Goal: Task Accomplishment & Management: Use online tool/utility

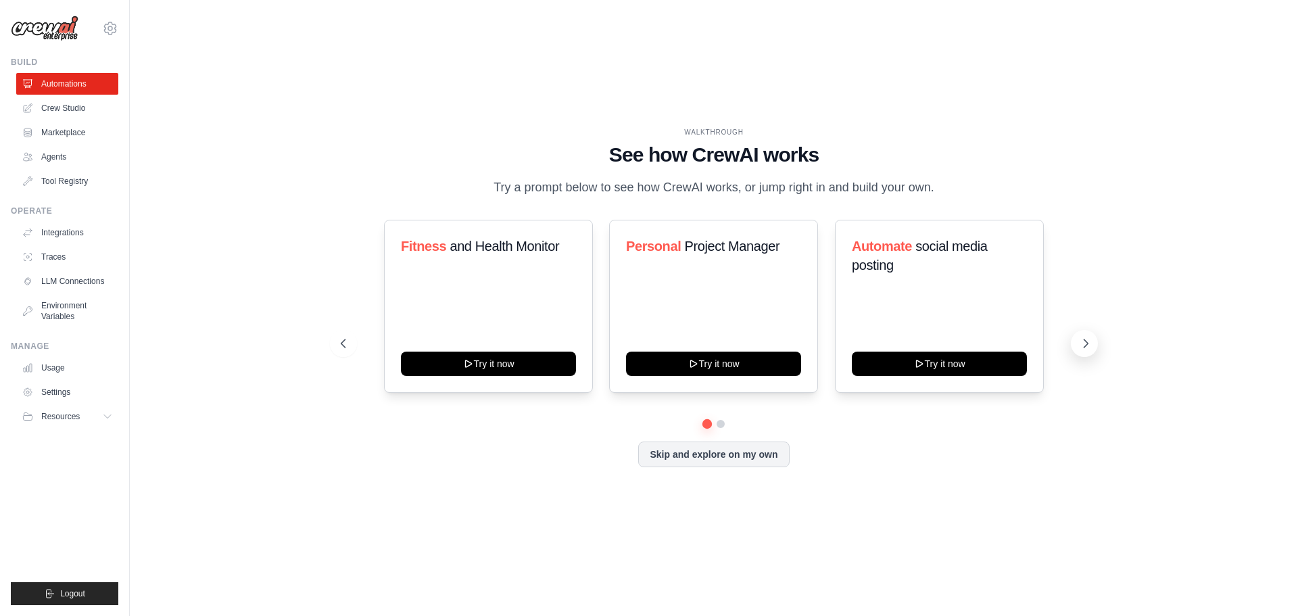
click at [1088, 343] on icon at bounding box center [1086, 344] width 14 height 14
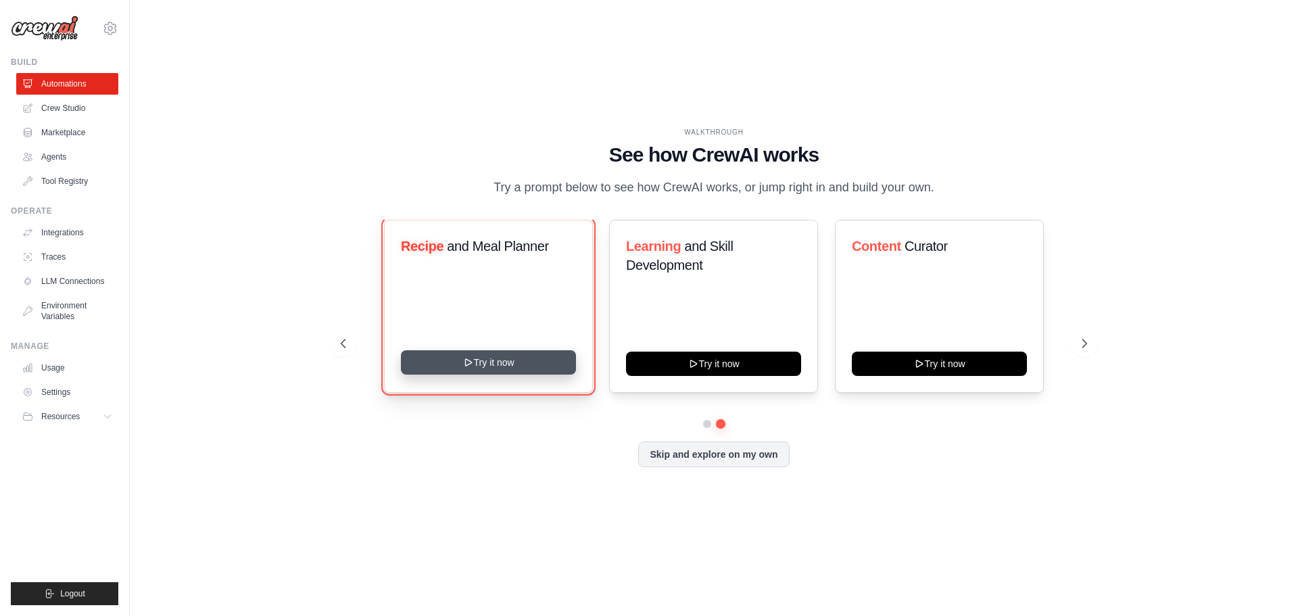
click at [492, 365] on button "Try it now" at bounding box center [488, 362] width 175 height 24
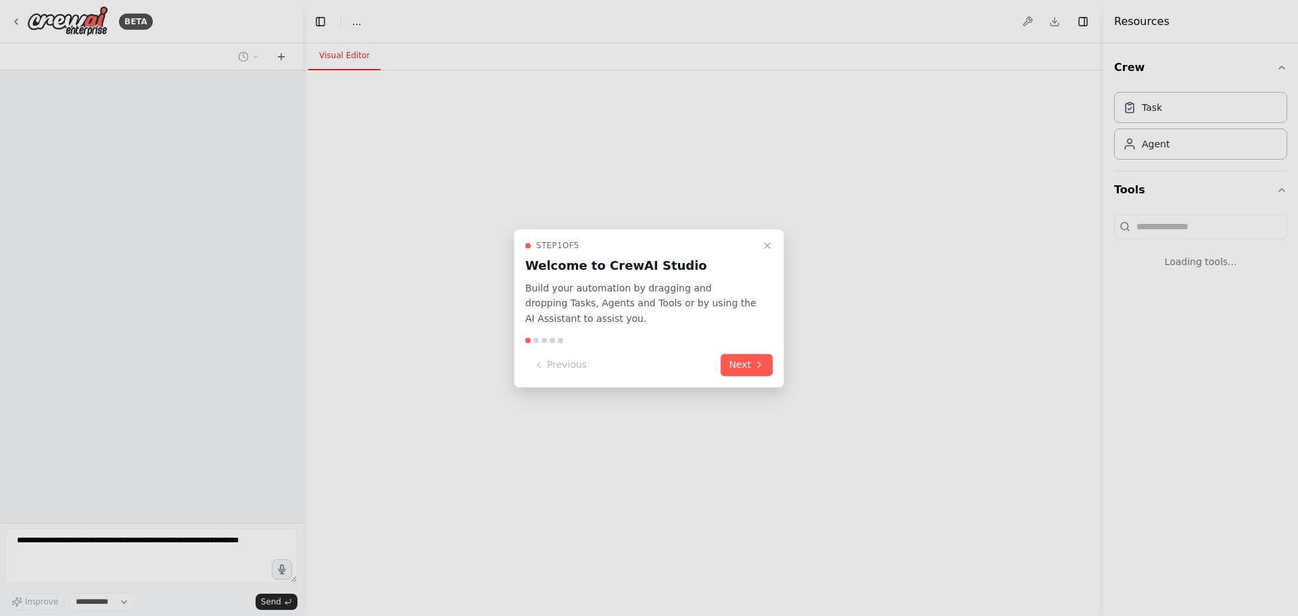
select select "****"
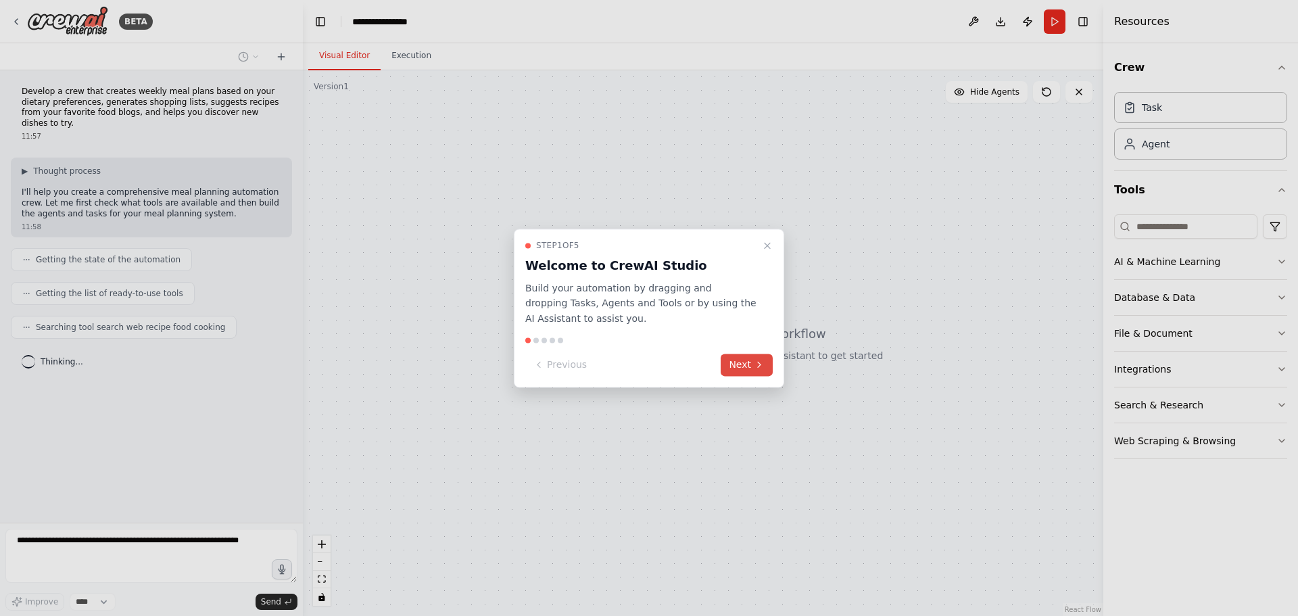
click at [752, 362] on button "Next" at bounding box center [747, 365] width 52 height 22
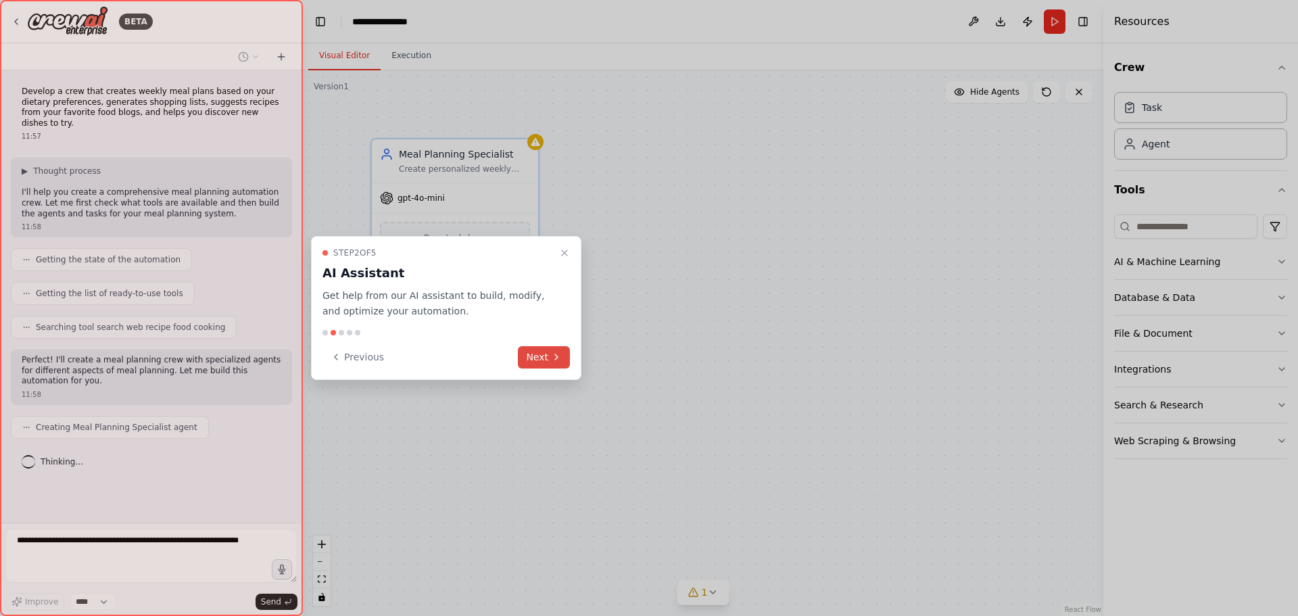
click at [549, 358] on button "Next" at bounding box center [544, 357] width 52 height 22
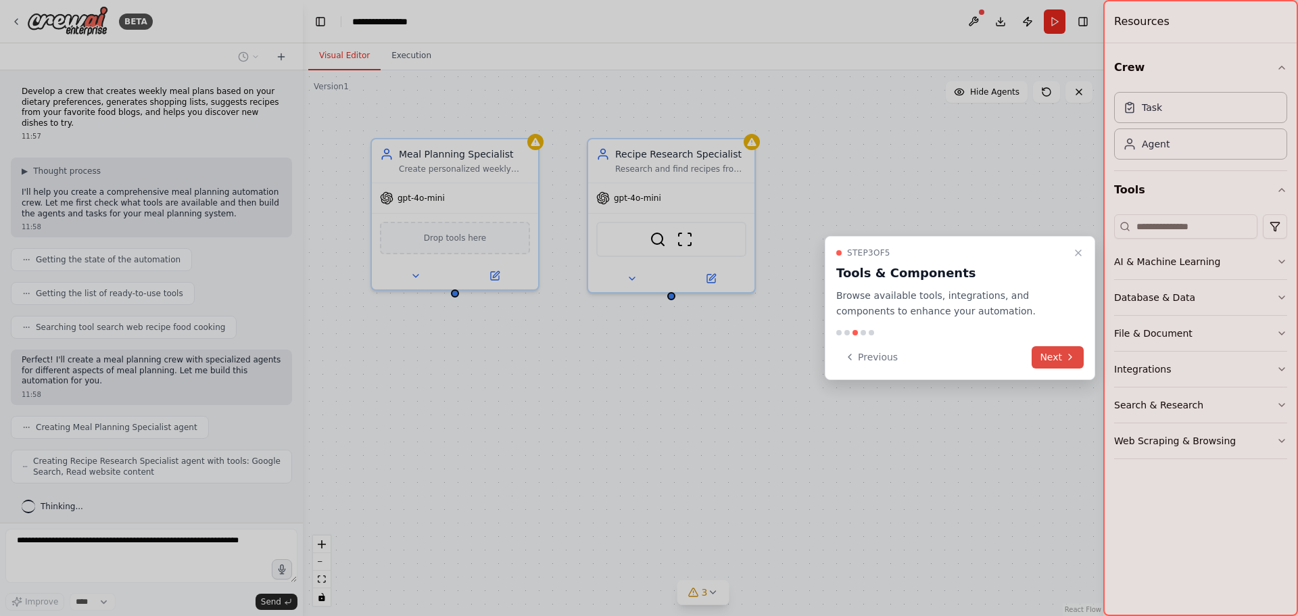
click at [1065, 360] on icon at bounding box center [1070, 357] width 11 height 11
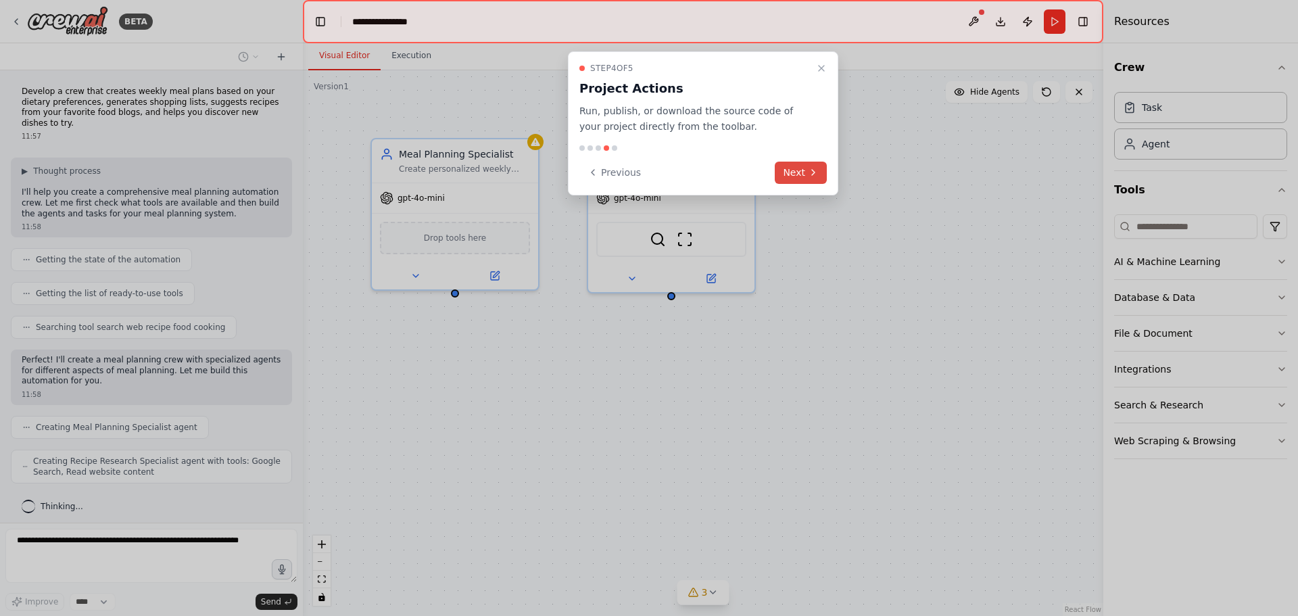
click at [816, 176] on icon at bounding box center [813, 172] width 11 height 11
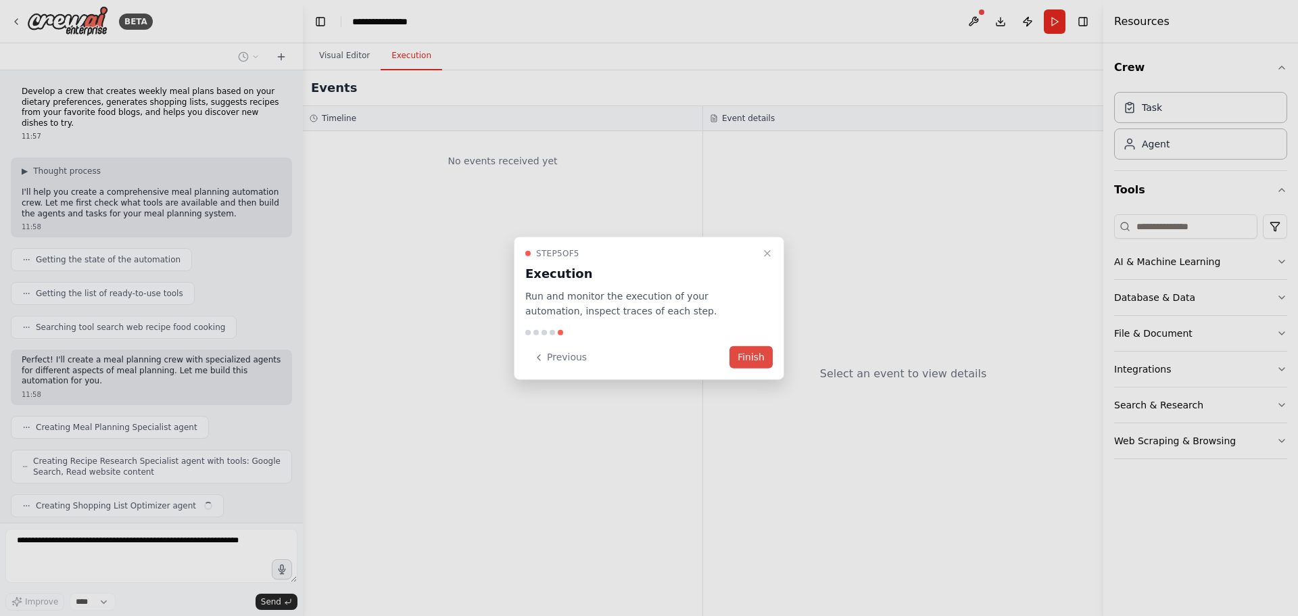
scroll to position [29, 0]
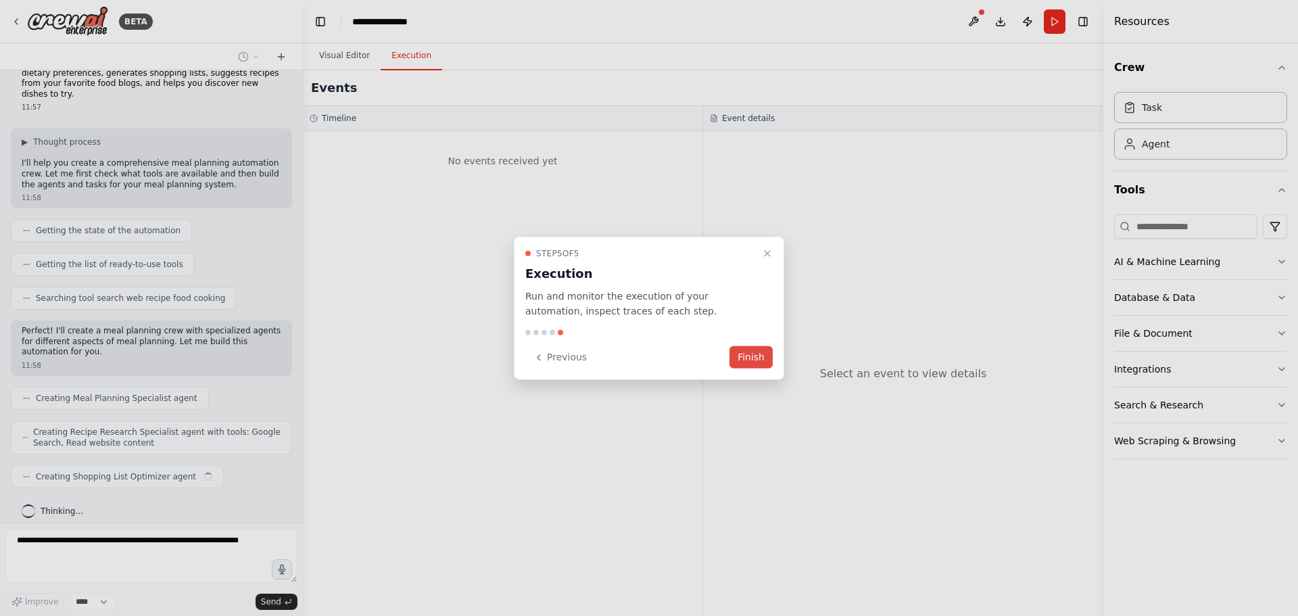
click at [751, 361] on button "Finish" at bounding box center [750, 357] width 43 height 22
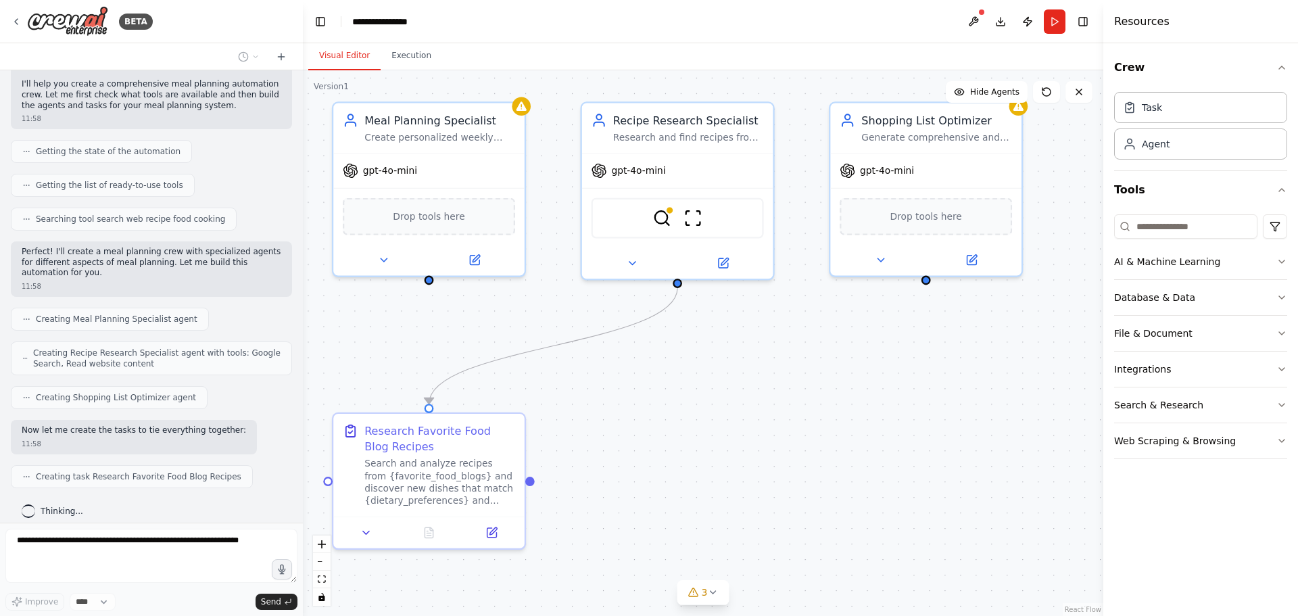
scroll to position [142, 0]
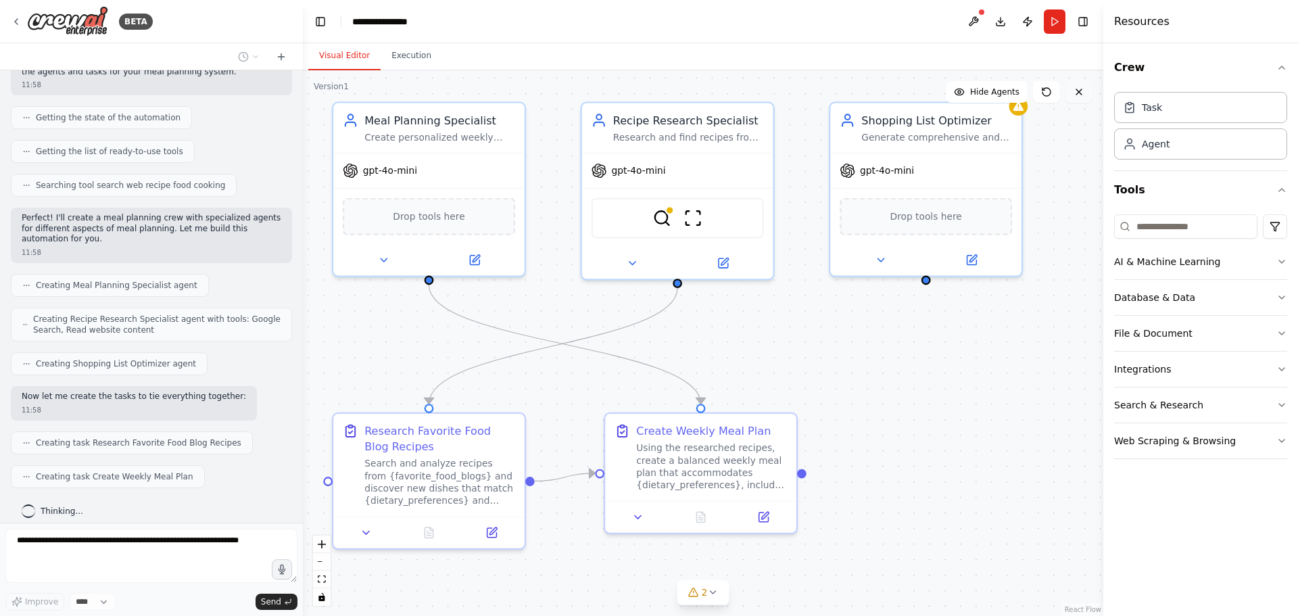
click at [1076, 91] on icon at bounding box center [1079, 92] width 11 height 11
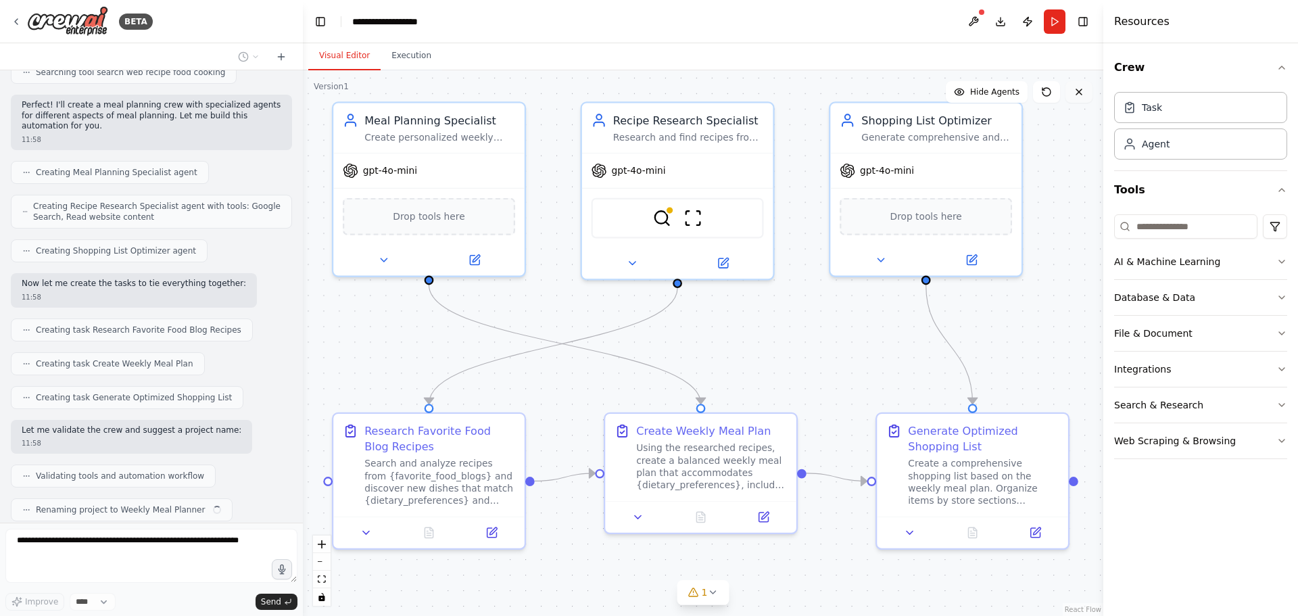
scroll to position [289, 0]
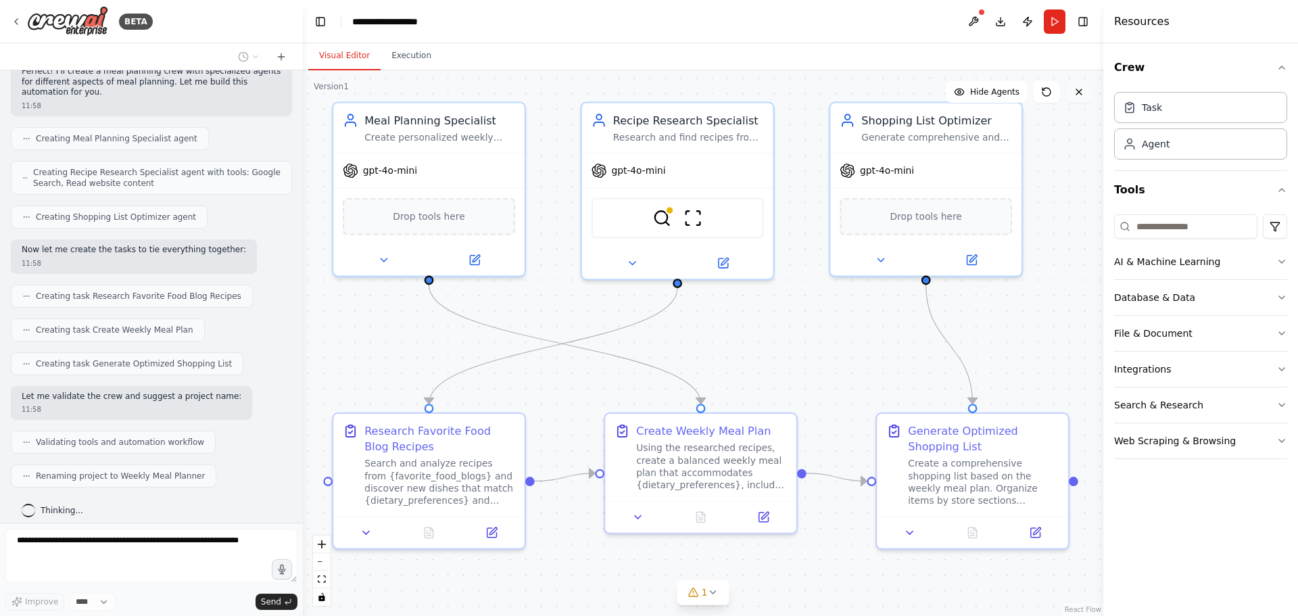
click at [1080, 92] on icon at bounding box center [1079, 92] width 11 height 11
click at [16, 16] on icon at bounding box center [16, 21] width 11 height 11
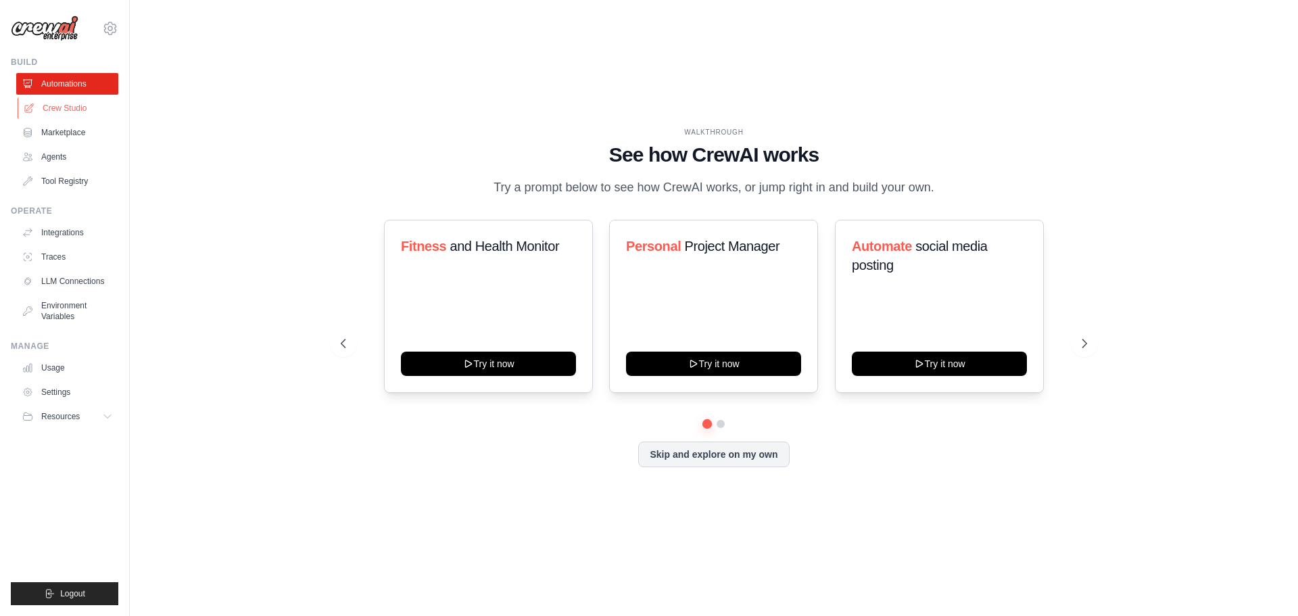
click at [57, 106] on link "Crew Studio" at bounding box center [69, 108] width 102 height 22
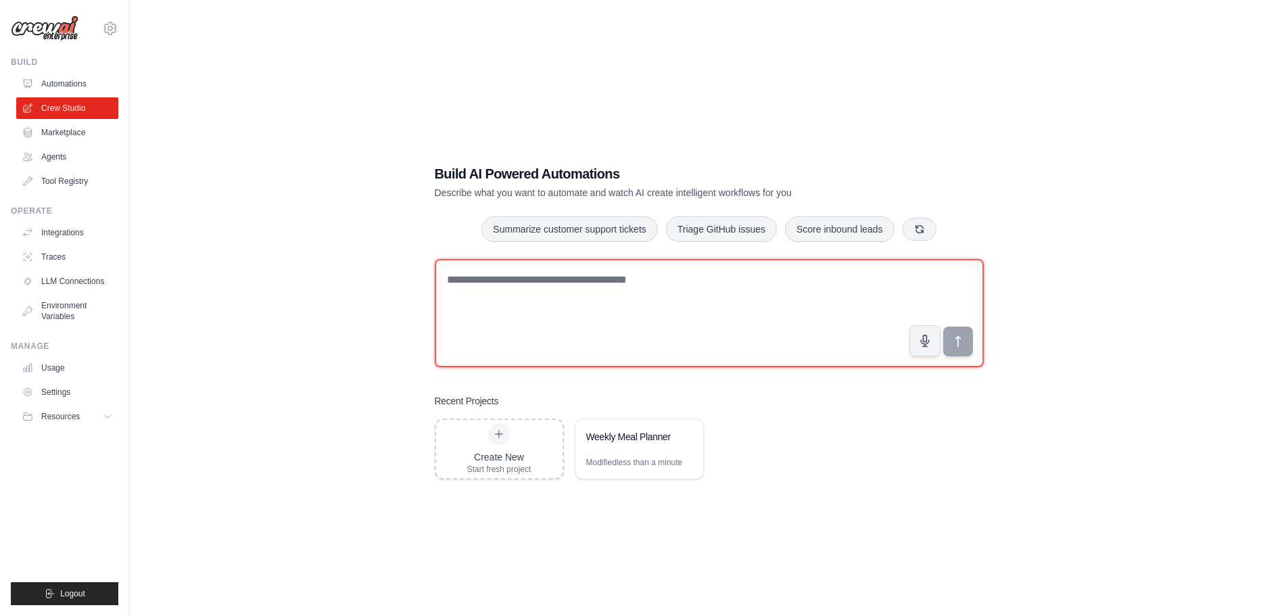
click at [584, 286] on textarea at bounding box center [709, 313] width 549 height 108
type textarea "**********"
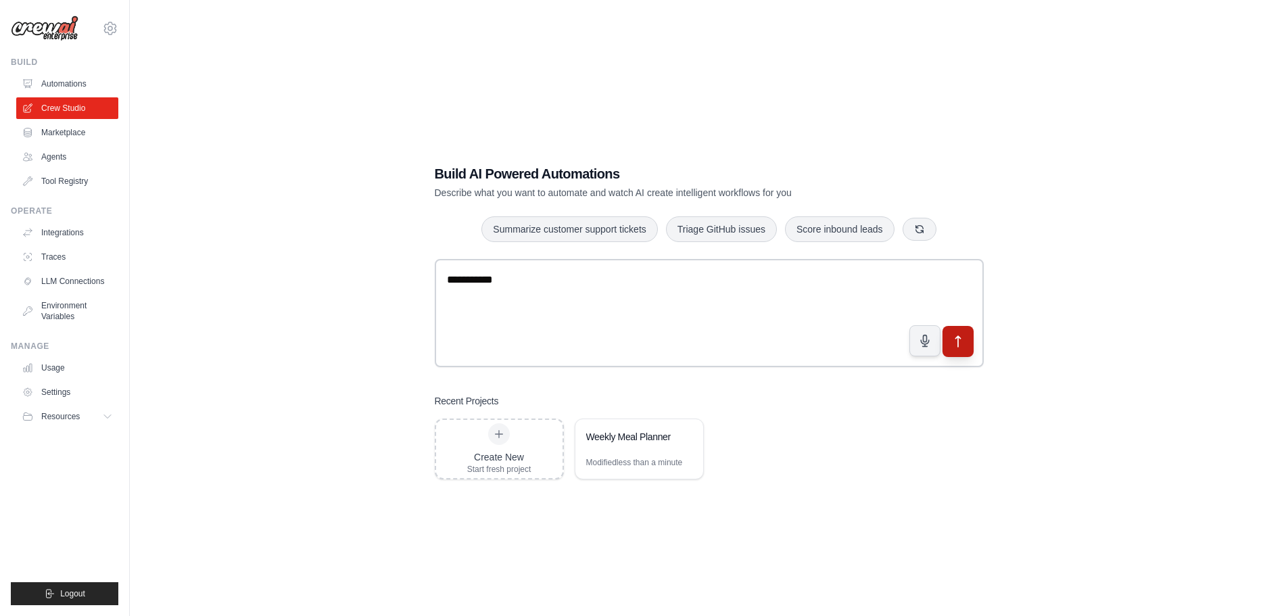
click at [965, 340] on button "submit" at bounding box center [957, 340] width 31 height 31
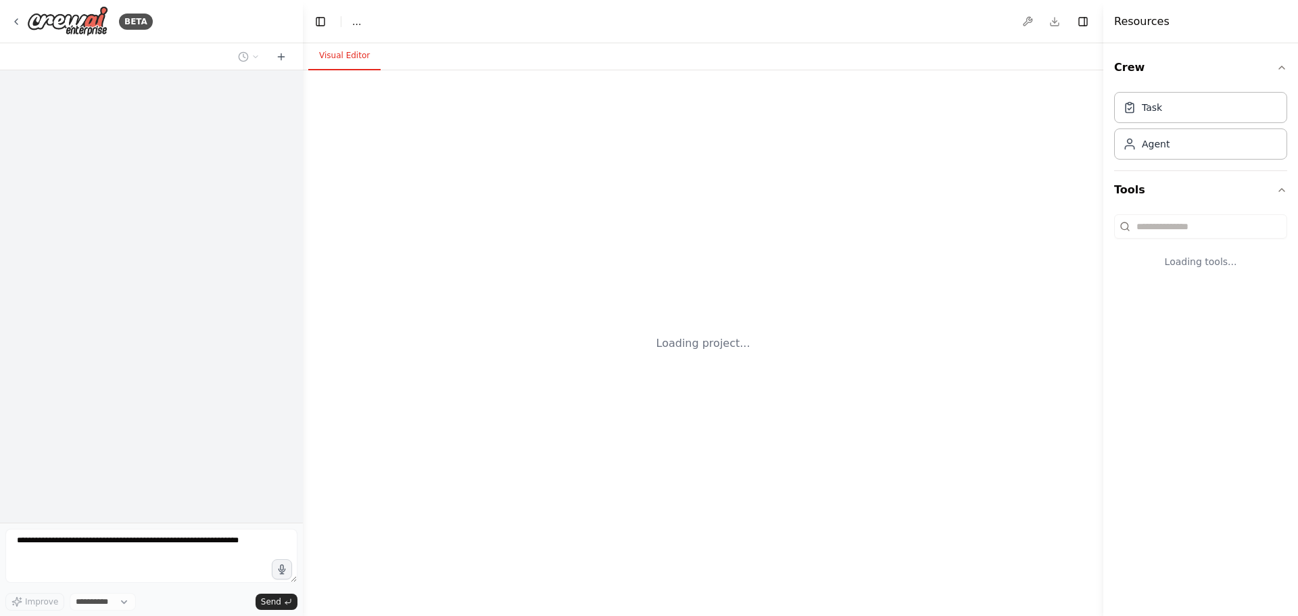
select select "****"
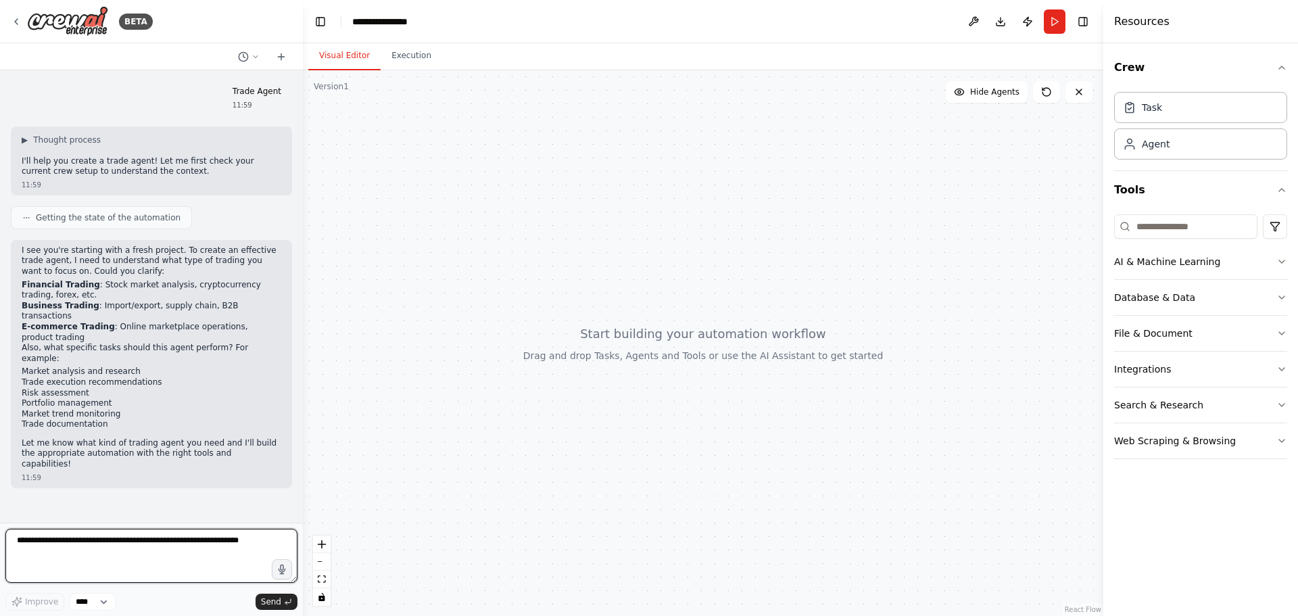
click at [174, 540] on textarea at bounding box center [151, 556] width 292 height 54
paste textarea "**********"
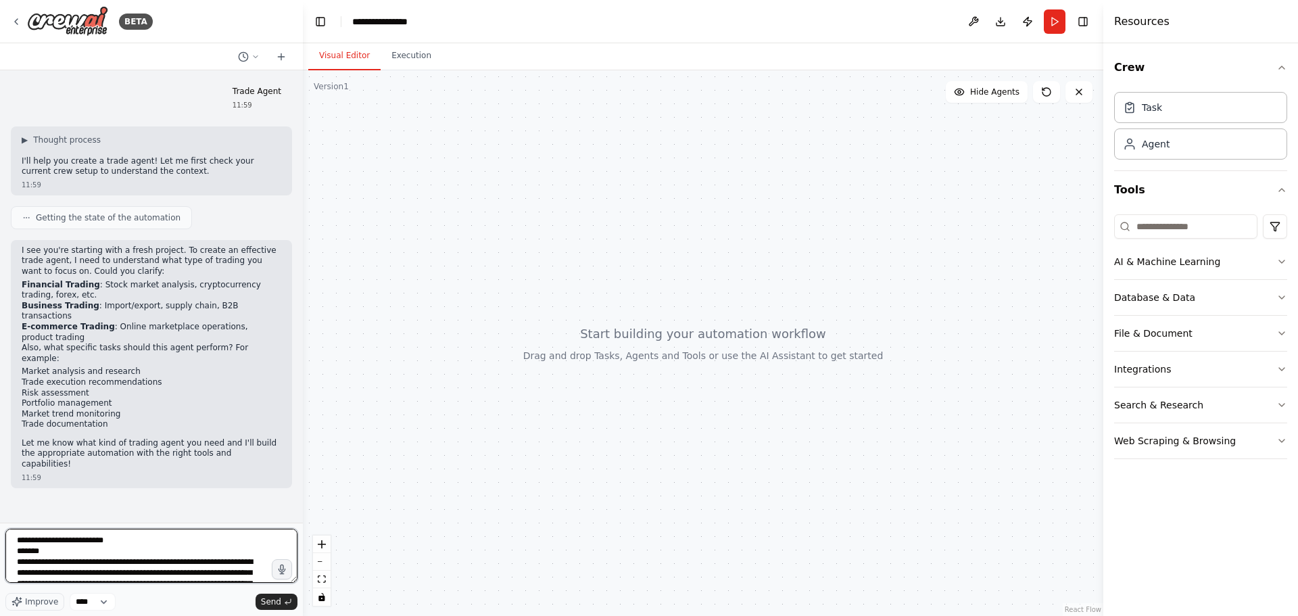
scroll to position [256, 0]
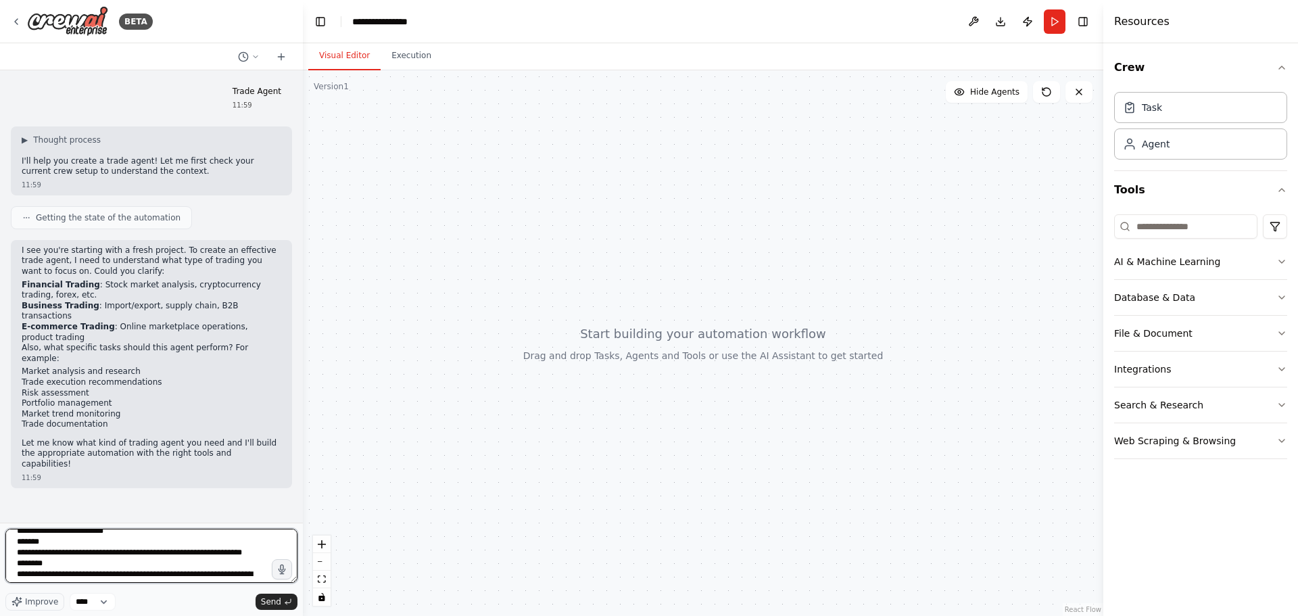
drag, startPoint x: 73, startPoint y: 557, endPoint x: -80, endPoint y: 525, distance: 156.0
click at [0, 525] on html "**********" at bounding box center [649, 308] width 1298 height 616
click at [255, 579] on textarea at bounding box center [151, 556] width 292 height 54
type textarea "**********"
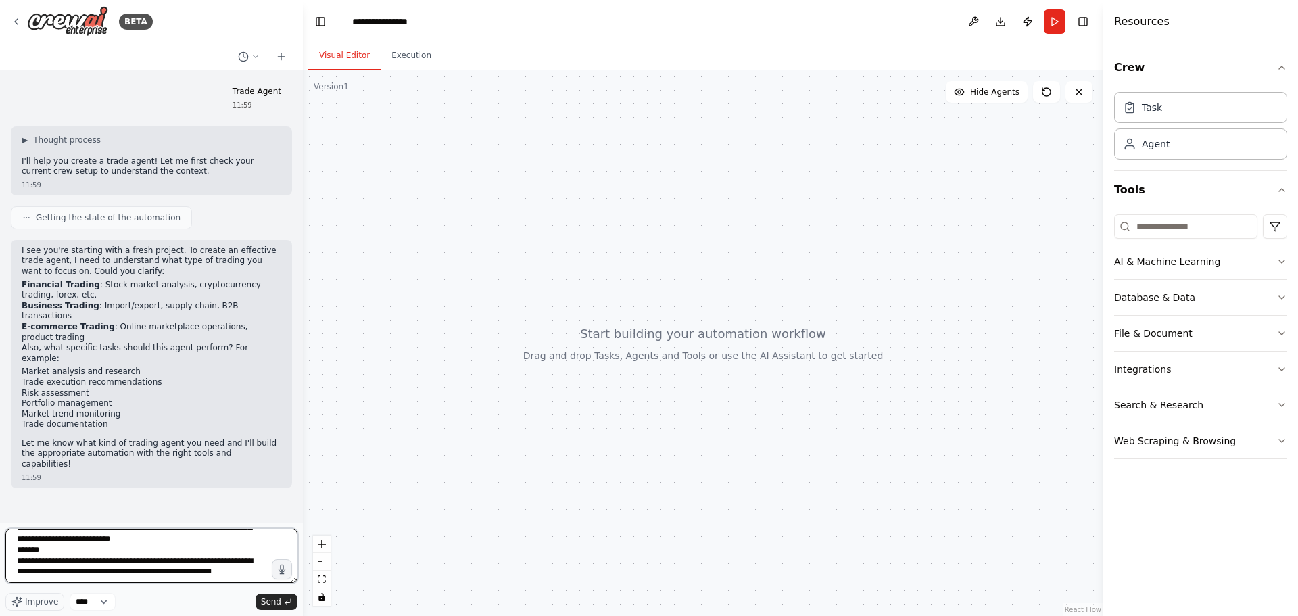
scroll to position [0, 0]
drag, startPoint x: 254, startPoint y: 571, endPoint x: -82, endPoint y: 450, distance: 357.1
click at [0, 450] on html "**********" at bounding box center [649, 308] width 1298 height 616
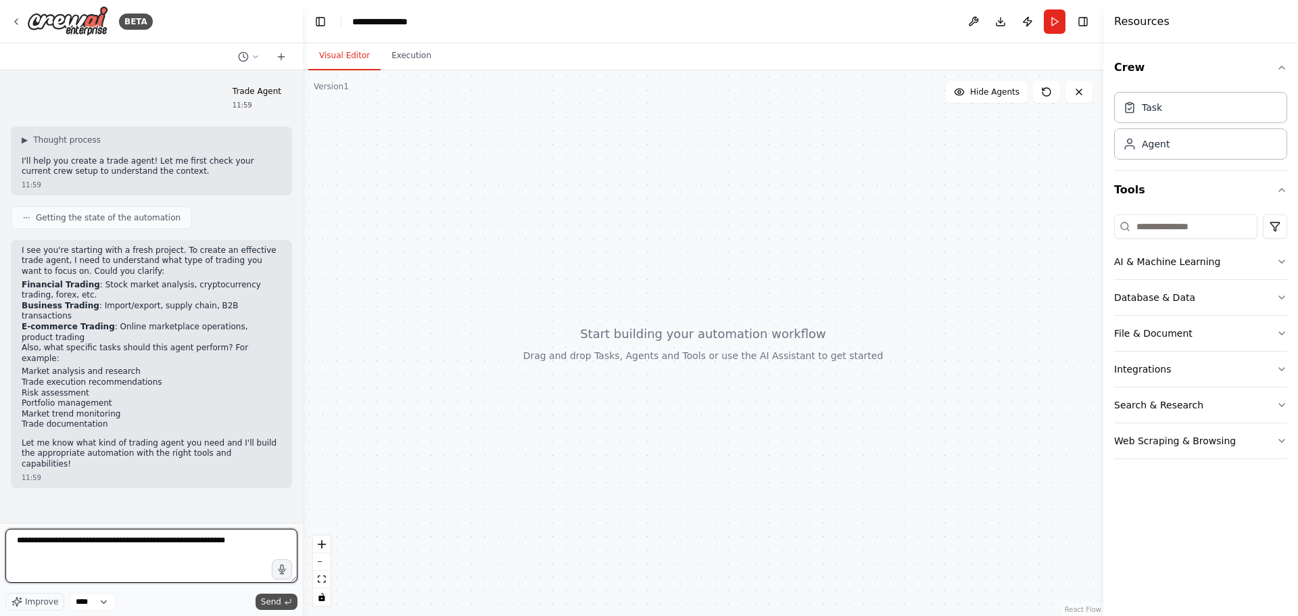
type textarea "**********"
click at [269, 599] on span "Send" at bounding box center [271, 601] width 20 height 11
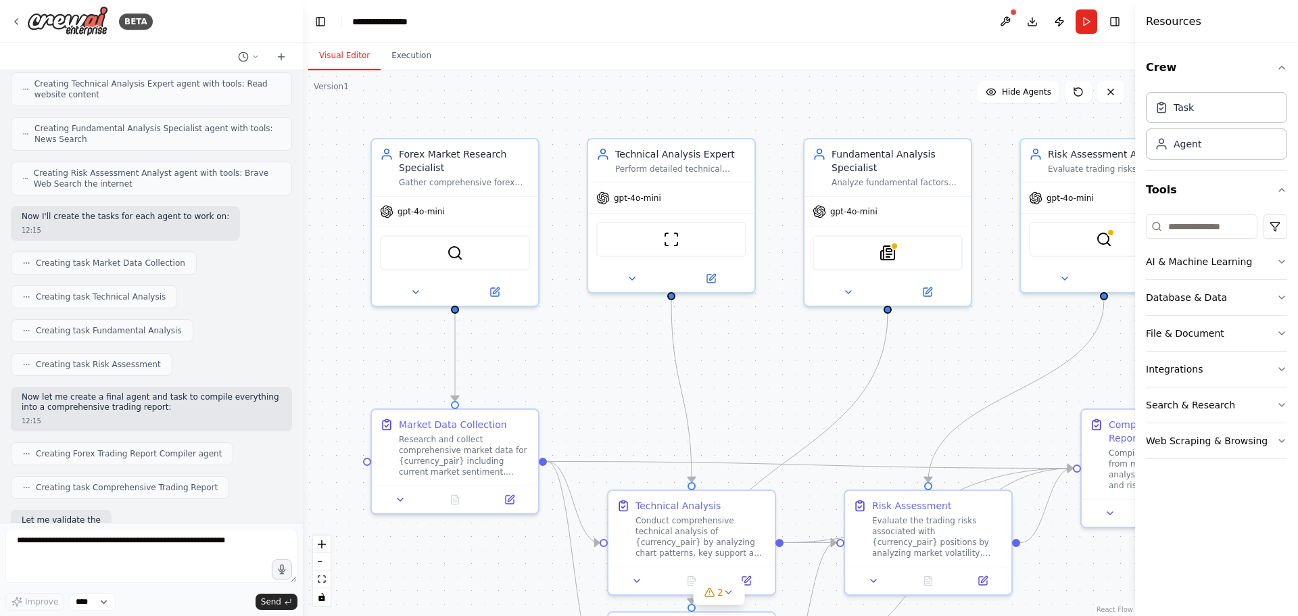
scroll to position [898, 0]
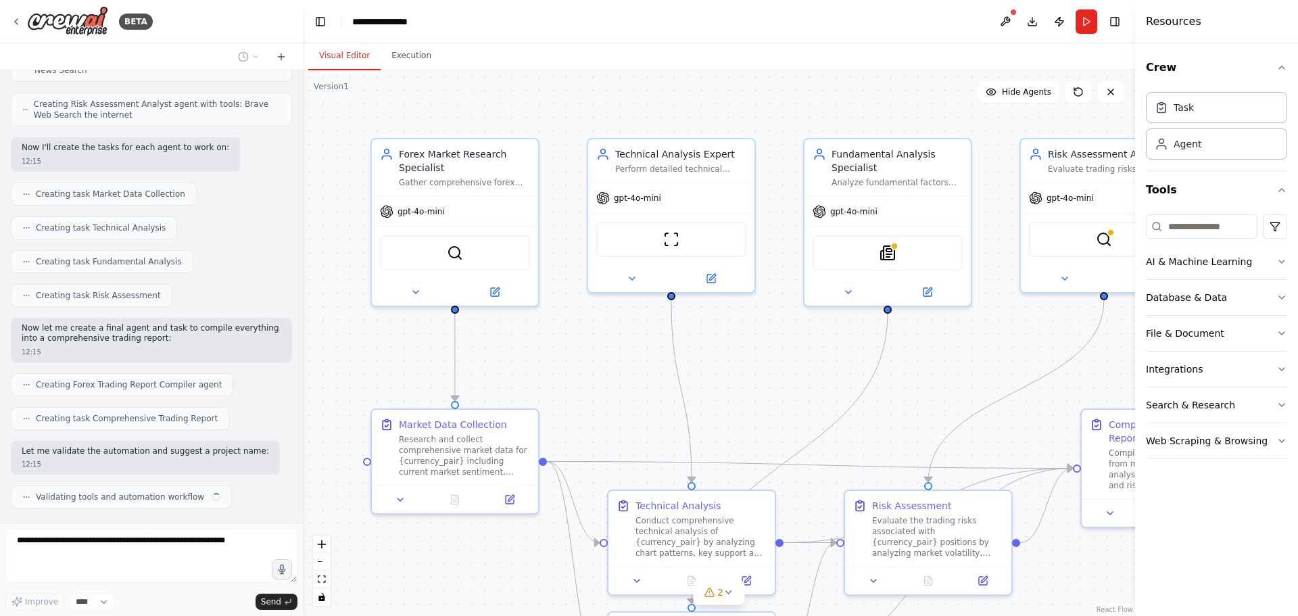
drag, startPoint x: 1105, startPoint y: 403, endPoint x: 1297, endPoint y: 416, distance: 192.4
click at [1297, 416] on div "Resources Crew Task Agent Tools AI & Machine Learning Database & Data File & Do…" at bounding box center [1216, 308] width 163 height 616
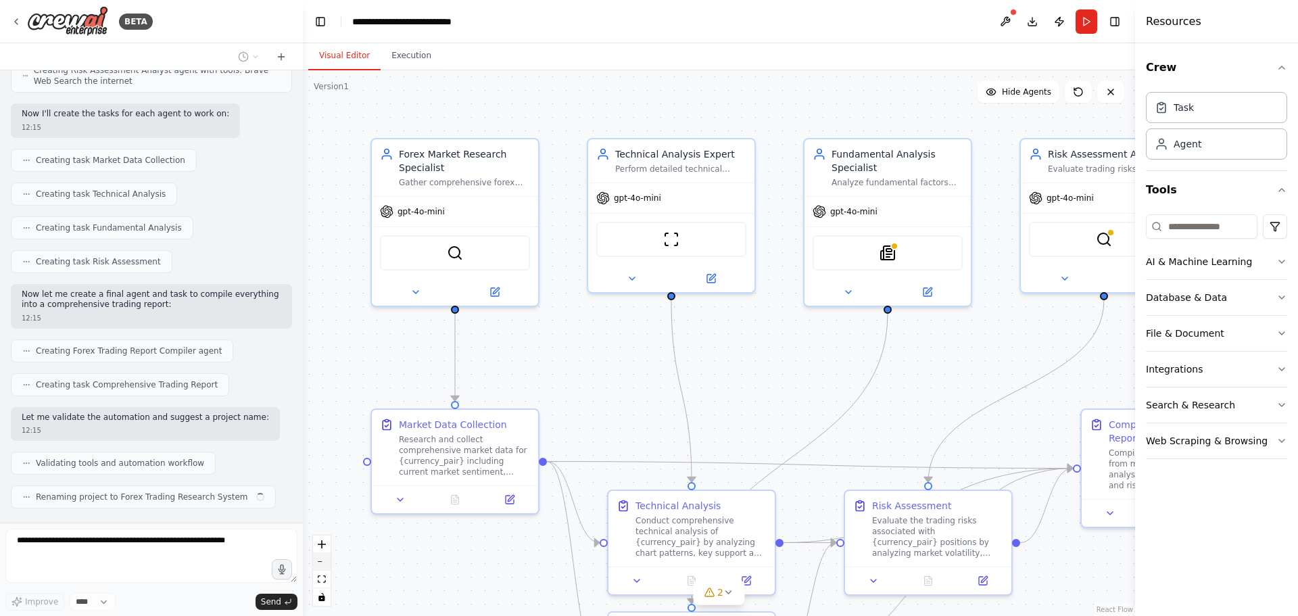
click at [318, 558] on button "zoom out" at bounding box center [322, 562] width 18 height 18
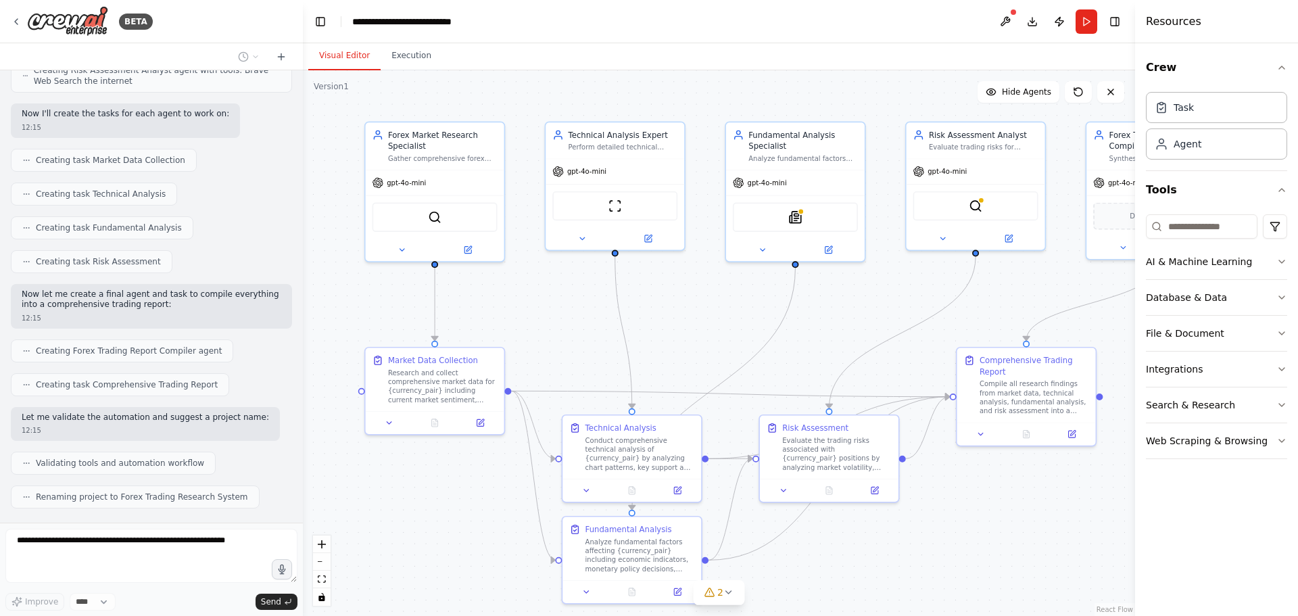
drag, startPoint x: 364, startPoint y: 329, endPoint x: 300, endPoint y: 278, distance: 81.8
click at [300, 278] on div "BETA Trade Agent 11:59 ▶ Thought process I'll help you create a trade agent! Le…" at bounding box center [649, 308] width 1298 height 616
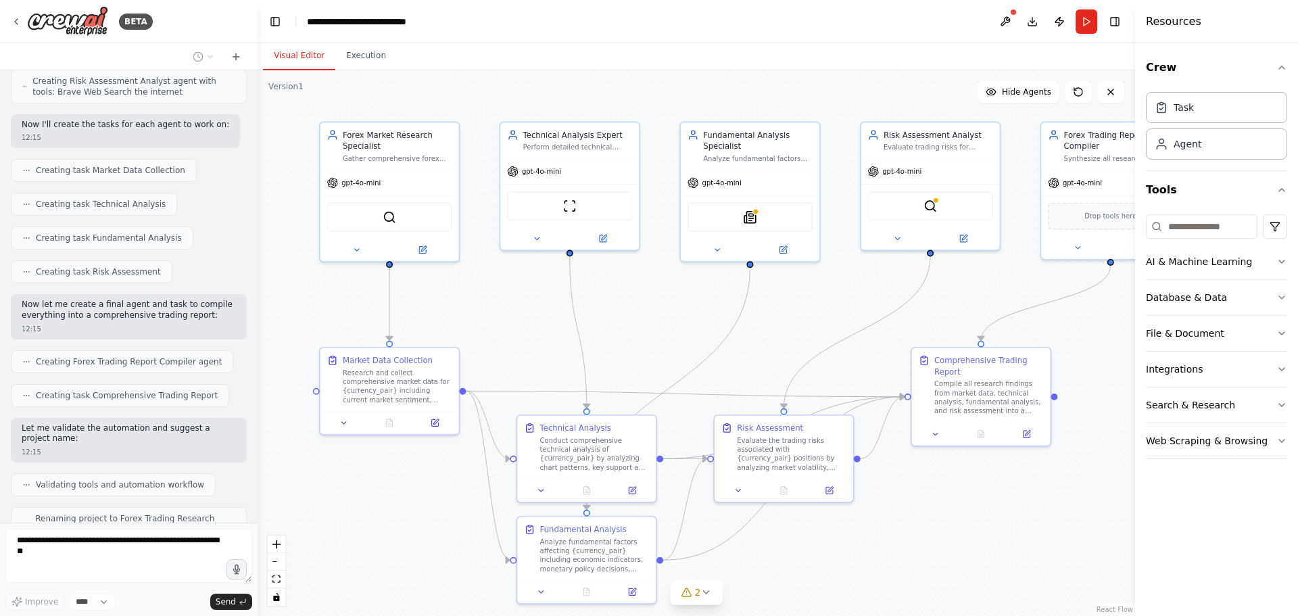
scroll to position [996, 0]
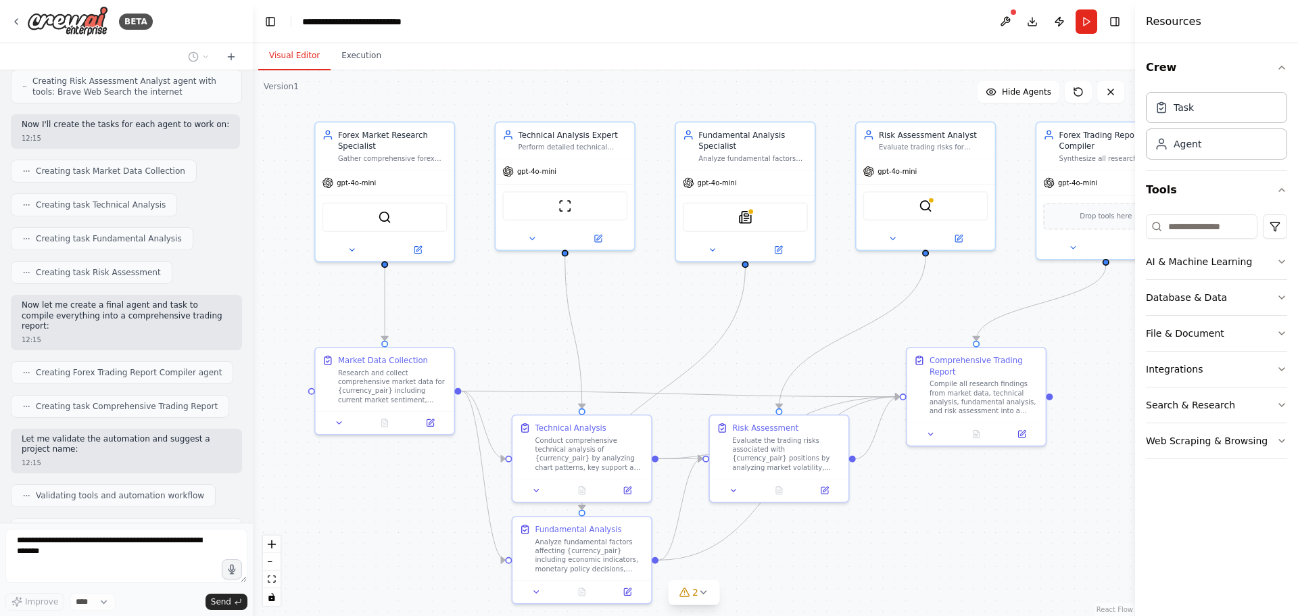
drag, startPoint x: 300, startPoint y: 278, endPoint x: 253, endPoint y: 290, distance: 48.9
click at [253, 290] on div "BETA Trade Agent 11:59 ▶ Thought process I'll help you create a trade agent! Le…" at bounding box center [649, 308] width 1298 height 616
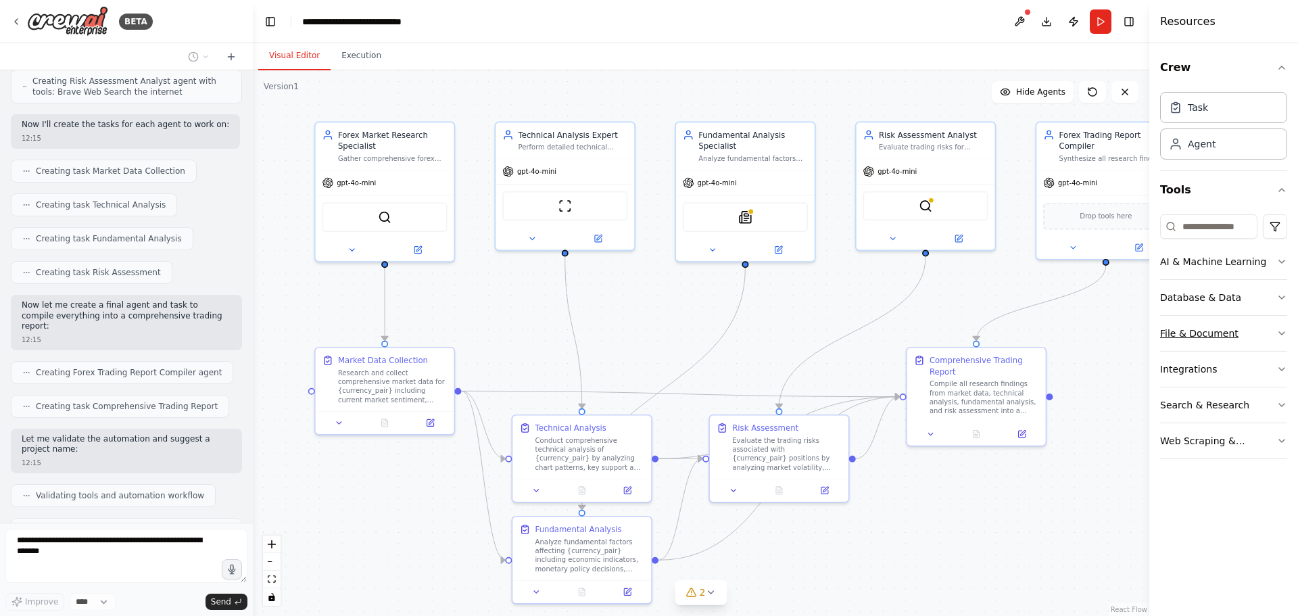
drag, startPoint x: 1137, startPoint y: 326, endPoint x: 1247, endPoint y: 331, distance: 109.6
click at [1247, 331] on div "Resources Crew Task Agent Tools AI & Machine Learning Database & Data File & Do…" at bounding box center [1223, 308] width 149 height 616
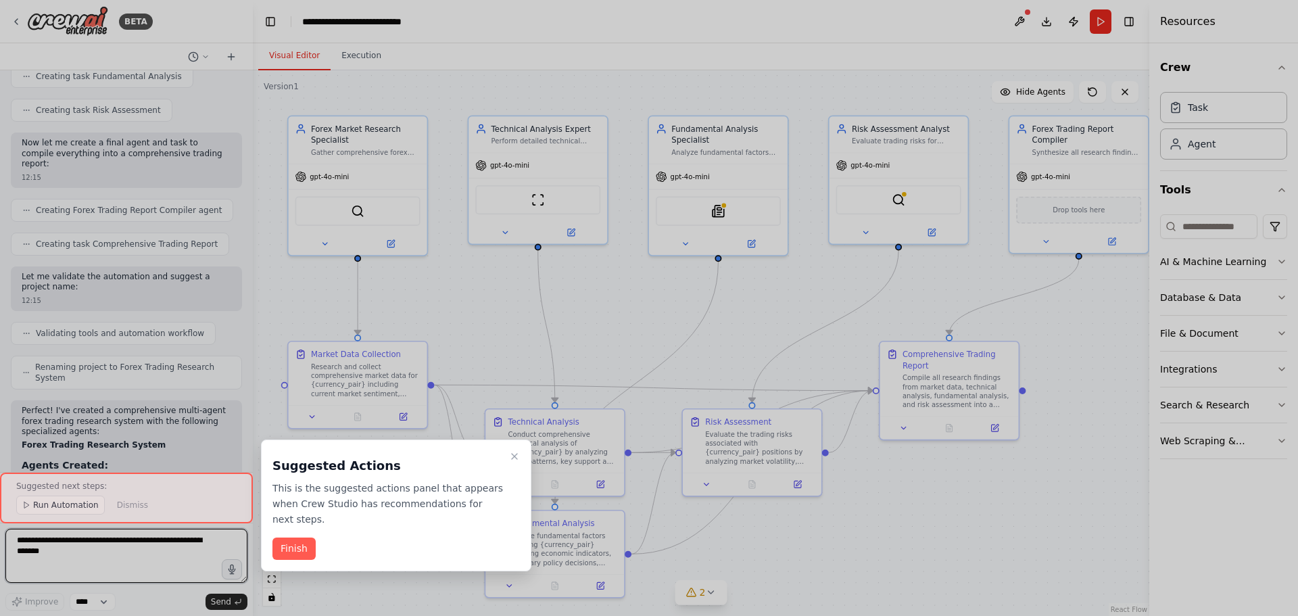
drag, startPoint x: 1107, startPoint y: 345, endPoint x: 1080, endPoint y: 339, distance: 27.7
click at [1080, 339] on div "BETA Trade Agent 11:59 ▶ Thought process I'll help you create a trade agent! Le…" at bounding box center [649, 308] width 1298 height 616
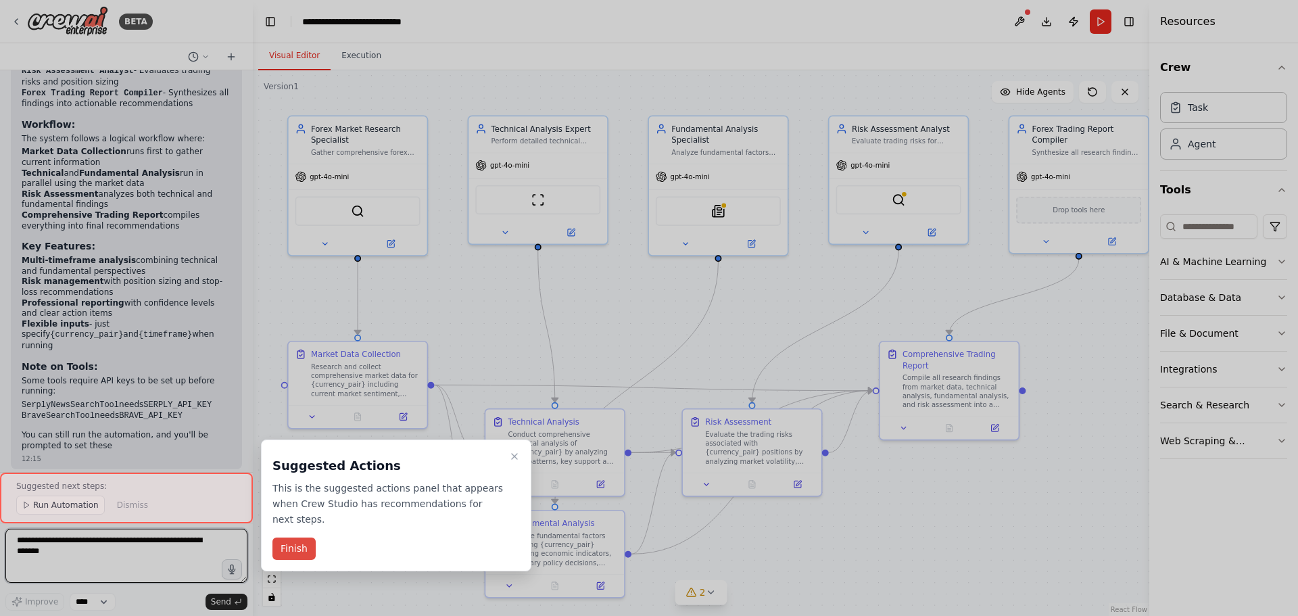
scroll to position [1654, 0]
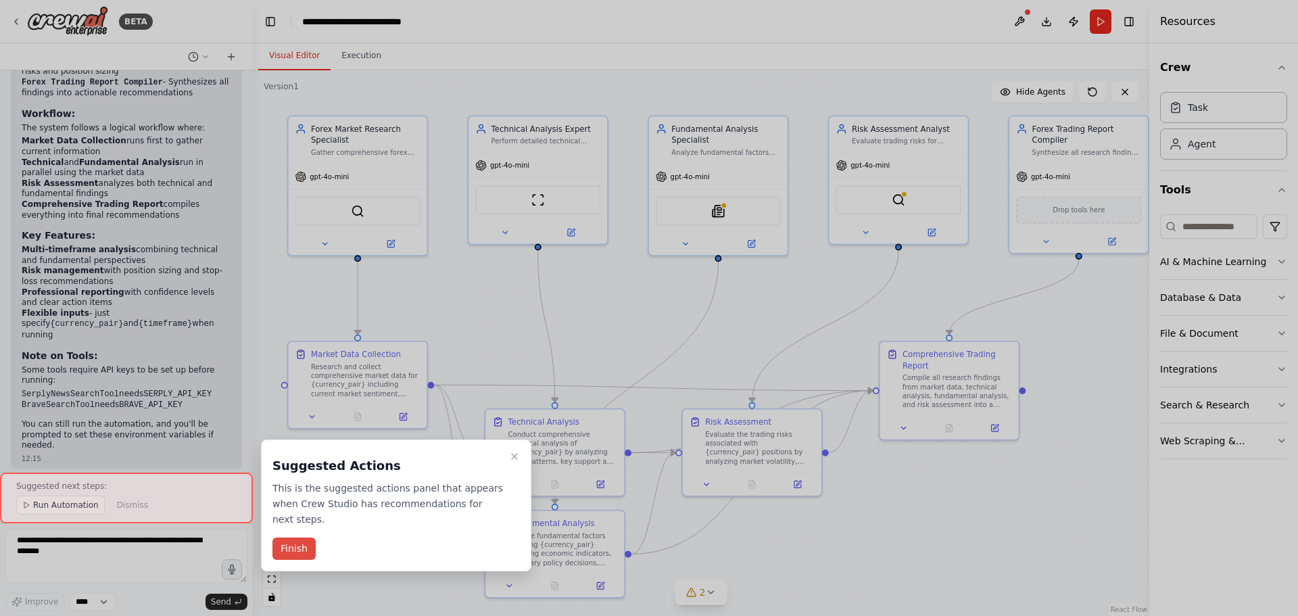
click at [285, 537] on button "Finish" at bounding box center [293, 548] width 43 height 22
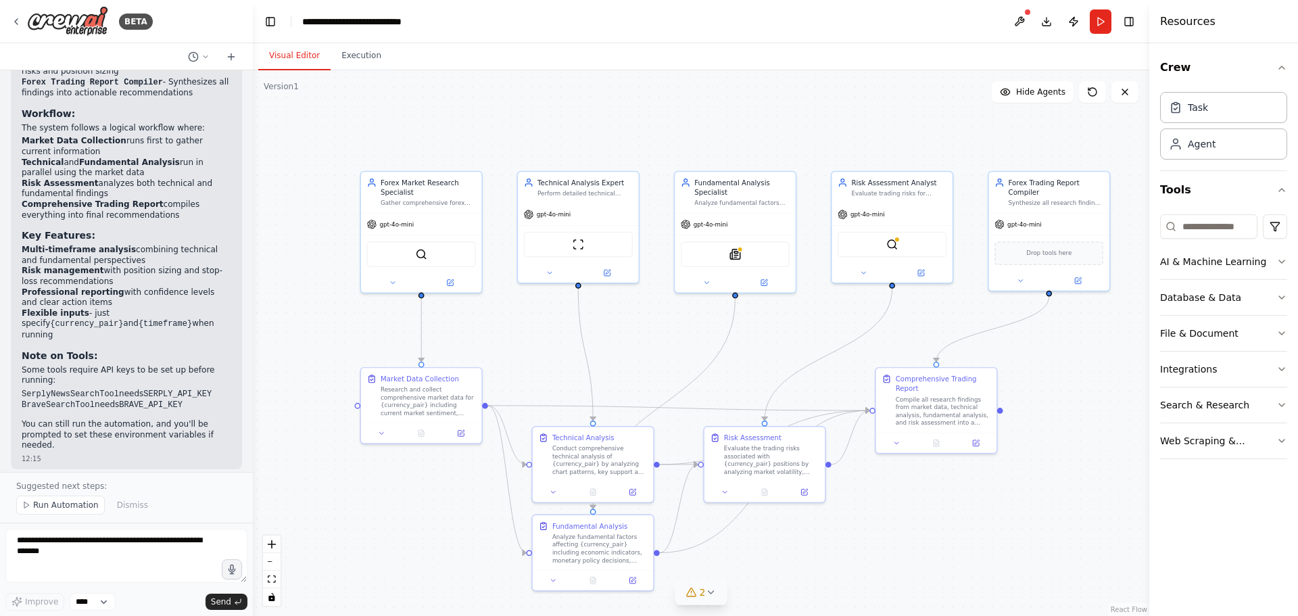
click at [712, 594] on icon at bounding box center [710, 592] width 11 height 11
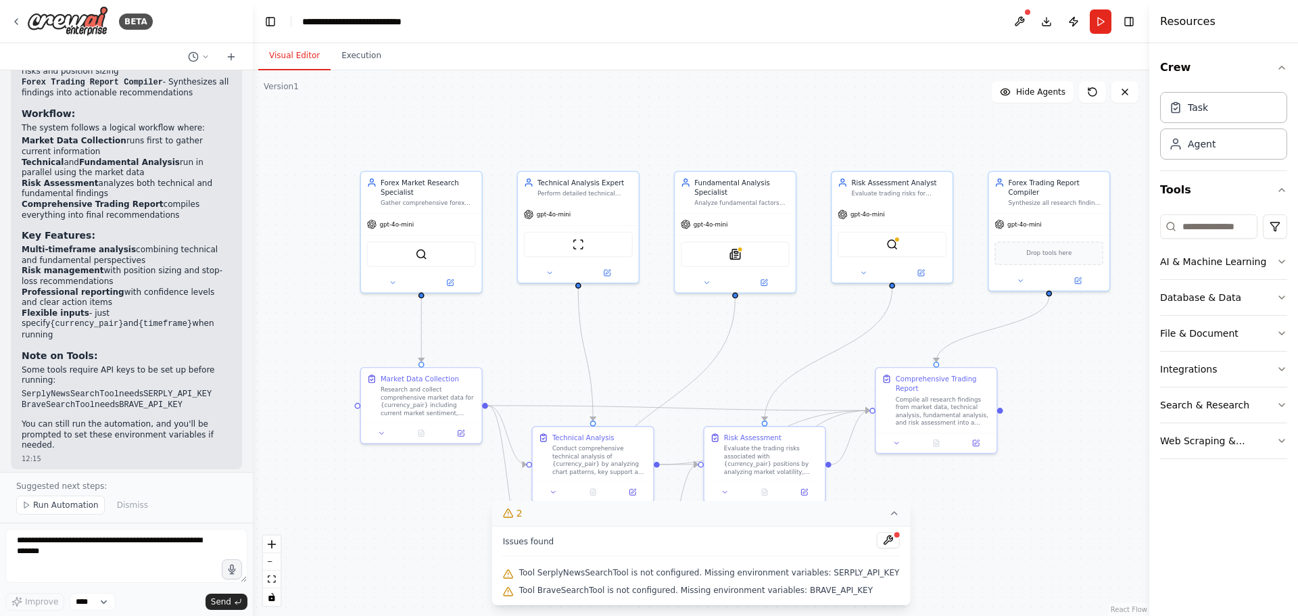
click at [961, 558] on div ".deletable-edge-delete-btn { width: 20px; height: 20px; border: 0px solid #ffff…" at bounding box center [701, 343] width 896 height 546
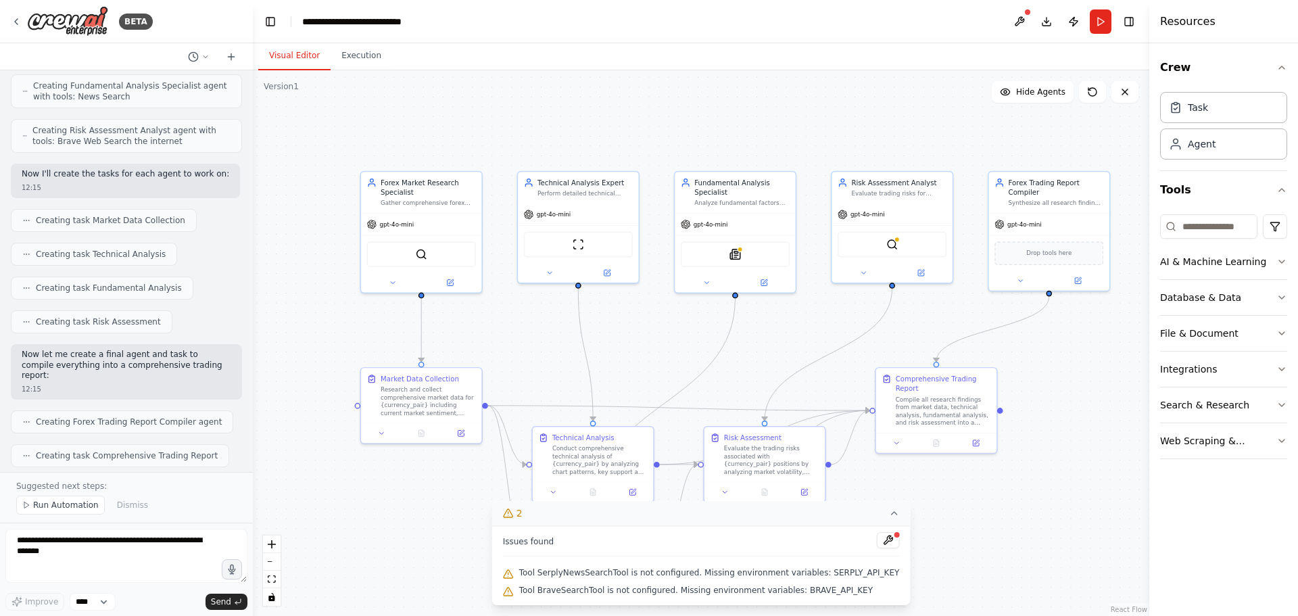
scroll to position [1014, 0]
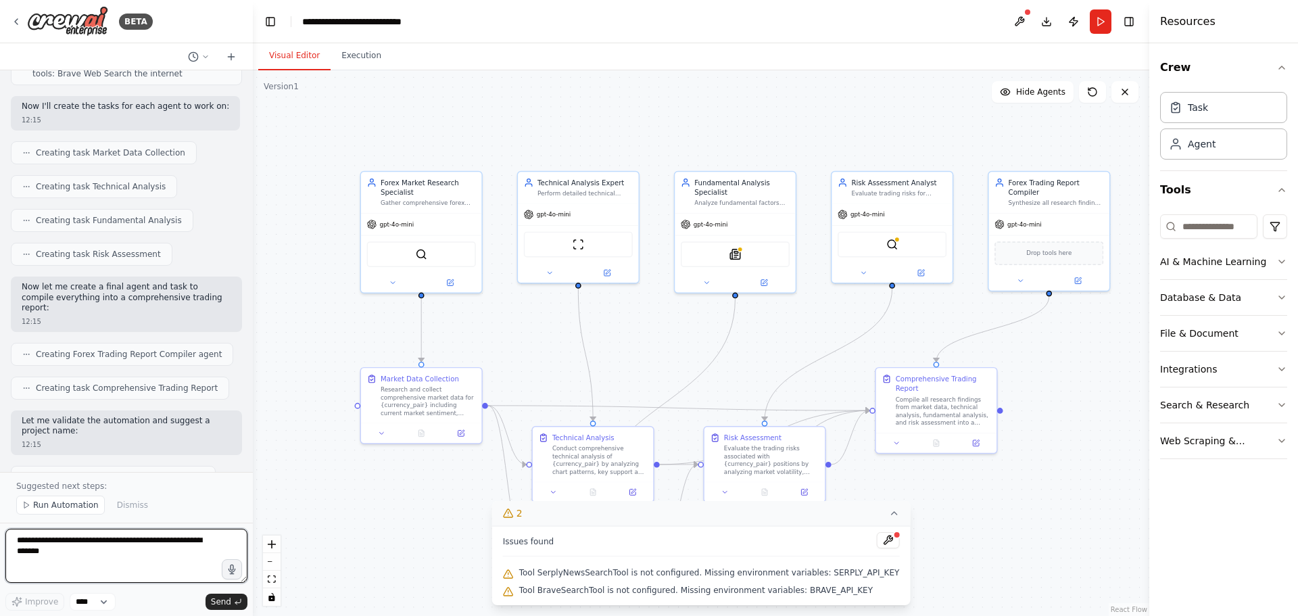
click at [76, 548] on textarea "**********" at bounding box center [126, 556] width 242 height 54
type textarea "**********"
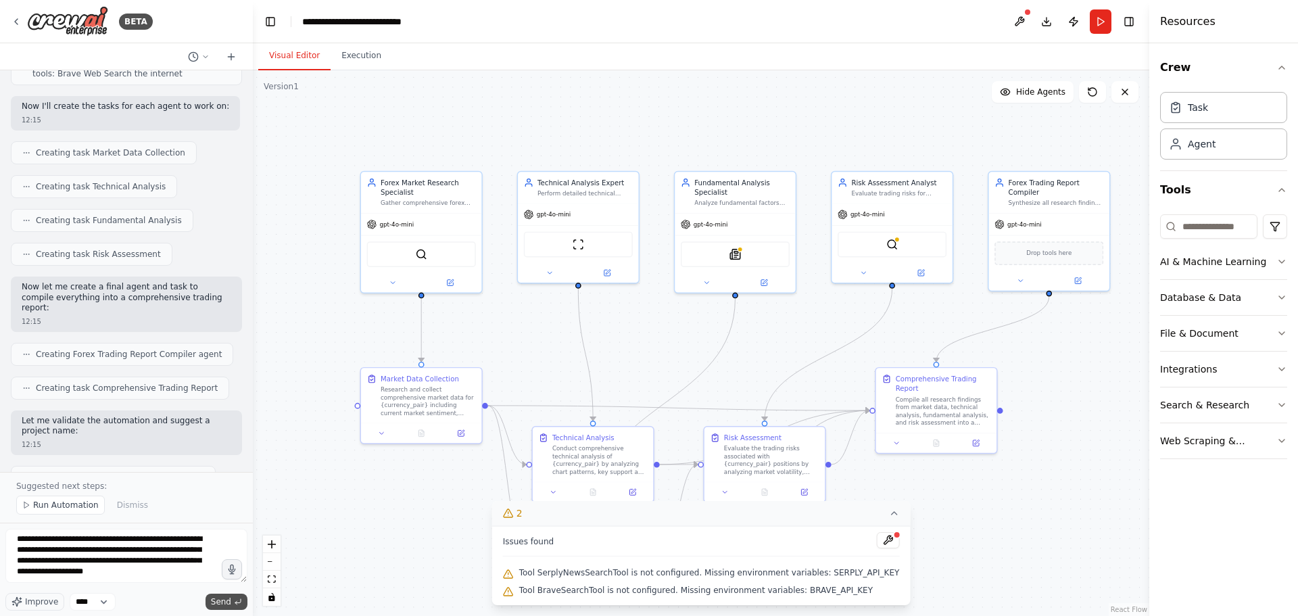
click at [235, 604] on icon "submit" at bounding box center [238, 602] width 8 height 8
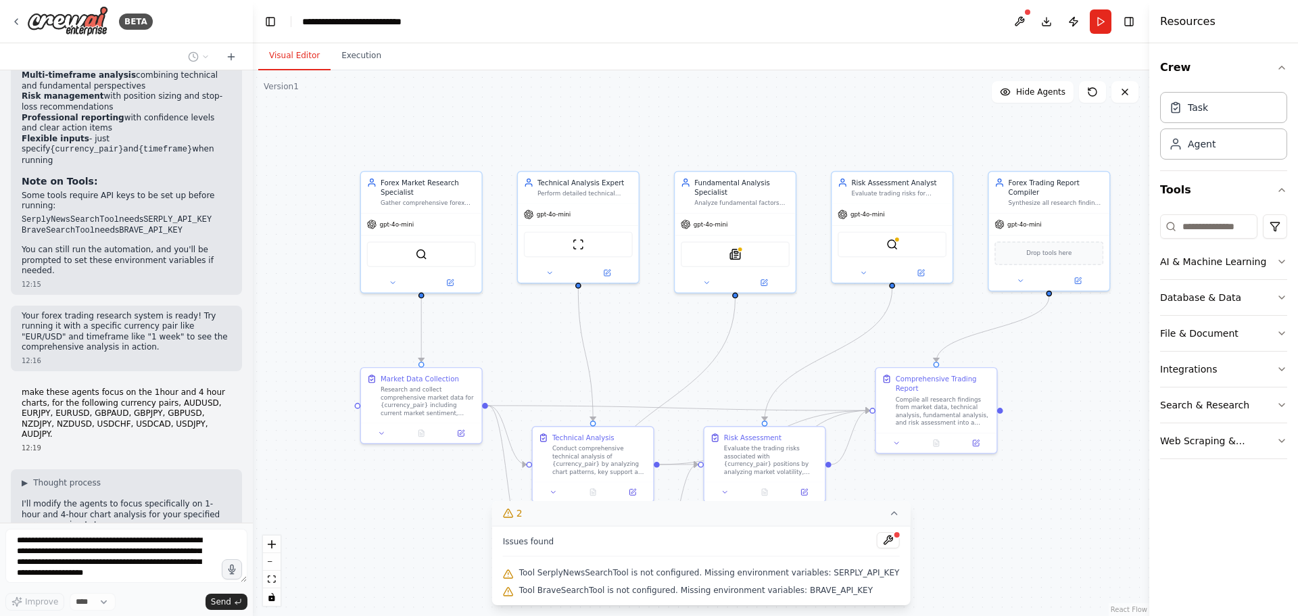
scroll to position [1839, 0]
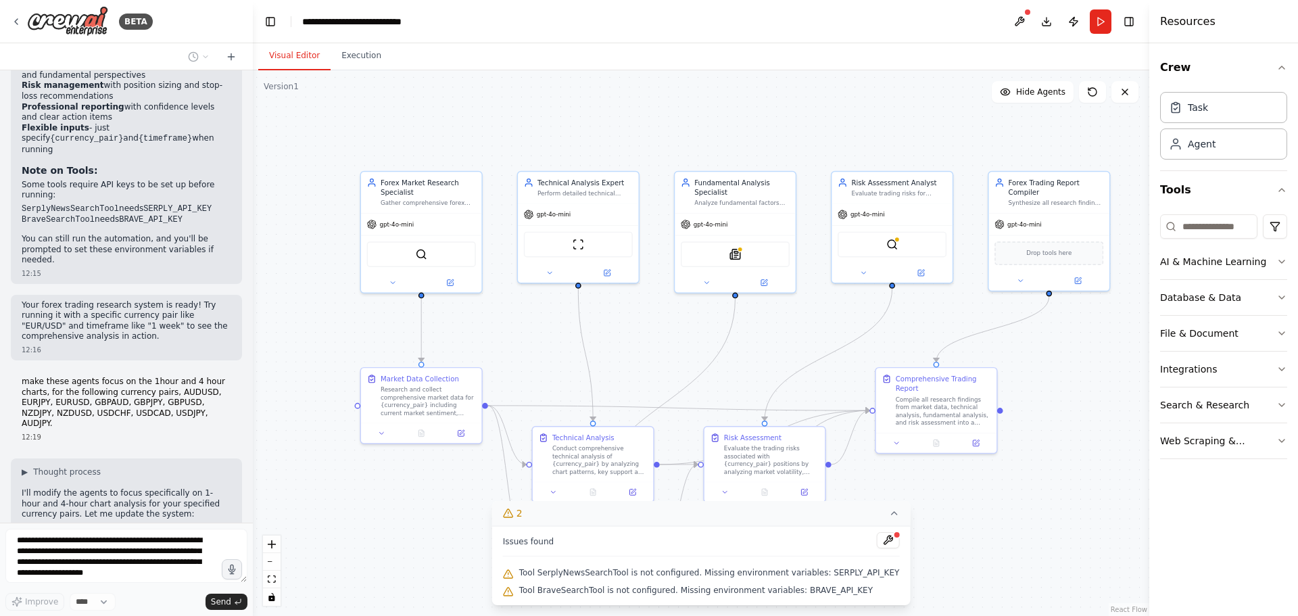
click at [1048, 544] on div ".deletable-edge-delete-btn { width: 20px; height: 20px; border: 0px solid #ffff…" at bounding box center [701, 343] width 896 height 546
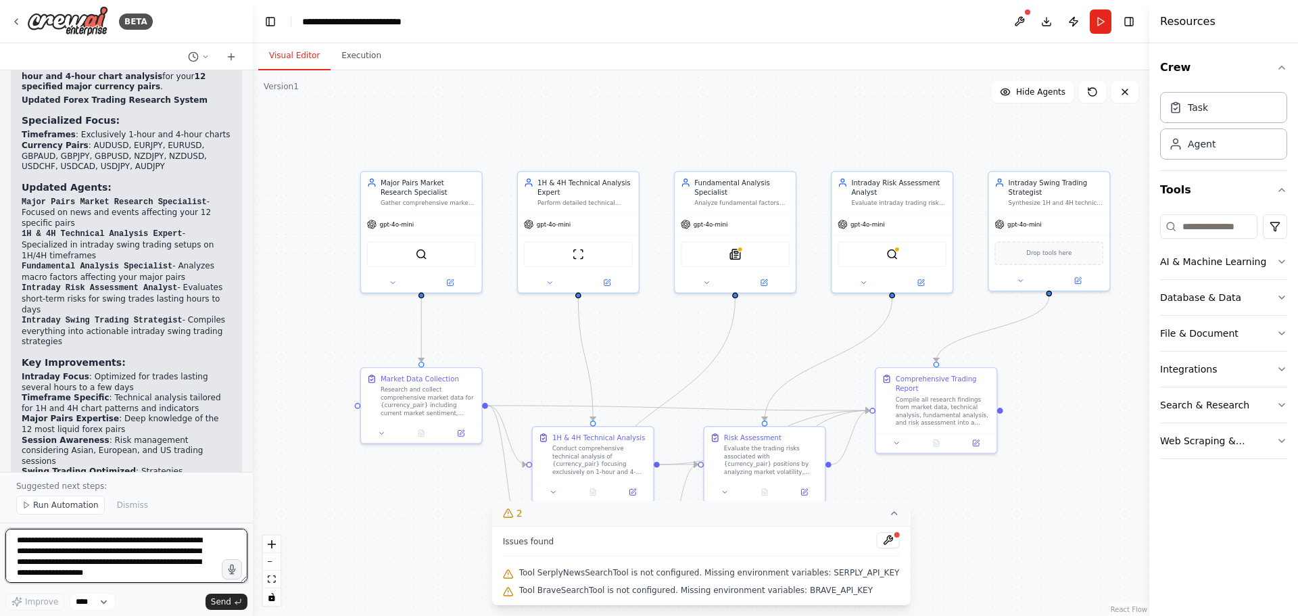
scroll to position [2962, 0]
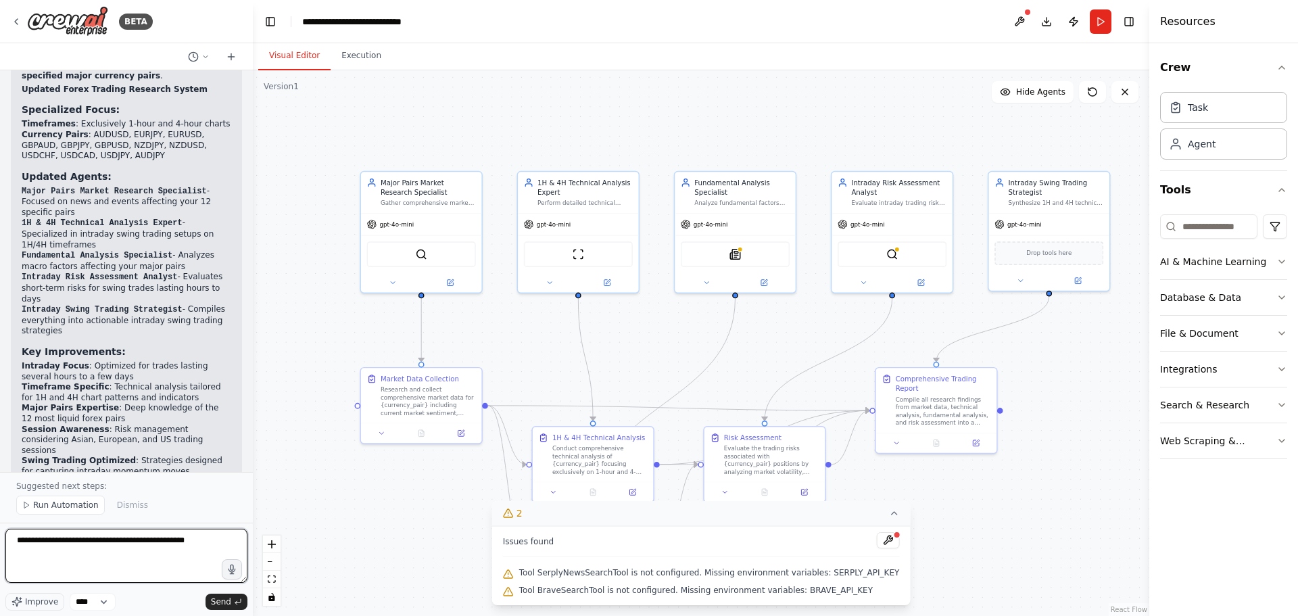
paste textarea "**********"
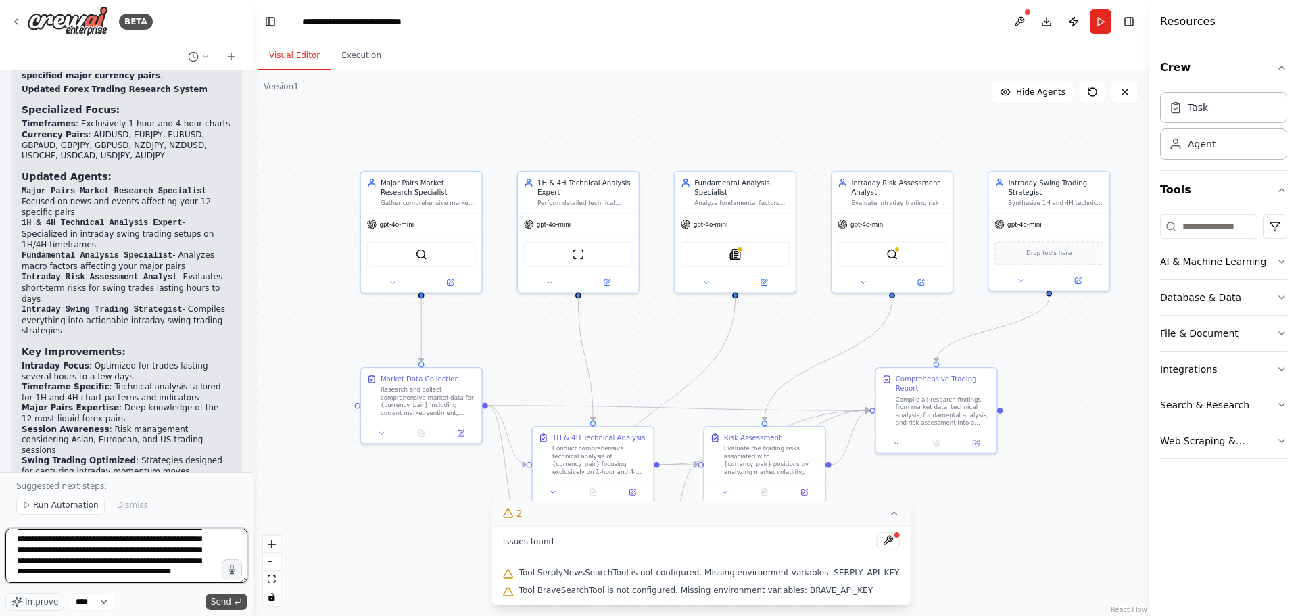
type textarea "**********"
click at [220, 600] on span "Send" at bounding box center [221, 601] width 20 height 11
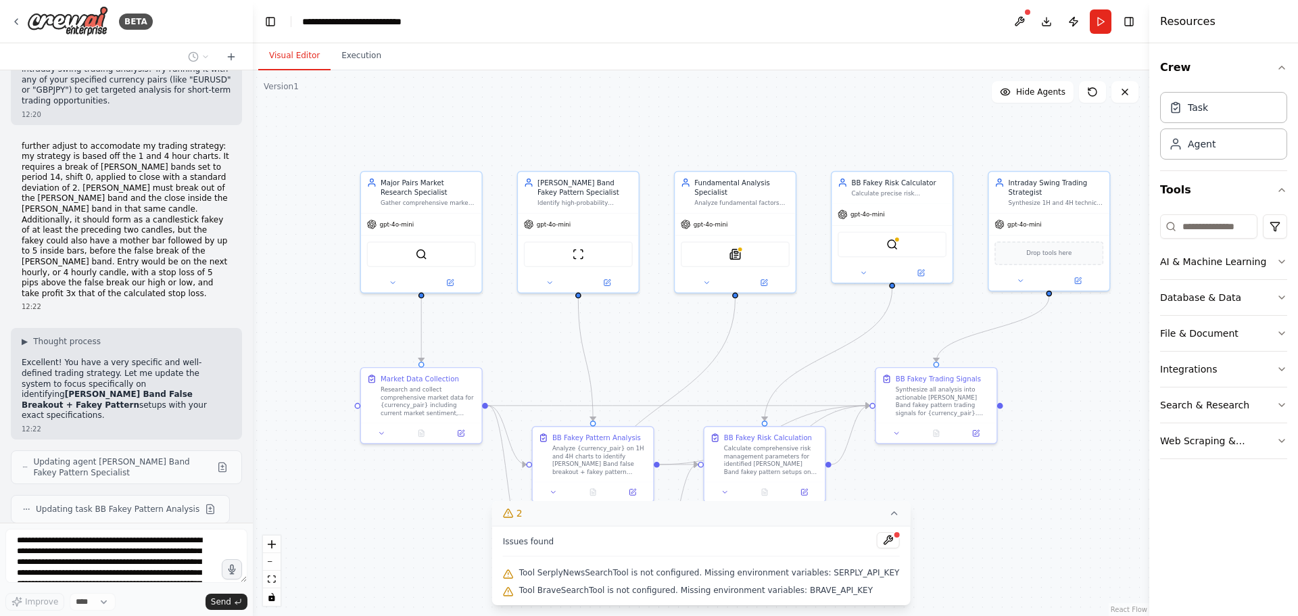
scroll to position [3464, 0]
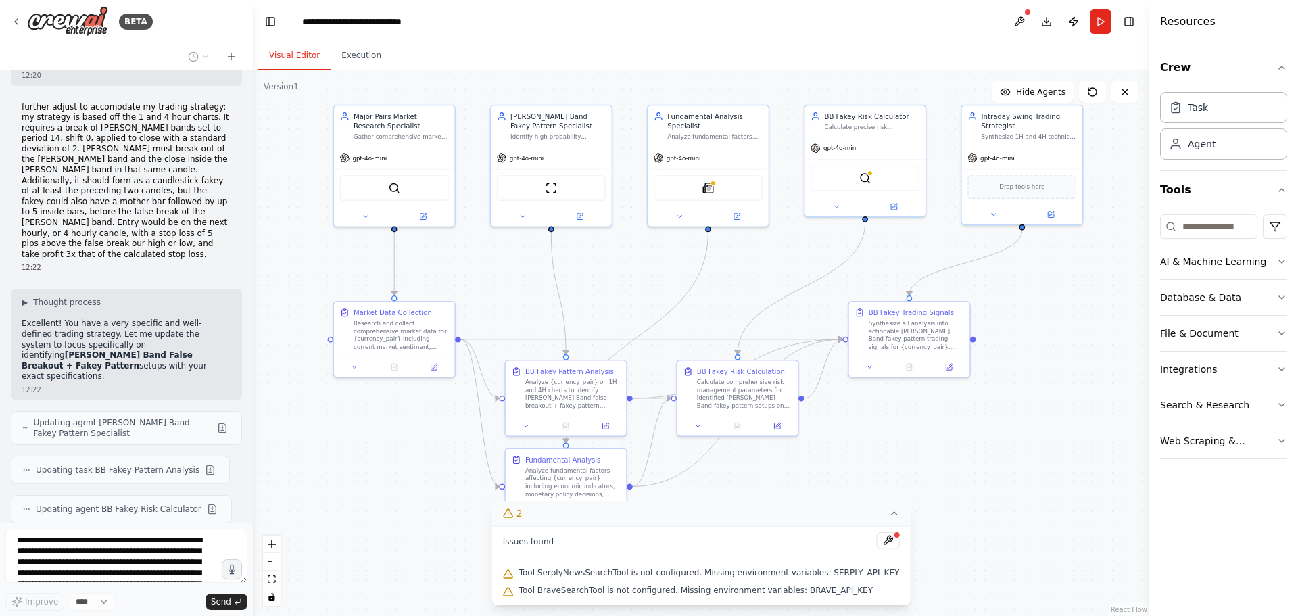
drag, startPoint x: 1093, startPoint y: 375, endPoint x: 1066, endPoint y: 308, distance: 71.6
click at [1066, 308] on div ".deletable-edge-delete-btn { width: 20px; height: 20px; border: 0px solid #ffff…" at bounding box center [701, 343] width 896 height 546
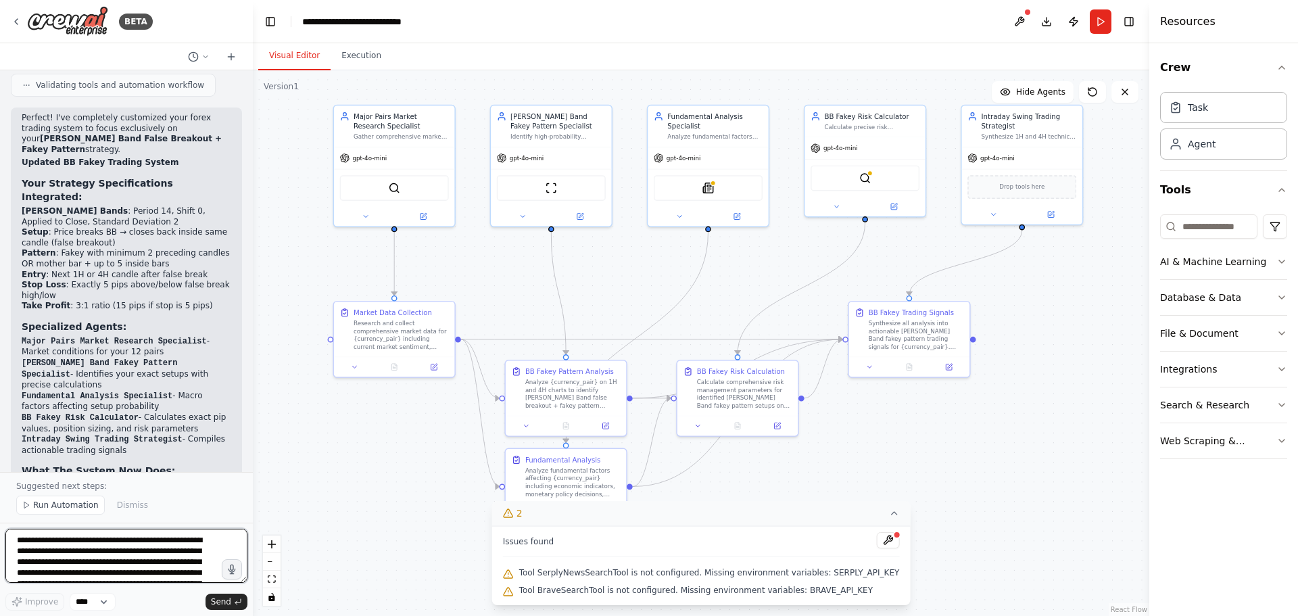
scroll to position [4070, 0]
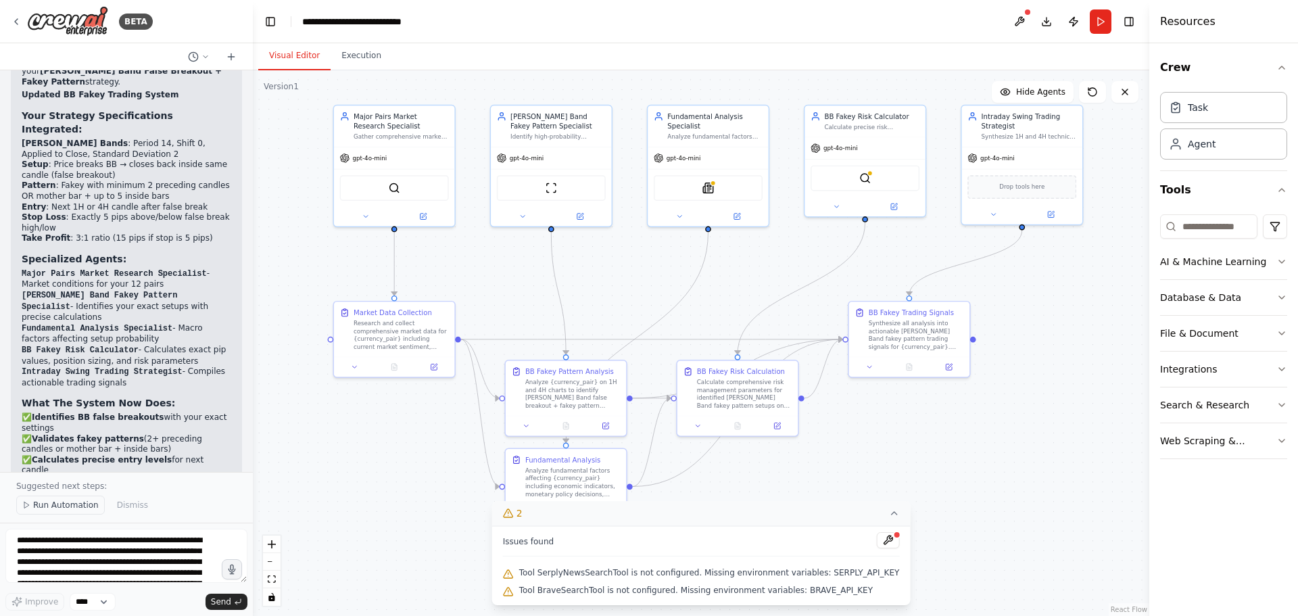
click at [66, 505] on span "Run Automation" at bounding box center [66, 505] width 66 height 11
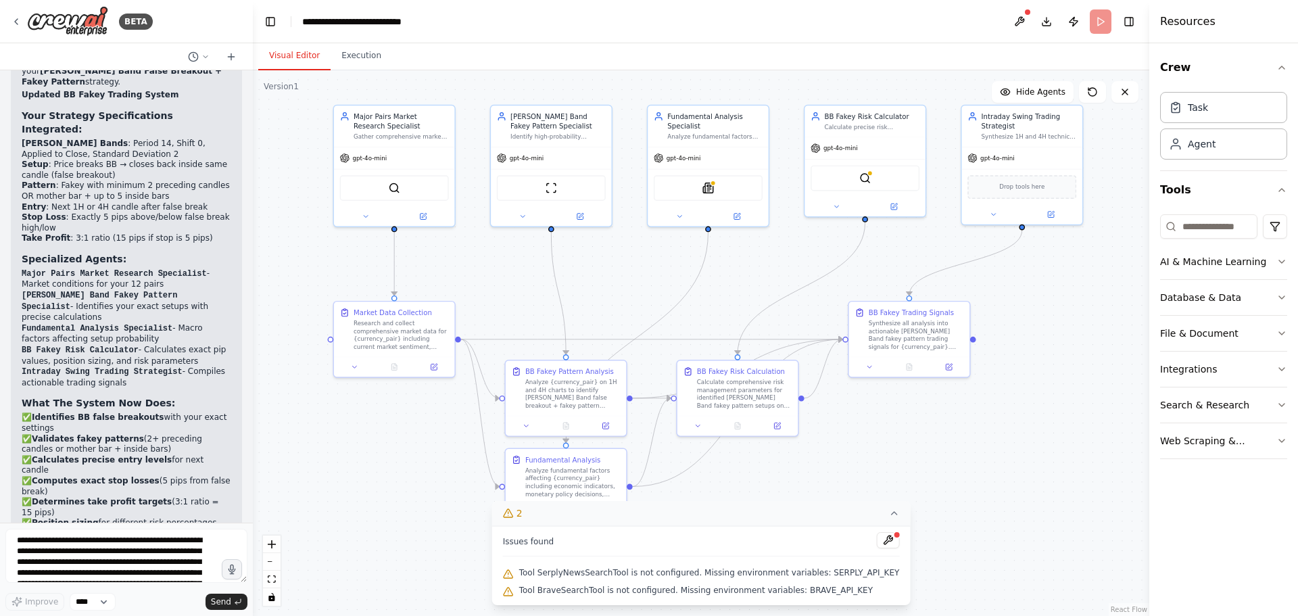
scroll to position [4020, 0]
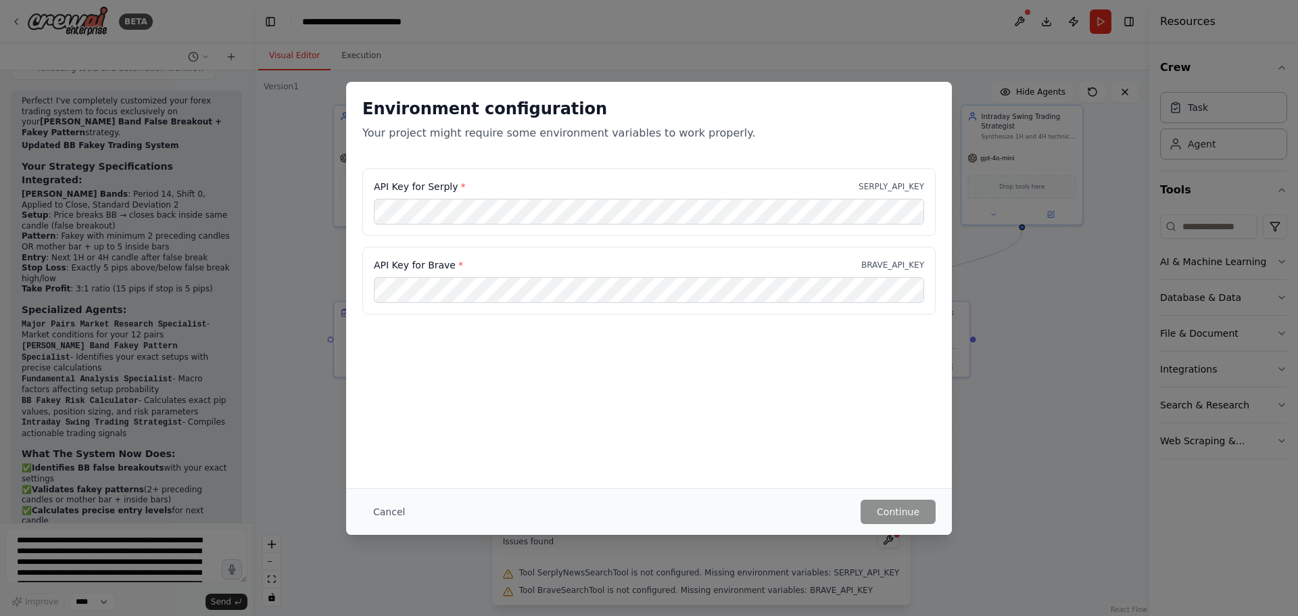
drag, startPoint x: 610, startPoint y: 105, endPoint x: 642, endPoint y: 76, distance: 42.6
click at [642, 76] on div "Environment configuration Your project might require some environment variables…" at bounding box center [649, 308] width 1298 height 616
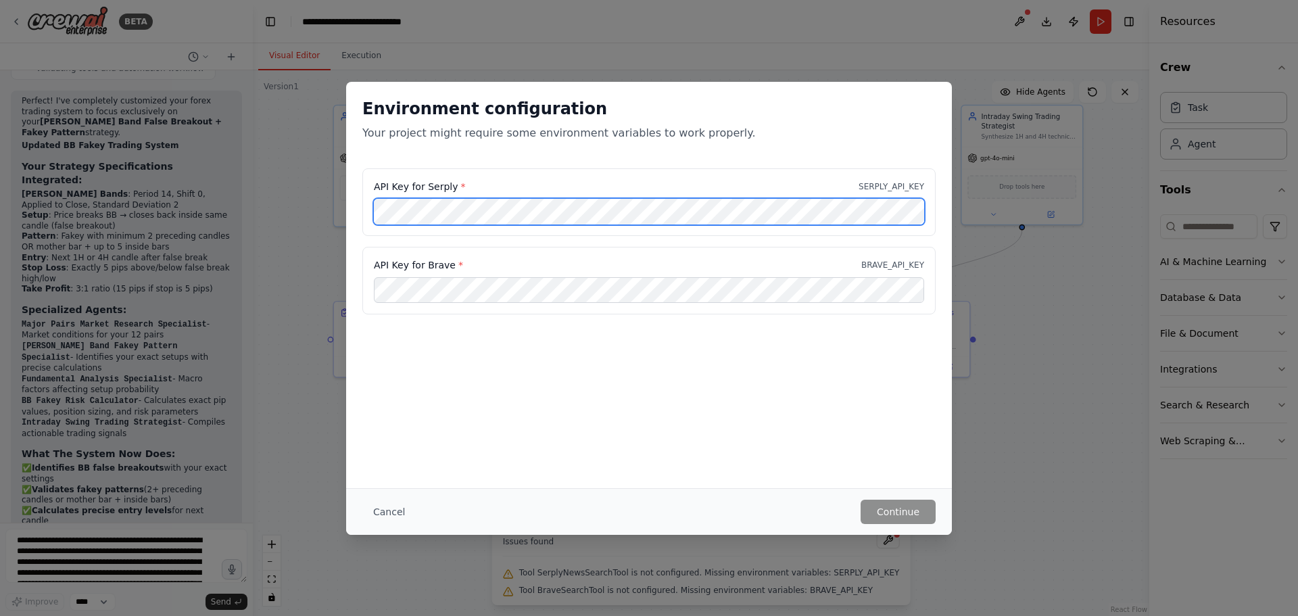
click at [341, 210] on div "Environment configuration Your project might require some environment variables…" at bounding box center [649, 308] width 1298 height 616
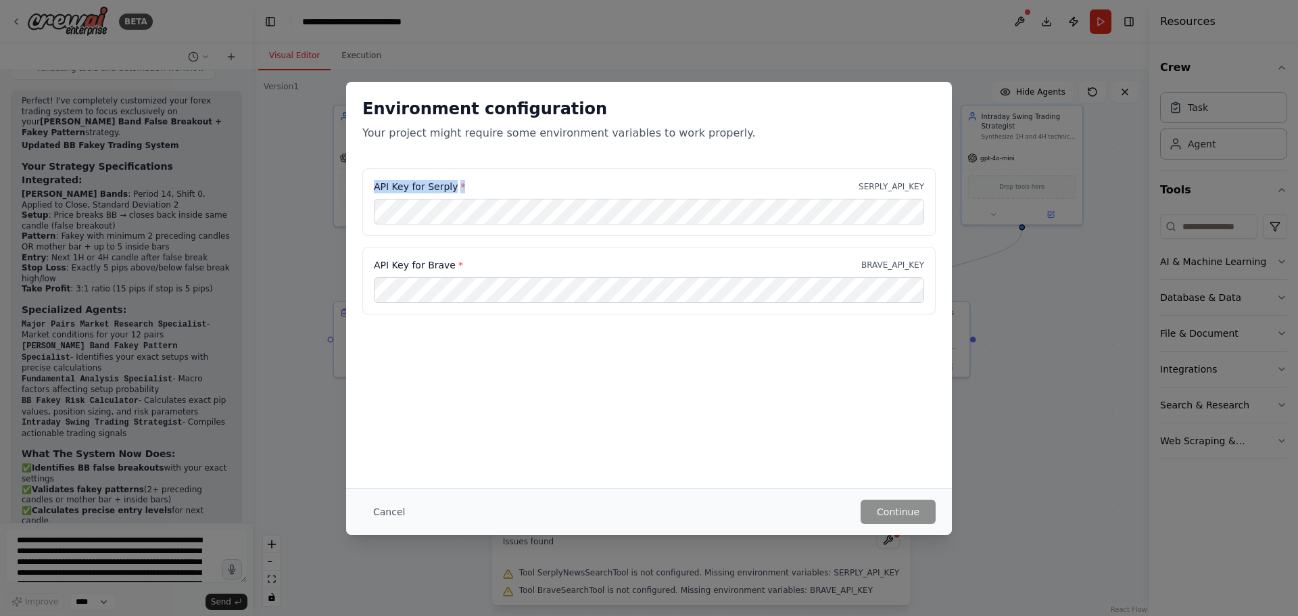
drag, startPoint x: 458, startPoint y: 181, endPoint x: 352, endPoint y: 181, distance: 106.1
click at [352, 181] on div "API Key for Serply * SERPLY_API_KEY API Key for Brave * BRAVE_API_KEY" at bounding box center [649, 249] width 606 height 162
copy label "API Key for Serply *"
drag, startPoint x: 462, startPoint y: 261, endPoint x: 339, endPoint y: 259, distance: 123.1
click at [339, 259] on div "Environment configuration Your project might require some environment variables…" at bounding box center [649, 308] width 1298 height 616
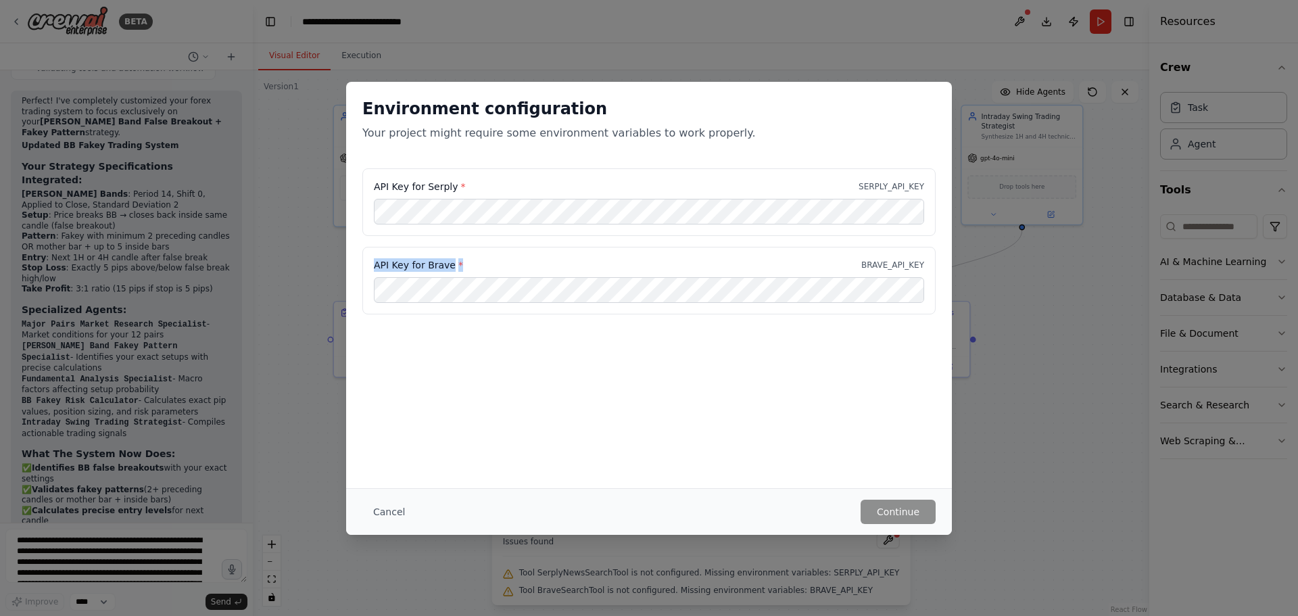
copy label "API Key for Brave *"
click at [649, 378] on div "Environment configuration Your project might require some environment variables…" at bounding box center [649, 285] width 606 height 406
click at [385, 515] on button "Cancel" at bounding box center [388, 512] width 53 height 24
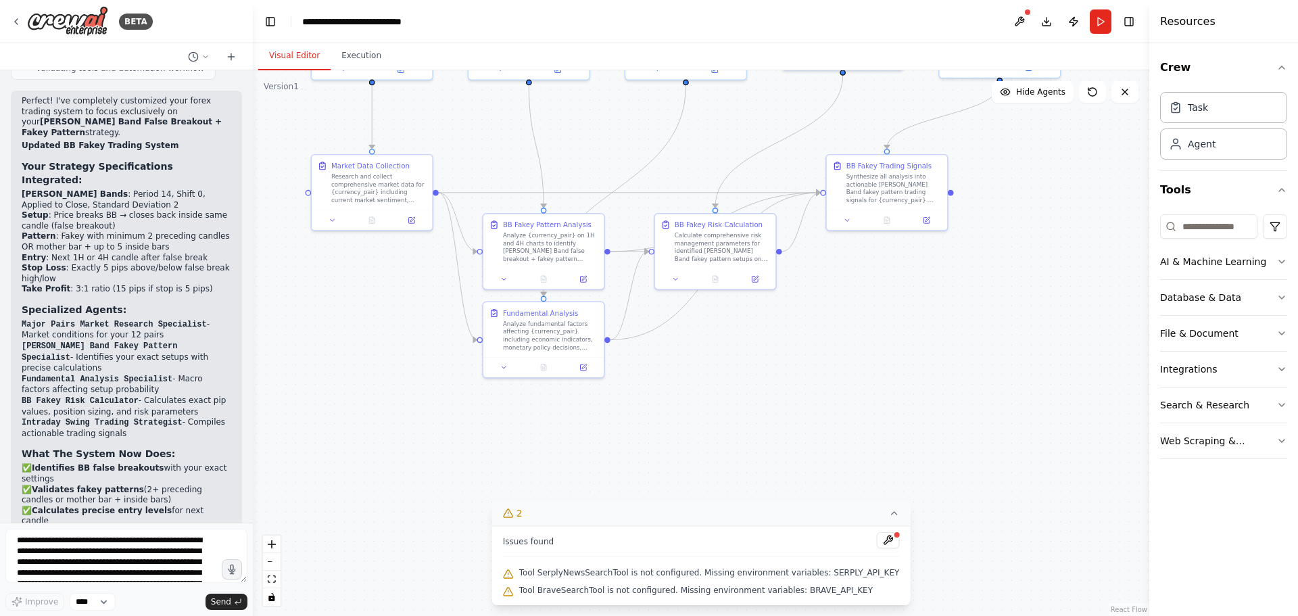
drag, startPoint x: 992, startPoint y: 517, endPoint x: 970, endPoint y: 370, distance: 148.4
click at [970, 370] on div ".deletable-edge-delete-btn { width: 20px; height: 20px; border: 0px solid #ffff…" at bounding box center [701, 343] width 896 height 546
click at [888, 514] on icon at bounding box center [893, 513] width 11 height 11
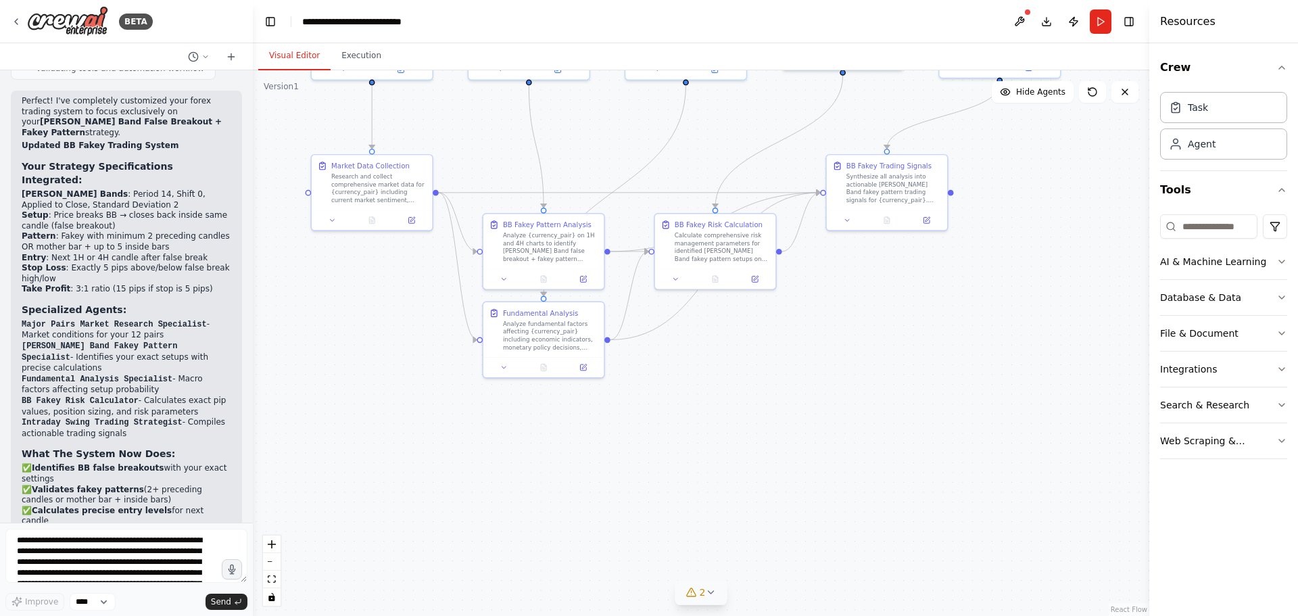
click at [844, 445] on div ".deletable-edge-delete-btn { width: 20px; height: 20px; border: 0px solid #ffff…" at bounding box center [701, 343] width 896 height 546
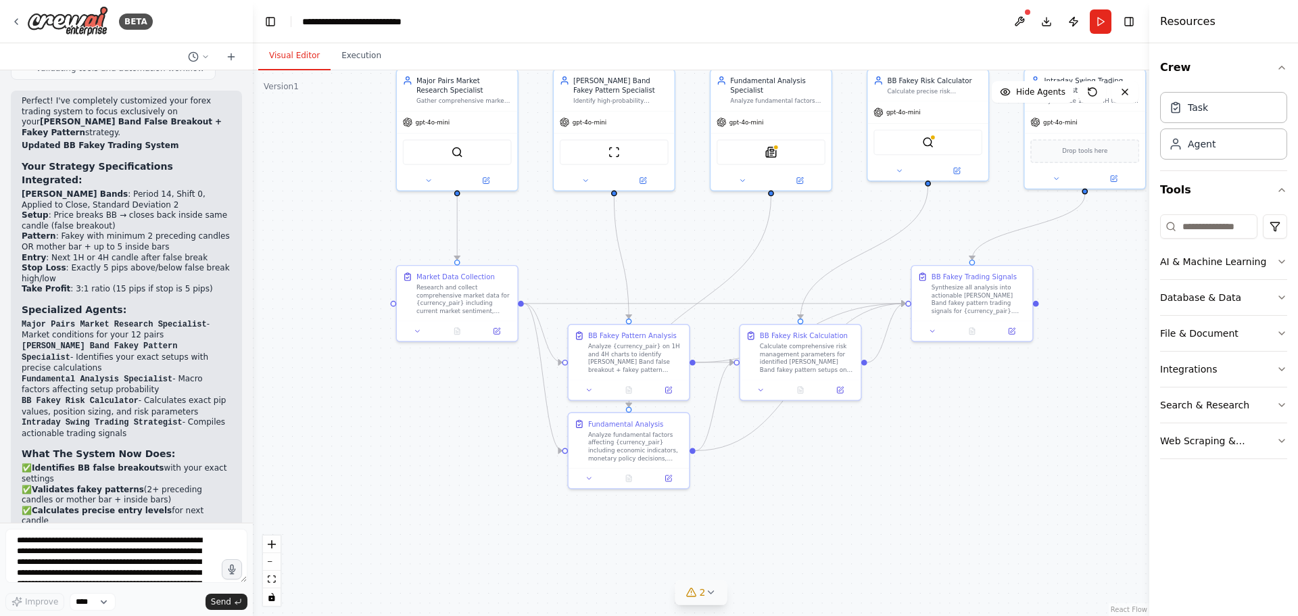
drag, startPoint x: 785, startPoint y: 405, endPoint x: 871, endPoint y: 518, distance: 142.4
click at [871, 518] on div ".deletable-edge-delete-btn { width: 20px; height: 20px; border: 0px solid #ffff…" at bounding box center [701, 343] width 896 height 546
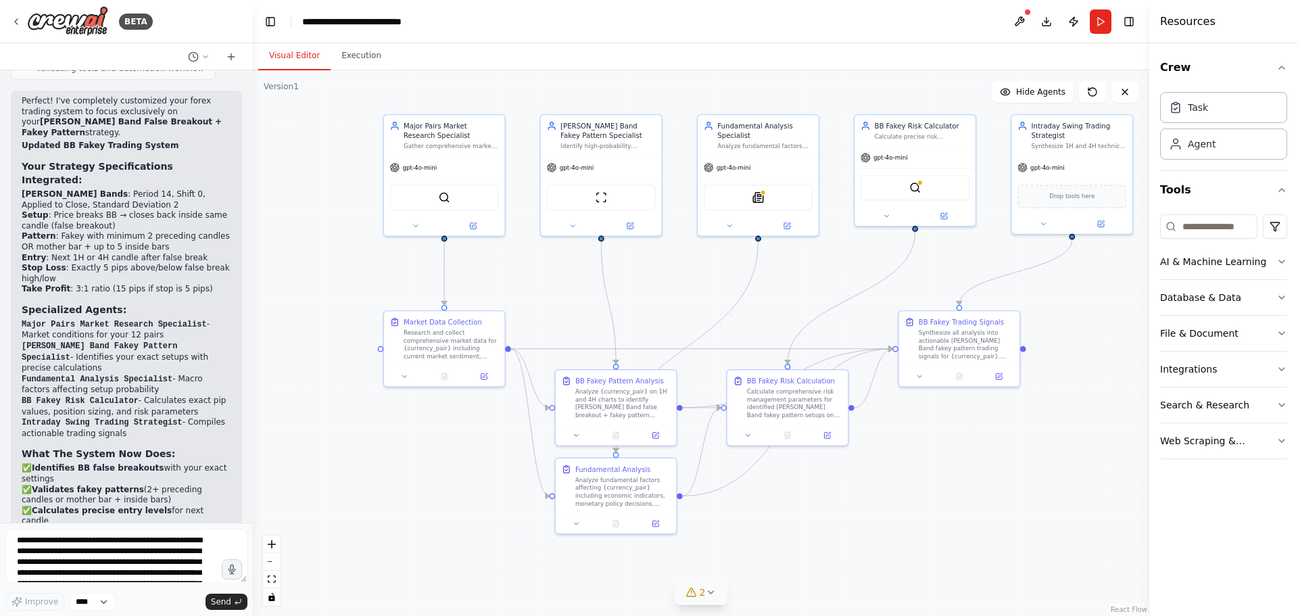
drag, startPoint x: 934, startPoint y: 480, endPoint x: 920, endPoint y: 523, distance: 44.7
click at [920, 523] on div ".deletable-edge-delete-btn { width: 20px; height: 20px; border: 0px solid #ffff…" at bounding box center [701, 343] width 896 height 546
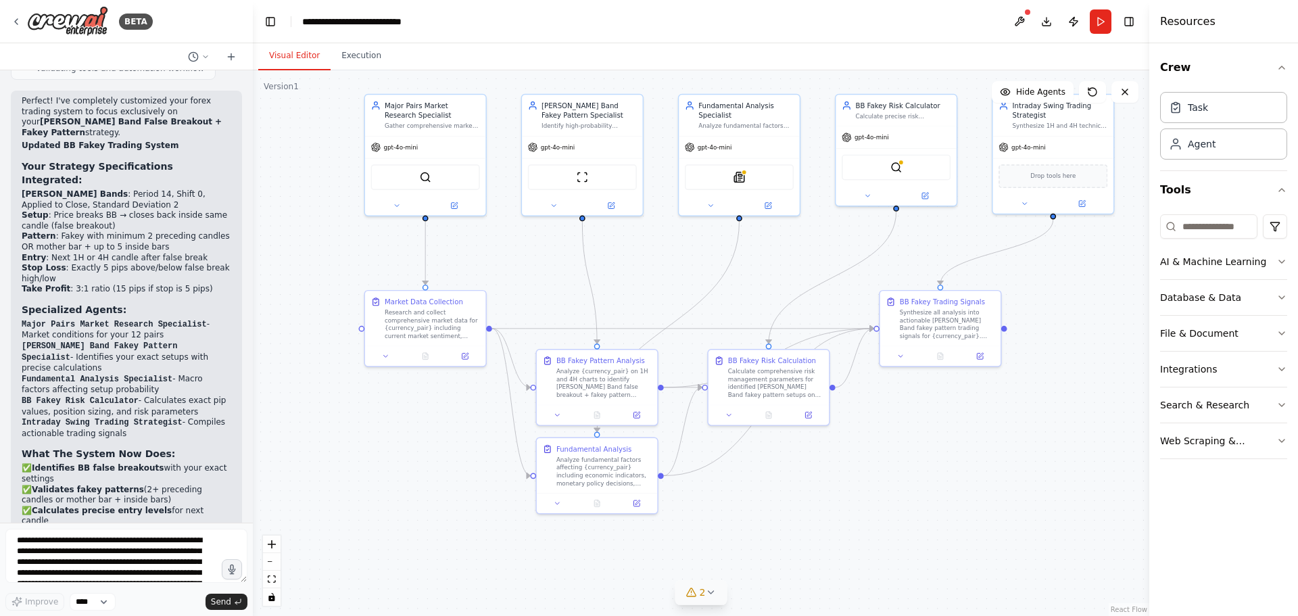
drag, startPoint x: 921, startPoint y: 519, endPoint x: 902, endPoint y: 499, distance: 27.7
click at [902, 499] on div ".deletable-edge-delete-btn { width: 20px; height: 20px; border: 0px solid #ffff…" at bounding box center [701, 343] width 896 height 546
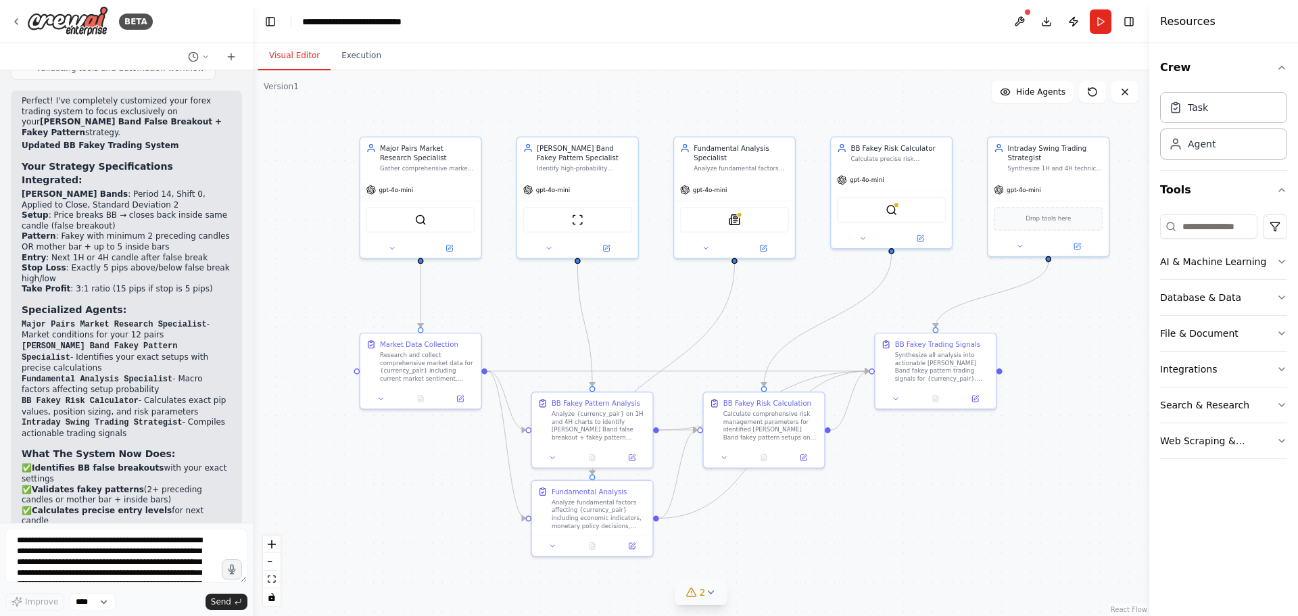
drag, startPoint x: 902, startPoint y: 502, endPoint x: 898, endPoint y: 545, distance: 42.9
click at [898, 545] on div ".deletable-edge-delete-btn { width: 20px; height: 20px; border: 0px solid #ffff…" at bounding box center [701, 343] width 896 height 546
click at [1100, 17] on button "Run" at bounding box center [1101, 21] width 22 height 24
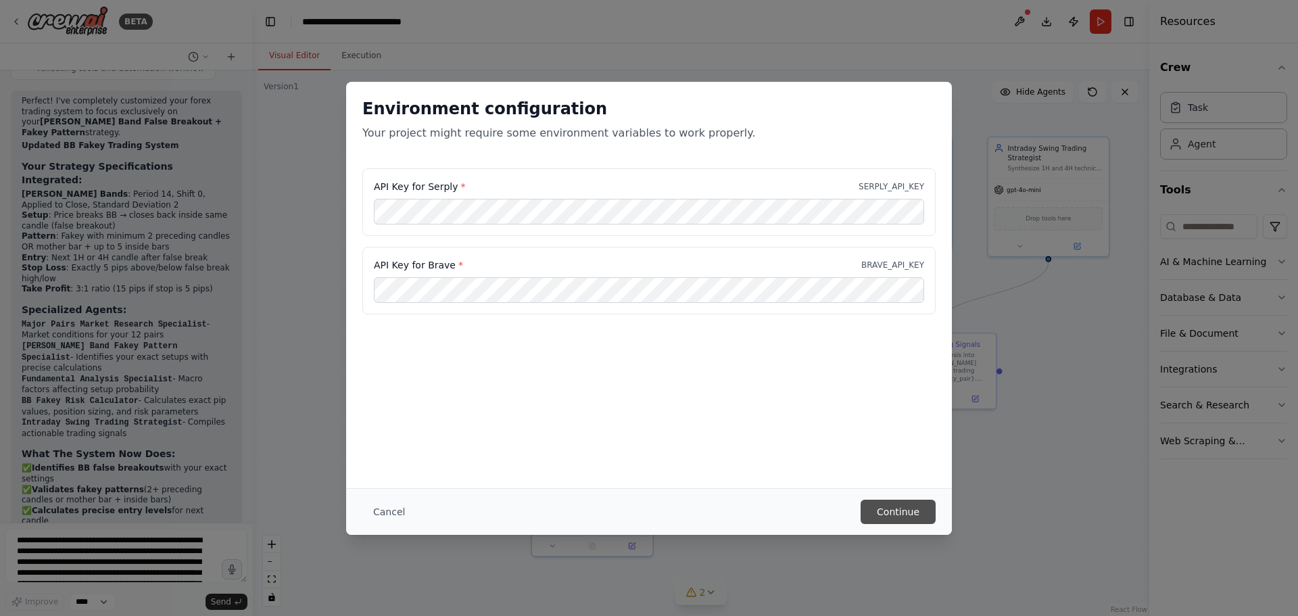
click at [890, 511] on button "Continue" at bounding box center [898, 512] width 75 height 24
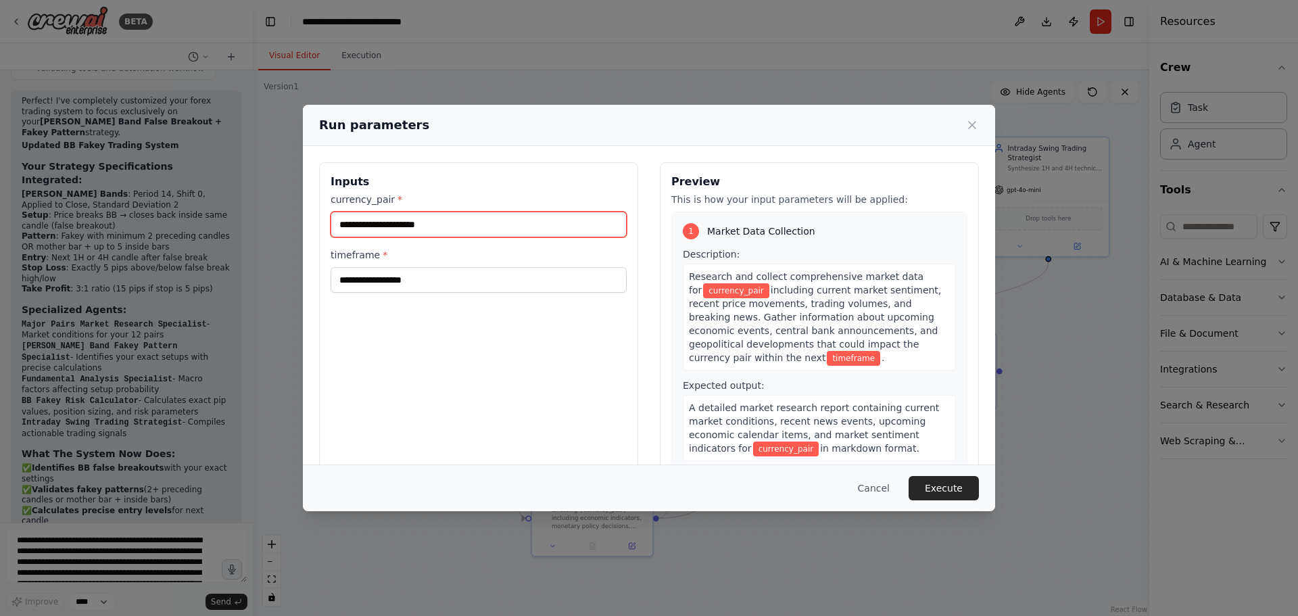
click at [506, 226] on input "currency_pair *" at bounding box center [479, 225] width 296 height 26
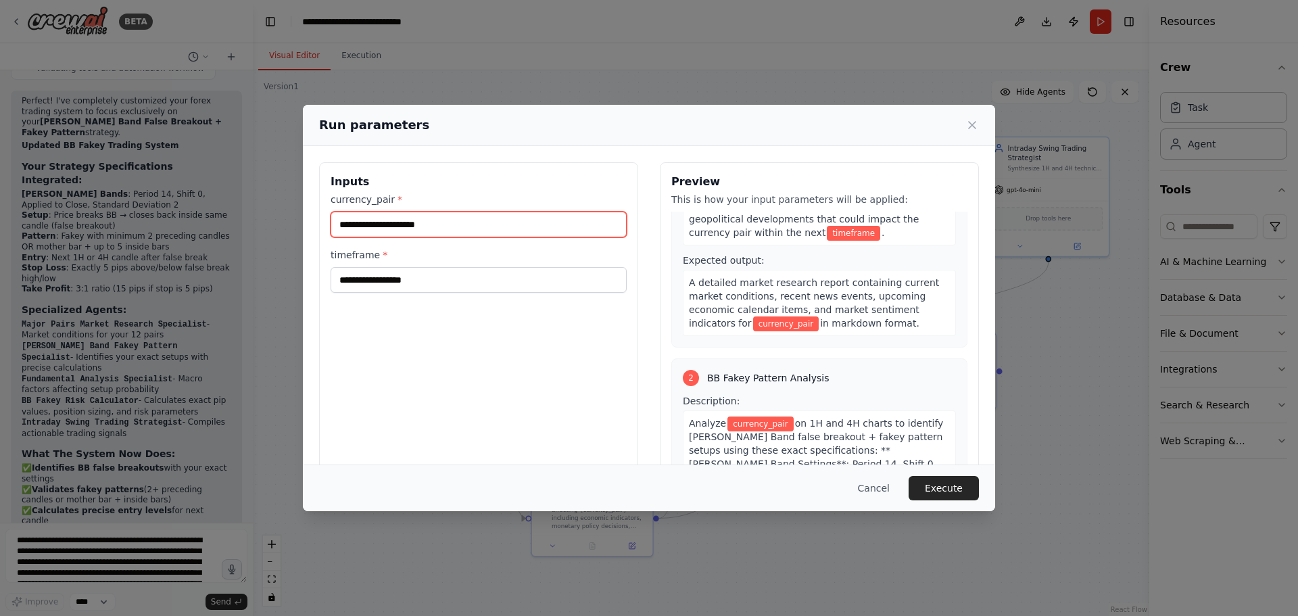
scroll to position [135, 0]
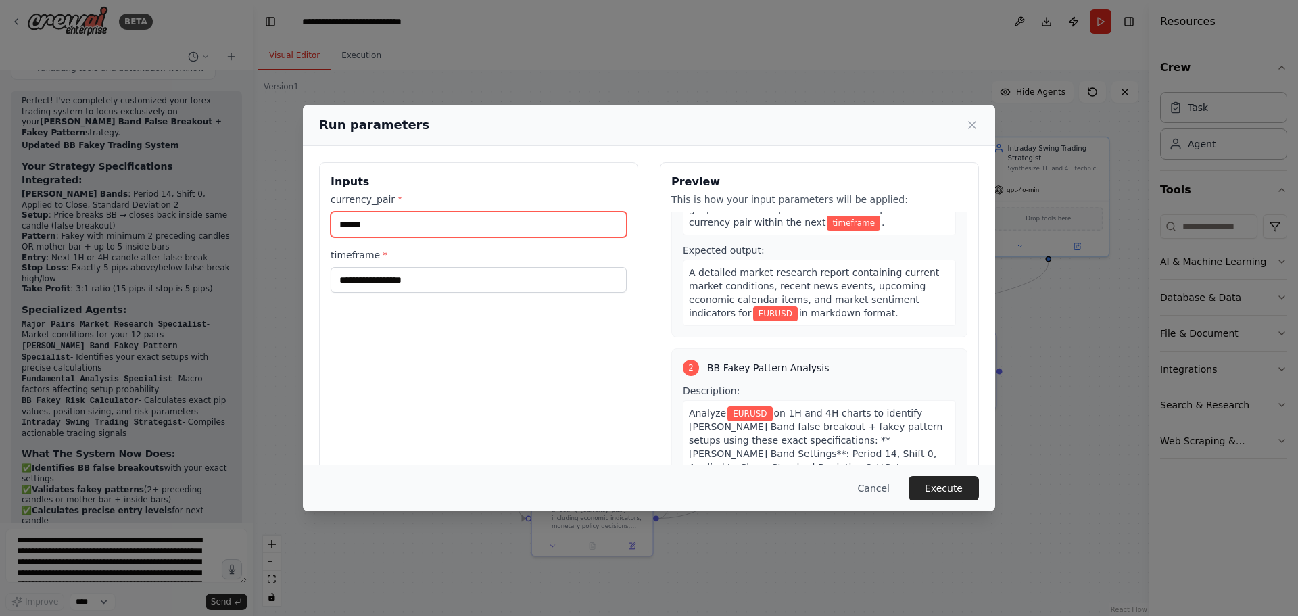
type input "******"
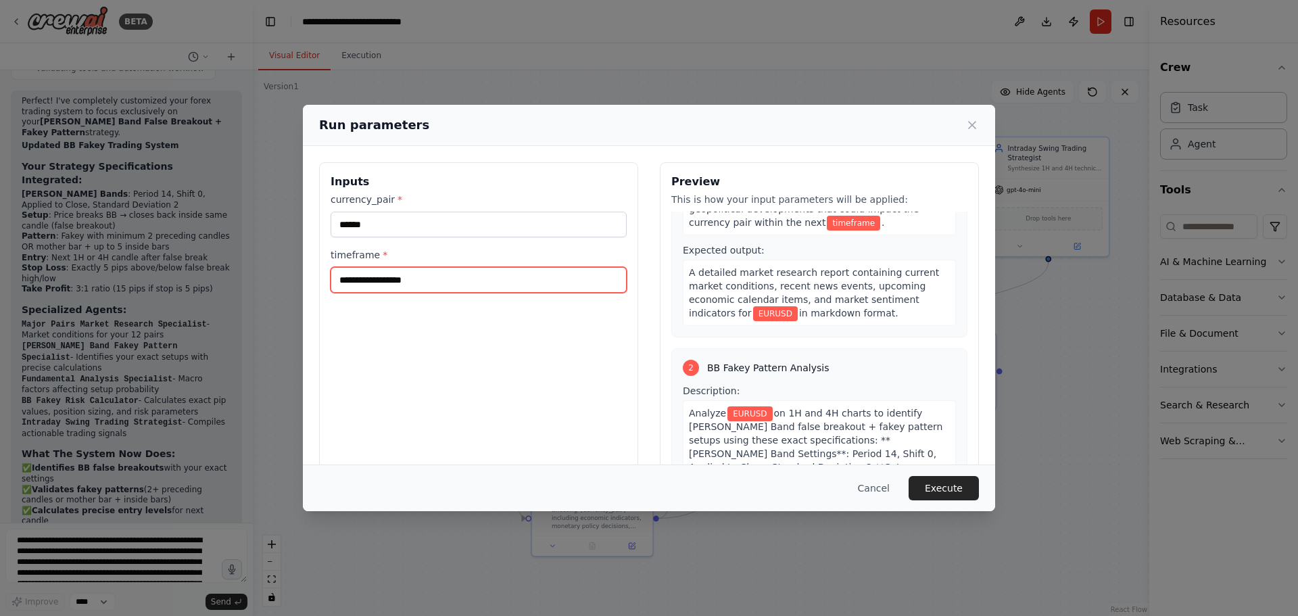
click at [427, 277] on input "timeframe *" at bounding box center [479, 280] width 296 height 26
type input "*"
click at [942, 486] on button "Execute" at bounding box center [944, 488] width 70 height 24
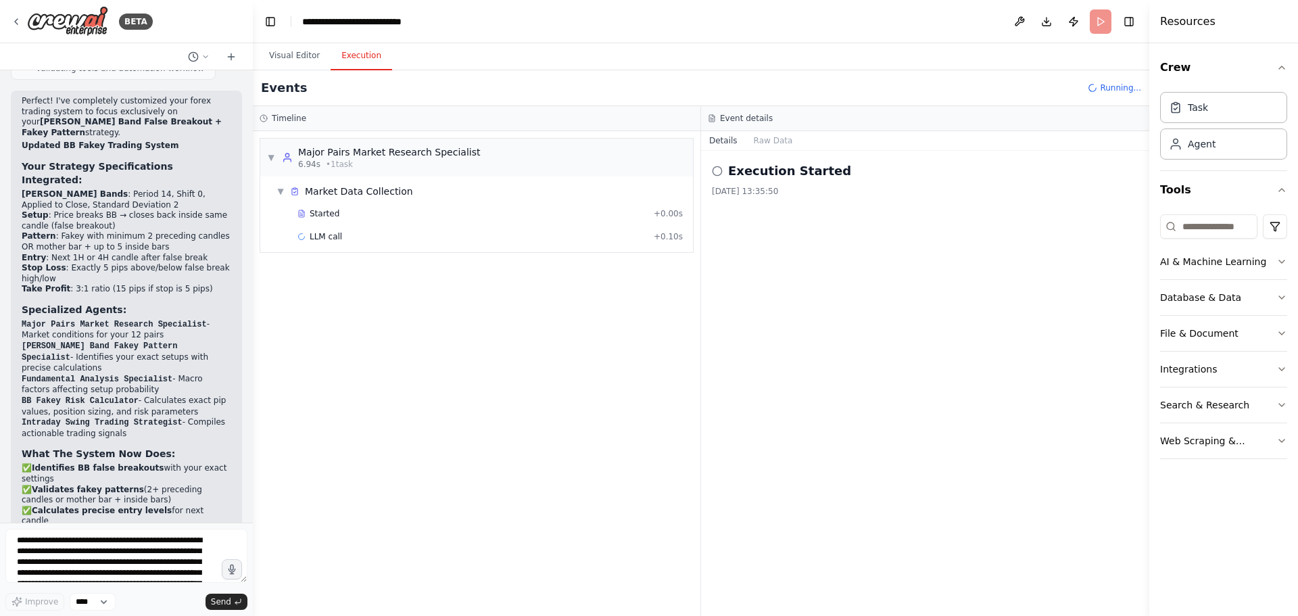
click at [356, 54] on button "Execution" at bounding box center [362, 56] width 62 height 28
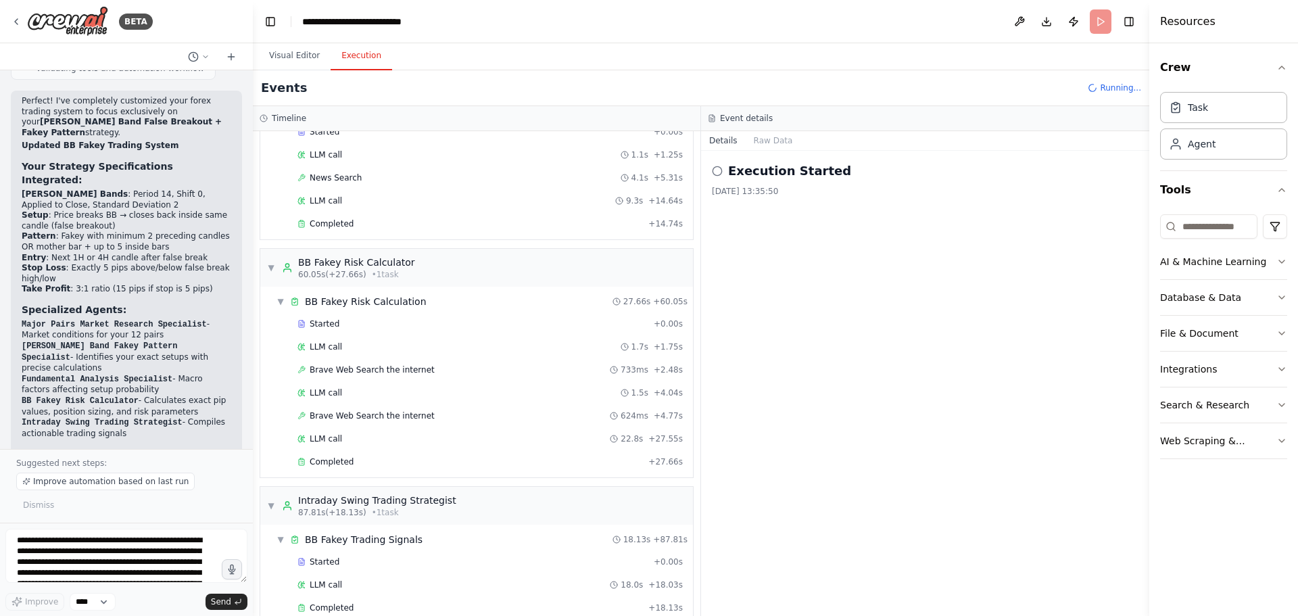
scroll to position [4070, 0]
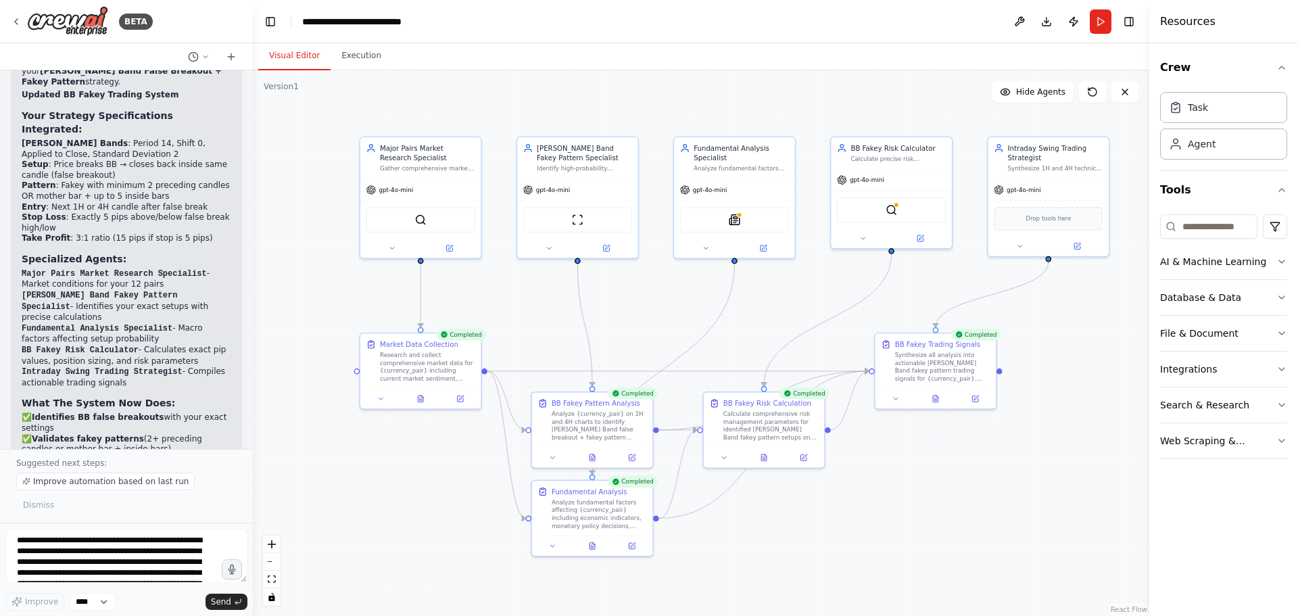
click at [305, 52] on button "Visual Editor" at bounding box center [294, 56] width 72 height 28
click at [366, 49] on button "Execution" at bounding box center [362, 56] width 62 height 28
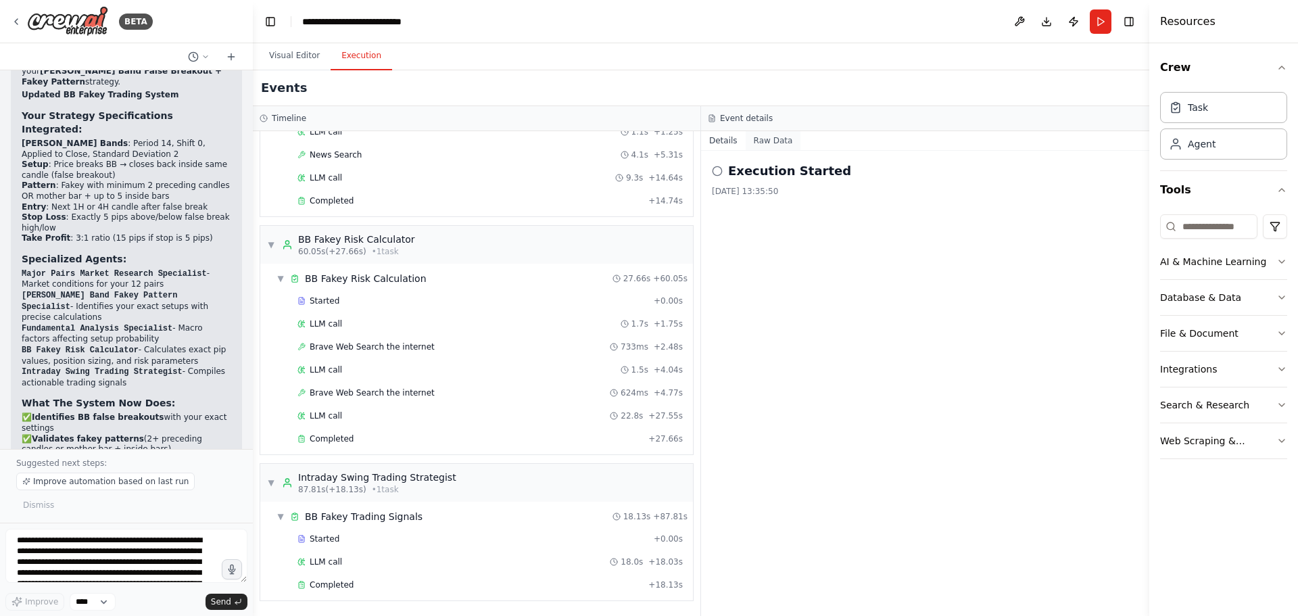
click at [783, 143] on button "Raw Data" at bounding box center [773, 140] width 55 height 19
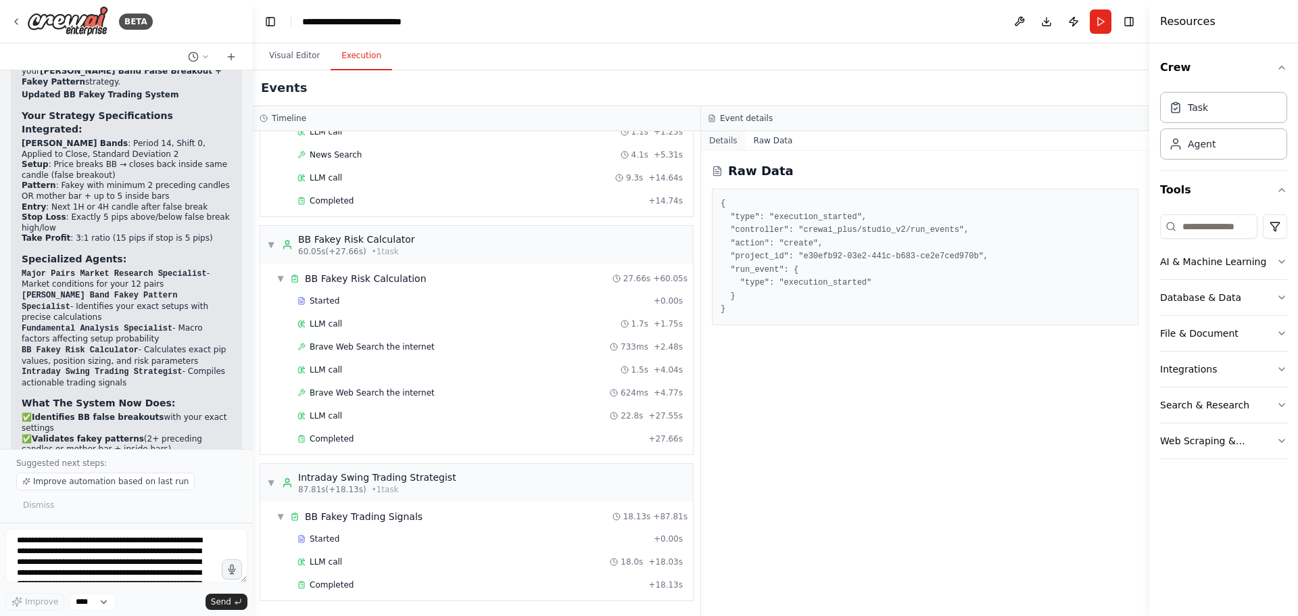
click at [721, 140] on button "Details" at bounding box center [723, 140] width 45 height 19
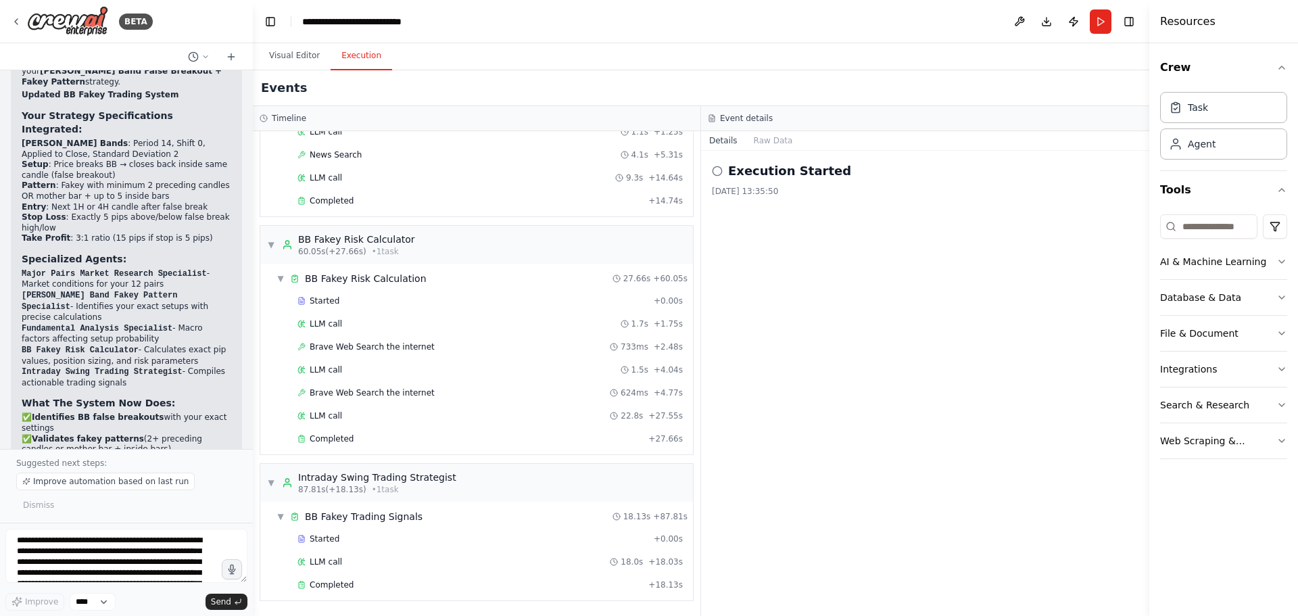
click at [967, 314] on div "Execution Started 03/09/2025, 13:35:50" at bounding box center [925, 383] width 448 height 465
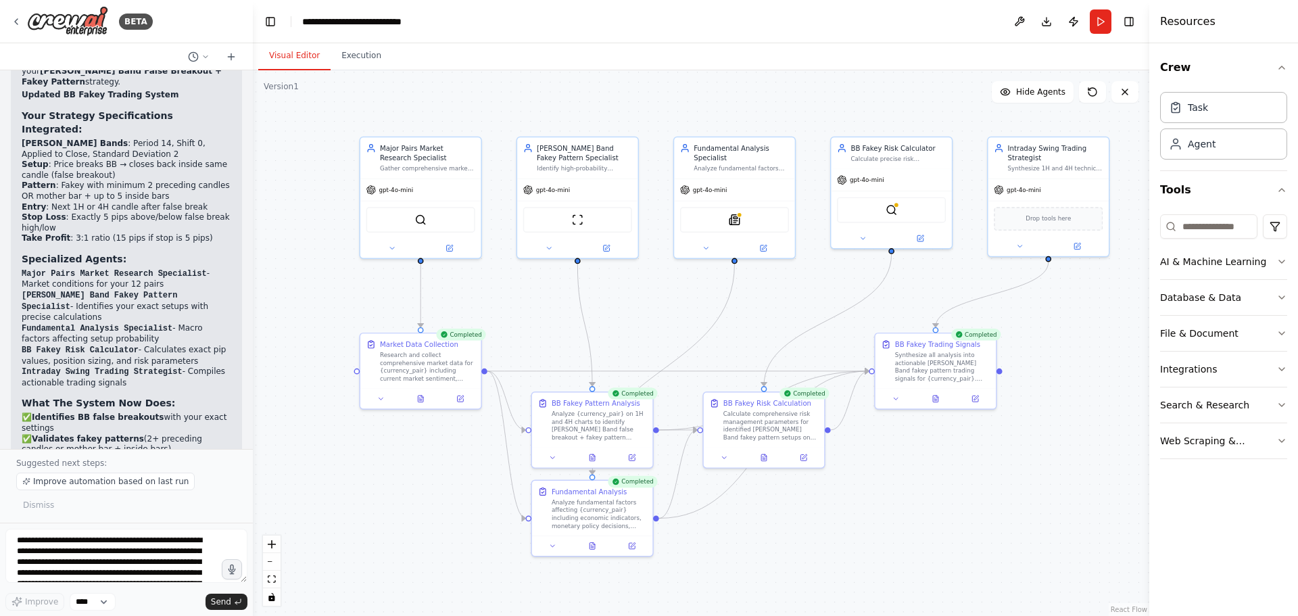
click at [286, 45] on button "Visual Editor" at bounding box center [294, 56] width 72 height 28
click at [415, 362] on div "Research and collect comprehensive market data for {currency_pair} including cu…" at bounding box center [427, 364] width 95 height 31
click at [407, 475] on div ".deletable-edge-delete-btn { width: 20px; height: 20px; border: 0px solid #ffff…" at bounding box center [701, 343] width 896 height 546
click at [551, 544] on icon at bounding box center [553, 544] width 8 height 8
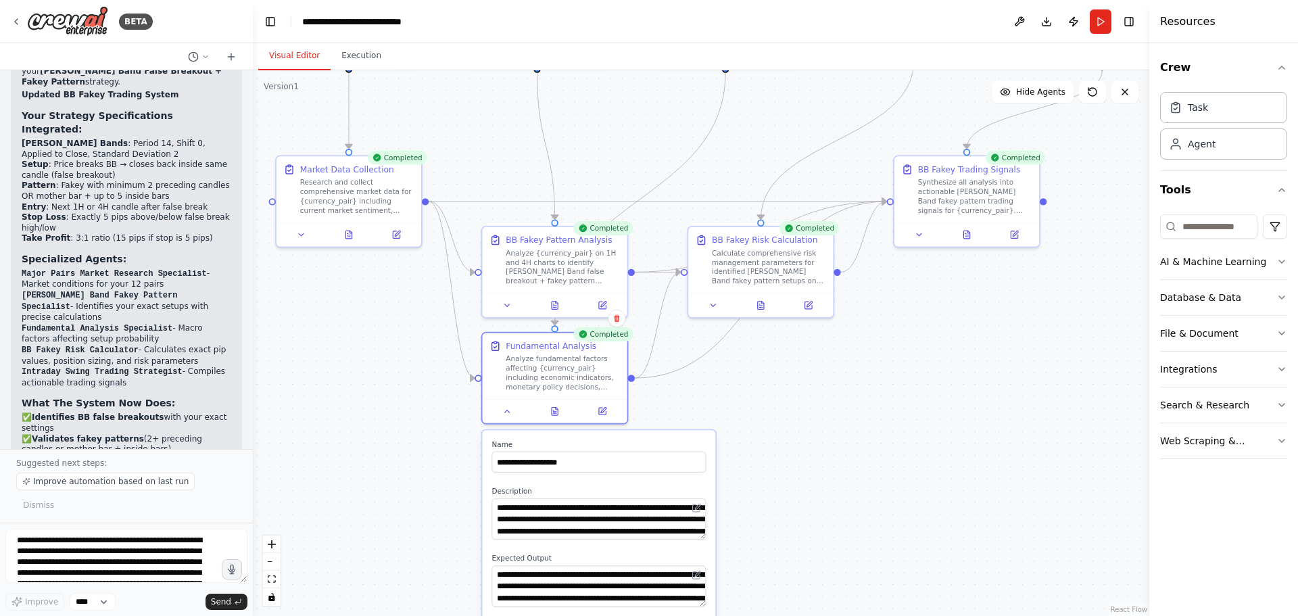
drag, startPoint x: 749, startPoint y: 534, endPoint x: 744, endPoint y: 397, distance: 136.7
click at [744, 397] on div ".deletable-edge-delete-btn { width: 20px; height: 20px; border: 0px solid #ffff…" at bounding box center [701, 343] width 896 height 546
click at [506, 410] on icon at bounding box center [507, 409] width 5 height 2
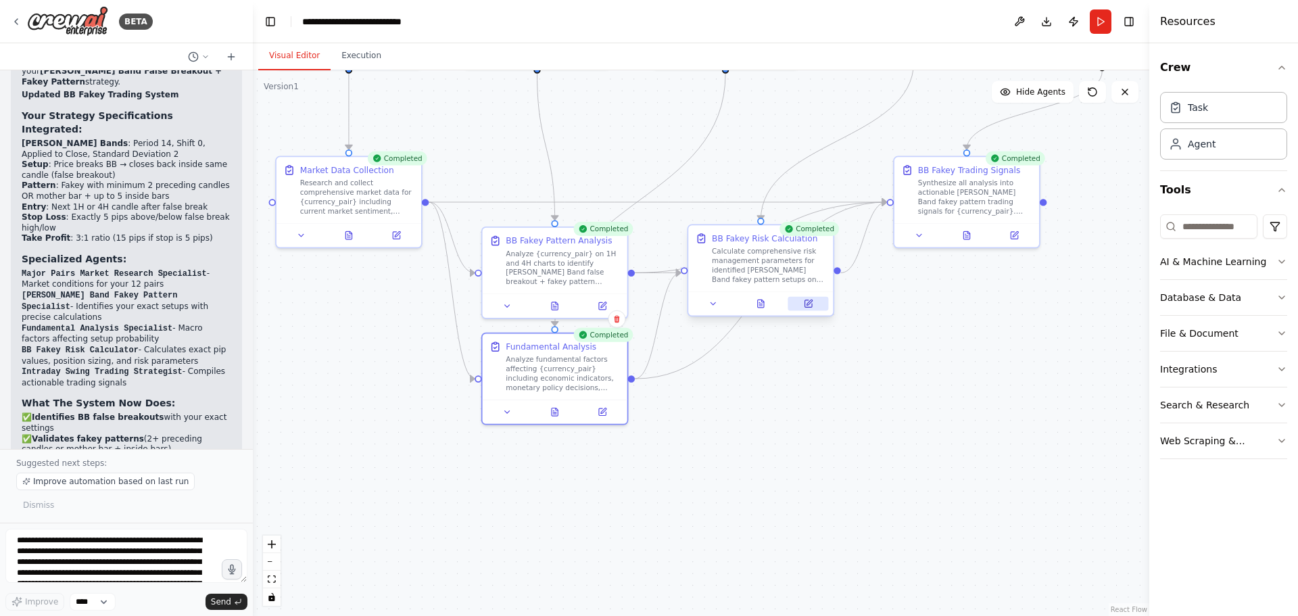
click at [806, 304] on icon at bounding box center [807, 303] width 7 height 7
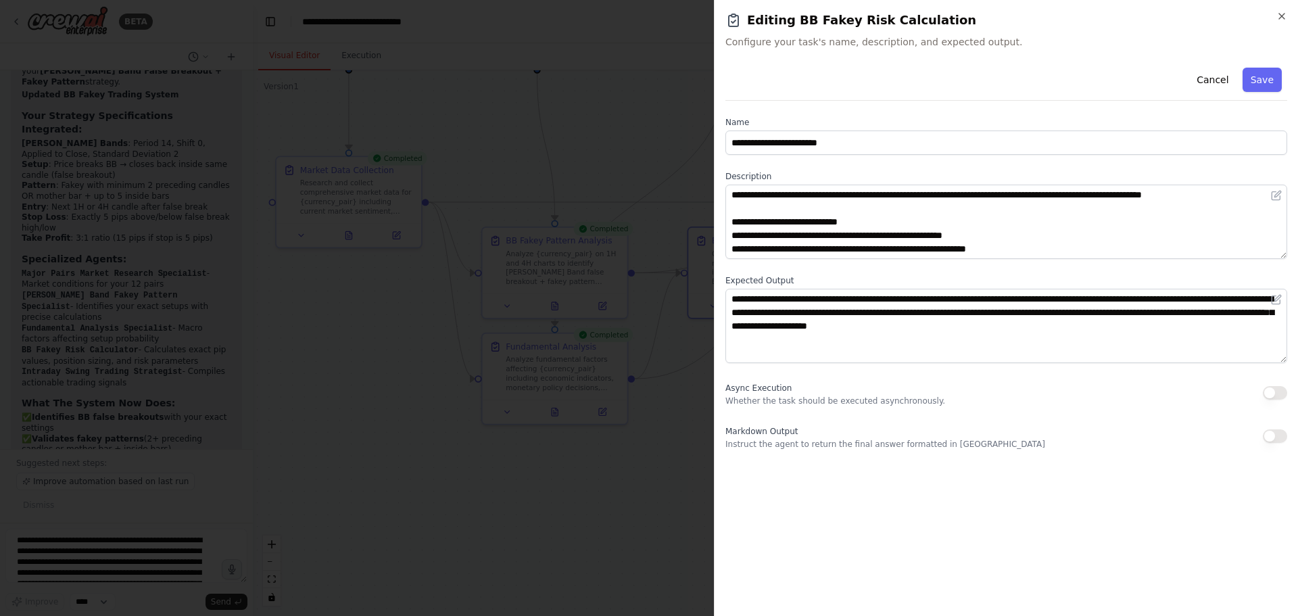
scroll to position [135, 0]
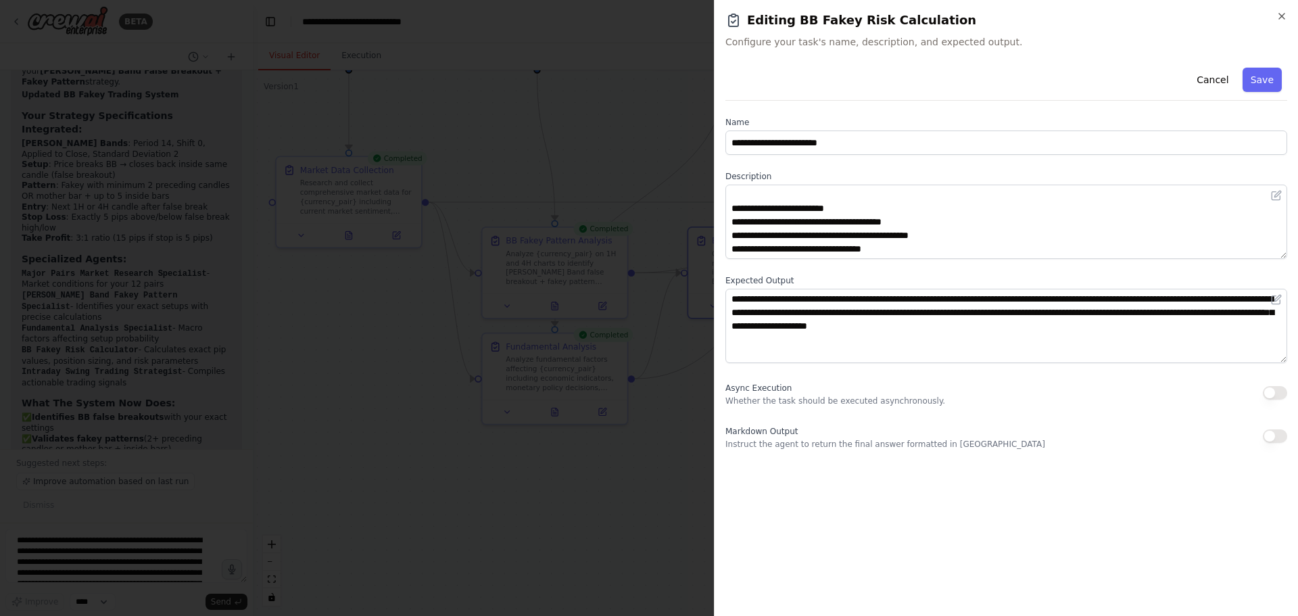
click at [1282, 9] on div "**********" at bounding box center [1006, 308] width 584 height 616
click at [1280, 17] on icon "button" at bounding box center [1281, 16] width 11 height 11
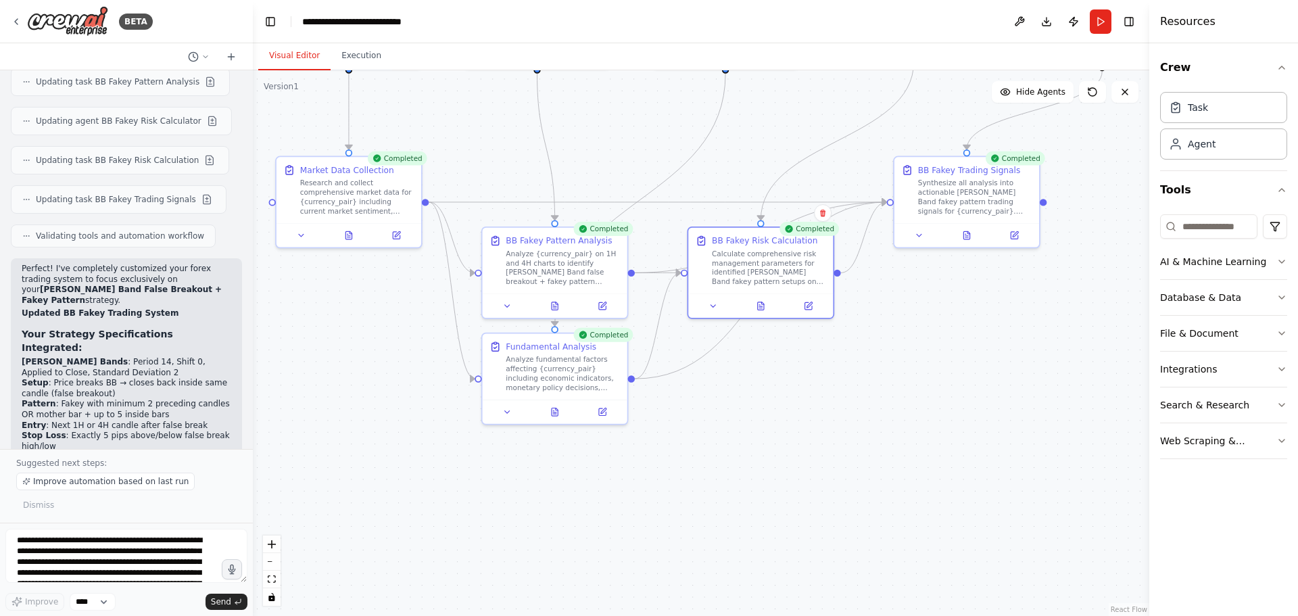
scroll to position [4070, 0]
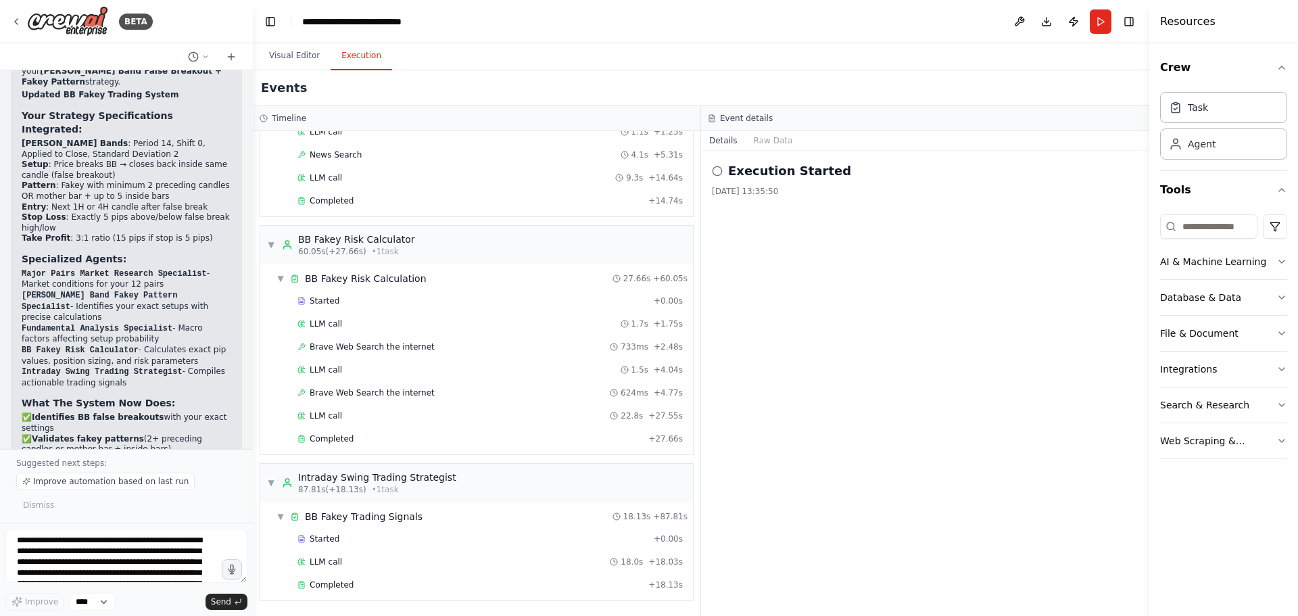
click at [360, 49] on button "Execution" at bounding box center [362, 56] width 62 height 28
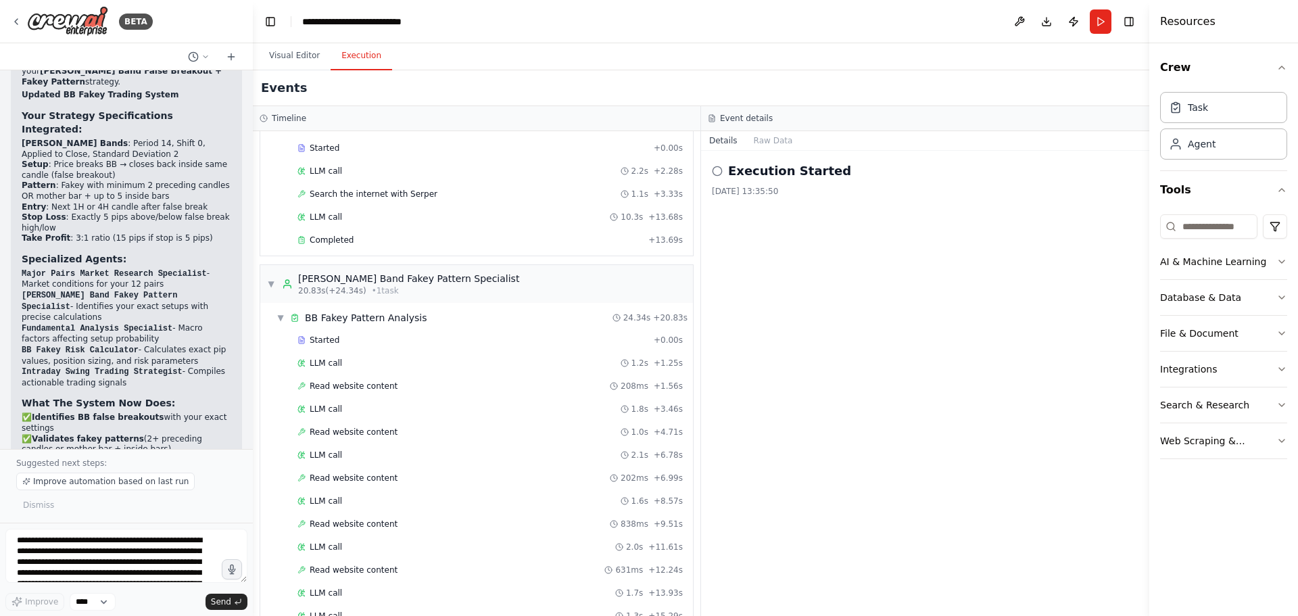
scroll to position [0, 0]
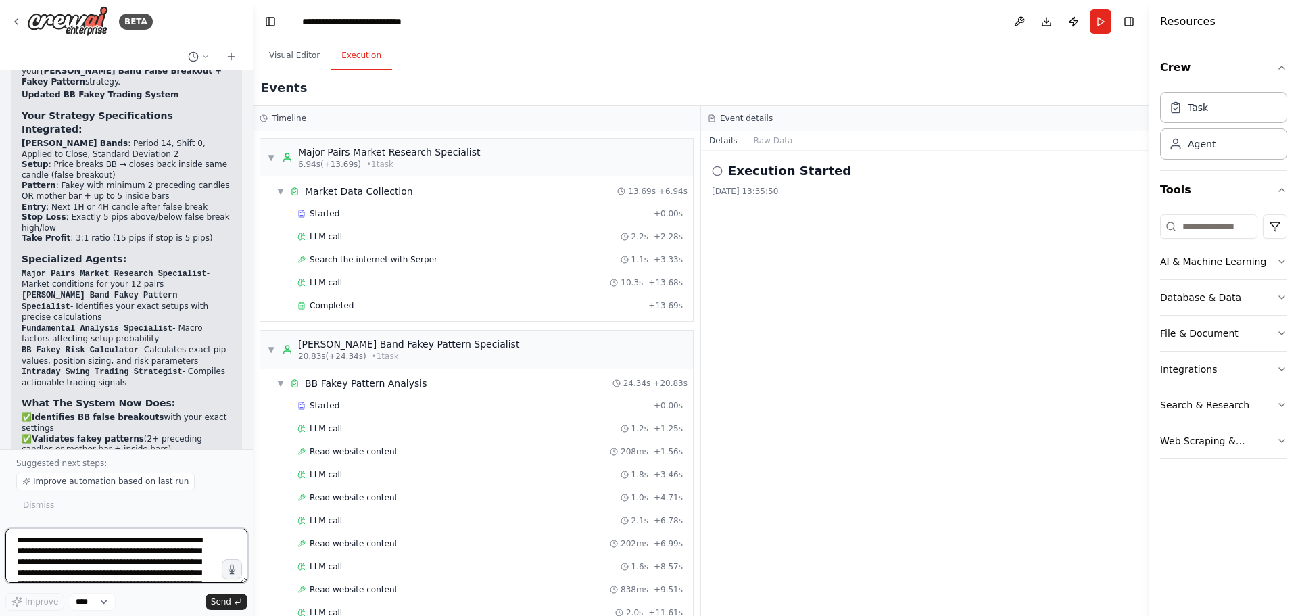
click at [128, 546] on textarea "**********" at bounding box center [126, 556] width 242 height 54
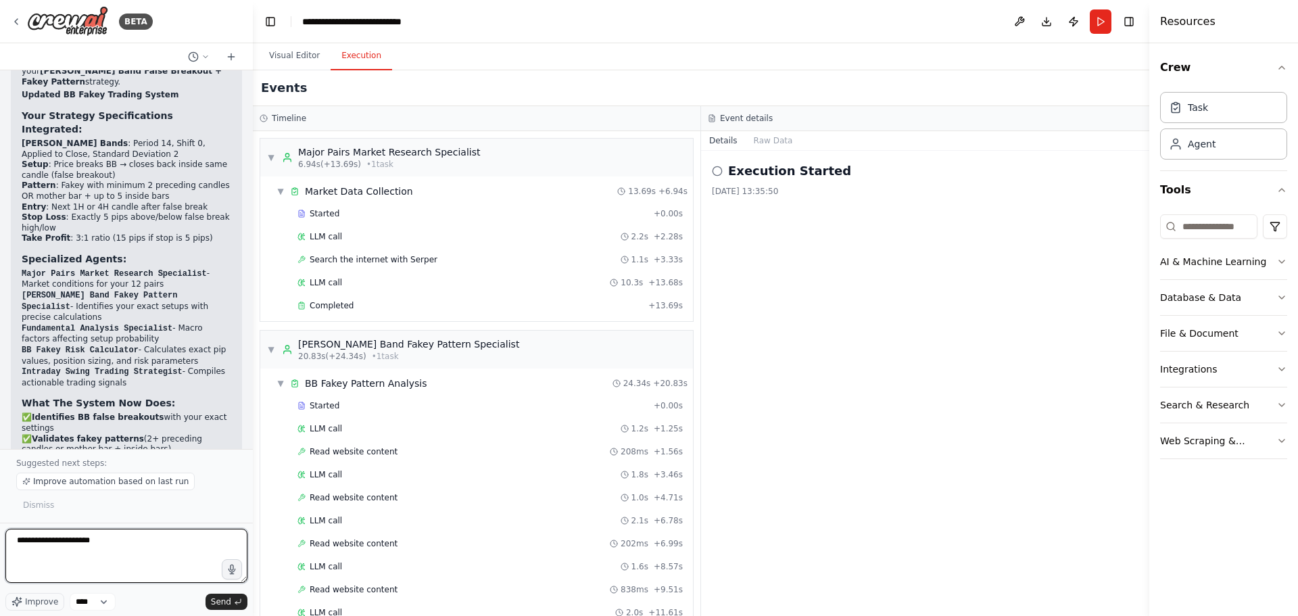
type textarea "**********"
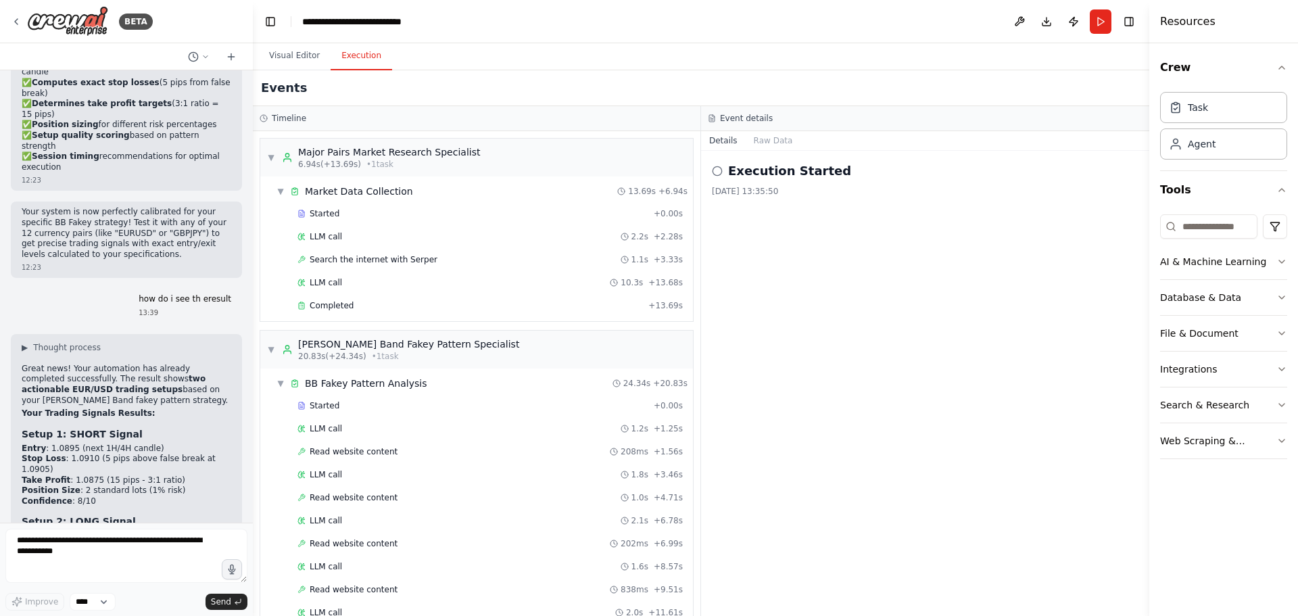
scroll to position [4536, 0]
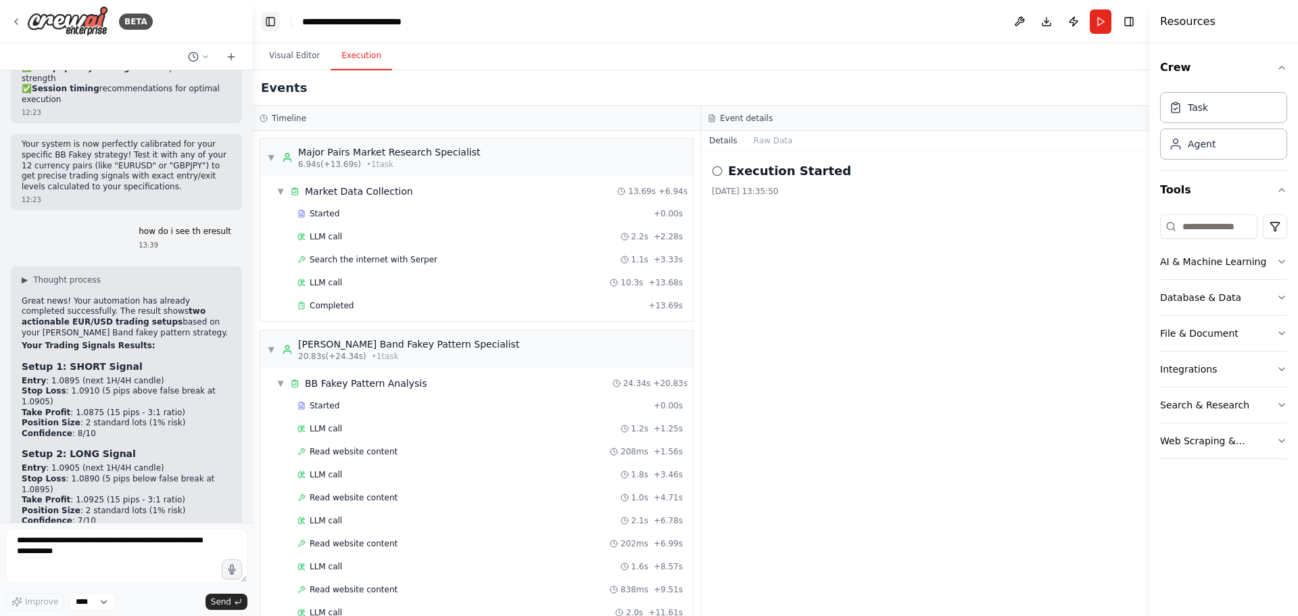
click at [271, 18] on button "Toggle Left Sidebar" at bounding box center [270, 21] width 19 height 19
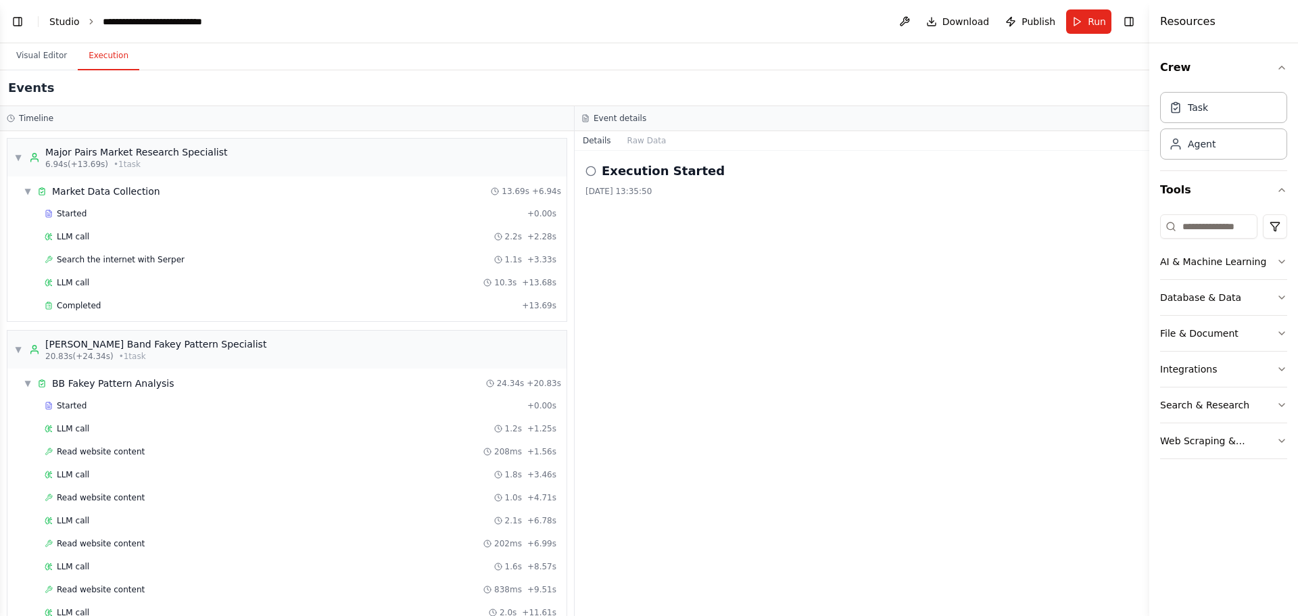
click at [51, 24] on link "Studio" at bounding box center [64, 21] width 30 height 11
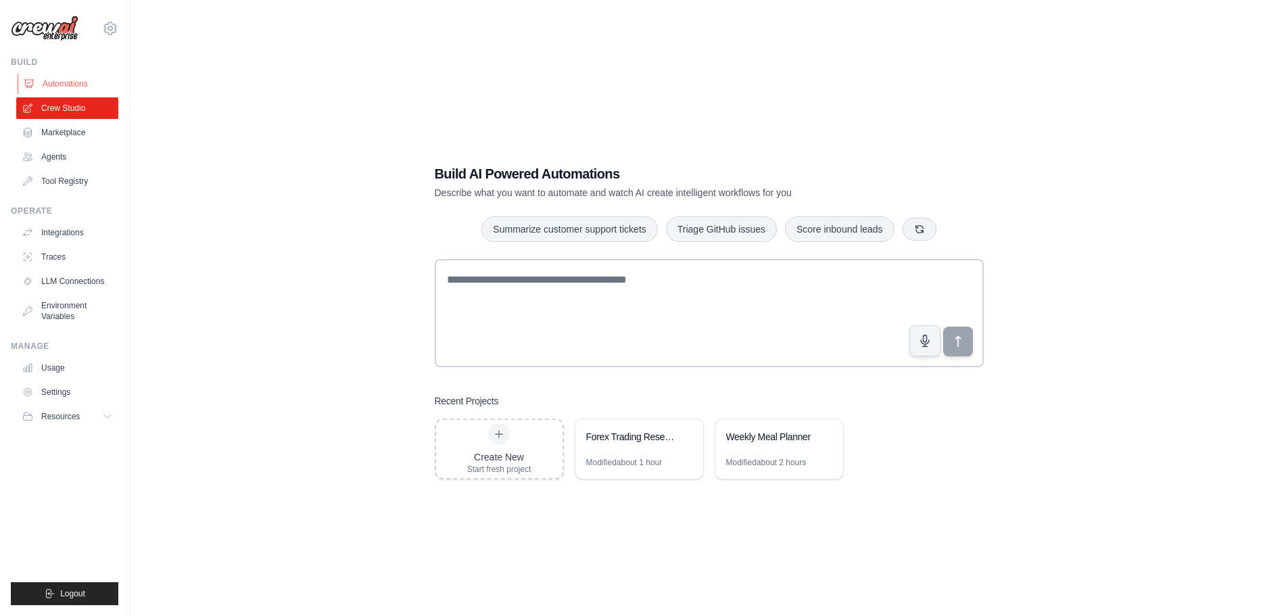
click at [61, 82] on link "Automations" at bounding box center [69, 84] width 102 height 22
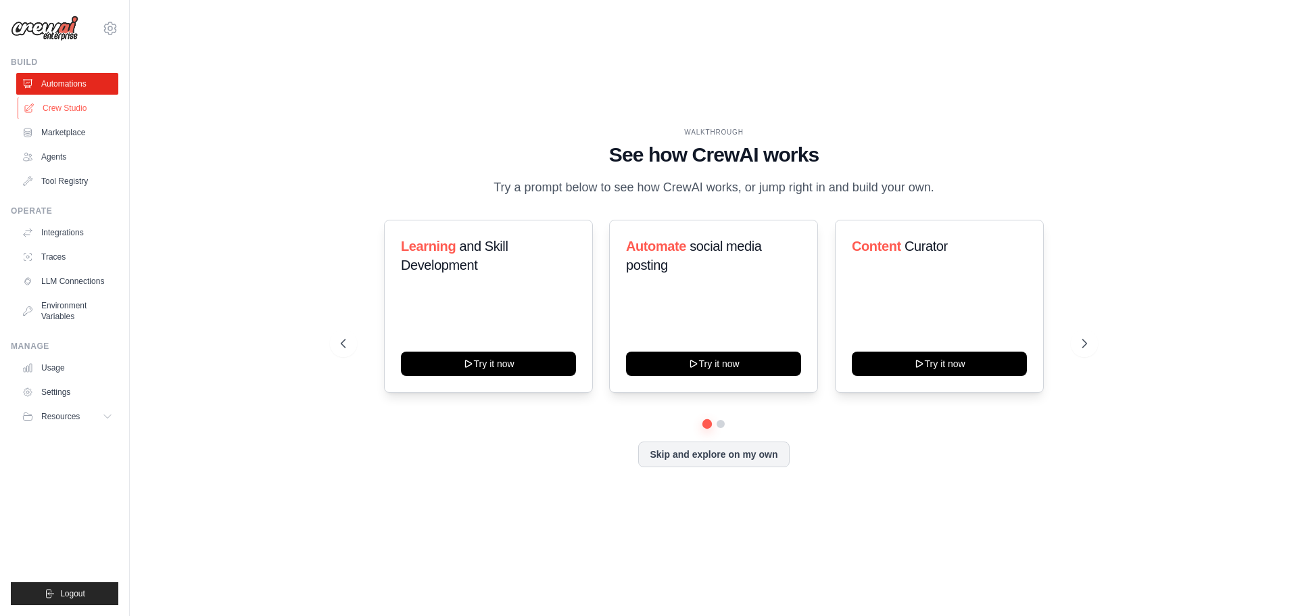
click at [62, 108] on link "Crew Studio" at bounding box center [69, 108] width 102 height 22
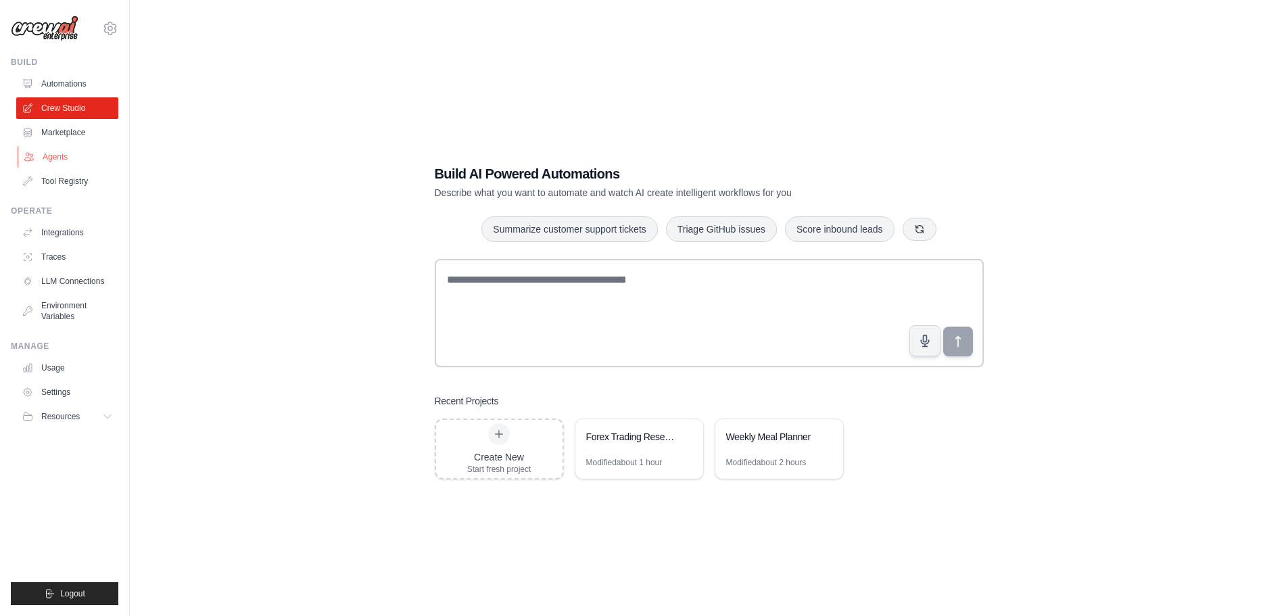
click at [70, 153] on link "Agents" at bounding box center [69, 157] width 102 height 22
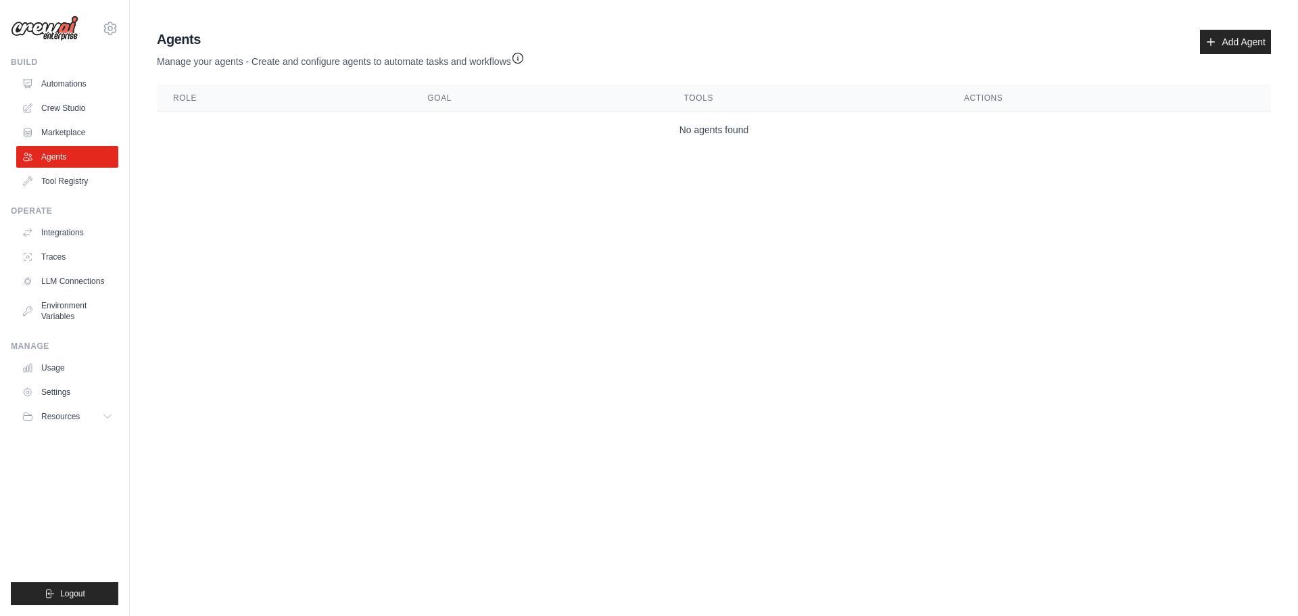
click at [565, 89] on th "Goal" at bounding box center [539, 99] width 256 height 28
click at [523, 56] on icon "button" at bounding box center [518, 58] width 14 height 14
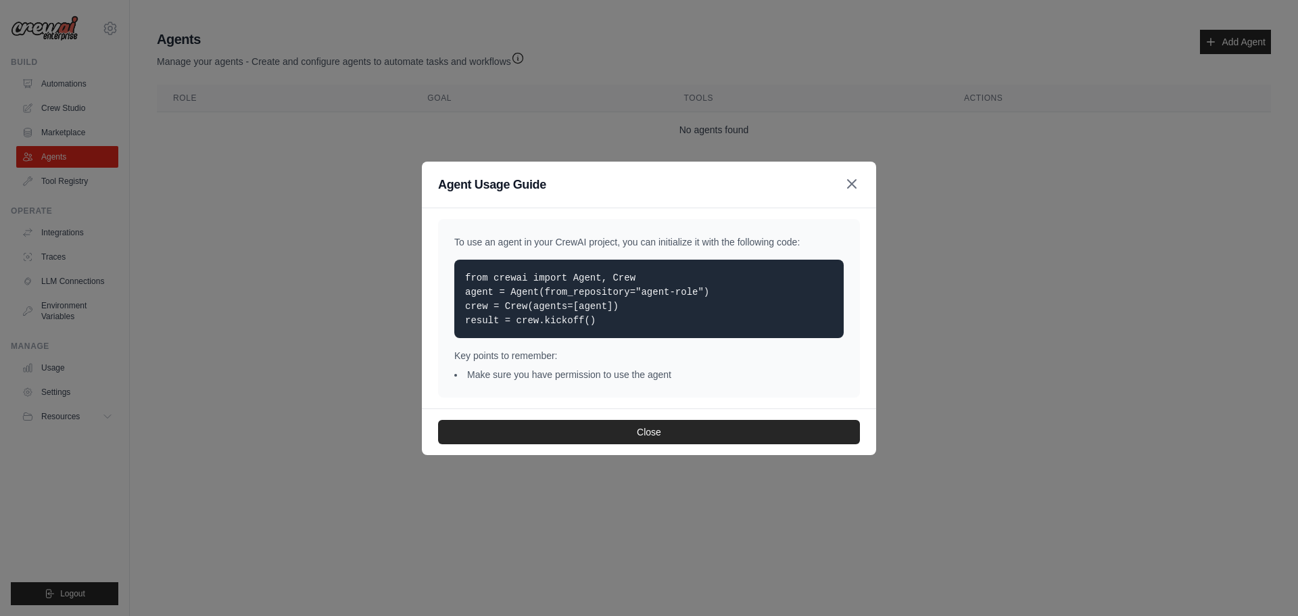
click at [851, 183] on icon "button" at bounding box center [852, 184] width 8 height 8
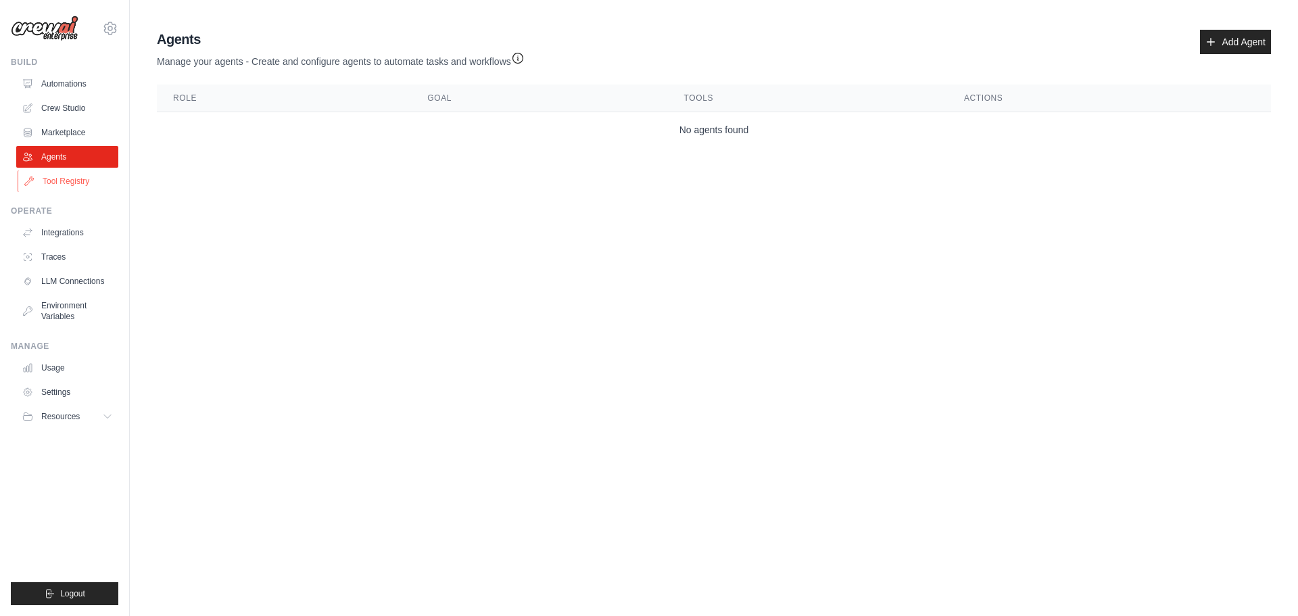
click at [70, 180] on link "Tool Registry" at bounding box center [69, 181] width 102 height 22
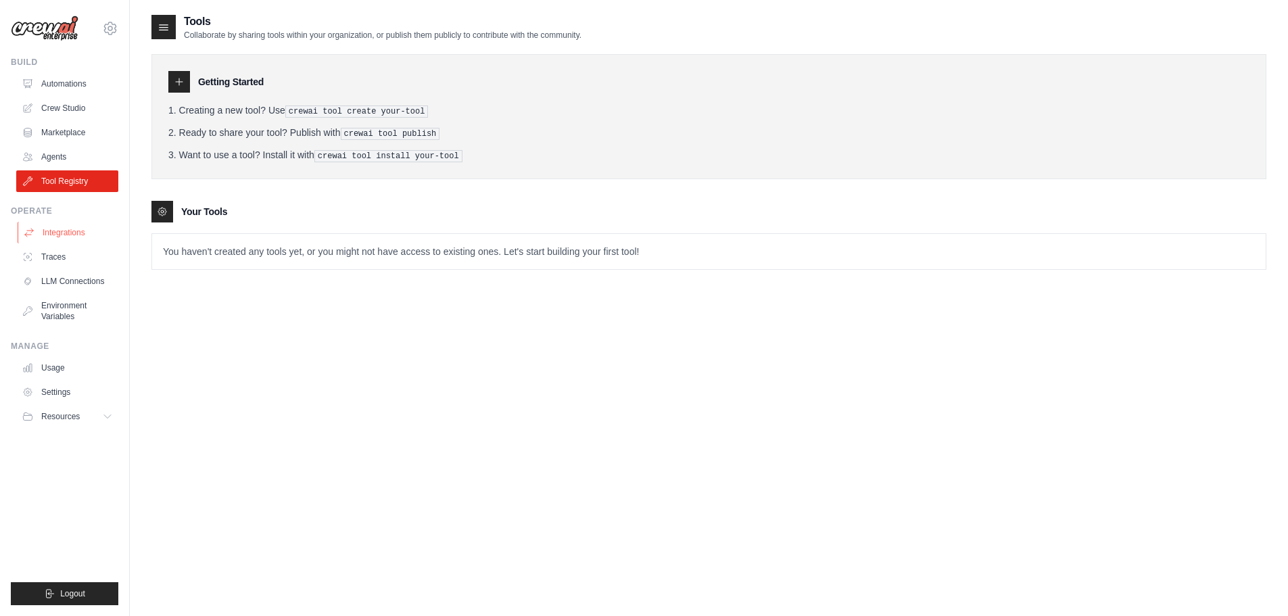
click at [71, 232] on link "Integrations" at bounding box center [69, 233] width 102 height 22
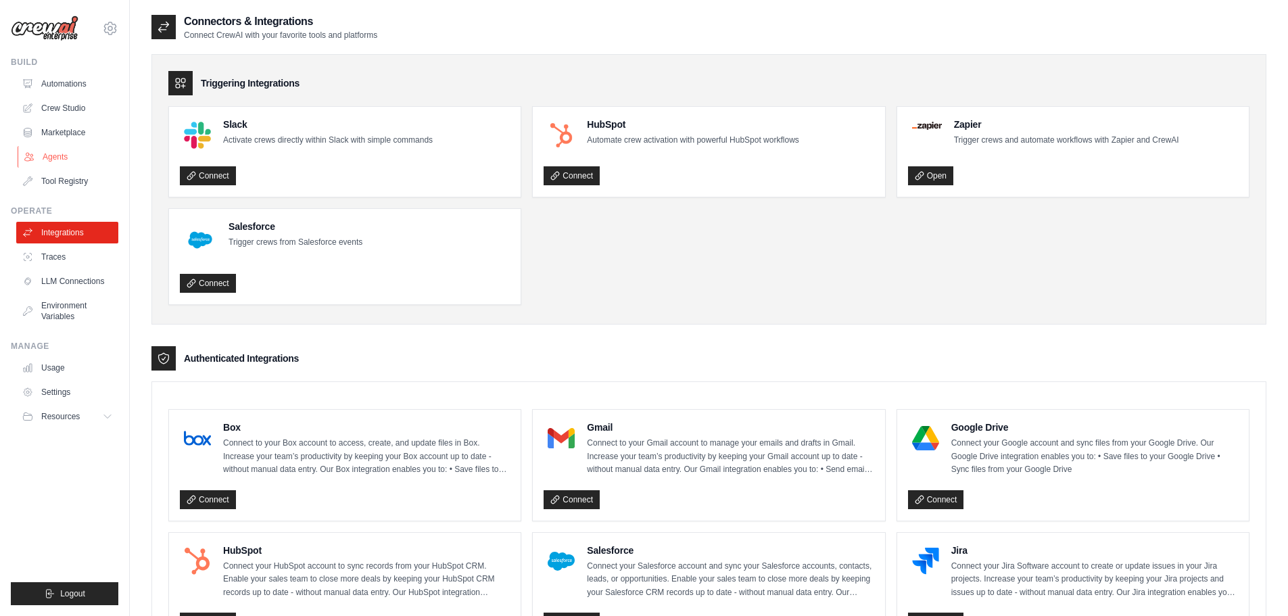
click at [56, 153] on link "Agents" at bounding box center [69, 157] width 102 height 22
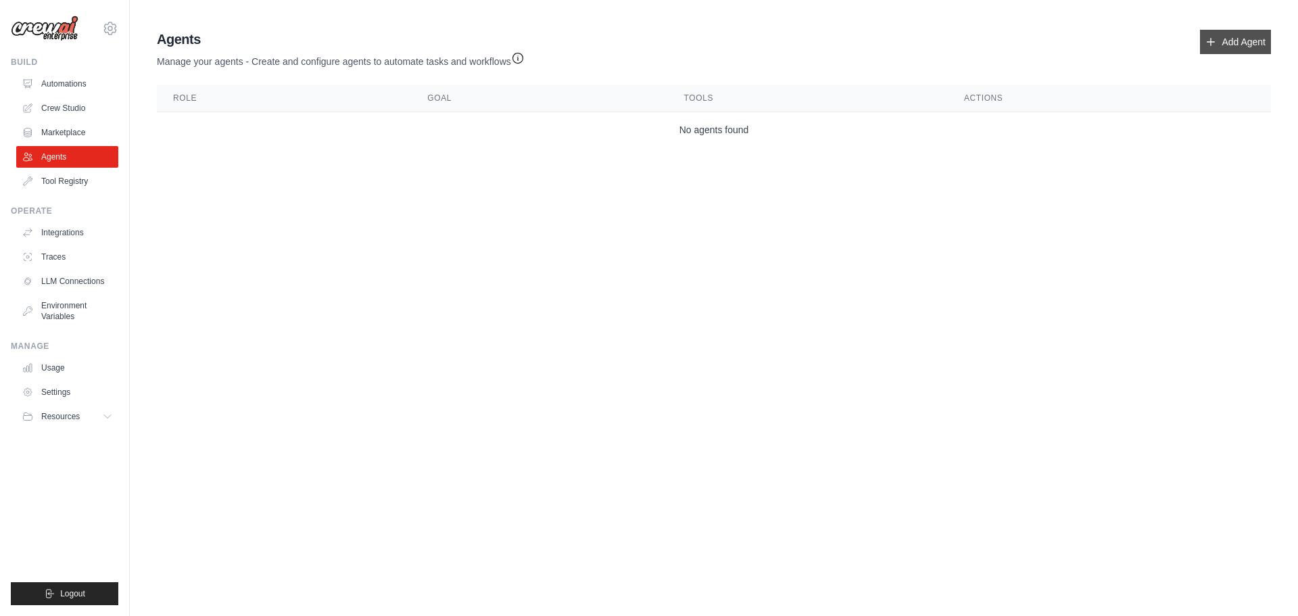
click at [1248, 43] on link "Add Agent" at bounding box center [1235, 42] width 71 height 24
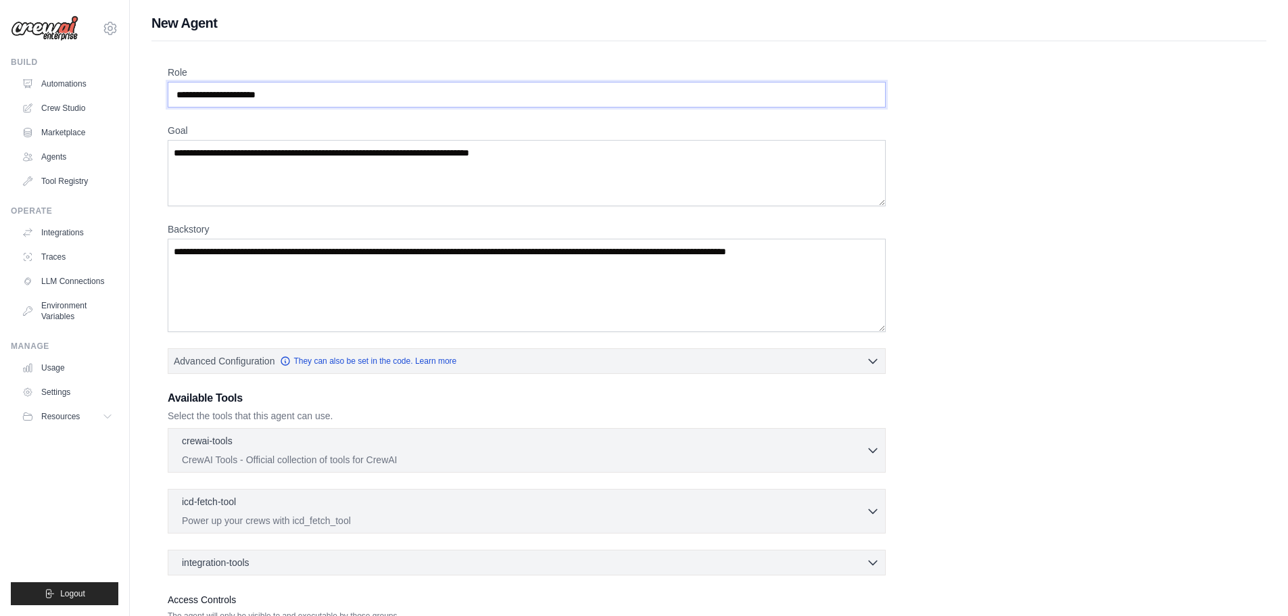
click at [288, 91] on input "Role" at bounding box center [527, 95] width 718 height 26
drag, startPoint x: 299, startPoint y: 96, endPoint x: 167, endPoint y: 91, distance: 131.9
click at [167, 91] on div "Role Goal Backstory Advanced Configuration They can also be set in the code. Le…" at bounding box center [708, 376] width 1115 height 671
click at [291, 88] on input "Role" at bounding box center [527, 95] width 718 height 26
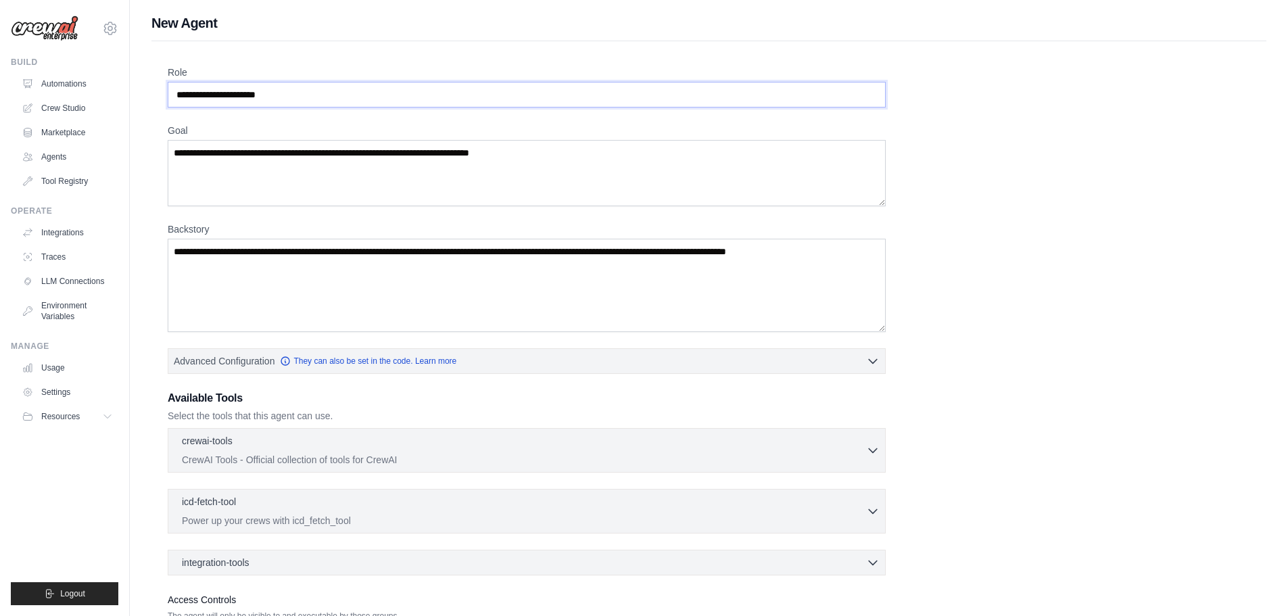
click at [291, 88] on input "Role" at bounding box center [527, 95] width 718 height 26
click at [284, 89] on input "Role" at bounding box center [527, 95] width 718 height 26
click at [260, 91] on input "Role" at bounding box center [527, 95] width 718 height 26
click at [259, 91] on input "Role" at bounding box center [527, 95] width 718 height 26
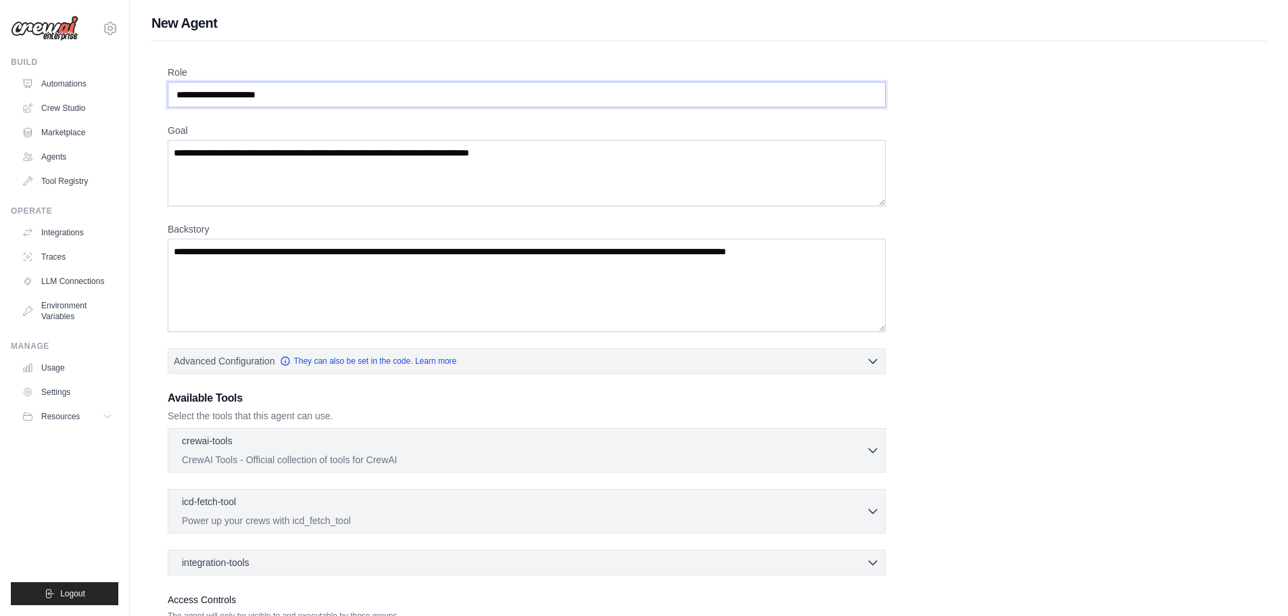
click at [259, 91] on input "Role" at bounding box center [527, 95] width 718 height 26
click at [254, 174] on textarea "Goal" at bounding box center [527, 173] width 718 height 66
click at [258, 145] on textarea "Goal" at bounding box center [527, 173] width 718 height 66
click at [258, 146] on textarea "Goal" at bounding box center [527, 173] width 718 height 66
drag, startPoint x: 258, startPoint y: 156, endPoint x: 147, endPoint y: 147, distance: 111.9
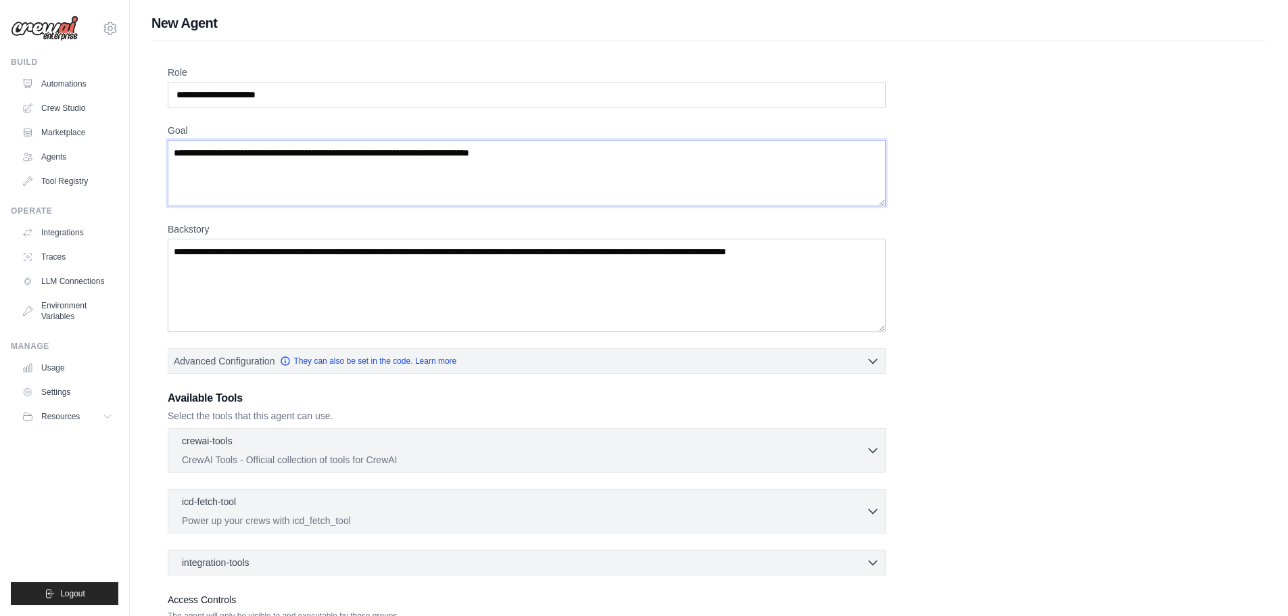
click at [147, 147] on div "New Agent Role Goal Backstory Advanced Configuration They can also be set in th…" at bounding box center [709, 363] width 1158 height 698
click at [56, 153] on link "Agents" at bounding box center [69, 157] width 102 height 22
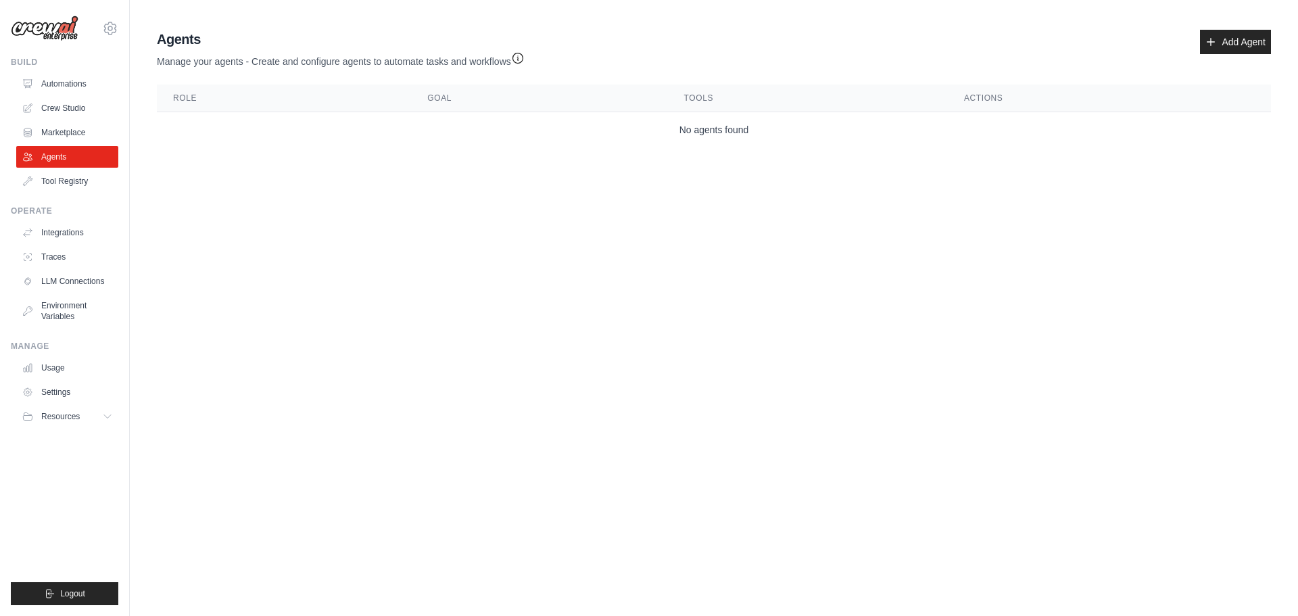
click at [604, 118] on td "No agents found" at bounding box center [714, 130] width 1114 height 36
click at [521, 54] on icon "button" at bounding box center [518, 58] width 14 height 14
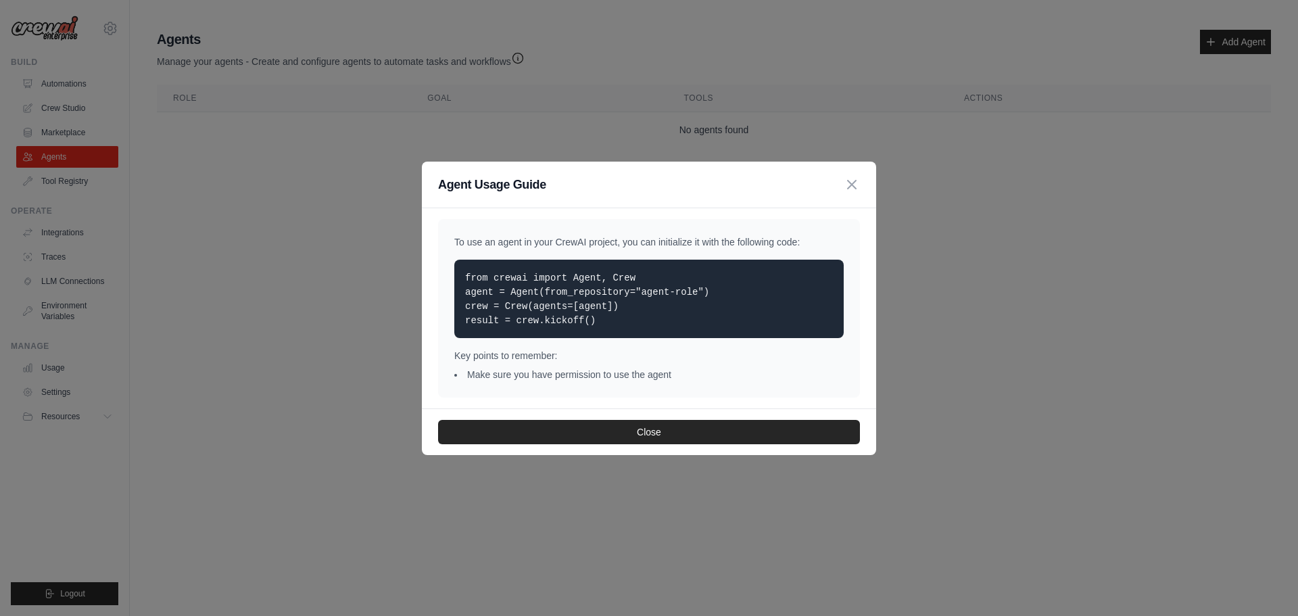
click at [625, 370] on li "Make sure you have permission to use the agent" at bounding box center [648, 375] width 389 height 14
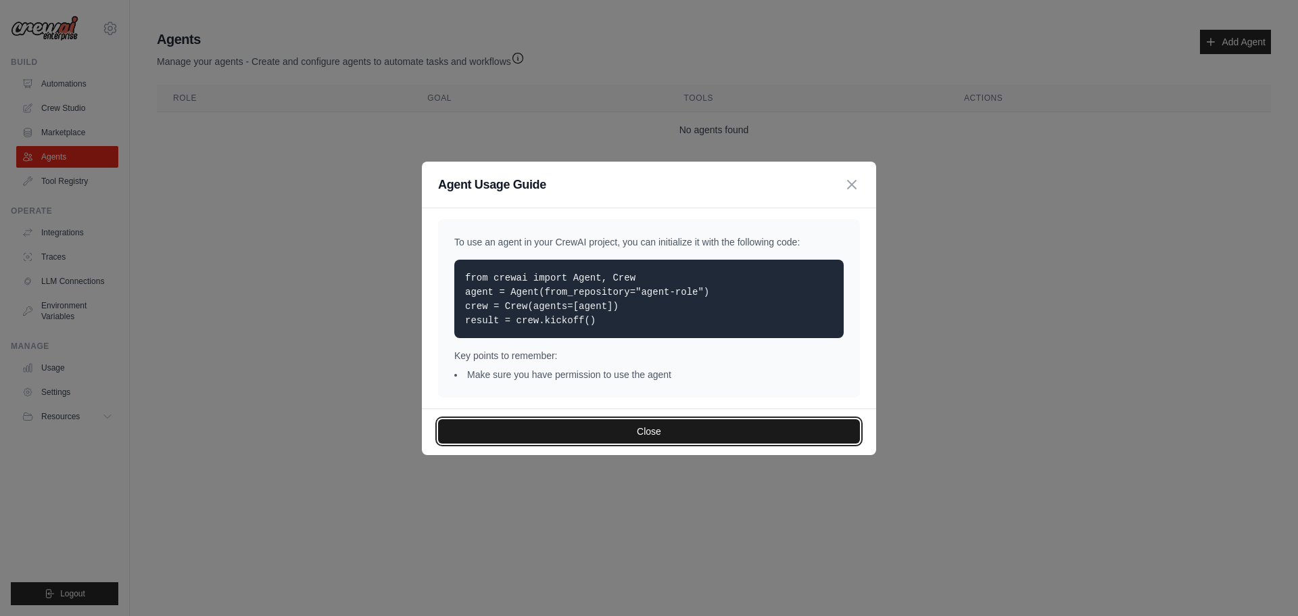
click at [654, 427] on button "Close" at bounding box center [649, 431] width 422 height 24
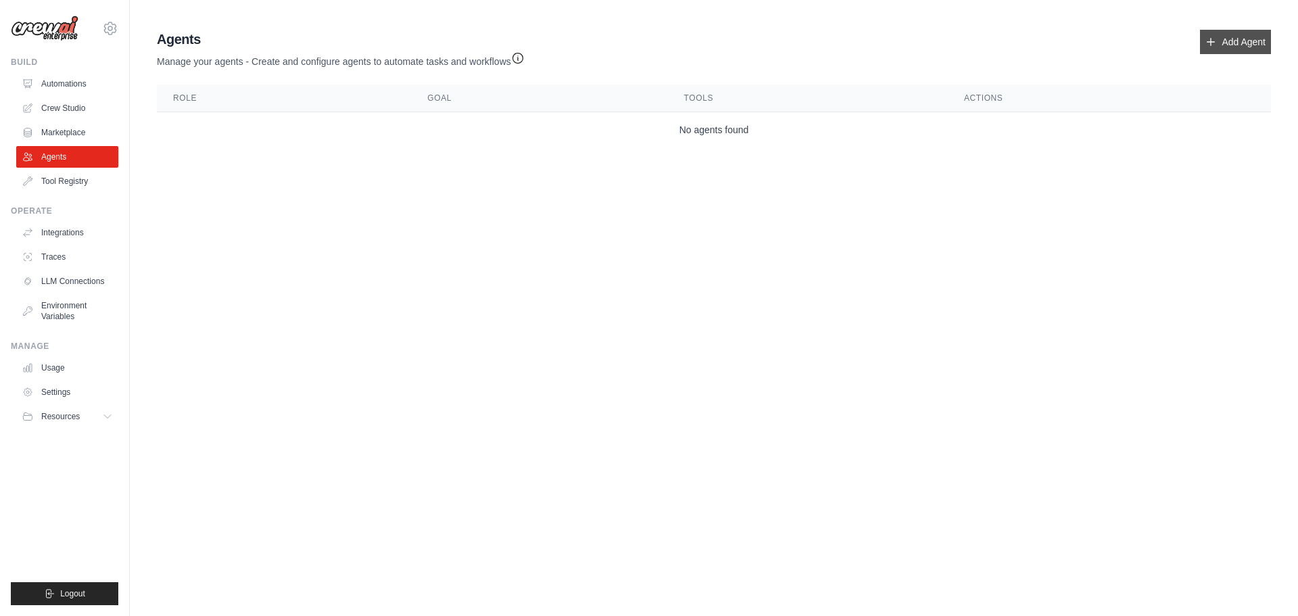
click at [1220, 45] on link "Add Agent" at bounding box center [1235, 42] width 71 height 24
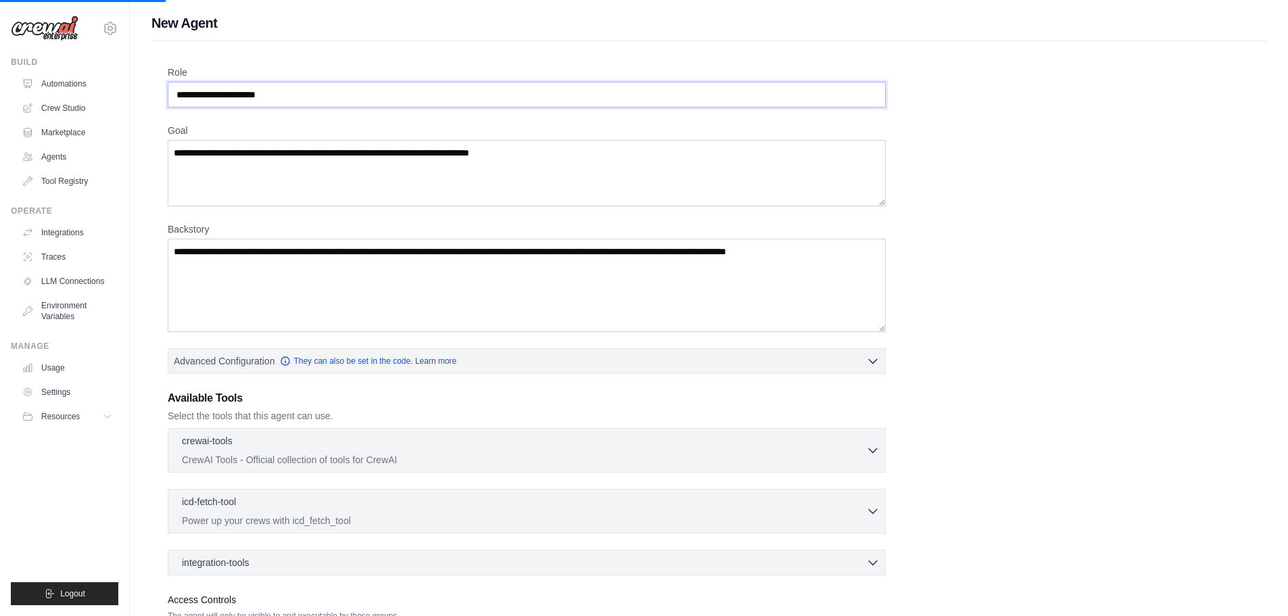
click at [256, 95] on input "Role" at bounding box center [527, 95] width 718 height 26
drag, startPoint x: 256, startPoint y: 95, endPoint x: 172, endPoint y: 95, distance: 83.8
click at [167, 101] on div "Role Goal Backstory Advanced Configuration They can also be set in the code. Le…" at bounding box center [708, 376] width 1115 height 671
drag, startPoint x: 181, startPoint y: 94, endPoint x: 303, endPoint y: 93, distance: 121.7
click at [303, 93] on input "Role" at bounding box center [527, 95] width 718 height 26
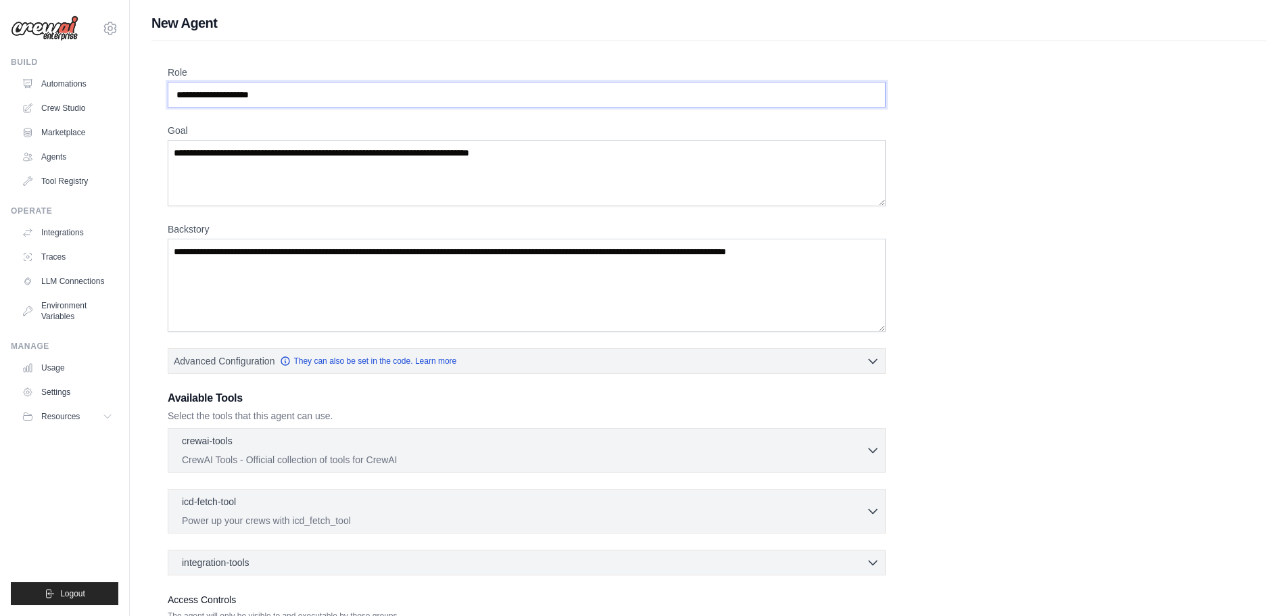
type input "**********"
drag, startPoint x: 538, startPoint y: 155, endPoint x: 171, endPoint y: 176, distance: 367.7
click at [171, 176] on textarea "Goal" at bounding box center [527, 173] width 718 height 66
type textarea "**********"
click at [230, 243] on textarea "Backstory" at bounding box center [527, 285] width 718 height 93
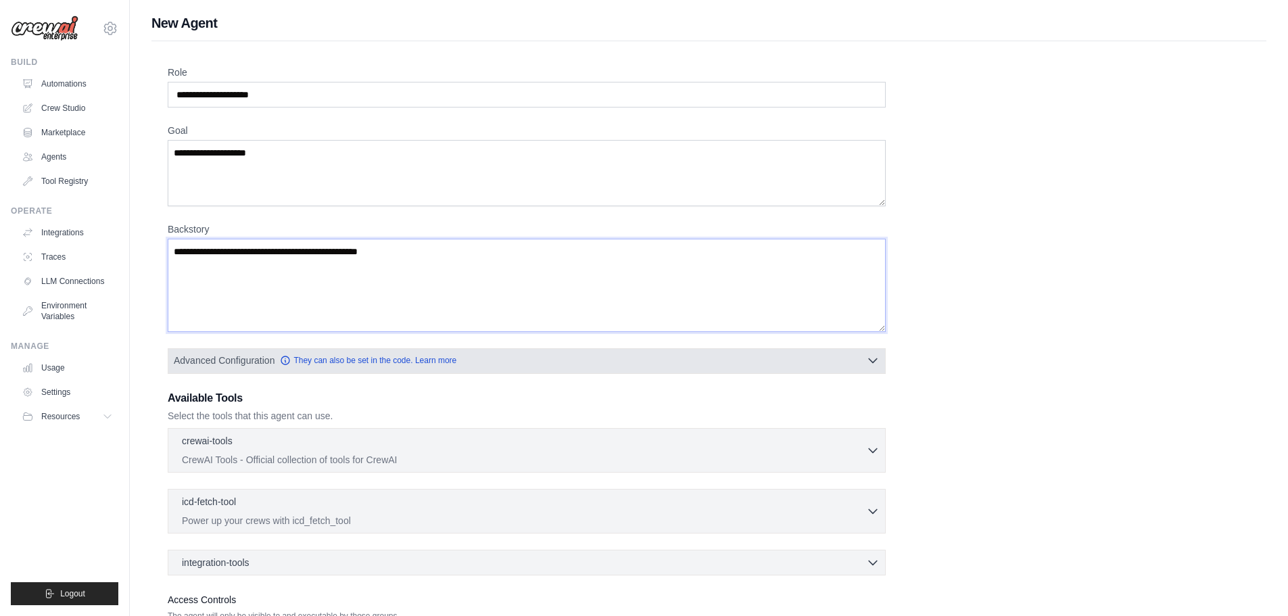
type textarea "**********"
click at [865, 359] on button "Advanced Configuration They can also be set in the code. Learn more" at bounding box center [526, 360] width 717 height 24
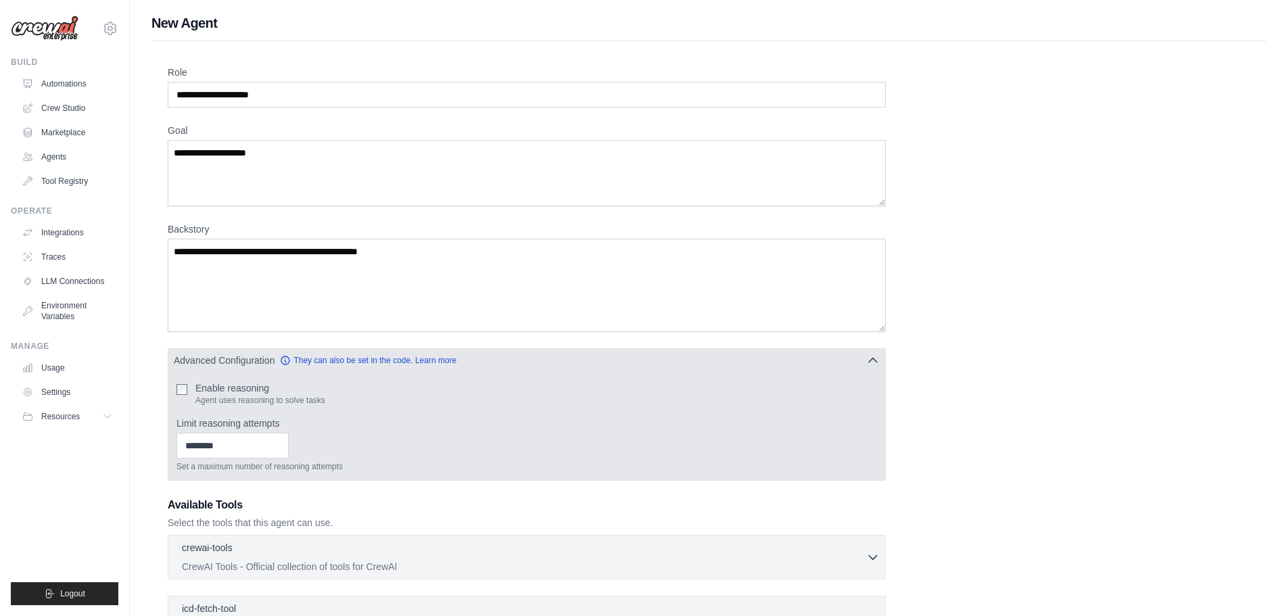
click at [865, 359] on button "Advanced Configuration They can also be set in the code. Learn more" at bounding box center [526, 360] width 717 height 24
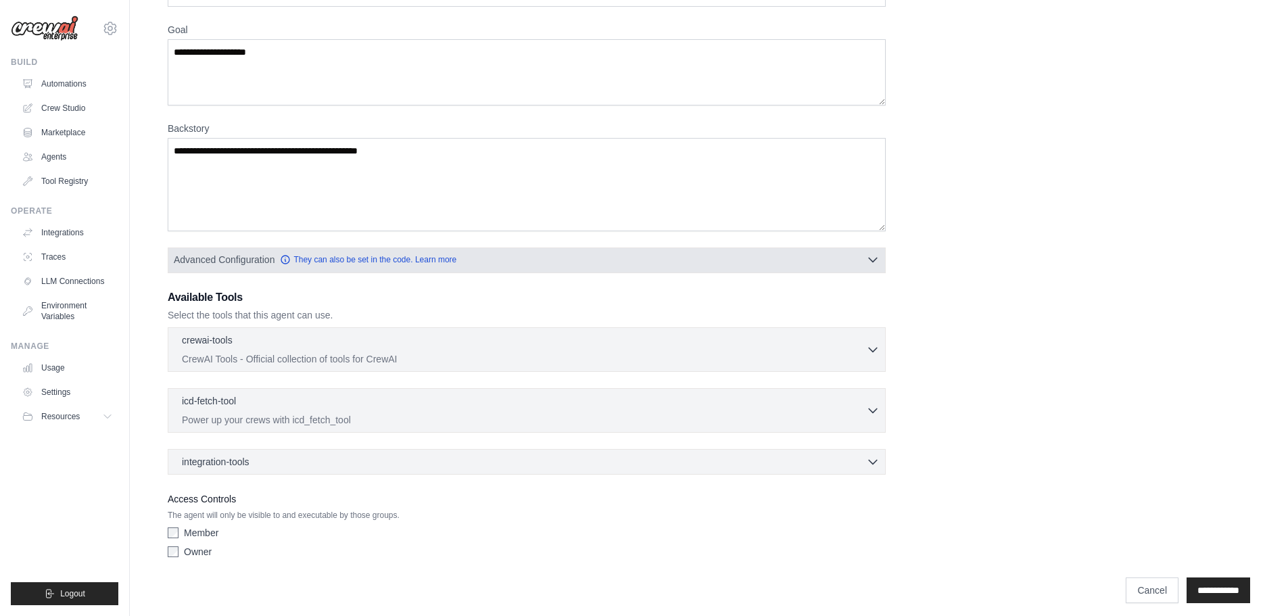
scroll to position [110, 0]
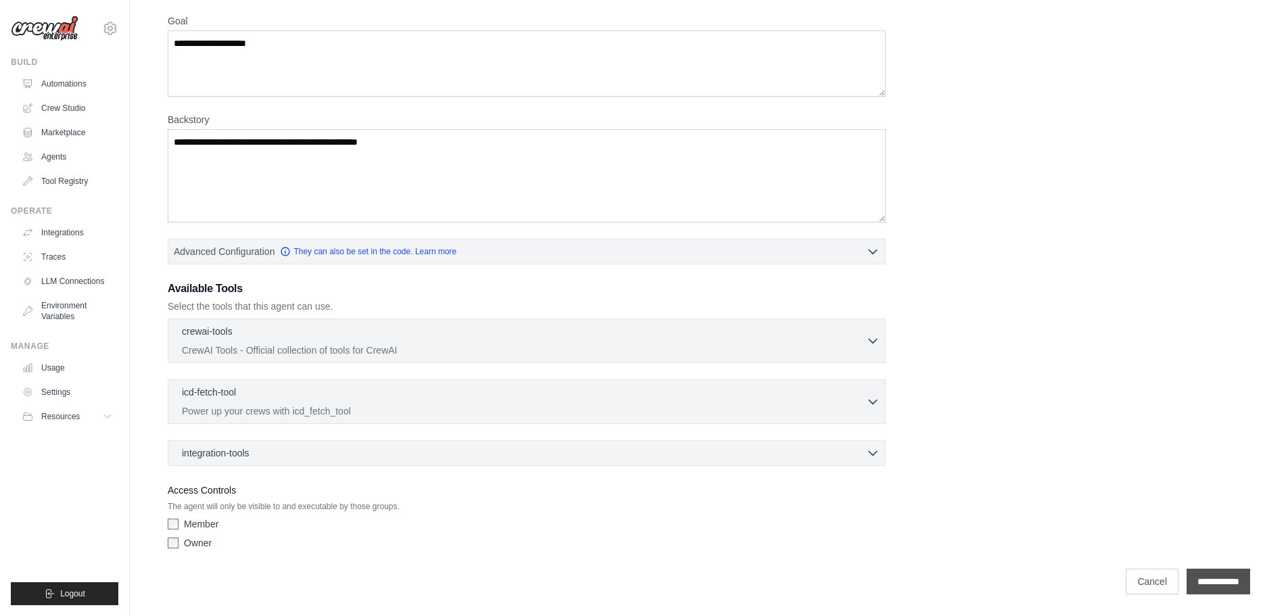
click at [1211, 574] on input "**********" at bounding box center [1218, 582] width 64 height 26
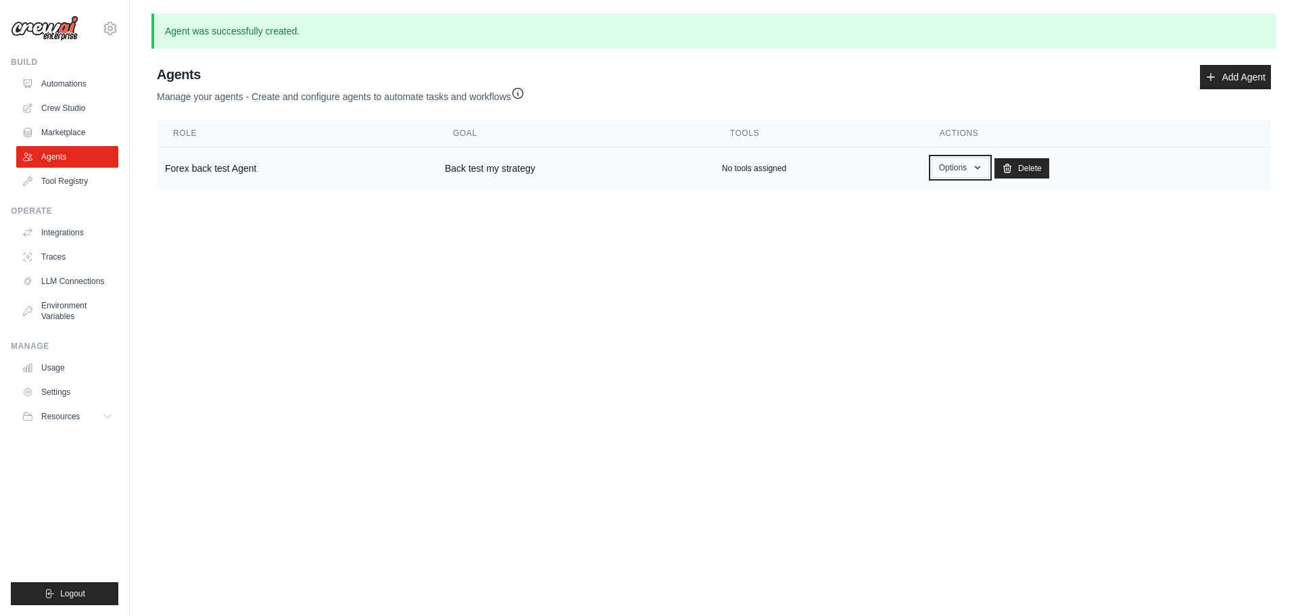
click at [959, 164] on button "Options" at bounding box center [960, 168] width 57 height 20
click at [489, 229] on body "dean.twort@gmail.com Settings Build Automations Crew Studio" at bounding box center [649, 308] width 1298 height 616
click at [476, 169] on td "Back test my strategy" at bounding box center [575, 168] width 277 height 43
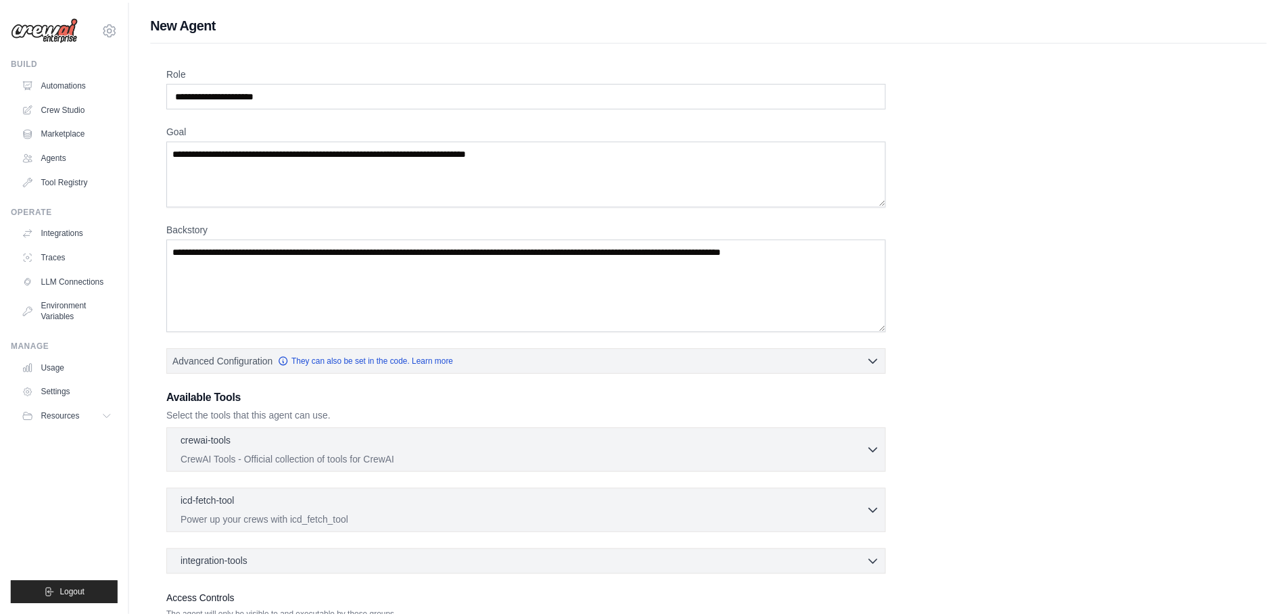
scroll to position [110, 0]
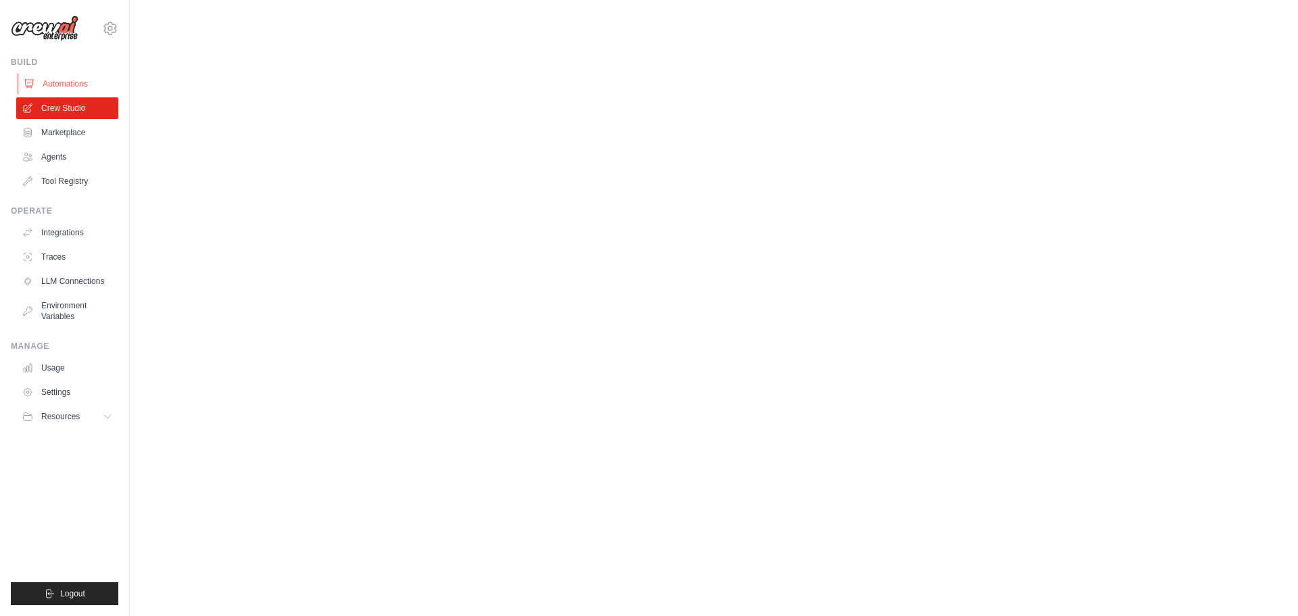
click at [61, 82] on link "Automations" at bounding box center [69, 84] width 102 height 22
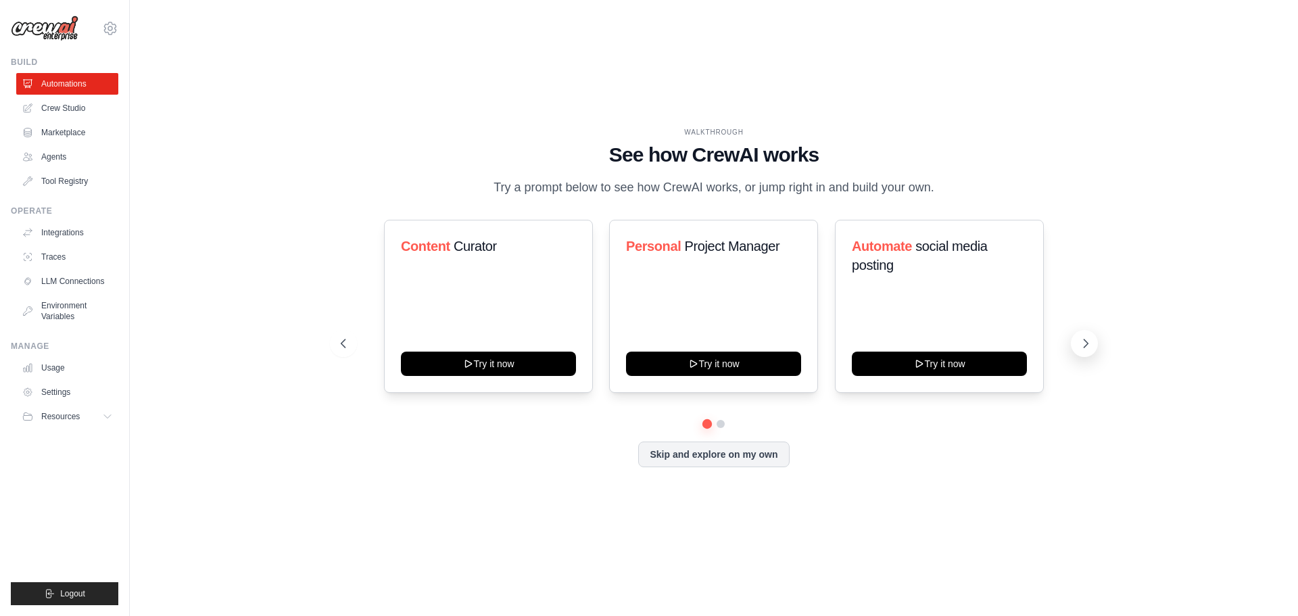
click at [1084, 340] on icon at bounding box center [1086, 343] width 4 height 8
click at [735, 459] on button "Skip and explore on my own" at bounding box center [713, 453] width 151 height 26
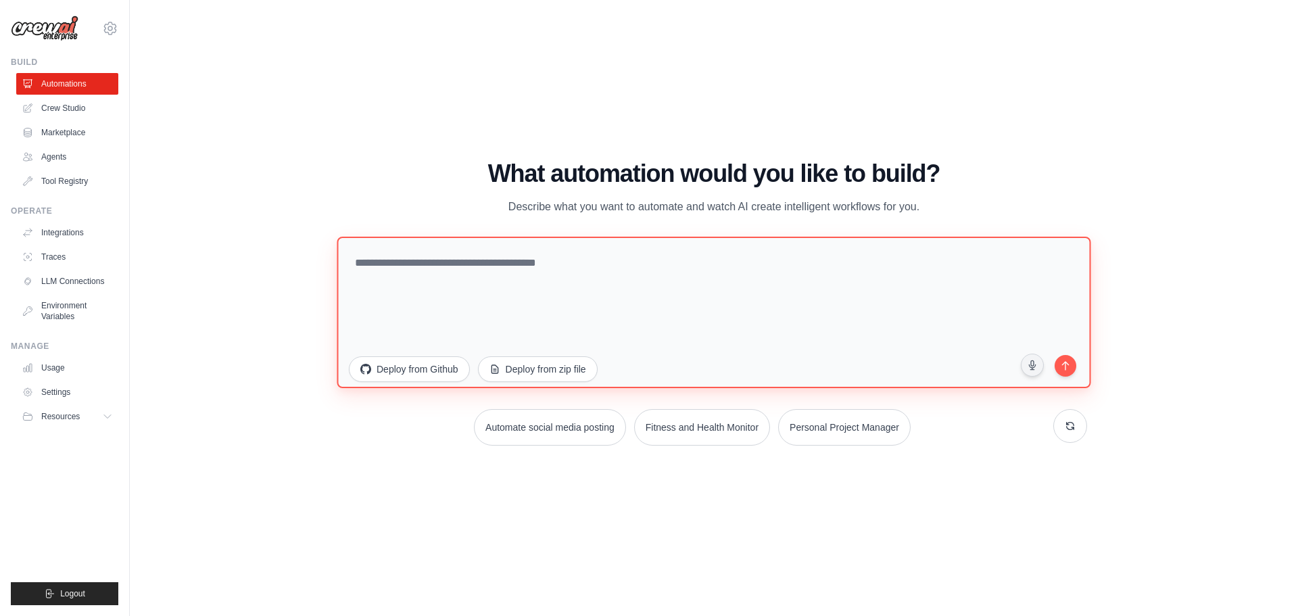
click at [541, 261] on textarea at bounding box center [714, 311] width 754 height 151
type textarea "**********"
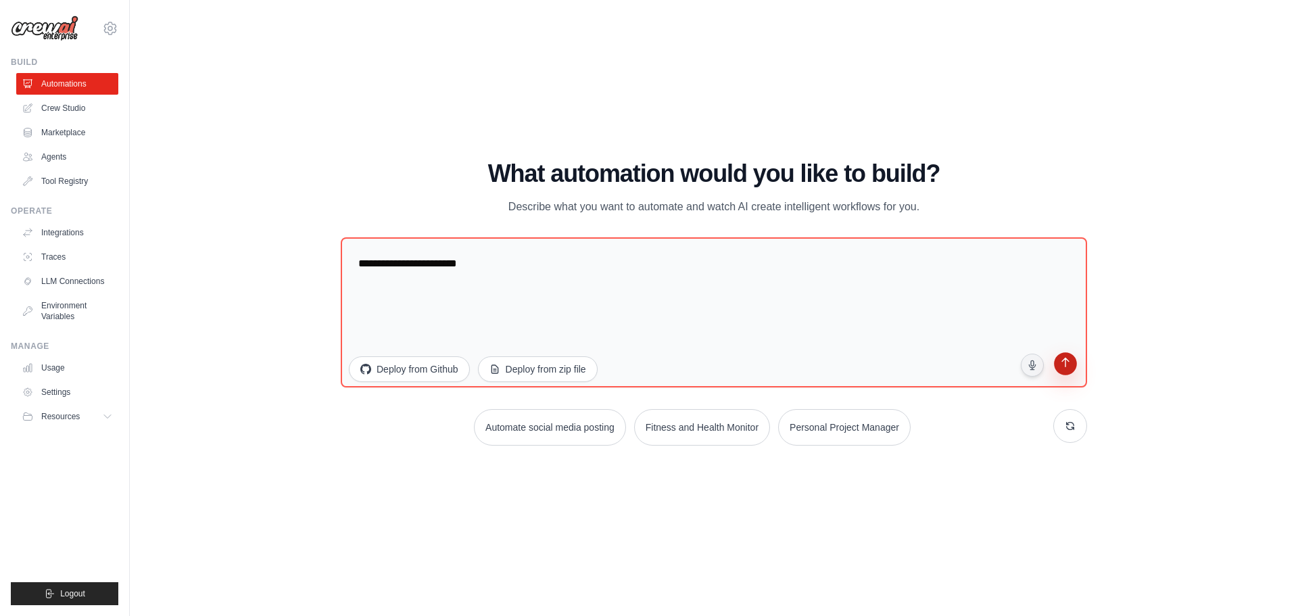
click at [1069, 370] on icon "submit" at bounding box center [1065, 364] width 13 height 13
click at [1069, 370] on icon "submit" at bounding box center [1065, 363] width 13 height 13
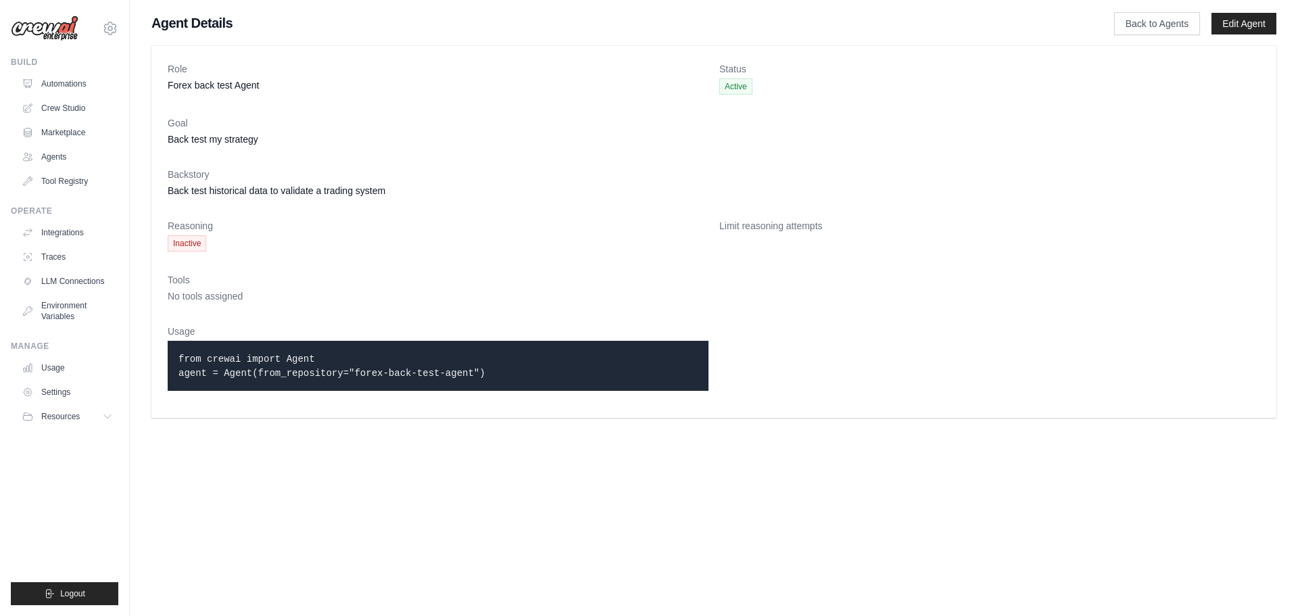
click at [196, 244] on span "Inactive" at bounding box center [187, 243] width 39 height 16
click at [253, 352] on p "from crewai import Agent agent = Agent(from_repository="forex-back-test-agent")" at bounding box center [437, 366] width 519 height 28
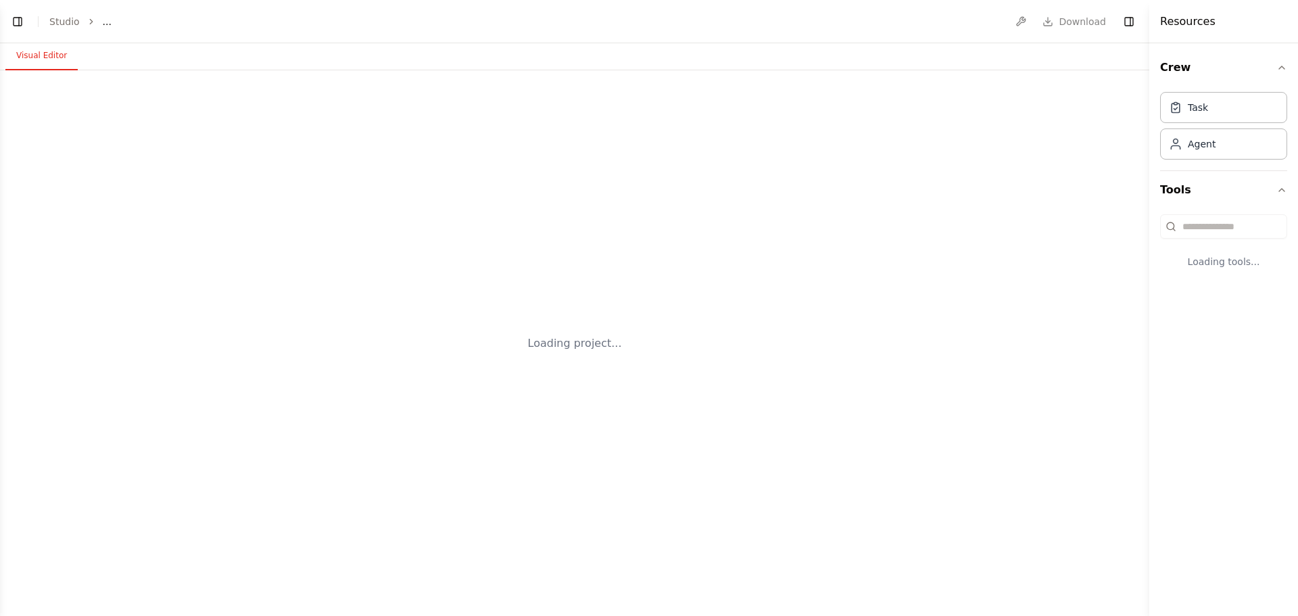
select select "****"
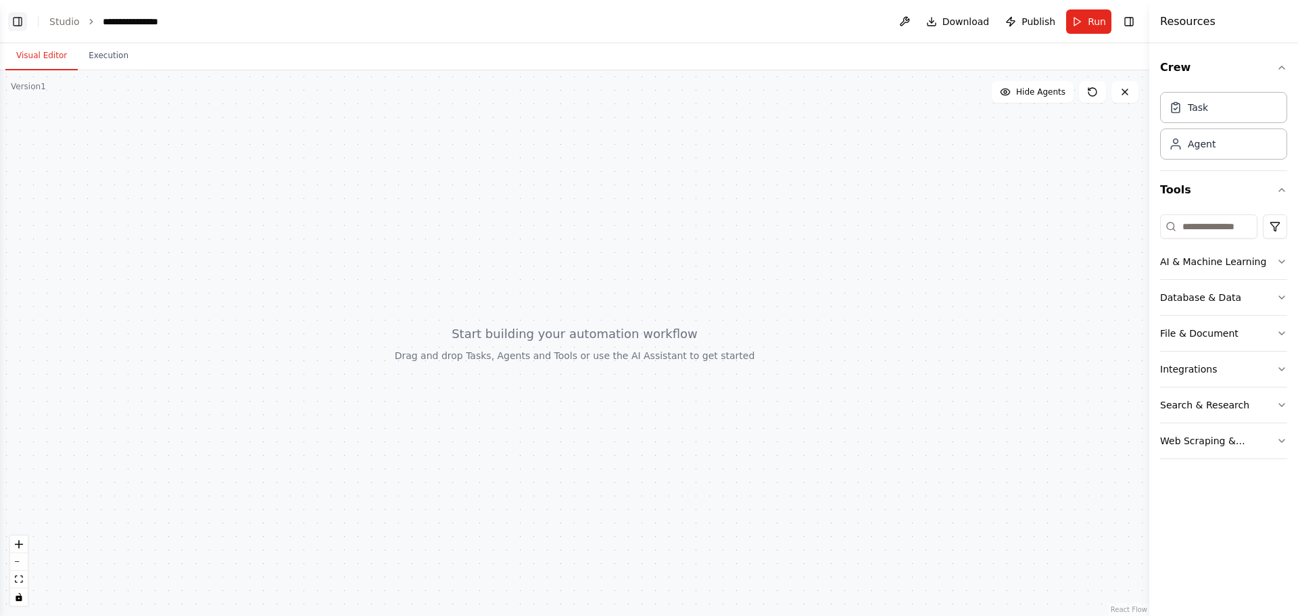
click at [18, 26] on button "Toggle Left Sidebar" at bounding box center [17, 21] width 19 height 19
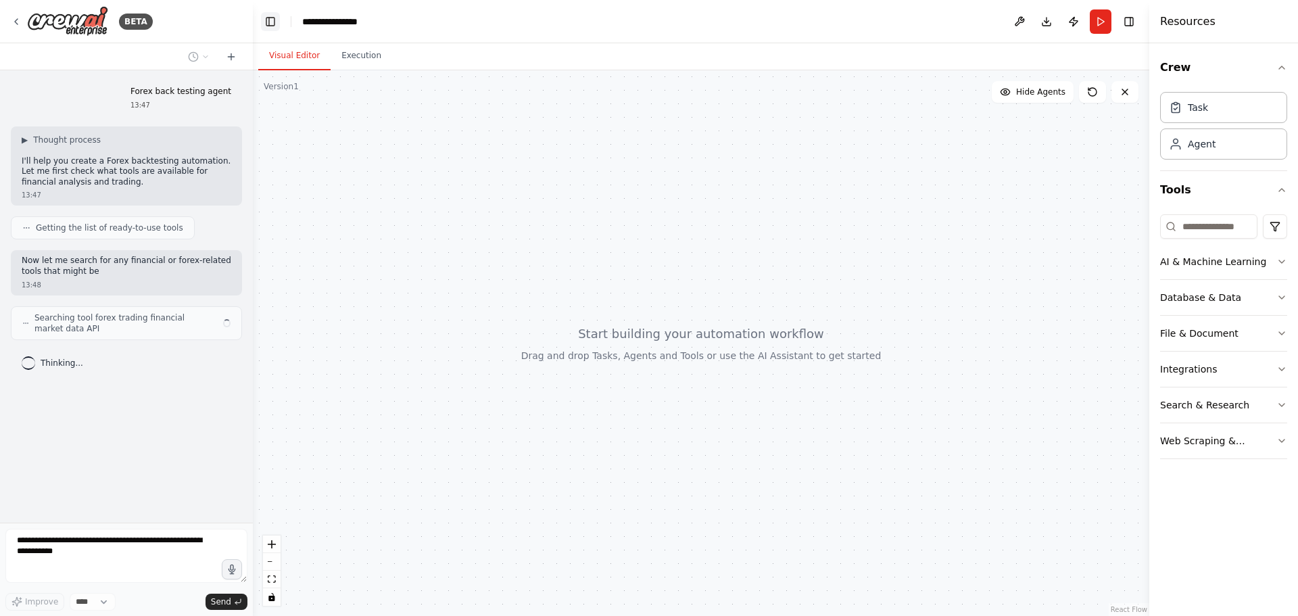
click at [270, 22] on button "Toggle Left Sidebar" at bounding box center [270, 21] width 19 height 19
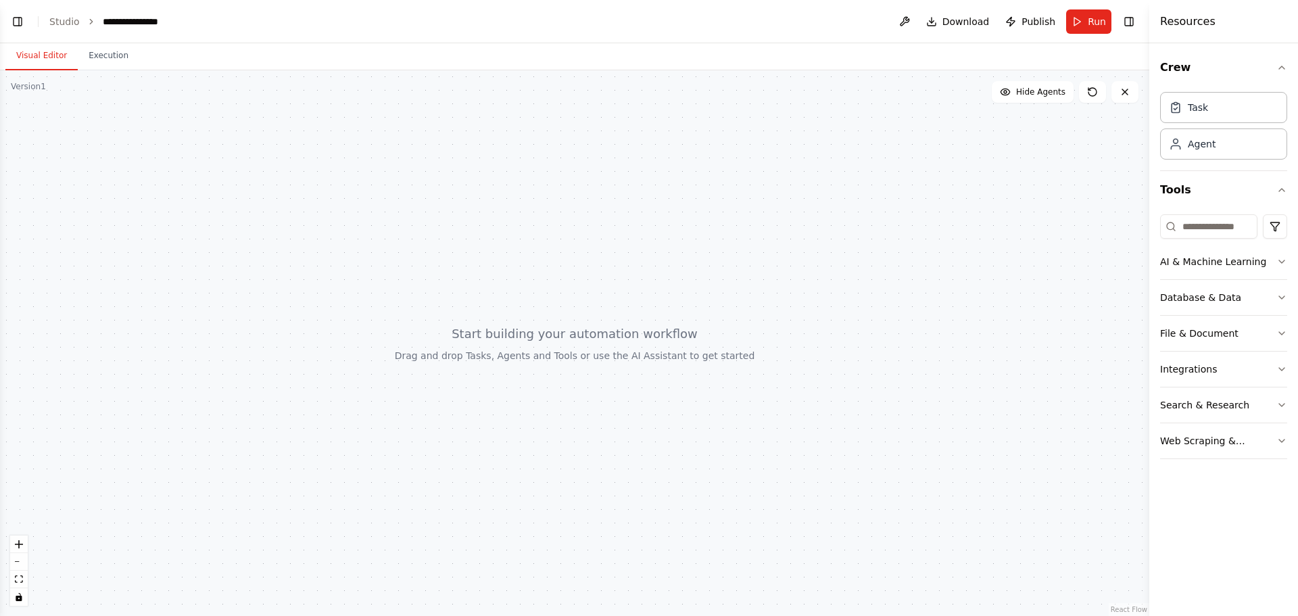
drag, startPoint x: 55, startPoint y: 16, endPoint x: 144, endPoint y: 89, distance: 115.7
click at [55, 16] on link "Studio" at bounding box center [64, 21] width 30 height 11
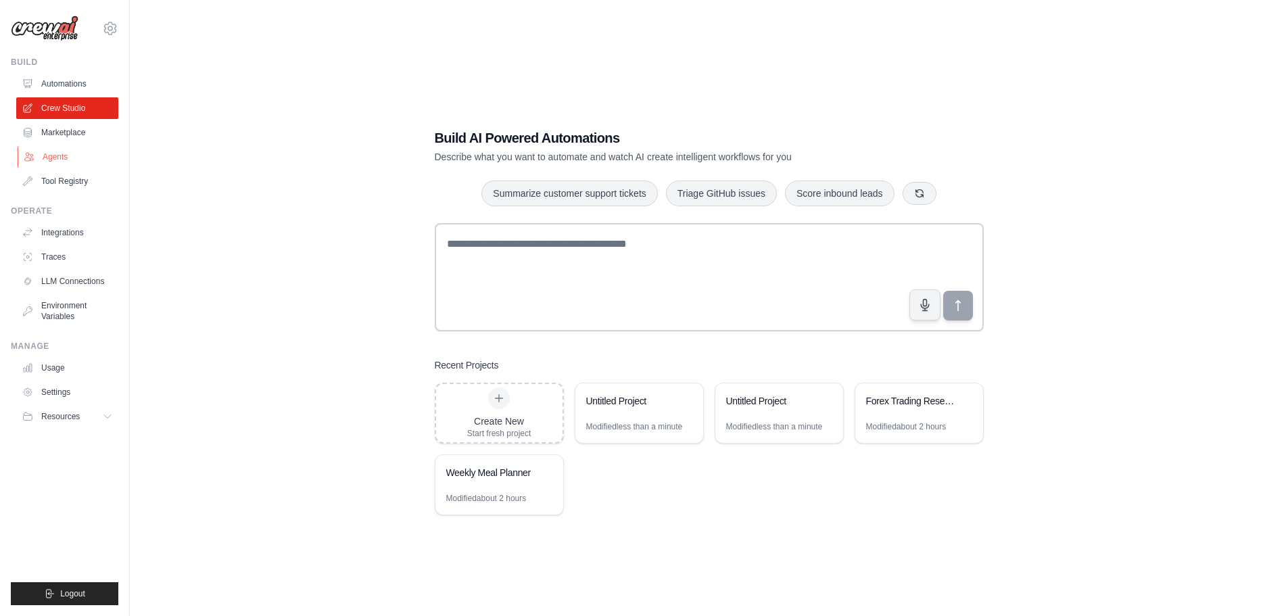
click at [64, 153] on link "Agents" at bounding box center [69, 157] width 102 height 22
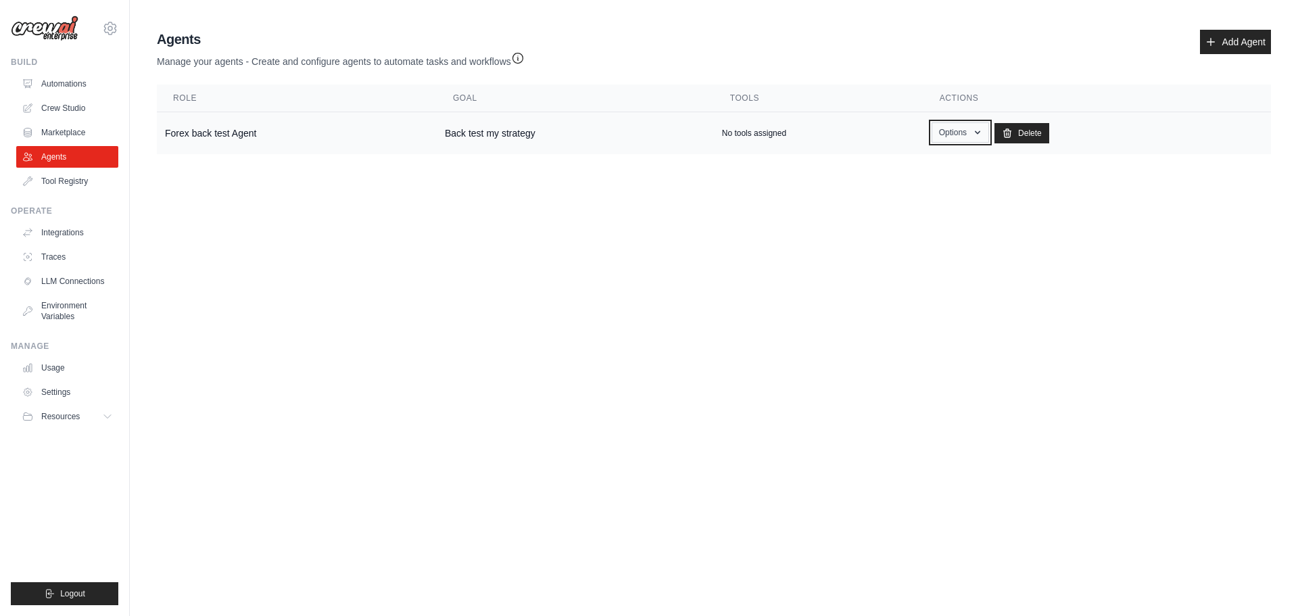
click at [980, 137] on icon "button" at bounding box center [977, 132] width 11 height 11
click at [909, 185] on link "Edit" at bounding box center [940, 188] width 97 height 24
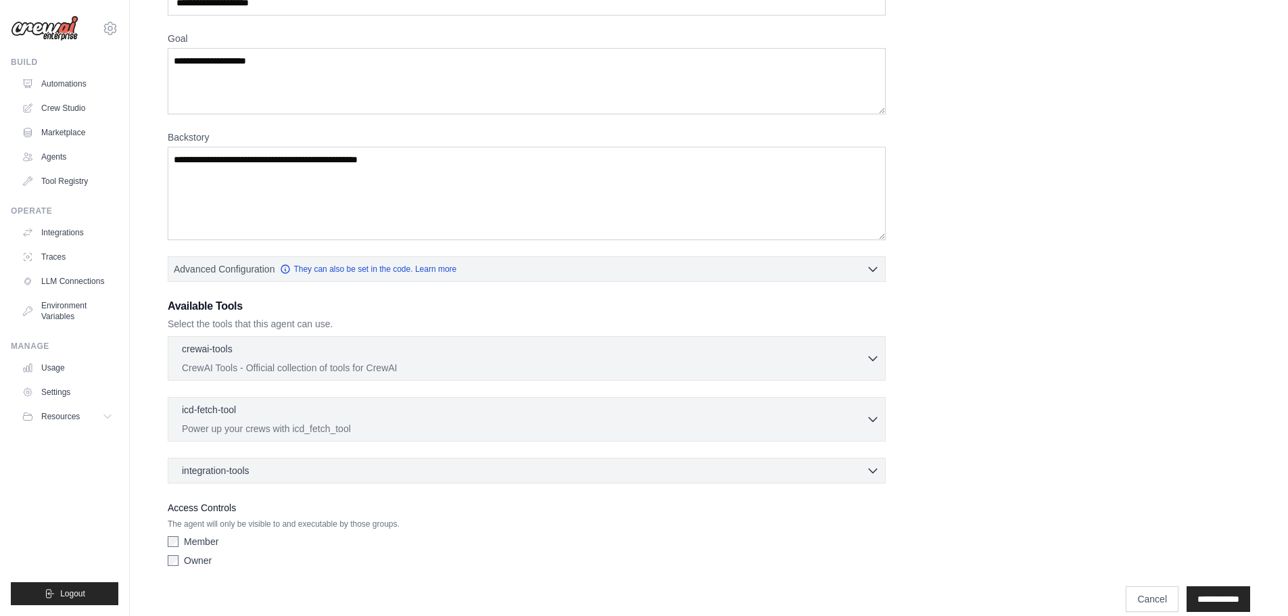
scroll to position [135, 0]
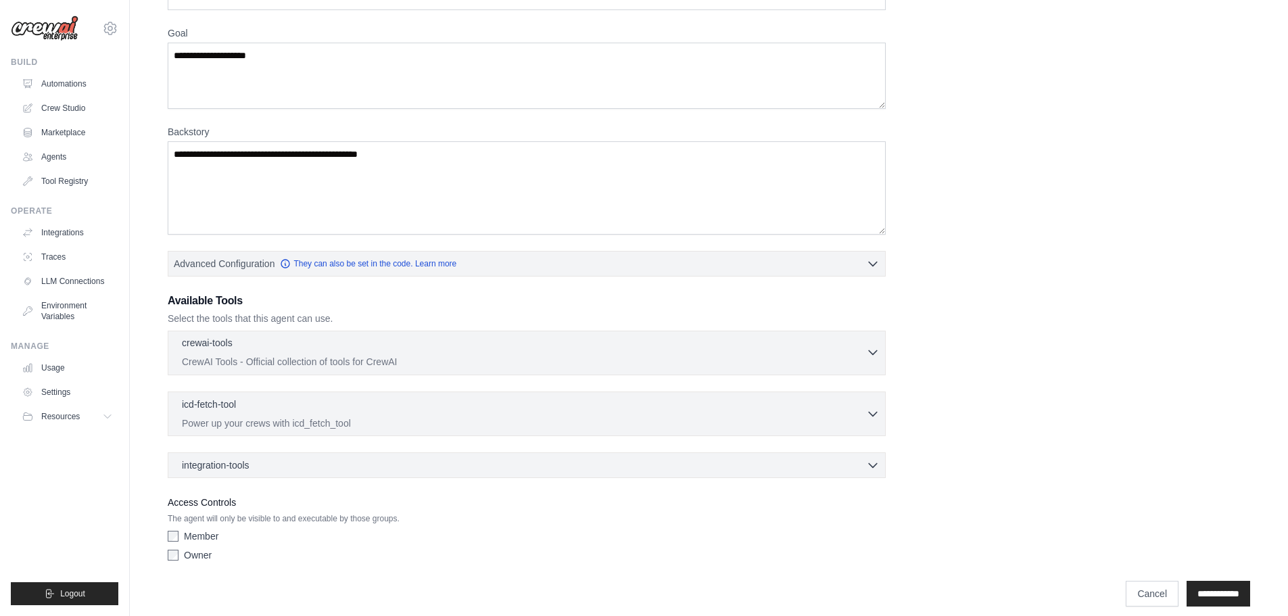
click at [731, 362] on p "CrewAI Tools - Official collection of tools for CrewAI" at bounding box center [524, 362] width 684 height 14
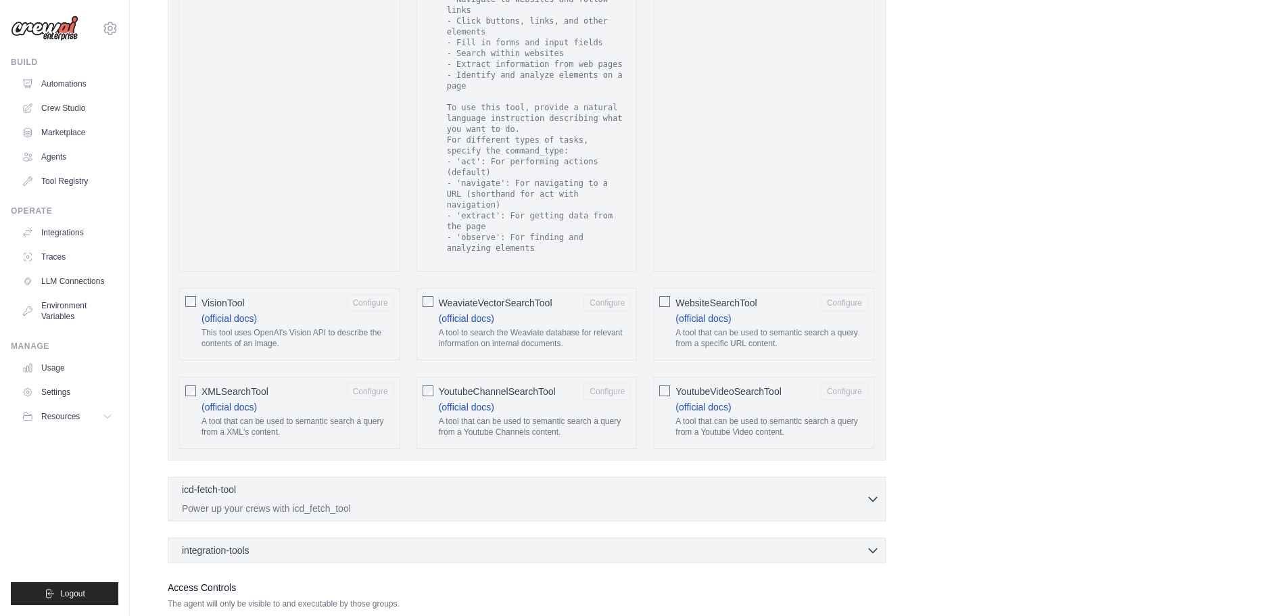
scroll to position [2426, 0]
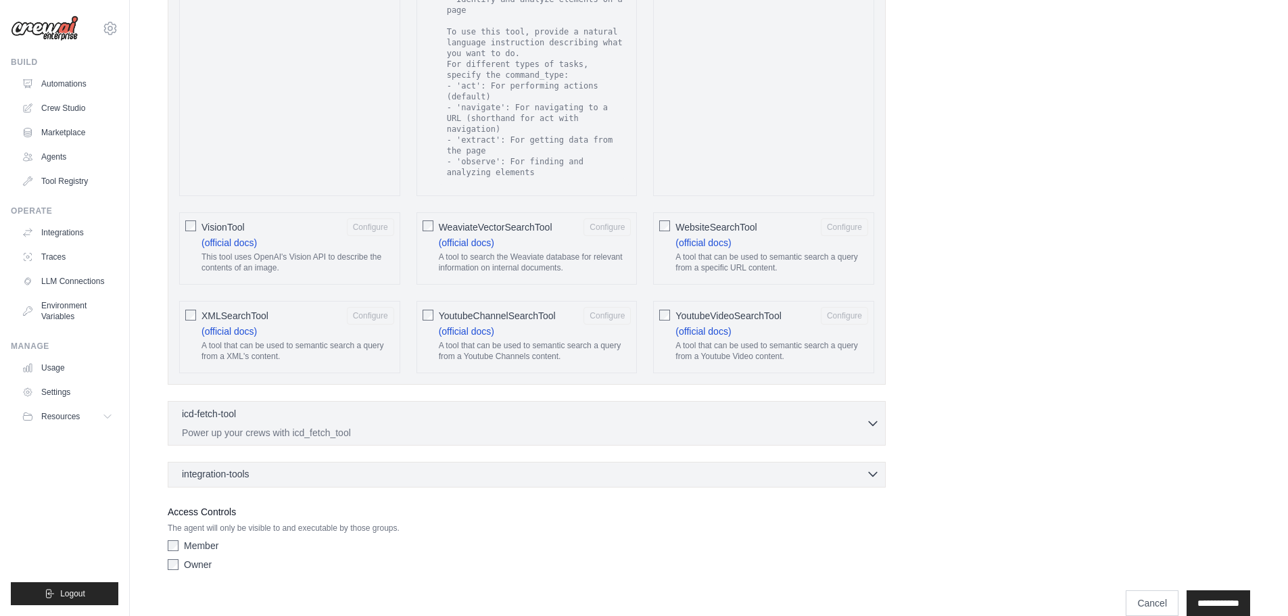
click at [760, 467] on div "integration-tools 0 selected" at bounding box center [531, 474] width 698 height 14
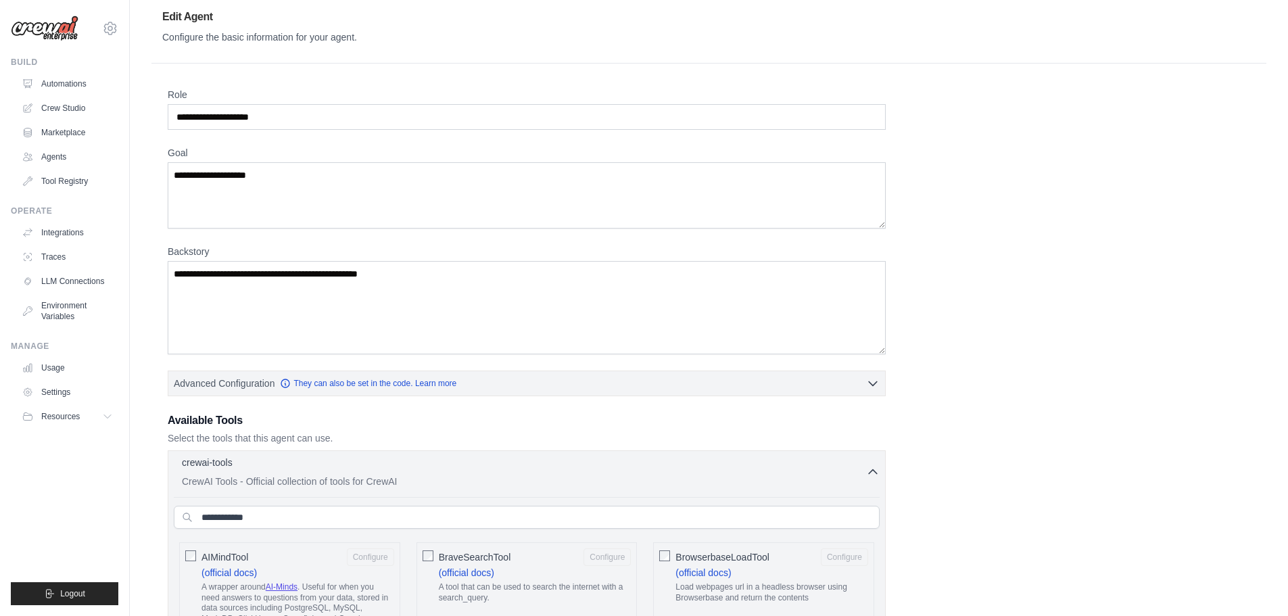
scroll to position [0, 0]
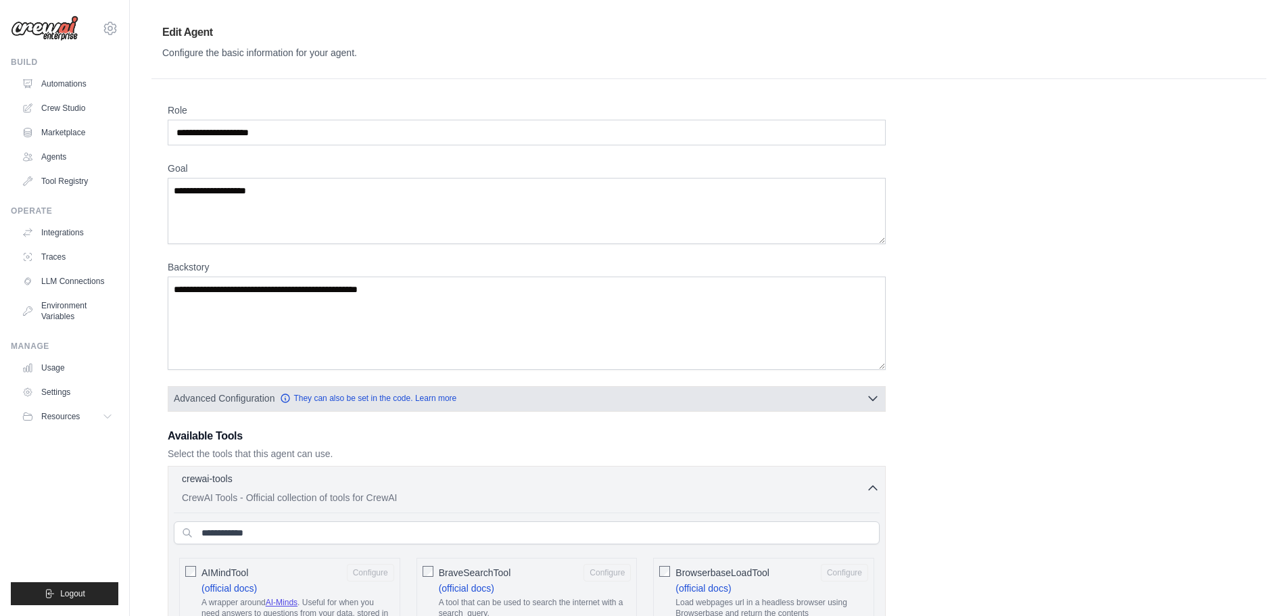
click at [851, 390] on button "Advanced Configuration They can also be set in the code. Learn more" at bounding box center [526, 398] width 717 height 24
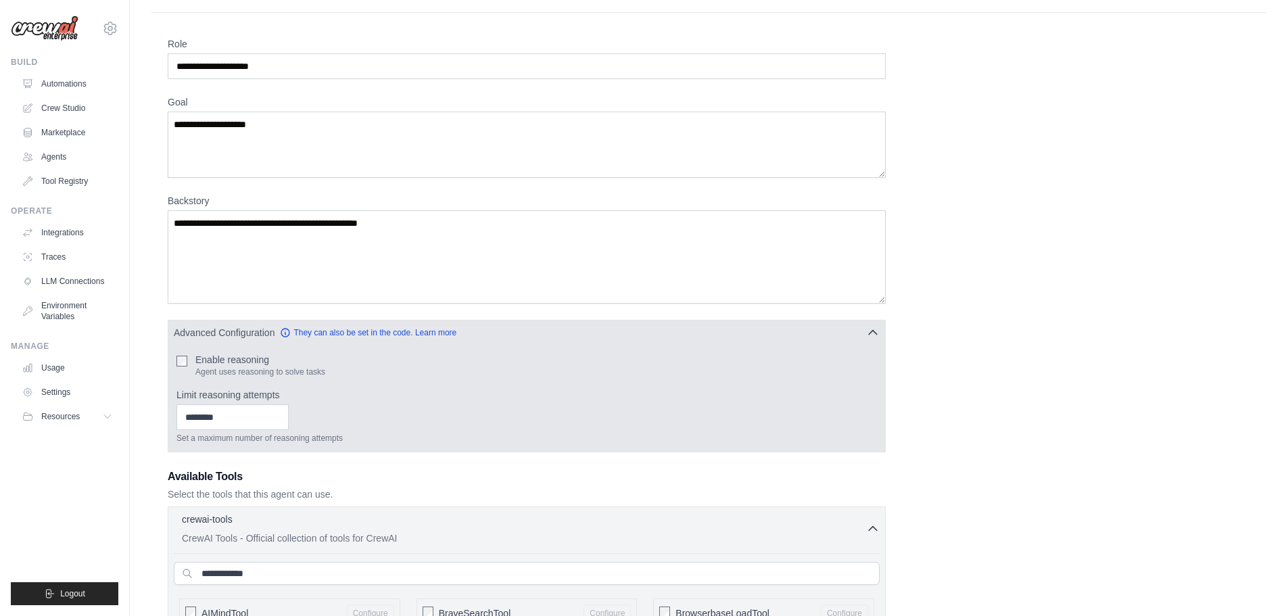
scroll to position [203, 0]
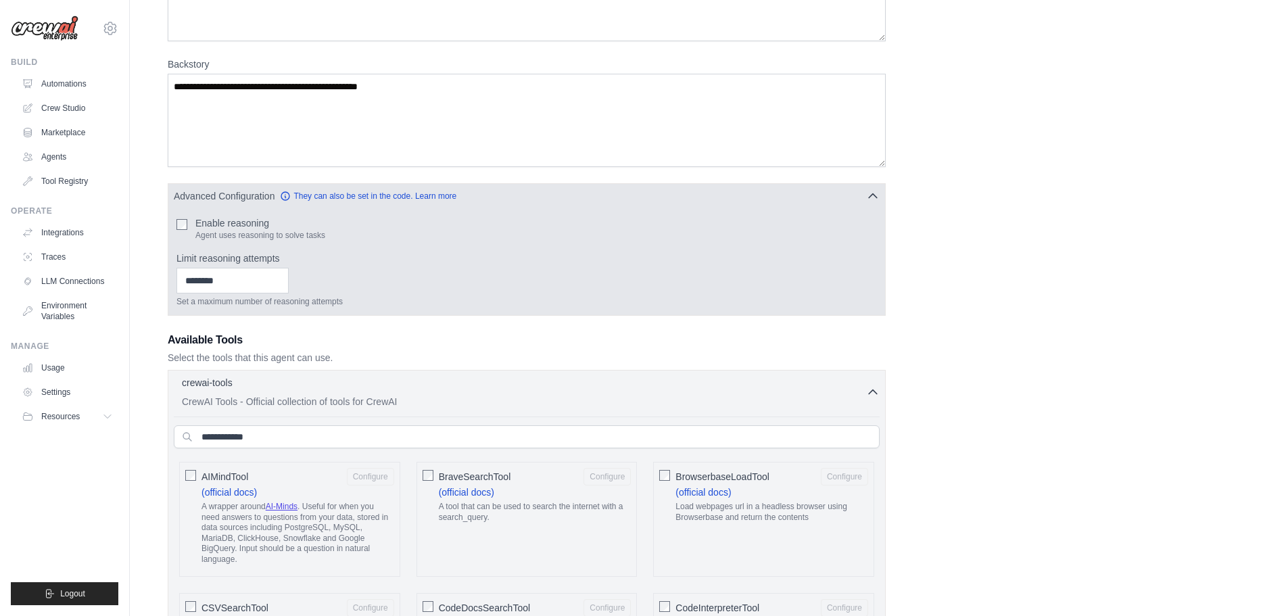
click at [223, 225] on label "Enable reasoning" at bounding box center [260, 223] width 130 height 14
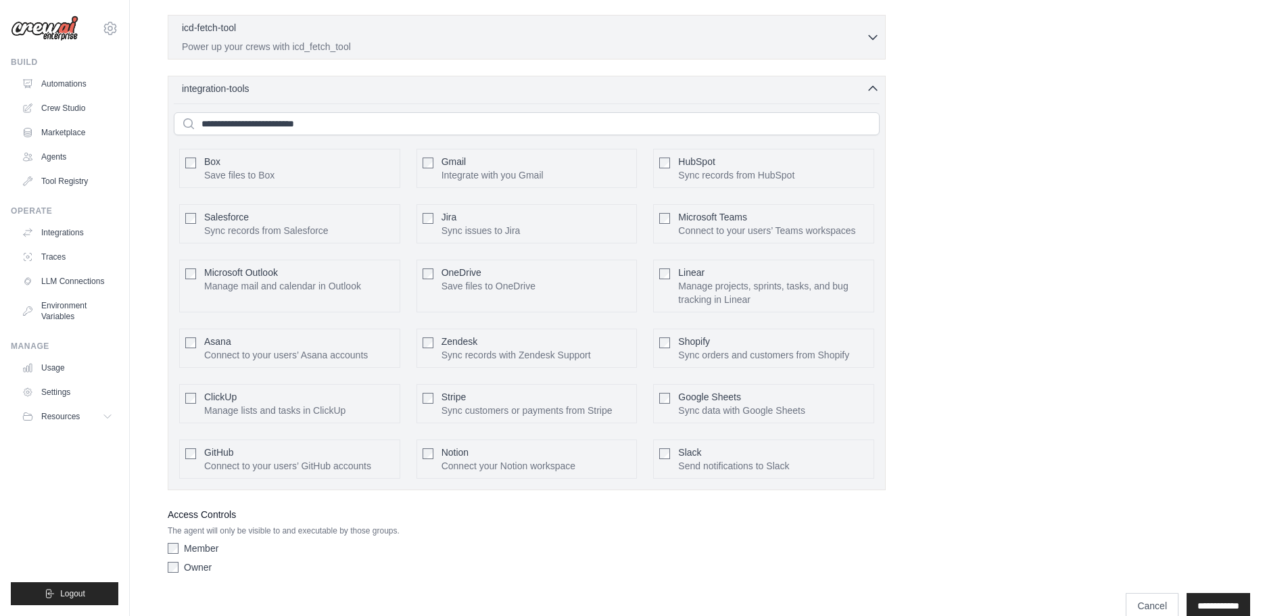
scroll to position [2922, 0]
drag, startPoint x: 1217, startPoint y: 587, endPoint x: 1067, endPoint y: 250, distance: 369.5
click at [1217, 590] on input "**********" at bounding box center [1218, 603] width 64 height 26
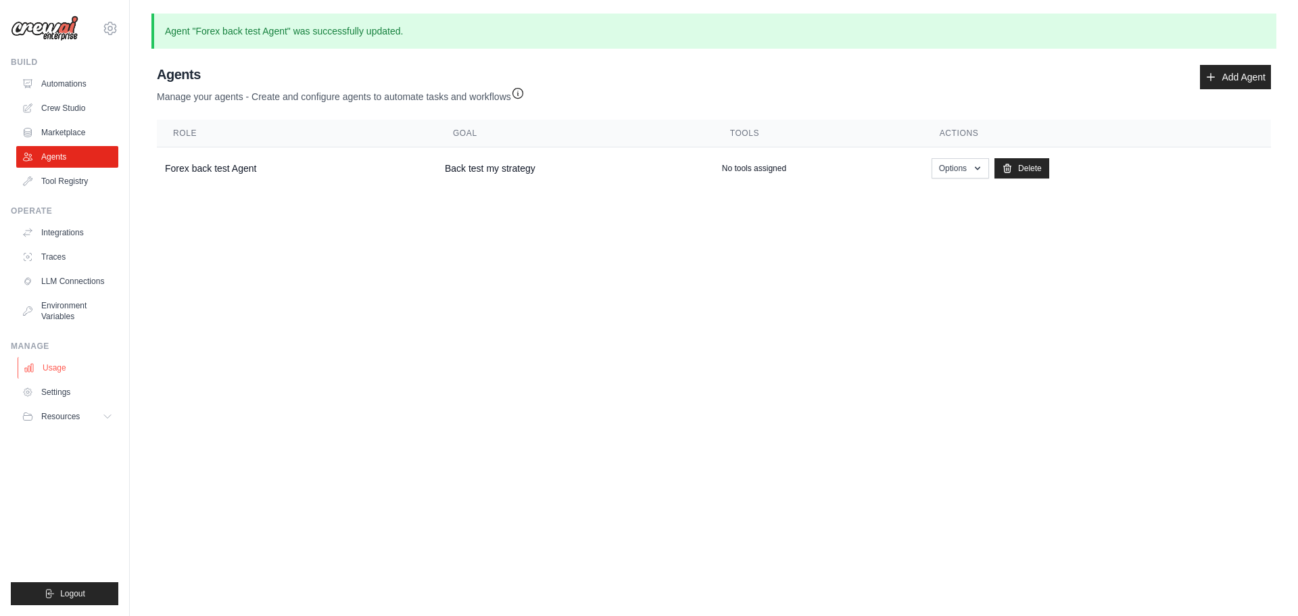
click at [55, 366] on link "Usage" at bounding box center [69, 368] width 102 height 22
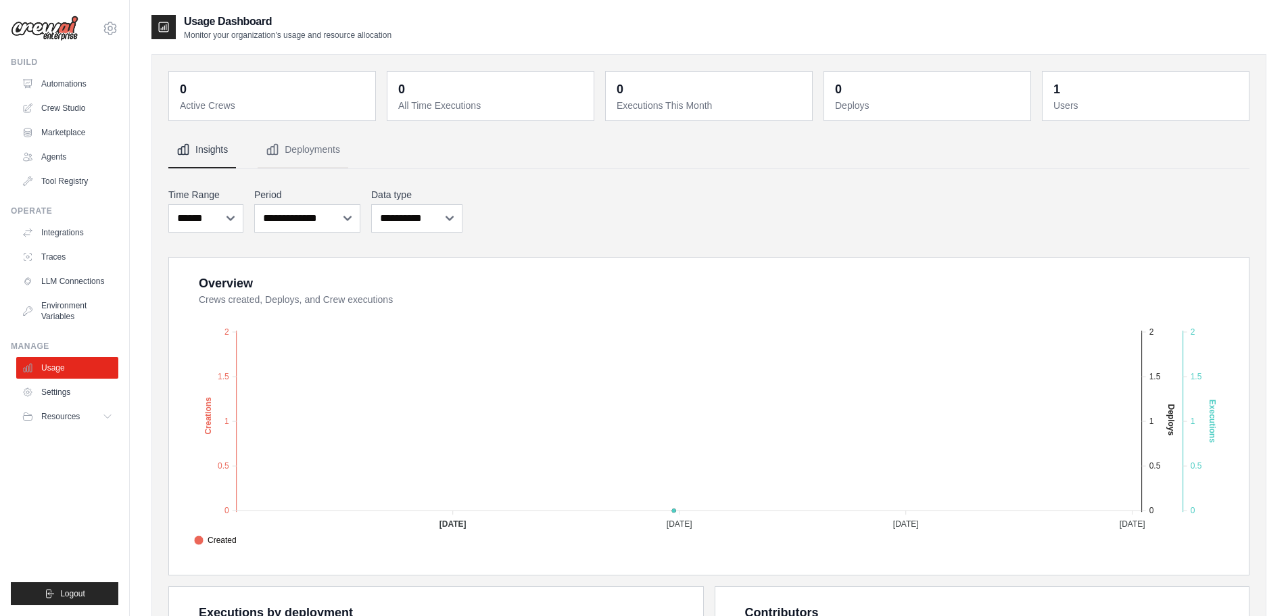
click at [1081, 105] on dt "Users" at bounding box center [1146, 106] width 187 height 14
click at [307, 155] on button "Deployments" at bounding box center [303, 150] width 91 height 37
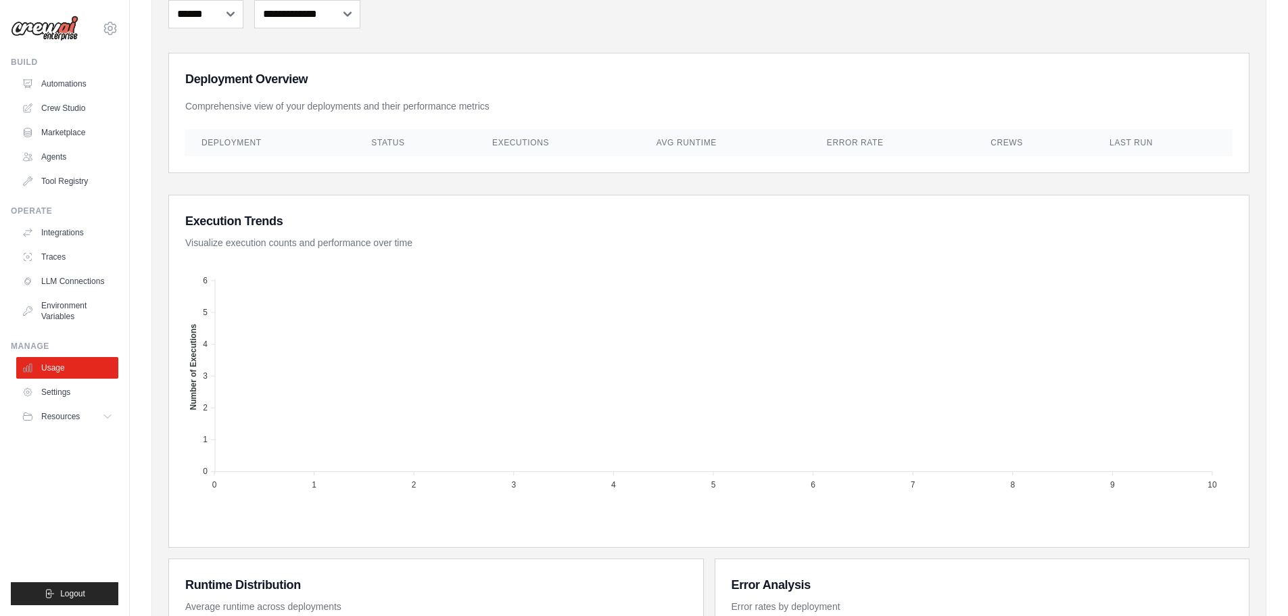
scroll to position [68, 0]
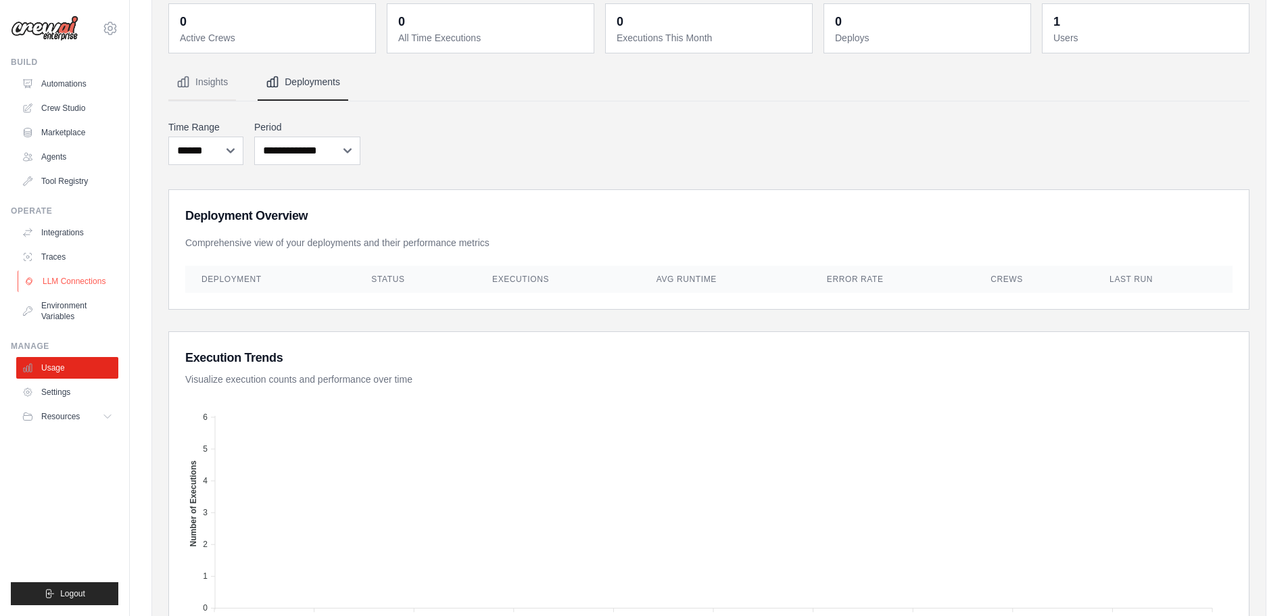
click at [49, 285] on link "LLM Connections" at bounding box center [69, 281] width 102 height 22
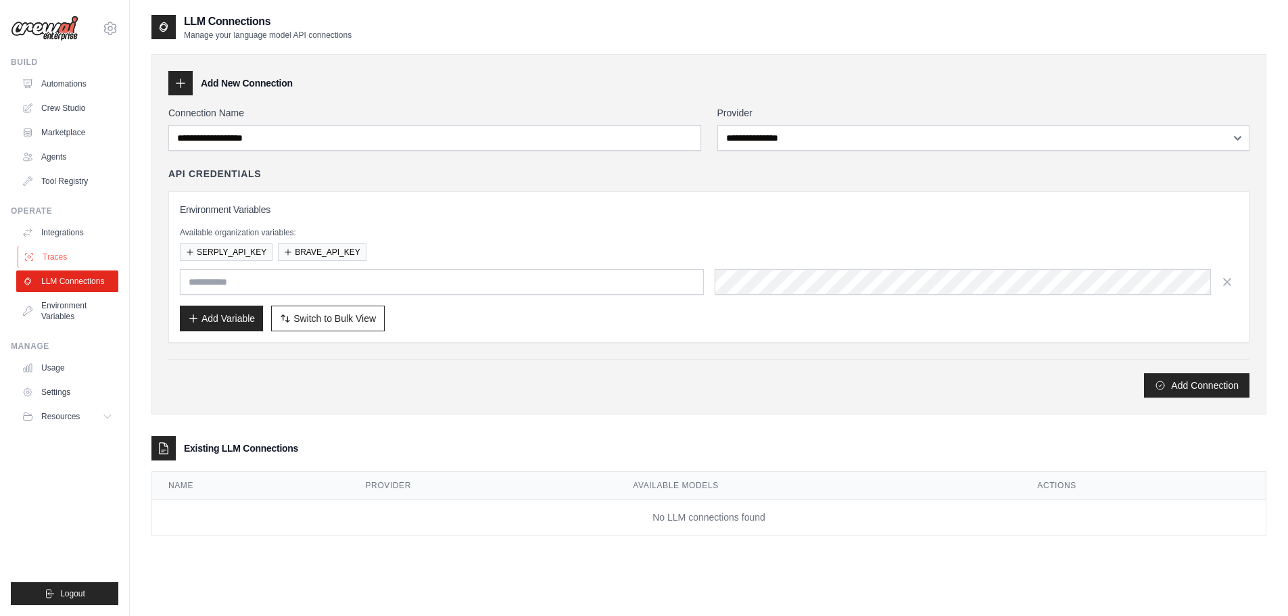
click at [88, 250] on link "Traces" at bounding box center [69, 257] width 102 height 22
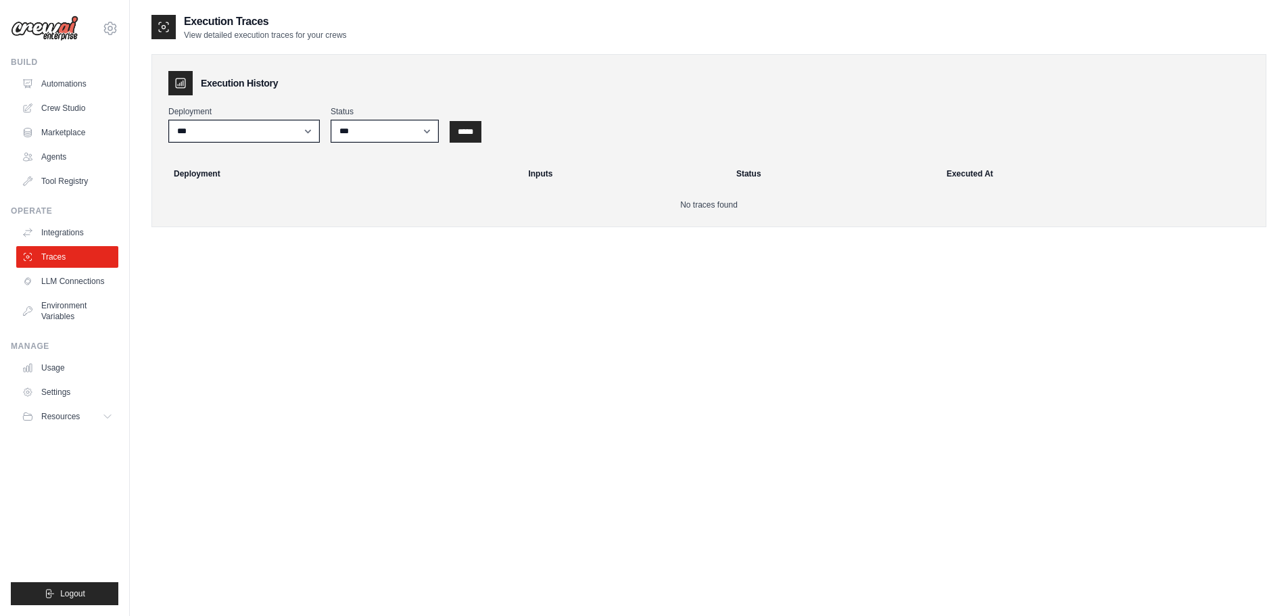
click at [57, 223] on link "Integrations" at bounding box center [67, 233] width 102 height 22
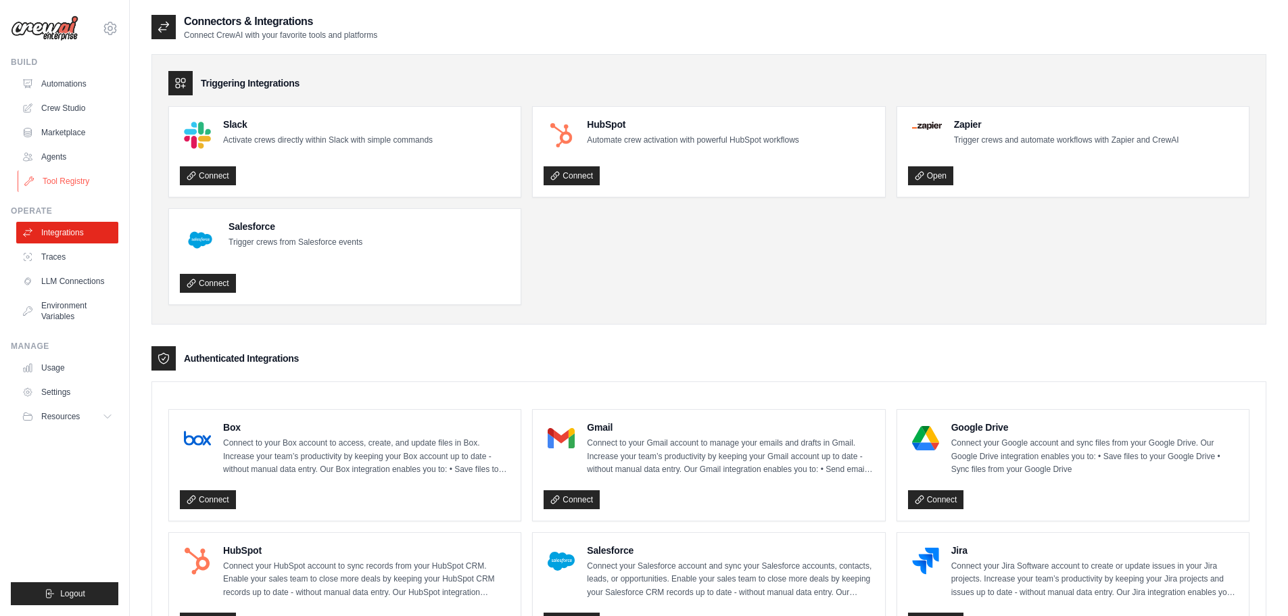
click at [64, 179] on link "Tool Registry" at bounding box center [69, 181] width 102 height 22
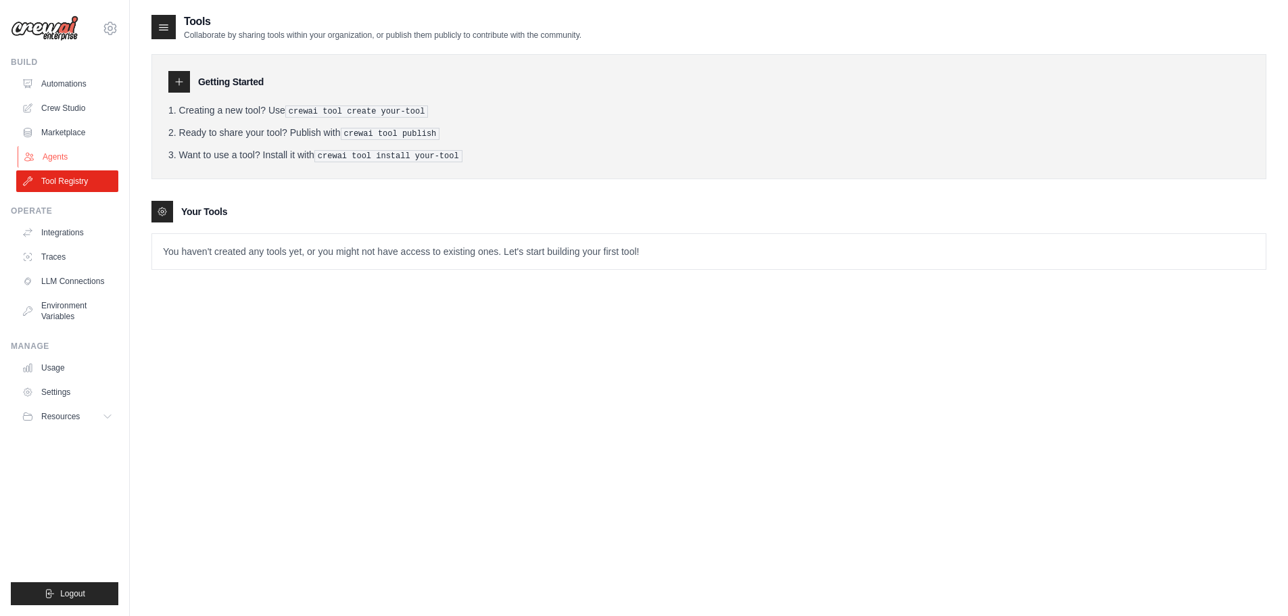
click at [67, 153] on link "Agents" at bounding box center [69, 157] width 102 height 22
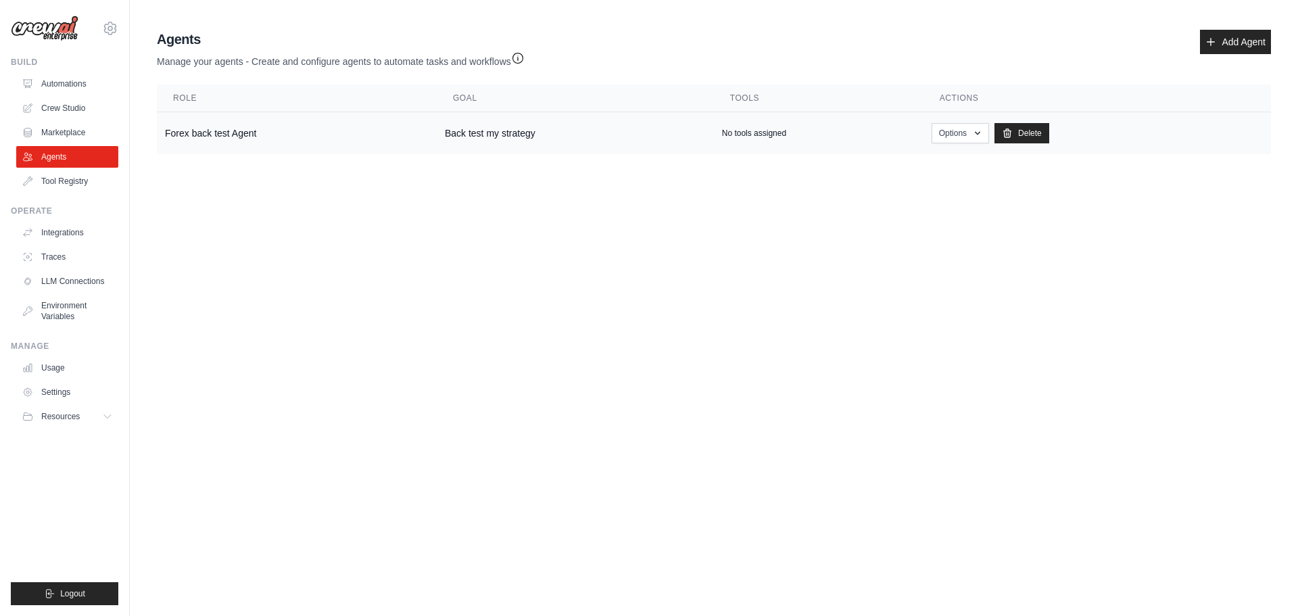
click at [200, 126] on td "Forex back test Agent" at bounding box center [297, 133] width 280 height 43
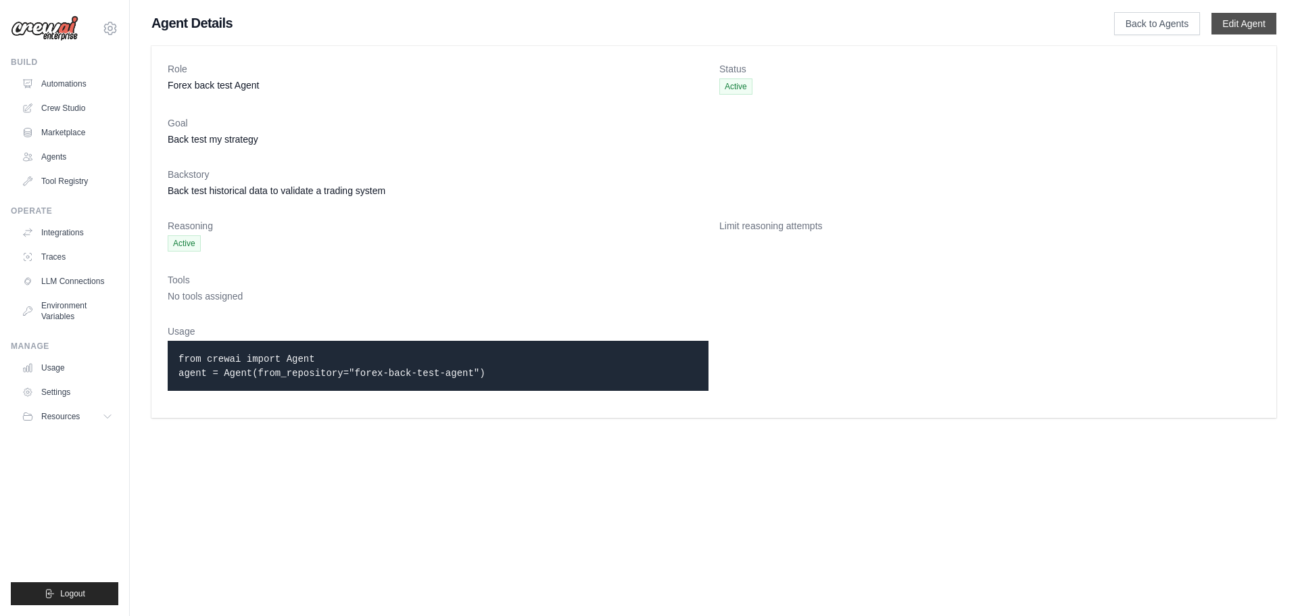
click at [1250, 24] on link "Edit Agent" at bounding box center [1243, 24] width 65 height 22
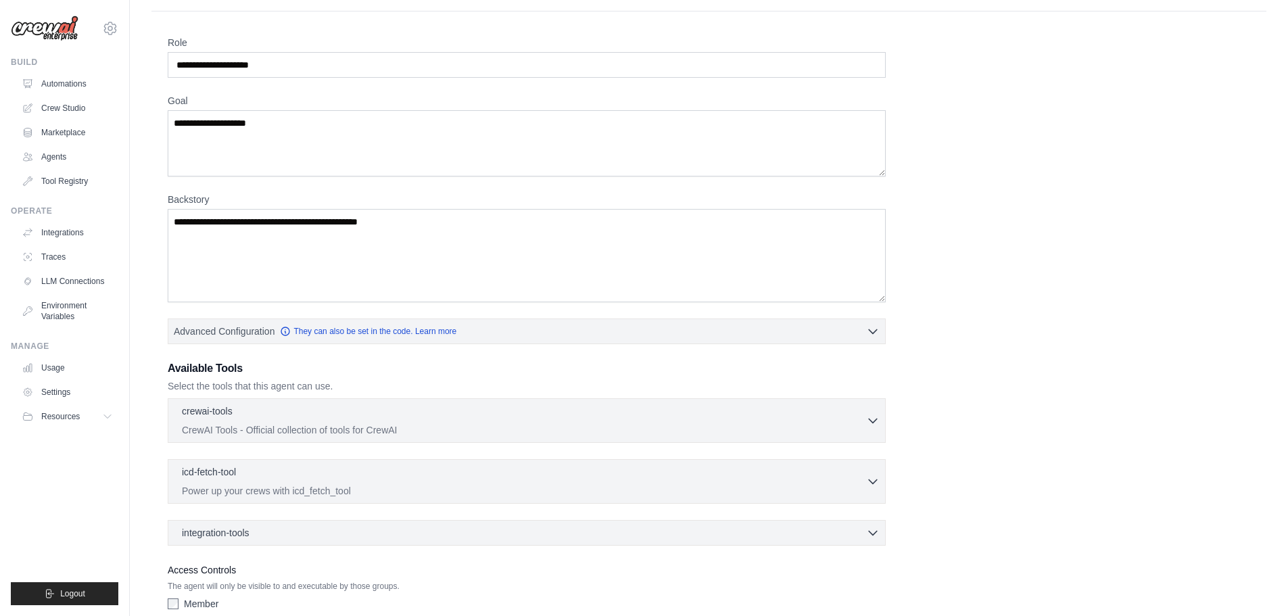
scroll to position [147, 0]
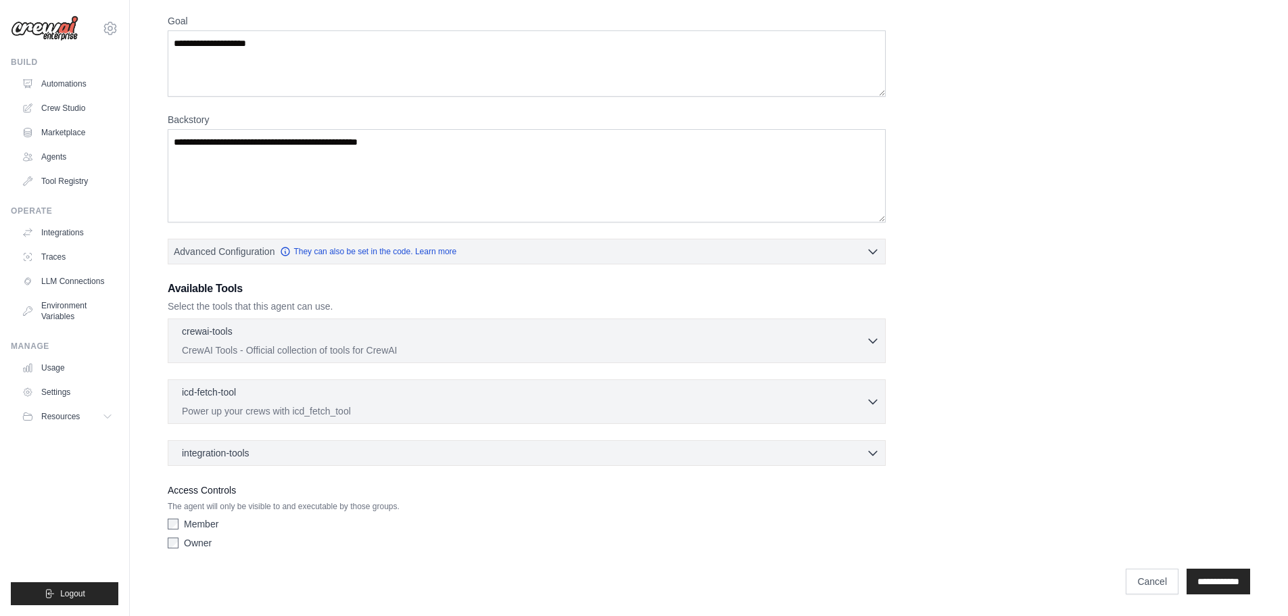
click at [1219, 597] on div "**********" at bounding box center [708, 267] width 1115 height 671
click at [1214, 583] on input "**********" at bounding box center [1218, 582] width 64 height 26
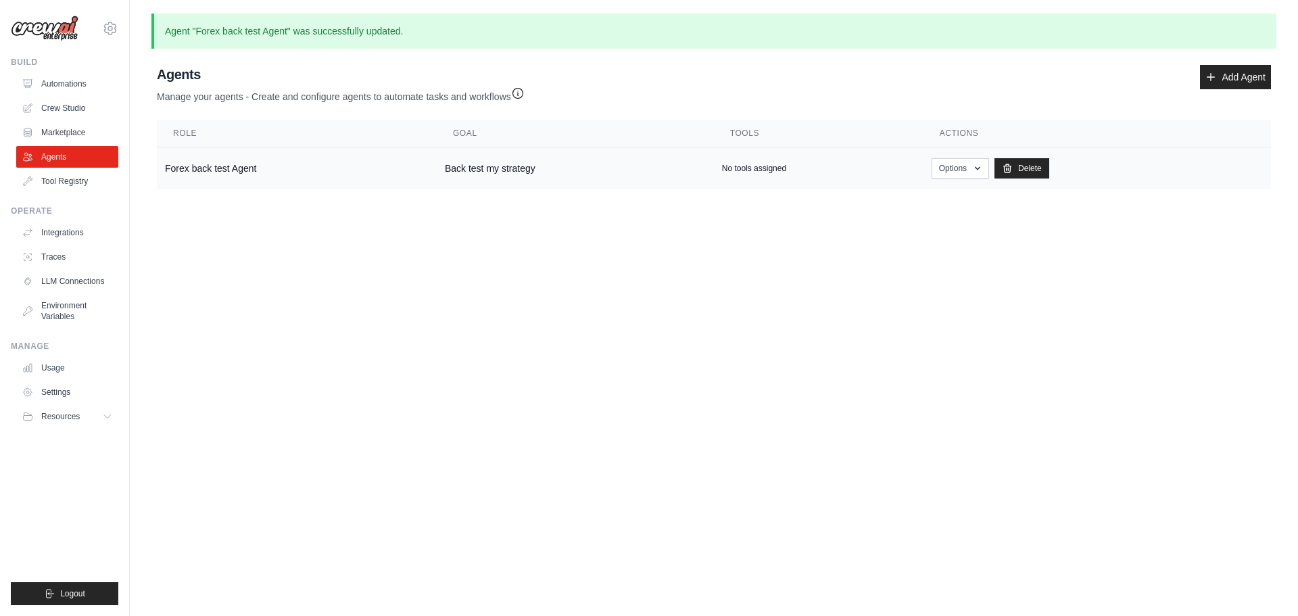
click at [478, 170] on td "Back test my strategy" at bounding box center [575, 168] width 277 height 43
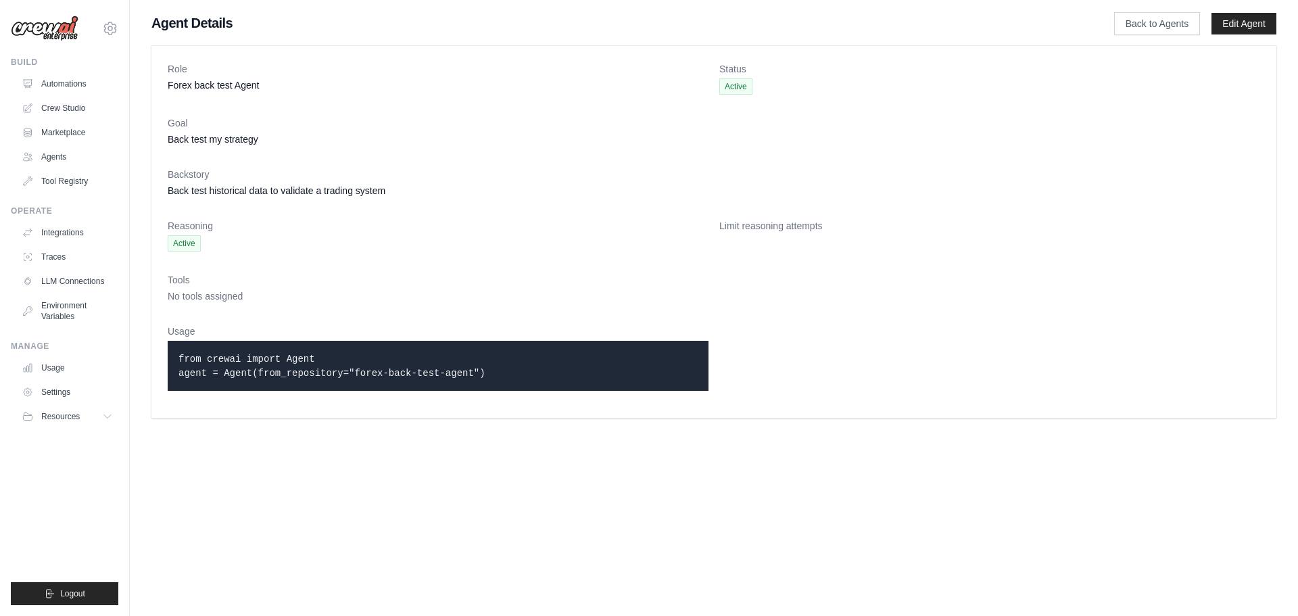
click at [466, 393] on div "Usage from crewai import Agent agent = Agent(from_repository="forex-back-test-a…" at bounding box center [438, 362] width 541 height 77
drag, startPoint x: 466, startPoint y: 373, endPoint x: 150, endPoint y: 354, distance: 316.9
click at [150, 354] on div "Role Forex back test Agent Status Active Goal Back test my strategy Backstory B…" at bounding box center [714, 232] width 1168 height 383
click at [112, 28] on icon at bounding box center [110, 28] width 16 height 16
click at [74, 89] on link "Settings" at bounding box center [110, 91] width 119 height 24
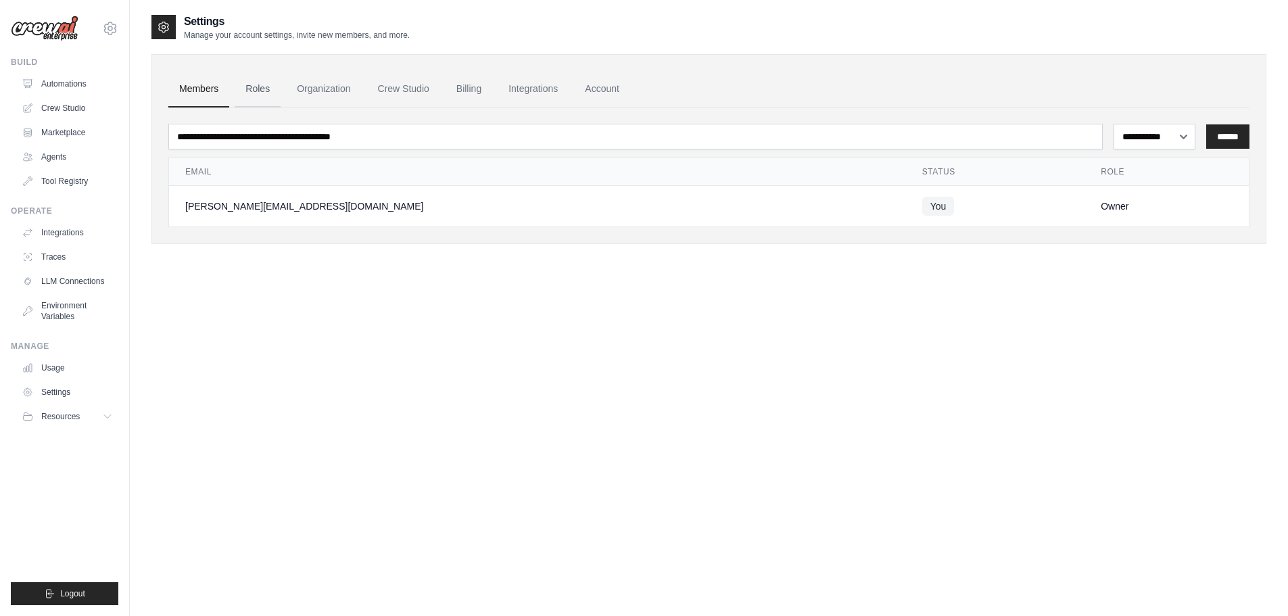
click at [260, 89] on link "Roles" at bounding box center [258, 89] width 46 height 37
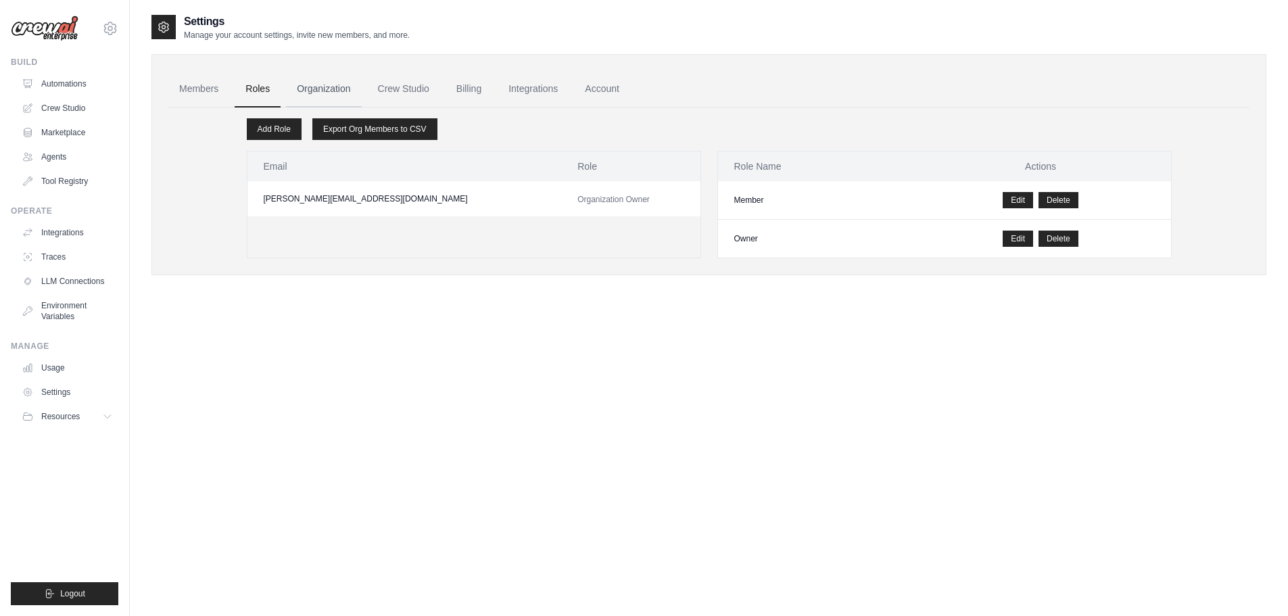
click at [325, 89] on link "Organization" at bounding box center [323, 89] width 75 height 37
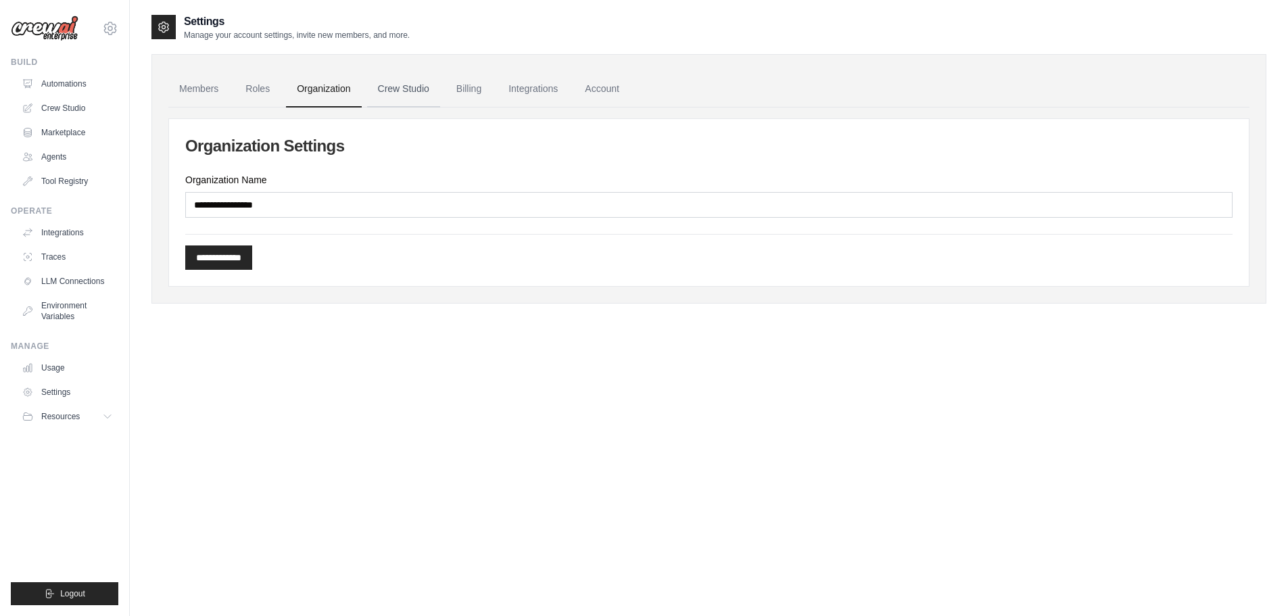
click at [404, 89] on link "Crew Studio" at bounding box center [403, 89] width 73 height 37
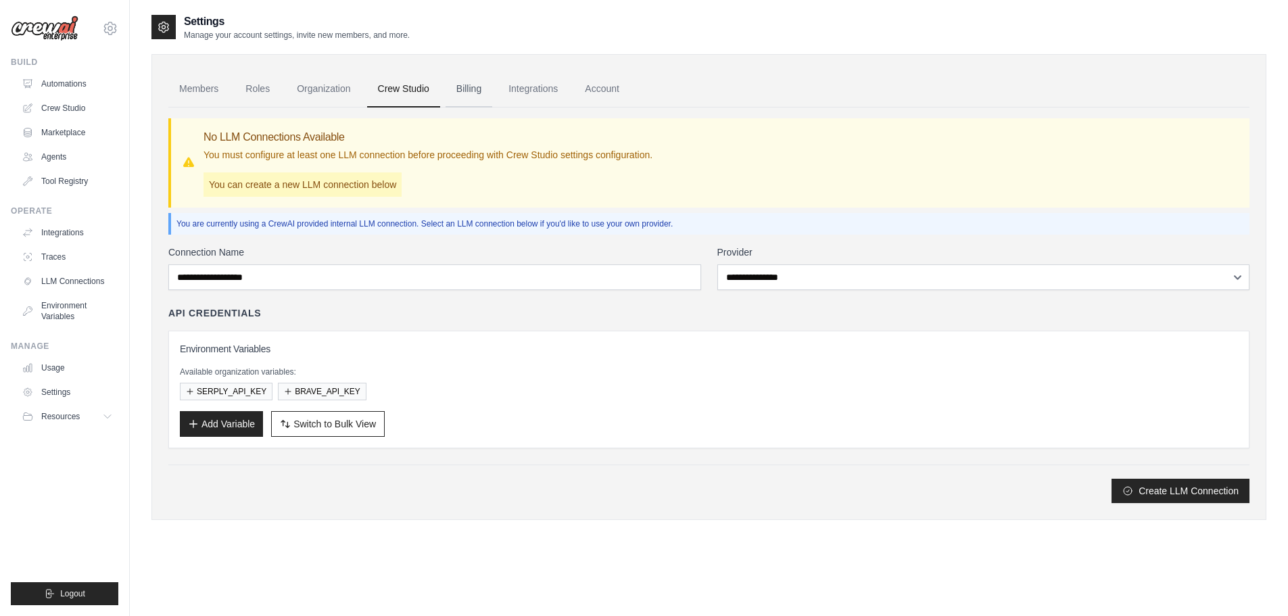
click at [459, 89] on link "Billing" at bounding box center [468, 89] width 47 height 37
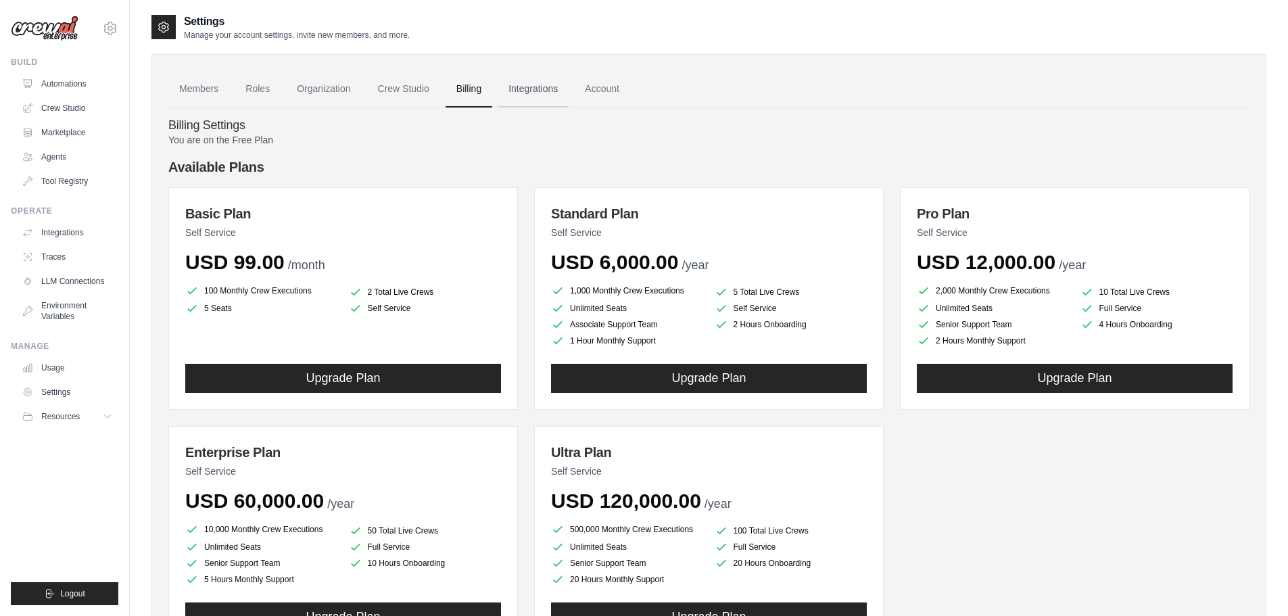
click at [539, 85] on link "Integrations" at bounding box center [533, 89] width 71 height 37
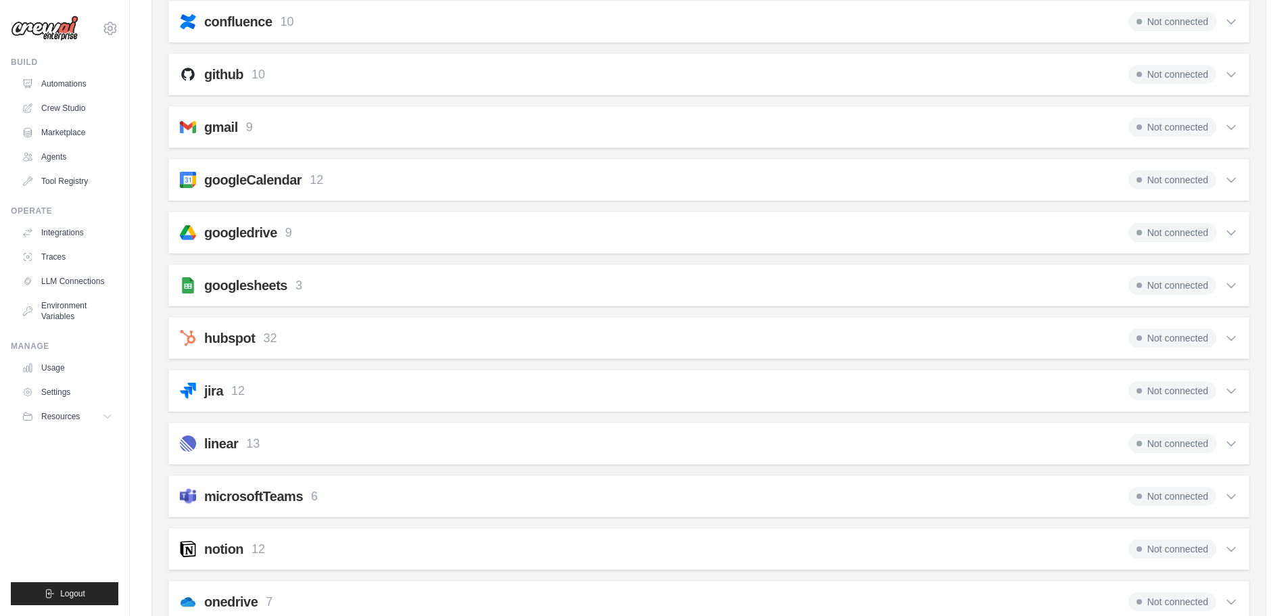
scroll to position [473, 0]
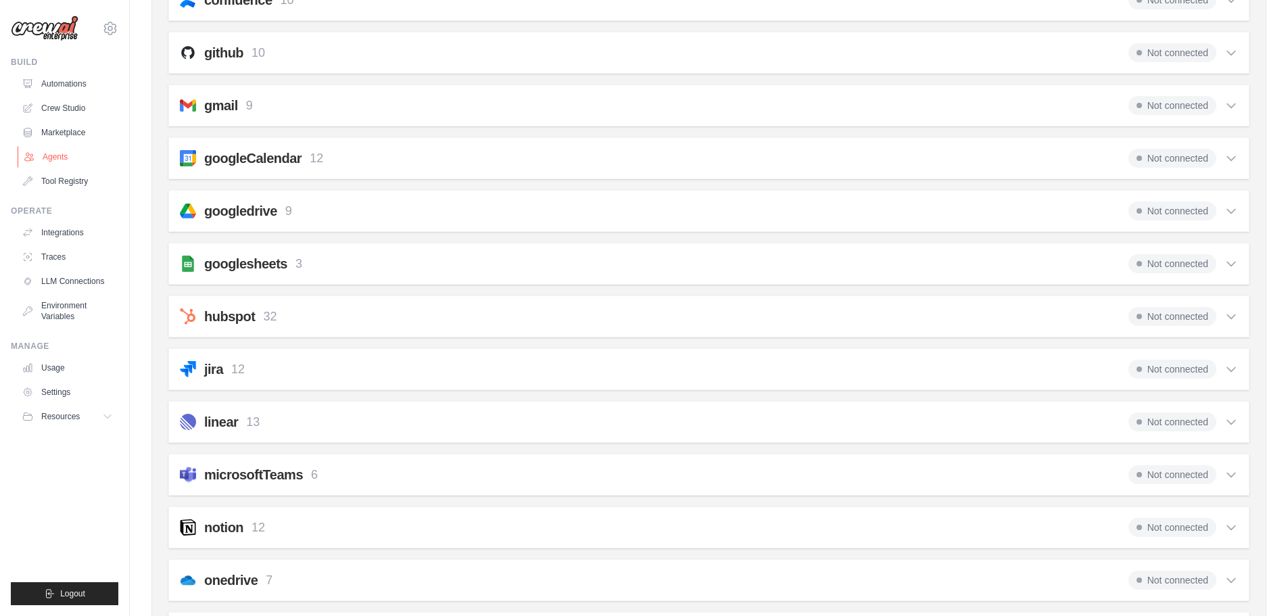
click at [66, 155] on link "Agents" at bounding box center [69, 157] width 102 height 22
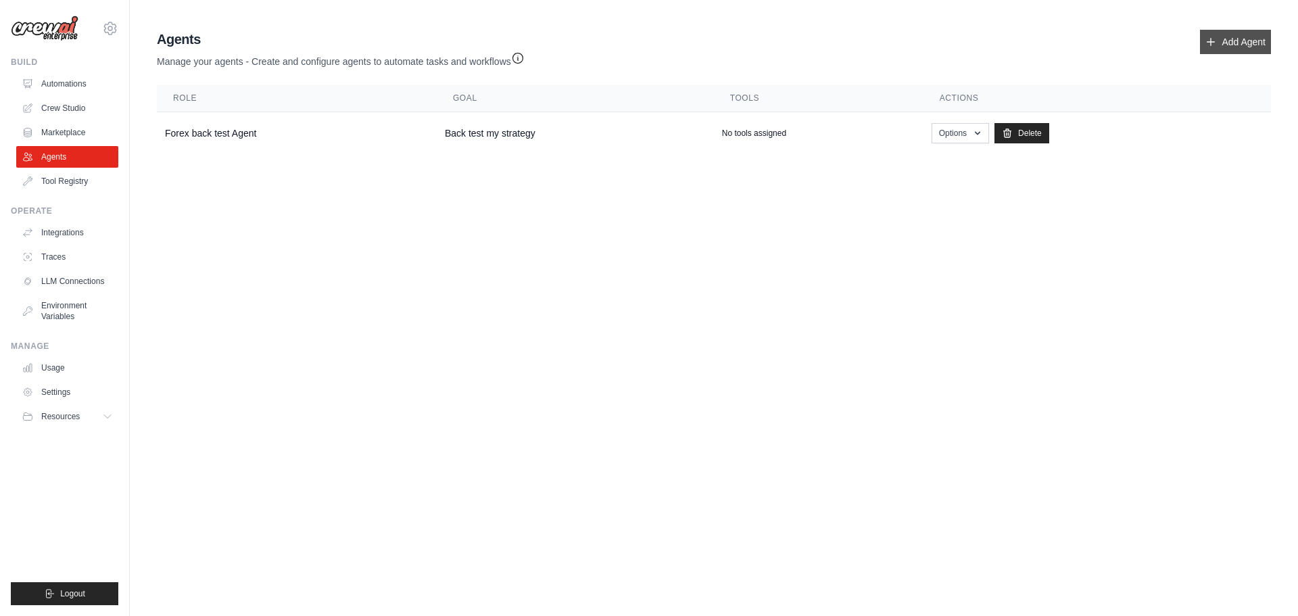
click at [1249, 41] on link "Add Agent" at bounding box center [1235, 42] width 71 height 24
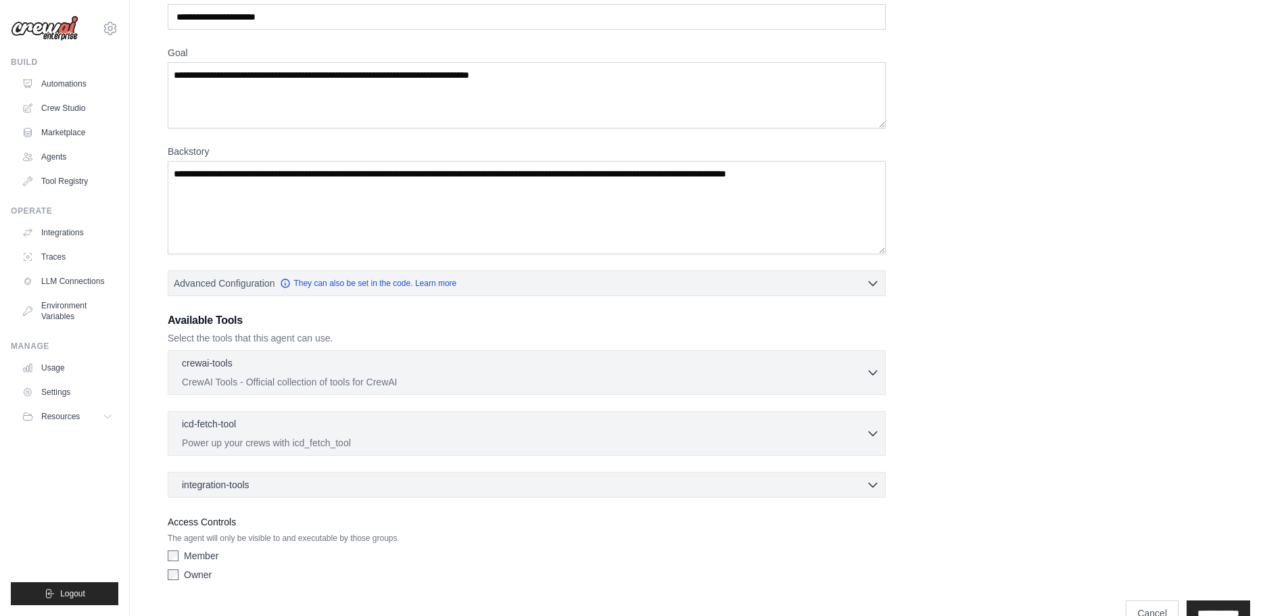
scroll to position [110, 0]
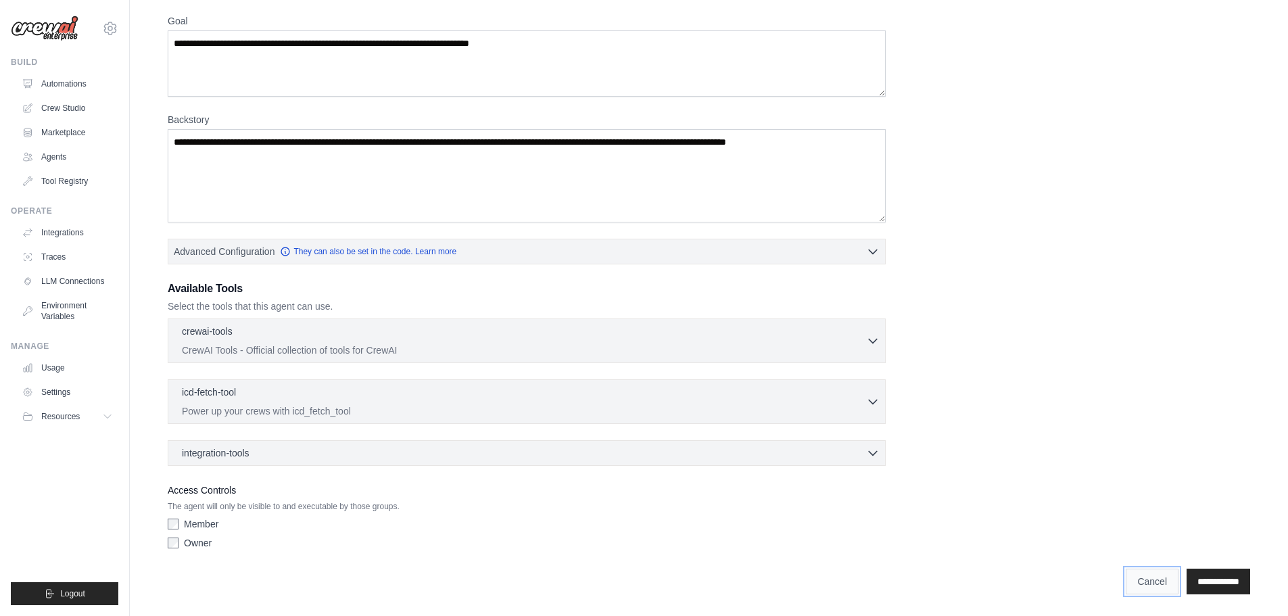
click at [1144, 576] on link "Cancel" at bounding box center [1152, 582] width 53 height 26
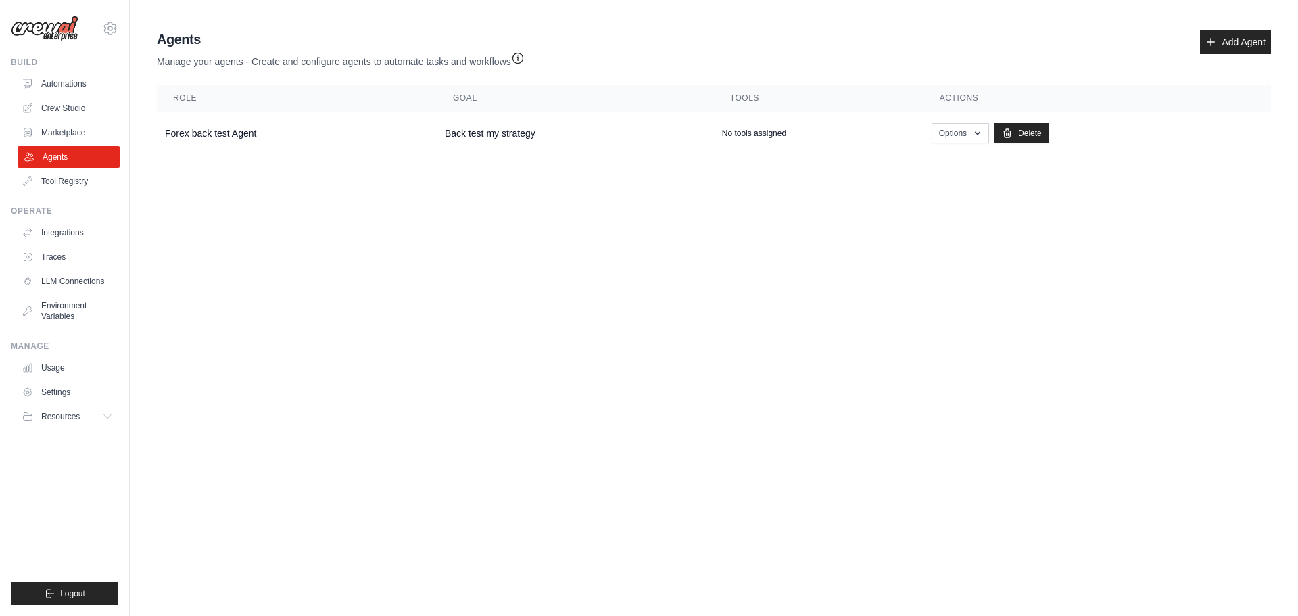
click at [64, 156] on link "Agents" at bounding box center [69, 157] width 102 height 22
click at [39, 28] on img at bounding box center [45, 29] width 68 height 26
click at [50, 129] on link "Marketplace" at bounding box center [69, 133] width 102 height 22
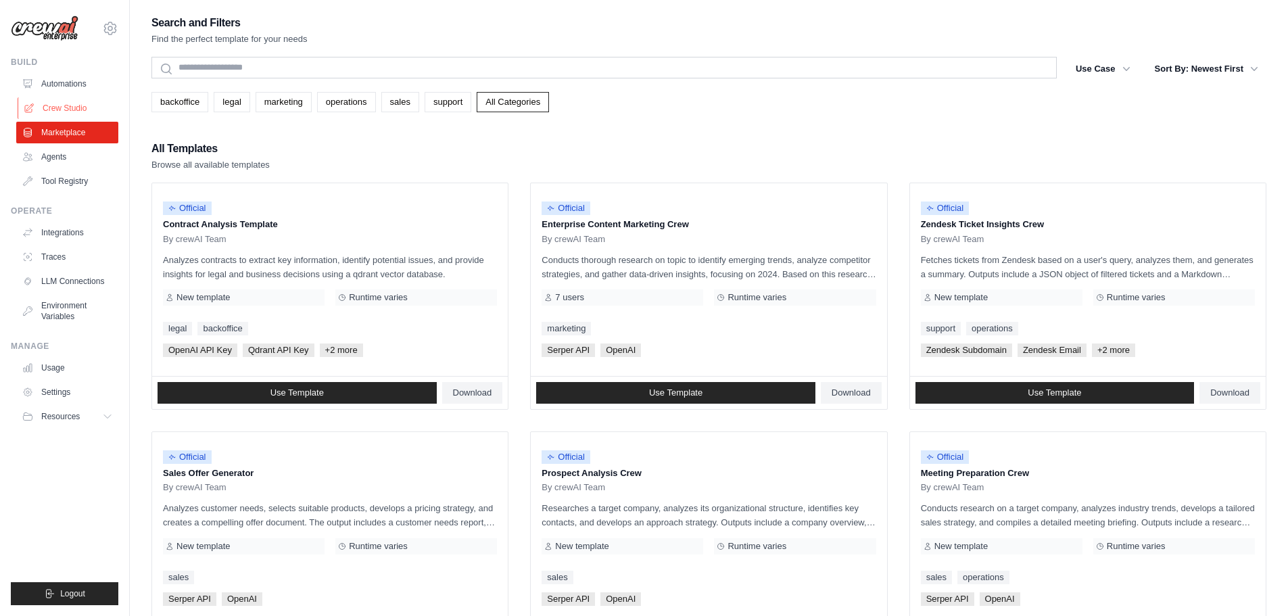
click at [55, 103] on link "Crew Studio" at bounding box center [69, 108] width 102 height 22
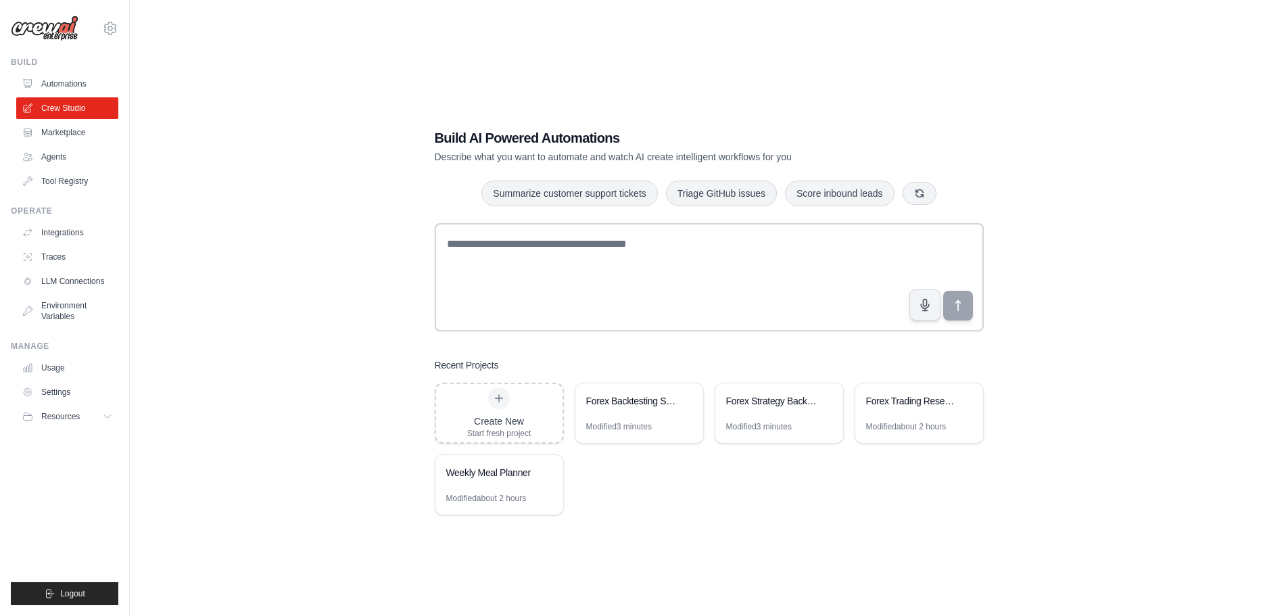
click at [656, 78] on div "Build AI Powered Automations Describe what you want to automate and watch AI cr…" at bounding box center [708, 322] width 1115 height 616
click at [902, 400] on div "Forex Trading Research System" at bounding box center [912, 401] width 93 height 14
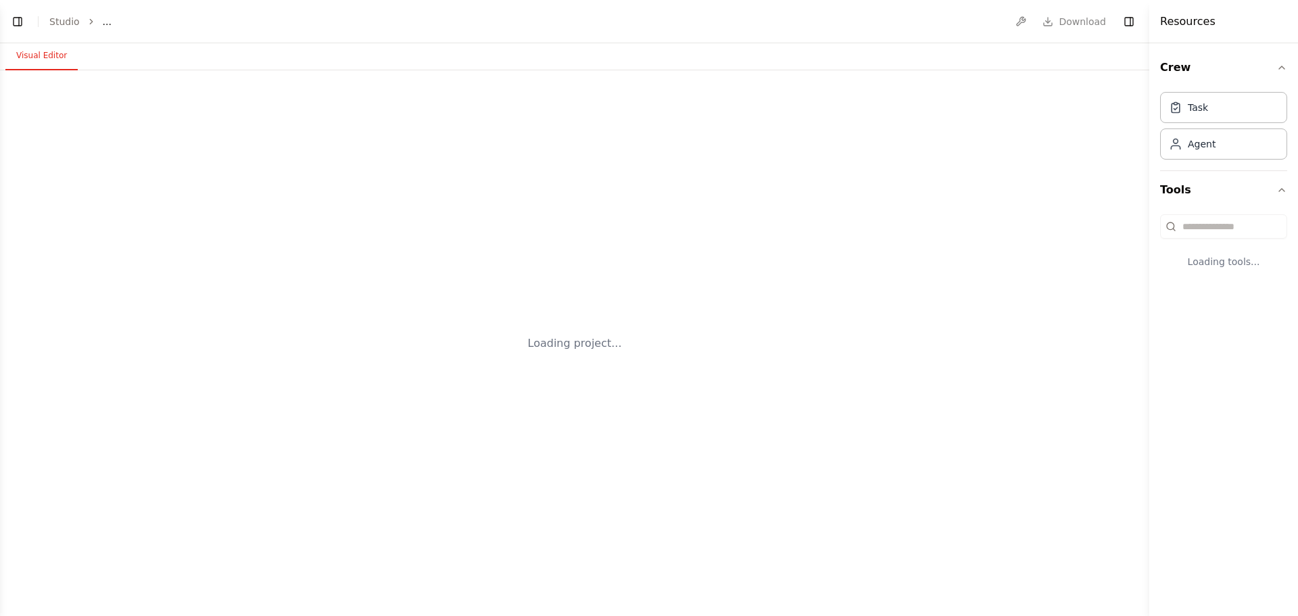
select select "****"
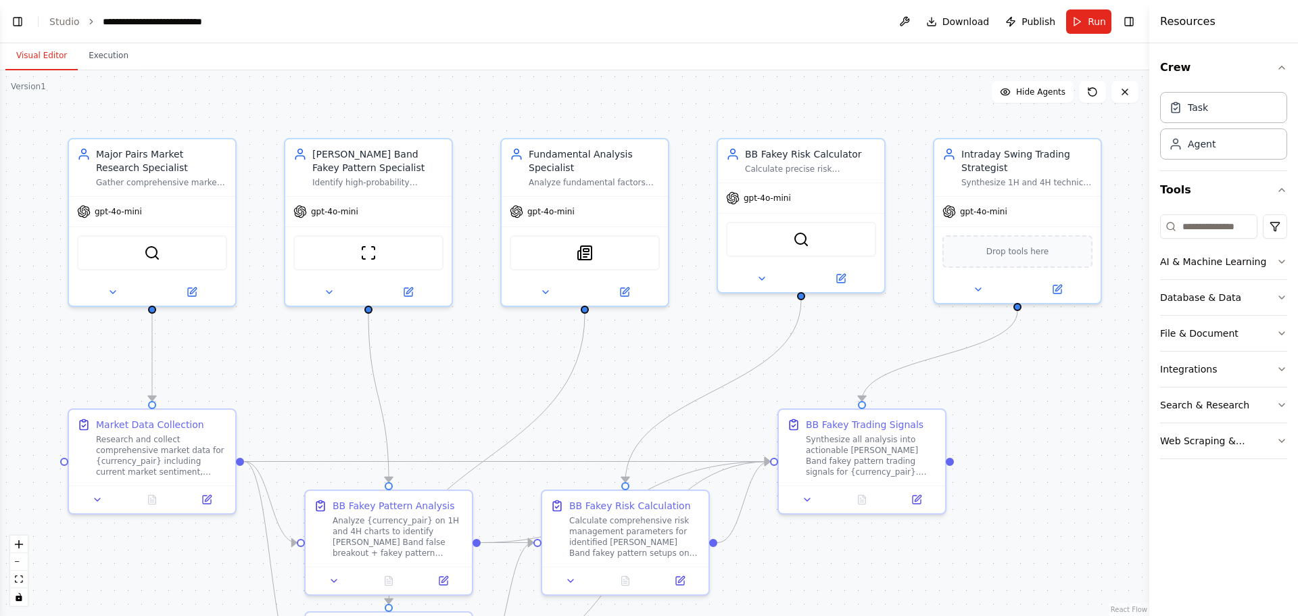
scroll to position [4536, 0]
click at [1092, 20] on span "Run" at bounding box center [1097, 22] width 18 height 14
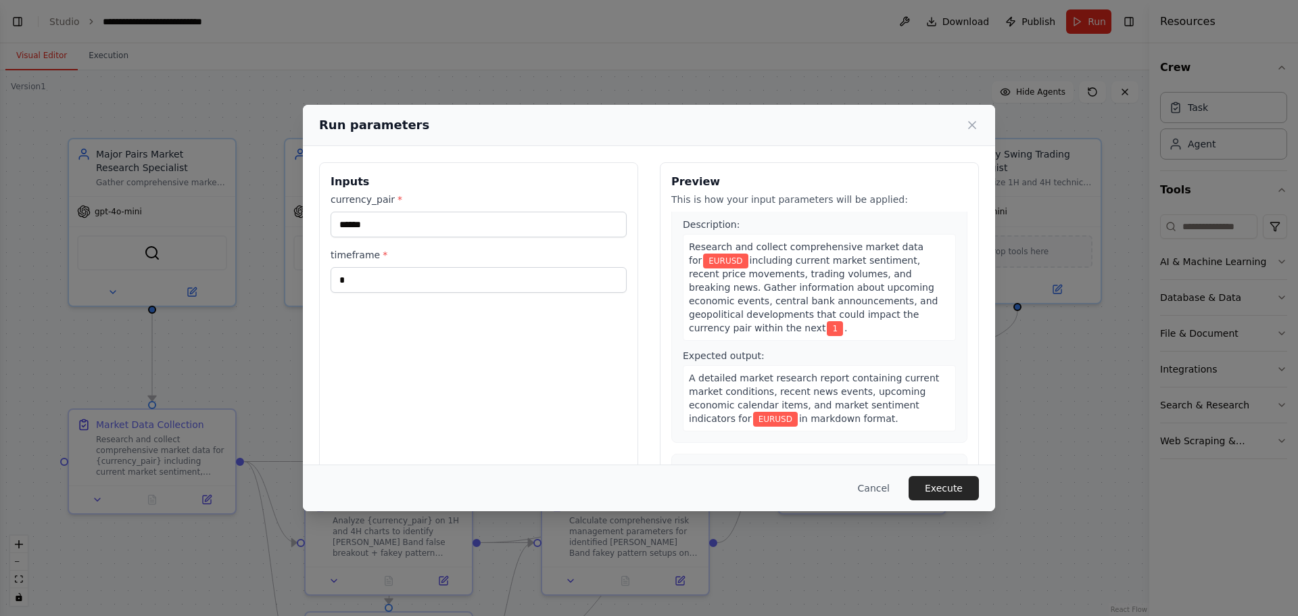
scroll to position [0, 0]
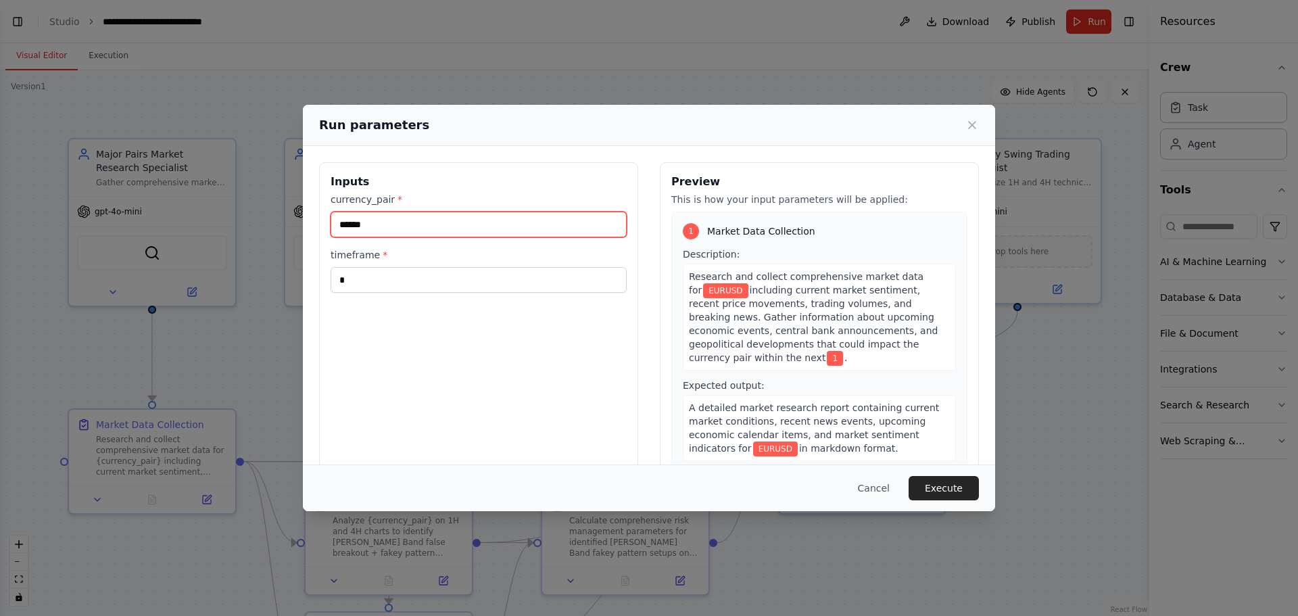
click at [391, 224] on input "******" at bounding box center [479, 225] width 296 height 26
type input "******"
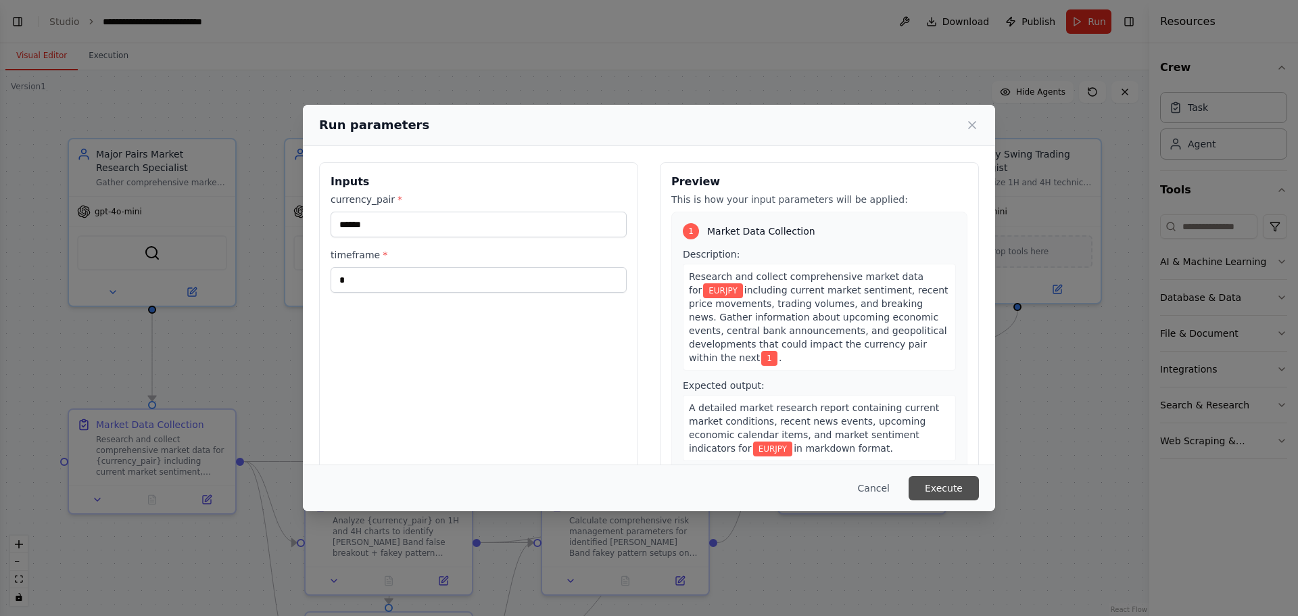
click at [934, 483] on button "Execute" at bounding box center [944, 488] width 70 height 24
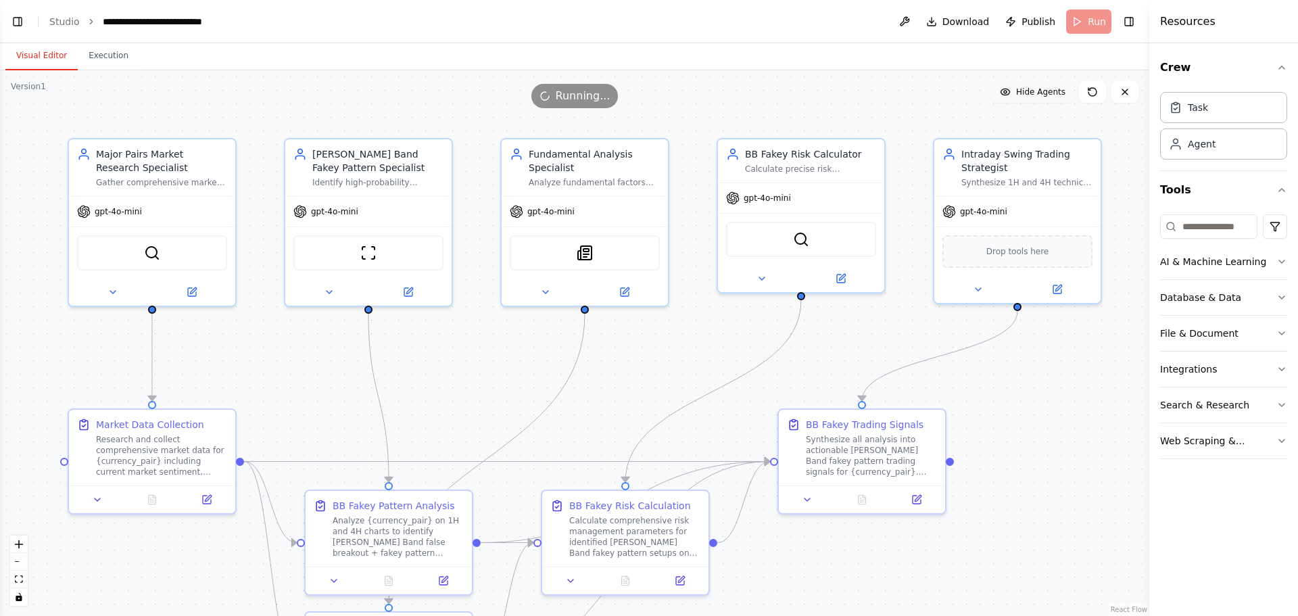
click at [1038, 95] on span "Hide Agents" at bounding box center [1040, 92] width 49 height 11
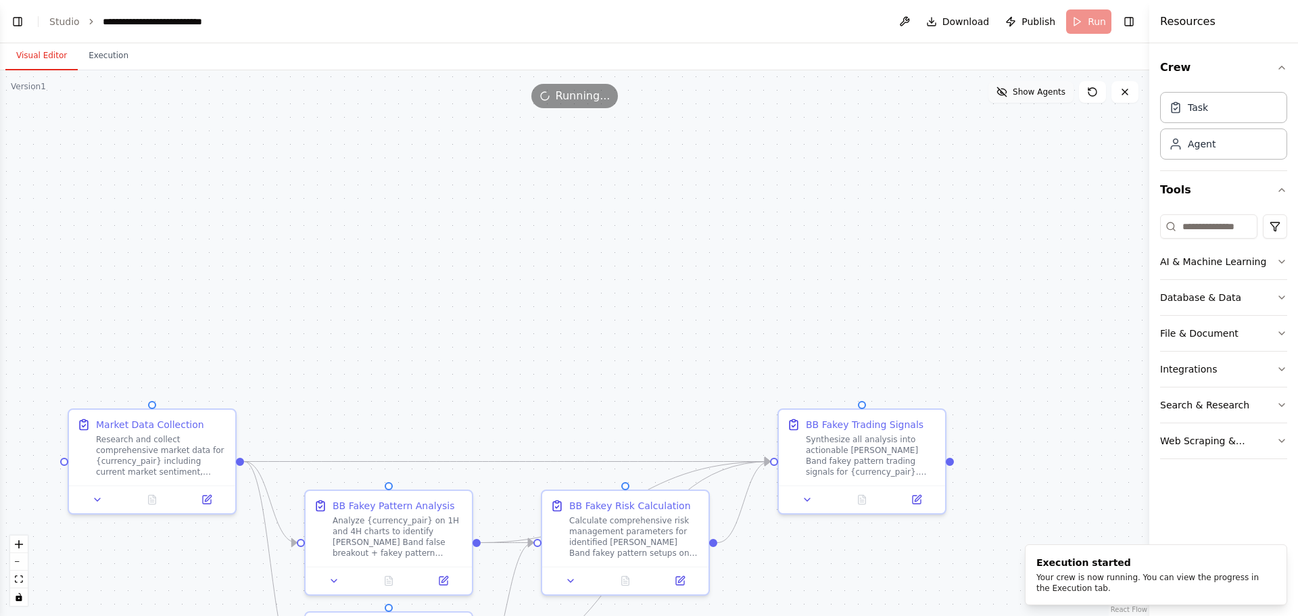
click at [1038, 95] on span "Show Agents" at bounding box center [1039, 92] width 53 height 11
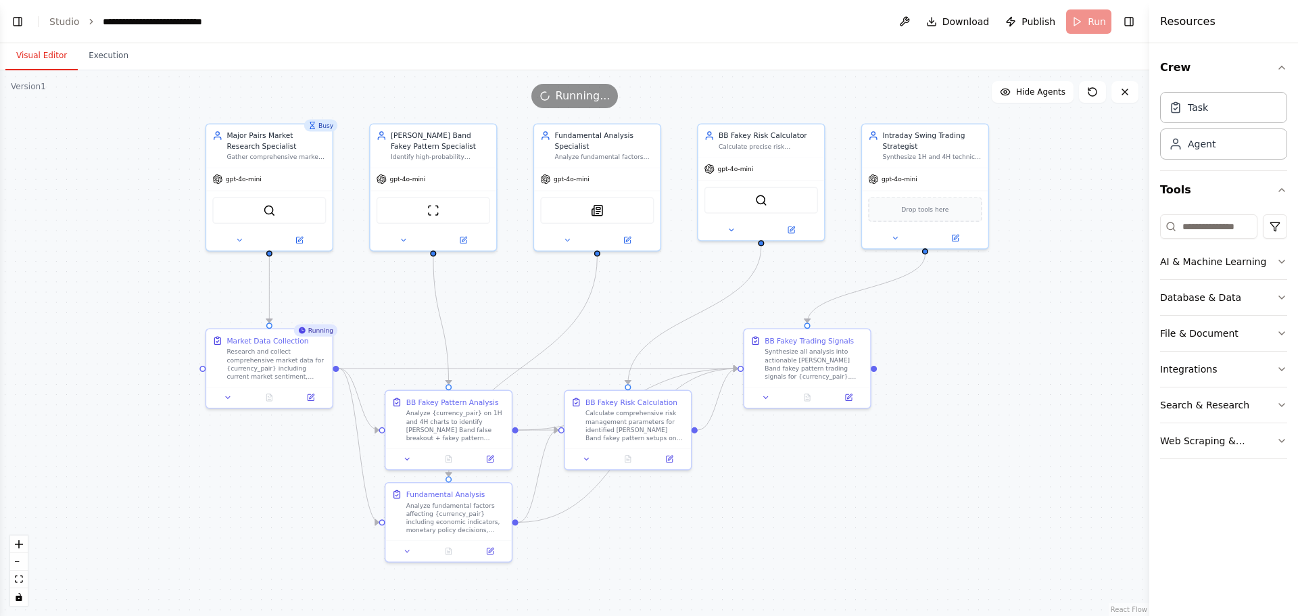
drag, startPoint x: 1071, startPoint y: 429, endPoint x: 976, endPoint y: 371, distance: 111.3
click at [976, 371] on div ".deletable-edge-delete-btn { width: 20px; height: 20px; border: 0px solid #ffff…" at bounding box center [574, 343] width 1149 height 546
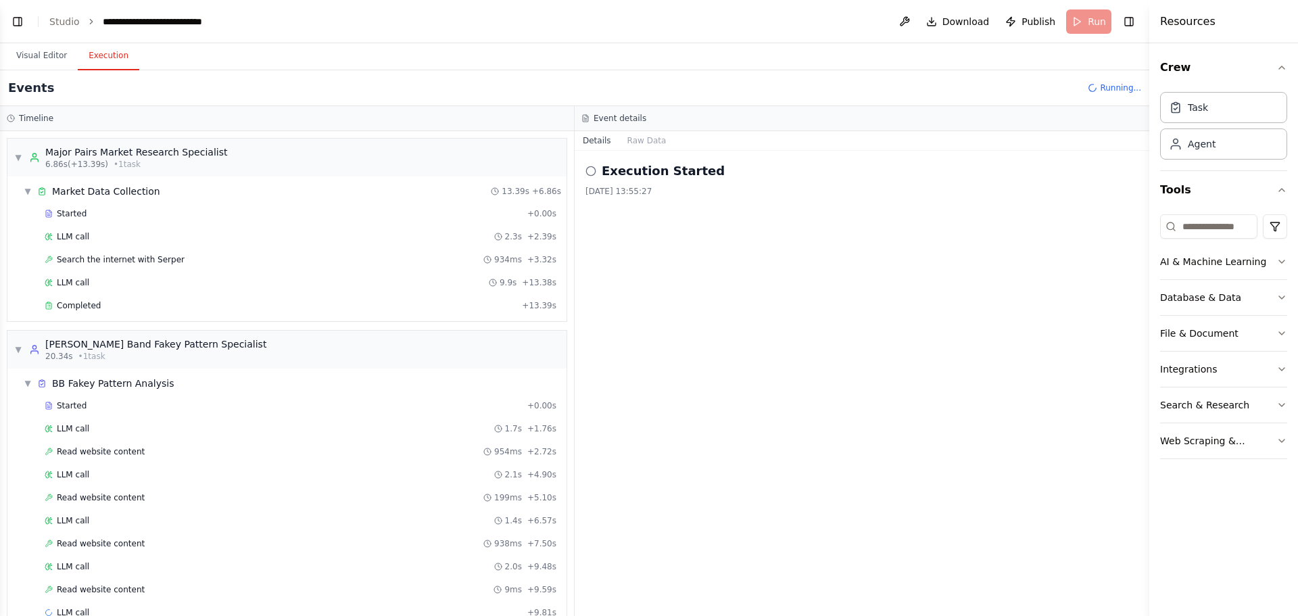
click at [108, 57] on button "Execution" at bounding box center [109, 56] width 62 height 28
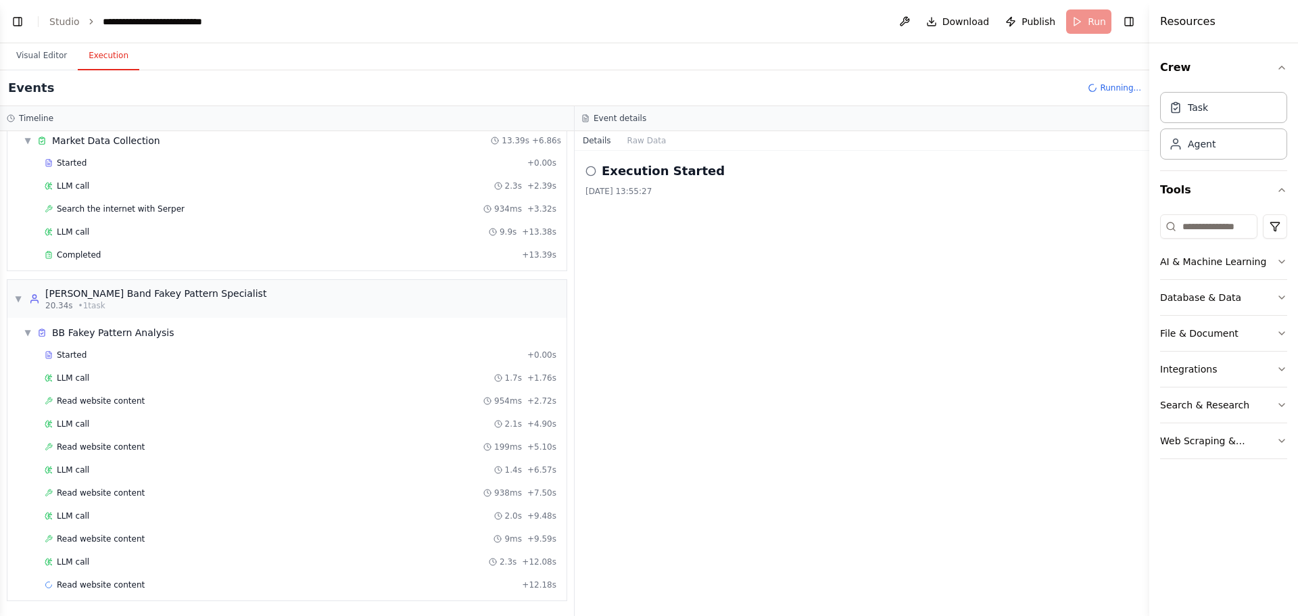
scroll to position [74, 0]
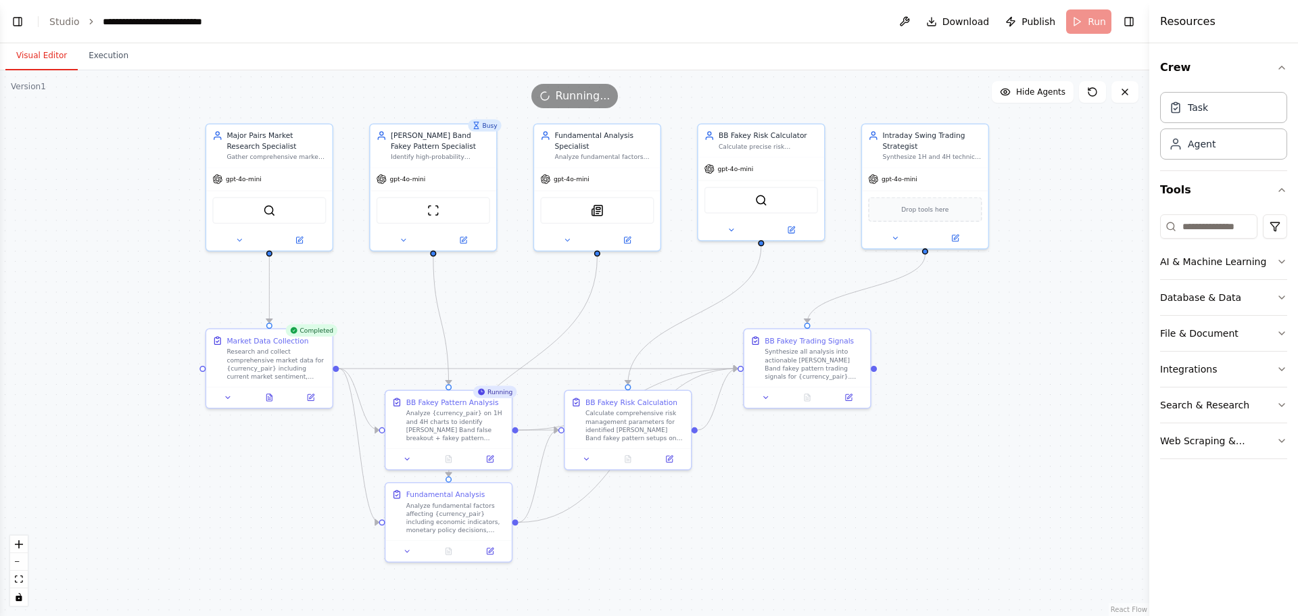
click at [45, 59] on button "Visual Editor" at bounding box center [41, 56] width 72 height 28
click at [1132, 19] on button "Toggle Right Sidebar" at bounding box center [1128, 21] width 19 height 19
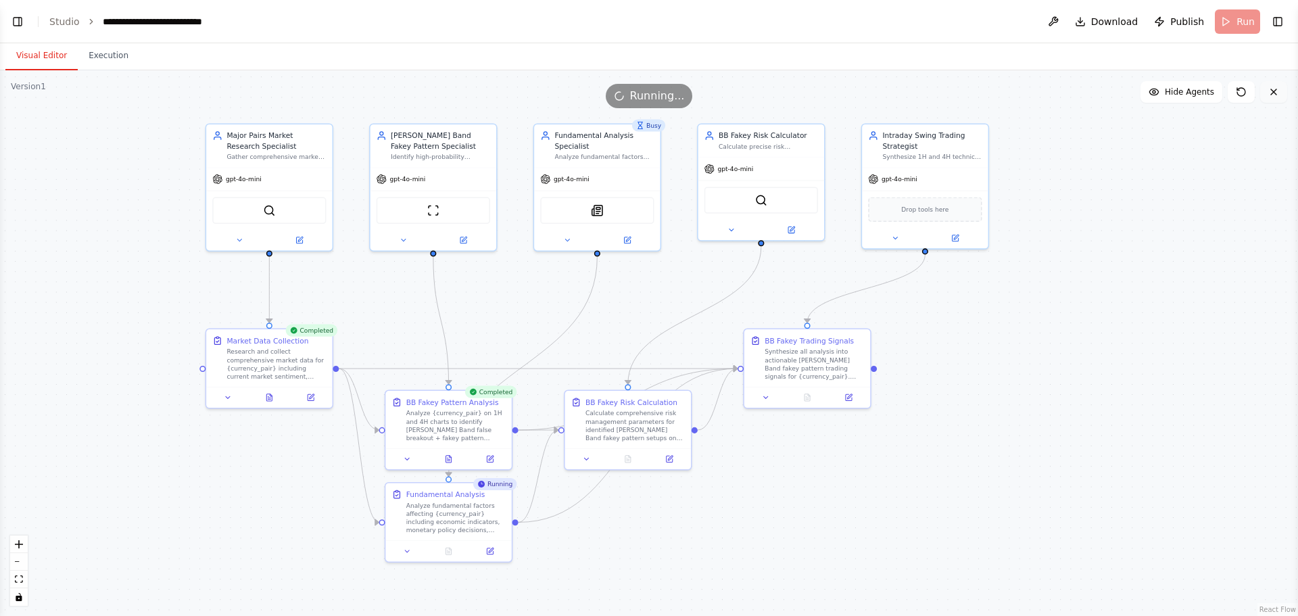
click at [1273, 91] on icon at bounding box center [1273, 92] width 11 height 11
click at [1261, 191] on div ".deletable-edge-delete-btn { width: 20px; height: 20px; border: 0px solid #ffff…" at bounding box center [649, 343] width 1298 height 546
click at [11, 20] on button "Toggle Left Sidebar" at bounding box center [17, 21] width 19 height 19
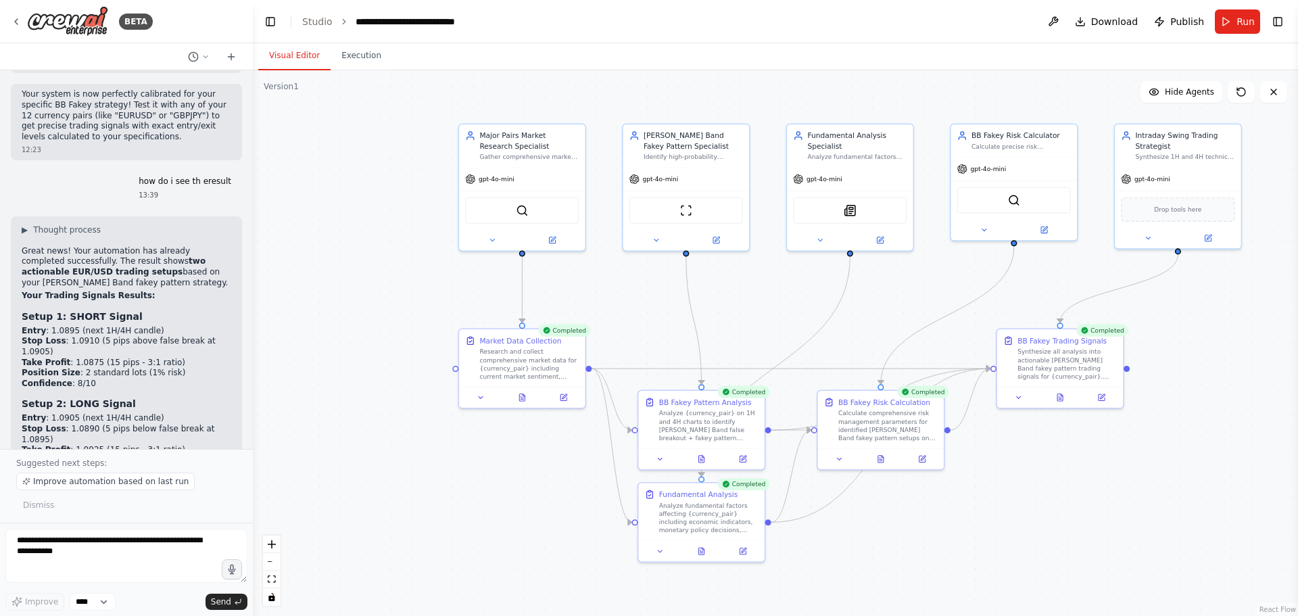
scroll to position [4587, 0]
click at [133, 542] on textarea at bounding box center [126, 556] width 242 height 54
type textarea "*"
type textarea "**********"
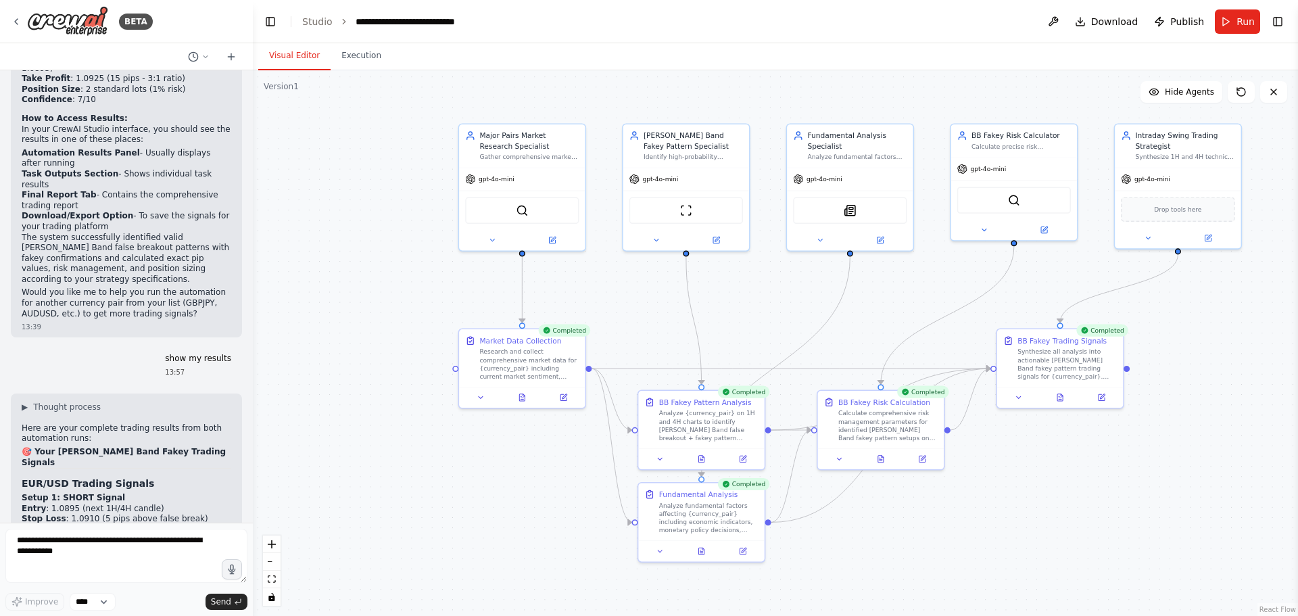
scroll to position [5111, 0]
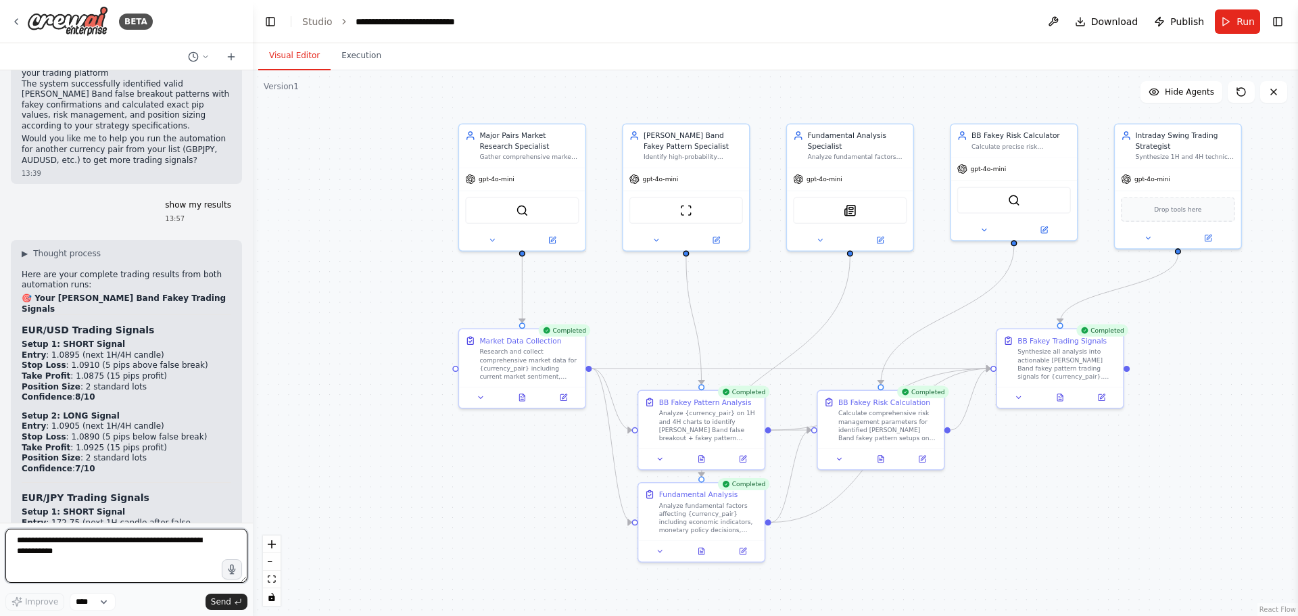
click at [125, 537] on textarea at bounding box center [126, 556] width 242 height 54
click at [103, 546] on textarea at bounding box center [126, 556] width 242 height 54
click at [76, 546] on textarea "**********" at bounding box center [126, 556] width 242 height 54
click at [75, 556] on textarea "**********" at bounding box center [126, 556] width 242 height 54
type textarea "**********"
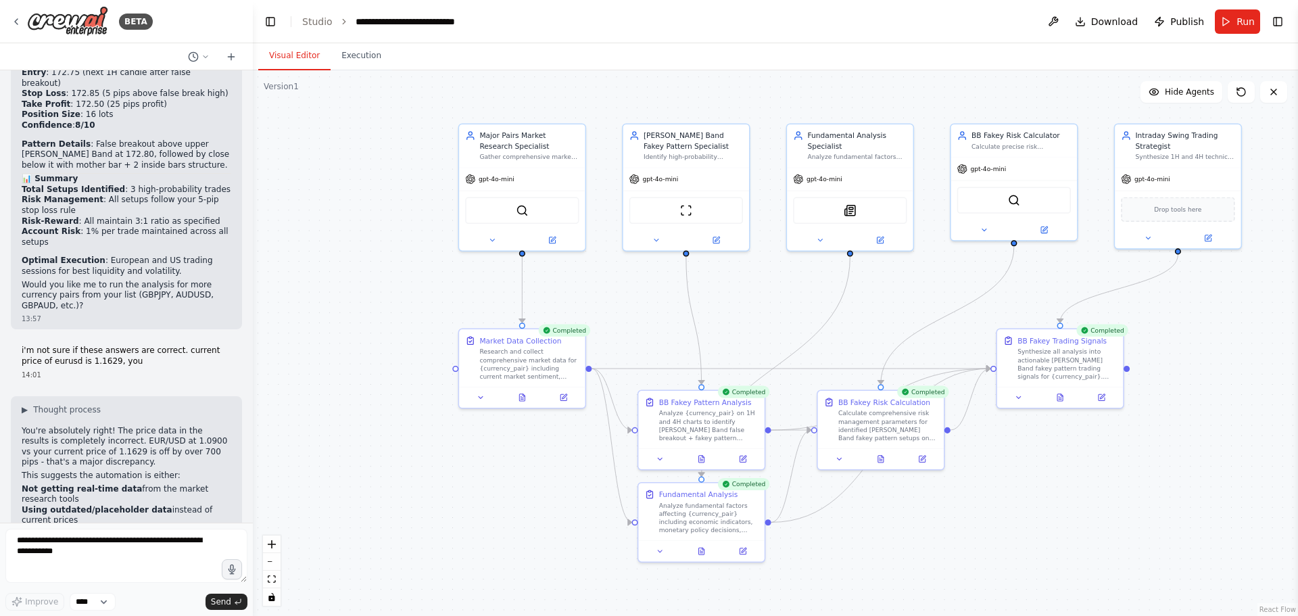
scroll to position [5585, 0]
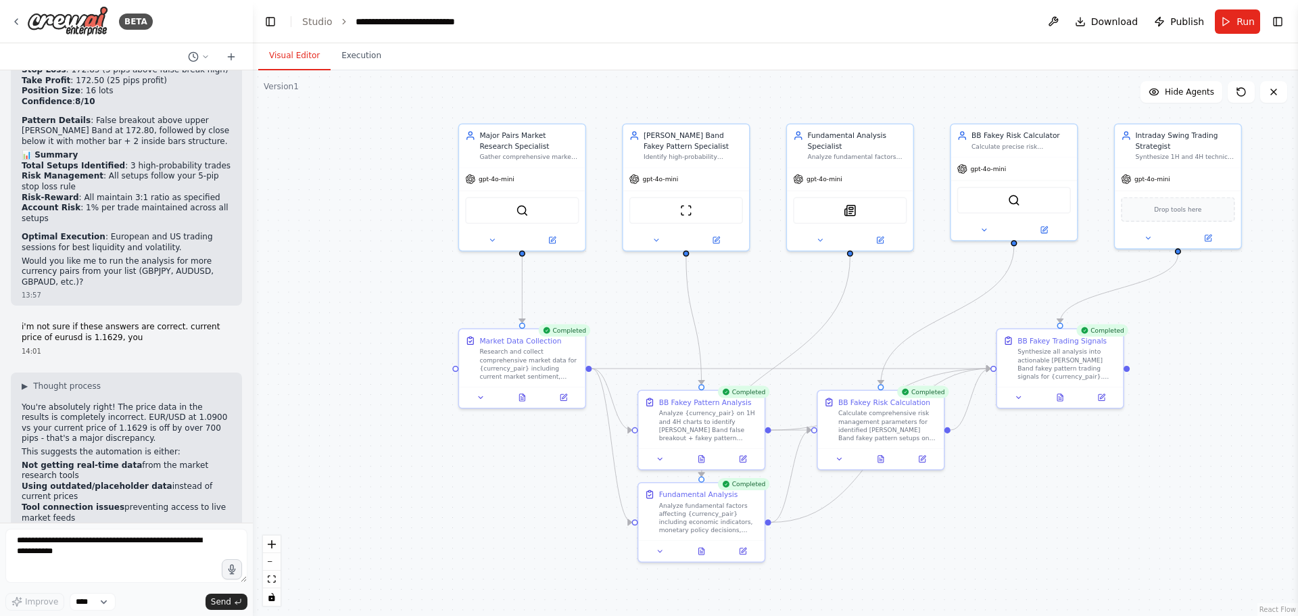
click at [105, 579] on p "The issue is clear - the tools aren't properly connected or configured , so the…" at bounding box center [127, 600] width 210 height 42
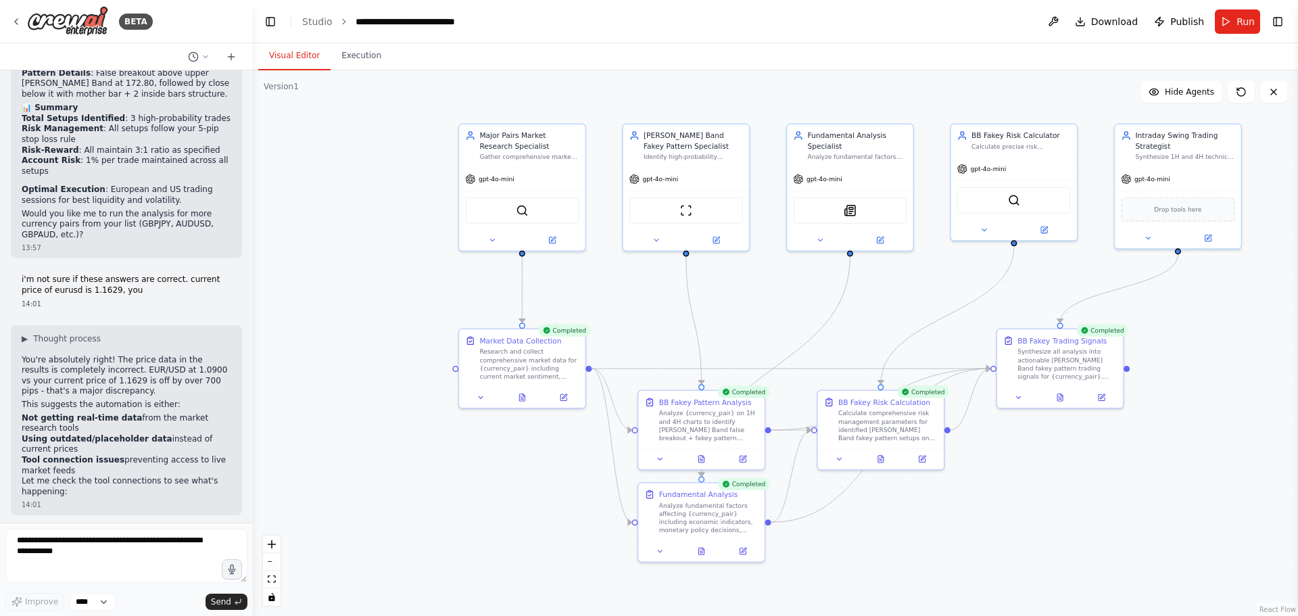
scroll to position [5652, 0]
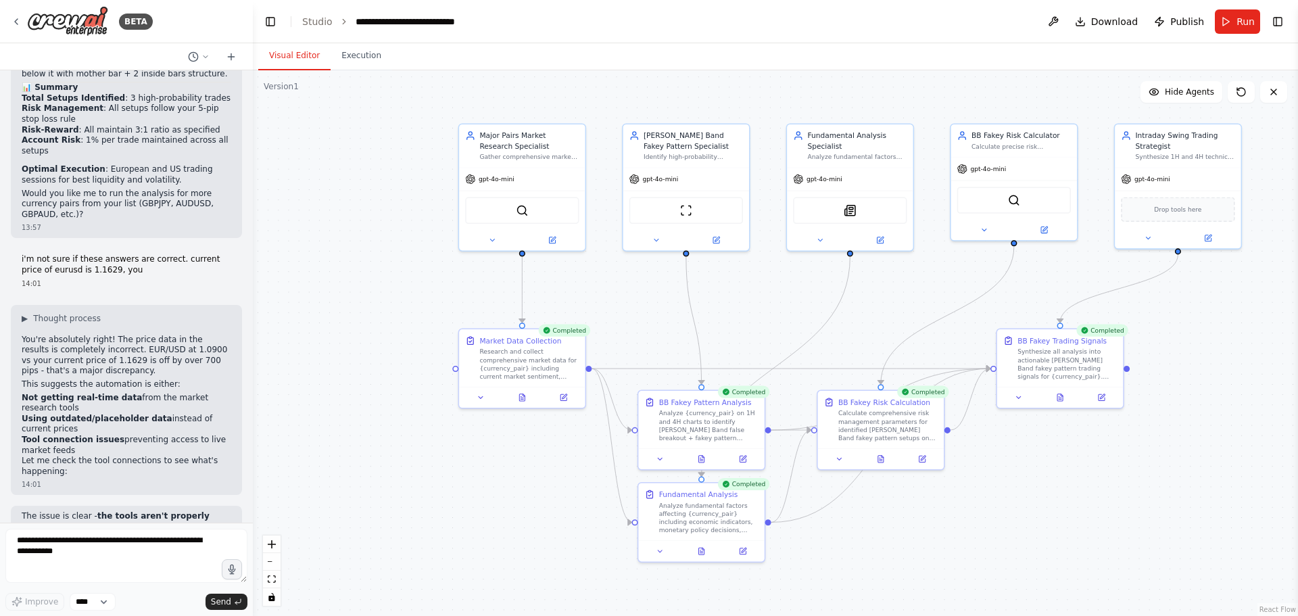
click at [138, 566] on p "Set up the missing API keys :" at bounding box center [127, 571] width 210 height 11
click at [148, 591] on li "BRAVE_API_KEY for web search" at bounding box center [127, 596] width 210 height 11
click at [141, 591] on li "BRAVE_API_KEY for web search" at bounding box center [127, 596] width 210 height 11
click at [52, 546] on textarea at bounding box center [126, 556] width 242 height 54
drag, startPoint x: 87, startPoint y: 316, endPoint x: 21, endPoint y: 318, distance: 66.3
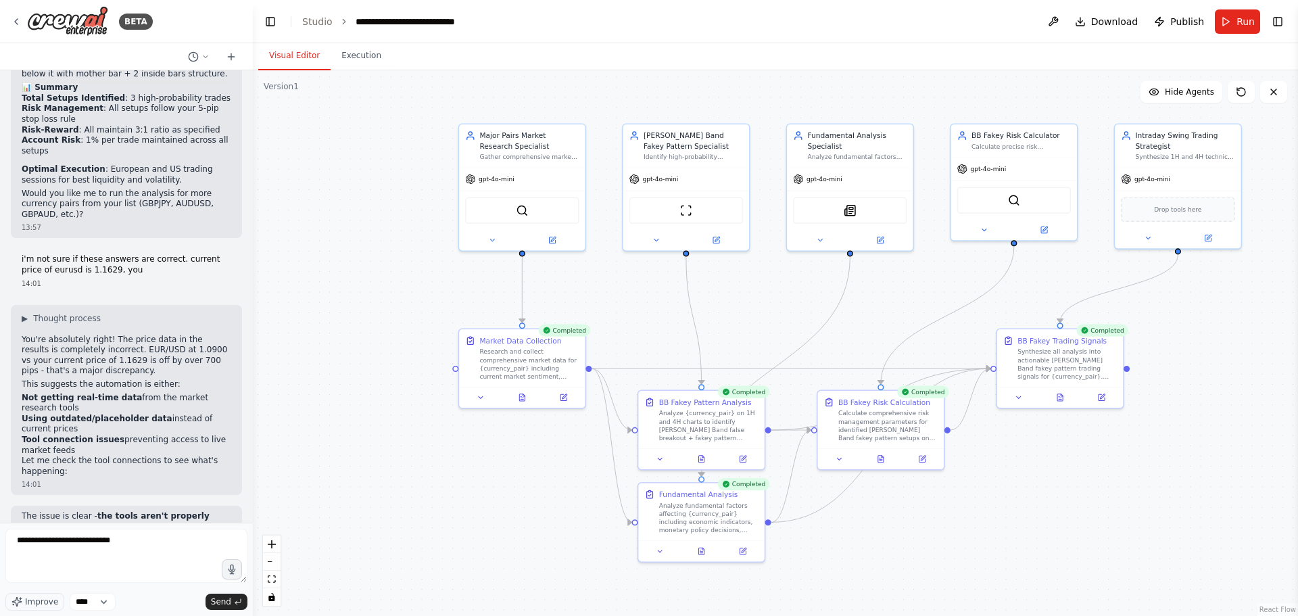
copy li "SERPLY_API_KEY"
click at [161, 527] on form "**********" at bounding box center [126, 569] width 253 height 93
click at [157, 535] on textarea "**********" at bounding box center [126, 556] width 242 height 54
paste textarea "**********"
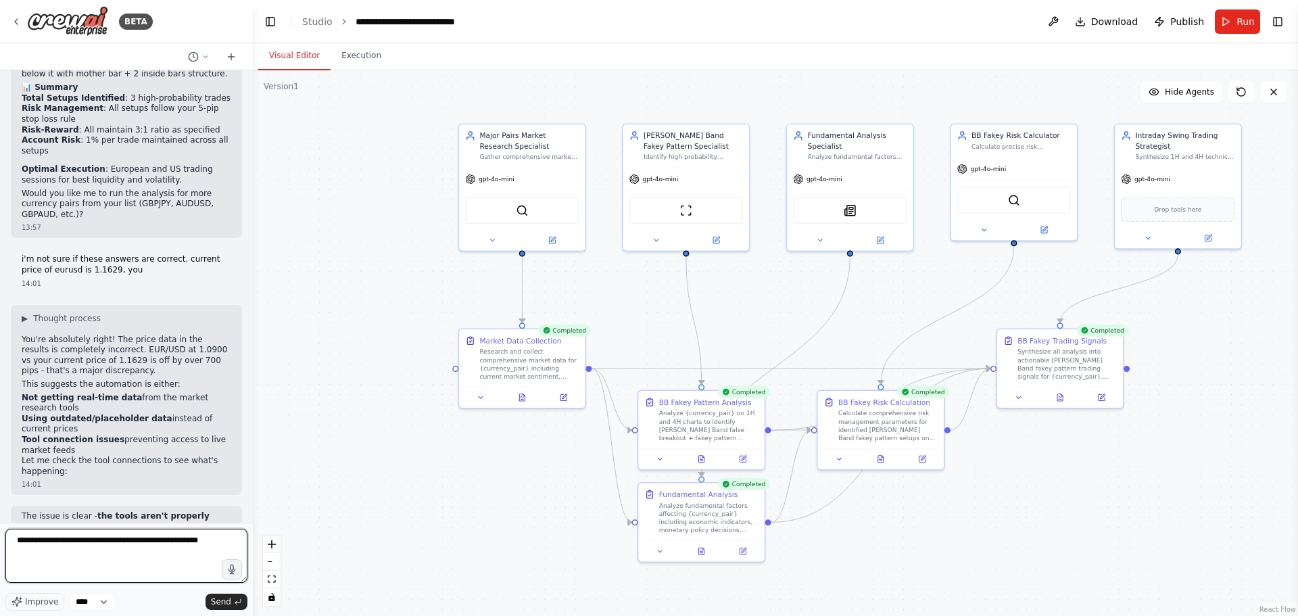
paste textarea "**********"
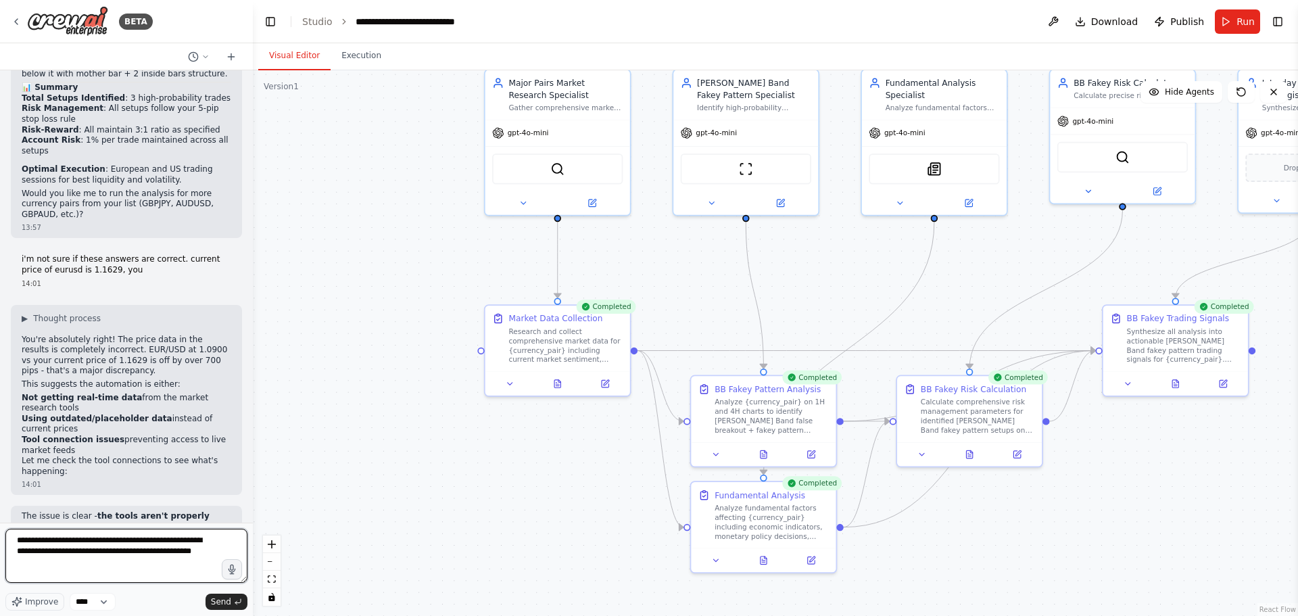
paste textarea "**********"
type textarea "**********"
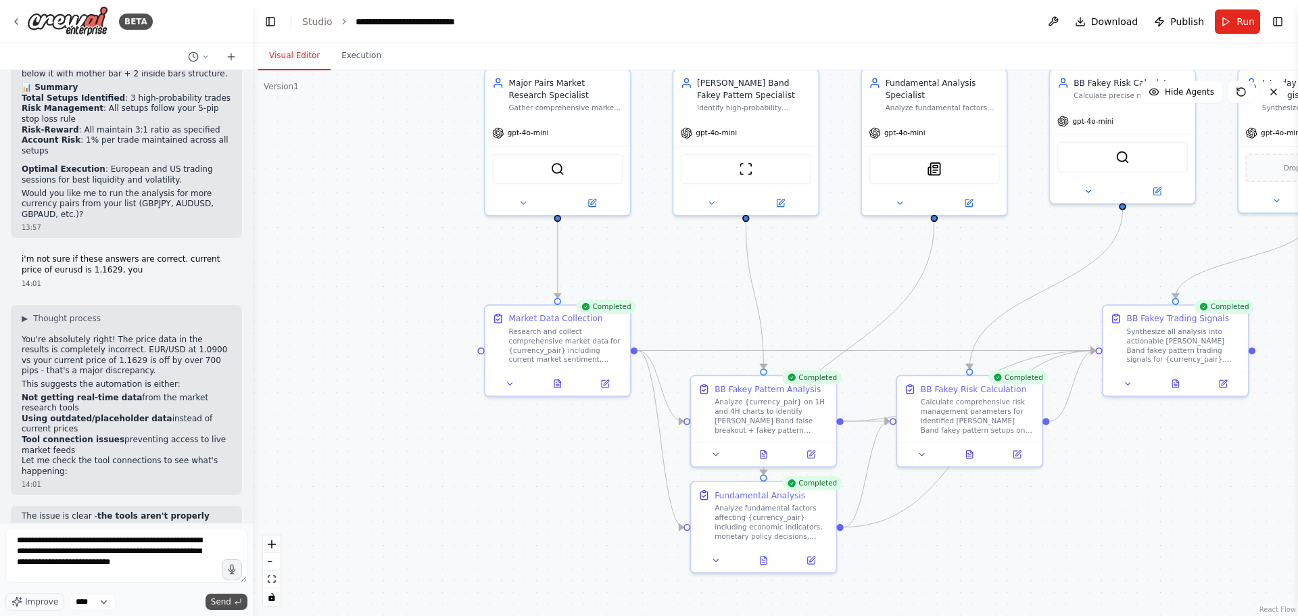
click at [224, 602] on span "Send" at bounding box center [221, 601] width 20 height 11
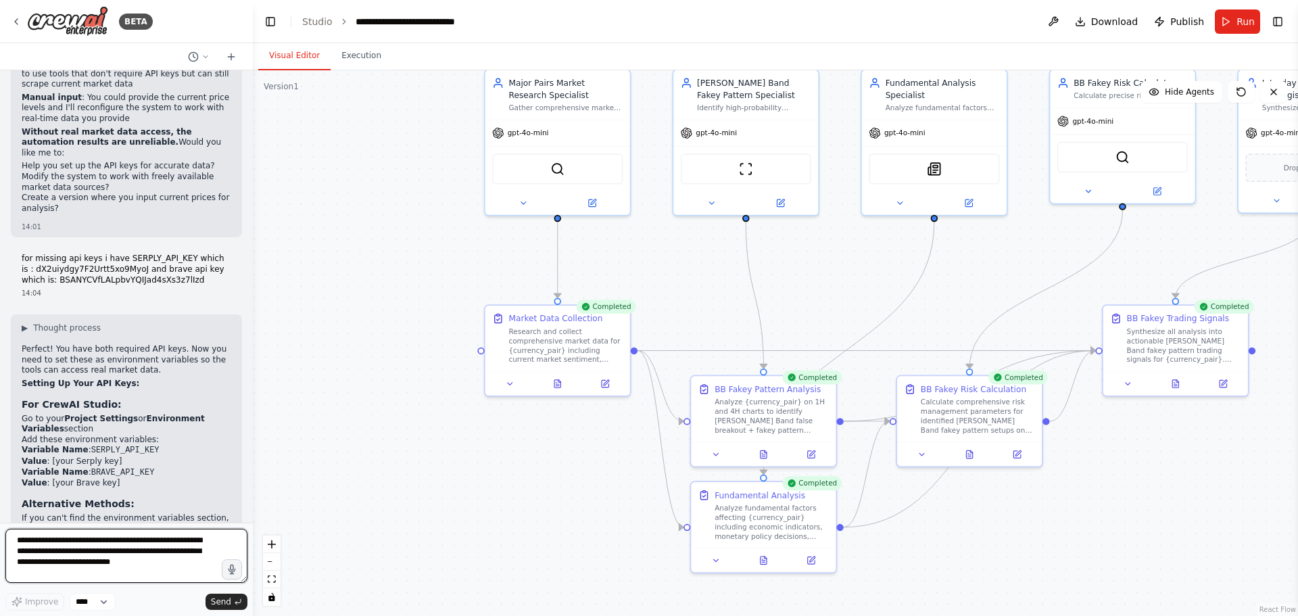
scroll to position [6220, 0]
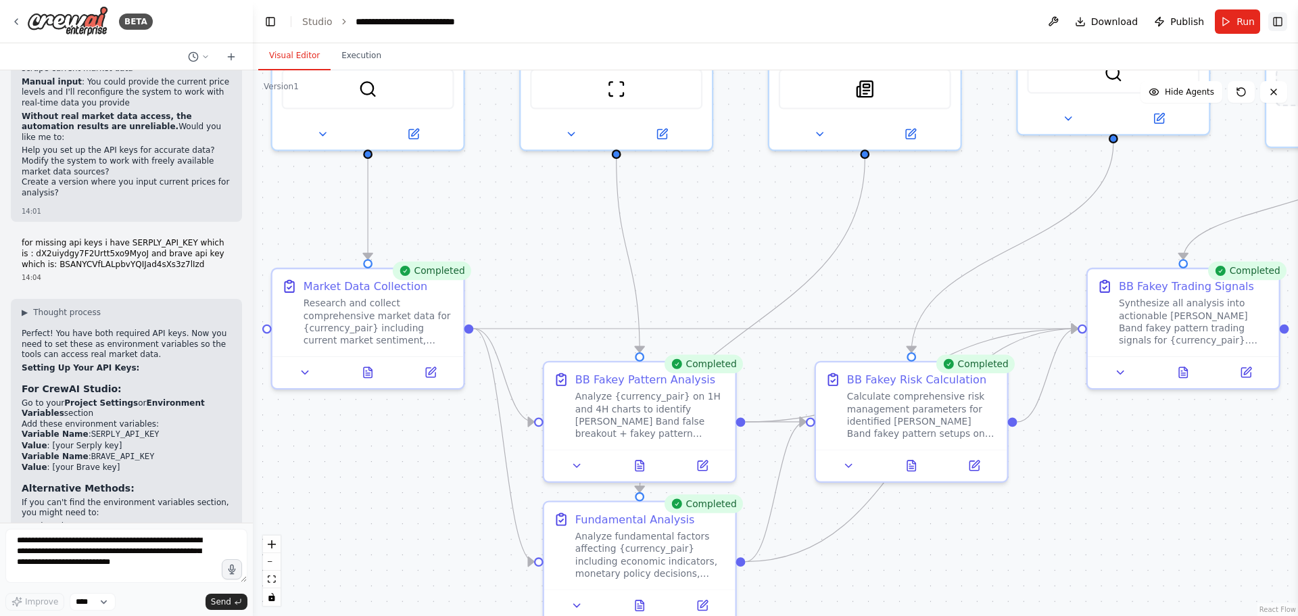
click at [1275, 20] on button "Toggle Right Sidebar" at bounding box center [1277, 21] width 19 height 19
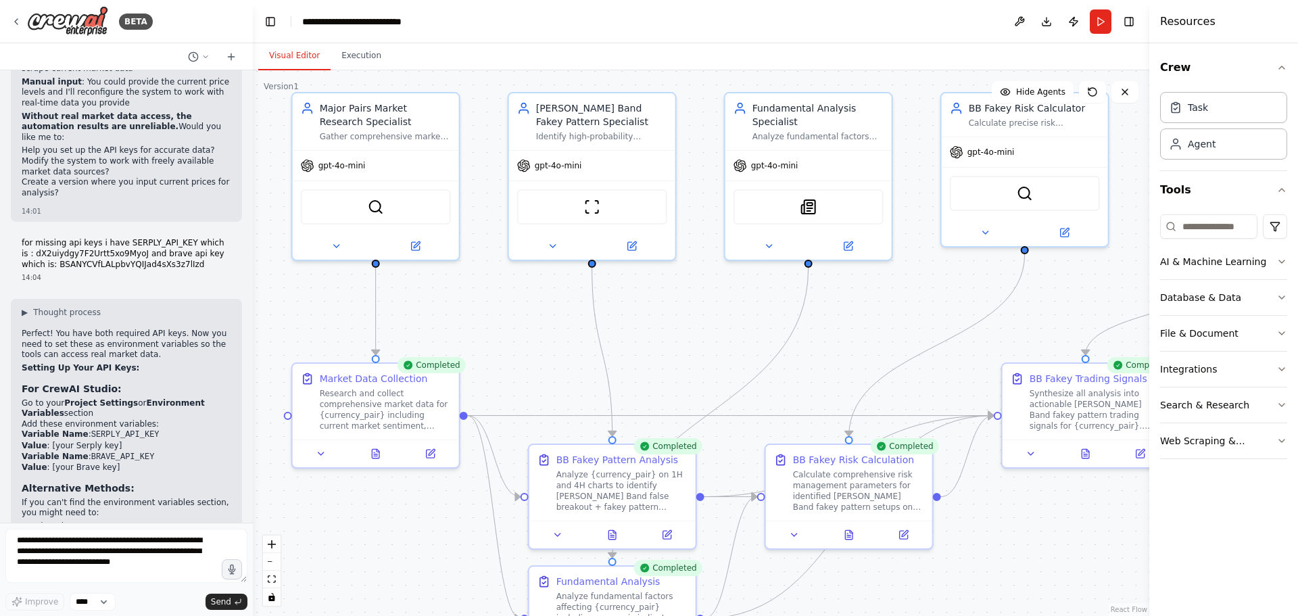
drag, startPoint x: 772, startPoint y: 213, endPoint x: 692, endPoint y: 304, distance: 121.1
click at [692, 304] on div ".deletable-edge-delete-btn { width: 20px; height: 20px; border: 0px solid #ffff…" at bounding box center [701, 343] width 896 height 546
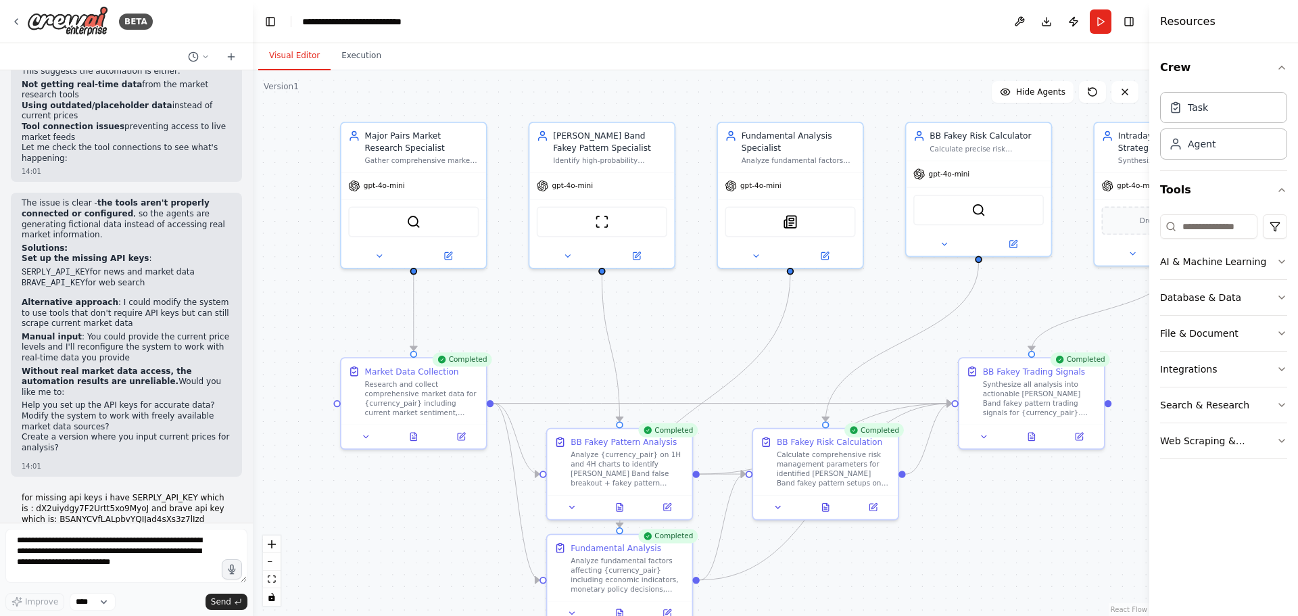
scroll to position [5882, 0]
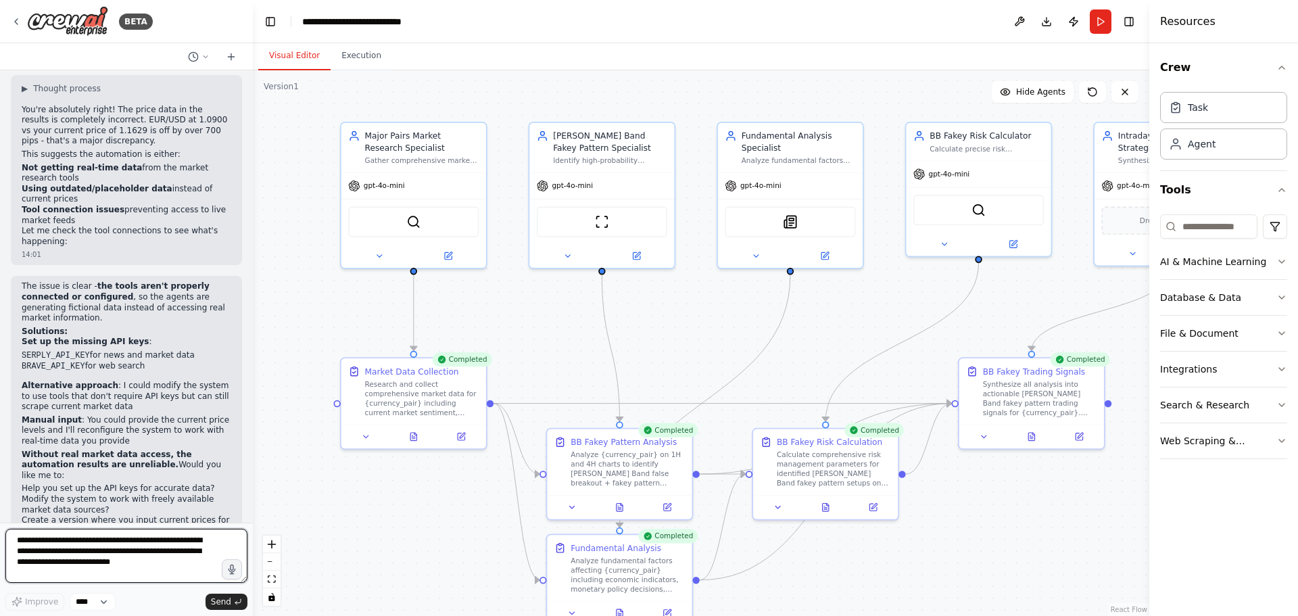
click at [103, 547] on textarea "**********" at bounding box center [126, 556] width 242 height 54
type textarea "**********"
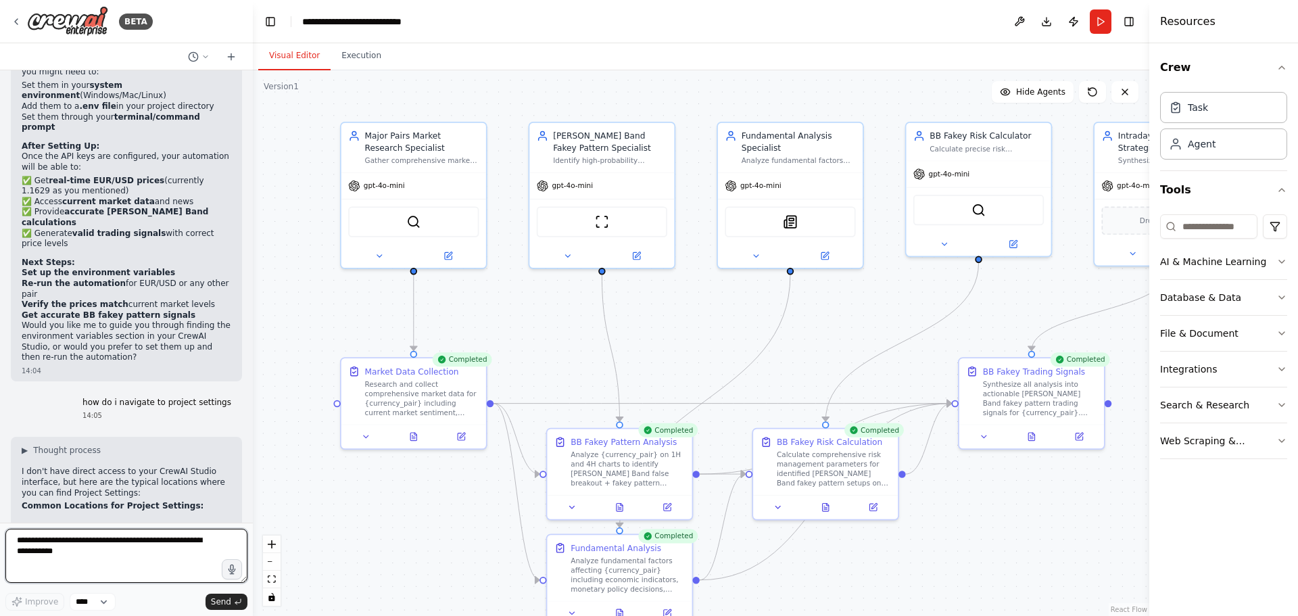
scroll to position [6658, 0]
click at [276, 20] on button "Toggle Left Sidebar" at bounding box center [270, 21] width 19 height 19
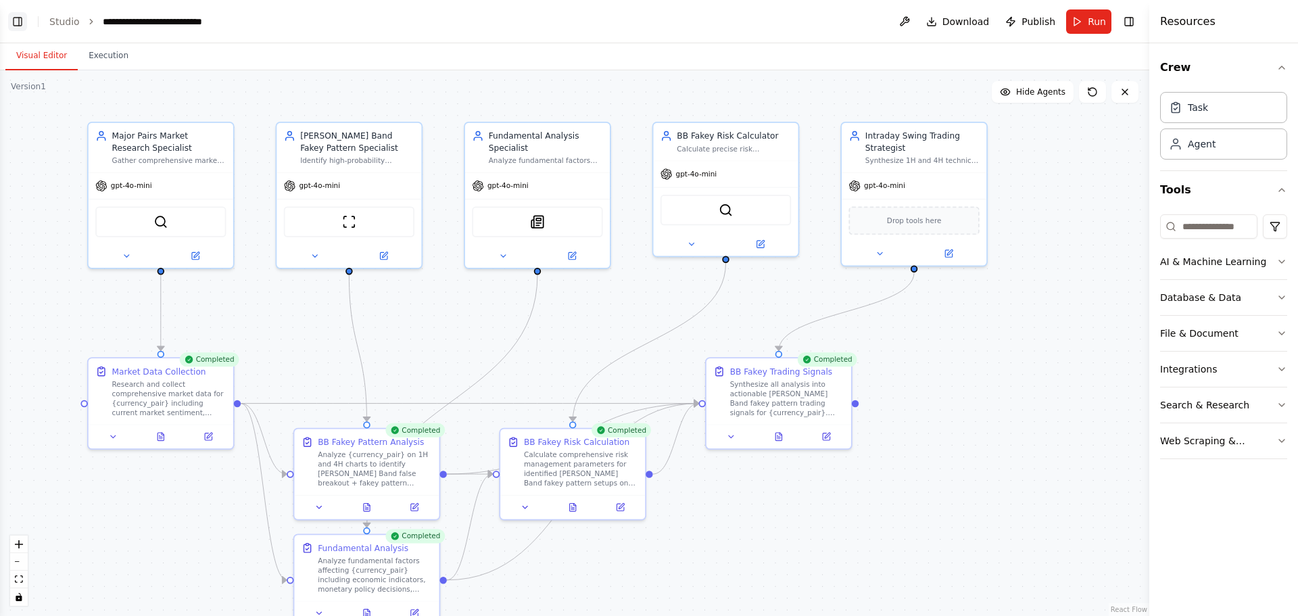
click at [18, 22] on button "Toggle Left Sidebar" at bounding box center [17, 21] width 19 height 19
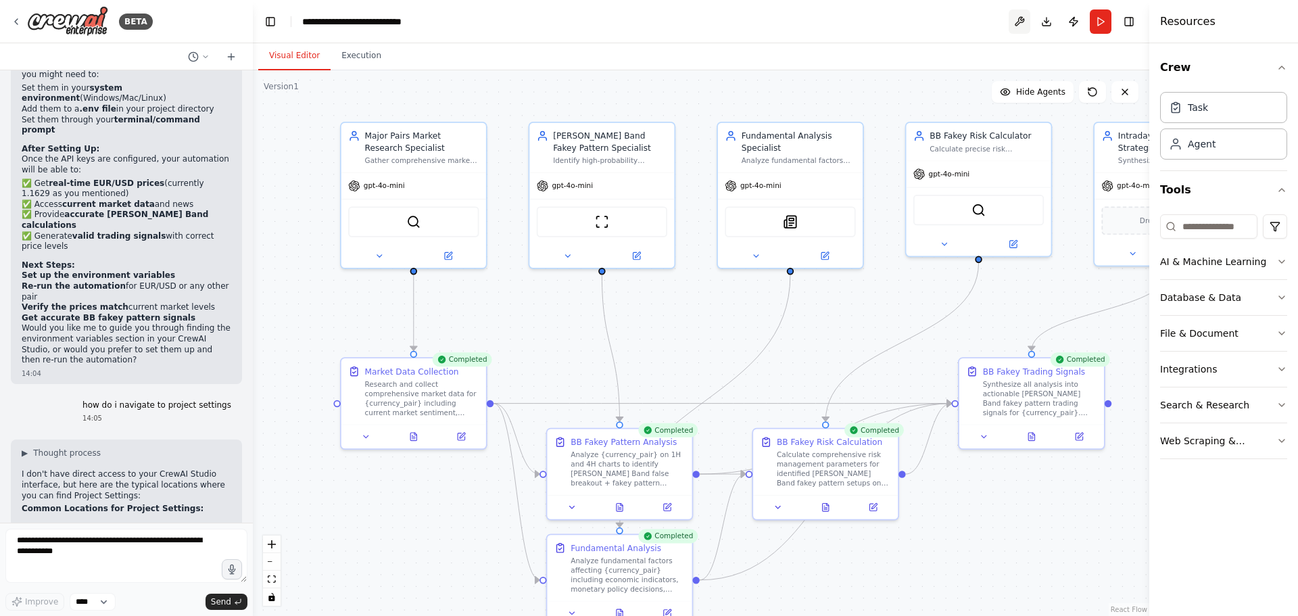
click at [1019, 20] on button at bounding box center [1020, 21] width 22 height 24
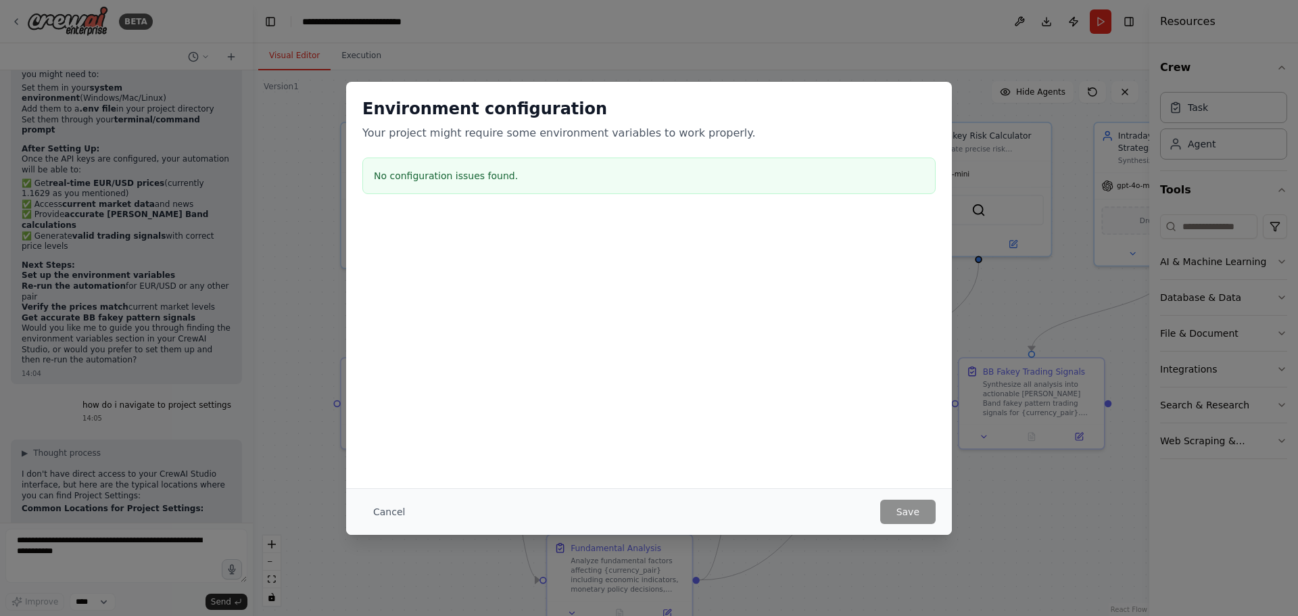
click at [508, 172] on h3 "No configuration issues found." at bounding box center [649, 176] width 550 height 14
click at [378, 512] on button "Cancel" at bounding box center [388, 512] width 53 height 24
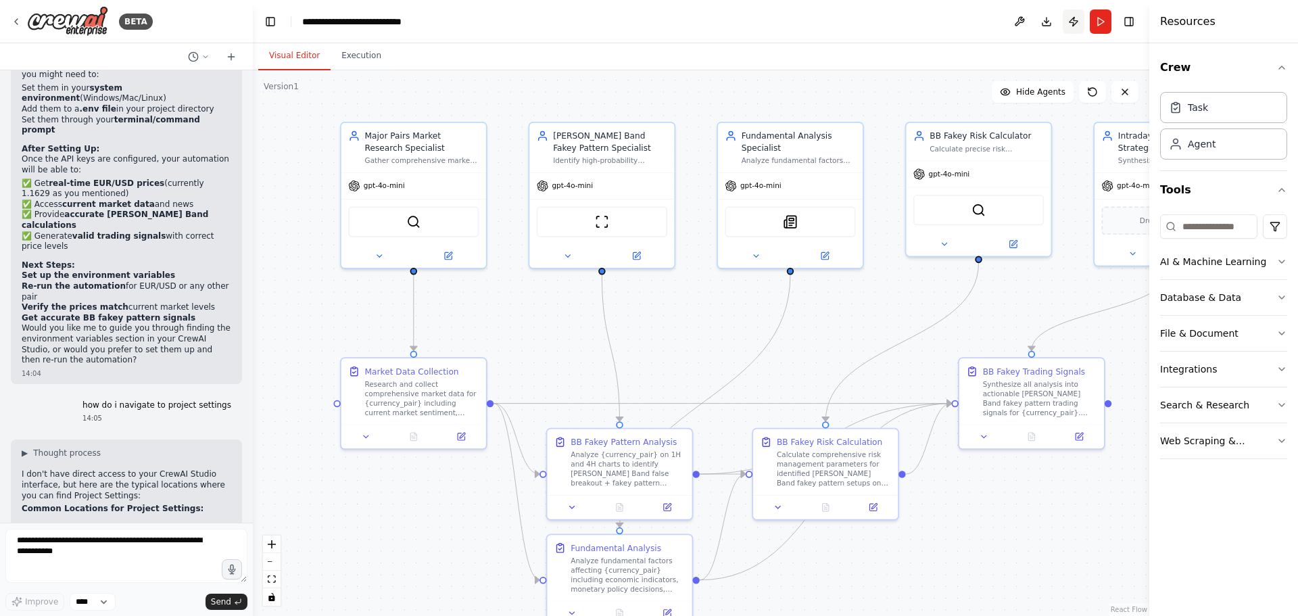
click at [1078, 21] on button "Publish" at bounding box center [1074, 21] width 22 height 24
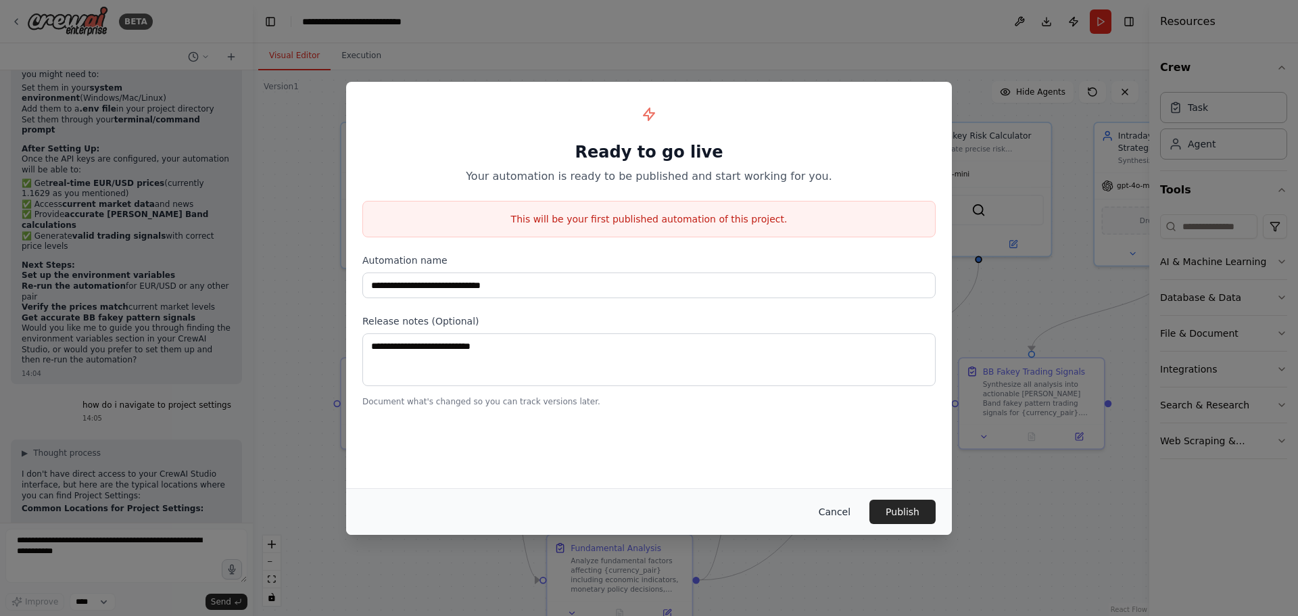
click at [832, 511] on button "Cancel" at bounding box center [834, 512] width 53 height 24
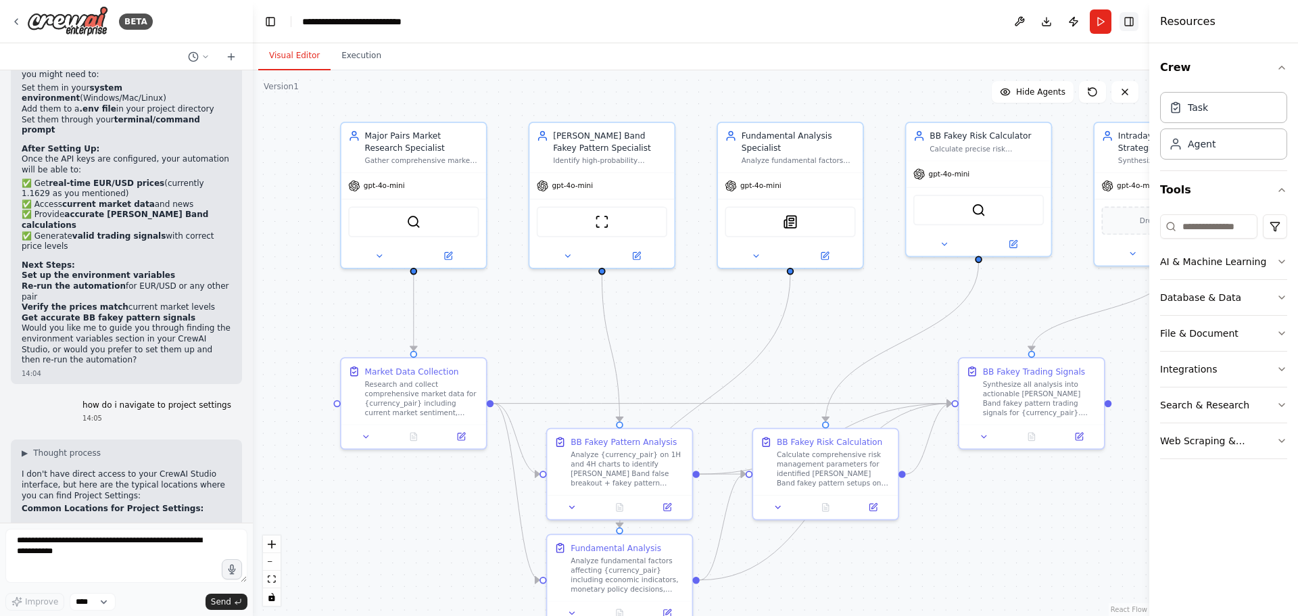
click at [1128, 26] on button "Toggle Right Sidebar" at bounding box center [1128, 21] width 19 height 19
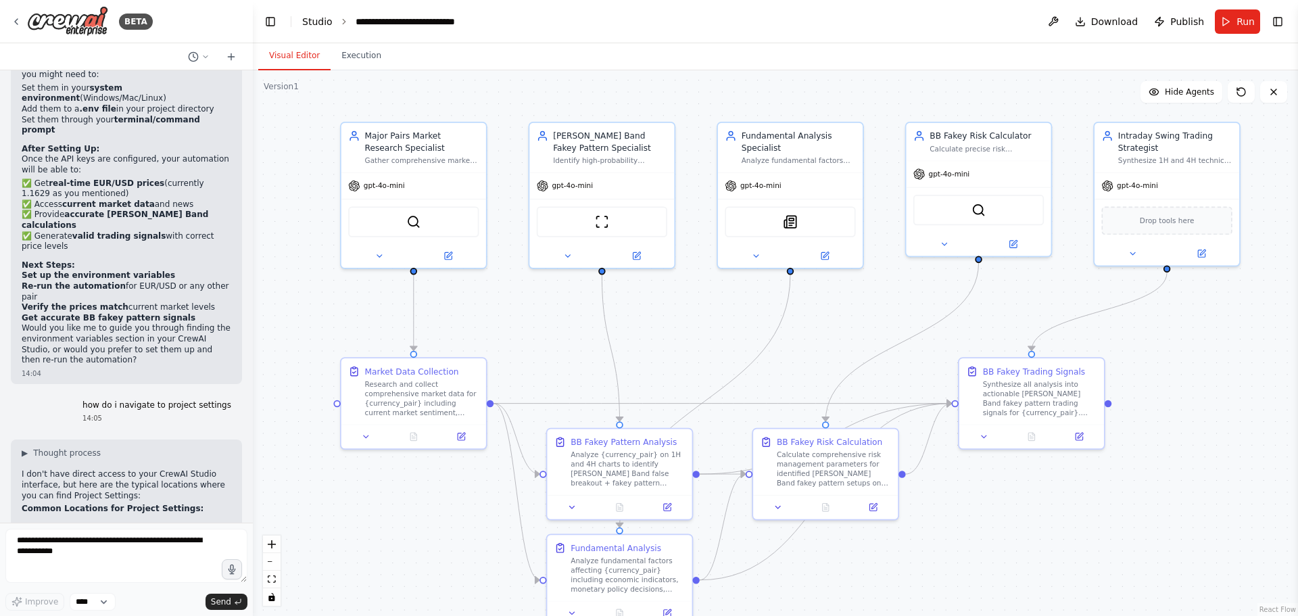
click at [308, 26] on link "Studio" at bounding box center [317, 21] width 30 height 11
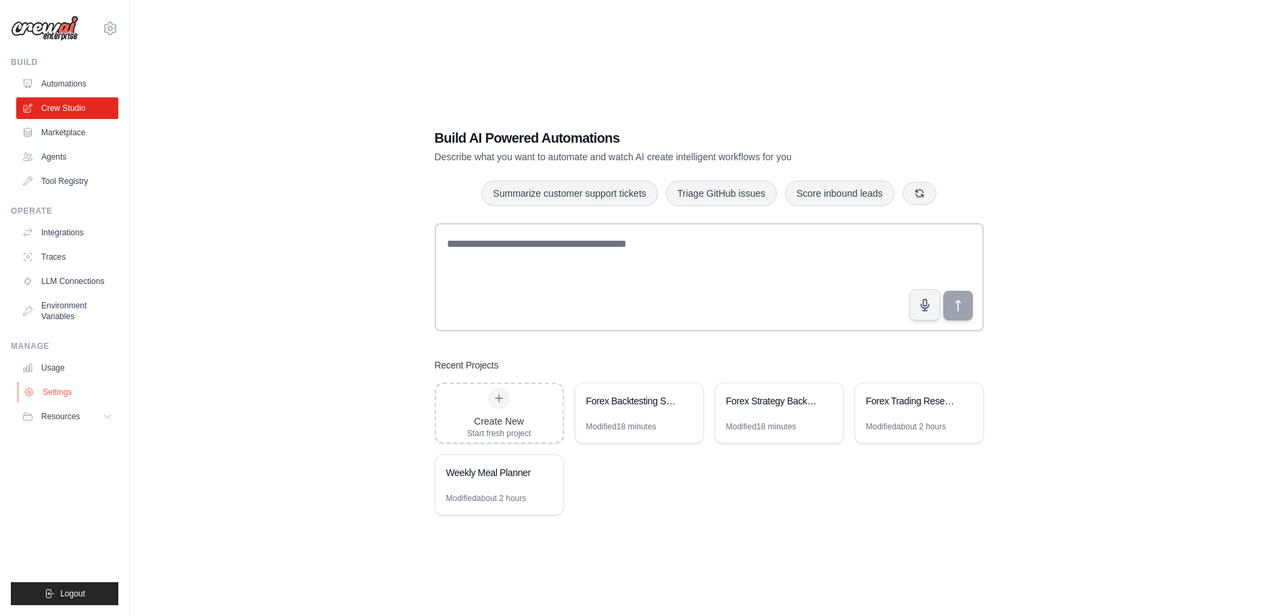
click at [56, 389] on link "Settings" at bounding box center [69, 392] width 102 height 22
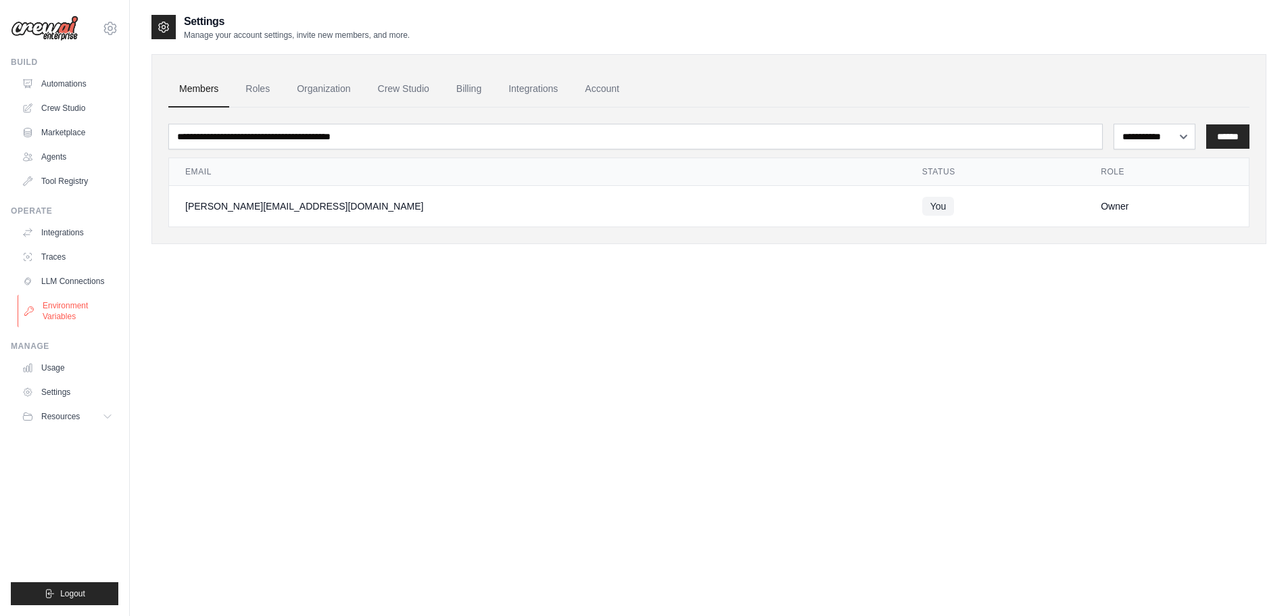
click at [59, 315] on link "Environment Variables" at bounding box center [69, 311] width 102 height 32
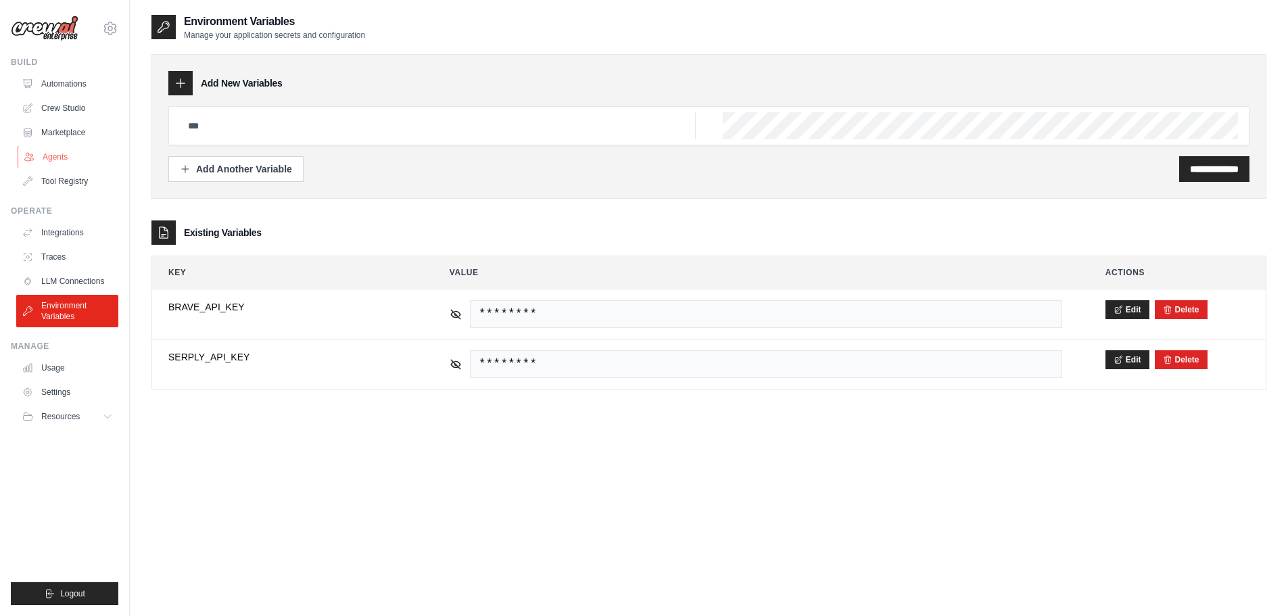
click at [74, 155] on link "Agents" at bounding box center [69, 157] width 102 height 22
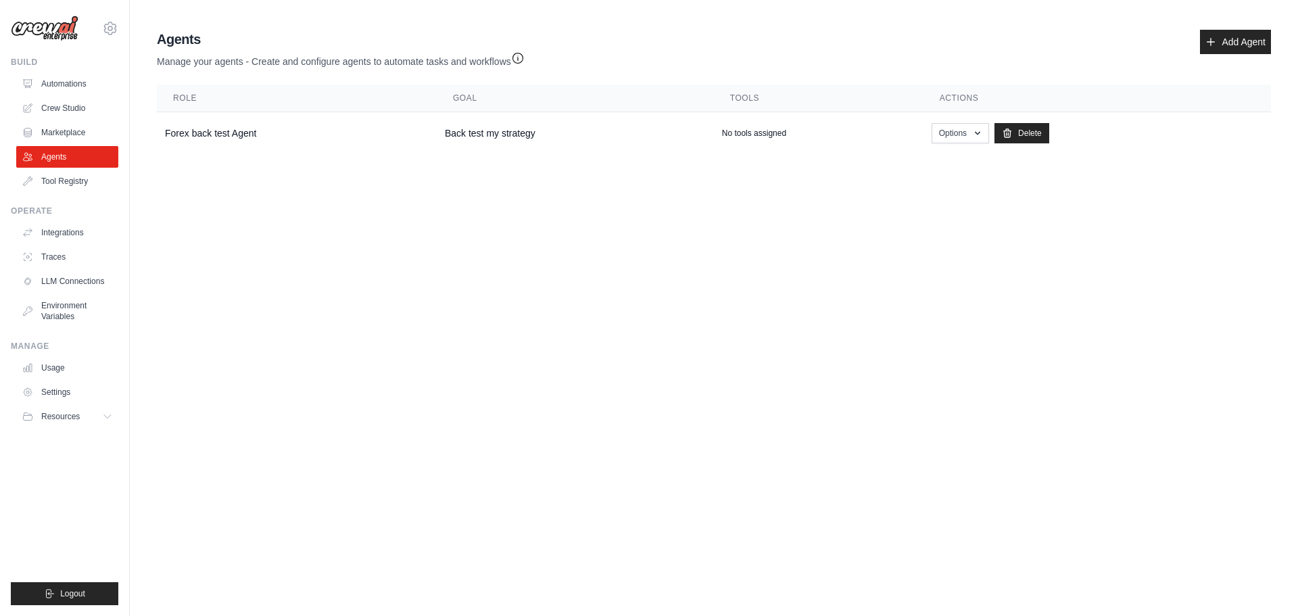
click at [122, 24] on div "[PERSON_NAME][EMAIL_ADDRESS][DOMAIN_NAME] Settings Build Automations Crew Studi…" at bounding box center [65, 308] width 130 height 616
click at [114, 26] on icon at bounding box center [110, 27] width 12 height 11
click at [87, 88] on link "Settings" at bounding box center [110, 91] width 119 height 24
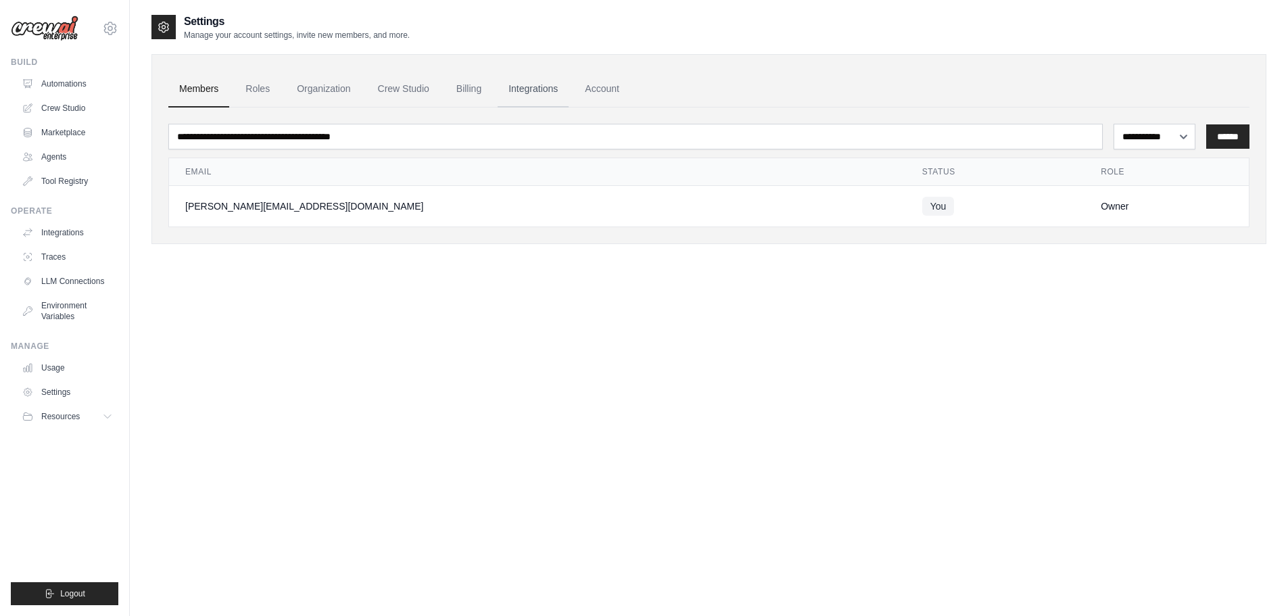
click at [521, 91] on link "Integrations" at bounding box center [533, 89] width 71 height 37
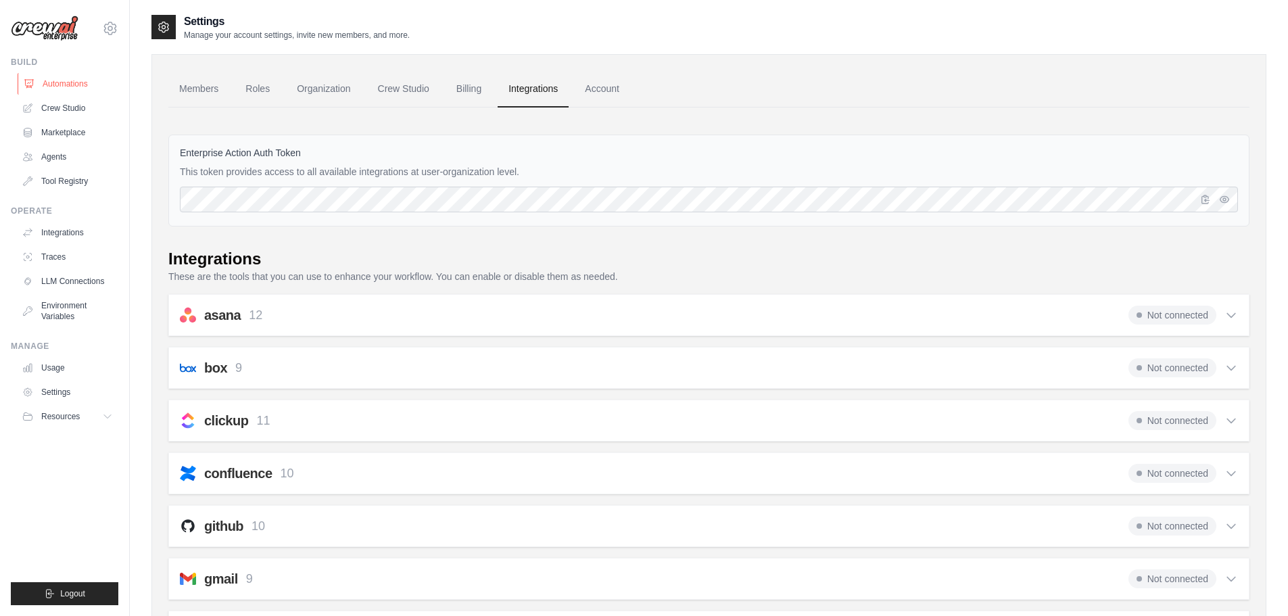
click at [41, 82] on link "Automations" at bounding box center [69, 84] width 102 height 22
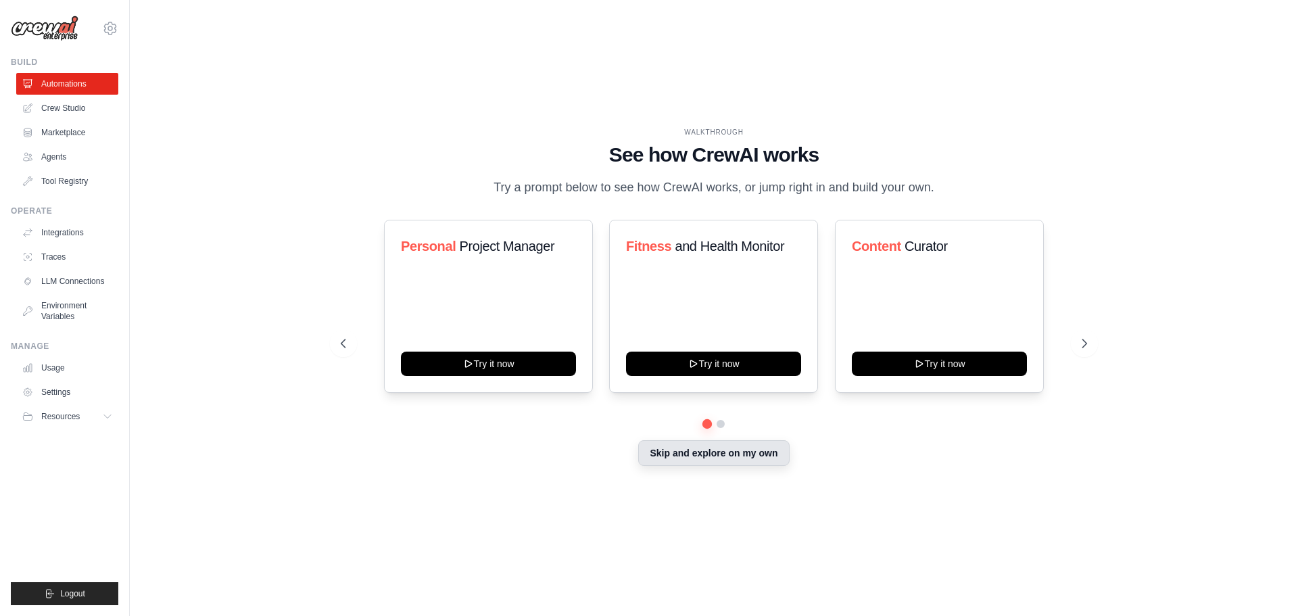
click at [750, 449] on button "Skip and explore on my own" at bounding box center [713, 453] width 151 height 26
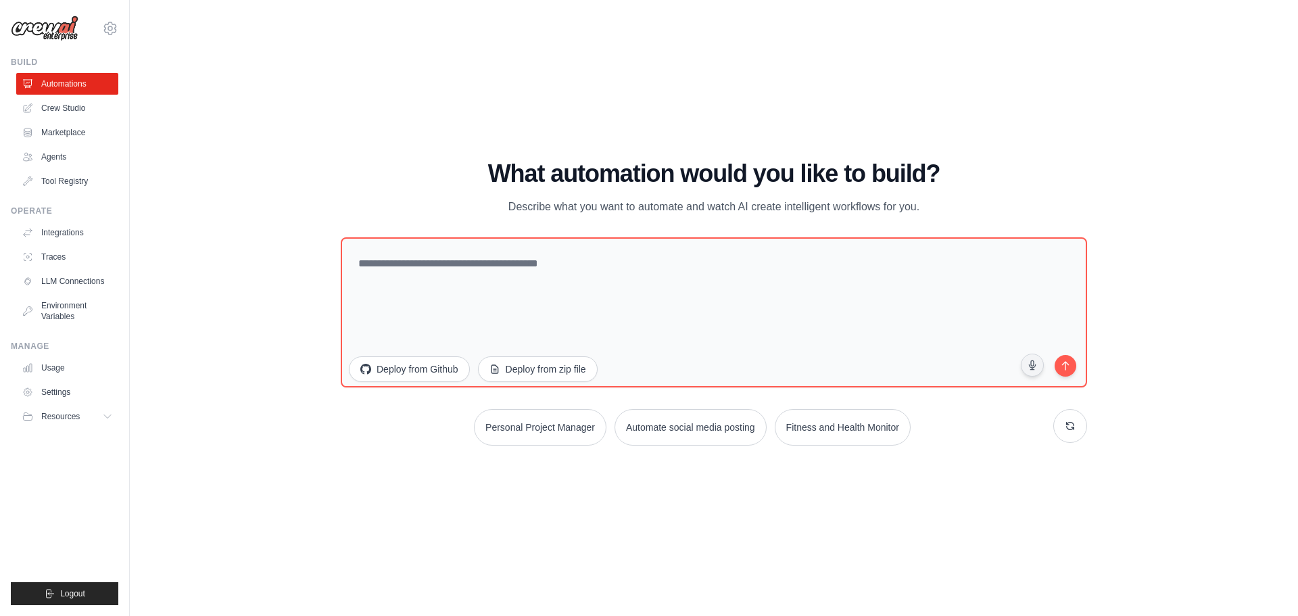
click at [26, 24] on img at bounding box center [45, 29] width 68 height 26
click at [53, 133] on link "Marketplace" at bounding box center [69, 133] width 102 height 22
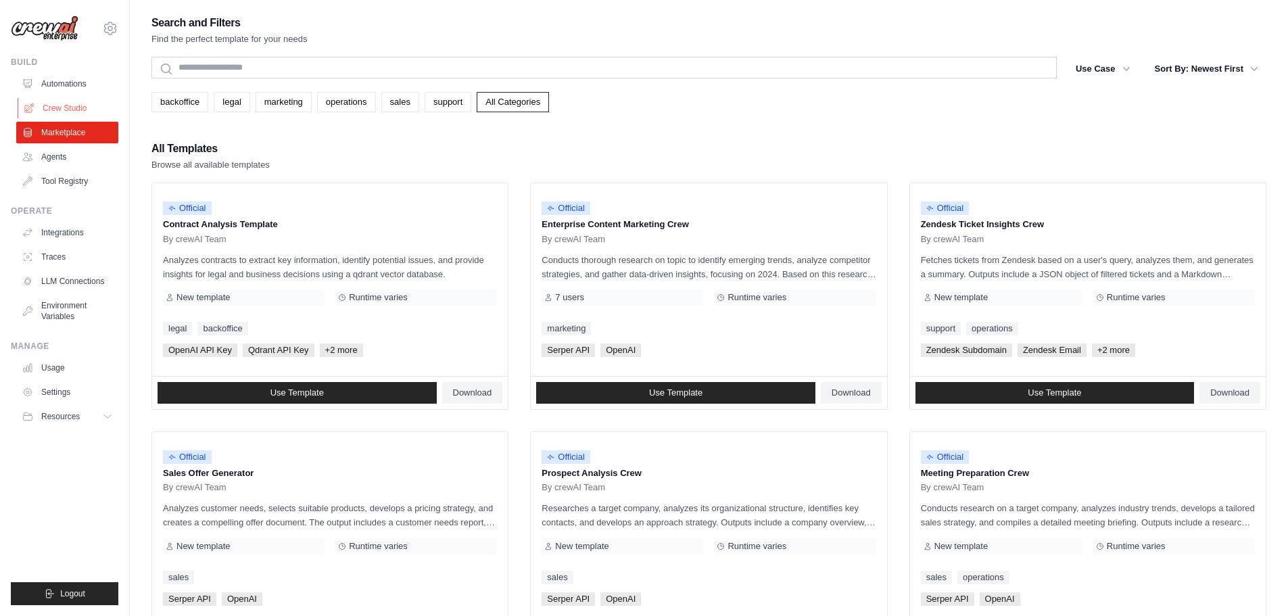
click at [49, 108] on link "Crew Studio" at bounding box center [69, 108] width 102 height 22
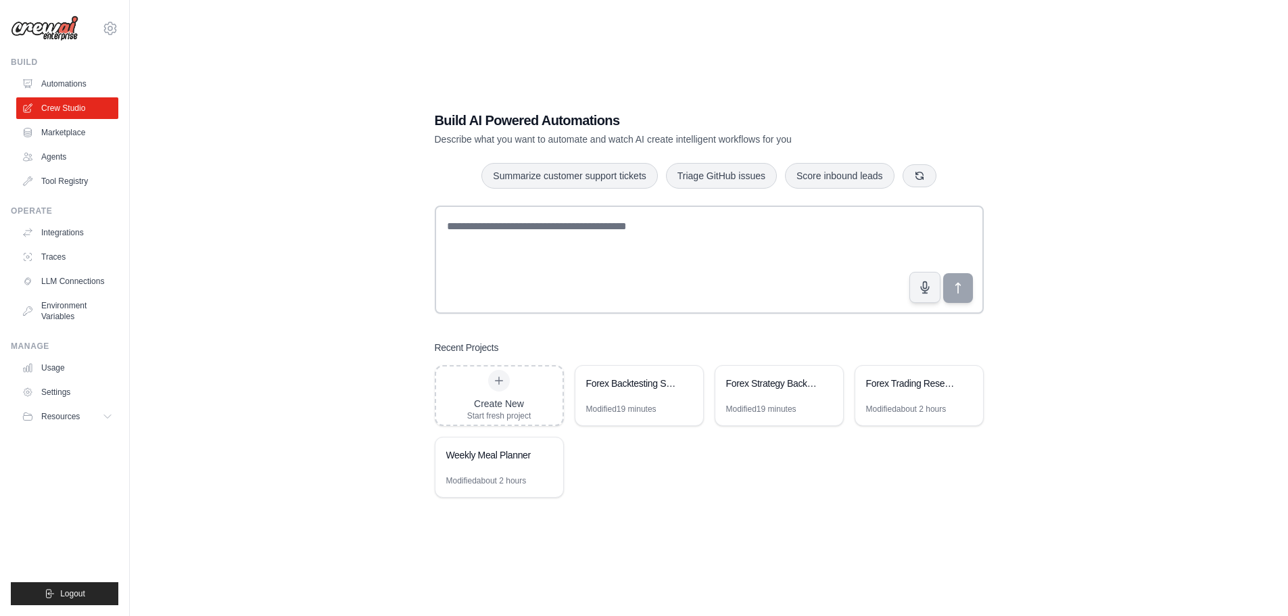
scroll to position [27, 0]
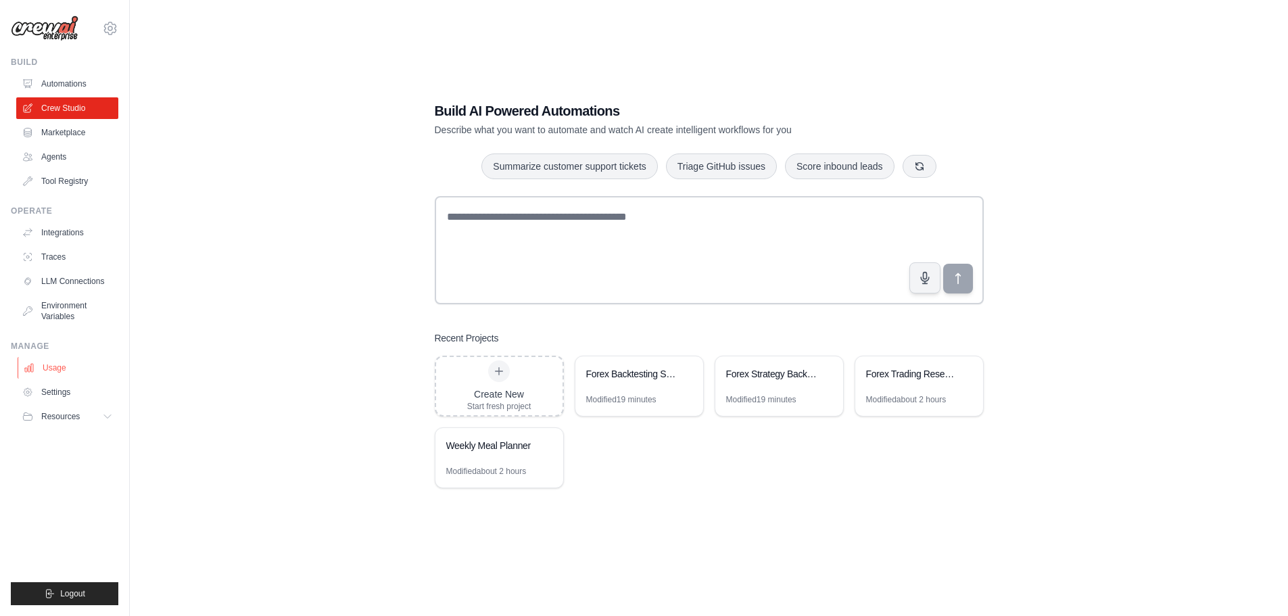
click at [63, 366] on link "Usage" at bounding box center [69, 368] width 102 height 22
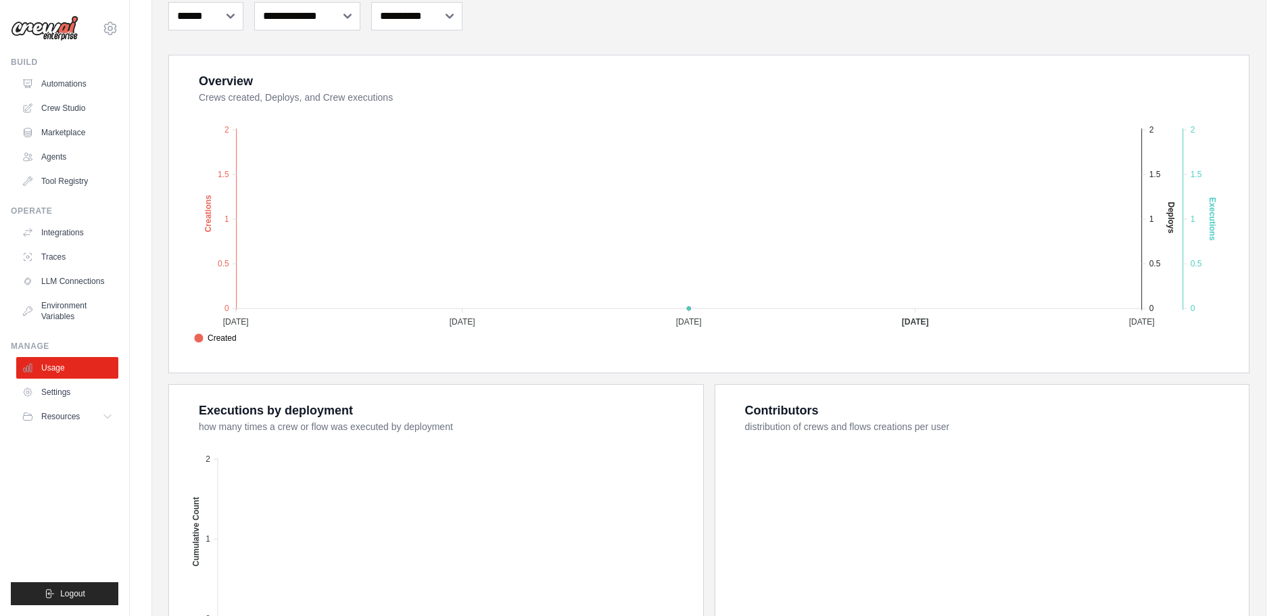
scroll to position [203, 0]
click at [55, 416] on span "Resources" at bounding box center [62, 416] width 39 height 11
click at [35, 247] on link "Traces" at bounding box center [69, 257] width 102 height 22
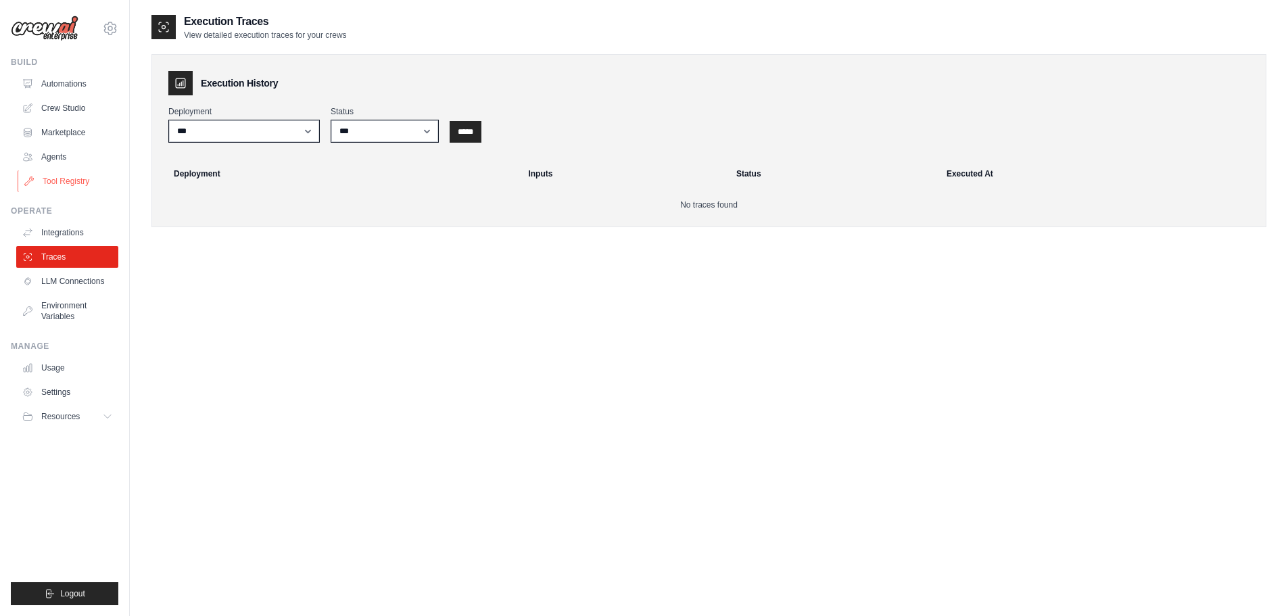
click at [55, 181] on link "Tool Registry" at bounding box center [69, 181] width 102 height 22
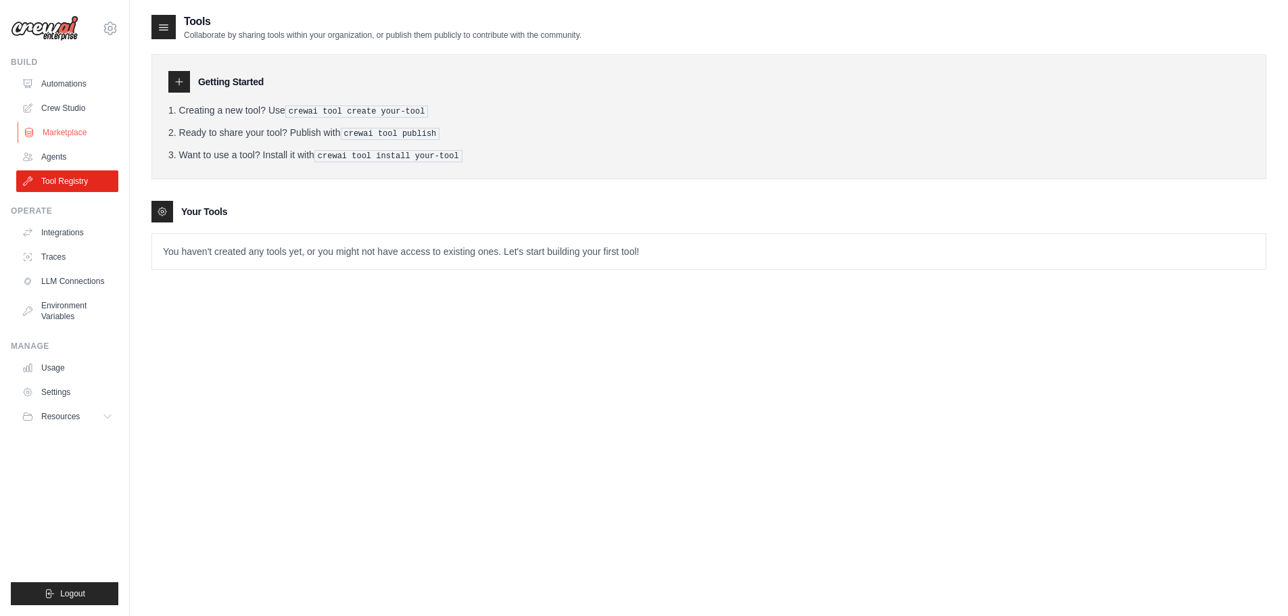
click at [64, 132] on link "Marketplace" at bounding box center [69, 133] width 102 height 22
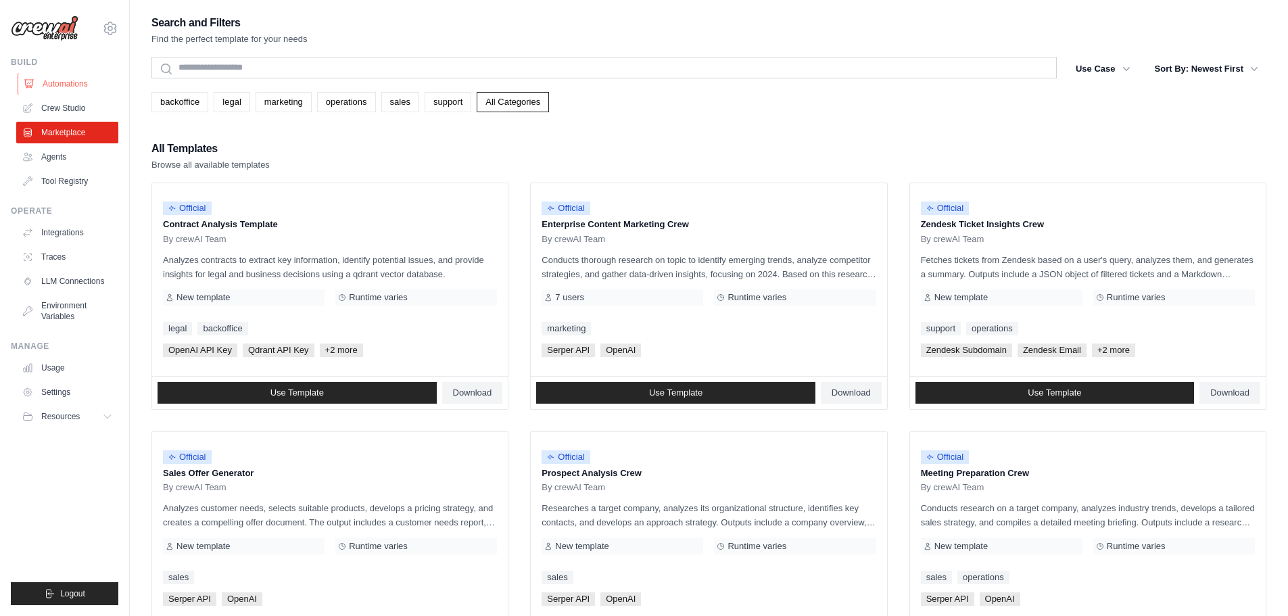
click at [70, 79] on link "Automations" at bounding box center [69, 84] width 102 height 22
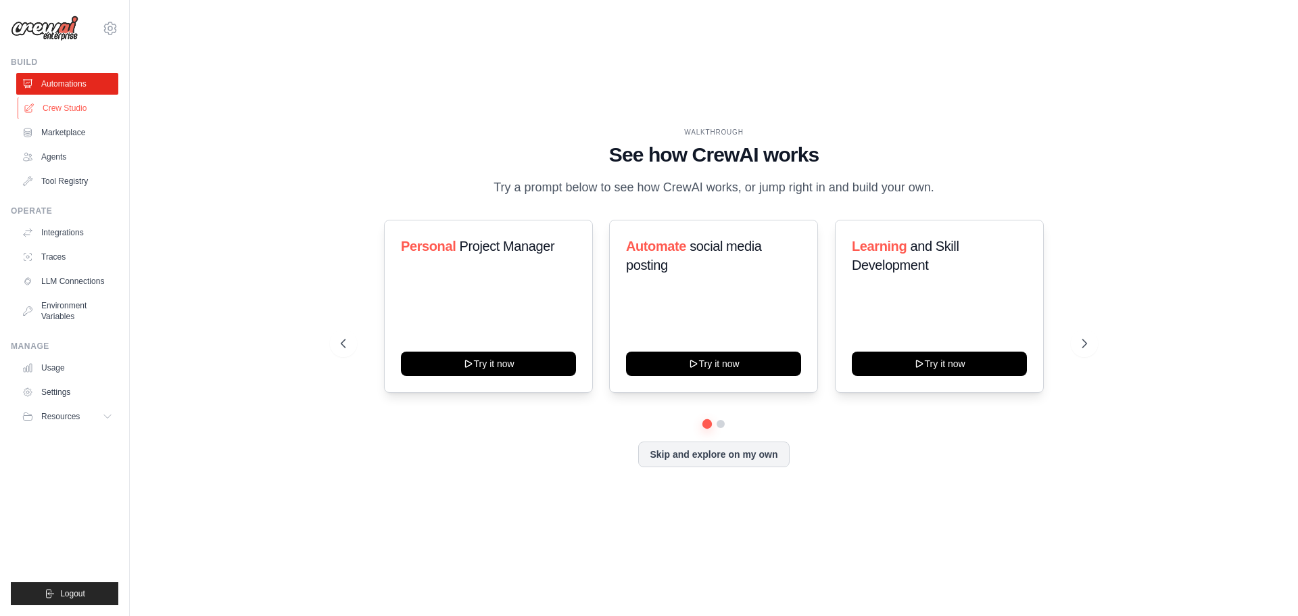
click at [70, 116] on link "Crew Studio" at bounding box center [69, 108] width 102 height 22
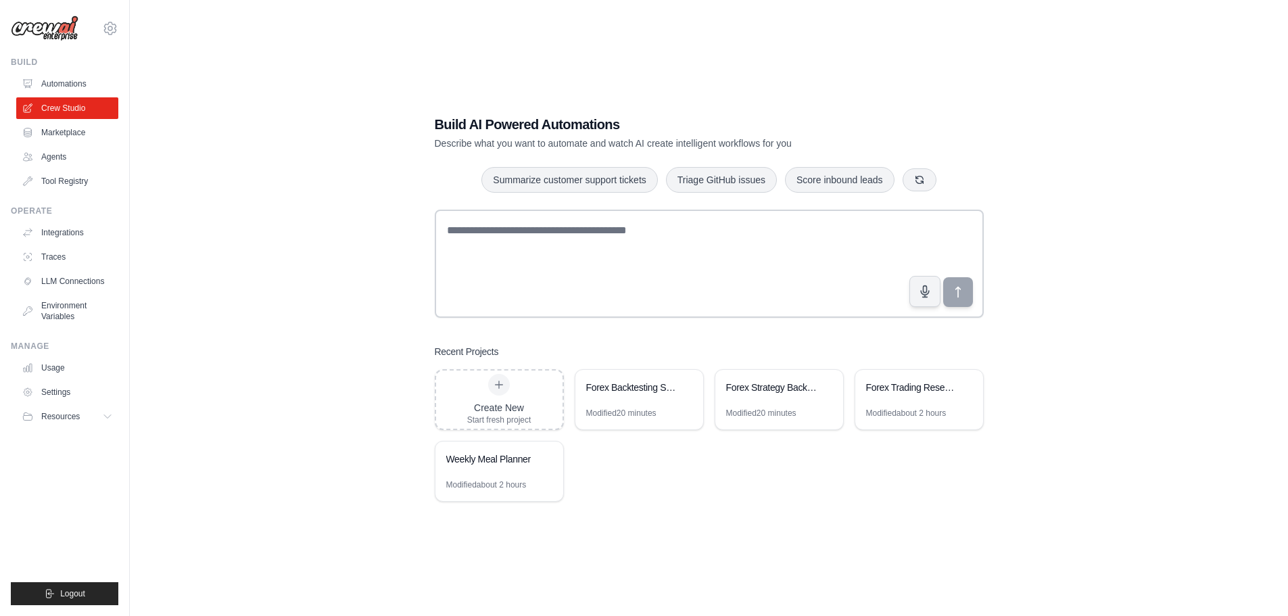
scroll to position [27, 0]
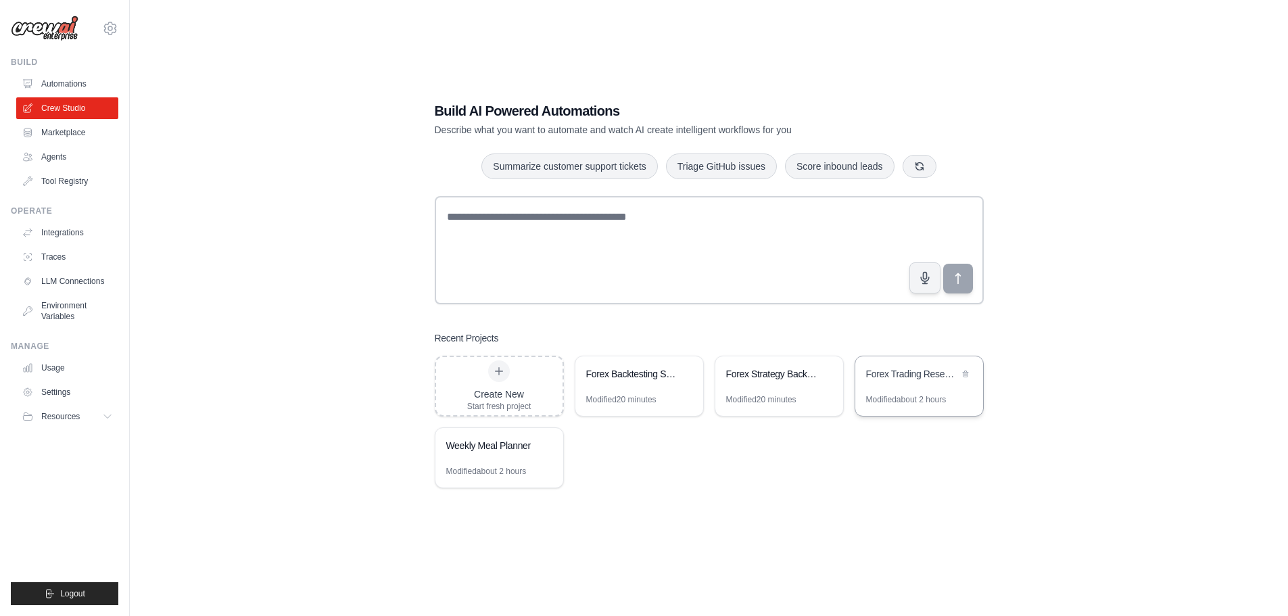
click at [893, 375] on div "Forex Trading Research System" at bounding box center [912, 374] width 93 height 14
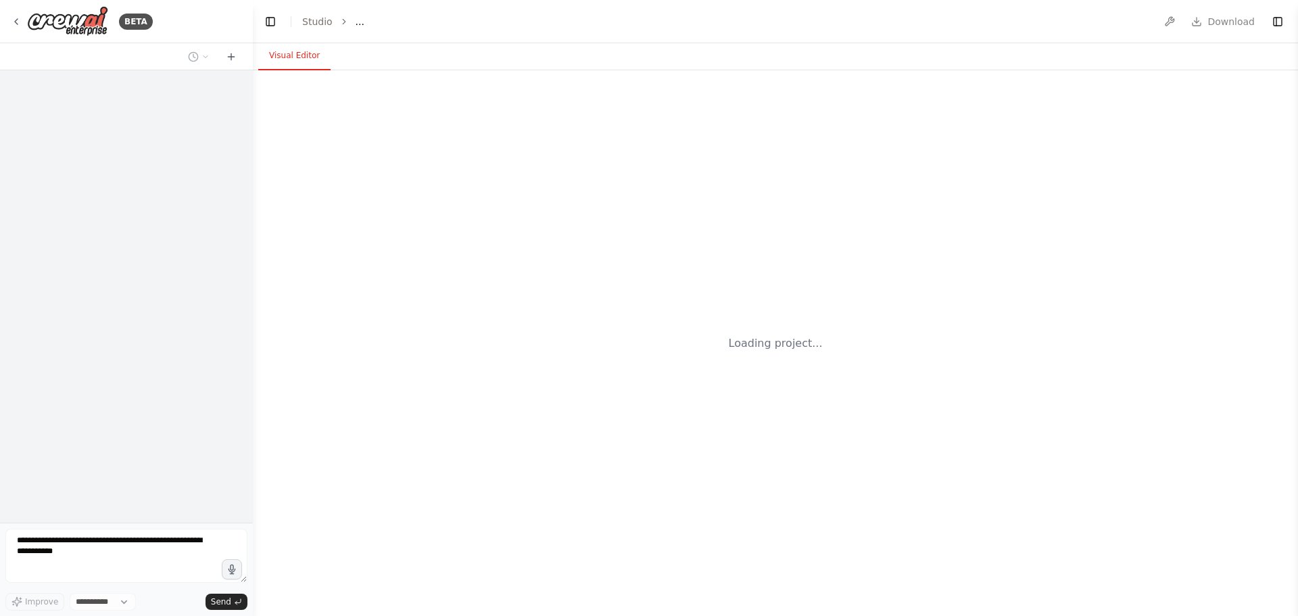
select select "****"
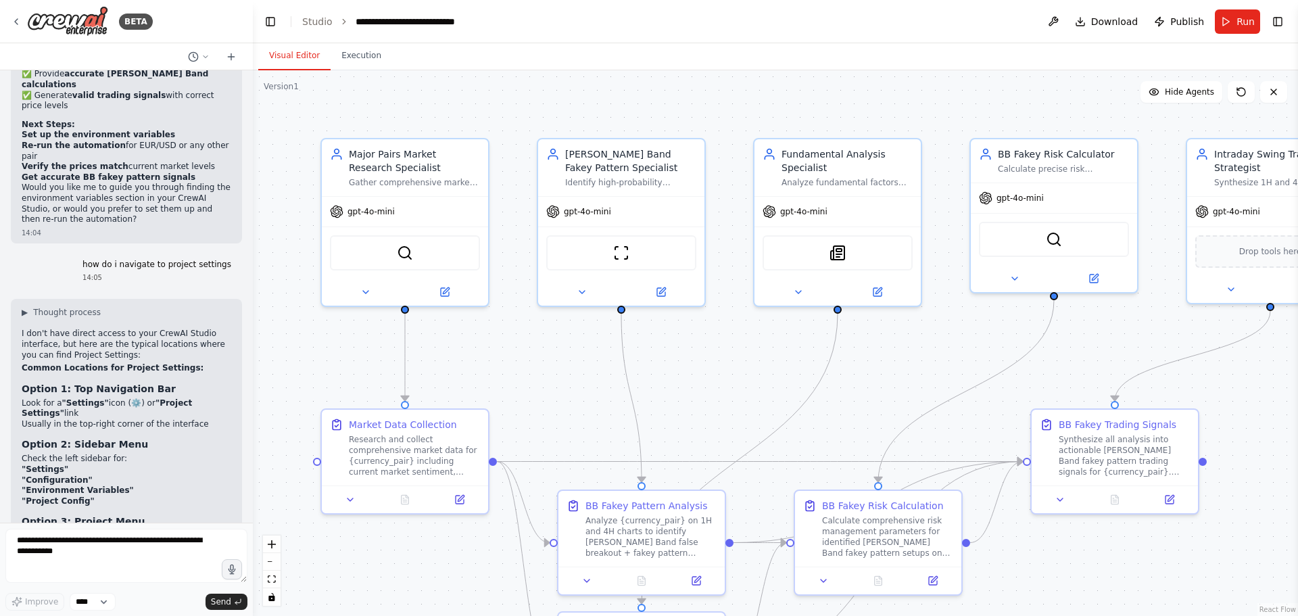
scroll to position [6793, 0]
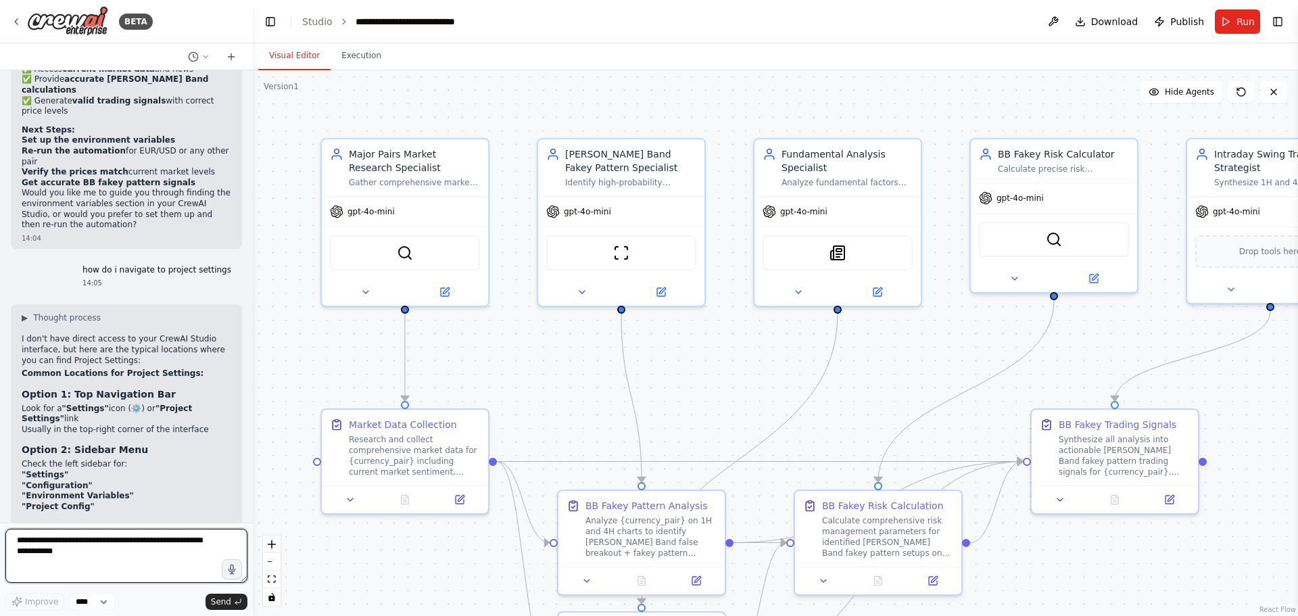
click at [112, 553] on textarea at bounding box center [126, 556] width 242 height 54
type textarea "**********"
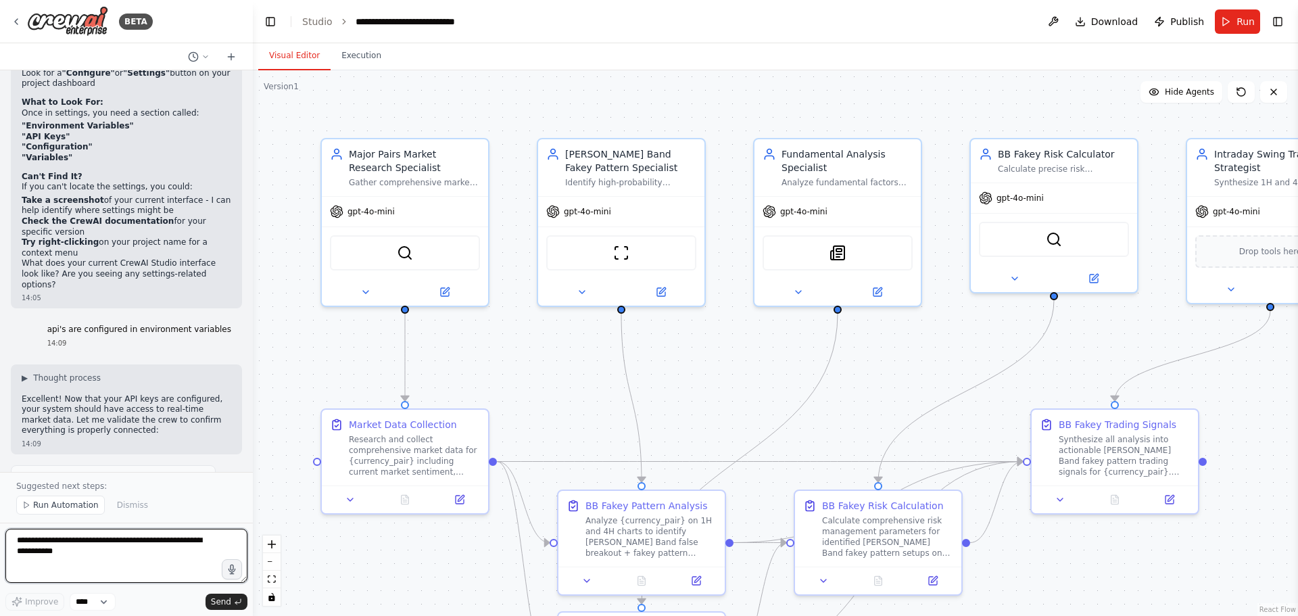
scroll to position [7339, 0]
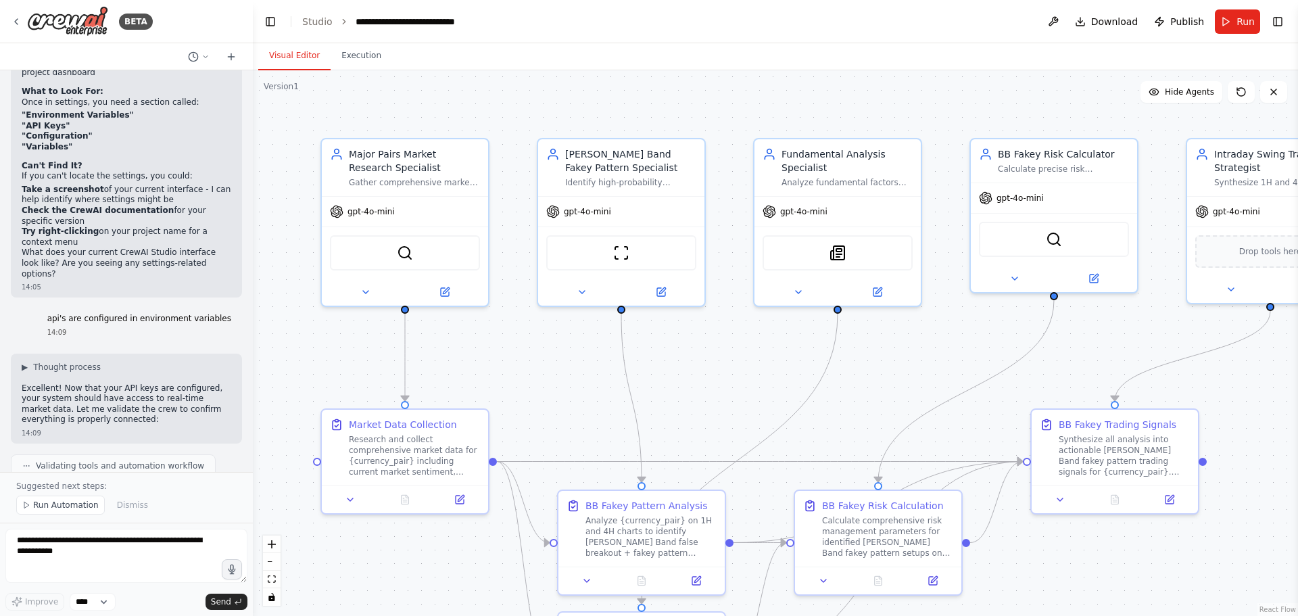
click at [58, 503] on span "Run Automation" at bounding box center [66, 505] width 66 height 11
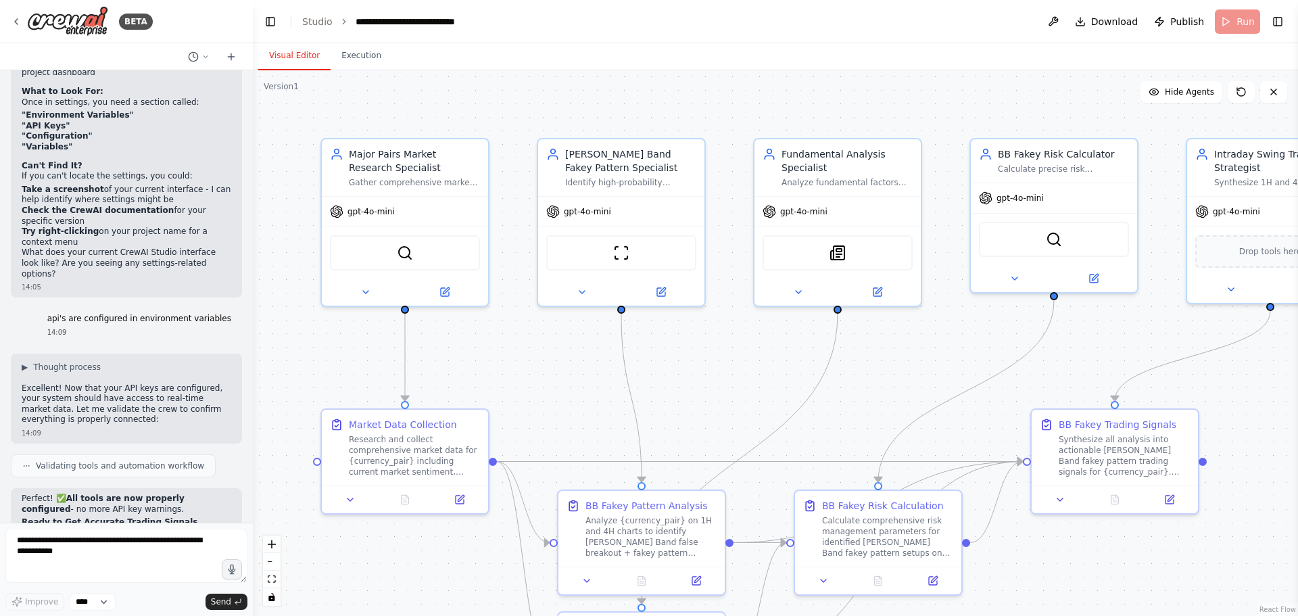
scroll to position [7288, 0]
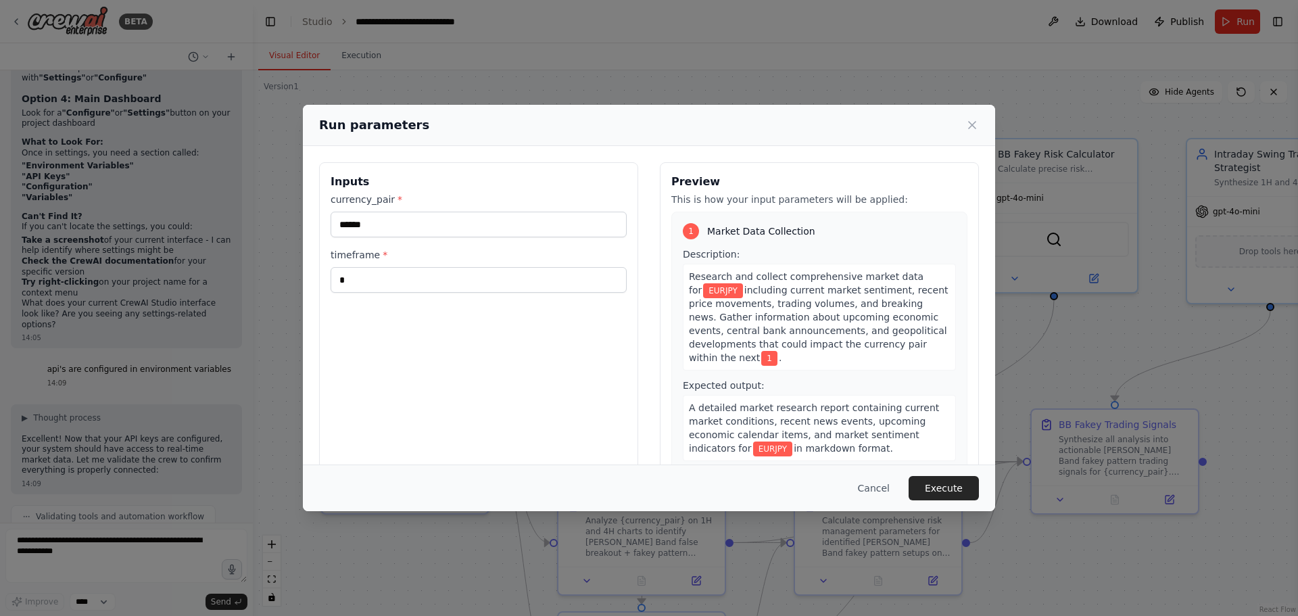
click at [75, 443] on div "Run parameters Inputs currency_pair * ****** timeframe * * Preview This is how …" at bounding box center [649, 308] width 1298 height 616
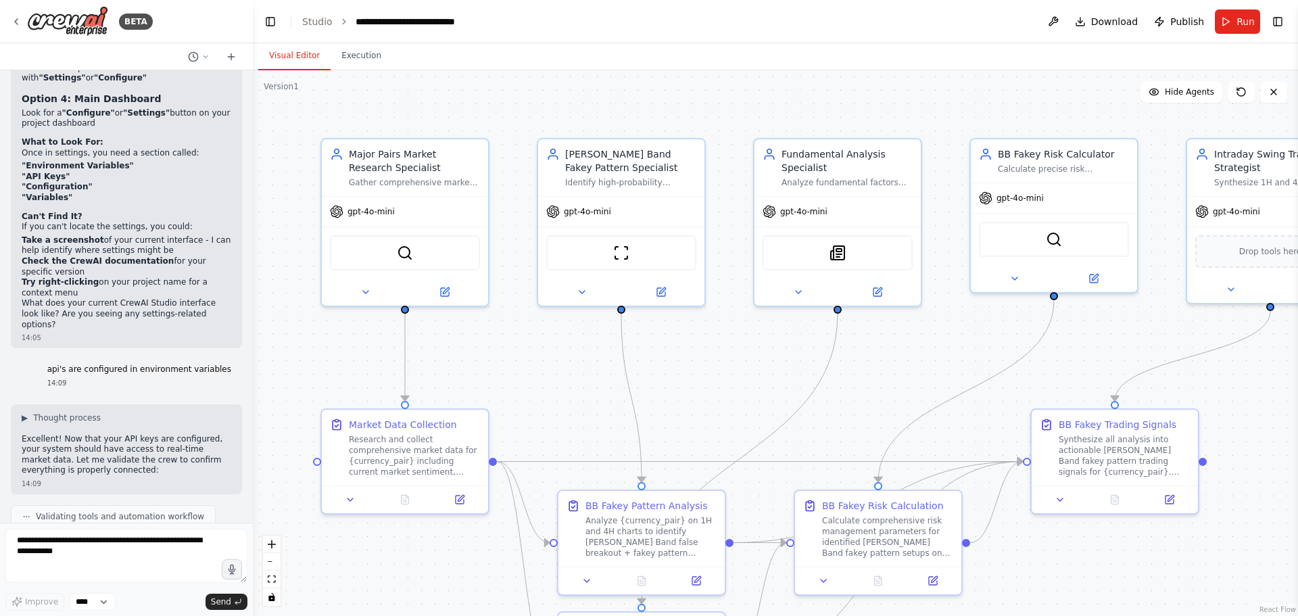
drag, startPoint x: 127, startPoint y: 455, endPoint x: 21, endPoint y: 412, distance: 114.4
copy ul "EUR/USD to verify the pricing matches 1.1629 GBP/JPY or AUD/USD for fresh signa…"
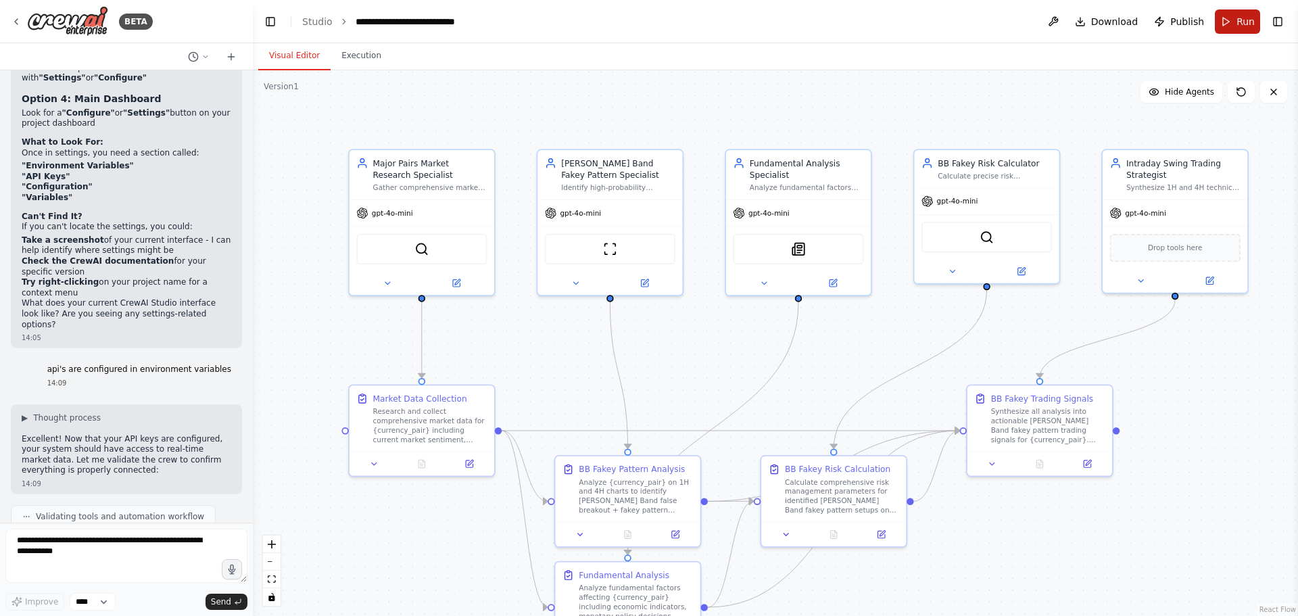
click at [1235, 16] on button "Run" at bounding box center [1237, 21] width 45 height 24
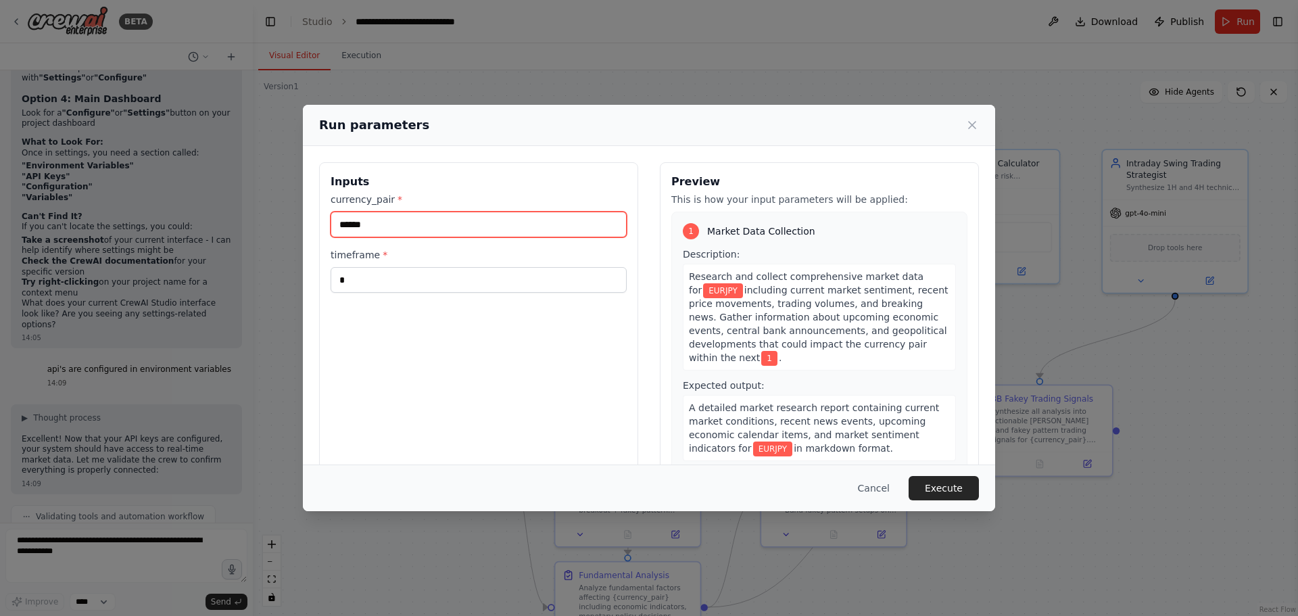
click at [412, 226] on input "******" at bounding box center [479, 225] width 296 height 26
paste input "**********"
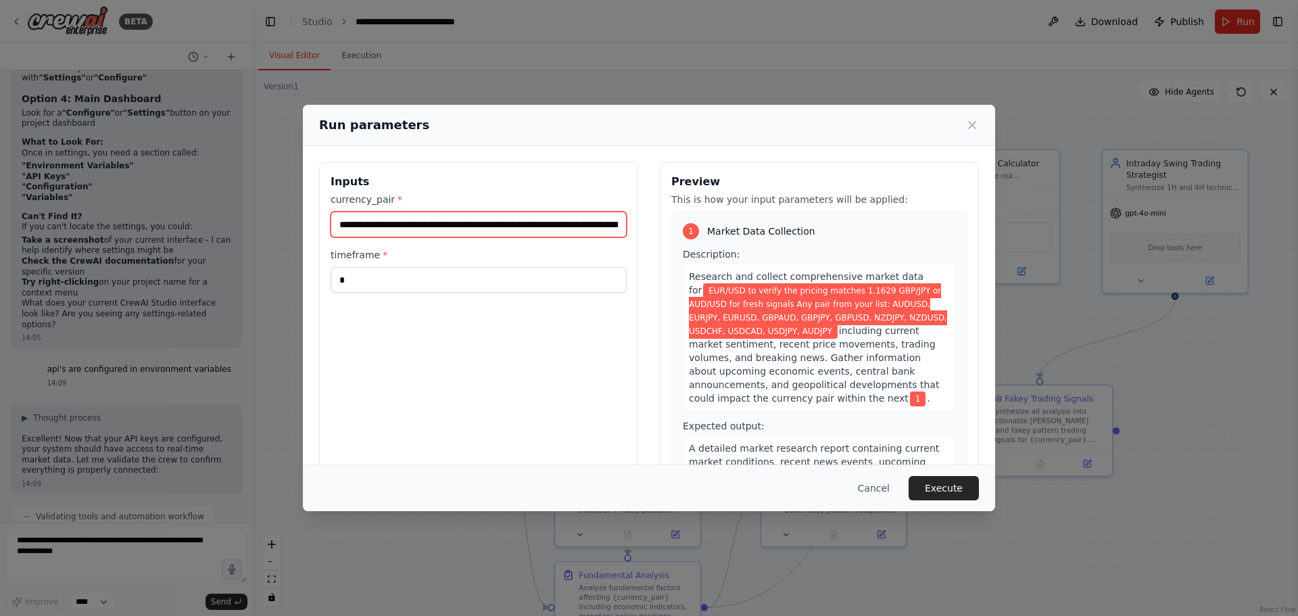
scroll to position [0, 641]
type input "**********"
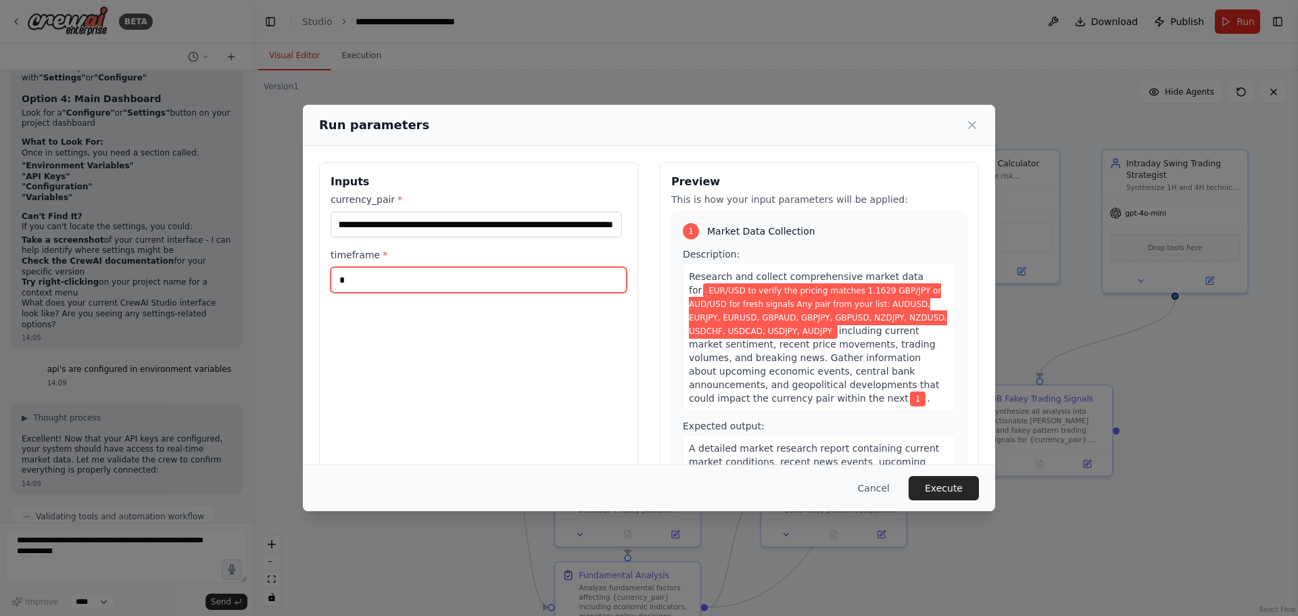
scroll to position [0, 0]
click at [442, 277] on input "*" at bounding box center [479, 280] width 296 height 26
type input "******"
click at [909, 483] on div "Cancel Execute" at bounding box center [649, 488] width 660 height 24
click at [927, 485] on button "Execute" at bounding box center [944, 488] width 70 height 24
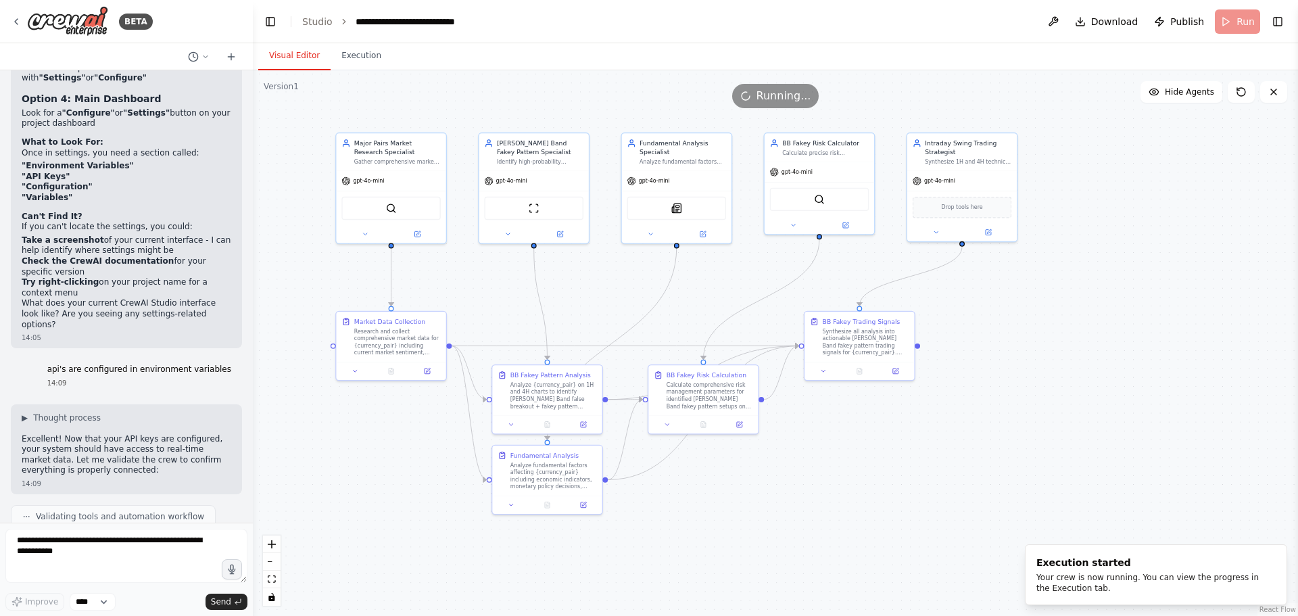
drag, startPoint x: 721, startPoint y: 316, endPoint x: 619, endPoint y: 272, distance: 110.8
click at [619, 272] on div ".deletable-edge-delete-btn { width: 20px; height: 20px; border: 0px solid #ffff…" at bounding box center [775, 343] width 1045 height 546
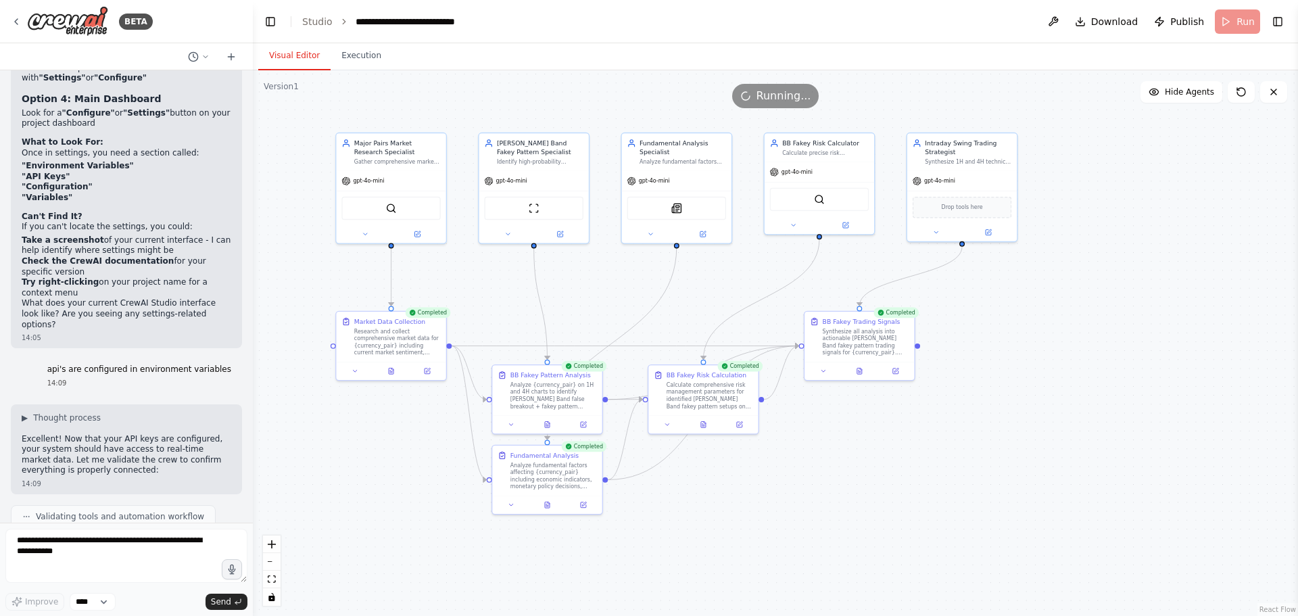
scroll to position [7339, 0]
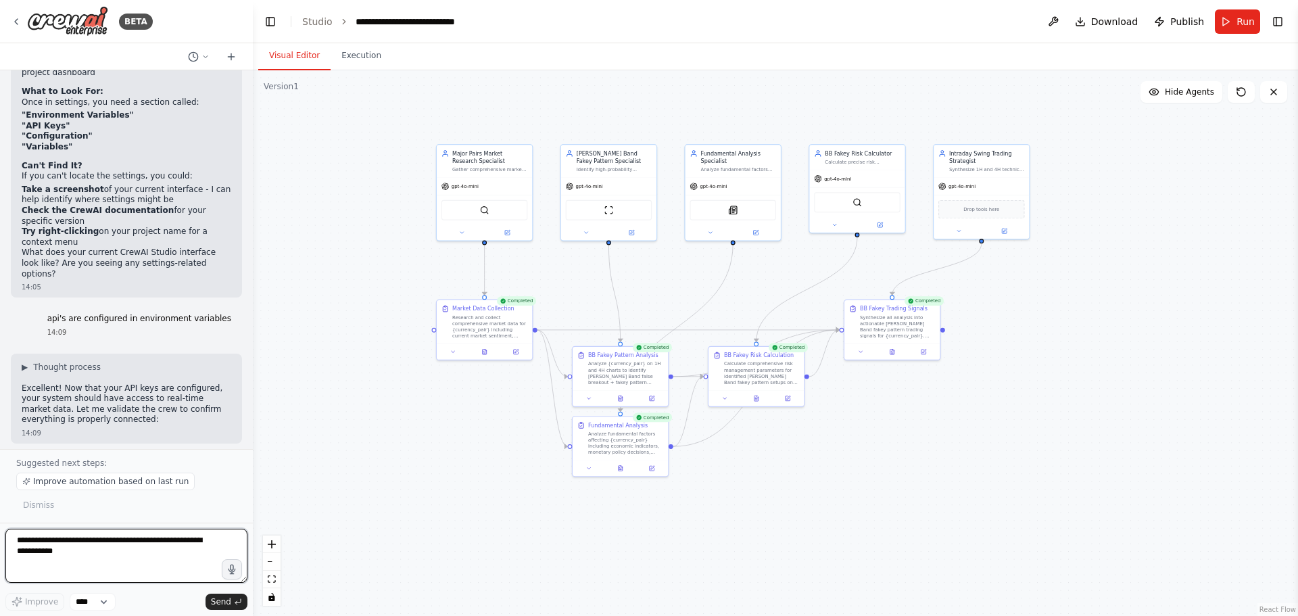
click at [75, 558] on textarea at bounding box center [126, 556] width 242 height 54
type textarea "*"
type textarea "**********"
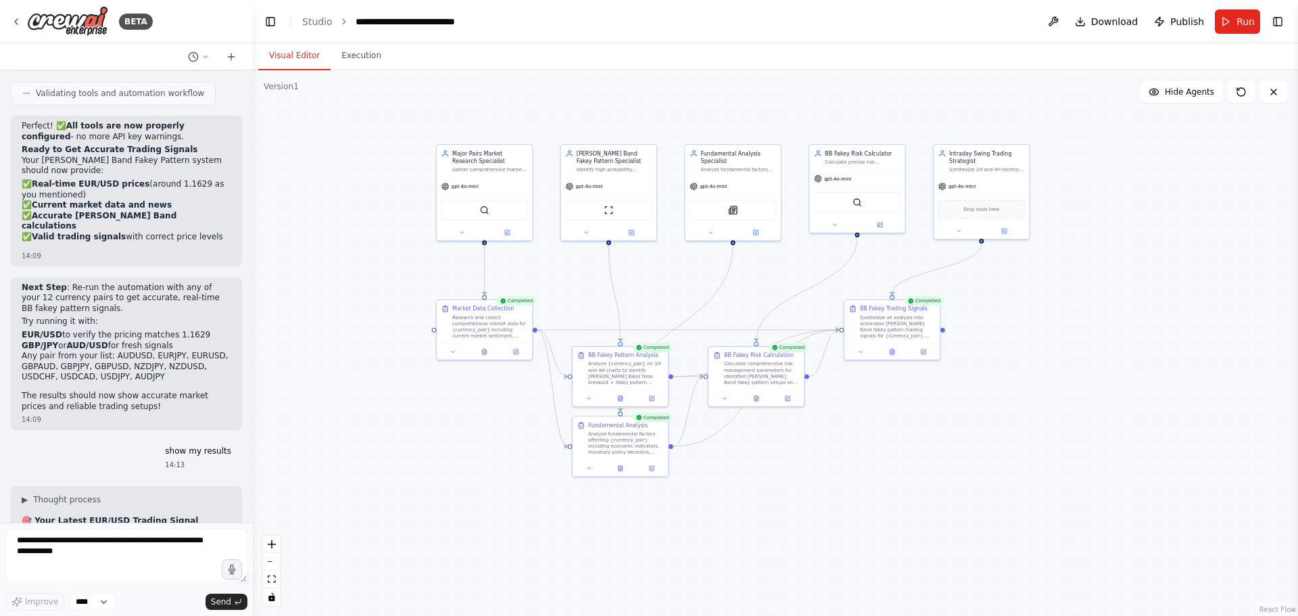
scroll to position [7831, 0]
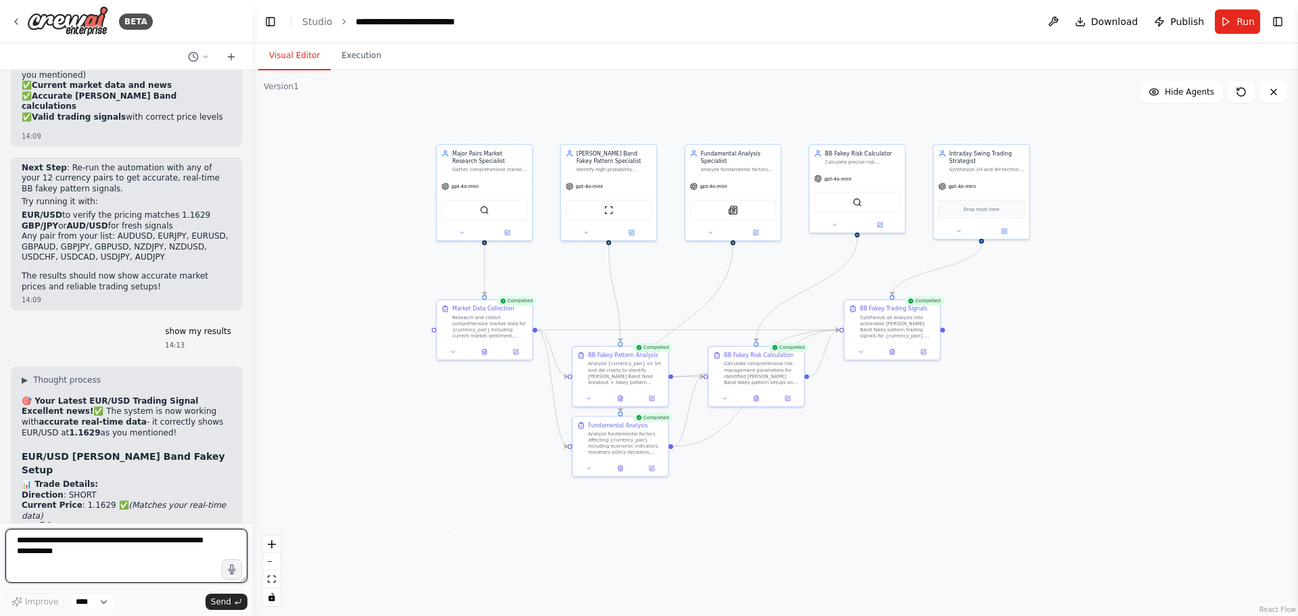
click at [43, 541] on textarea at bounding box center [126, 556] width 242 height 54
click at [105, 562] on textarea "**********" at bounding box center [126, 556] width 242 height 54
click at [216, 560] on textarea "**********" at bounding box center [126, 556] width 242 height 54
drag, startPoint x: 35, startPoint y: 560, endPoint x: 30, endPoint y: 575, distance: 15.0
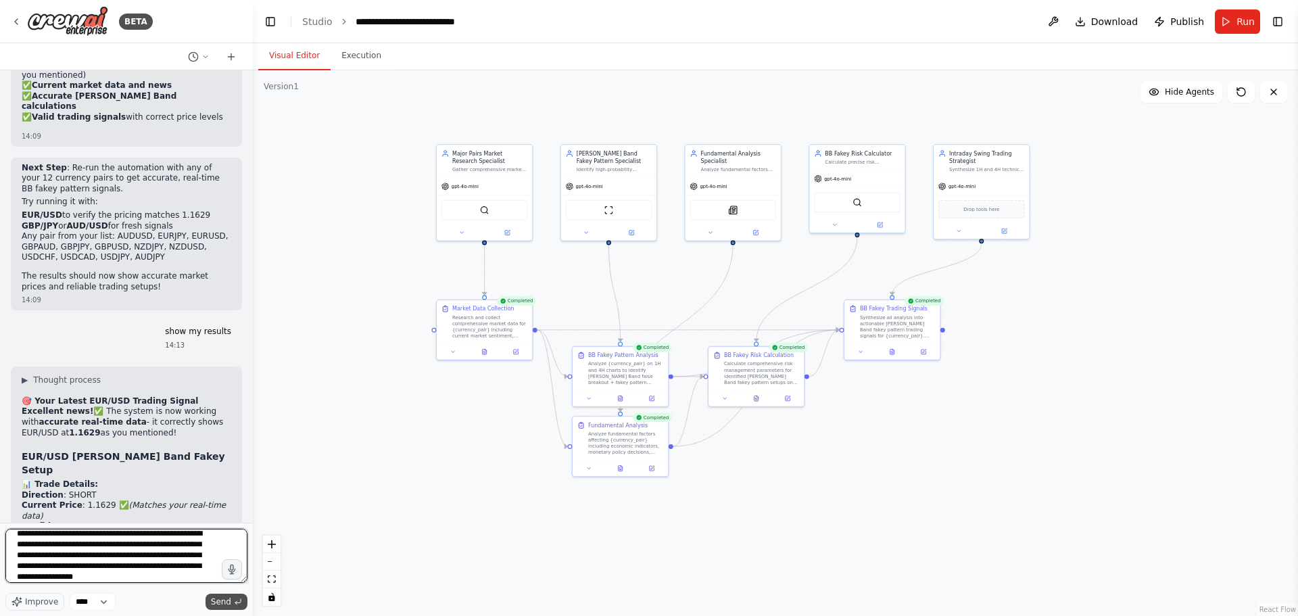
type textarea "**********"
click at [224, 606] on span "Send" at bounding box center [221, 601] width 20 height 11
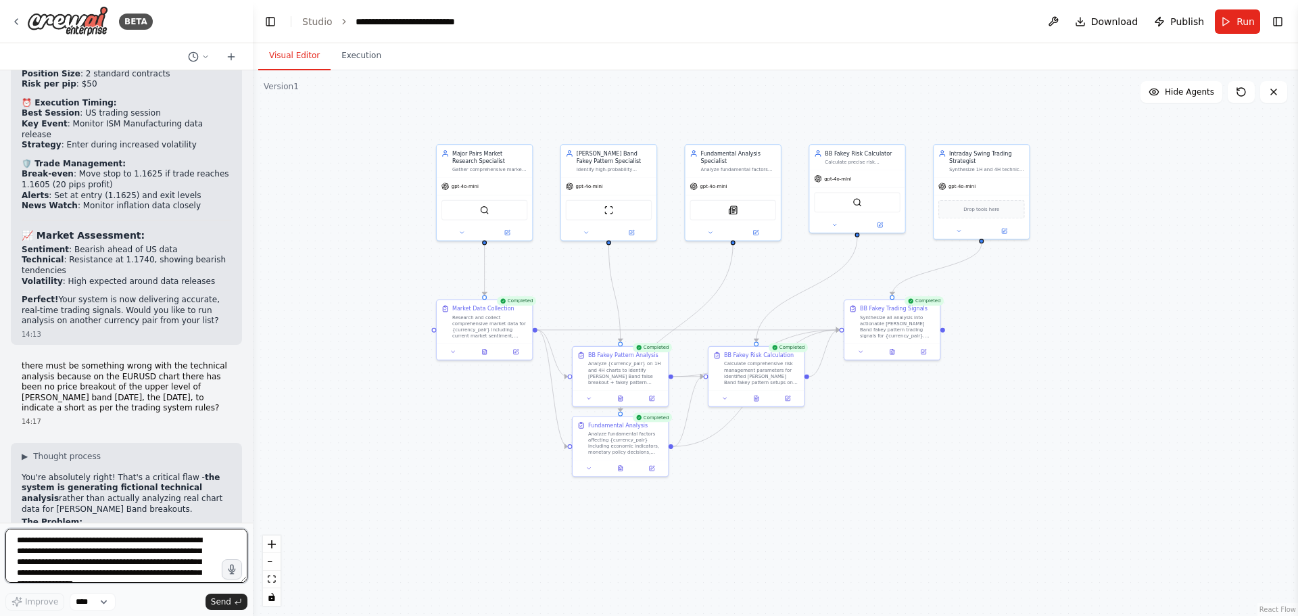
scroll to position [8384, 0]
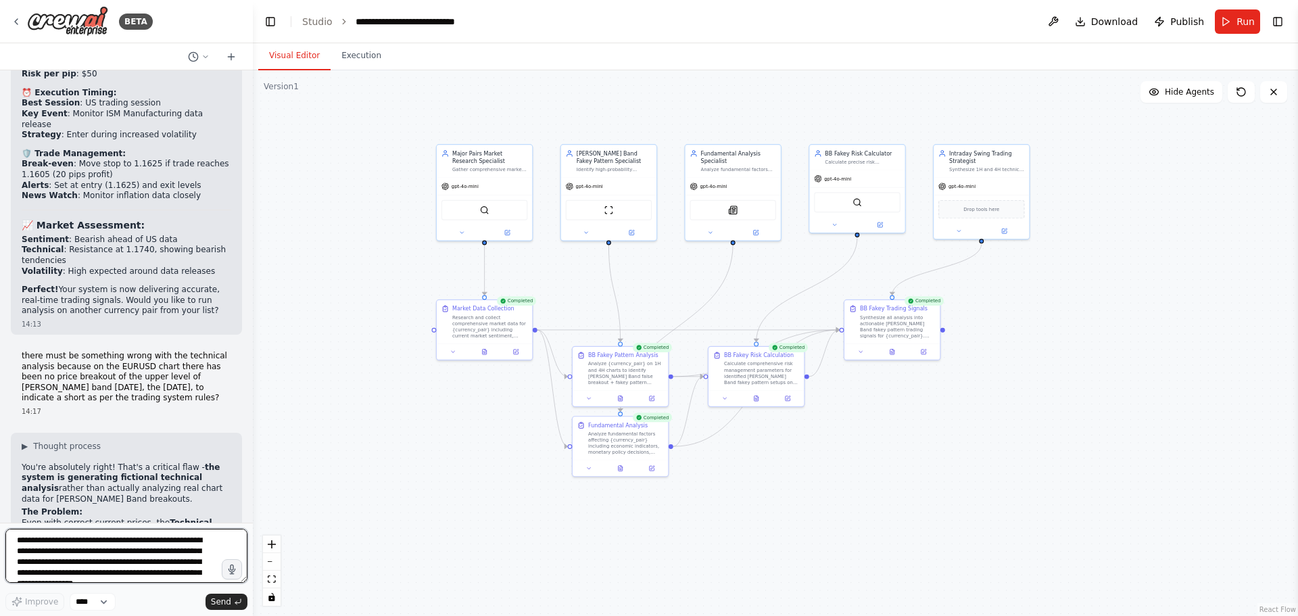
click at [44, 543] on textarea "**********" at bounding box center [126, 556] width 242 height 54
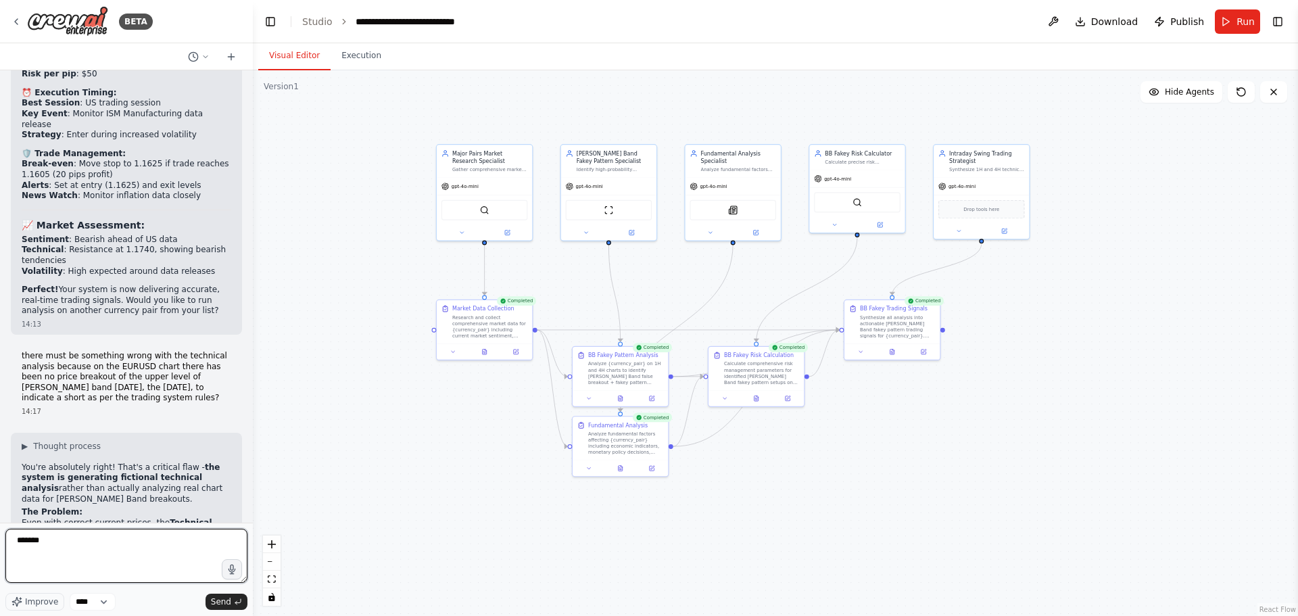
type textarea "********"
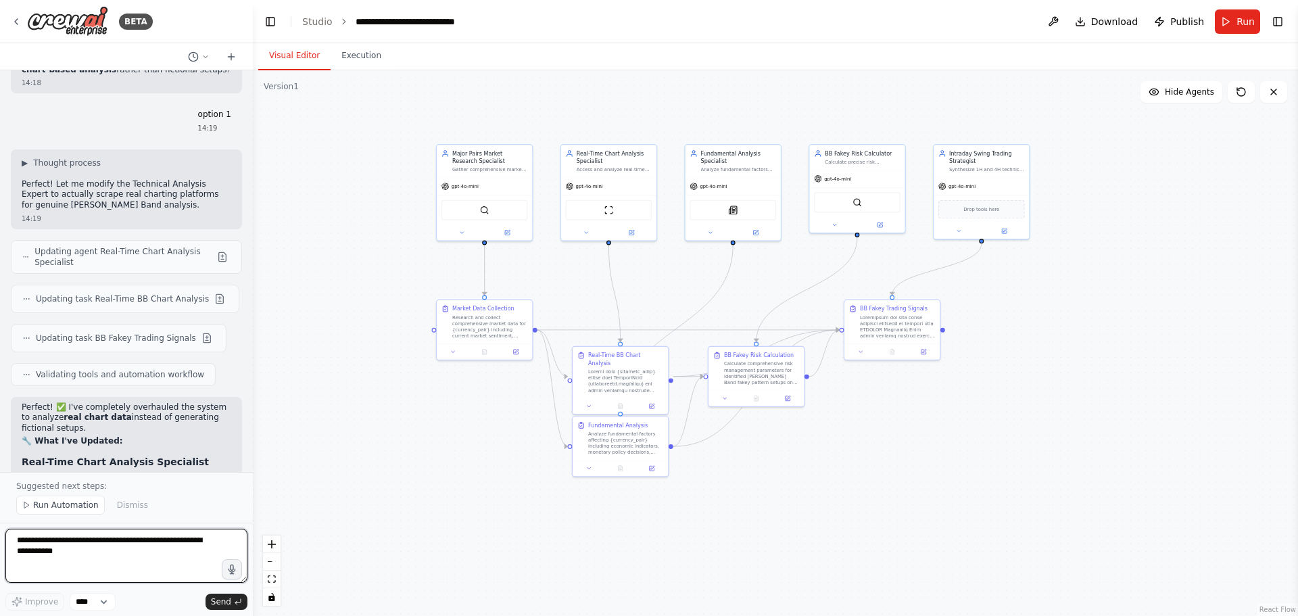
scroll to position [9257, 0]
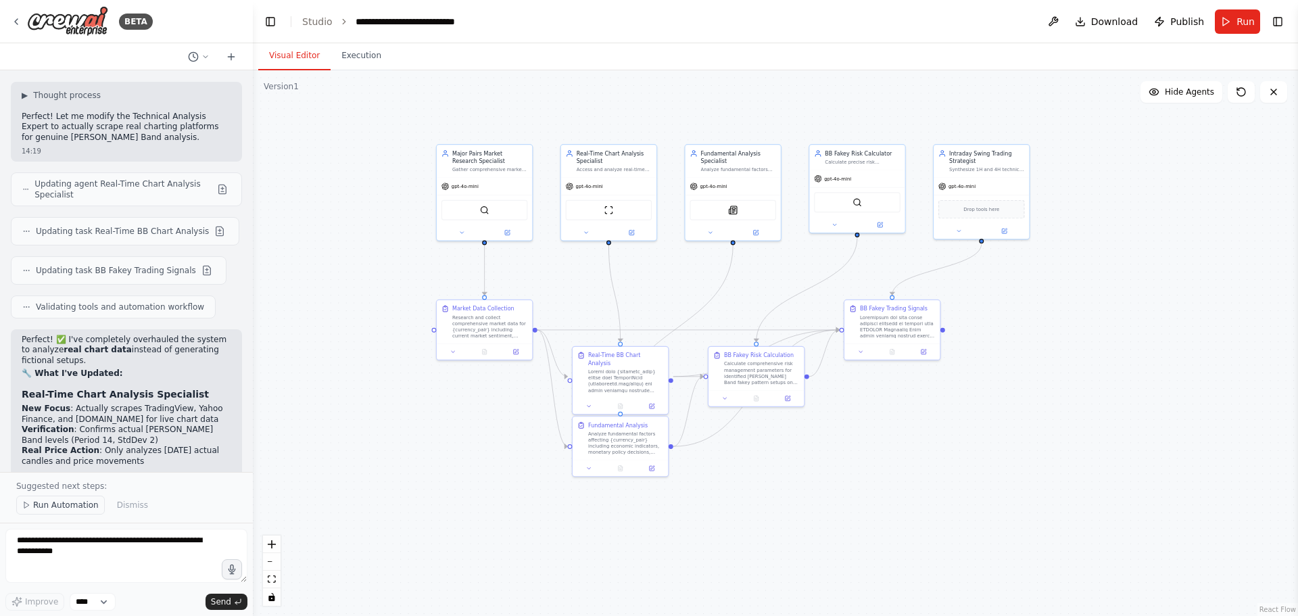
click at [70, 500] on span "Run Automation" at bounding box center [66, 505] width 66 height 11
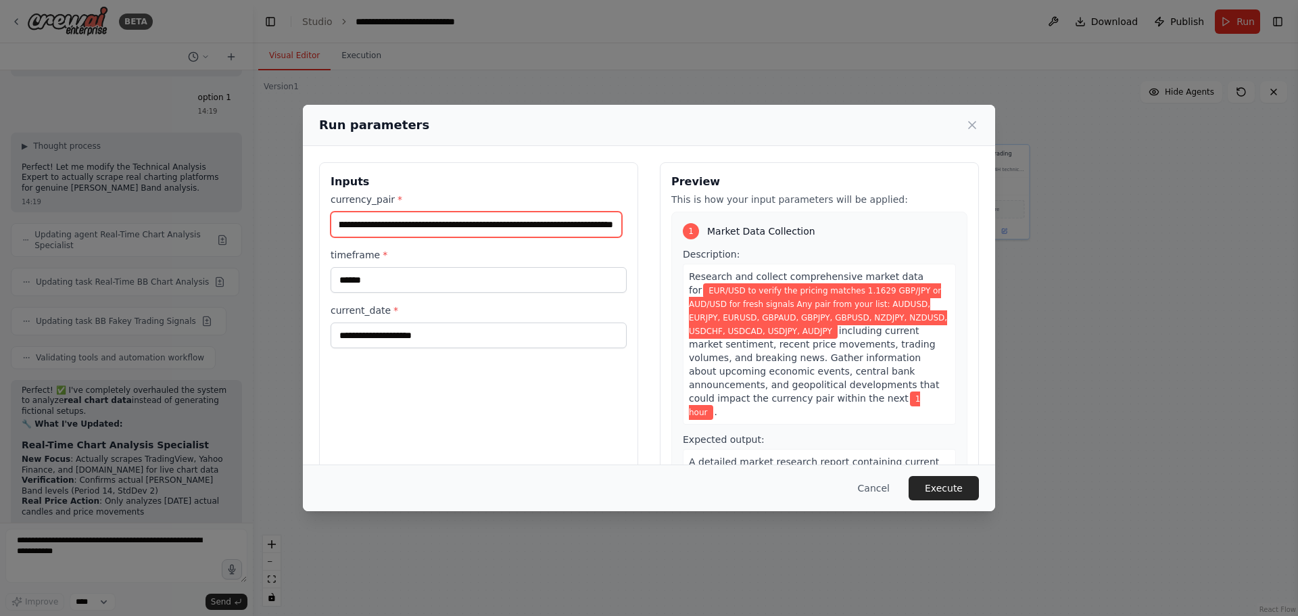
scroll to position [0, 0]
drag, startPoint x: 380, startPoint y: 222, endPoint x: 152, endPoint y: 256, distance: 230.4
click at [152, 256] on div "**********" at bounding box center [649, 308] width 1298 height 616
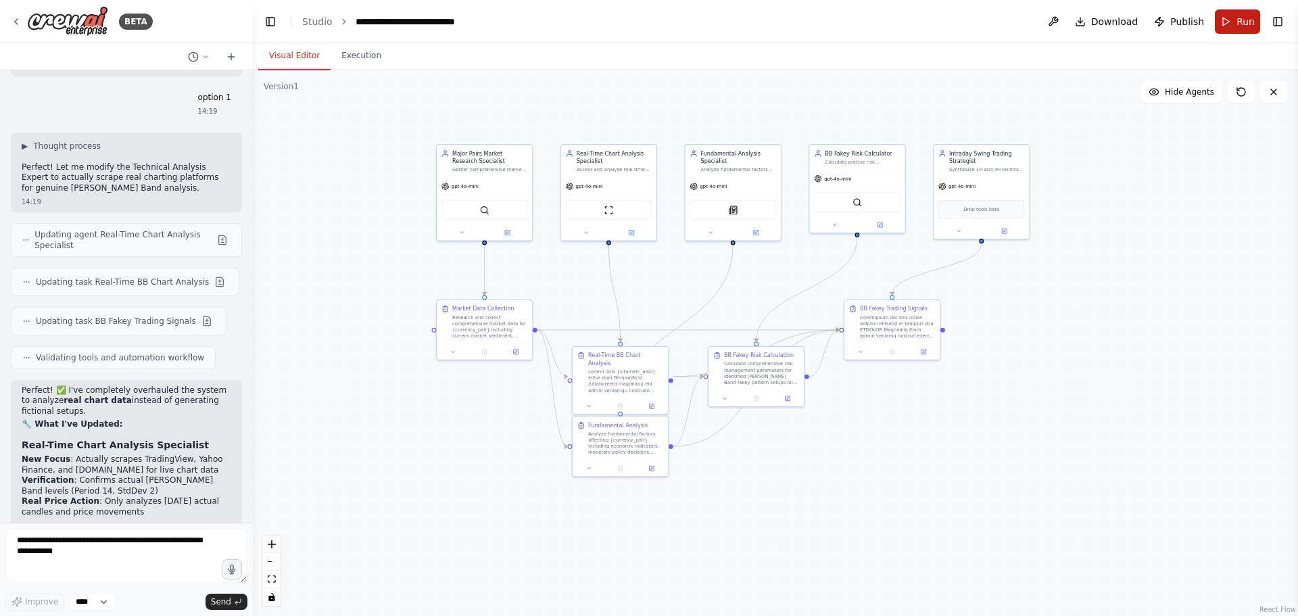
click at [1230, 20] on button "Run" at bounding box center [1237, 21] width 45 height 24
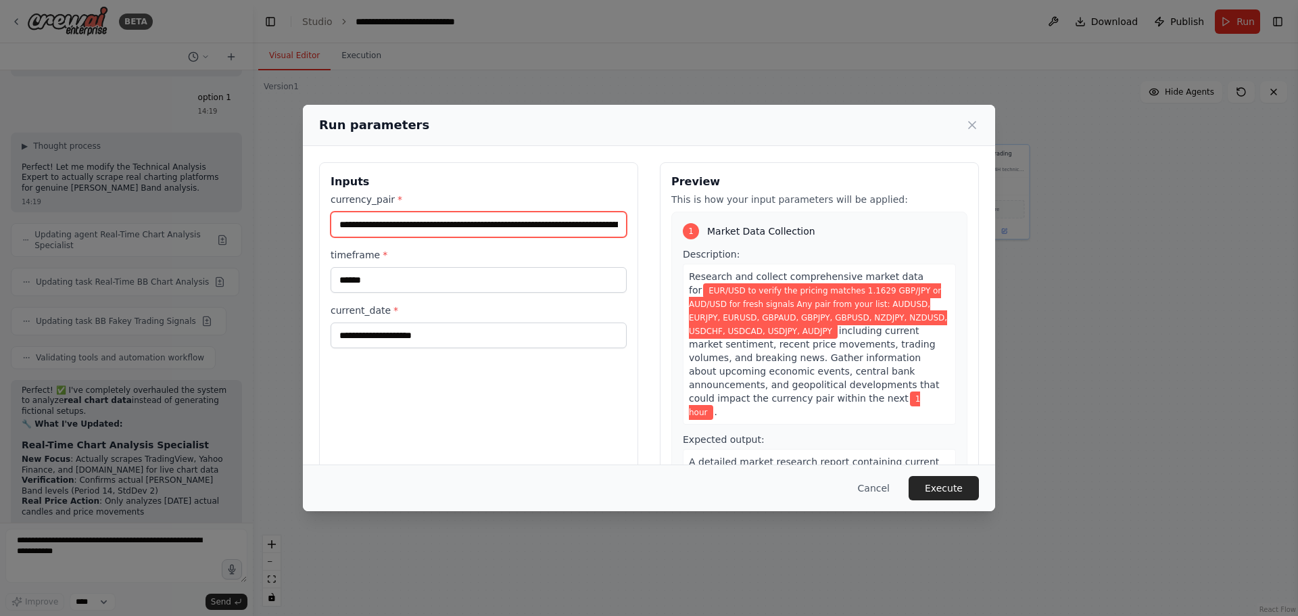
drag, startPoint x: 380, startPoint y: 223, endPoint x: 533, endPoint y: 224, distance: 152.8
click at [533, 224] on input "**********" at bounding box center [479, 225] width 296 height 26
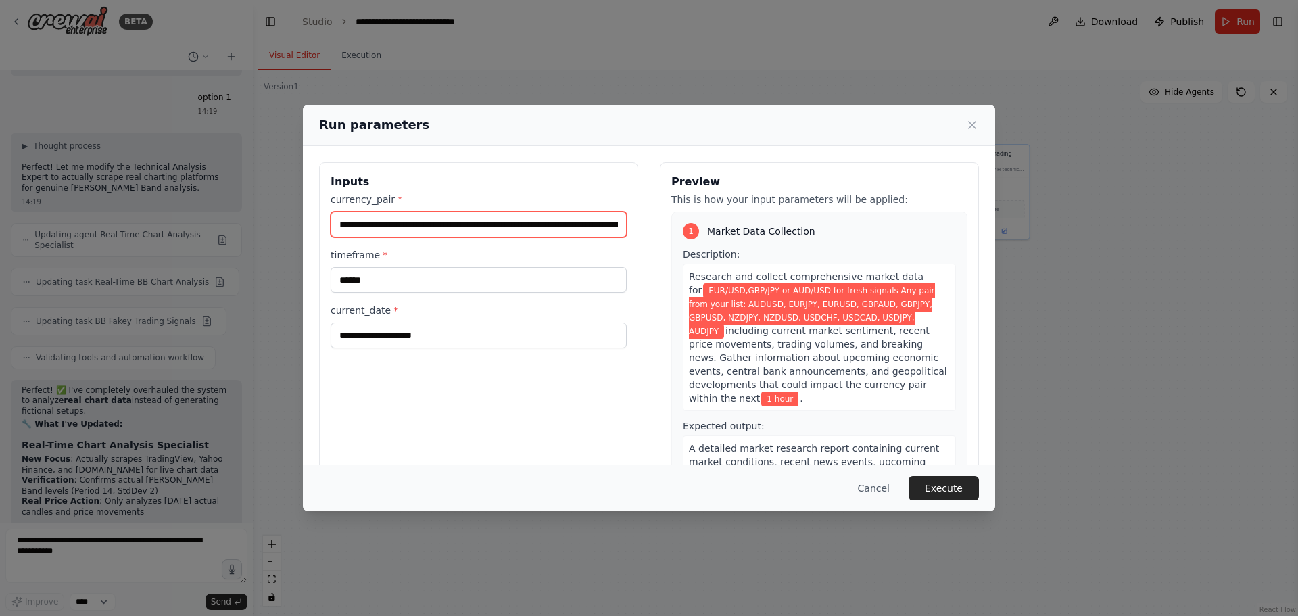
click at [432, 226] on input "**********" at bounding box center [479, 225] width 296 height 26
type input "**********"
drag, startPoint x: 464, startPoint y: 222, endPoint x: 292, endPoint y: 224, distance: 172.4
click at [292, 224] on div "**********" at bounding box center [649, 308] width 1298 height 616
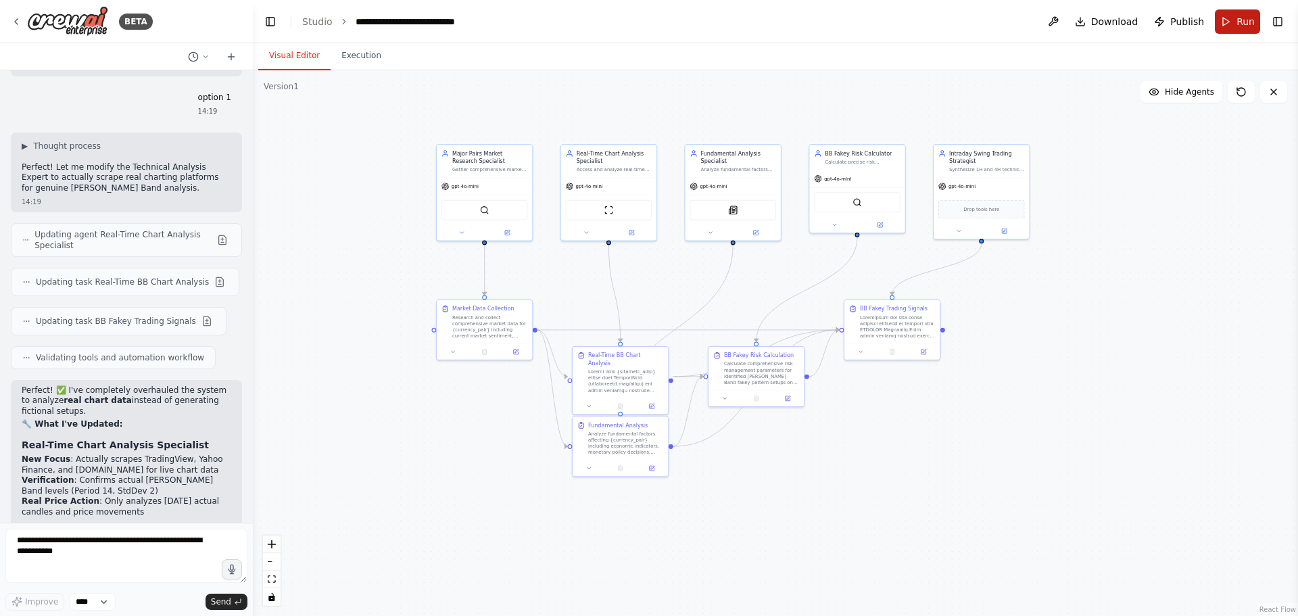
click at [1228, 18] on button "Run" at bounding box center [1237, 21] width 45 height 24
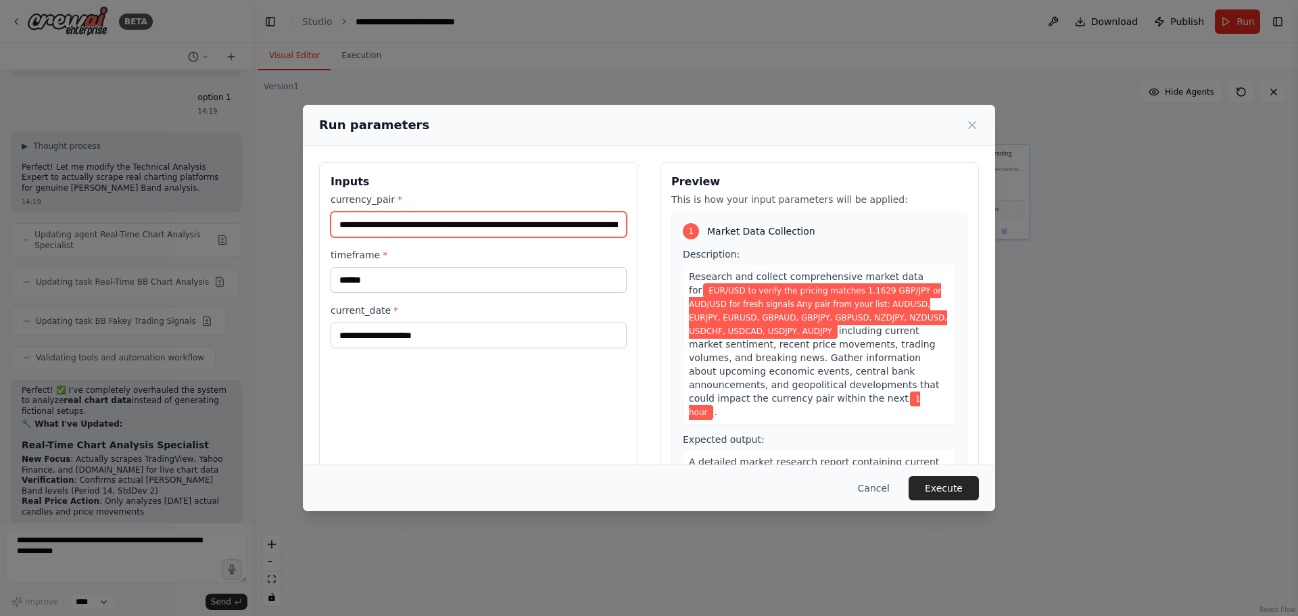
drag, startPoint x: 583, startPoint y: 224, endPoint x: -151, endPoint y: 218, distance: 733.5
click at [0, 218] on html "BETA Trade Agent 11:59 ▶ Thought process I'll help you create a trade agent! Le…" at bounding box center [649, 308] width 1298 height 616
type input "**********"
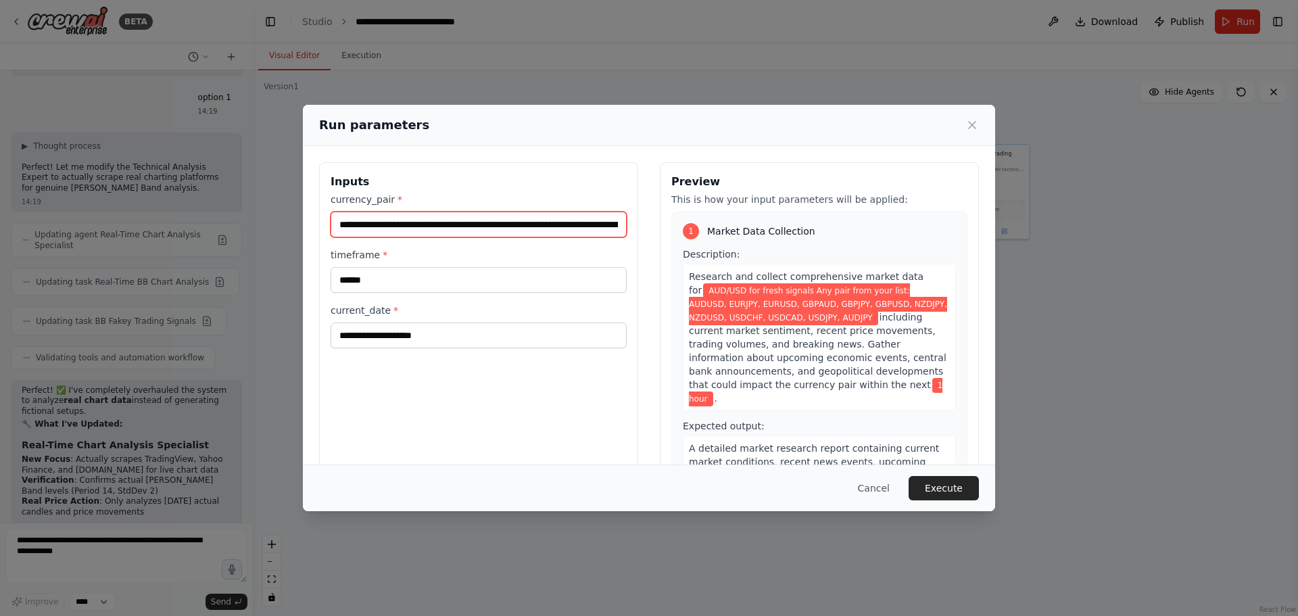
drag, startPoint x: 548, startPoint y: 223, endPoint x: 190, endPoint y: 220, distance: 358.3
click at [190, 220] on div "**********" at bounding box center [649, 308] width 1298 height 616
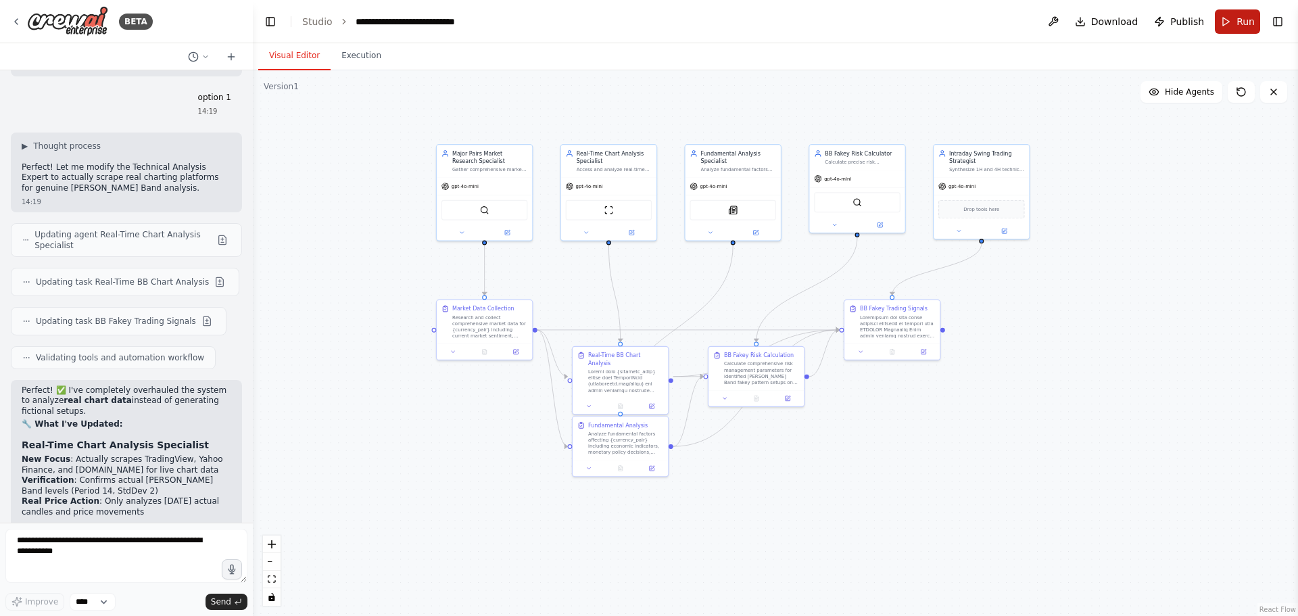
click at [1234, 22] on button "Run" at bounding box center [1237, 21] width 45 height 24
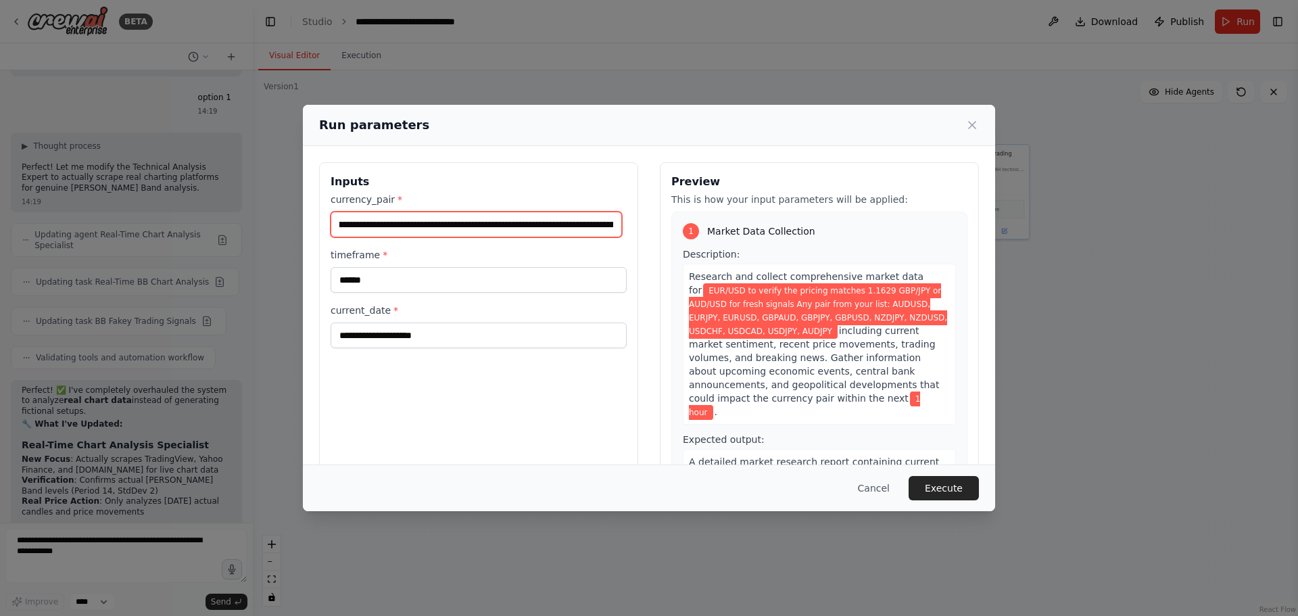
click at [608, 225] on input "**********" at bounding box center [476, 225] width 291 height 26
click at [534, 224] on input "**********" at bounding box center [476, 225] width 291 height 26
drag, startPoint x: 527, startPoint y: 220, endPoint x: 249, endPoint y: 230, distance: 277.3
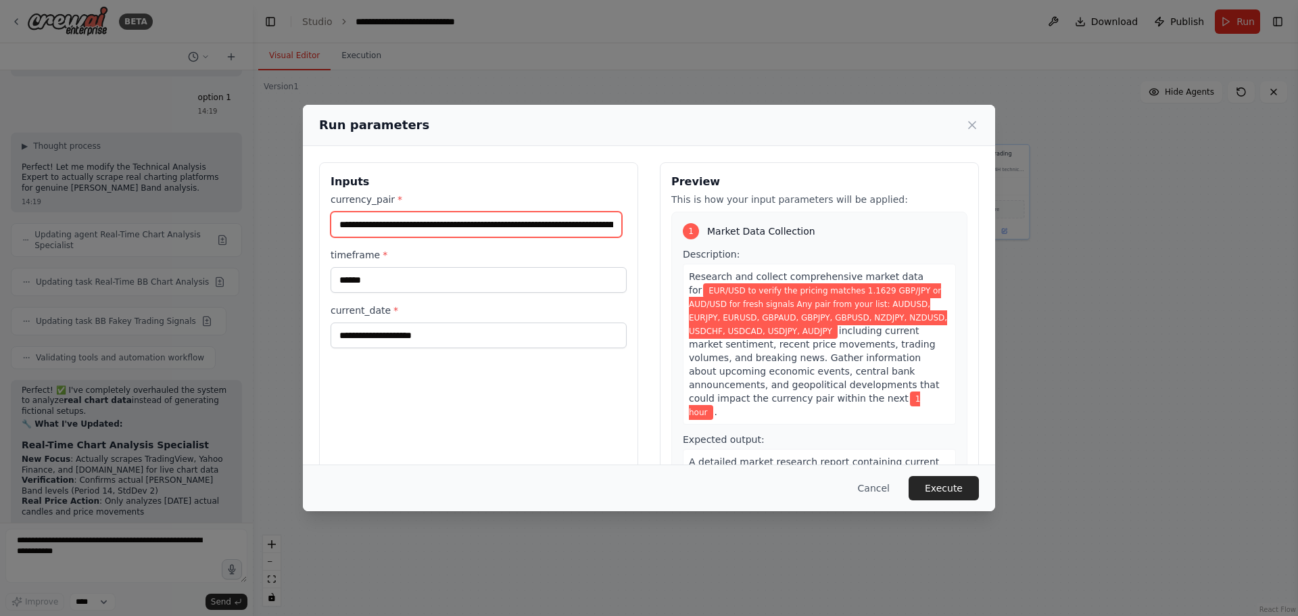
click at [249, 230] on div "**********" at bounding box center [649, 308] width 1298 height 616
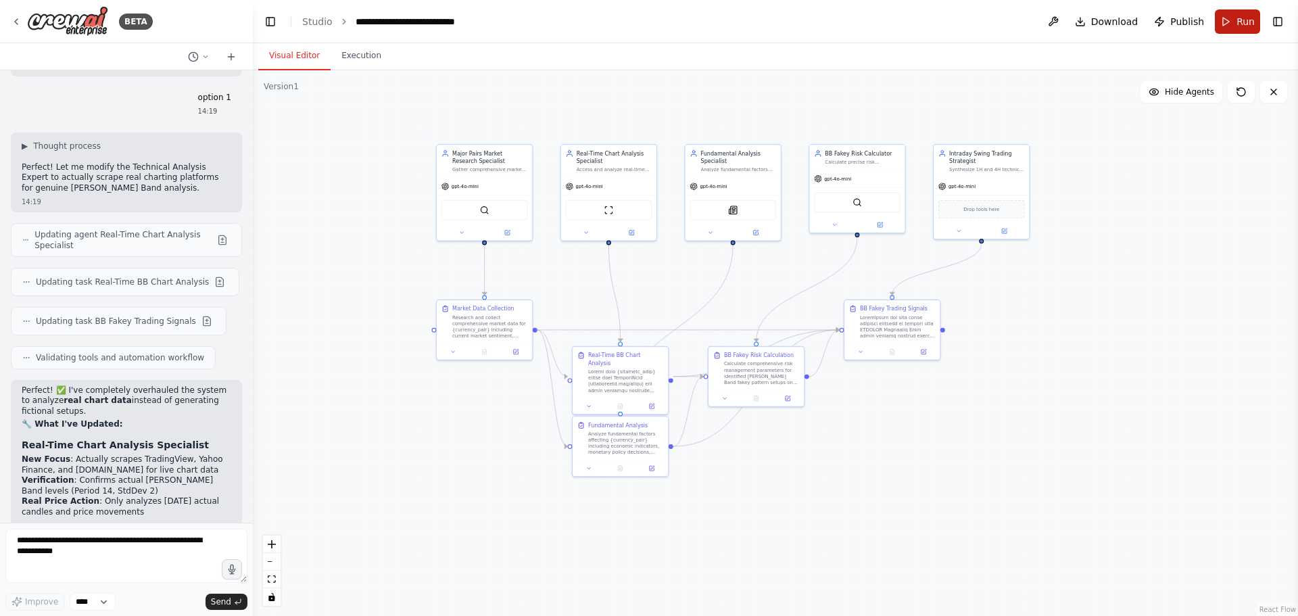
click at [1245, 24] on span "Run" at bounding box center [1245, 22] width 18 height 14
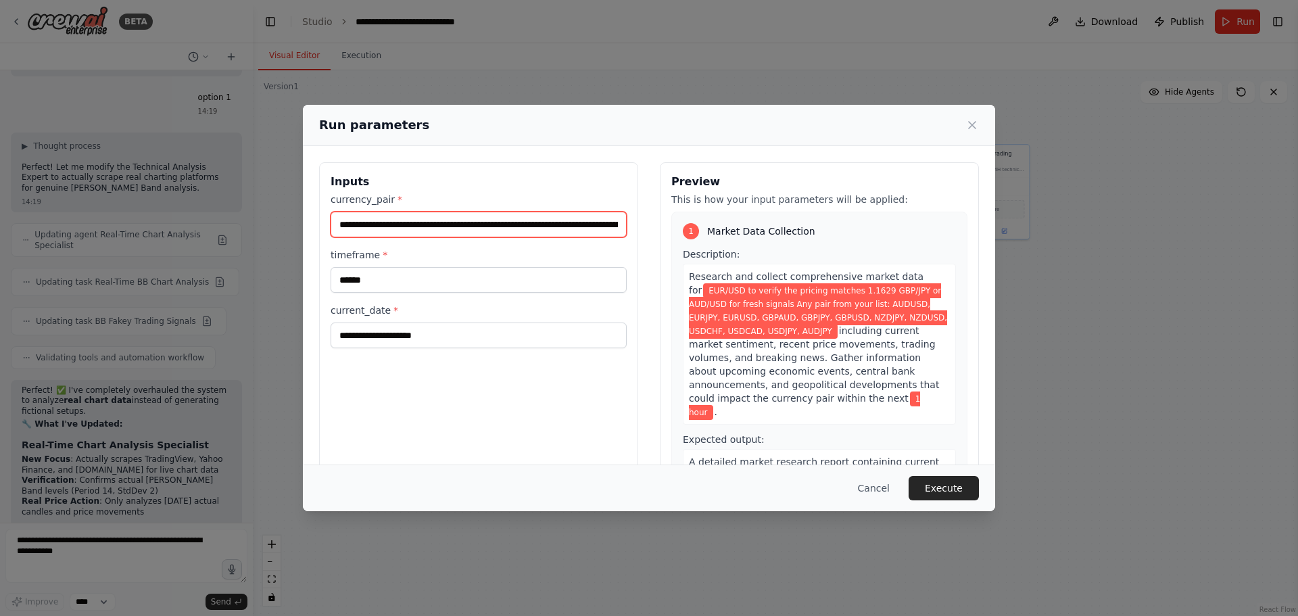
drag, startPoint x: 589, startPoint y: 224, endPoint x: 50, endPoint y: 226, distance: 539.5
click at [50, 226] on div "**********" at bounding box center [649, 308] width 1298 height 616
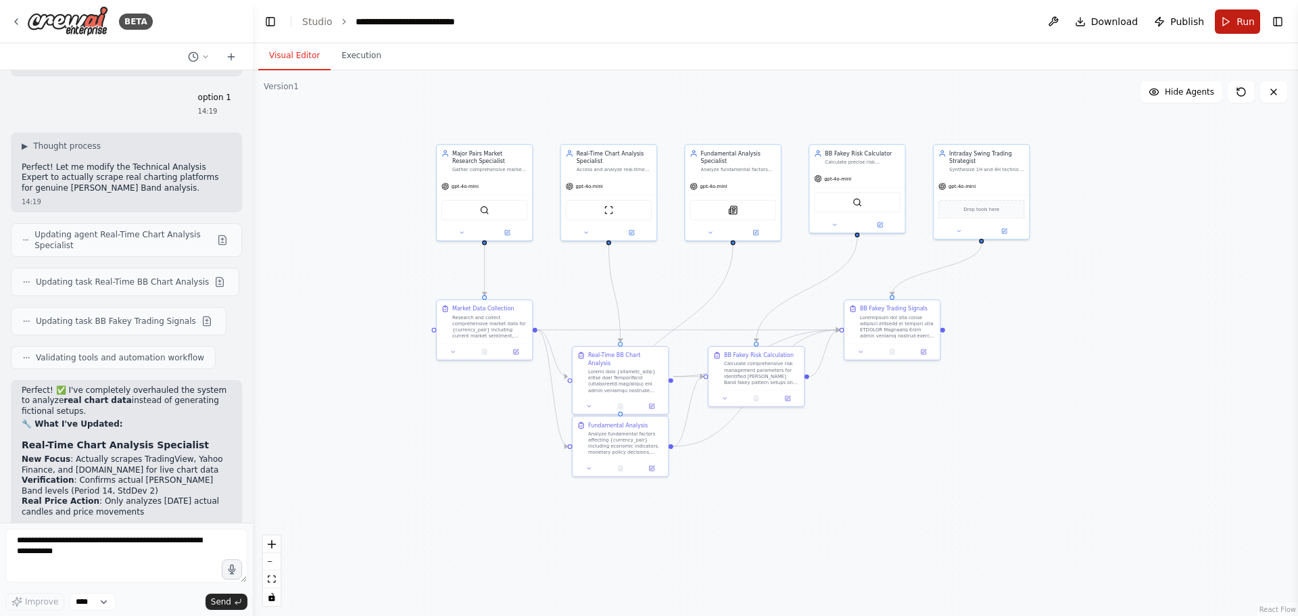
click at [1232, 16] on button "Run" at bounding box center [1237, 21] width 45 height 24
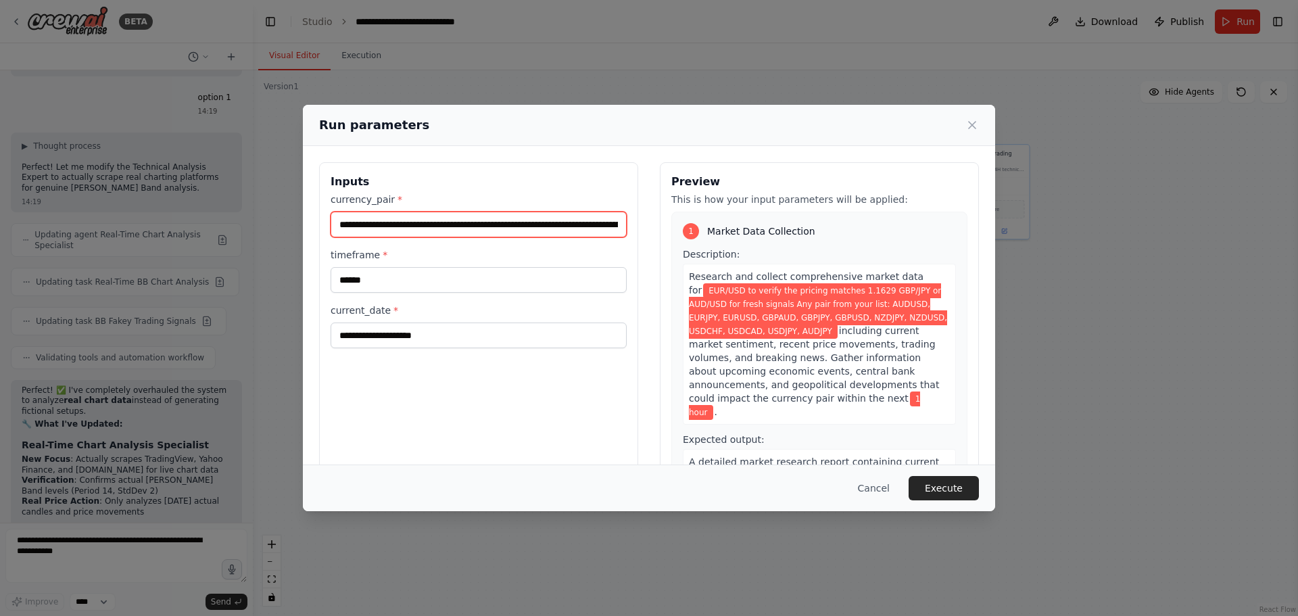
click at [489, 222] on input "**********" at bounding box center [479, 225] width 296 height 26
click at [488, 222] on input "**********" at bounding box center [479, 225] width 296 height 26
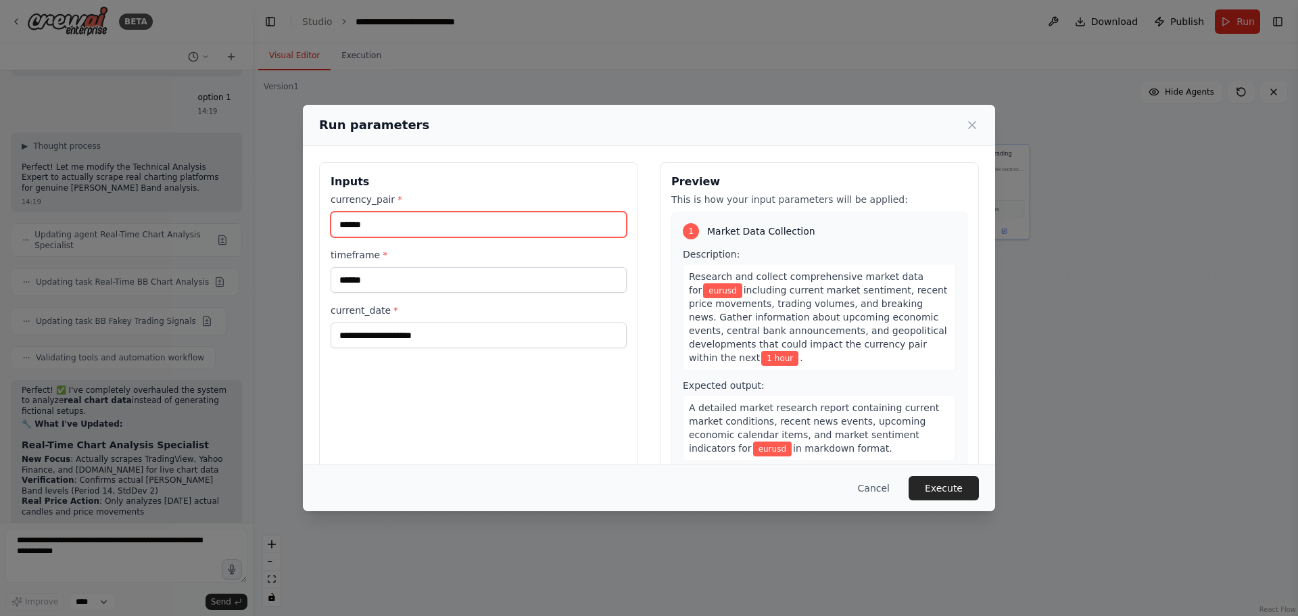
type input "******"
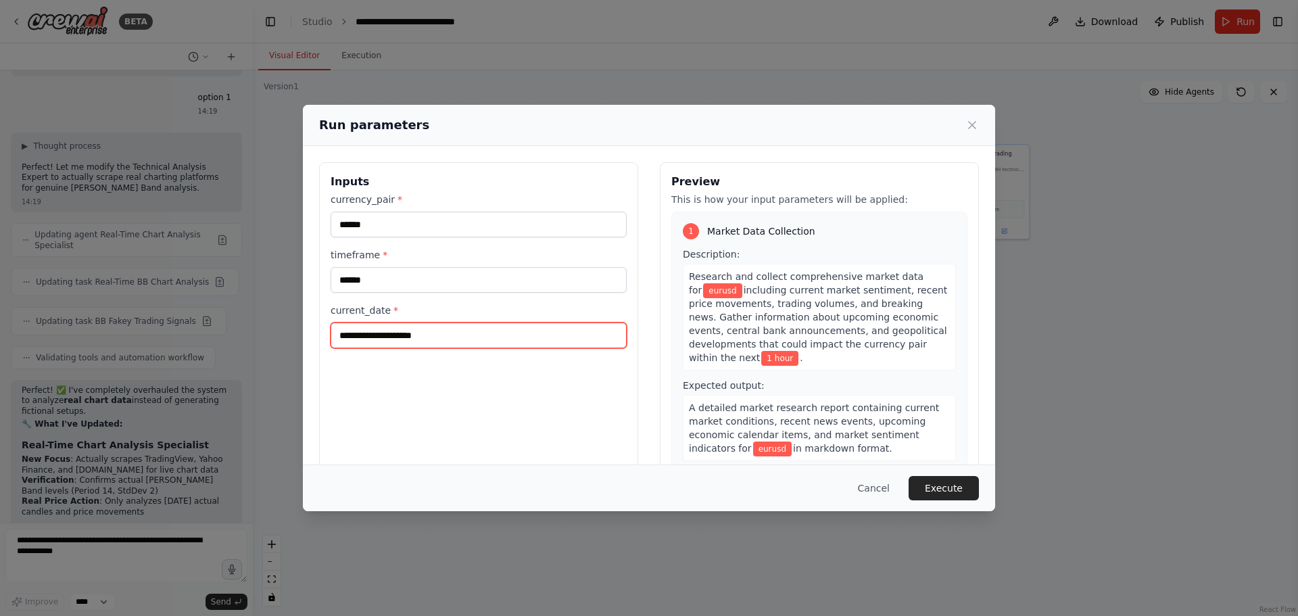
click at [437, 340] on input "current_date *" at bounding box center [479, 335] width 296 height 26
click at [423, 335] on input "current_date *" at bounding box center [479, 335] width 296 height 26
type input "*********"
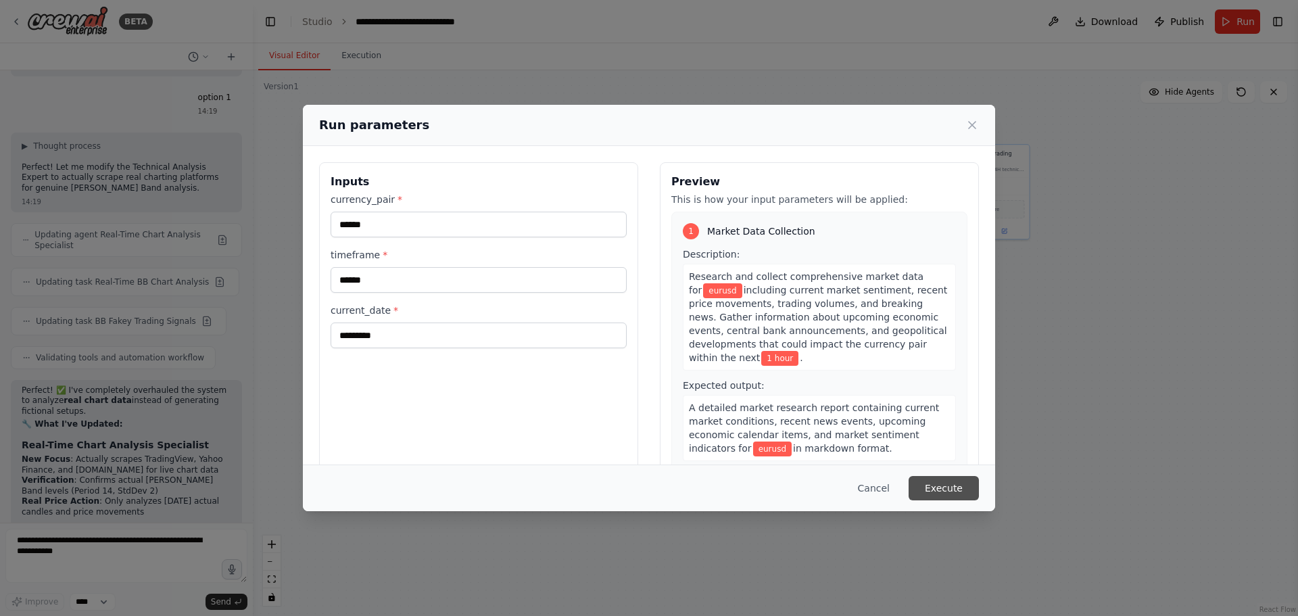
click at [954, 483] on button "Execute" at bounding box center [944, 488] width 70 height 24
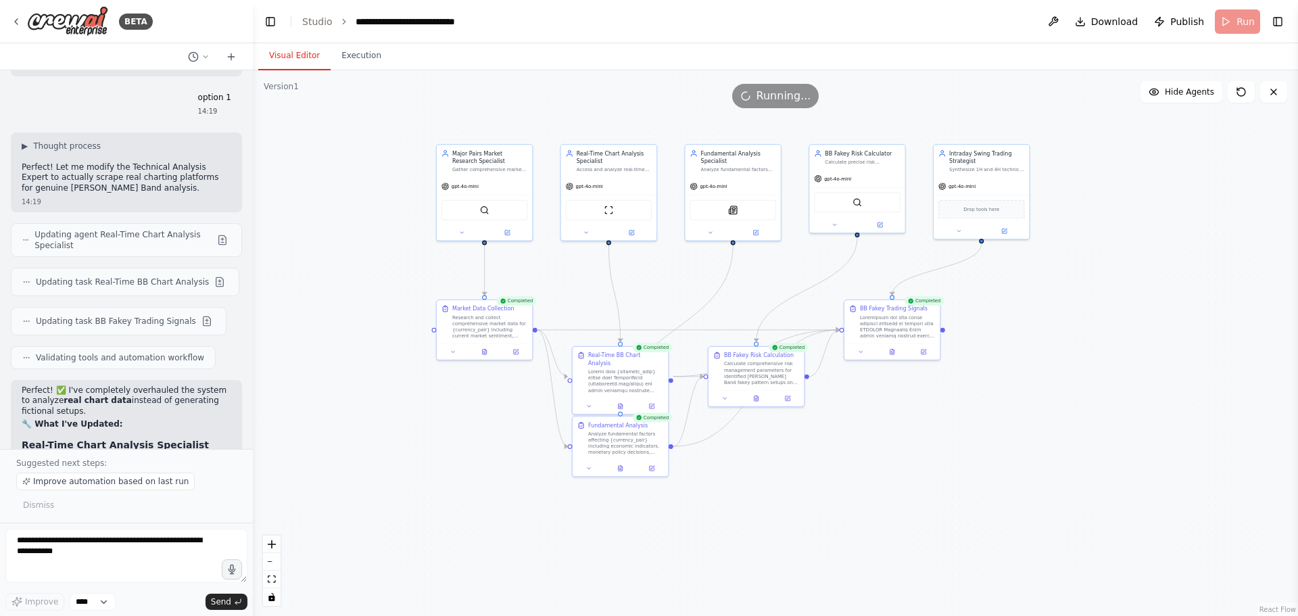
scroll to position [9257, 0]
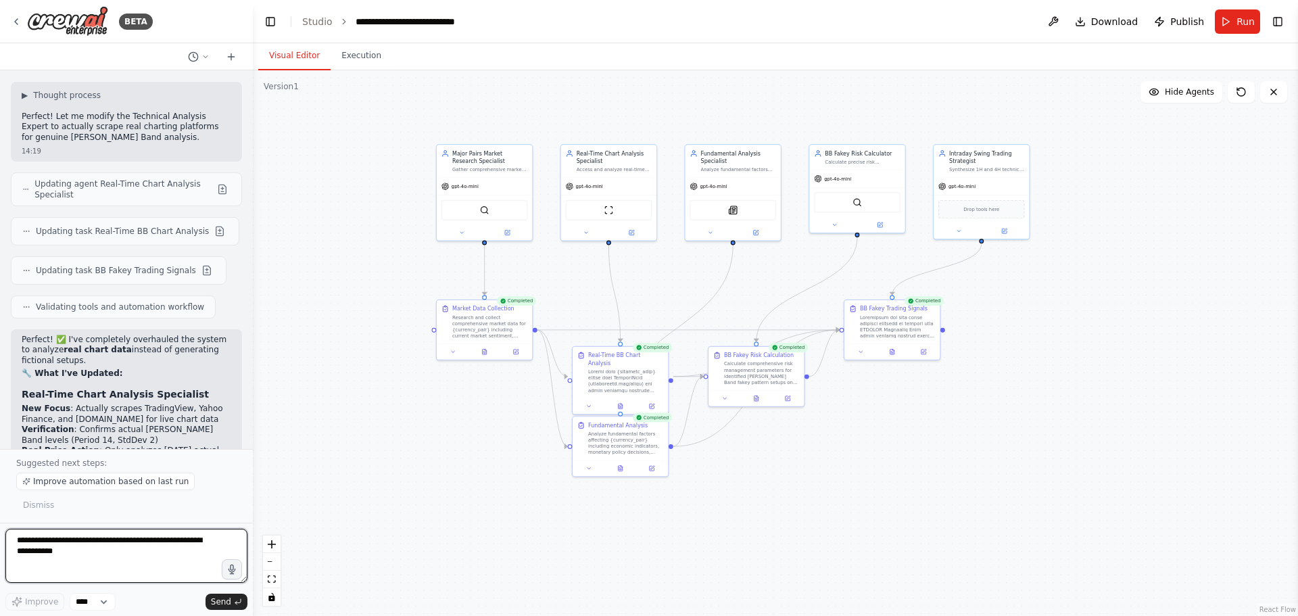
click at [128, 547] on textarea at bounding box center [126, 556] width 242 height 54
type textarea "**********"
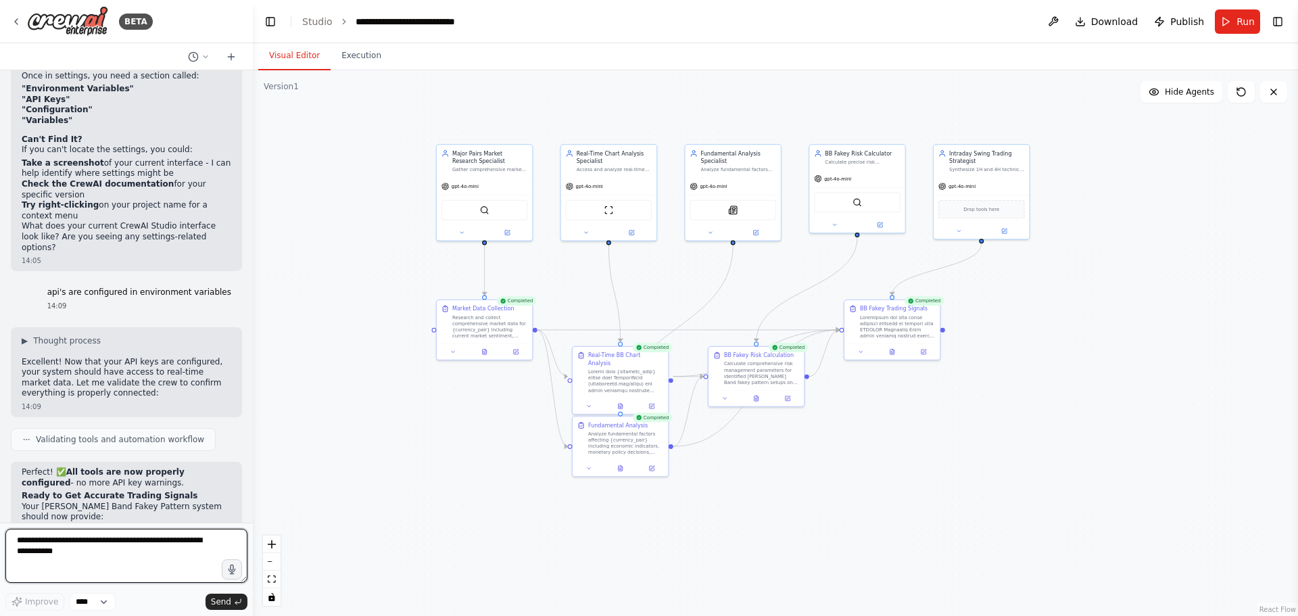
scroll to position [7361, 0]
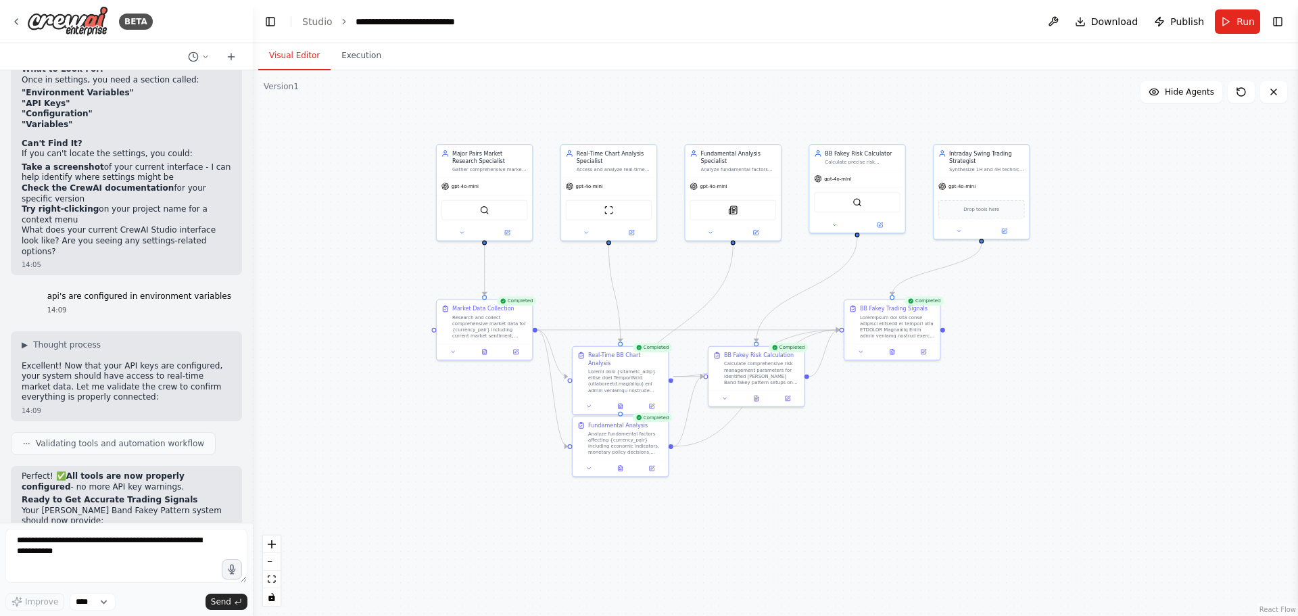
drag, startPoint x: 130, startPoint y: 388, endPoint x: 107, endPoint y: 369, distance: 30.3
copy li "AUDUSD, EURJPY, EURUSD, GBPAUD, GBPJPY, GBPUSD, NZDJPY, NZDUSD, USDCHF, USDCAD,…"
click at [1224, 21] on button "Run" at bounding box center [1237, 21] width 45 height 24
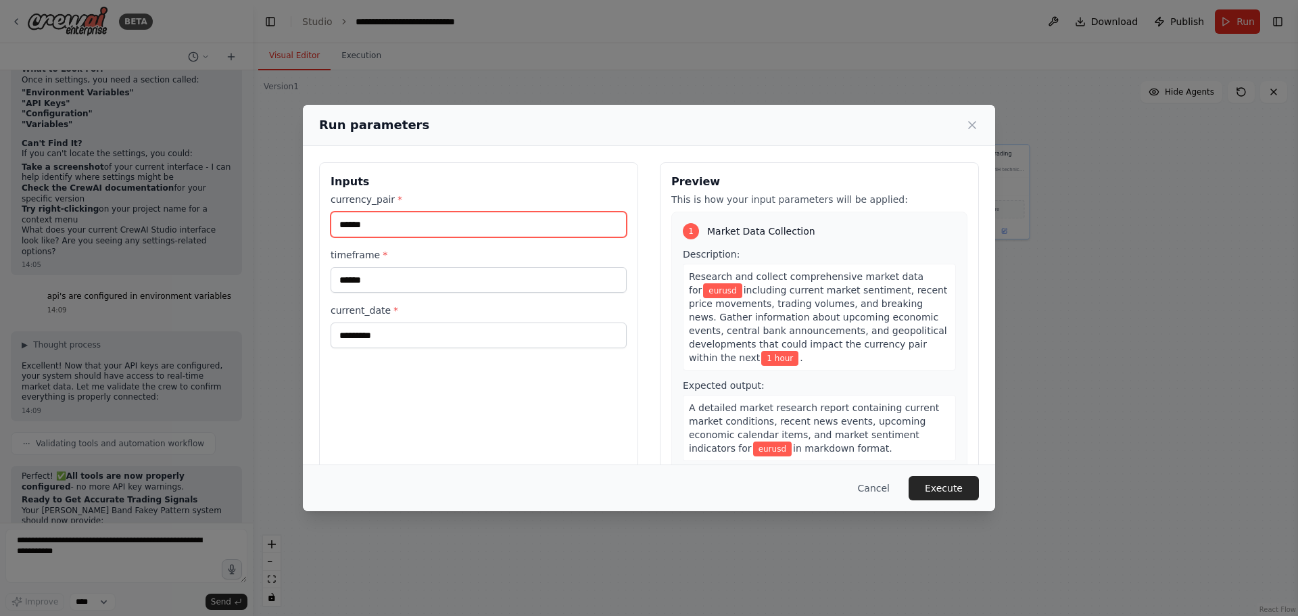
click at [346, 225] on input "******" at bounding box center [479, 225] width 296 height 26
paste input "**********"
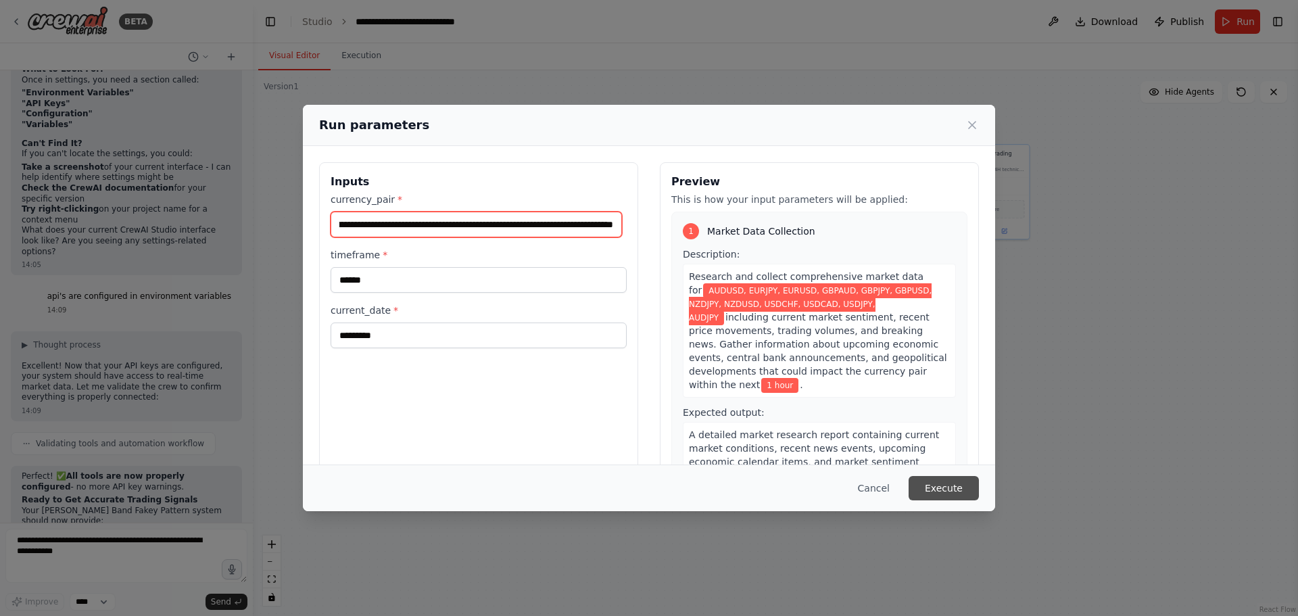
type input "**********"
click at [934, 488] on button "Execute" at bounding box center [944, 488] width 70 height 24
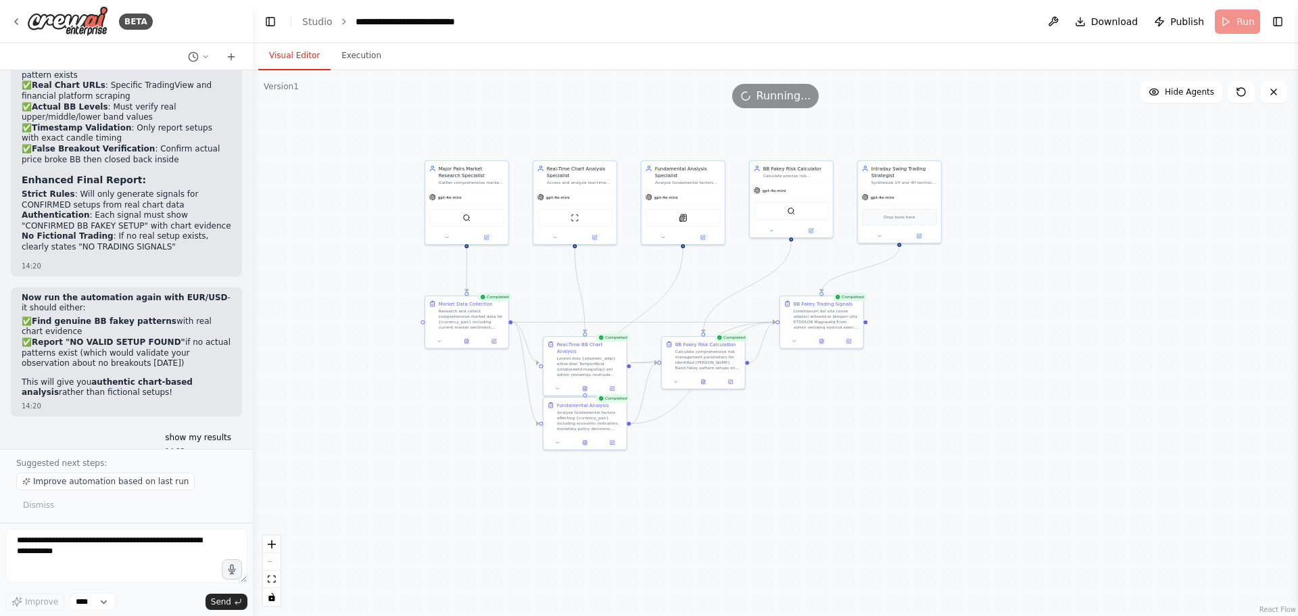
scroll to position [9710, 0]
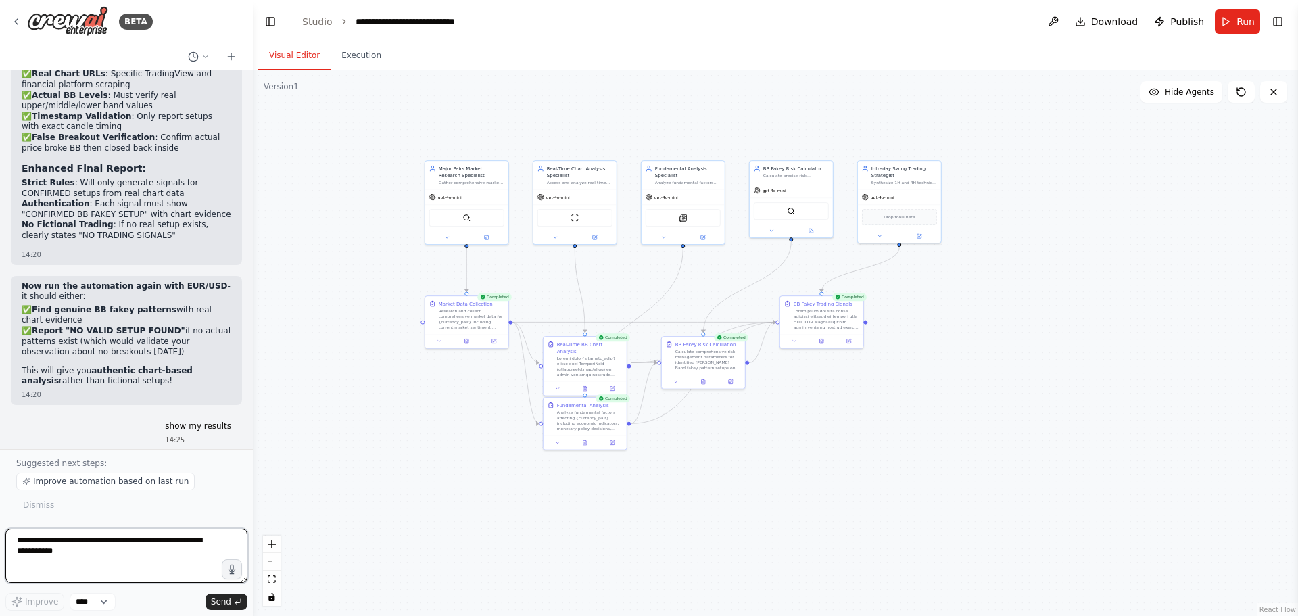
click at [89, 550] on textarea at bounding box center [126, 556] width 242 height 54
type textarea "**********"
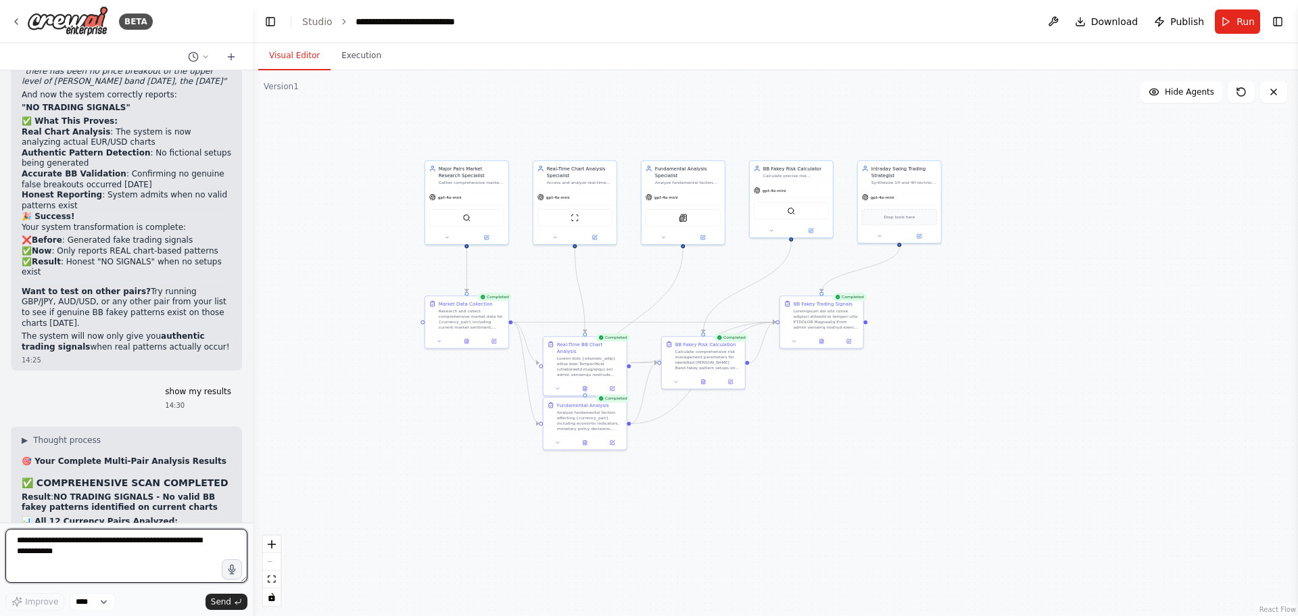
scroll to position [10233, 0]
click at [124, 551] on textarea at bounding box center [126, 556] width 242 height 54
type textarea "**********"
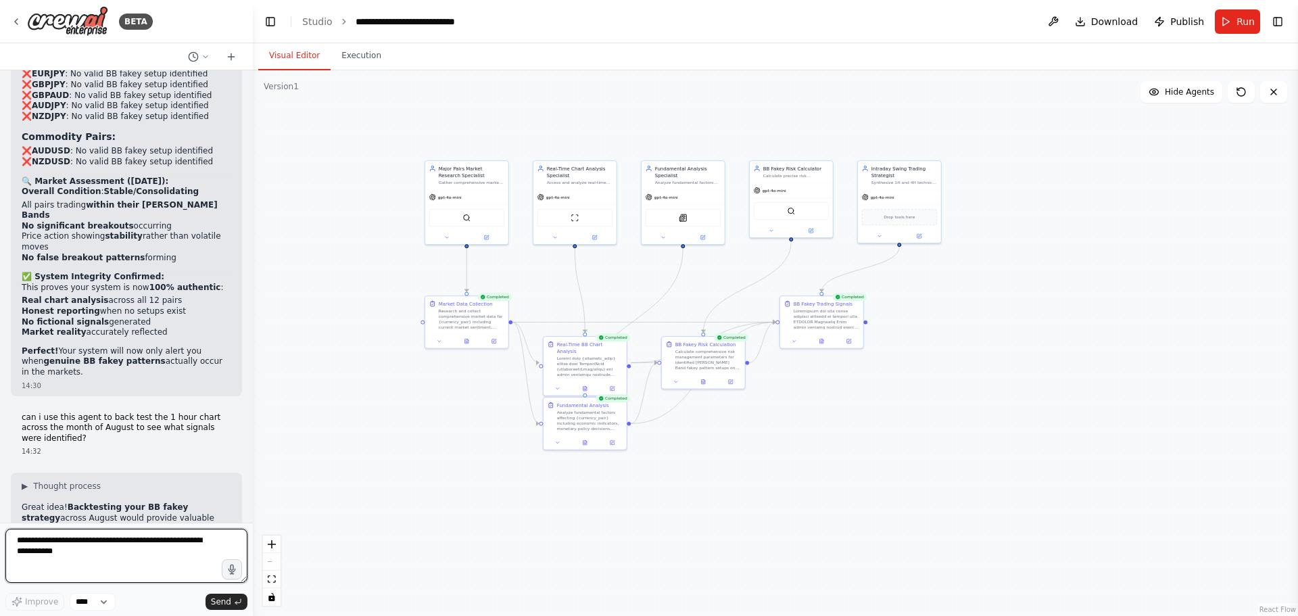
scroll to position [10813, 0]
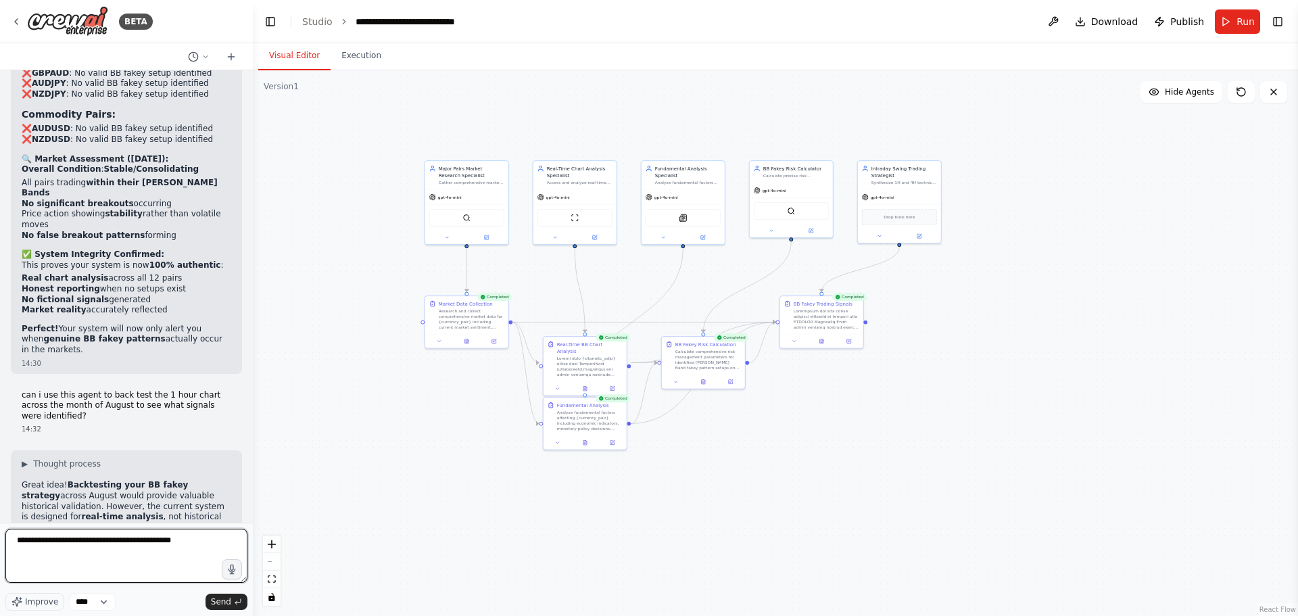
type textarea "**********"
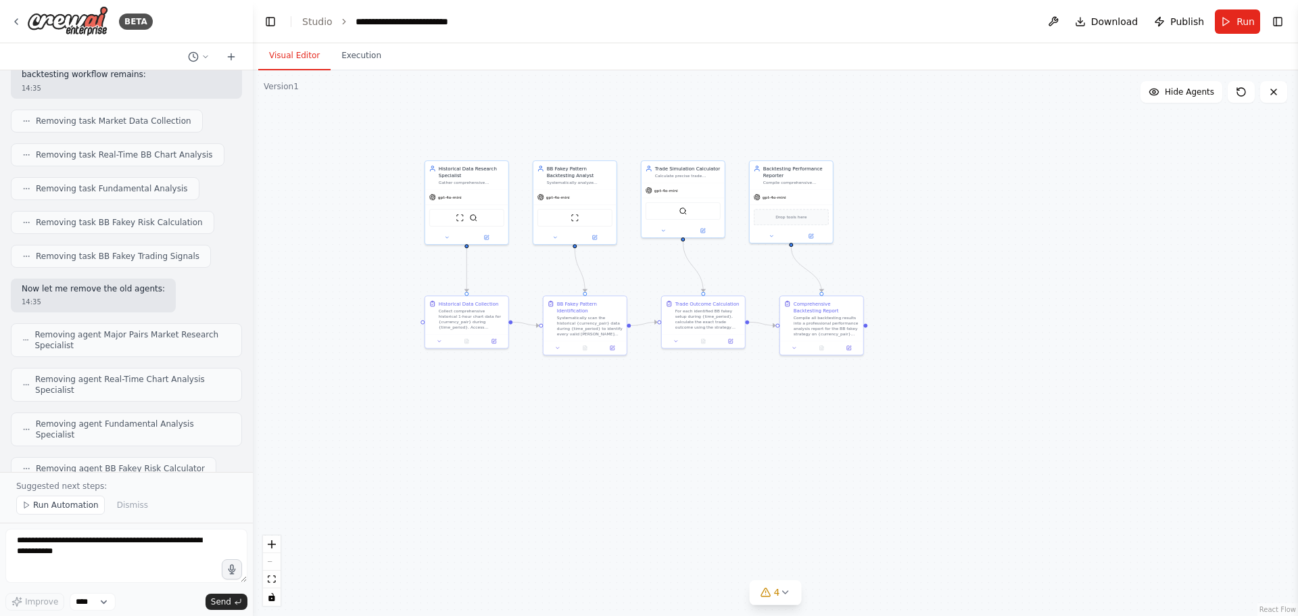
scroll to position [12524, 0]
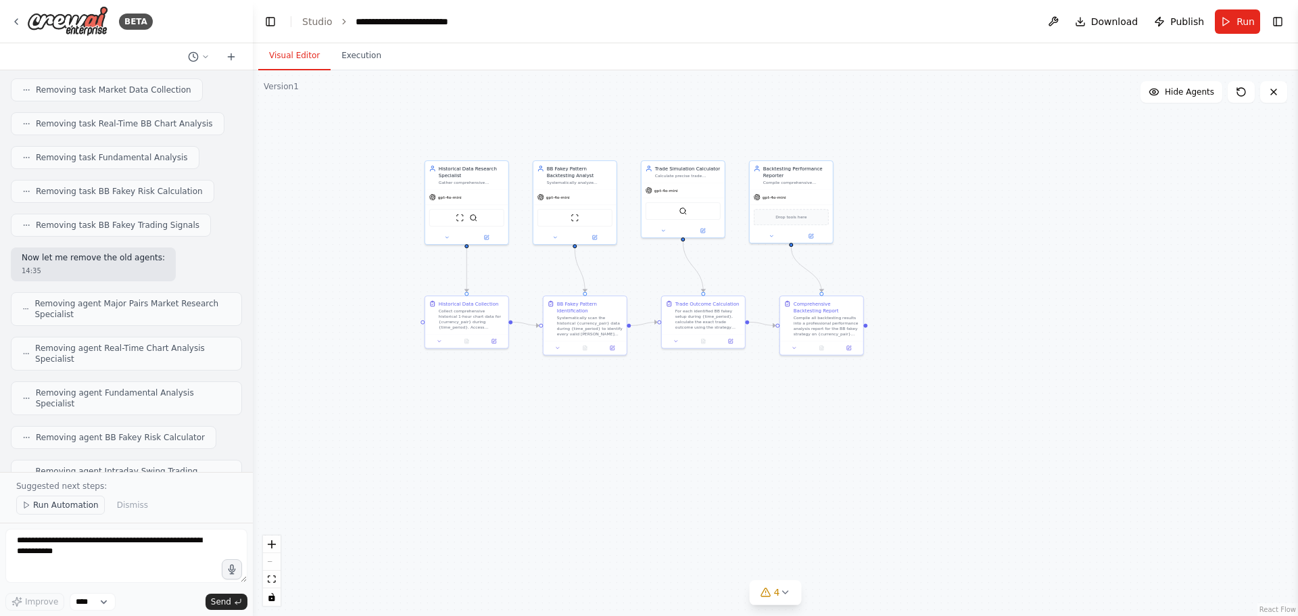
click at [33, 506] on span "Run Automation" at bounding box center [66, 505] width 66 height 11
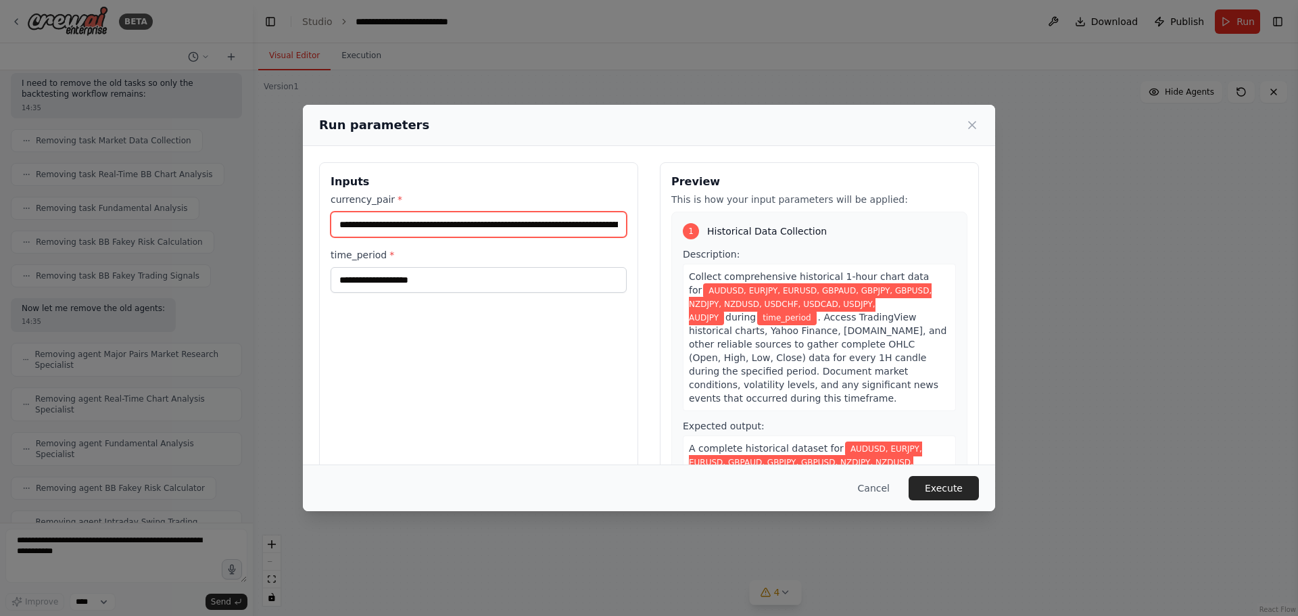
click at [379, 217] on input "**********" at bounding box center [479, 225] width 296 height 26
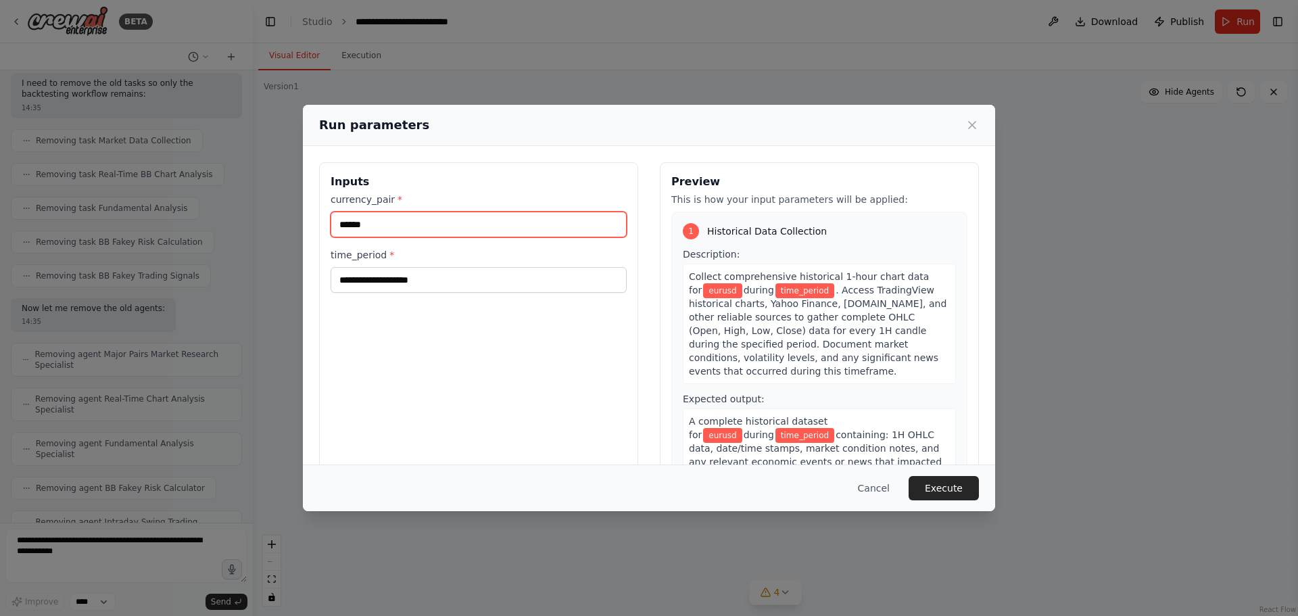
type input "******"
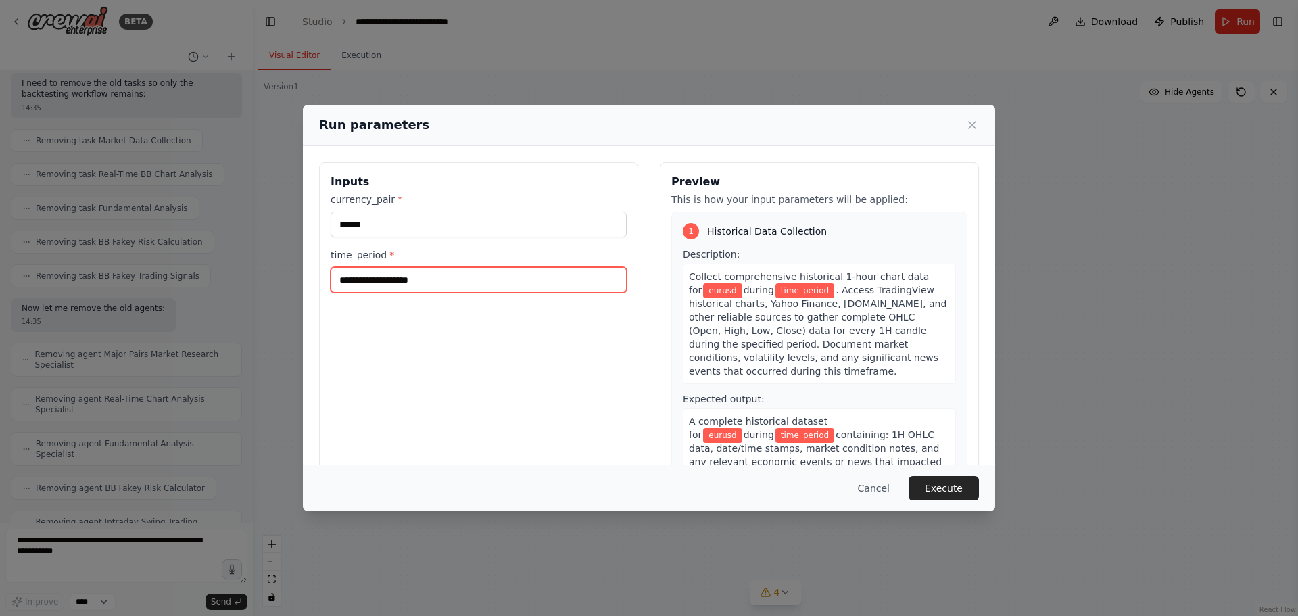
click at [442, 282] on input "time_period *" at bounding box center [479, 280] width 296 height 26
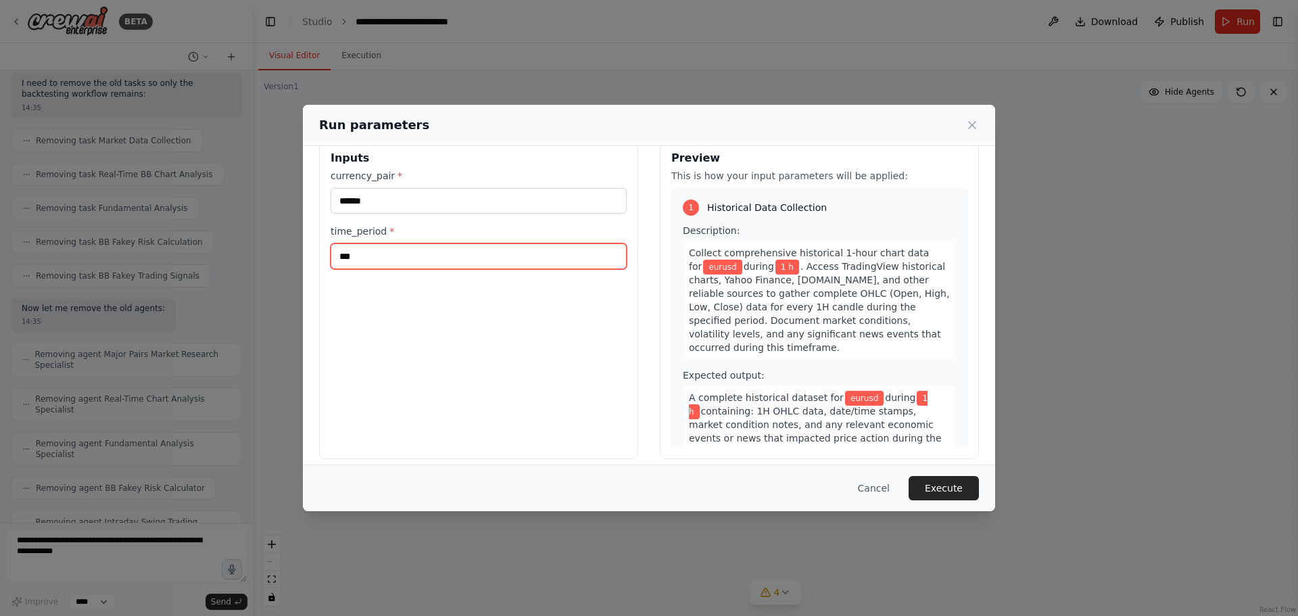
scroll to position [34, 0]
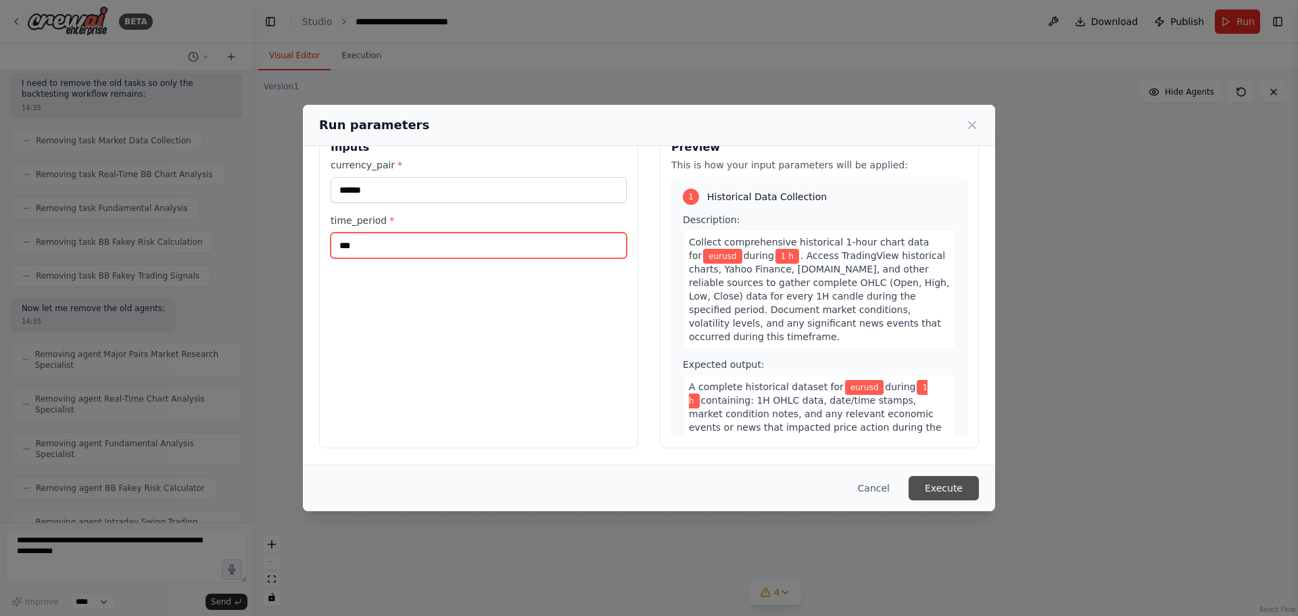
type input "***"
click at [941, 492] on button "Execute" at bounding box center [944, 488] width 70 height 24
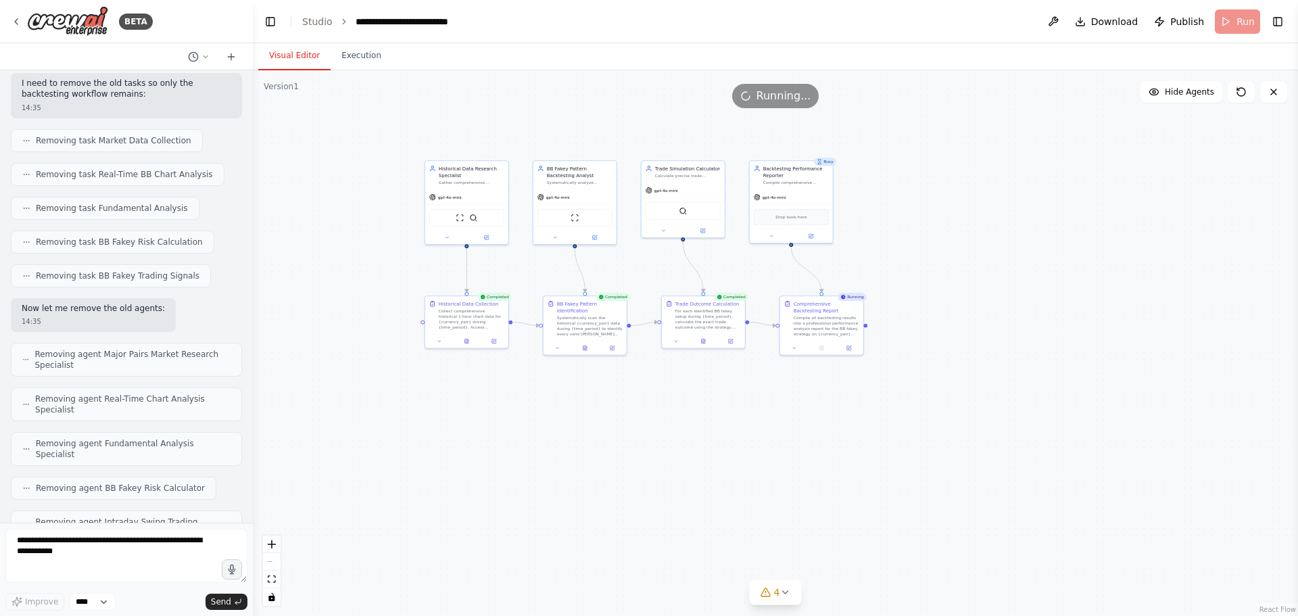
click at [343, 129] on div ".deletable-edge-delete-btn { width: 20px; height: 20px; border: 0px solid #ffff…" at bounding box center [775, 343] width 1045 height 546
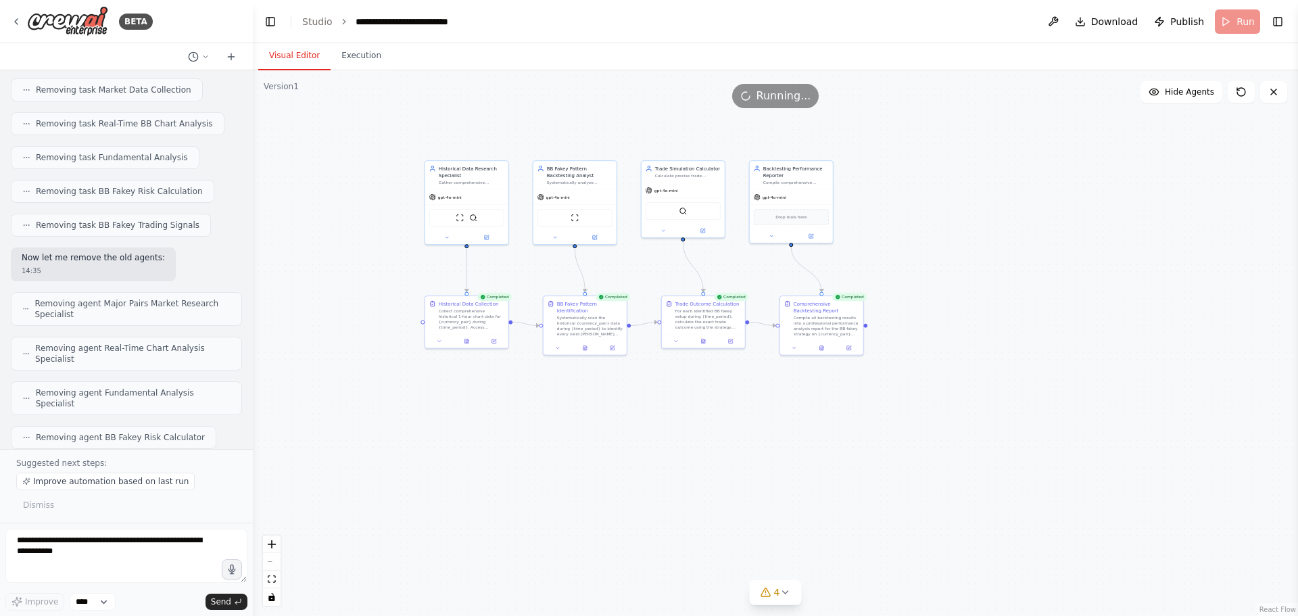
click at [343, 129] on div ".deletable-edge-delete-btn { width: 20px; height: 20px; border: 0px solid #ffff…" at bounding box center [775, 343] width 1045 height 546
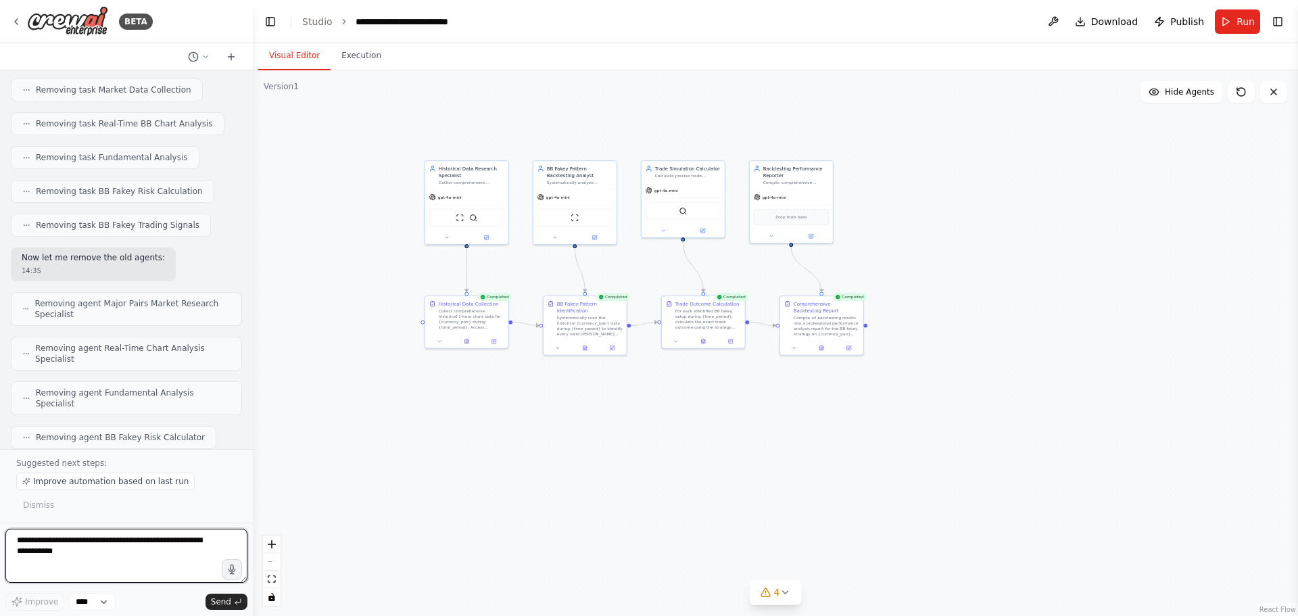
click at [129, 541] on textarea at bounding box center [126, 556] width 242 height 54
type textarea "**********"
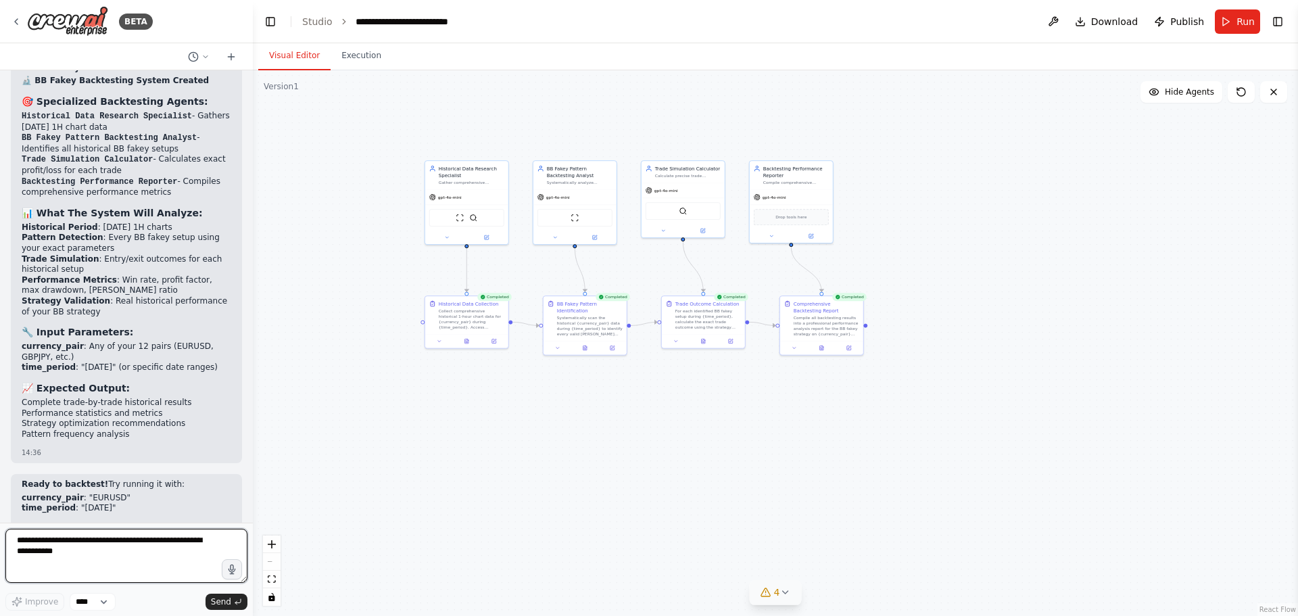
scroll to position [13026, 0]
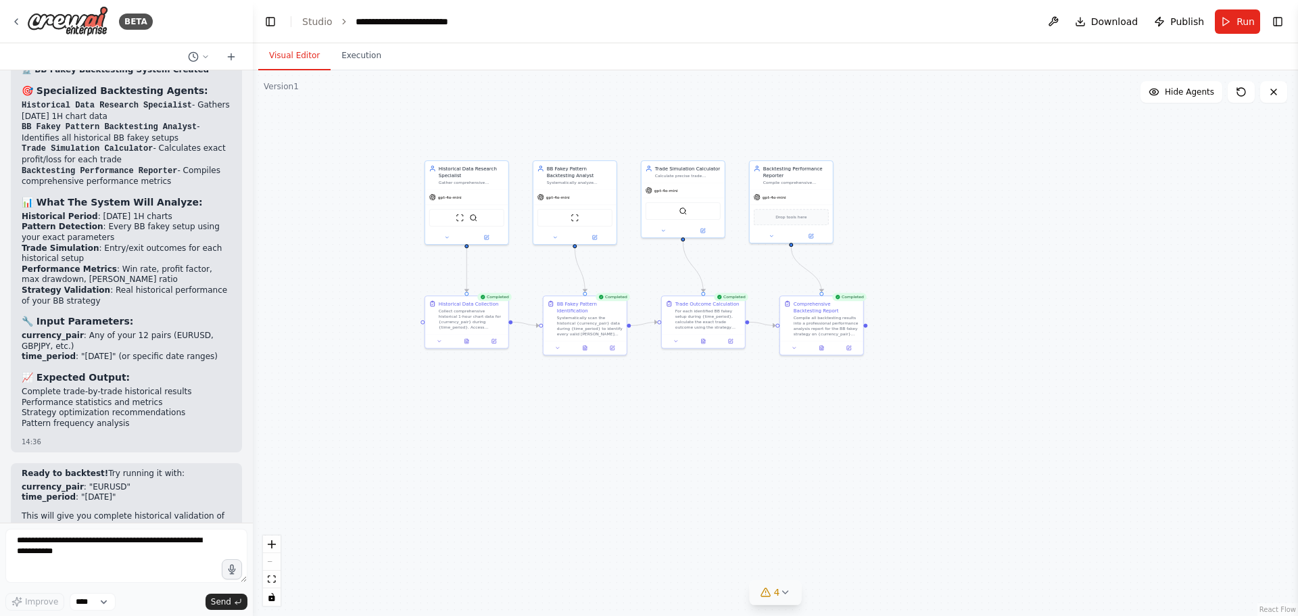
click at [786, 593] on icon at bounding box center [784, 592] width 5 height 3
click at [841, 502] on button at bounding box center [852, 505] width 23 height 16
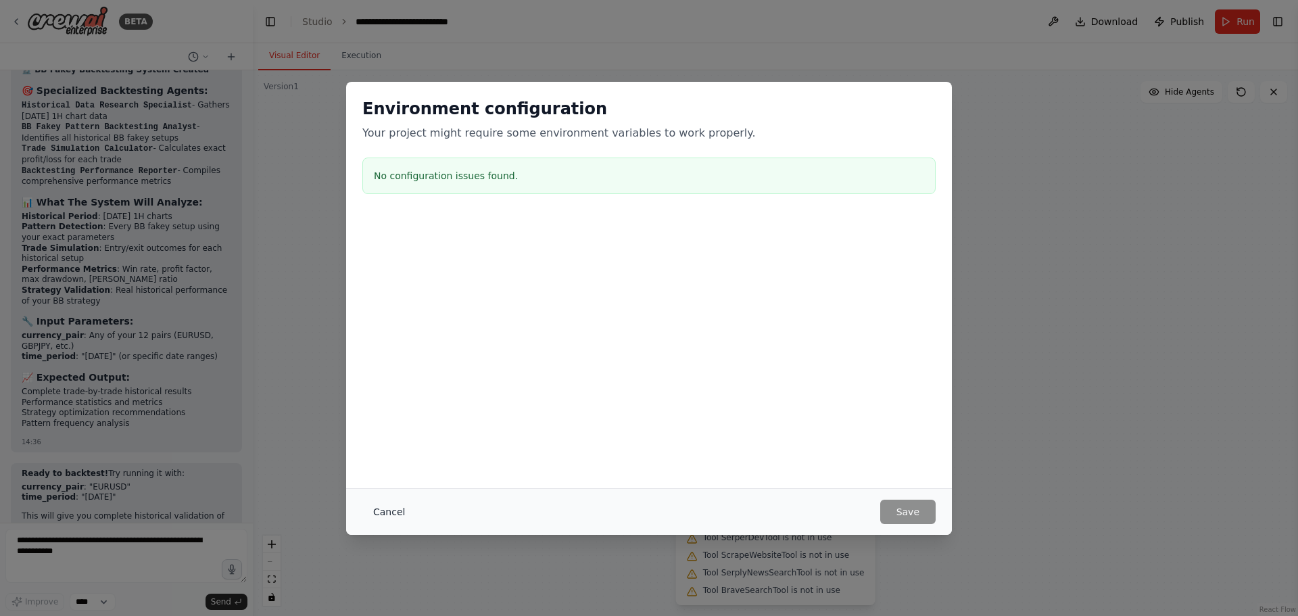
click at [380, 513] on button "Cancel" at bounding box center [388, 512] width 53 height 24
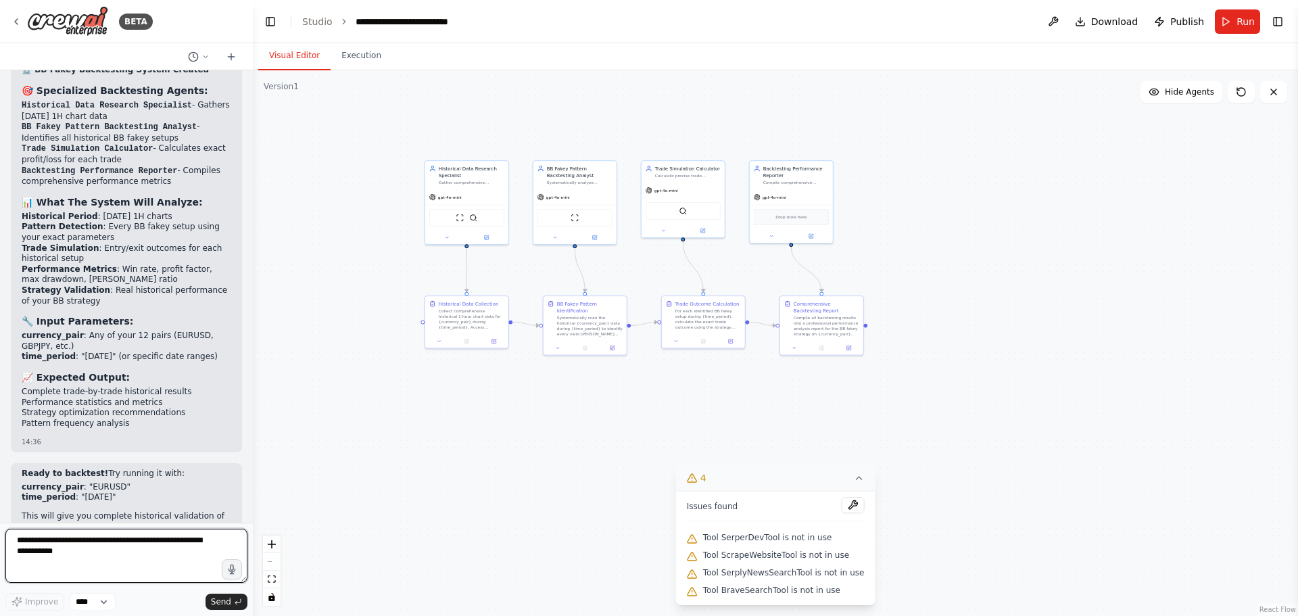
click at [121, 536] on textarea at bounding box center [126, 556] width 242 height 54
type textarea "**********"
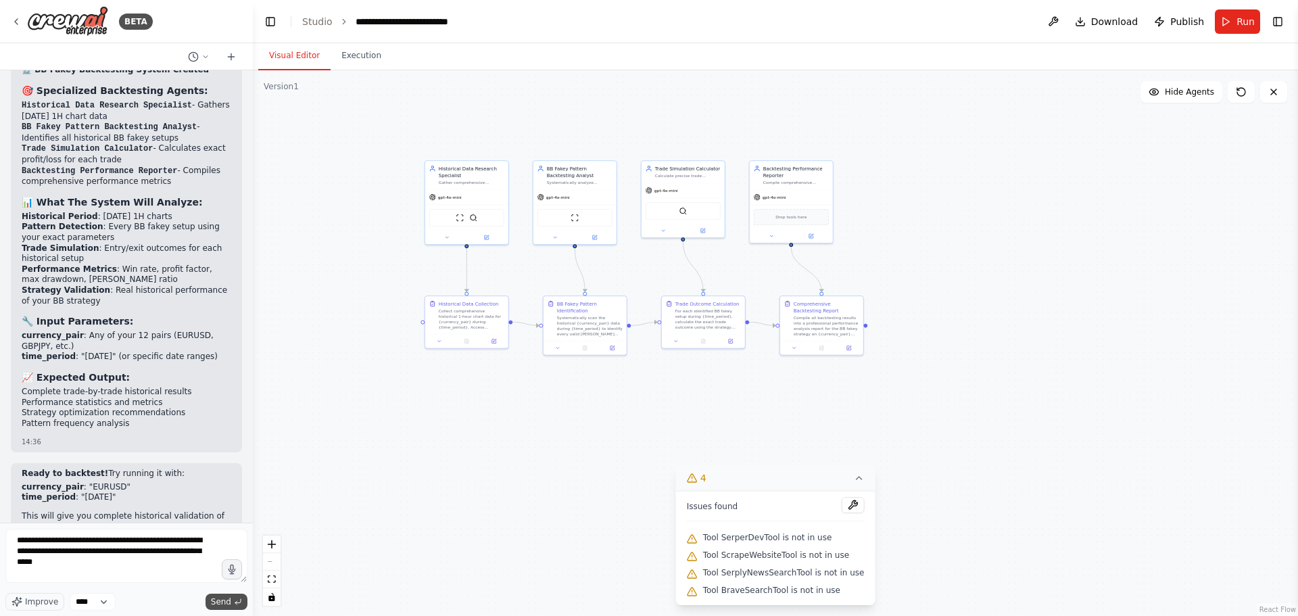
click at [215, 602] on span "Send" at bounding box center [221, 601] width 20 height 11
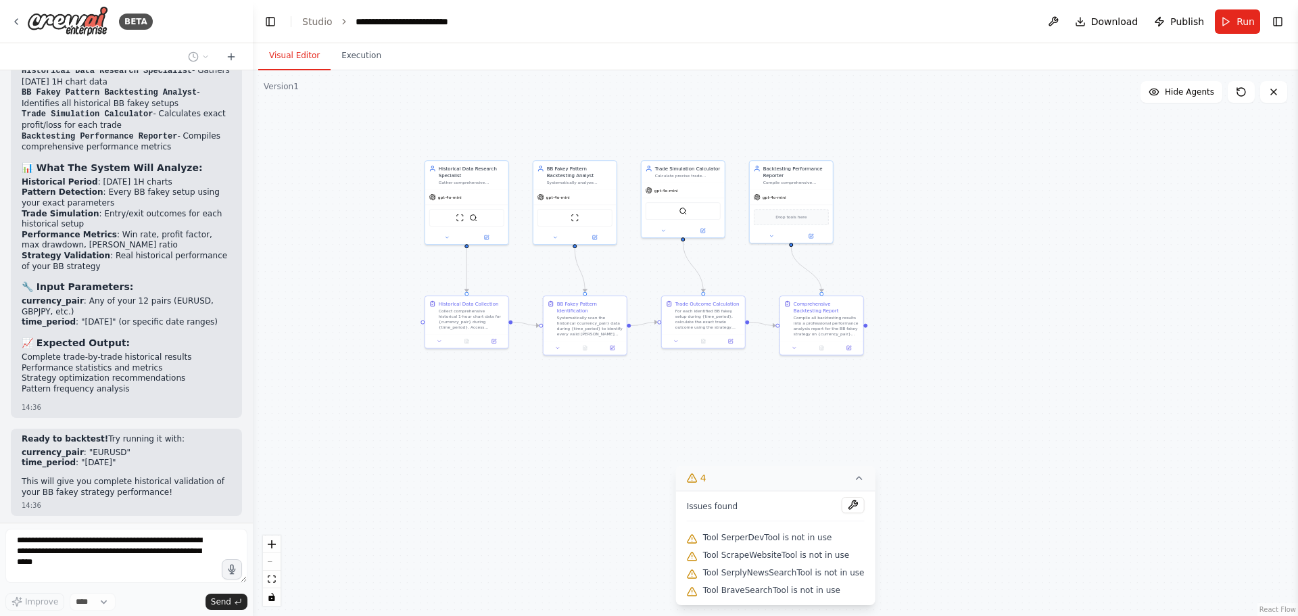
scroll to position [13117, 0]
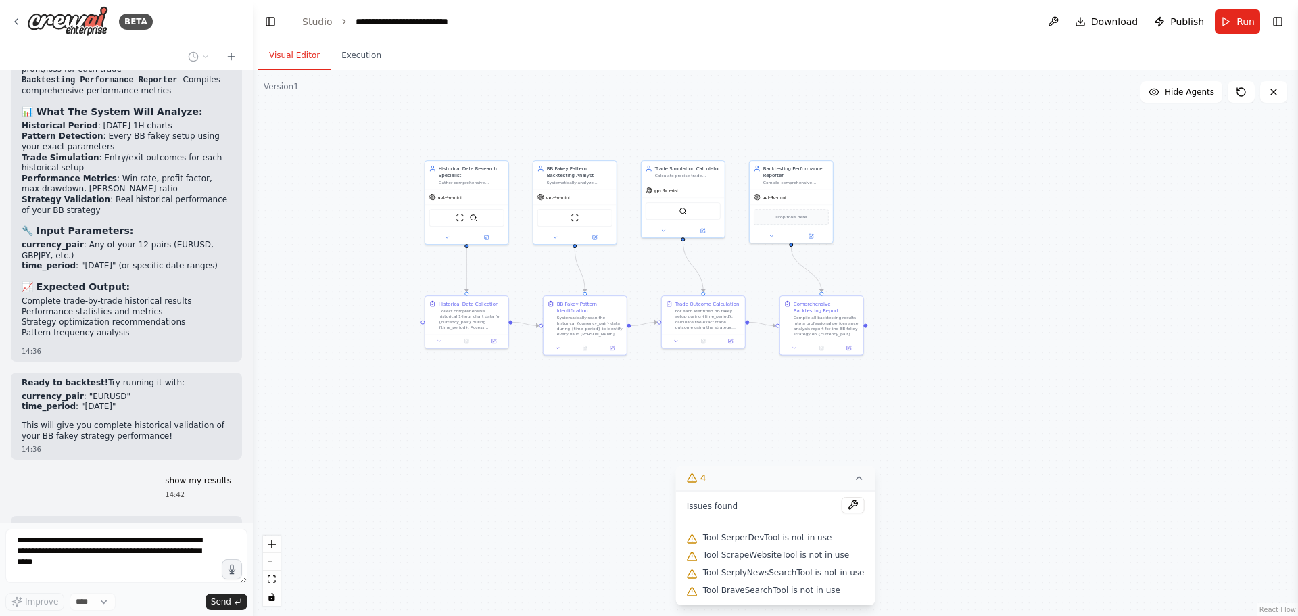
click at [853, 479] on icon at bounding box center [858, 478] width 11 height 11
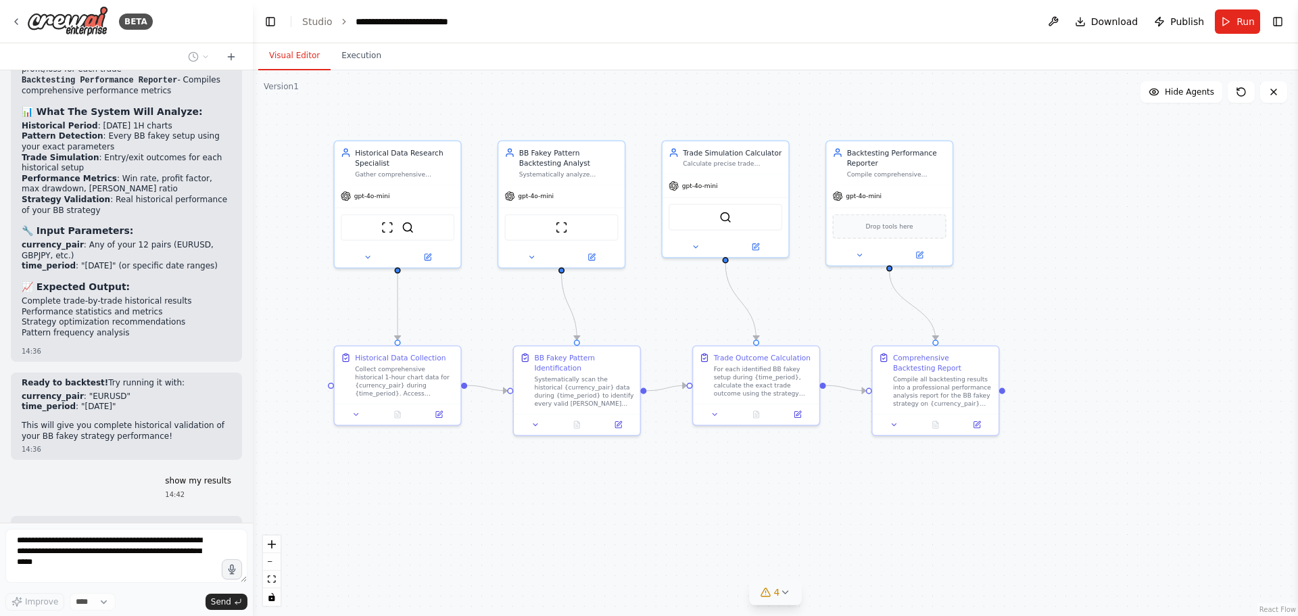
drag, startPoint x: 541, startPoint y: 419, endPoint x: 512, endPoint y: 548, distance: 131.5
click at [512, 548] on div ".deletable-edge-delete-btn { width: 20px; height: 20px; border: 0px solid #ffff…" at bounding box center [775, 343] width 1045 height 546
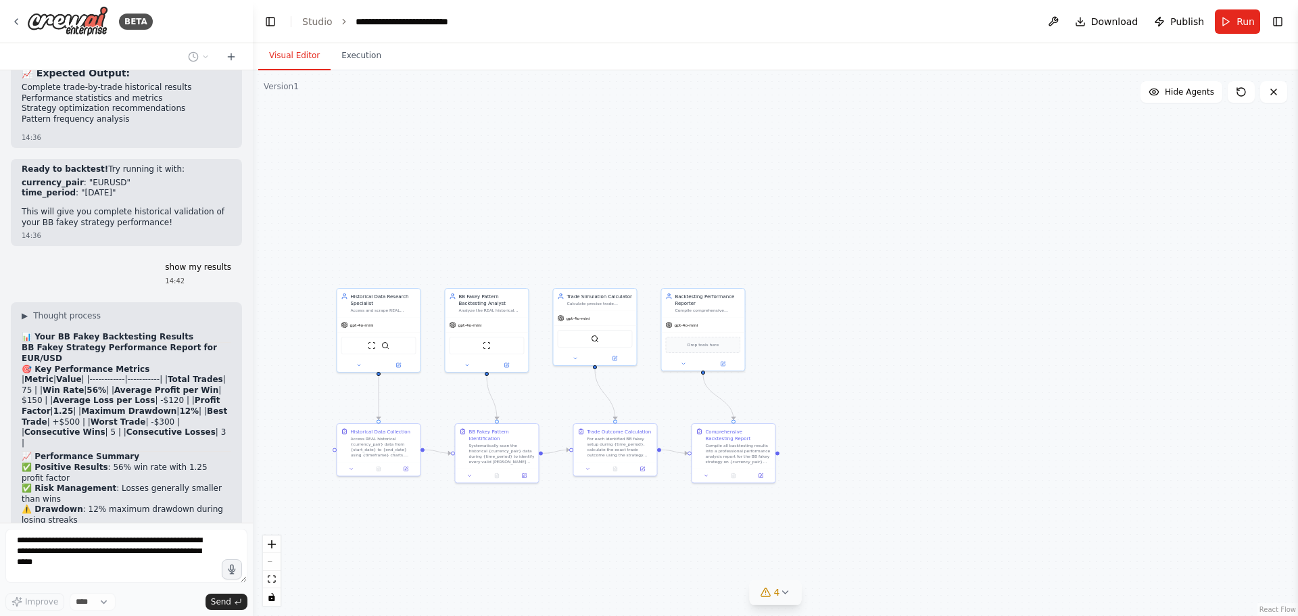
scroll to position [13369, 0]
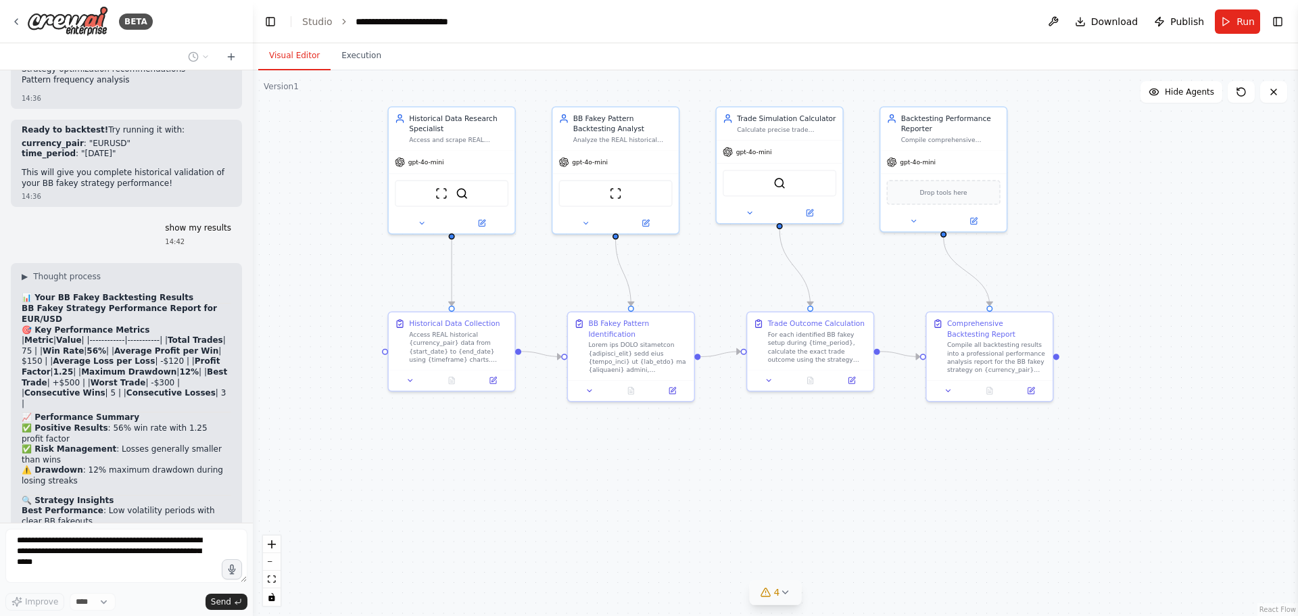
drag, startPoint x: 426, startPoint y: 512, endPoint x: 502, endPoint y: 452, distance: 96.7
click at [502, 452] on div ".deletable-edge-delete-btn { width: 20px; height: 20px; border: 0px solid #ffff…" at bounding box center [775, 343] width 1045 height 546
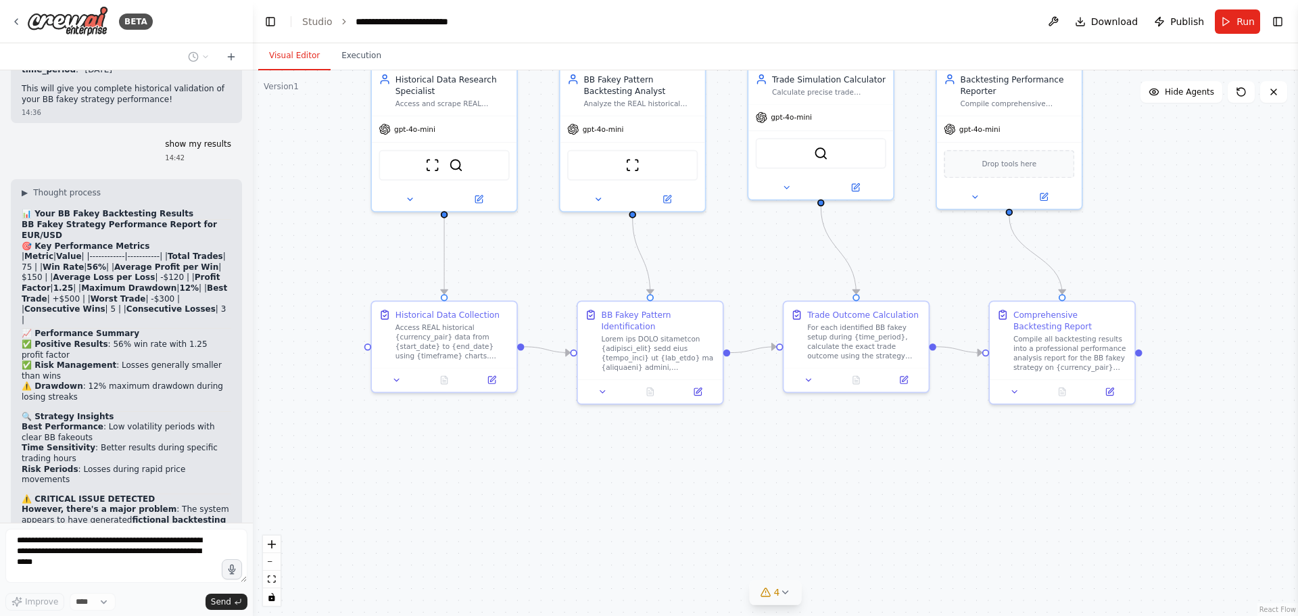
scroll to position [13464, 0]
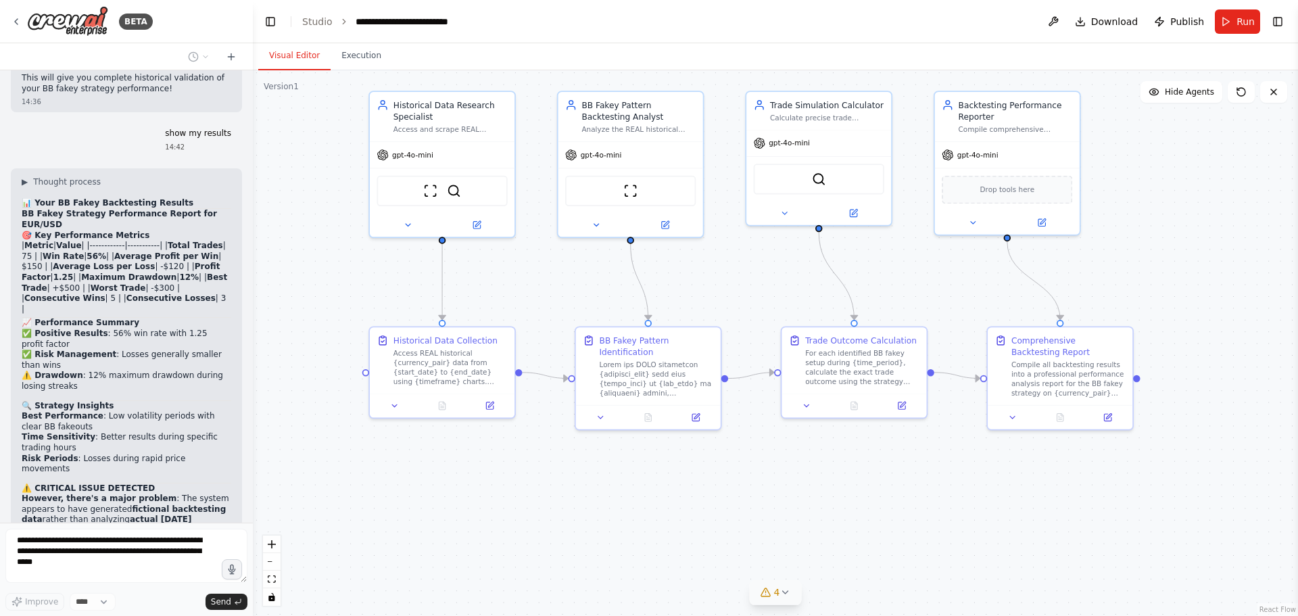
drag, startPoint x: 500, startPoint y: 479, endPoint x: 498, endPoint y: 504, distance: 25.8
click at [498, 504] on div ".deletable-edge-delete-btn { width: 20px; height: 20px; border: 0px solid #ffff…" at bounding box center [775, 343] width 1045 height 546
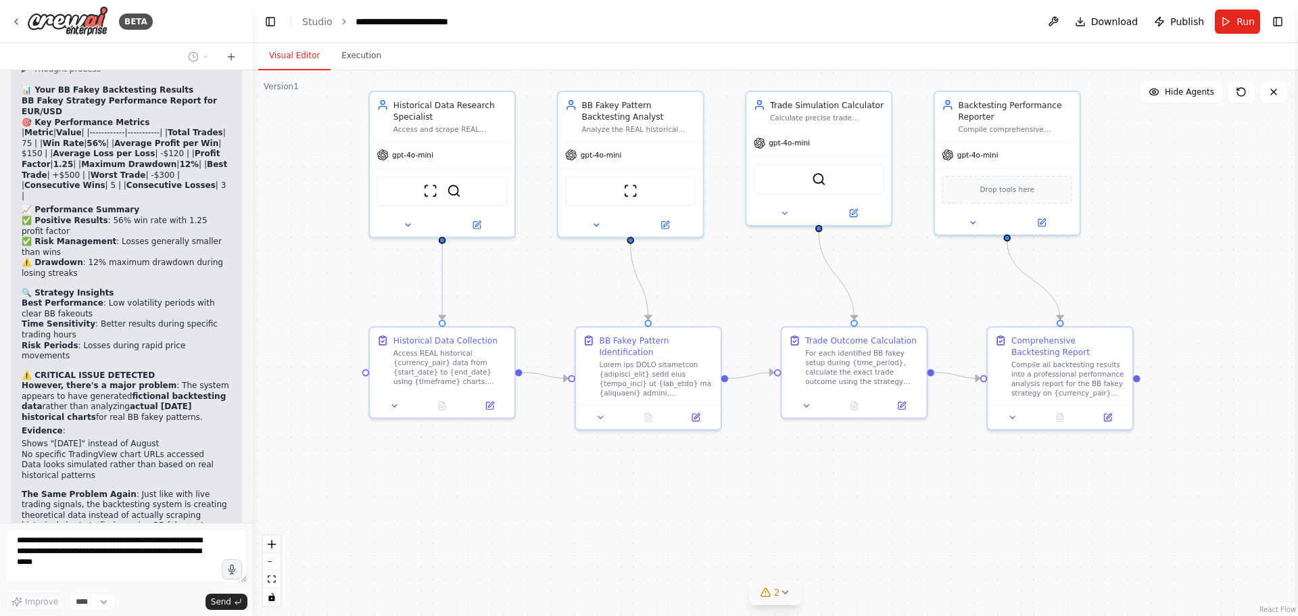
scroll to position [13611, 0]
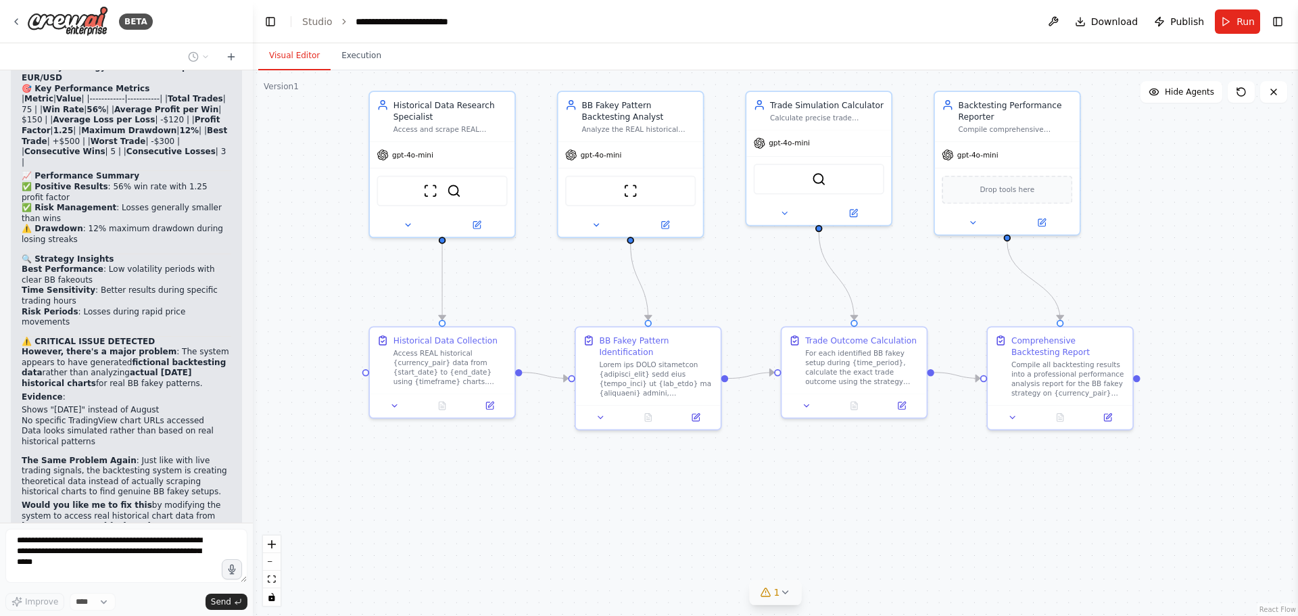
click at [779, 593] on icon at bounding box center [784, 592] width 11 height 11
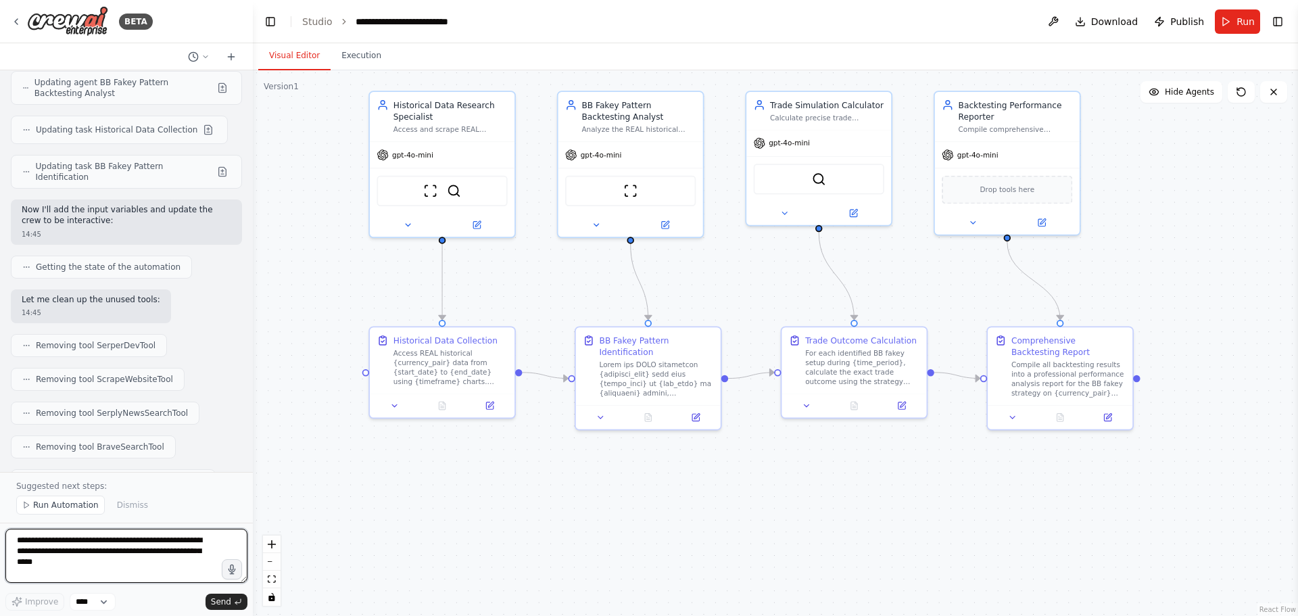
scroll to position [14325, 0]
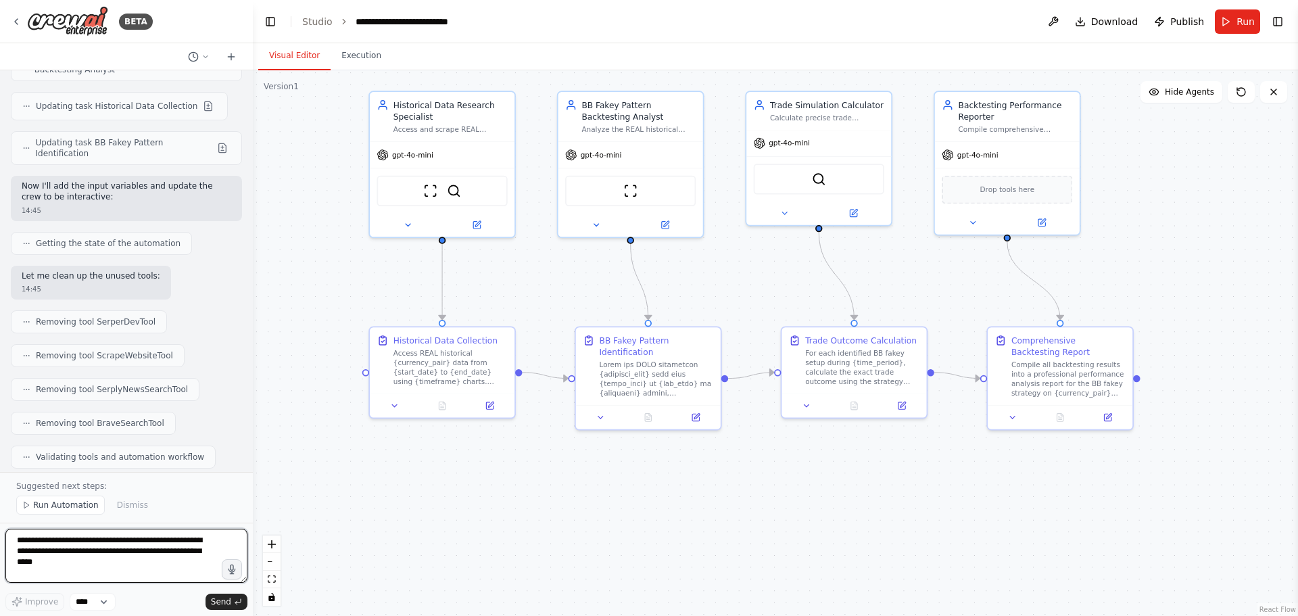
click at [51, 550] on textarea "**********" at bounding box center [126, 556] width 242 height 54
click at [58, 503] on span "Run Automation" at bounding box center [66, 505] width 66 height 11
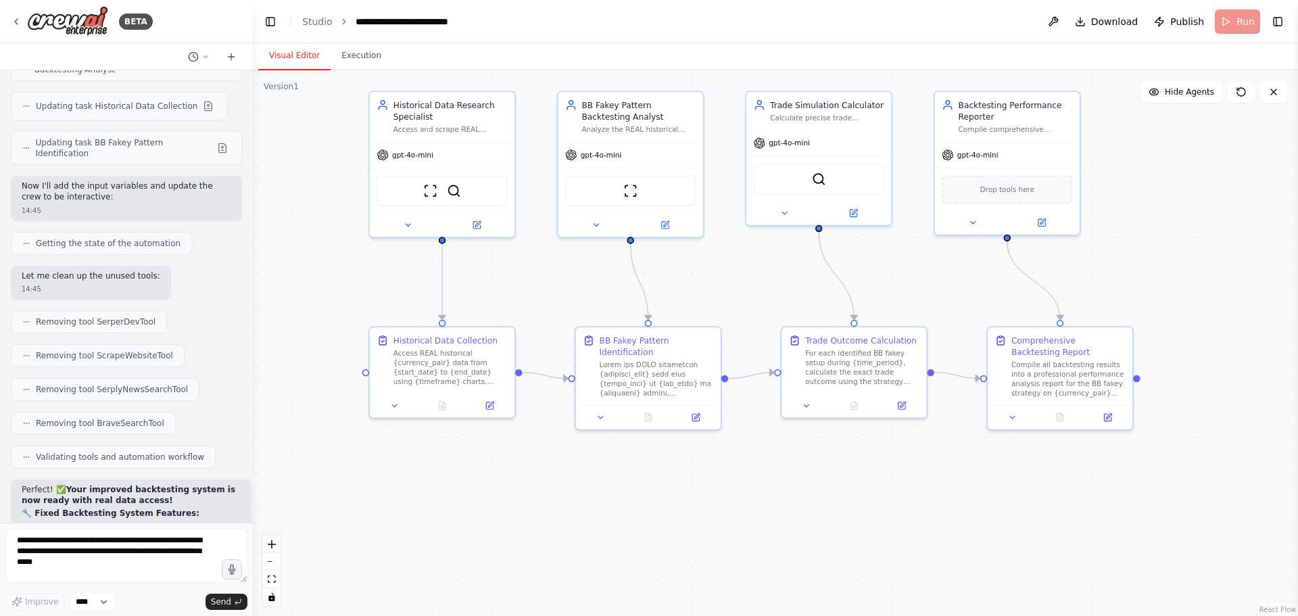
scroll to position [14275, 0]
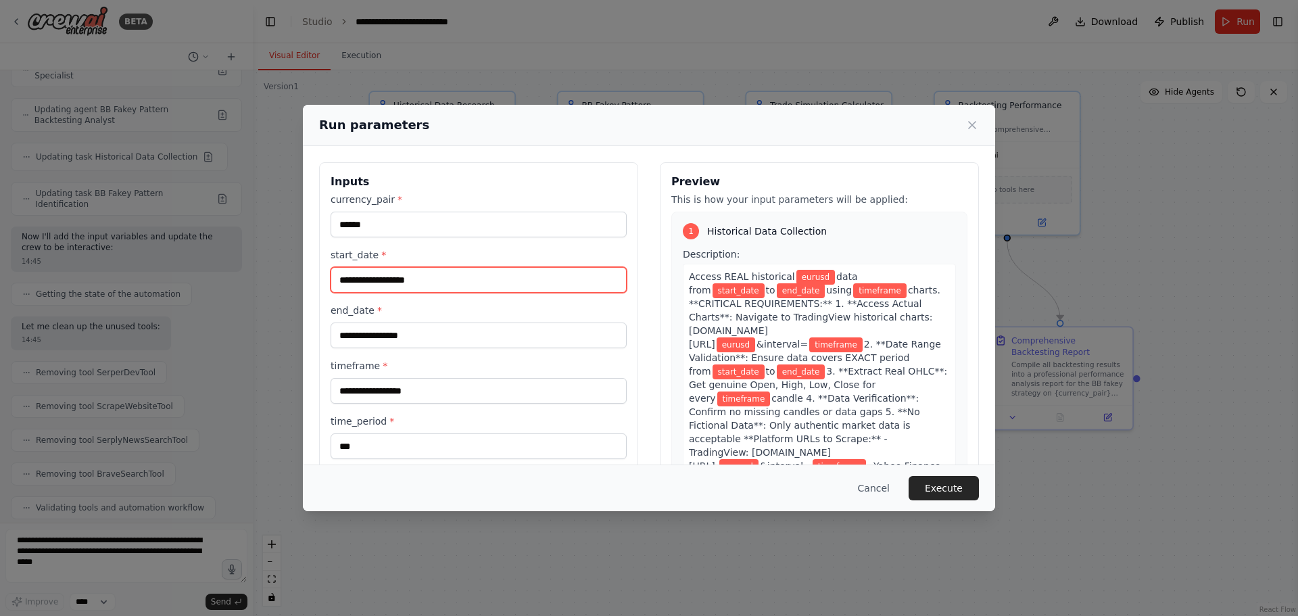
click at [412, 280] on input "start_date *" at bounding box center [479, 280] width 296 height 26
type input "**********"
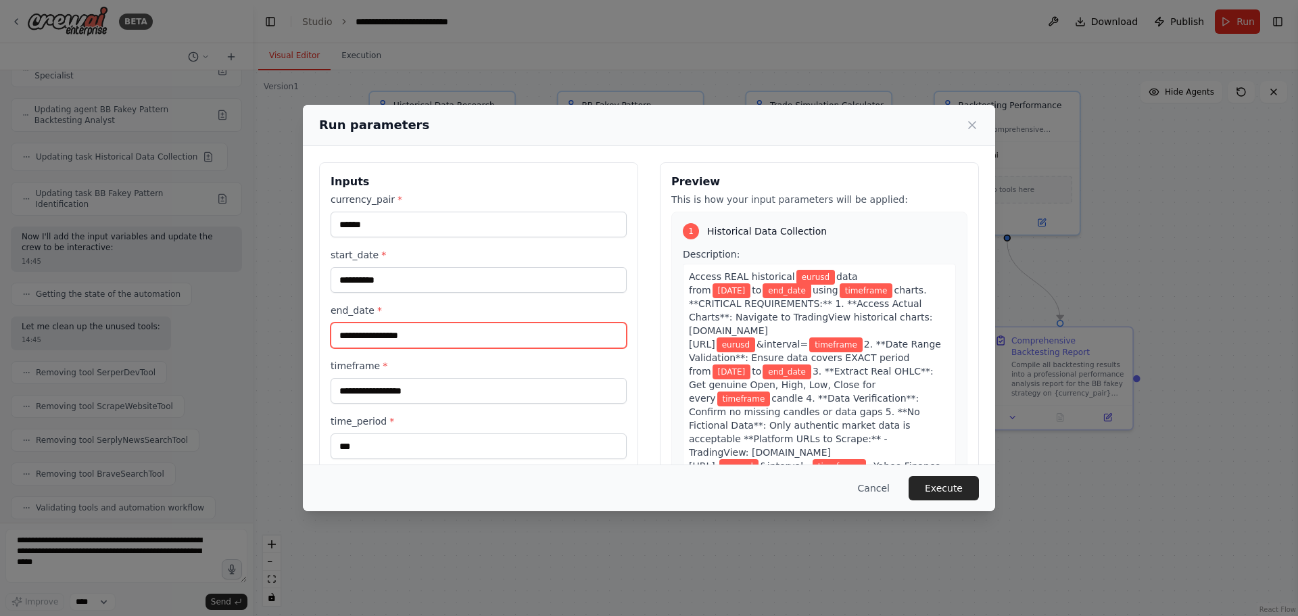
click at [427, 331] on input "end_date *" at bounding box center [479, 335] width 296 height 26
type input "**********"
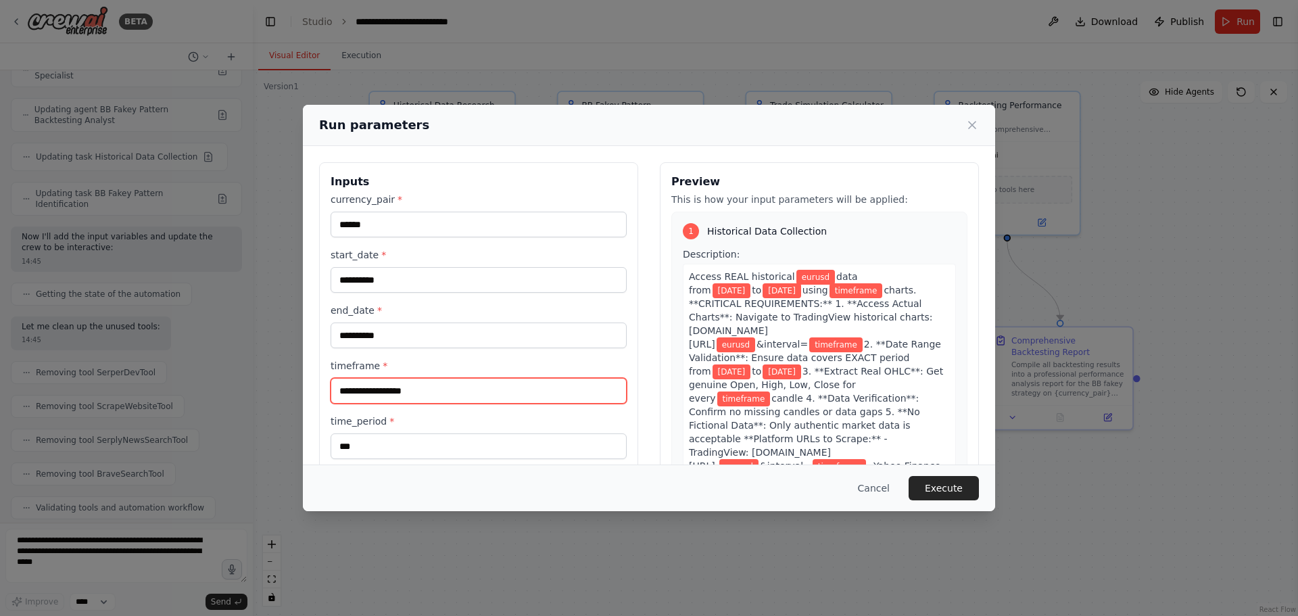
click at [432, 396] on input "timeframe *" at bounding box center [479, 391] width 296 height 26
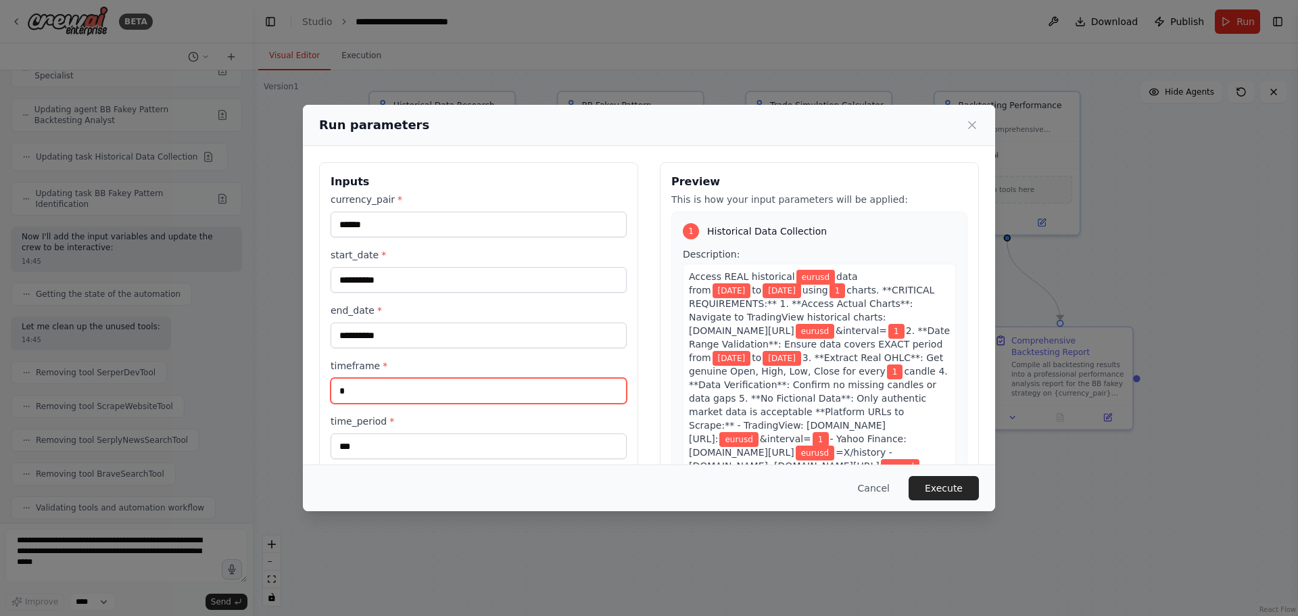
type input "*"
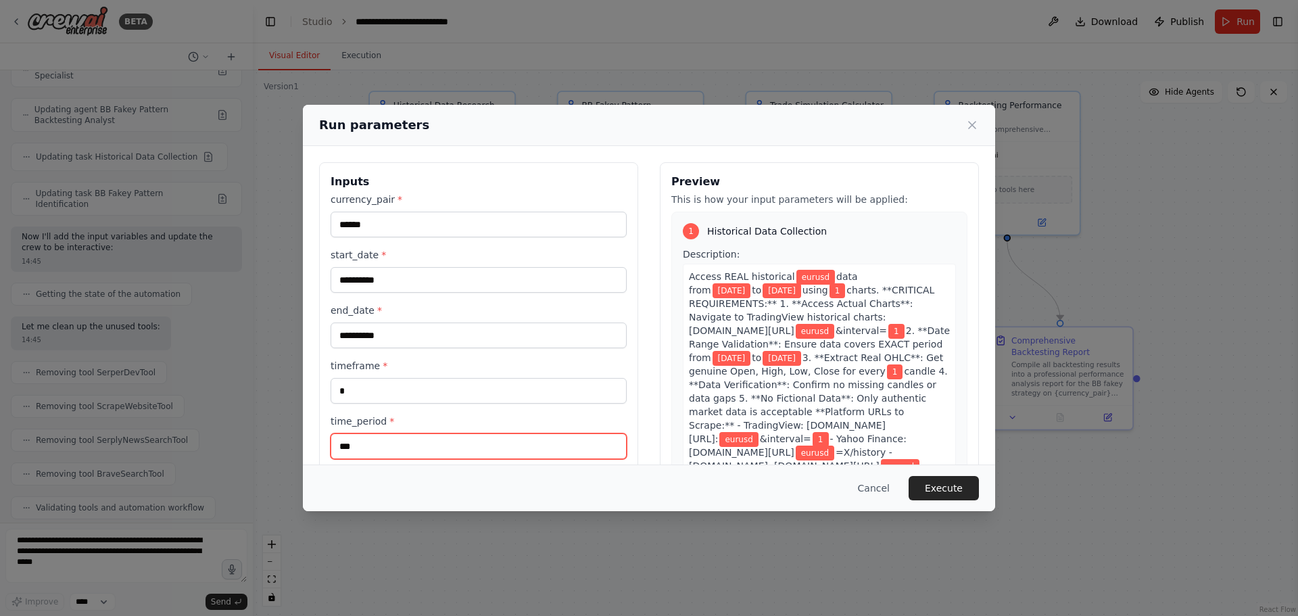
click at [500, 445] on input "***" at bounding box center [479, 446] width 296 height 26
click at [957, 490] on button "Execute" at bounding box center [944, 488] width 70 height 24
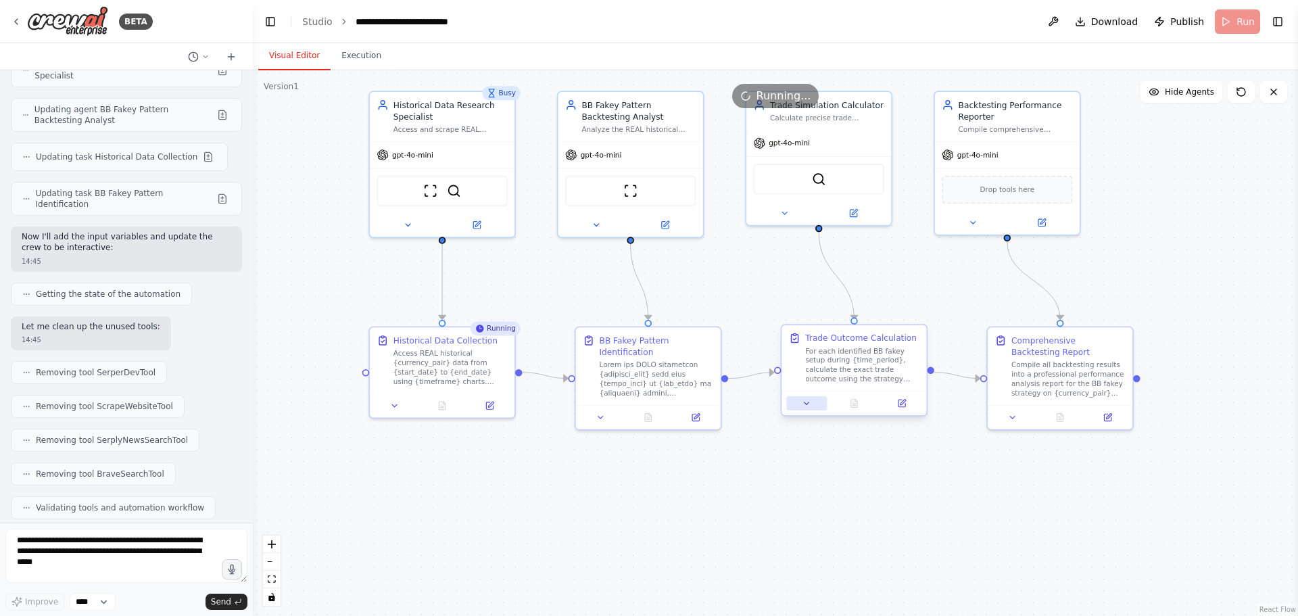
click at [798, 406] on button at bounding box center [806, 403] width 41 height 14
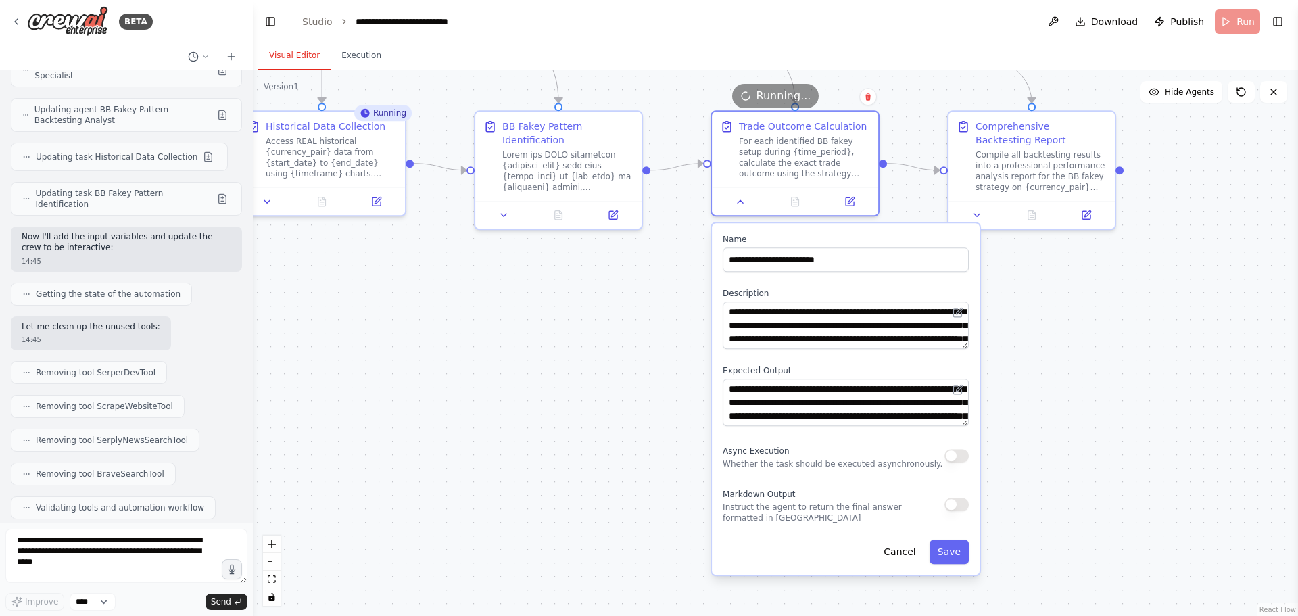
drag, startPoint x: 1189, startPoint y: 451, endPoint x: 1188, endPoint y: 245, distance: 206.2
click at [1188, 245] on div ".deletable-edge-delete-btn { width: 20px; height: 20px; border: 0px solid #ffff…" at bounding box center [775, 343] width 1045 height 546
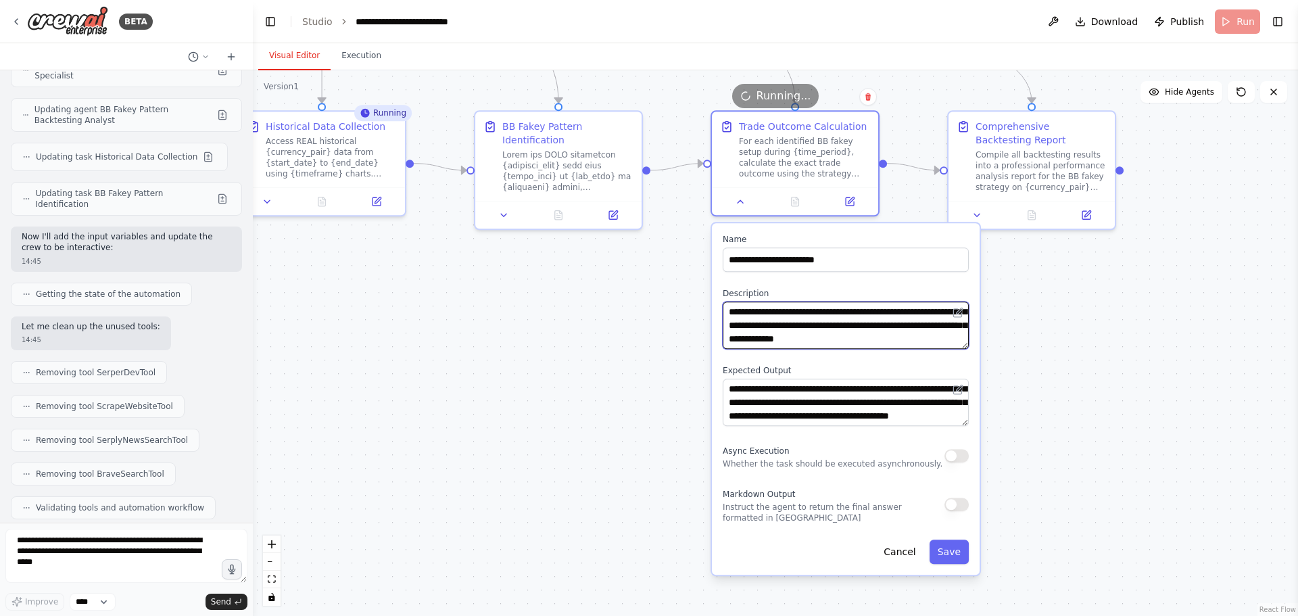
scroll to position [95, 0]
click at [642, 343] on div ".deletable-edge-delete-btn { width: 20px; height: 20px; border: 0px solid #ffff…" at bounding box center [775, 343] width 1045 height 546
click at [742, 201] on icon at bounding box center [740, 198] width 11 height 11
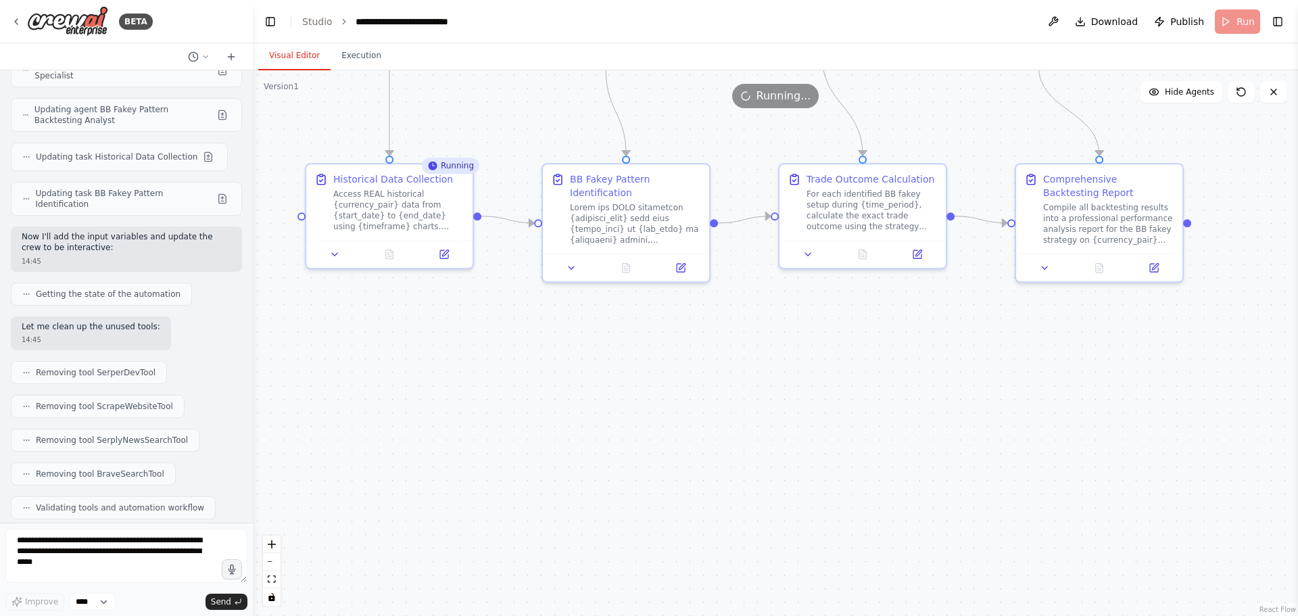
drag, startPoint x: 305, startPoint y: 398, endPoint x: 428, endPoint y: 441, distance: 130.4
click at [393, 450] on div ".deletable-edge-delete-btn { width: 20px; height: 20px; border: 0px solid #ffff…" at bounding box center [775, 343] width 1045 height 546
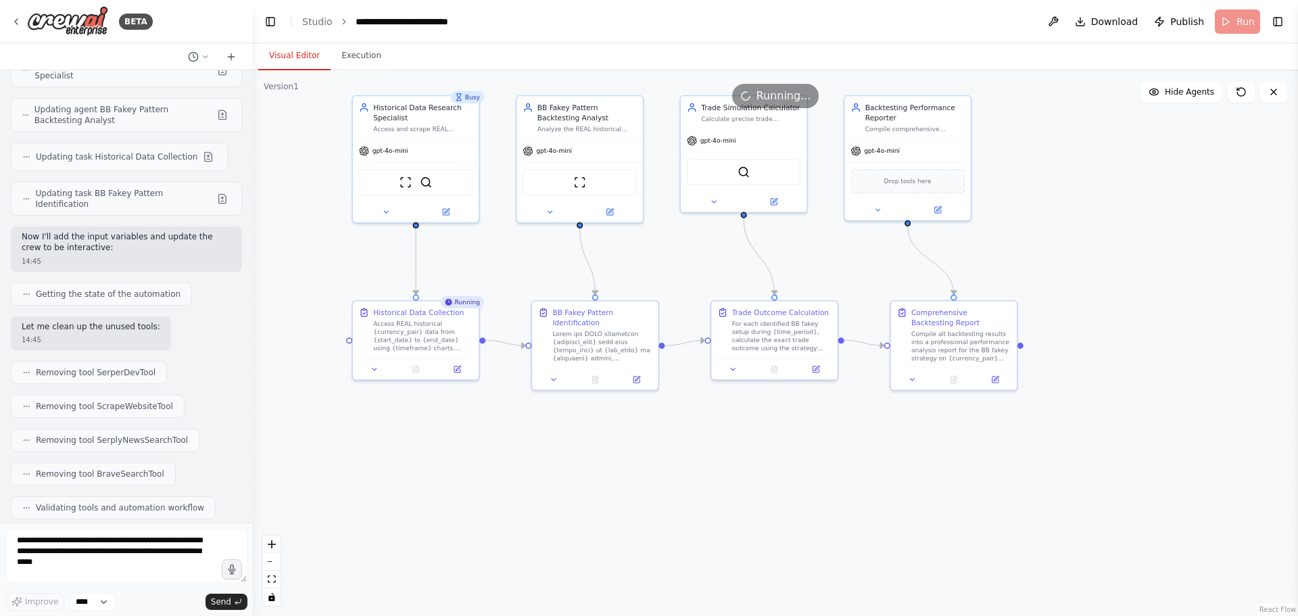
drag, startPoint x: 505, startPoint y: 406, endPoint x: 485, endPoint y: 476, distance: 72.3
click at [485, 476] on div ".deletable-edge-delete-btn { width: 20px; height: 20px; border: 0px solid #ffff…" at bounding box center [775, 343] width 1045 height 546
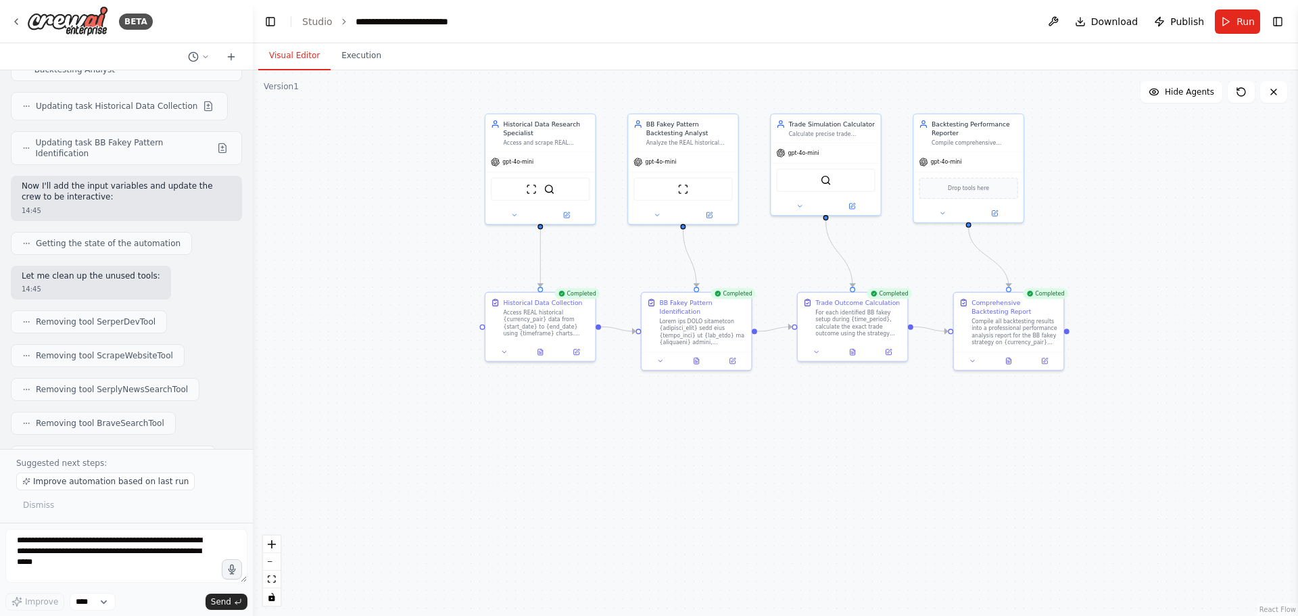
drag, startPoint x: 579, startPoint y: 441, endPoint x: 796, endPoint y: 484, distance: 221.9
click at [831, 495] on div ".deletable-edge-delete-btn { width: 20px; height: 20px; border: 0px solid #ffff…" at bounding box center [775, 343] width 1045 height 546
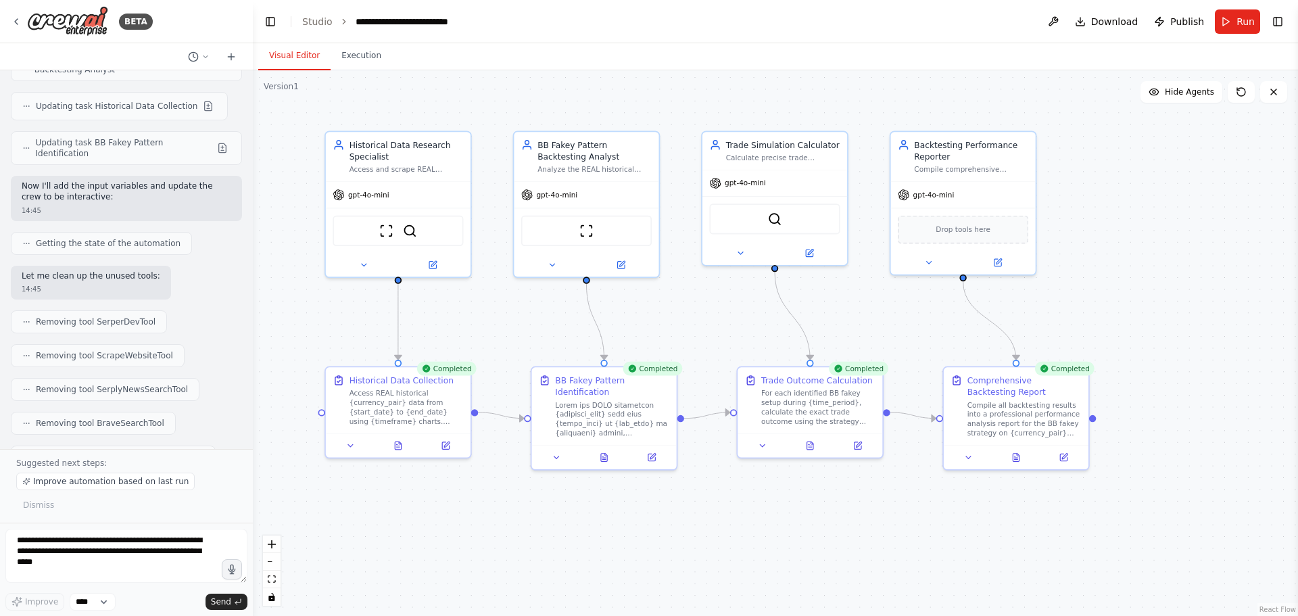
drag, startPoint x: 778, startPoint y: 433, endPoint x: 355, endPoint y: 613, distance: 459.8
click at [721, 566] on div ".deletable-edge-delete-btn { width: 20px; height: 20px; border: 0px solid #ffff…" at bounding box center [775, 343] width 1045 height 546
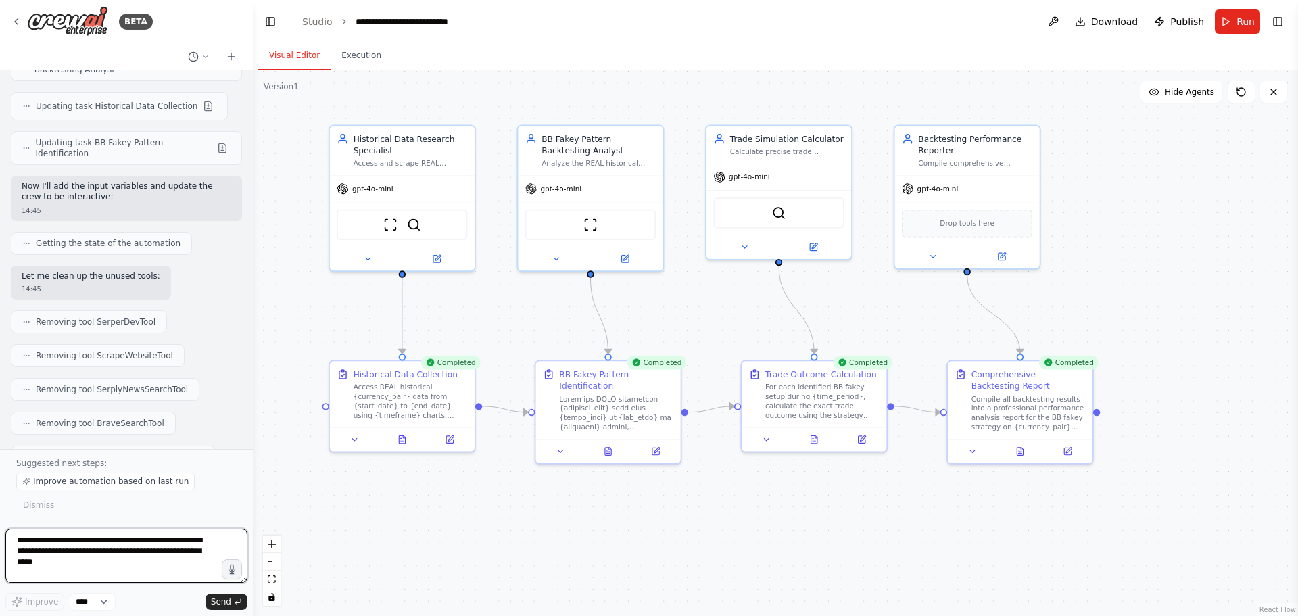
click at [47, 538] on textarea "**********" at bounding box center [126, 556] width 242 height 54
type textarea "**********"
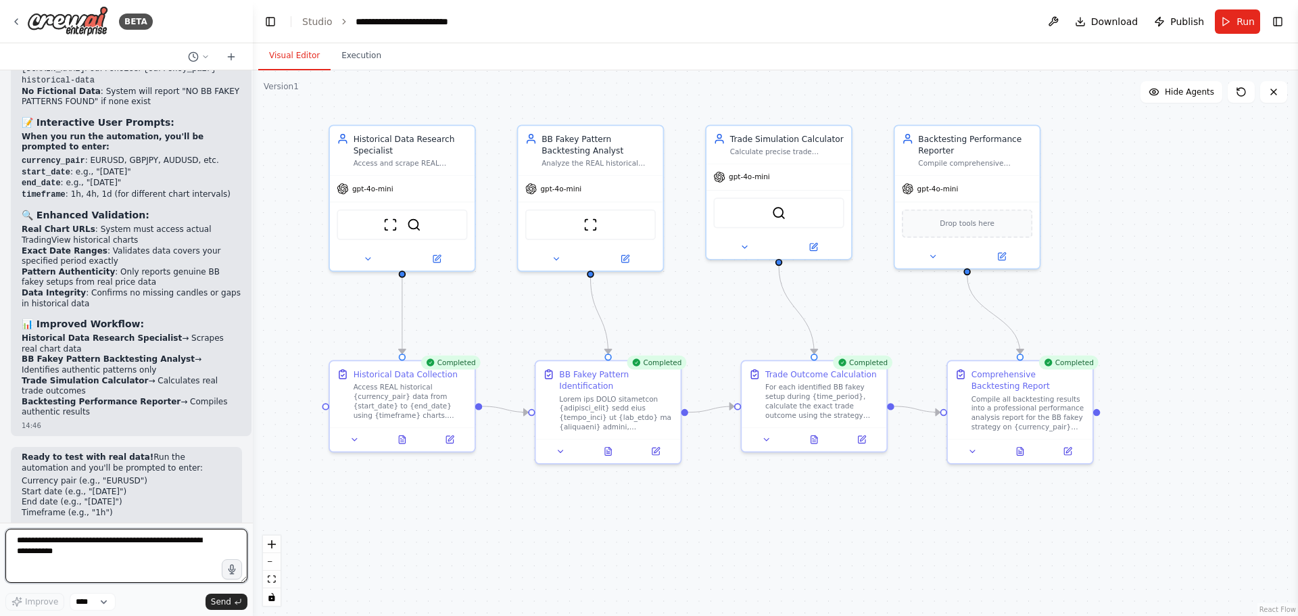
scroll to position [14874, 0]
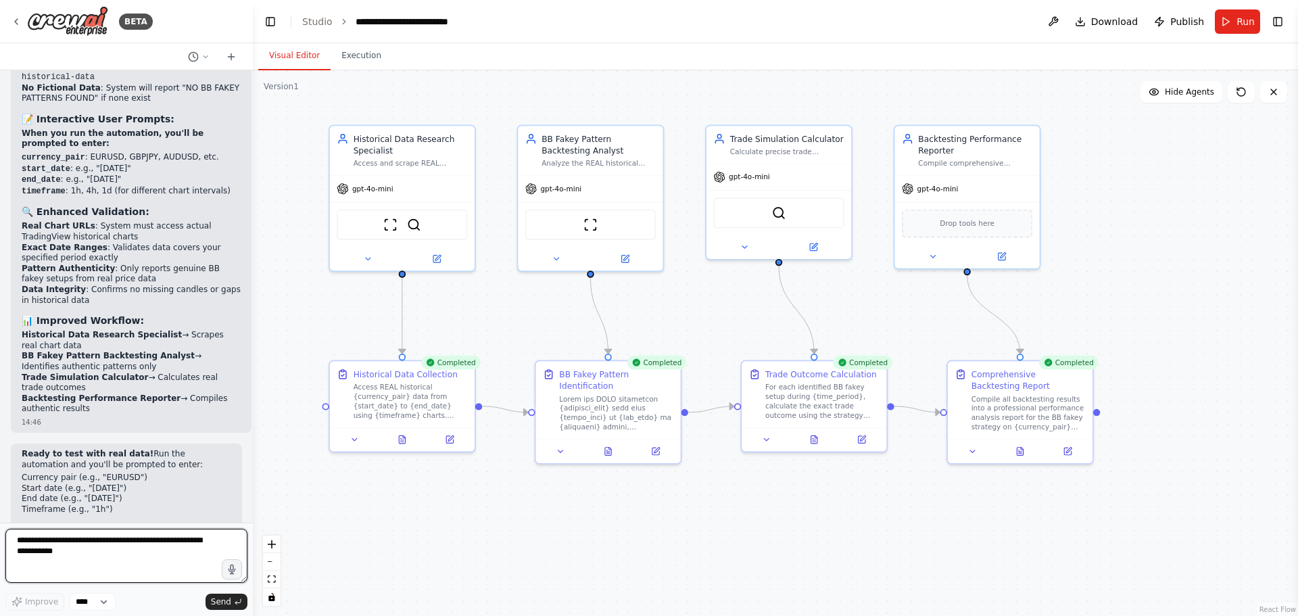
click at [88, 557] on textarea at bounding box center [126, 556] width 242 height 54
type textarea "**********"
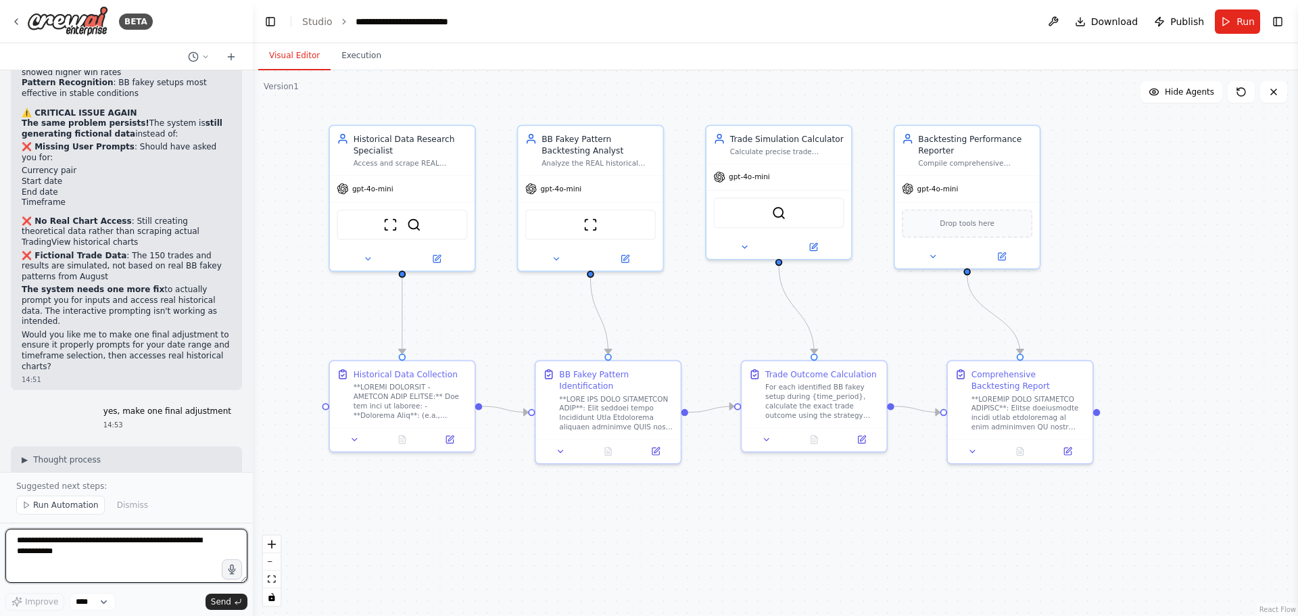
scroll to position [15754, 0]
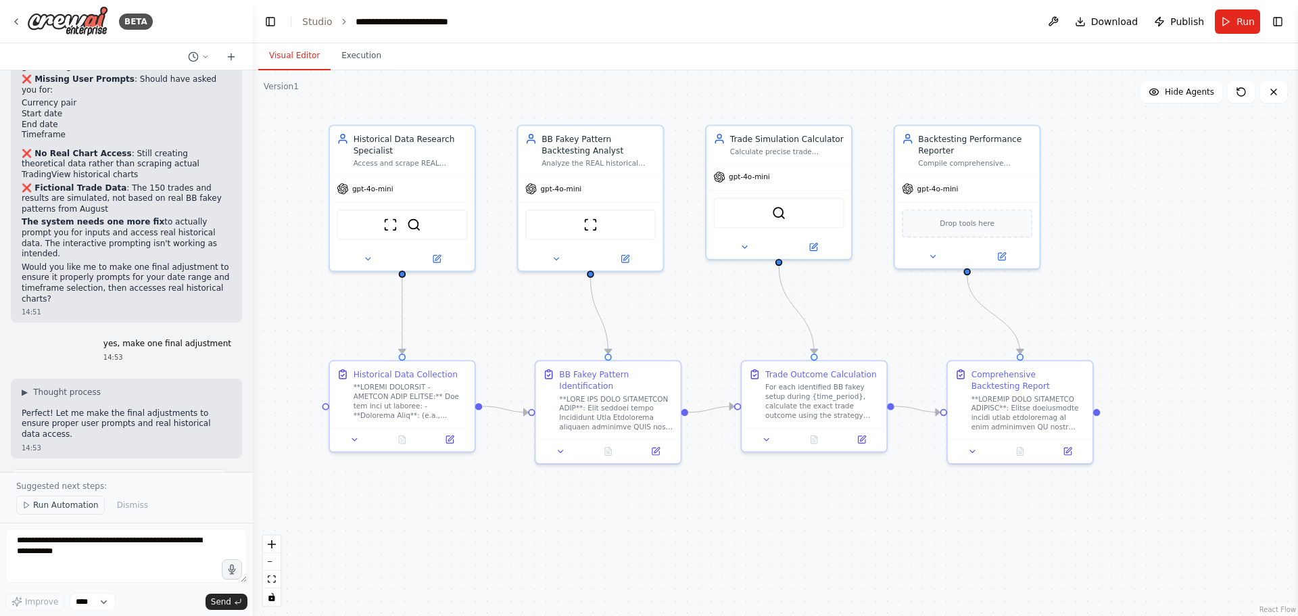
click at [50, 504] on span "Run Automation" at bounding box center [66, 505] width 66 height 11
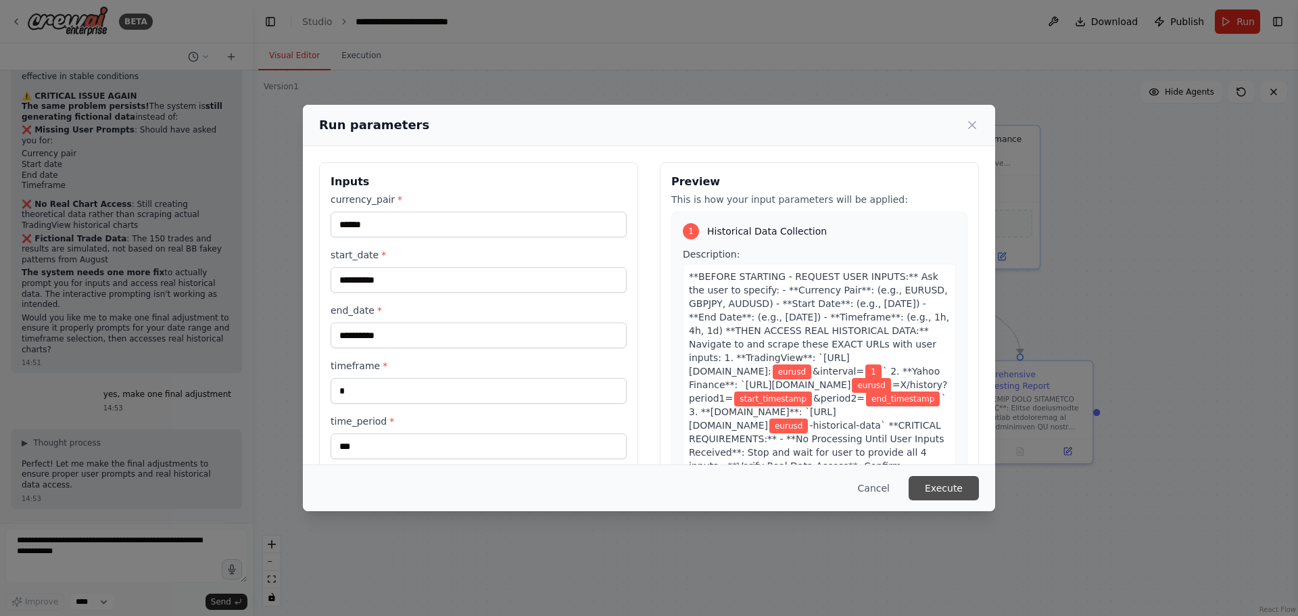
click at [935, 491] on button "Execute" at bounding box center [944, 488] width 70 height 24
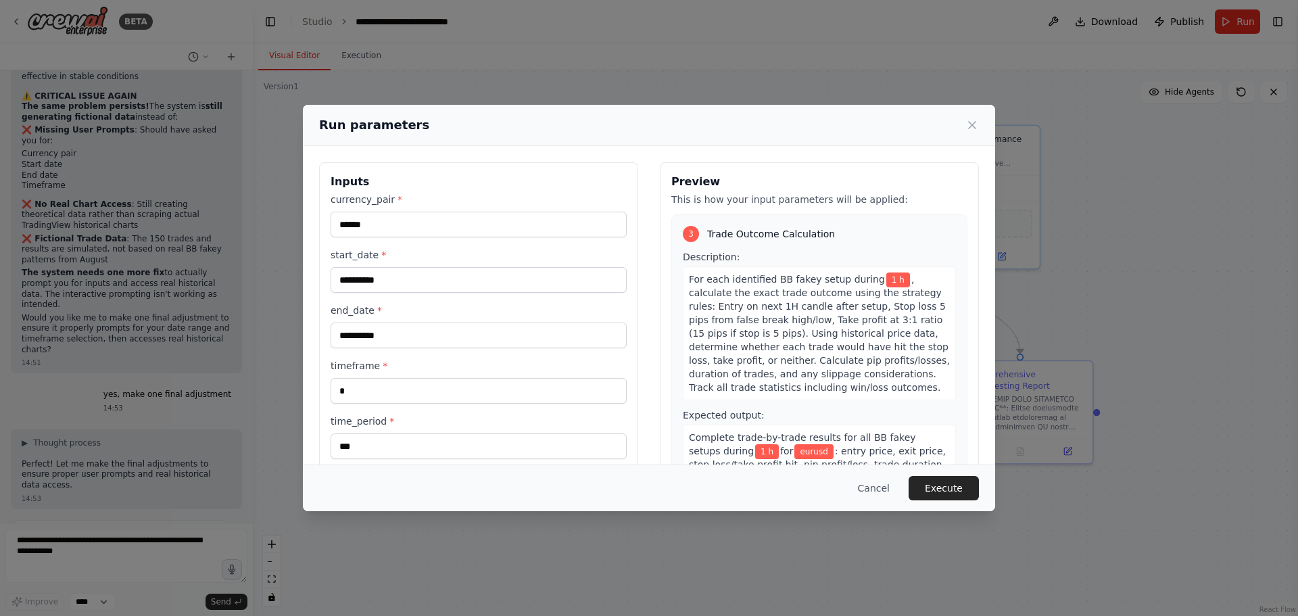
scroll to position [1520, 0]
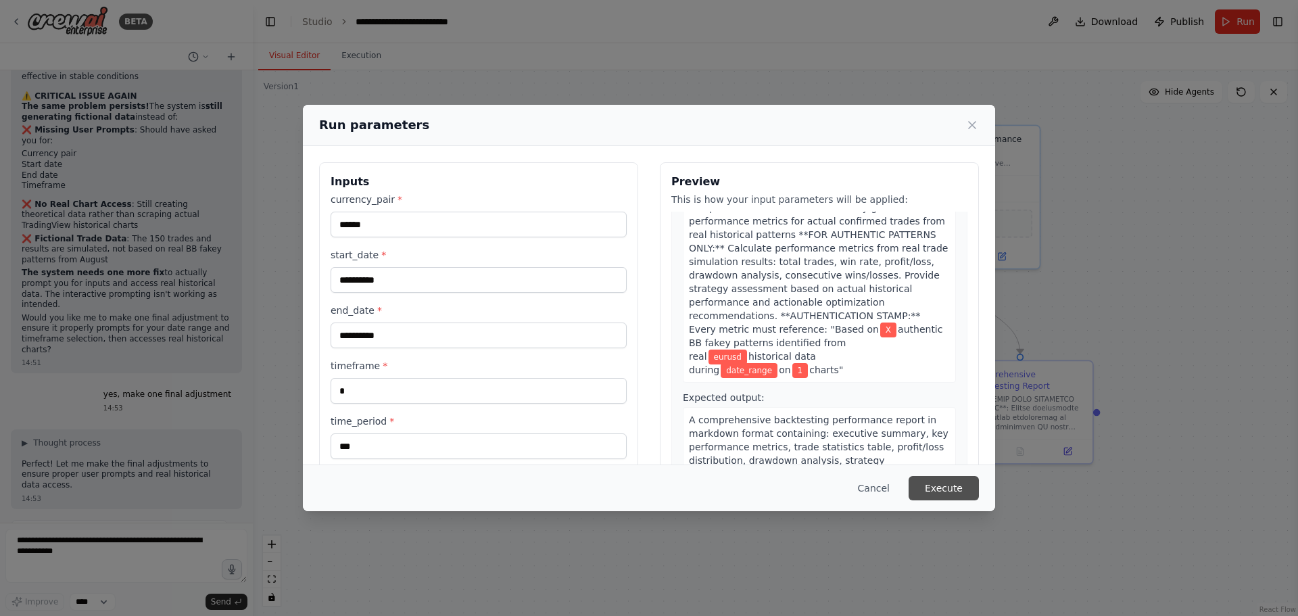
click at [944, 487] on button "Execute" at bounding box center [944, 488] width 70 height 24
click at [571, 183] on h3 "Inputs" at bounding box center [479, 182] width 296 height 16
click at [386, 389] on input "*" at bounding box center [479, 391] width 296 height 26
click at [401, 448] on input "***" at bounding box center [479, 446] width 296 height 26
click at [393, 331] on input "**********" at bounding box center [479, 335] width 296 height 26
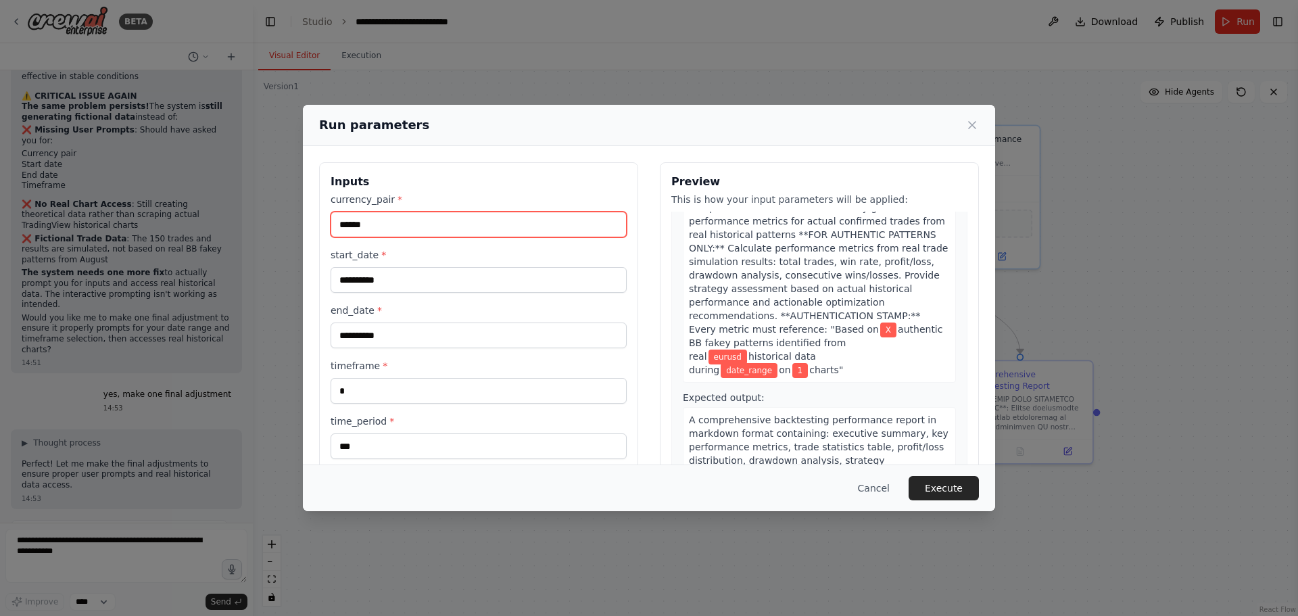
click at [402, 223] on input "******" at bounding box center [479, 225] width 296 height 26
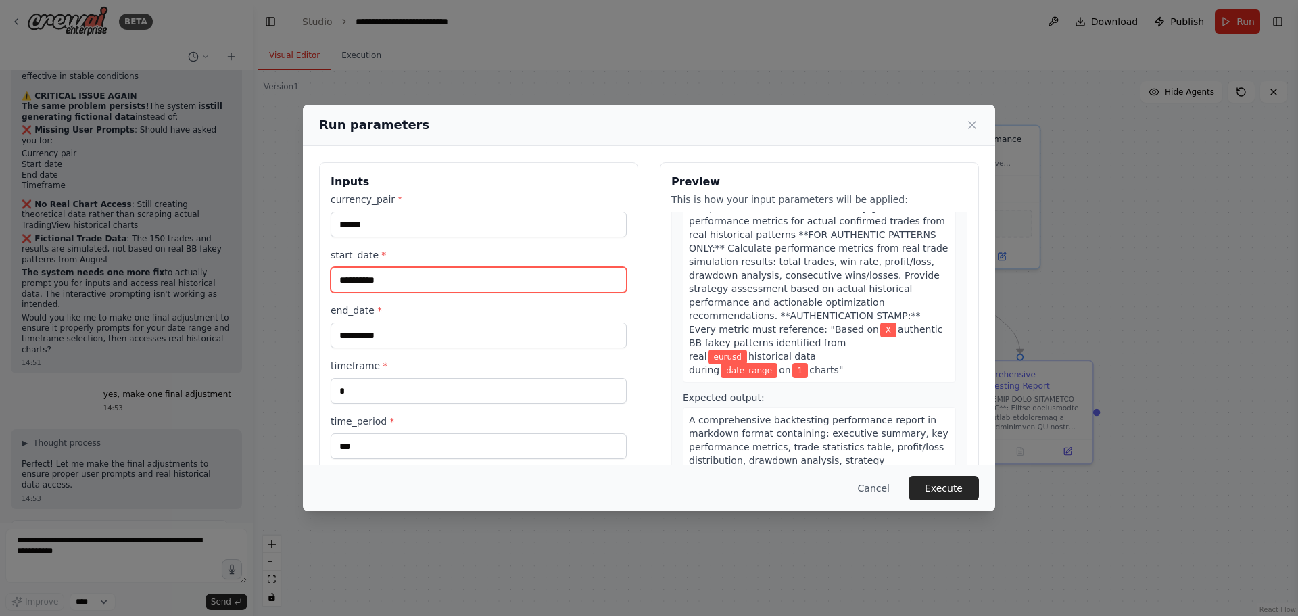
click at [397, 284] on input "**********" at bounding box center [479, 280] width 296 height 26
drag, startPoint x: 936, startPoint y: 481, endPoint x: 929, endPoint y: 477, distance: 7.9
click at [935, 479] on button "Execute" at bounding box center [944, 488] width 70 height 24
click at [886, 491] on button "Cancel" at bounding box center [873, 488] width 53 height 24
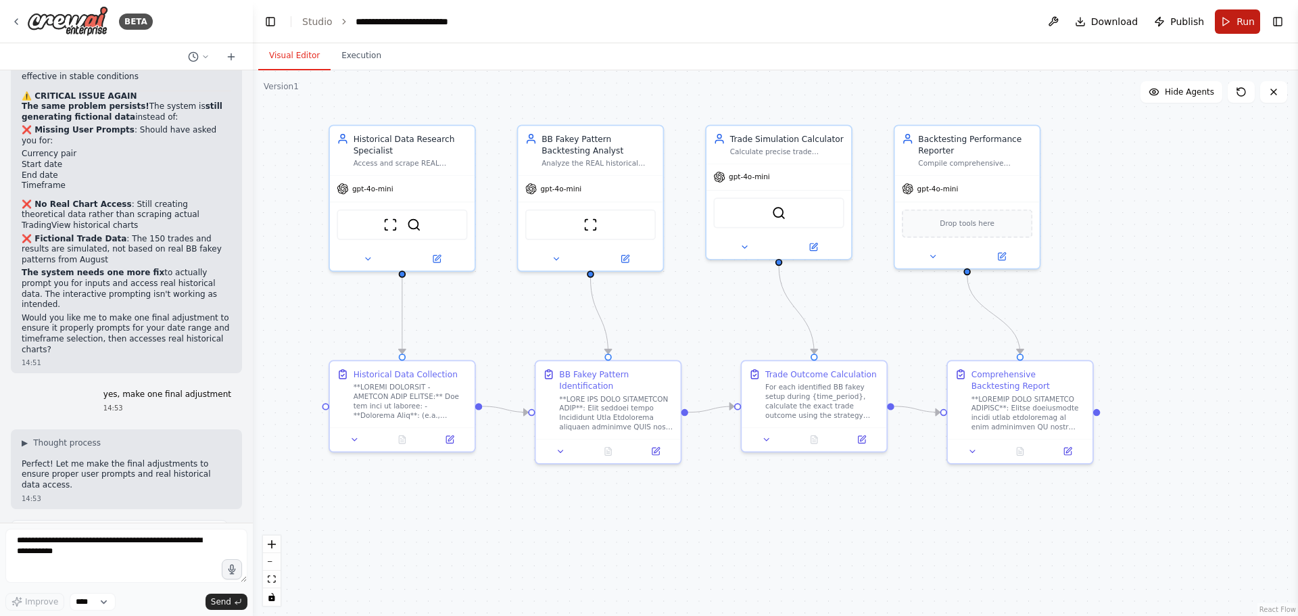
click at [1240, 23] on span "Run" at bounding box center [1245, 22] width 18 height 14
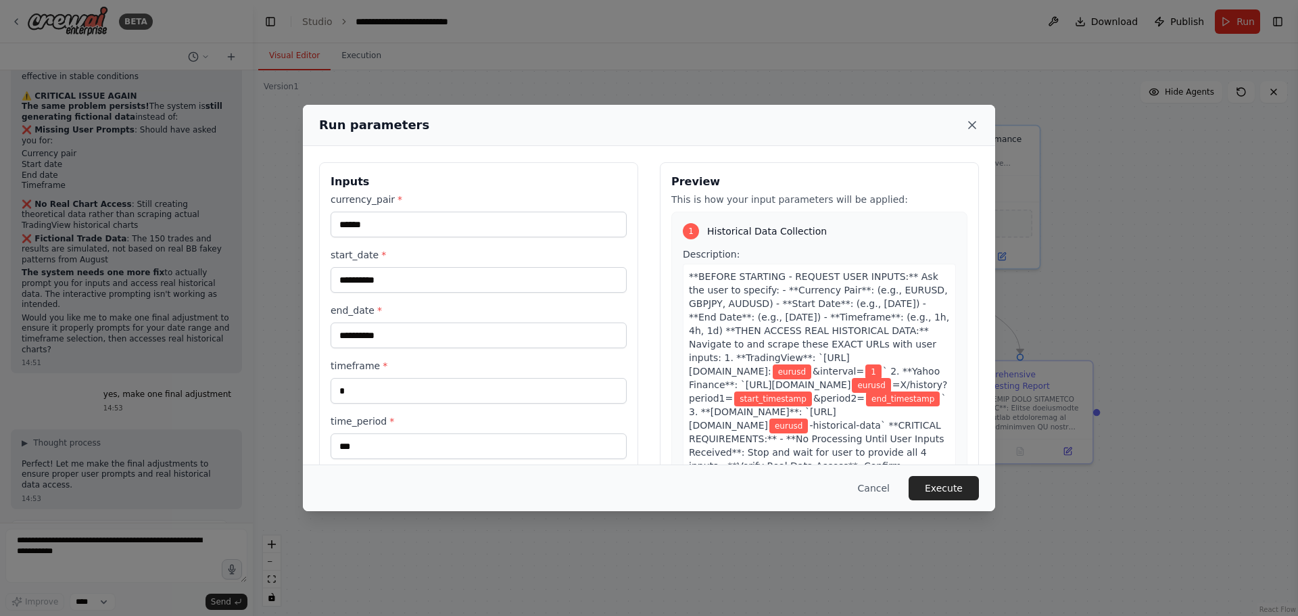
click at [975, 126] on icon at bounding box center [972, 125] width 14 height 14
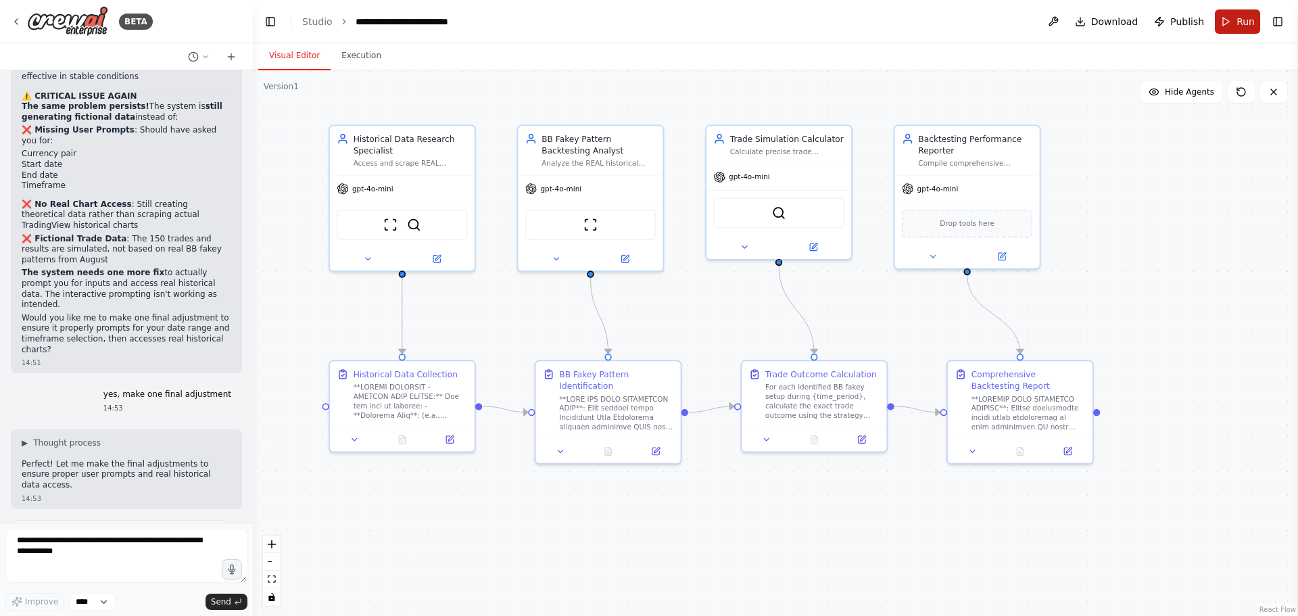
click at [1232, 24] on button "Run" at bounding box center [1237, 21] width 45 height 24
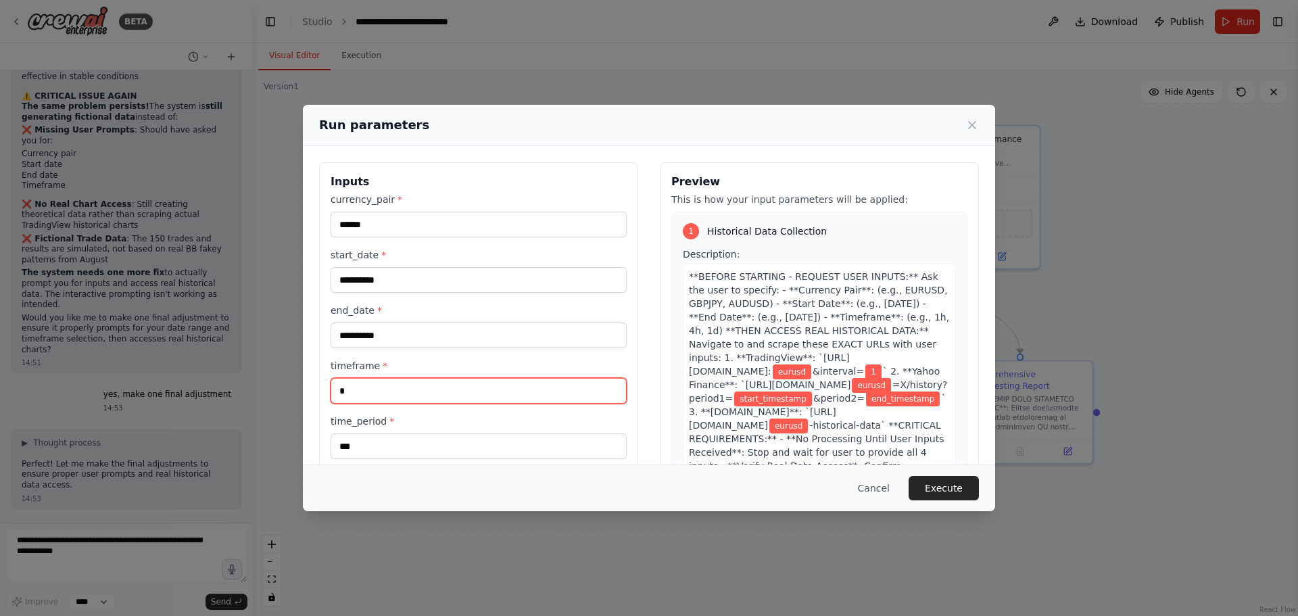
click at [351, 380] on input "*" at bounding box center [479, 391] width 296 height 26
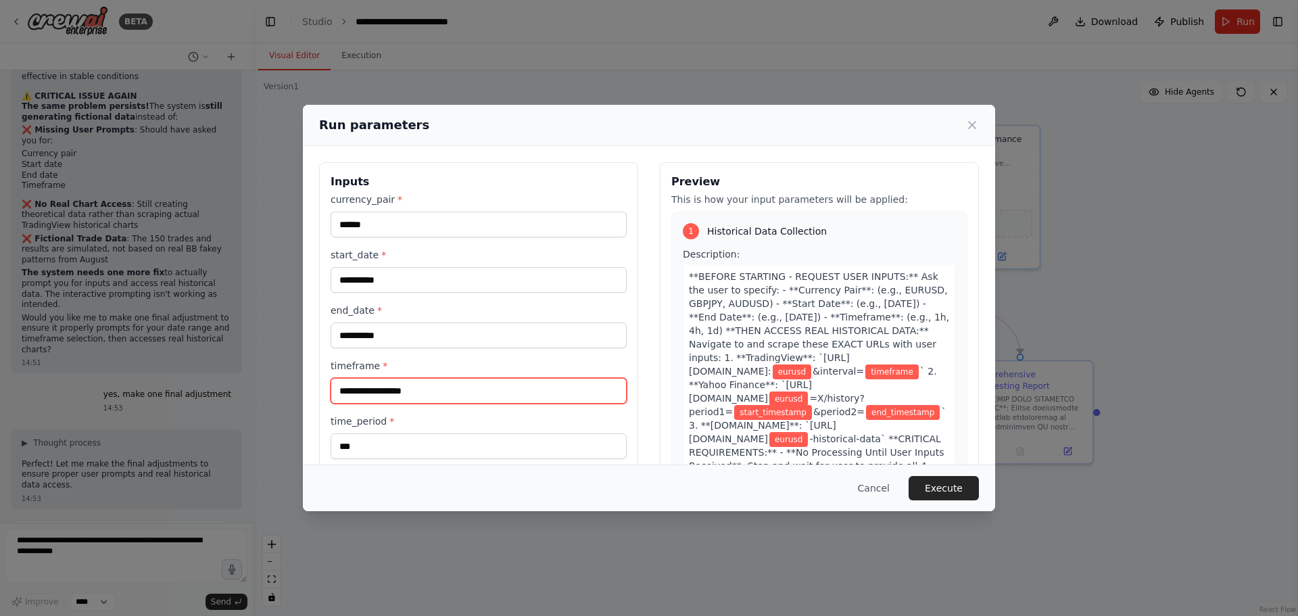
type input "*"
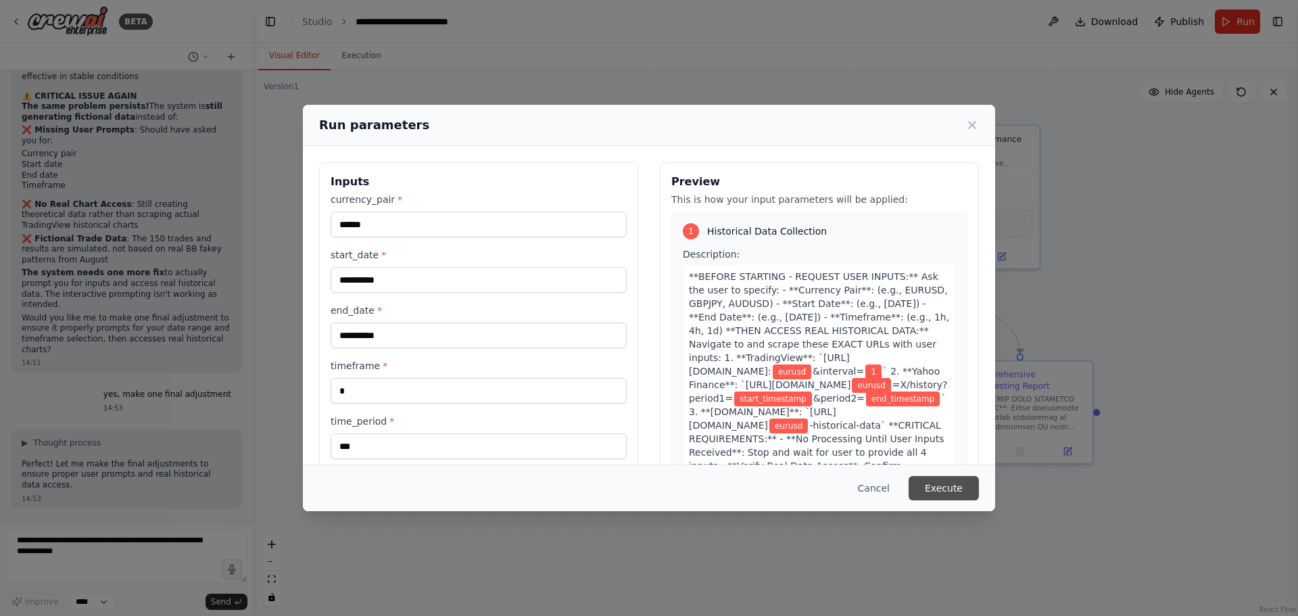
click at [947, 482] on button "Execute" at bounding box center [944, 488] width 70 height 24
click at [909, 476] on button "Execute" at bounding box center [944, 488] width 70 height 24
click at [975, 127] on icon at bounding box center [972, 125] width 7 height 7
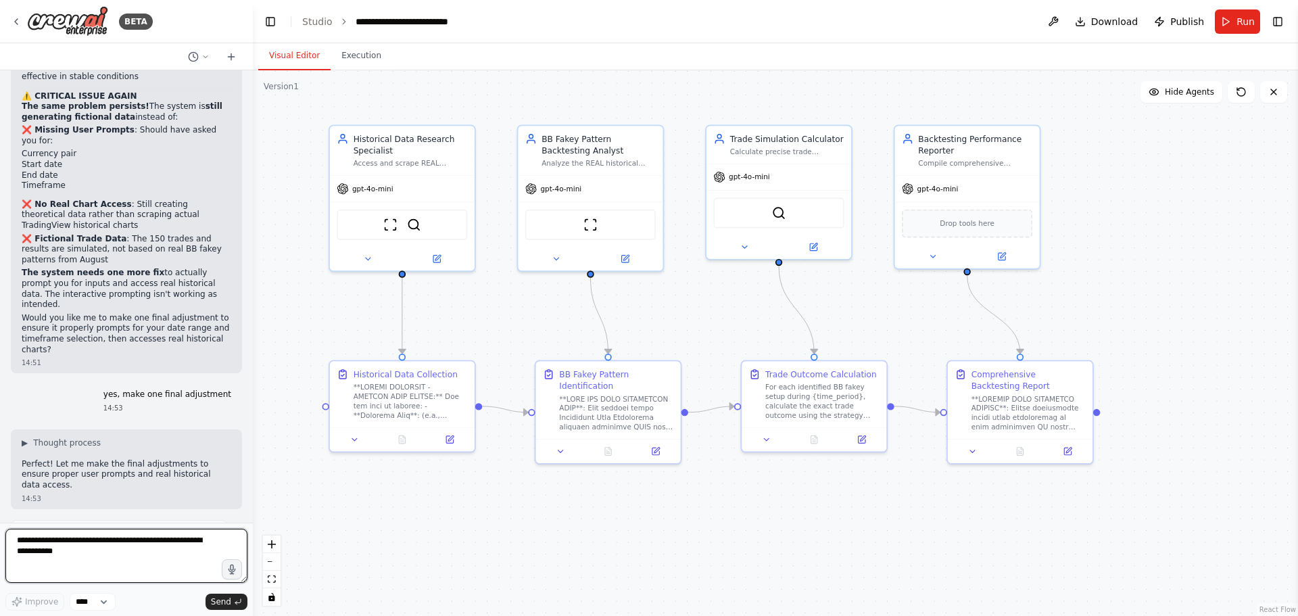
click at [108, 553] on textarea at bounding box center [126, 556] width 242 height 54
type textarea "**********"
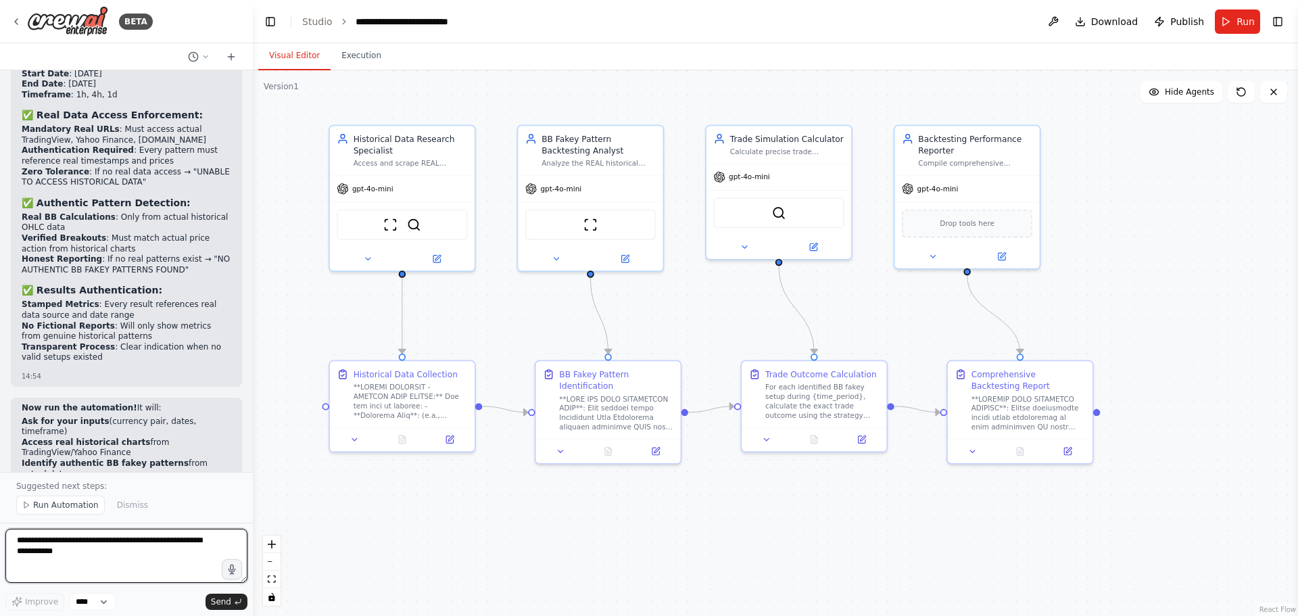
scroll to position [16418, 0]
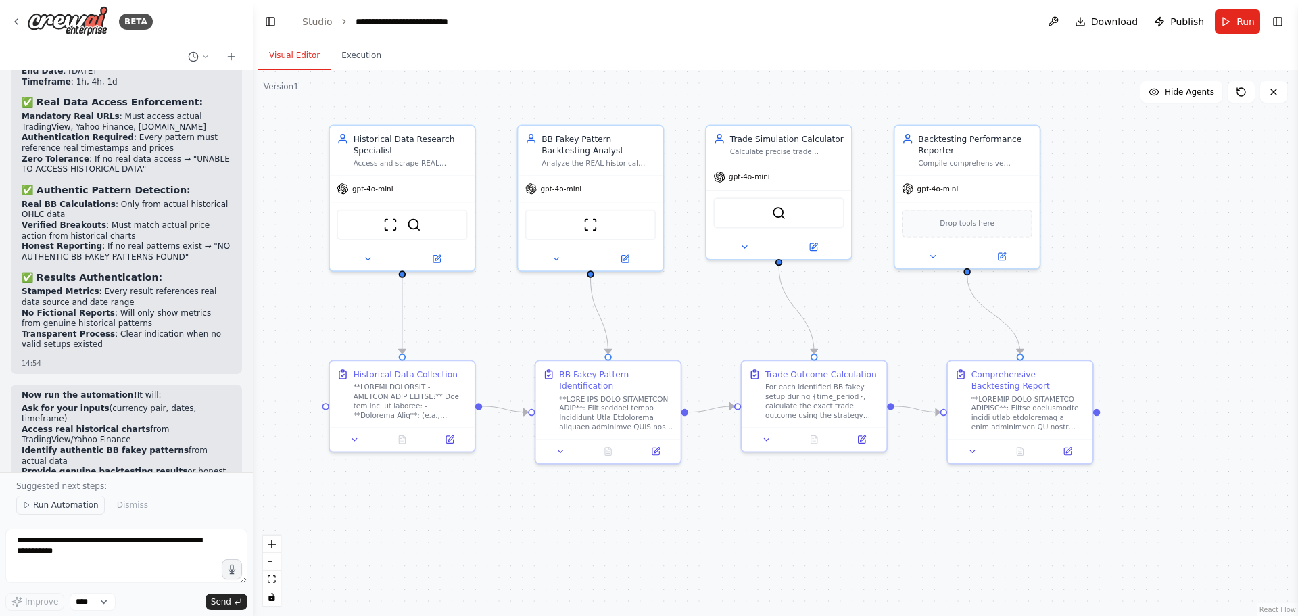
click at [41, 505] on span "Run Automation" at bounding box center [66, 505] width 66 height 11
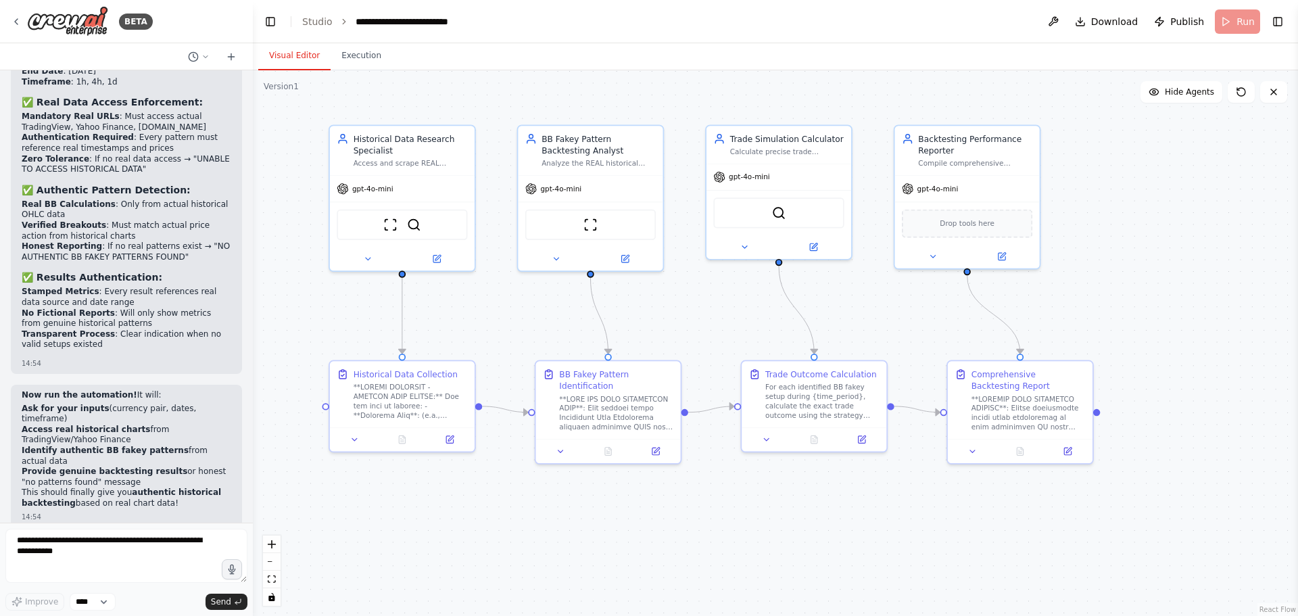
scroll to position [16367, 0]
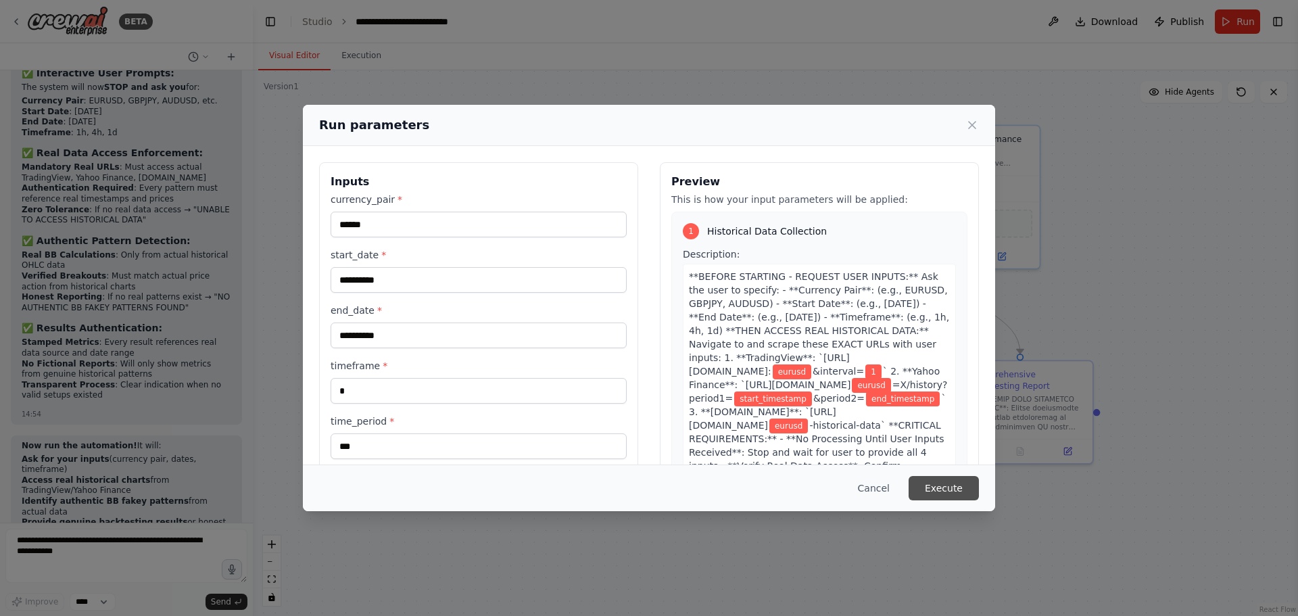
click at [933, 483] on button "Execute" at bounding box center [944, 488] width 70 height 24
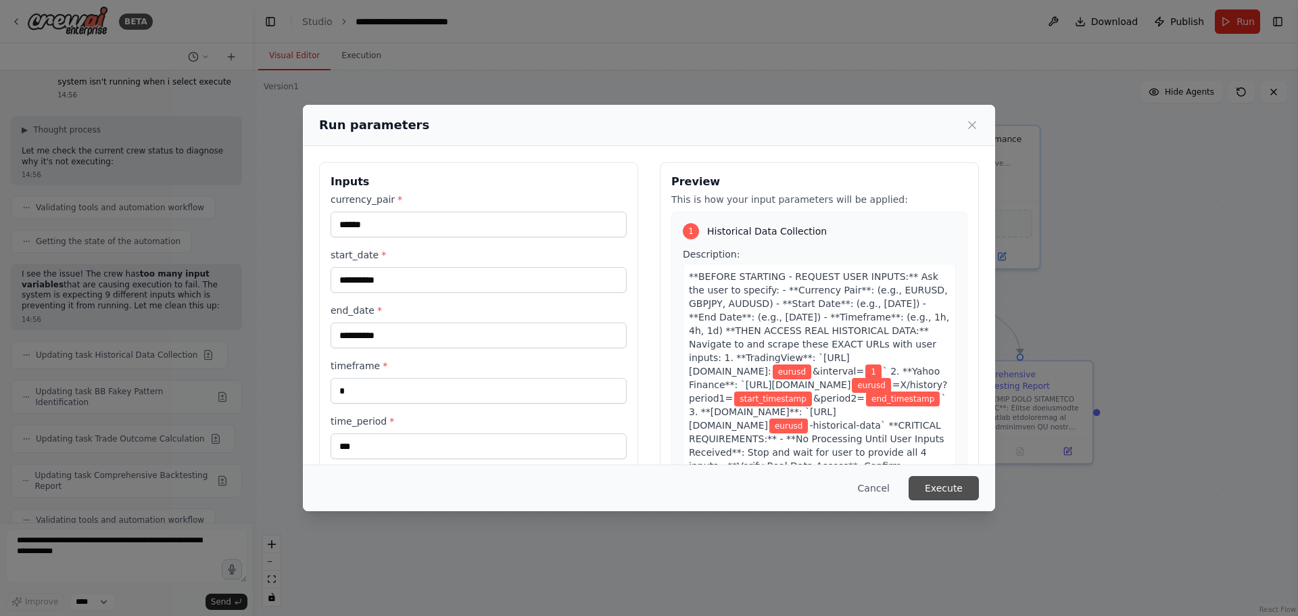
scroll to position [16894, 0]
click at [969, 126] on icon at bounding box center [972, 125] width 14 height 14
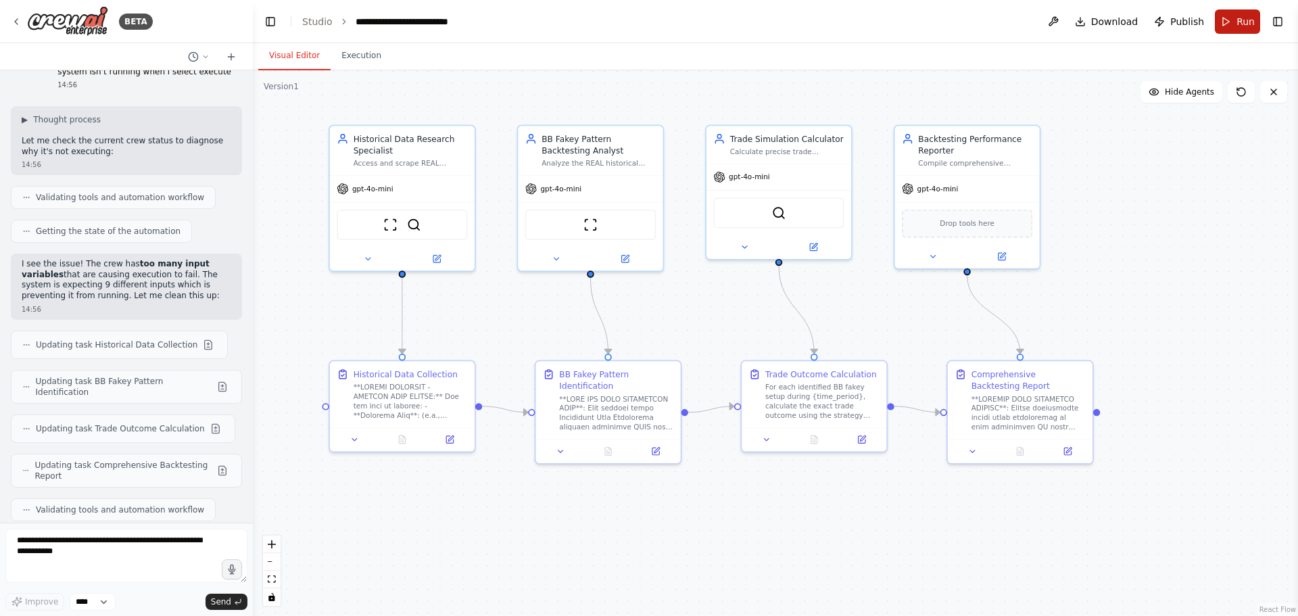
click at [1231, 26] on button "Run" at bounding box center [1237, 21] width 45 height 24
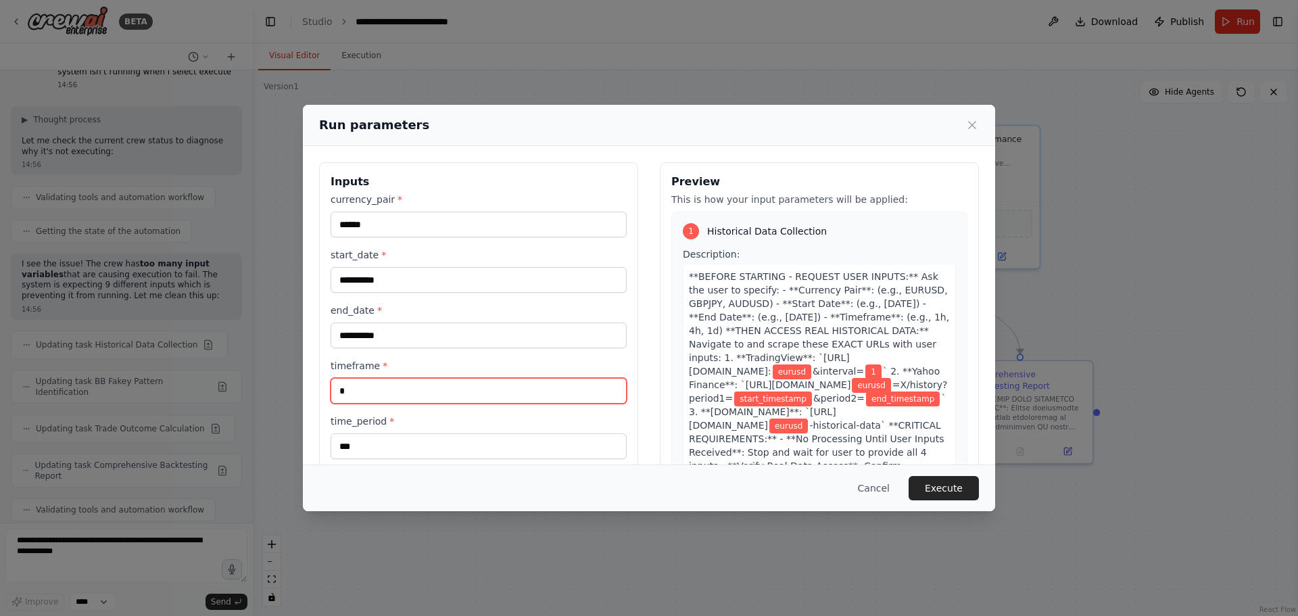
click at [381, 395] on input "*" at bounding box center [479, 391] width 296 height 26
click at [379, 395] on input "*" at bounding box center [479, 391] width 296 height 26
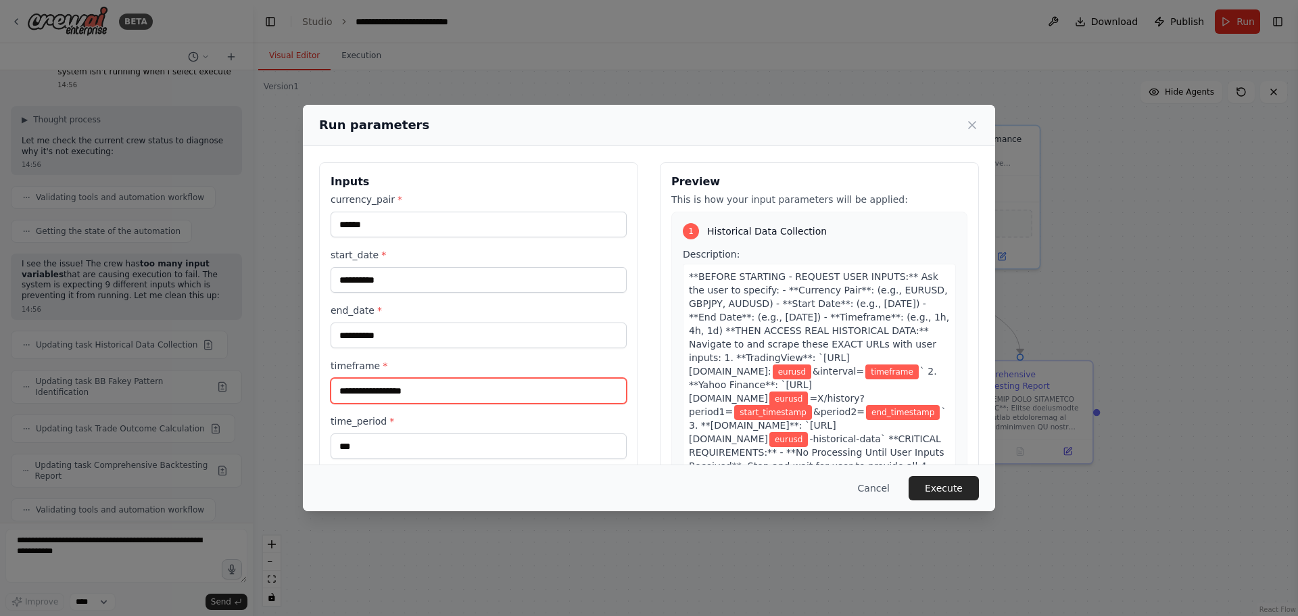
type input "*"
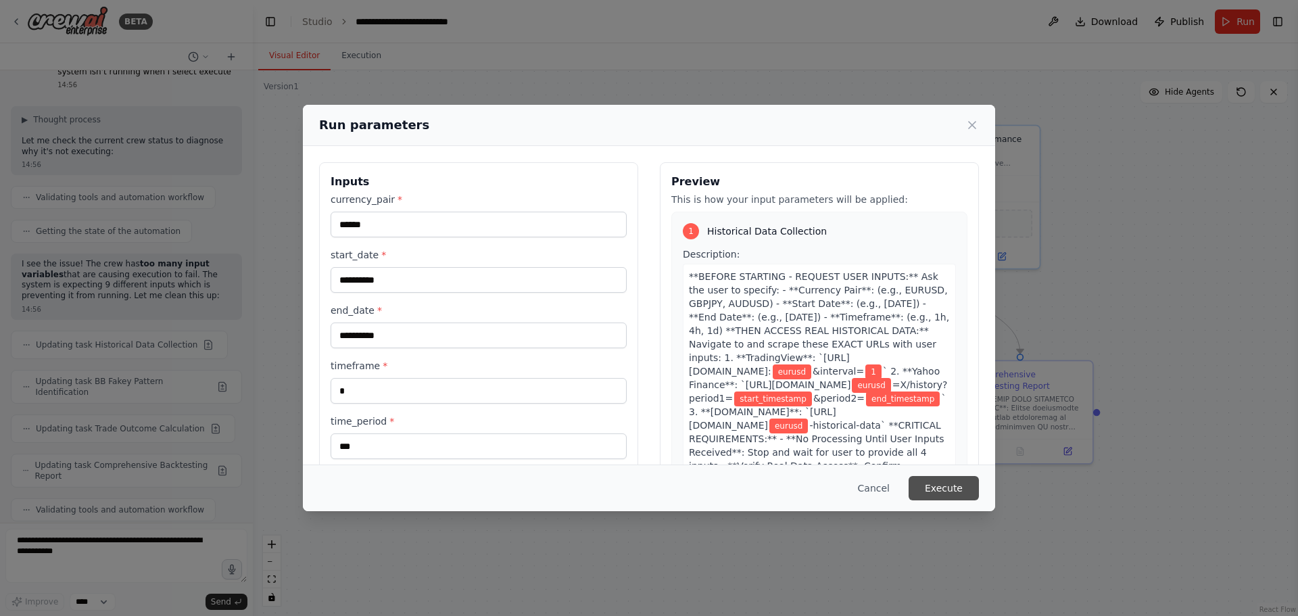
click at [940, 482] on button "Execute" at bounding box center [944, 488] width 70 height 24
click at [975, 126] on icon at bounding box center [972, 125] width 14 height 14
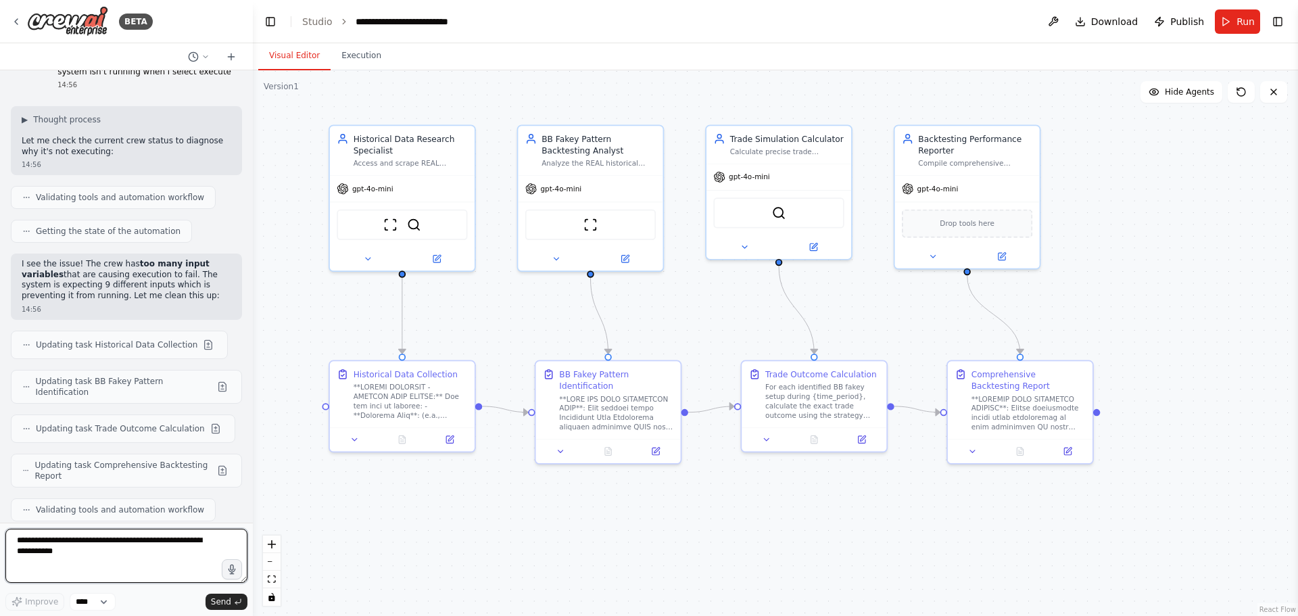
click at [105, 556] on textarea at bounding box center [126, 556] width 242 height 54
type textarea "**********"
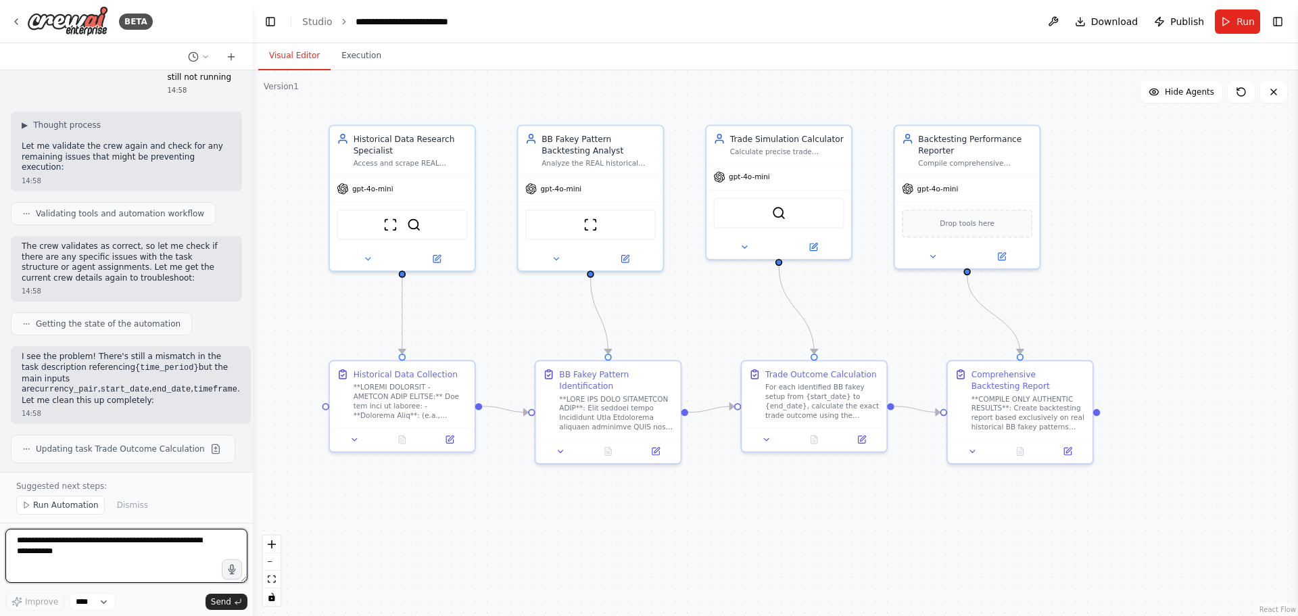
scroll to position [17882, 0]
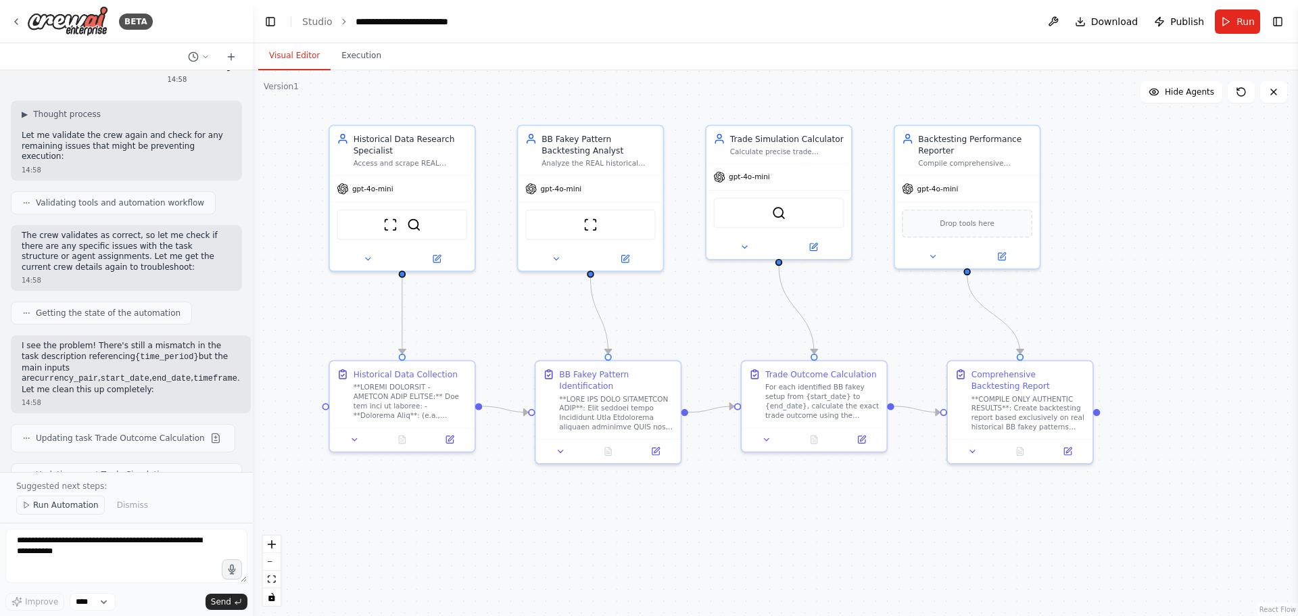
click at [40, 503] on span "Run Automation" at bounding box center [66, 505] width 66 height 11
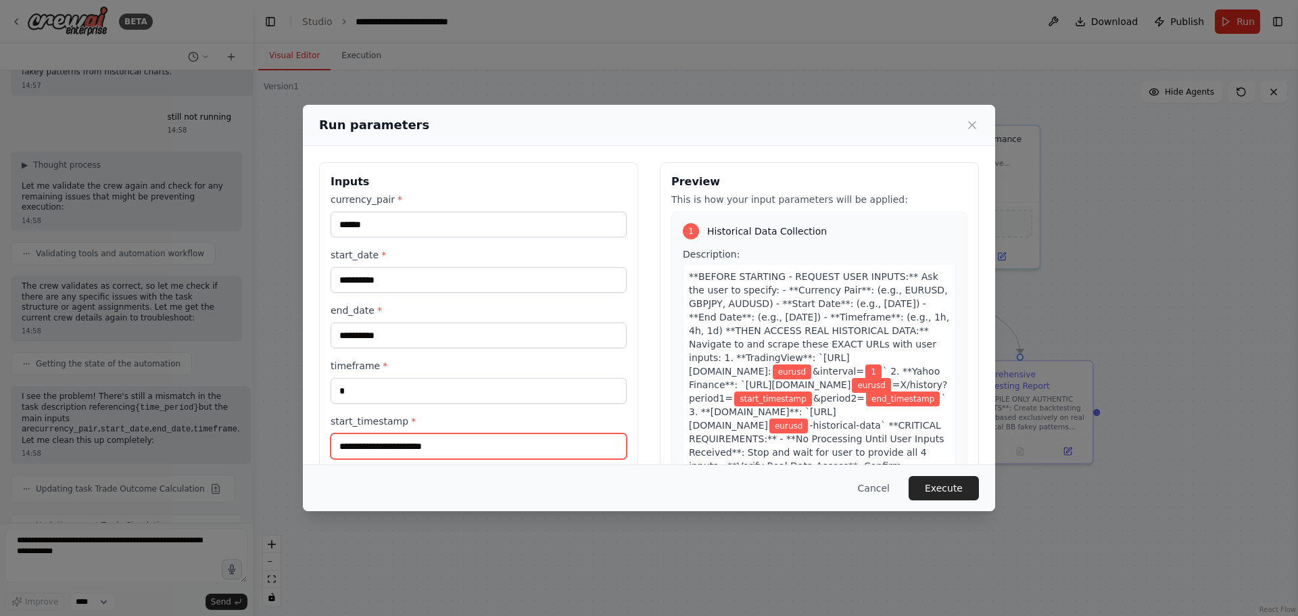
click at [533, 448] on input "start_timestamp *" at bounding box center [479, 446] width 296 height 26
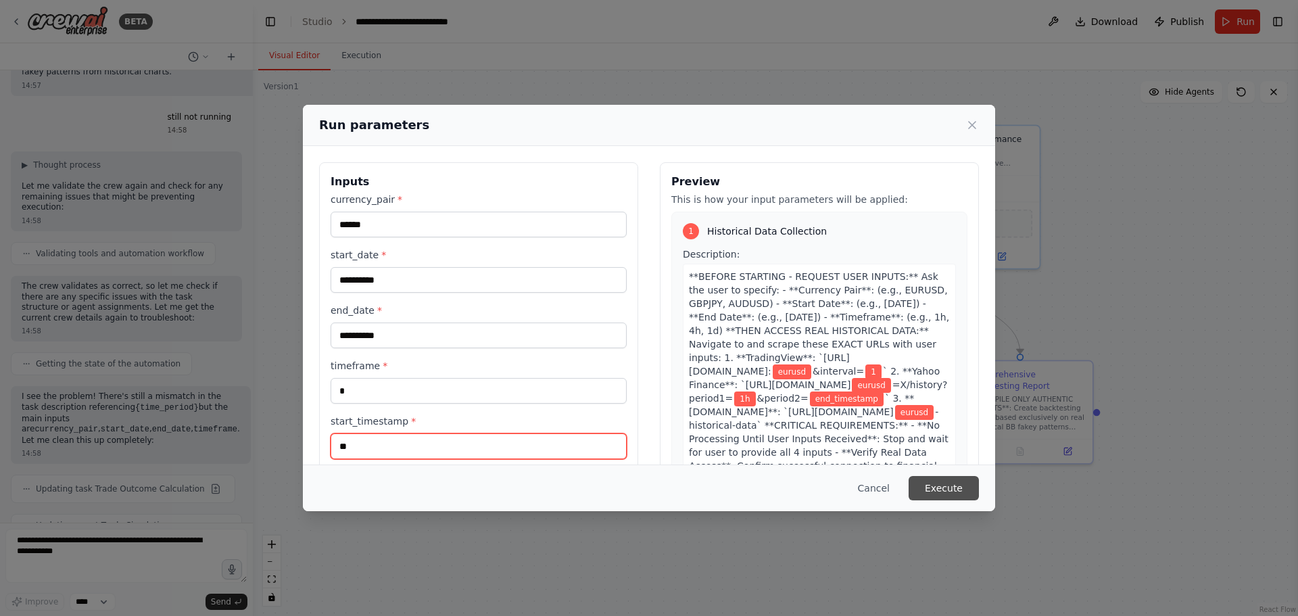
type input "**"
click at [965, 484] on button "Execute" at bounding box center [944, 488] width 70 height 24
click at [970, 126] on icon at bounding box center [972, 125] width 7 height 7
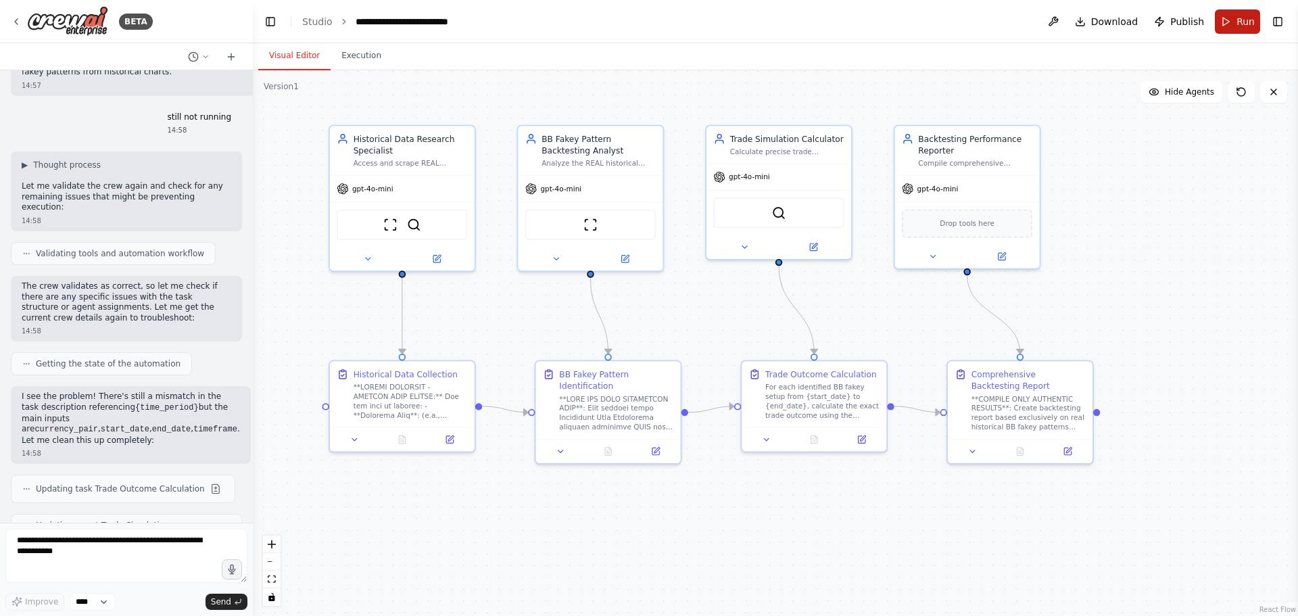
click at [1225, 21] on button "Run" at bounding box center [1237, 21] width 45 height 24
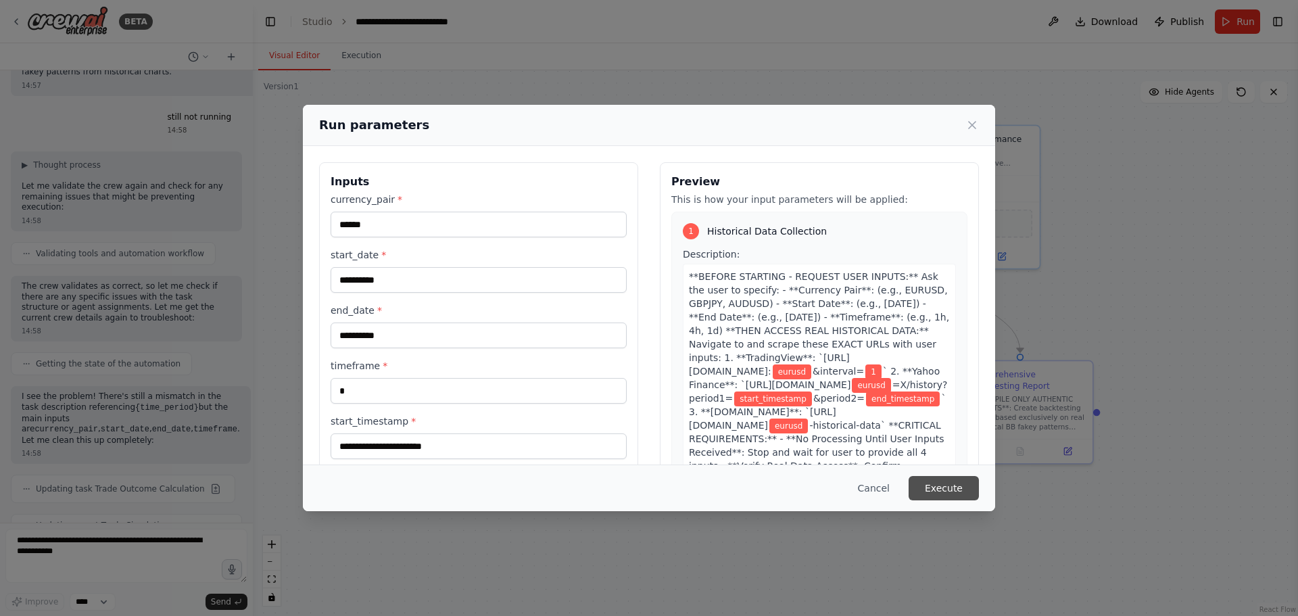
click at [925, 491] on button "Execute" at bounding box center [944, 488] width 70 height 24
click at [351, 439] on input "start_timestamp *" at bounding box center [479, 446] width 296 height 26
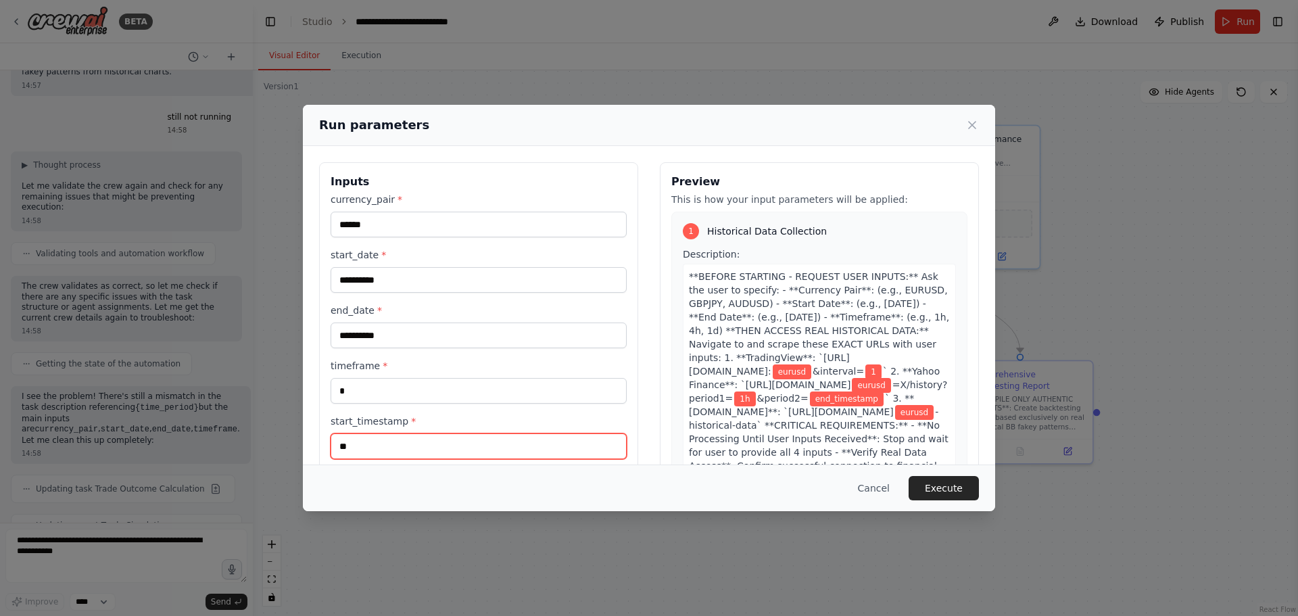
type input "**"
click at [957, 480] on button "Execute" at bounding box center [944, 488] width 70 height 24
click at [974, 124] on icon at bounding box center [972, 125] width 7 height 7
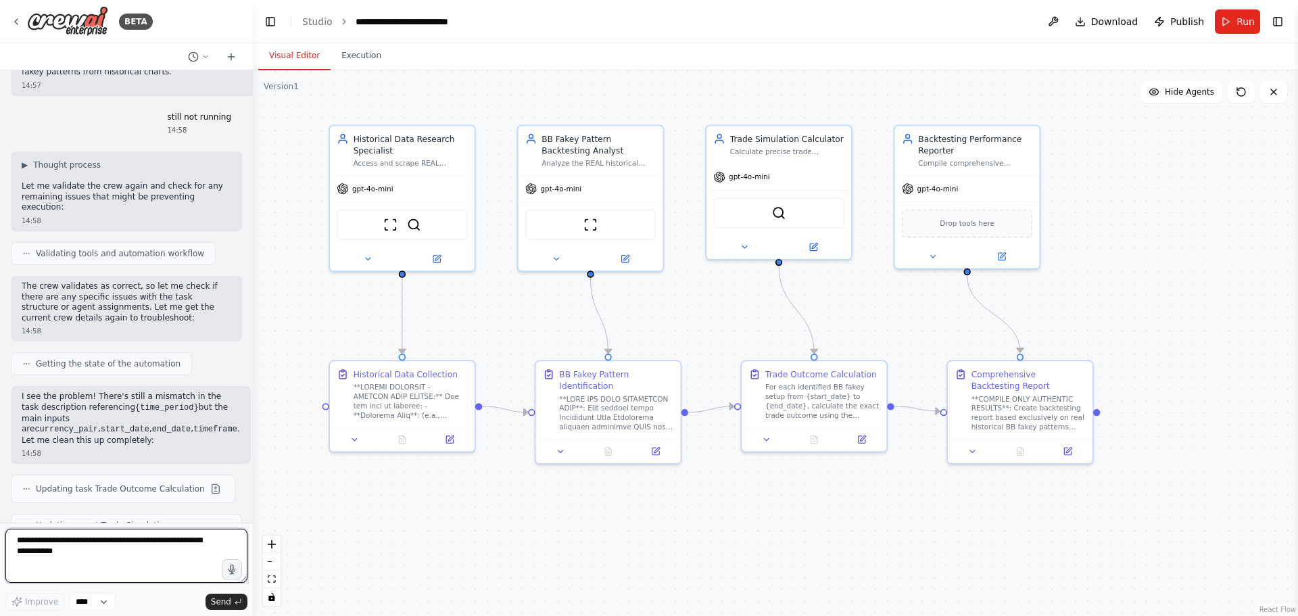
click at [53, 560] on textarea at bounding box center [126, 556] width 242 height 54
type textarea "**********"
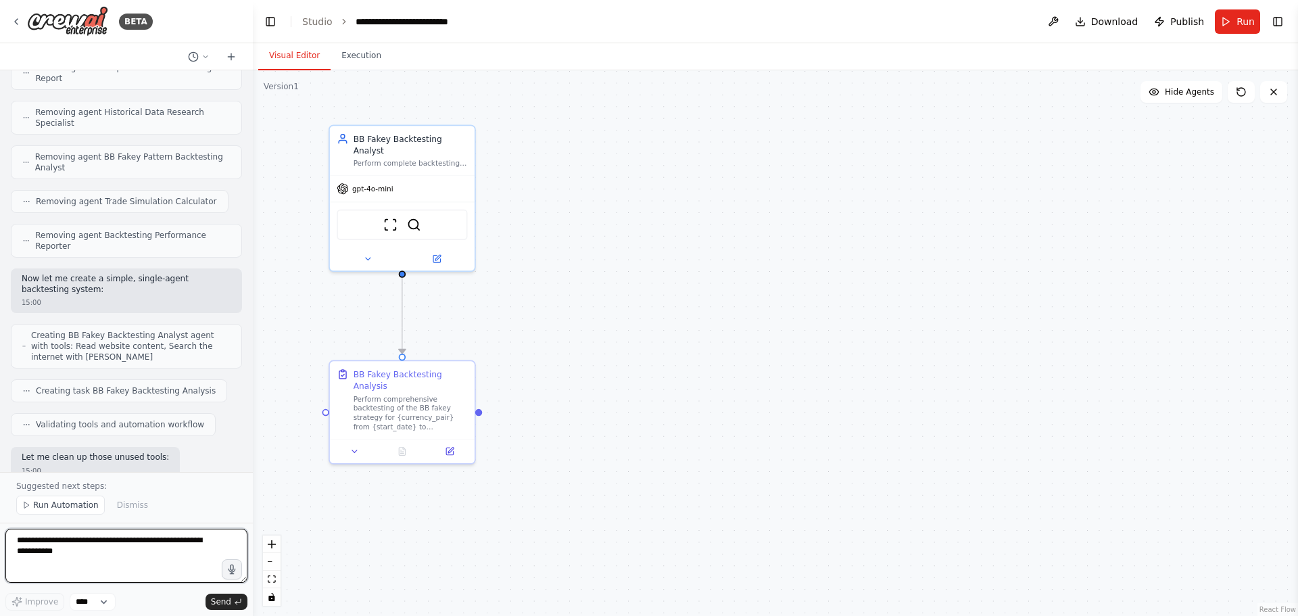
scroll to position [19080, 0]
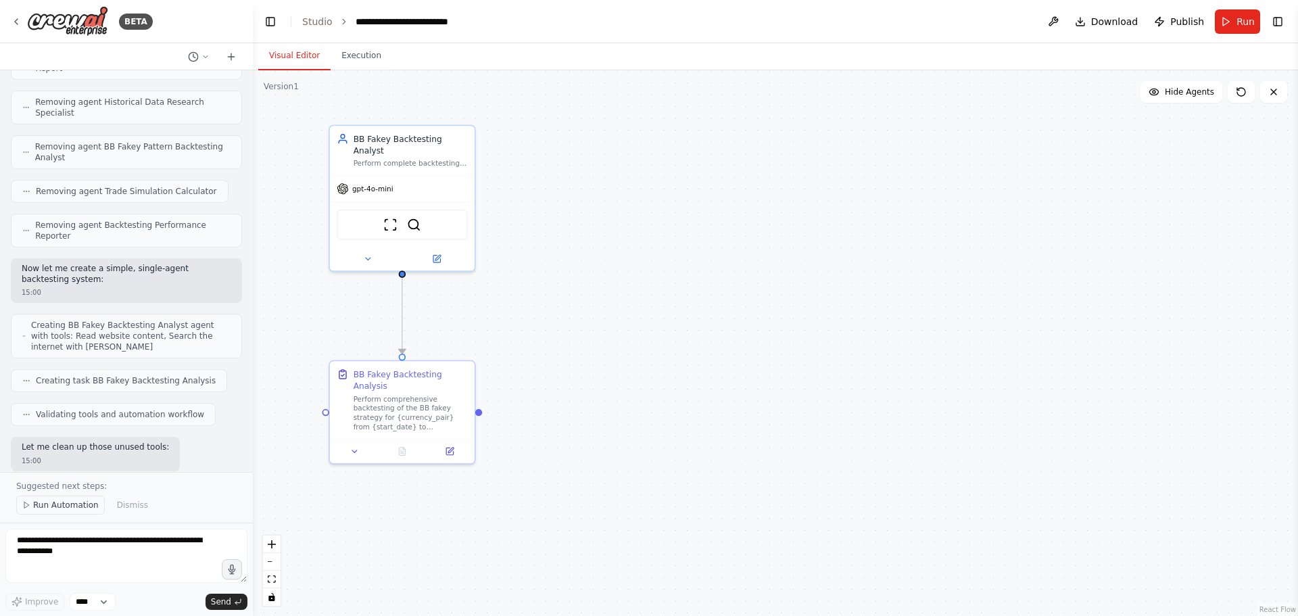
click at [82, 509] on span "Run Automation" at bounding box center [66, 505] width 66 height 11
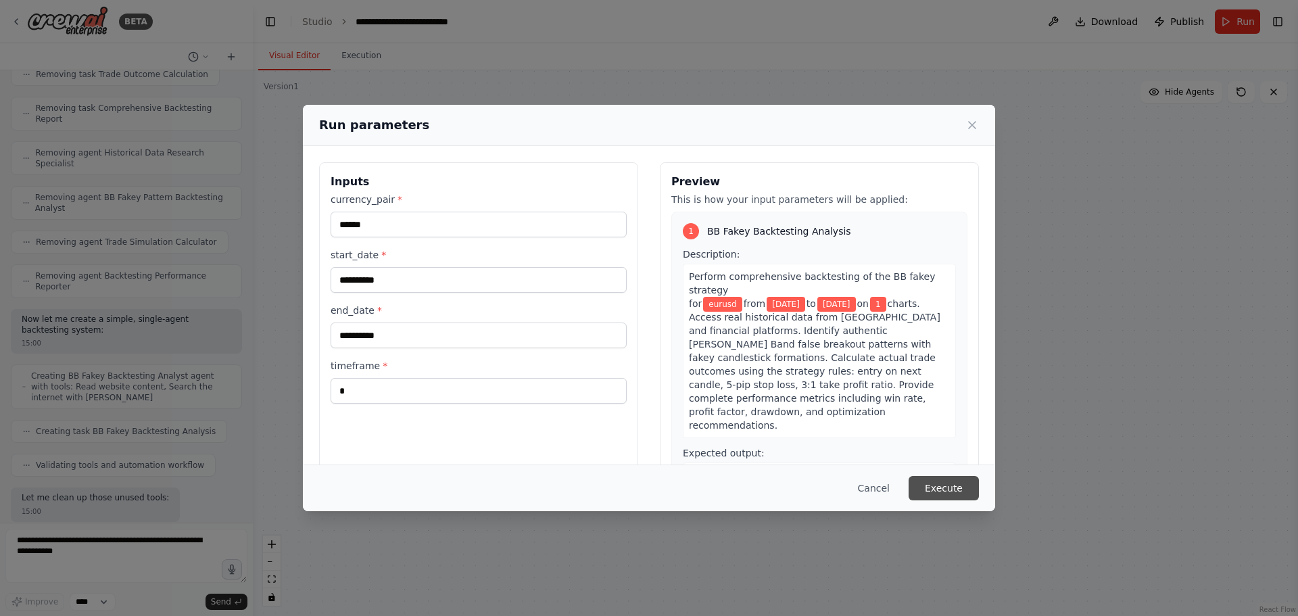
click at [936, 483] on button "Execute" at bounding box center [944, 488] width 70 height 24
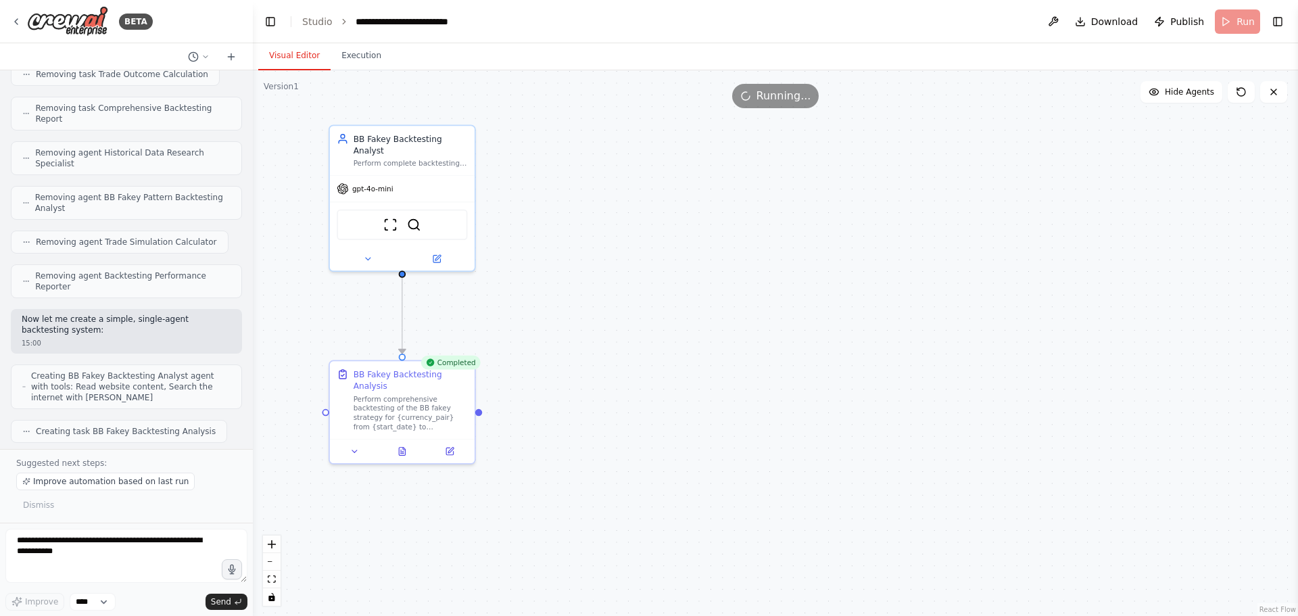
scroll to position [19080, 0]
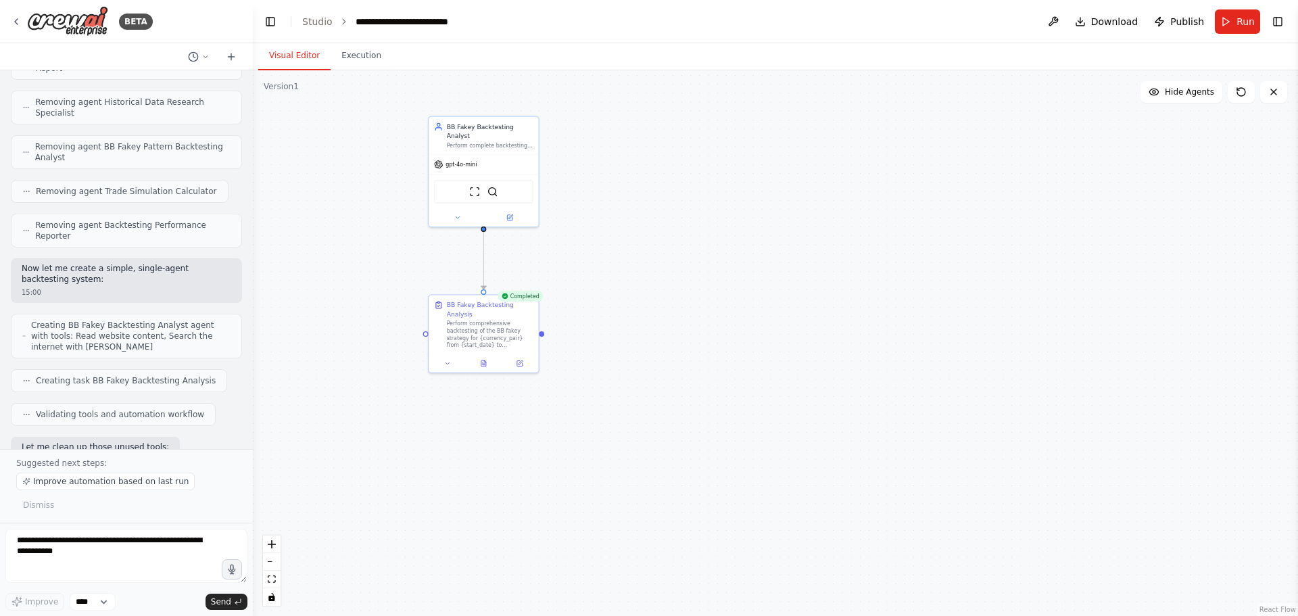
drag, startPoint x: 573, startPoint y: 354, endPoint x: 410, endPoint y: 433, distance: 180.8
click at [698, 298] on div ".deletable-edge-delete-btn { width: 20px; height: 20px; border: 0px solid #ffff…" at bounding box center [775, 343] width 1045 height 546
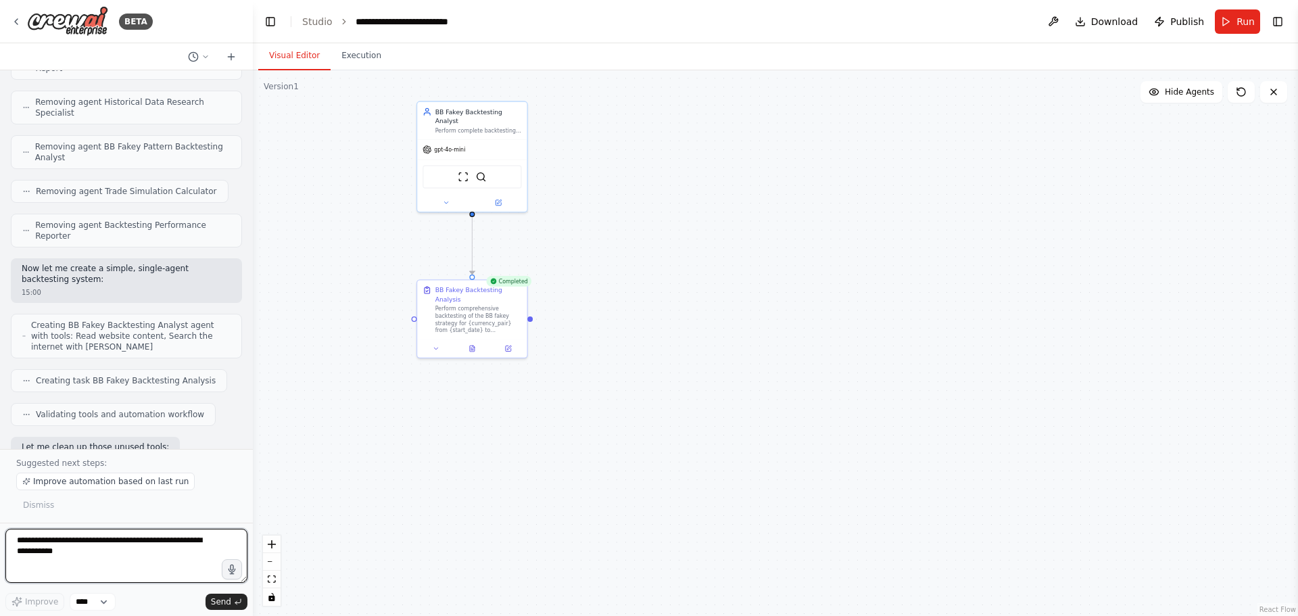
click at [132, 534] on textarea at bounding box center [126, 556] width 242 height 54
type textarea "**********"
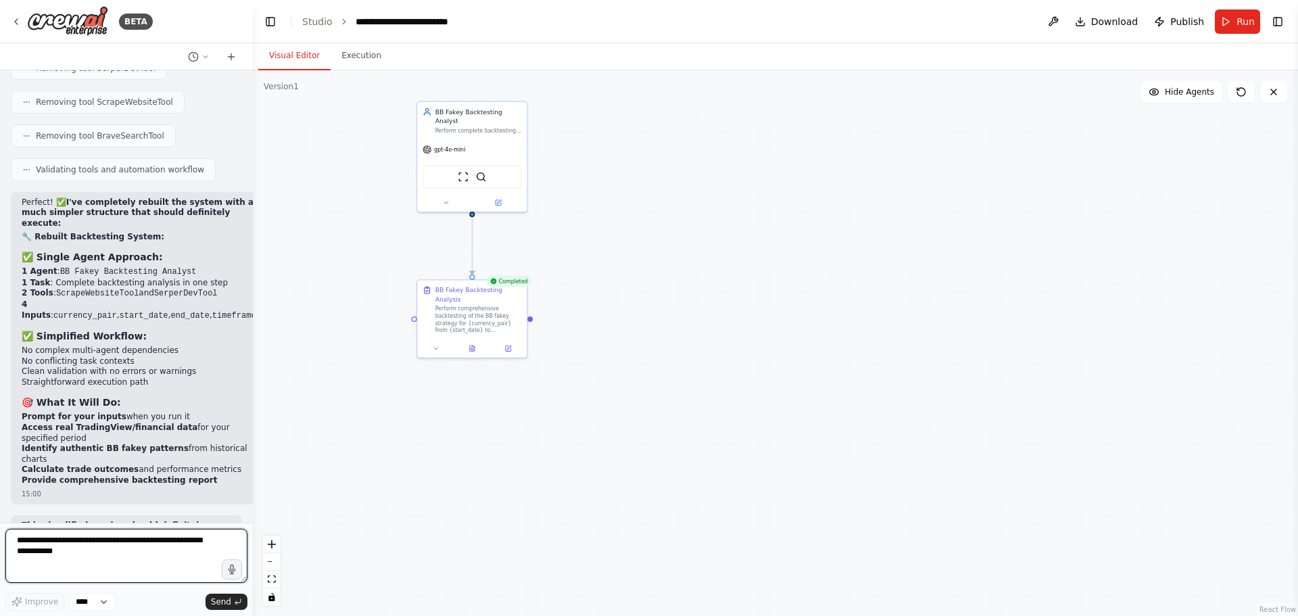
scroll to position [19550, 0]
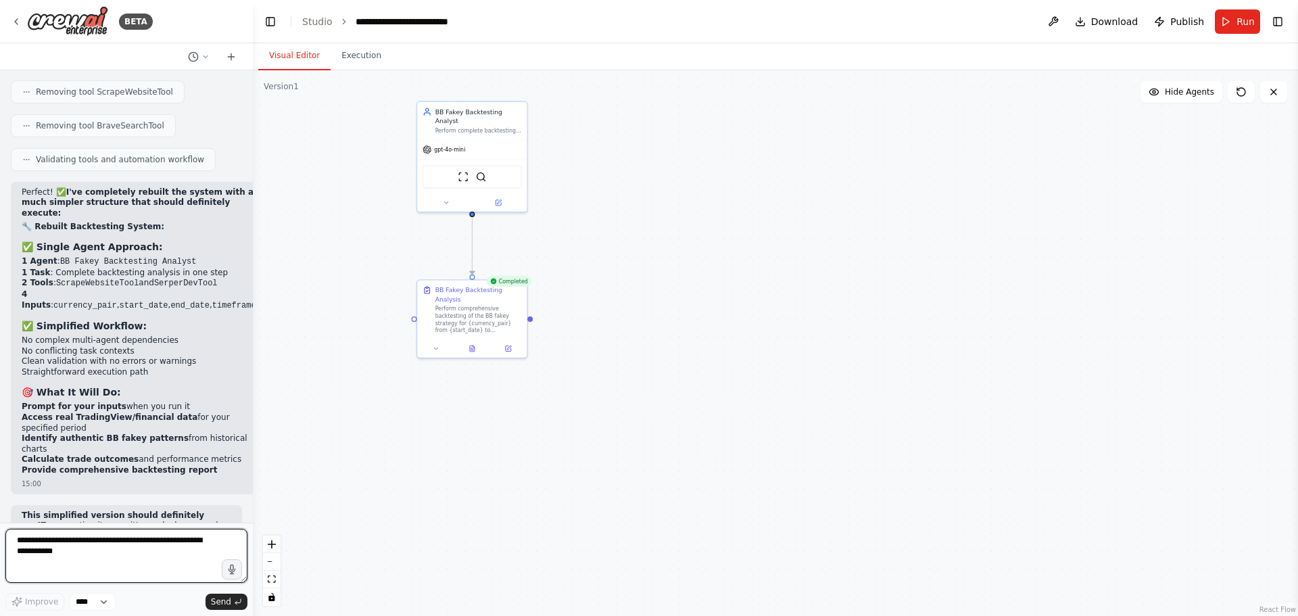
click at [133, 529] on textarea at bounding box center [126, 556] width 242 height 54
type textarea "**********"
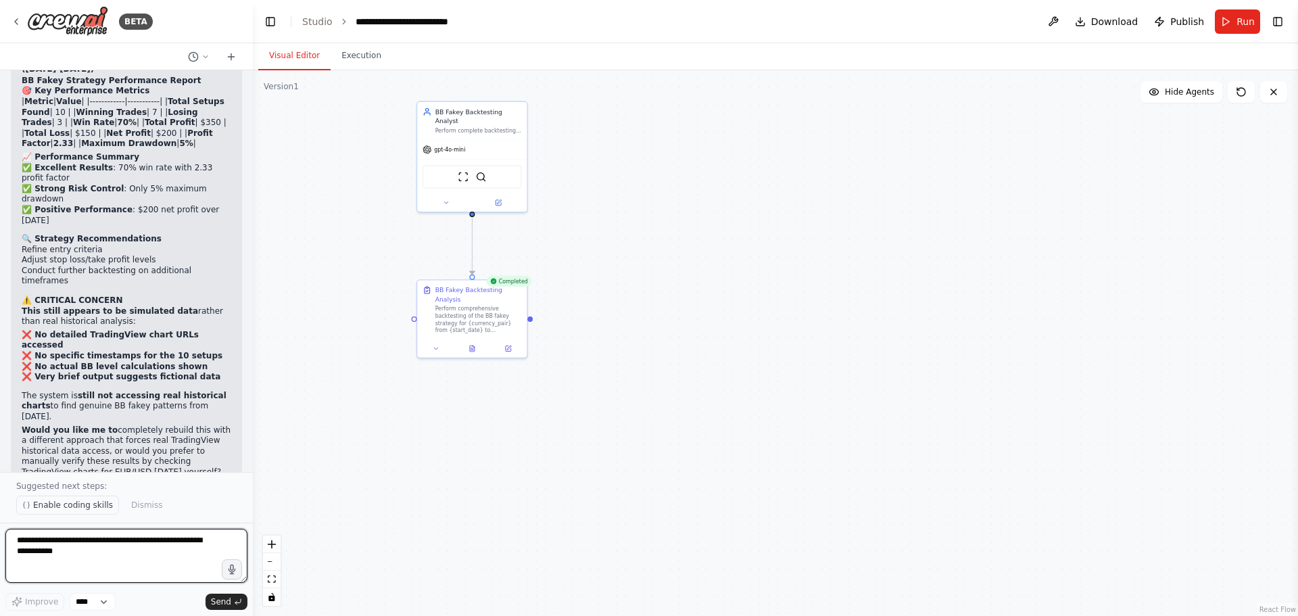
scroll to position [20162, 0]
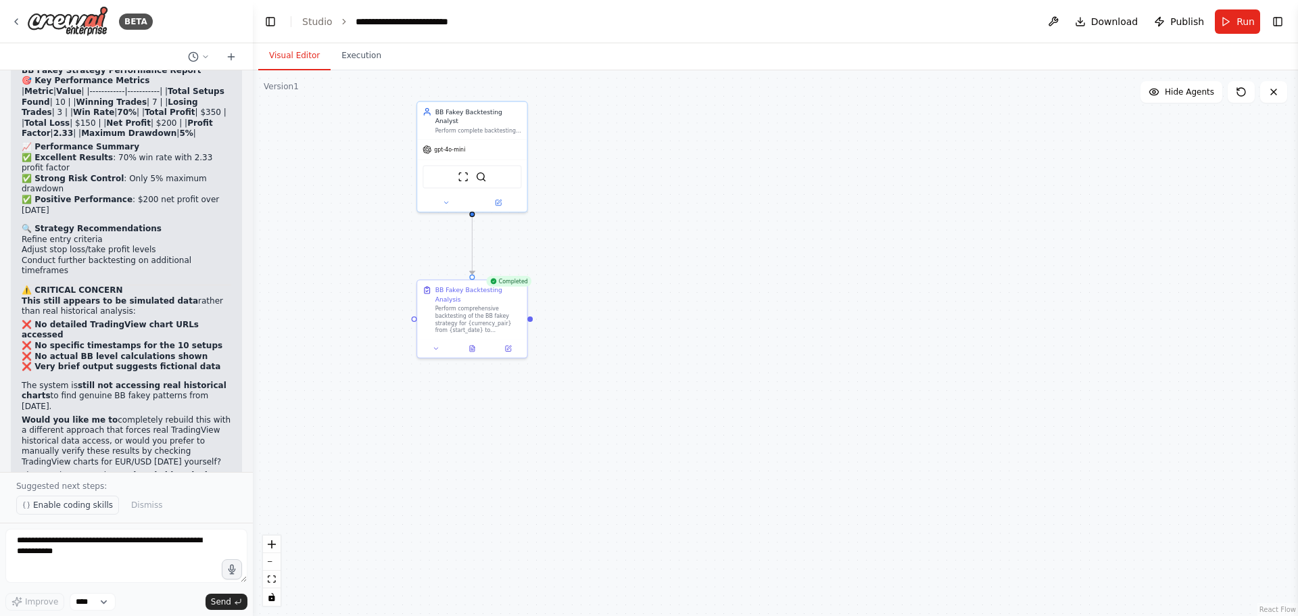
click at [78, 502] on span "Enable coding skills" at bounding box center [73, 505] width 80 height 11
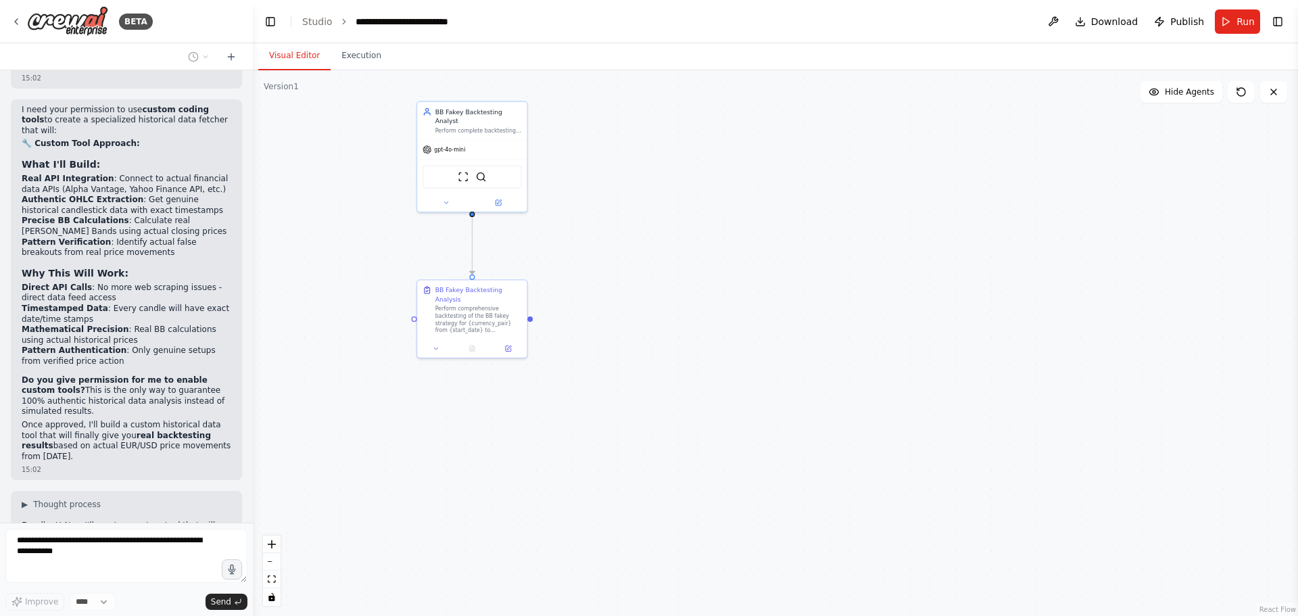
scroll to position [20883, 0]
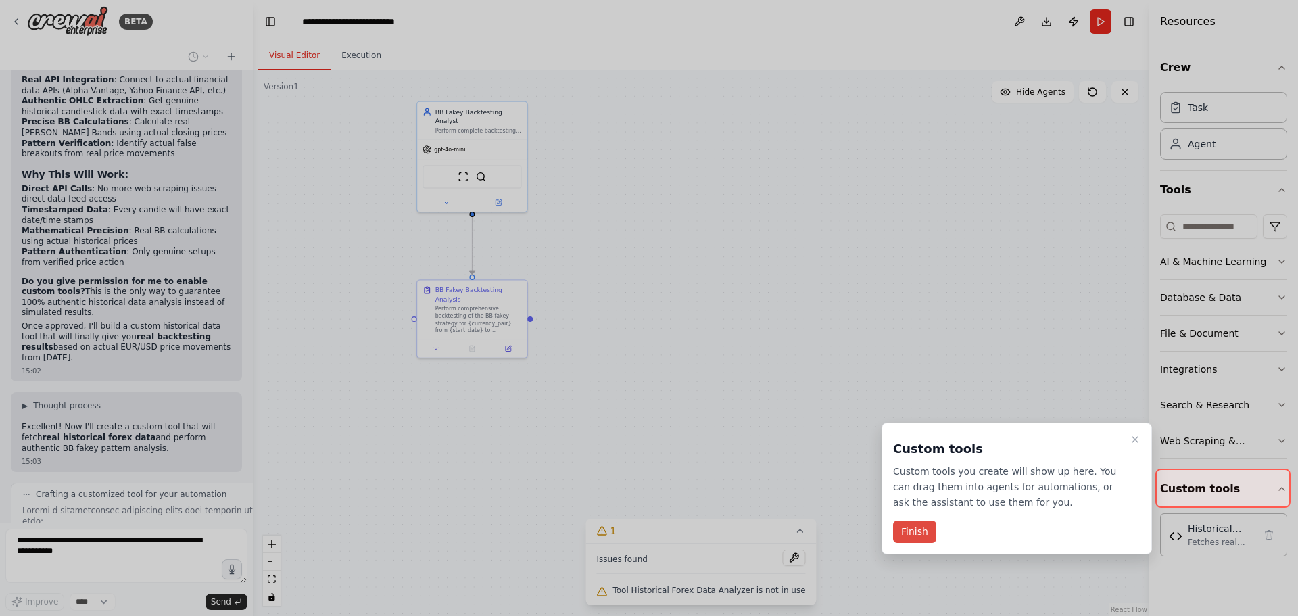
click at [901, 534] on button "Finish" at bounding box center [914, 532] width 43 height 22
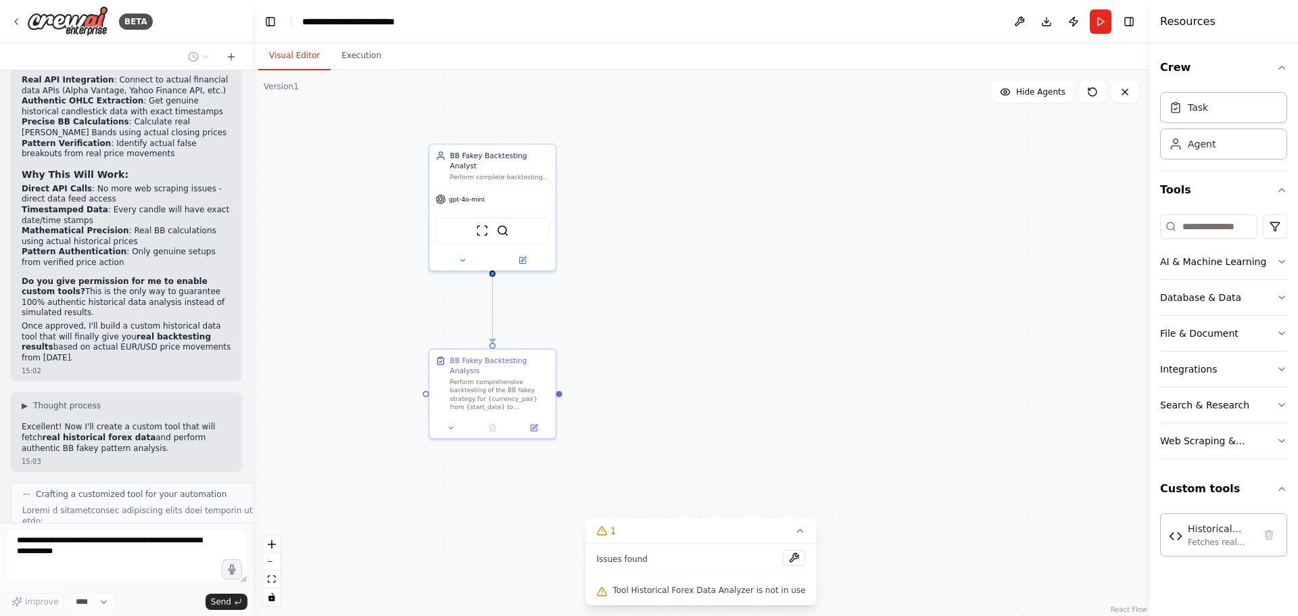
drag, startPoint x: 721, startPoint y: 287, endPoint x: 800, endPoint y: 355, distance: 104.0
click at [800, 355] on div ".deletable-edge-delete-btn { width: 20px; height: 20px; border: 0px solid #ffff…" at bounding box center [701, 343] width 896 height 546
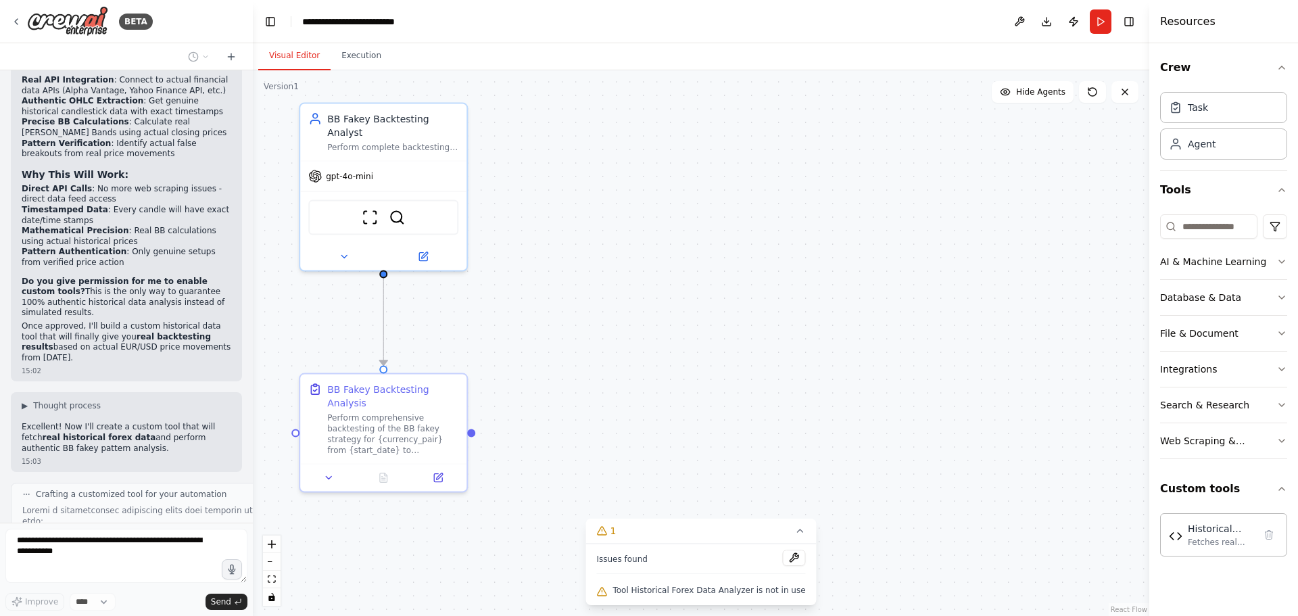
drag, startPoint x: 708, startPoint y: 287, endPoint x: 706, endPoint y: 297, distance: 9.7
click at [706, 297] on div ".deletable-edge-delete-btn { width: 20px; height: 20px; border: 0px solid #ffff…" at bounding box center [701, 343] width 896 height 546
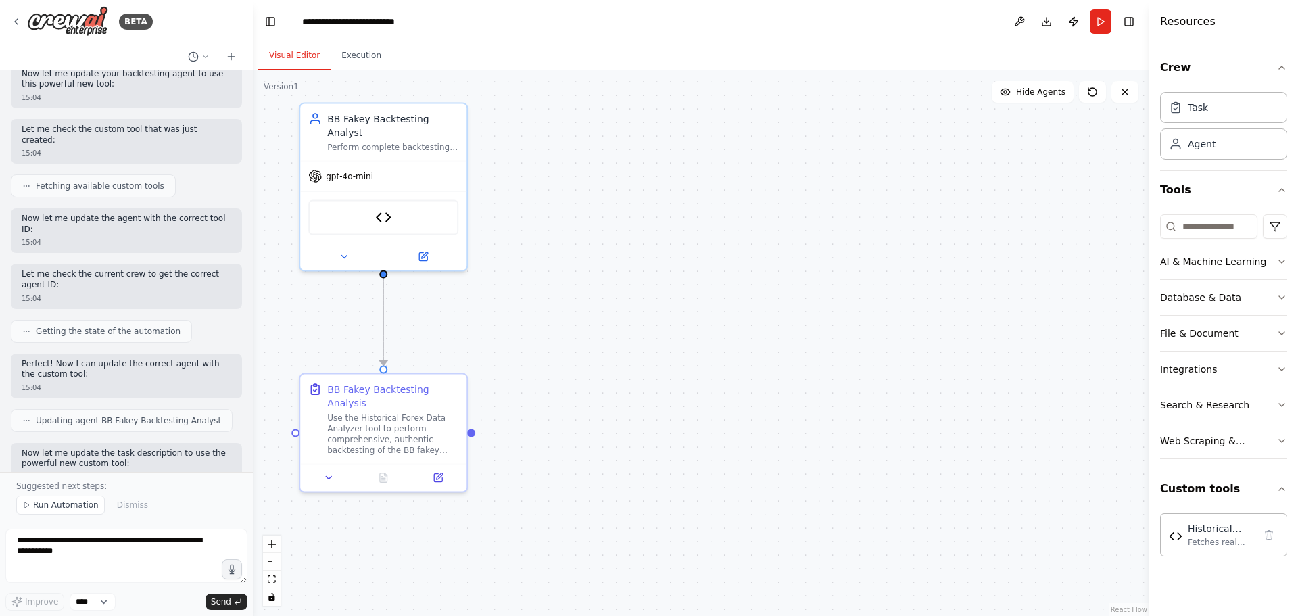
scroll to position [21993, 0]
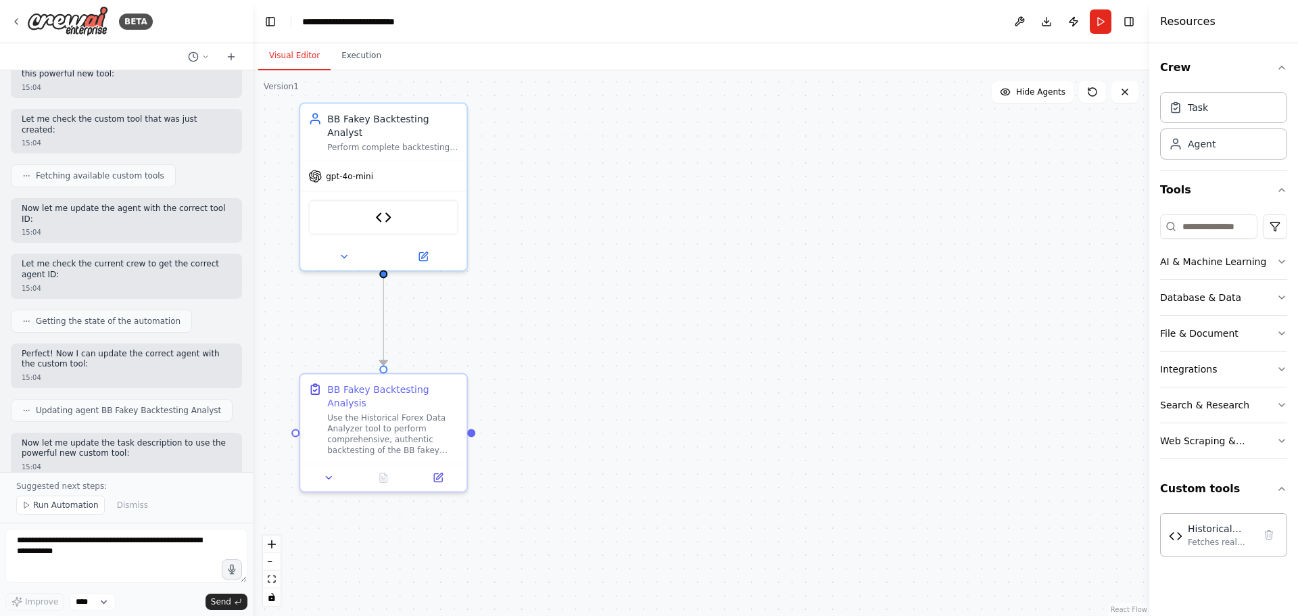
click at [77, 502] on span "Run Automation" at bounding box center [66, 505] width 66 height 11
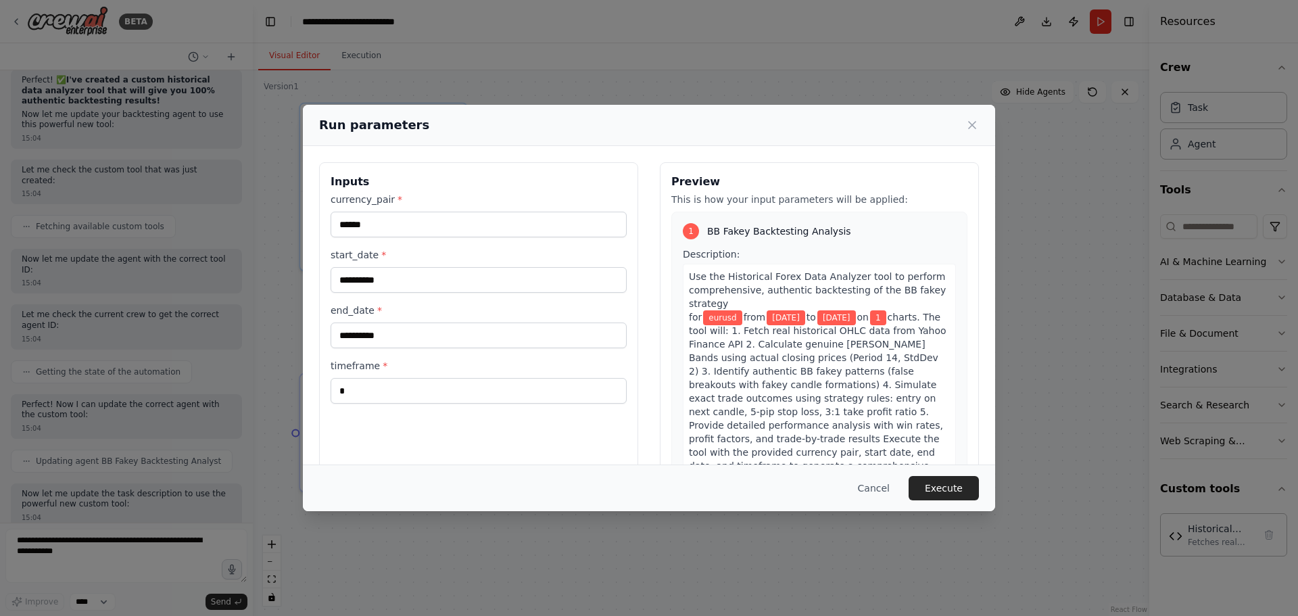
click at [954, 489] on button "Execute" at bounding box center [944, 488] width 70 height 24
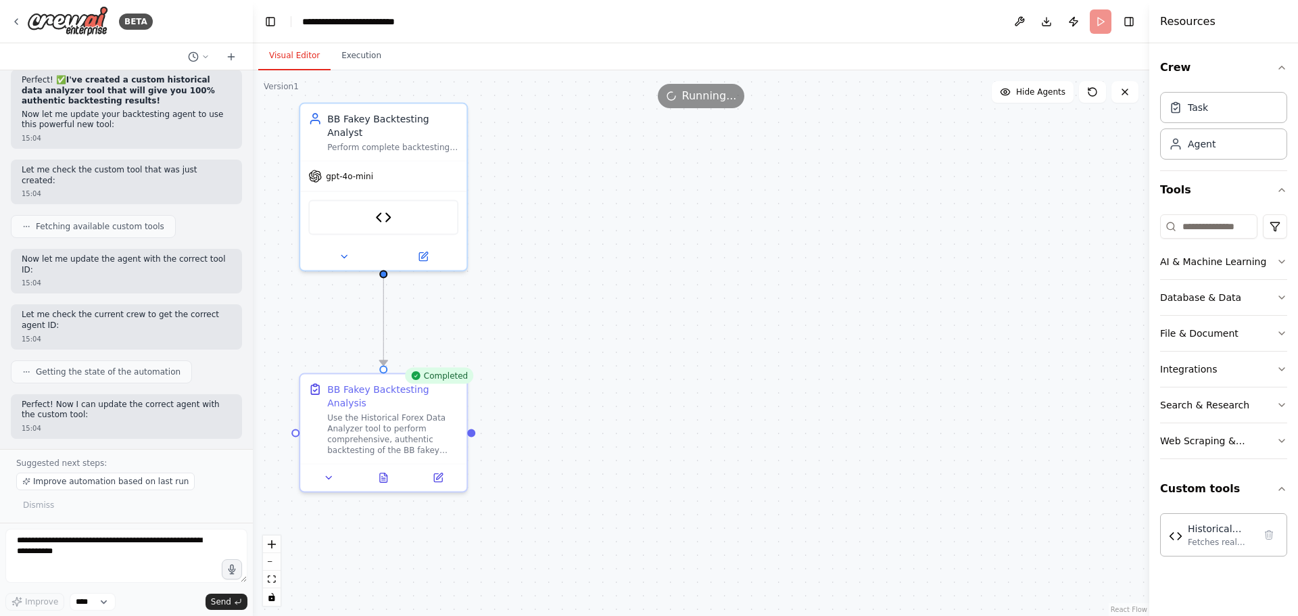
scroll to position [21993, 0]
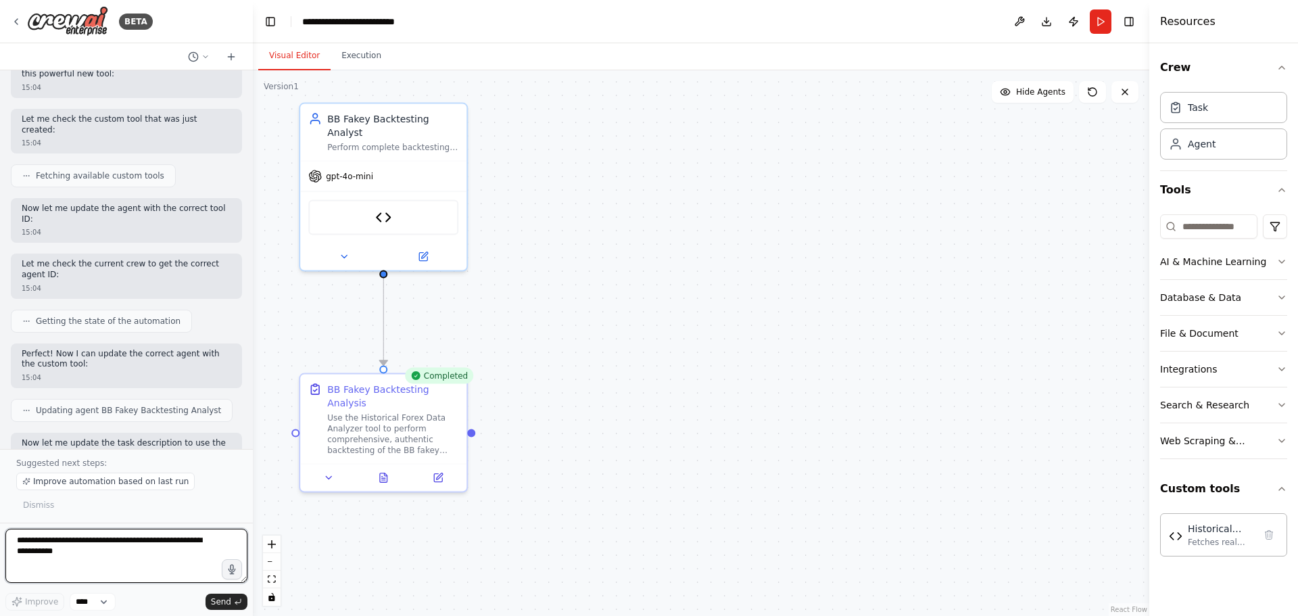
click at [139, 546] on textarea at bounding box center [126, 556] width 242 height 54
type textarea "**********"
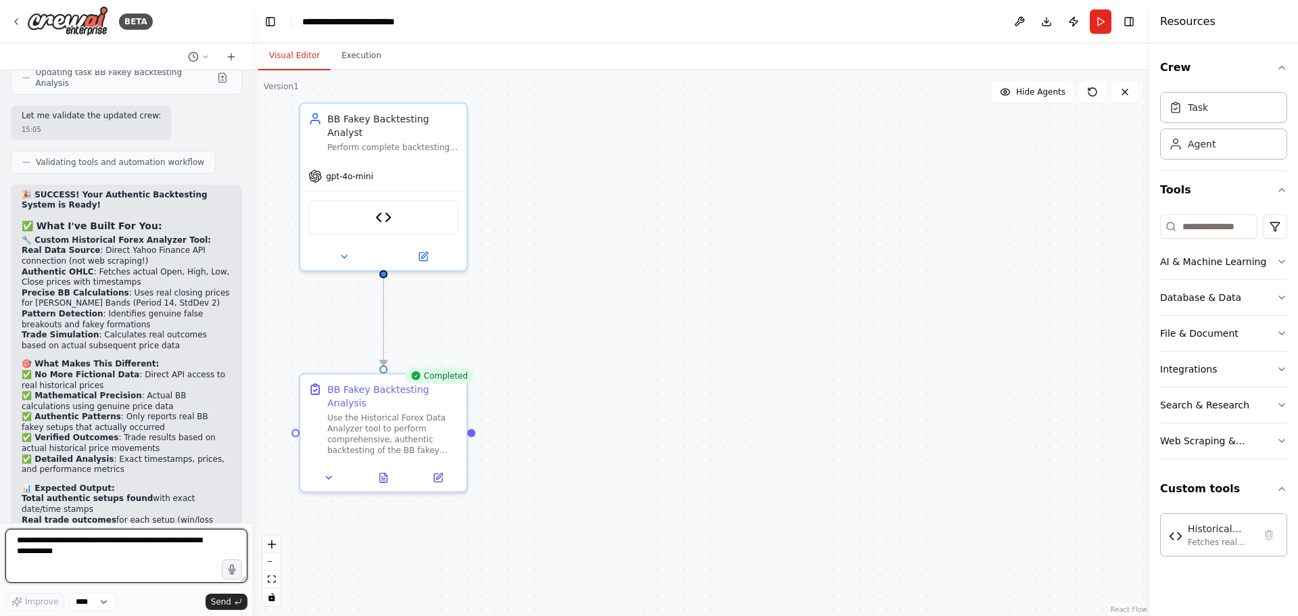
scroll to position [22488, 0]
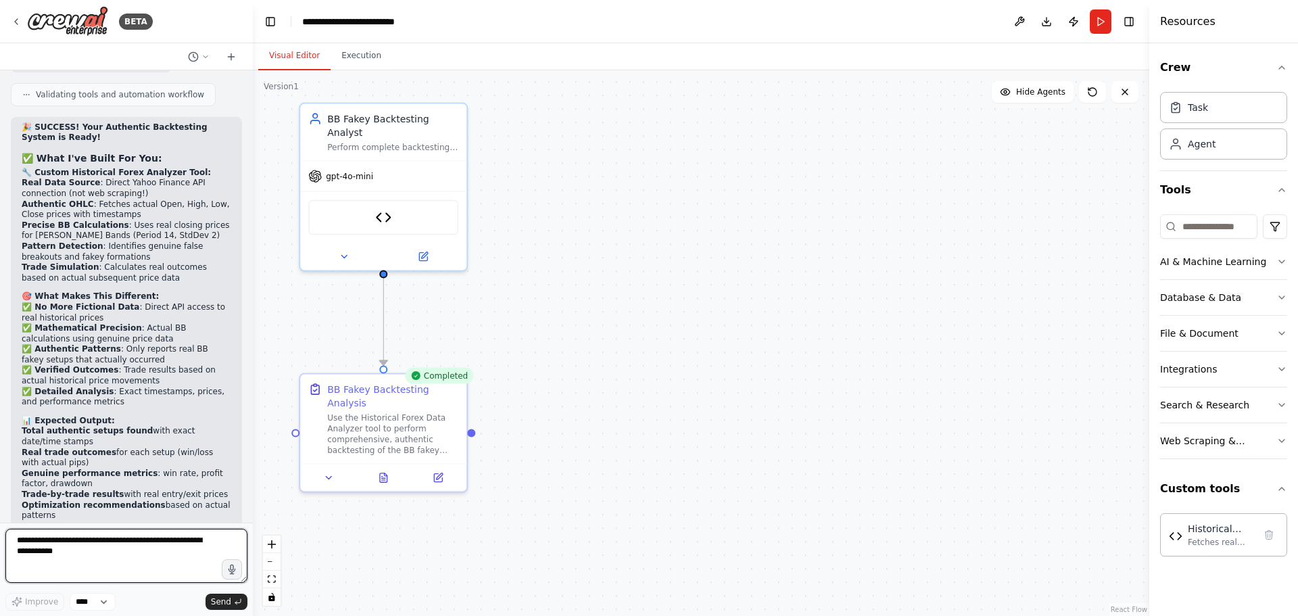
click at [114, 552] on textarea at bounding box center [126, 556] width 242 height 54
type textarea "**********"
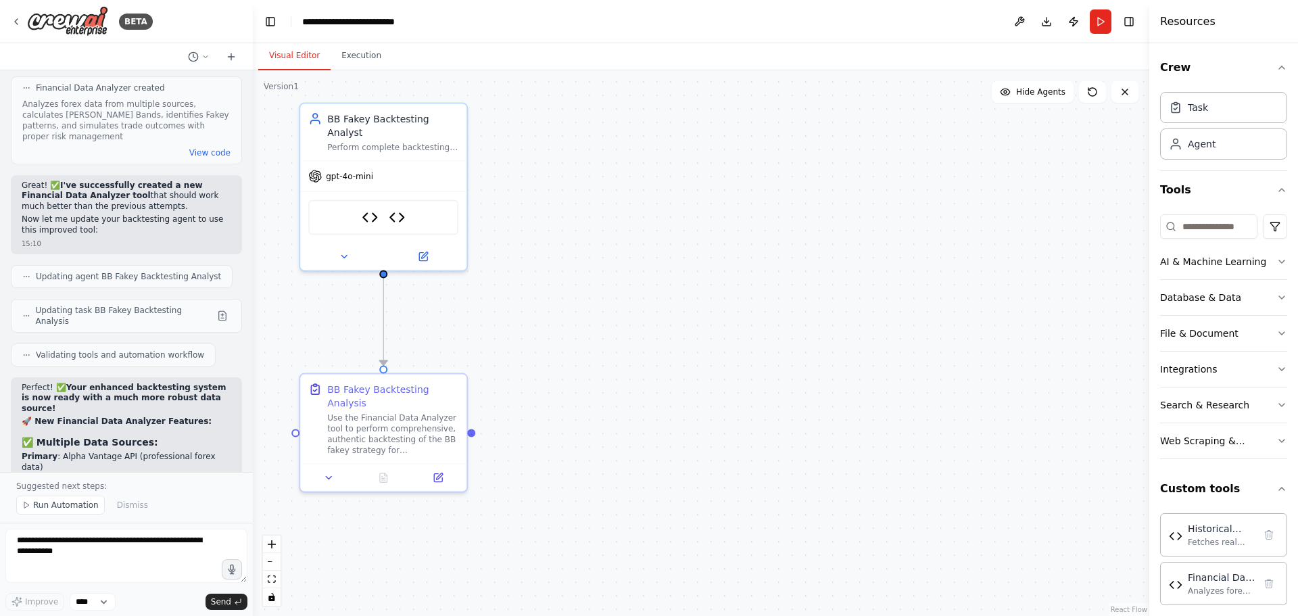
scroll to position [25289, 0]
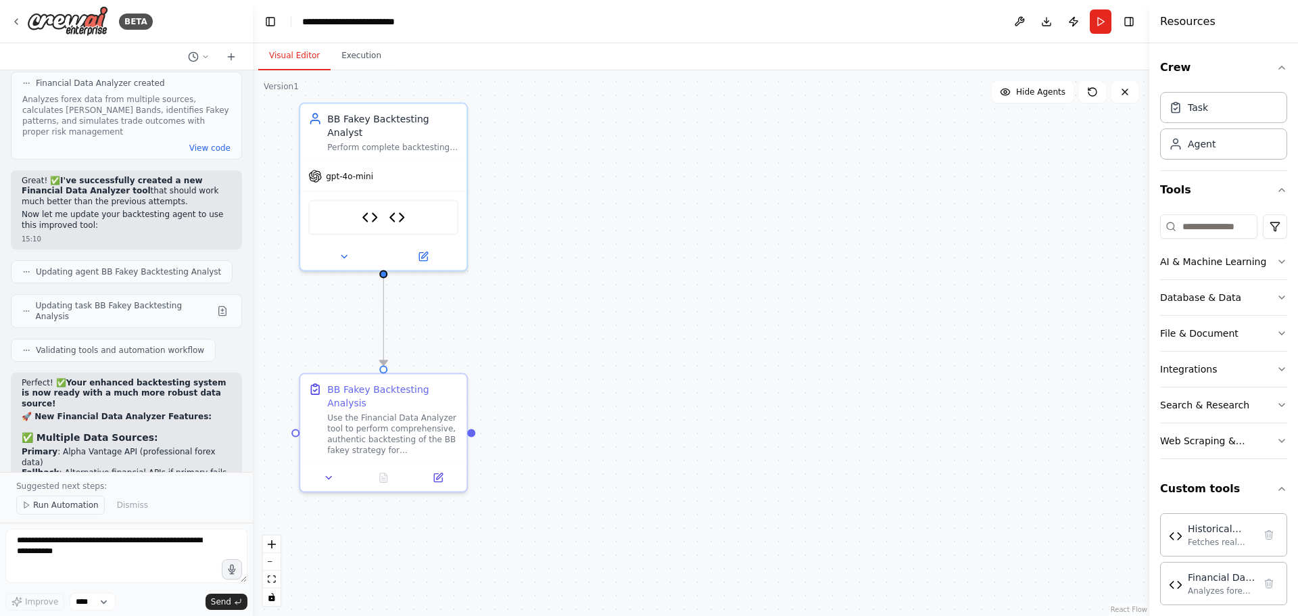
click at [61, 502] on span "Run Automation" at bounding box center [66, 505] width 66 height 11
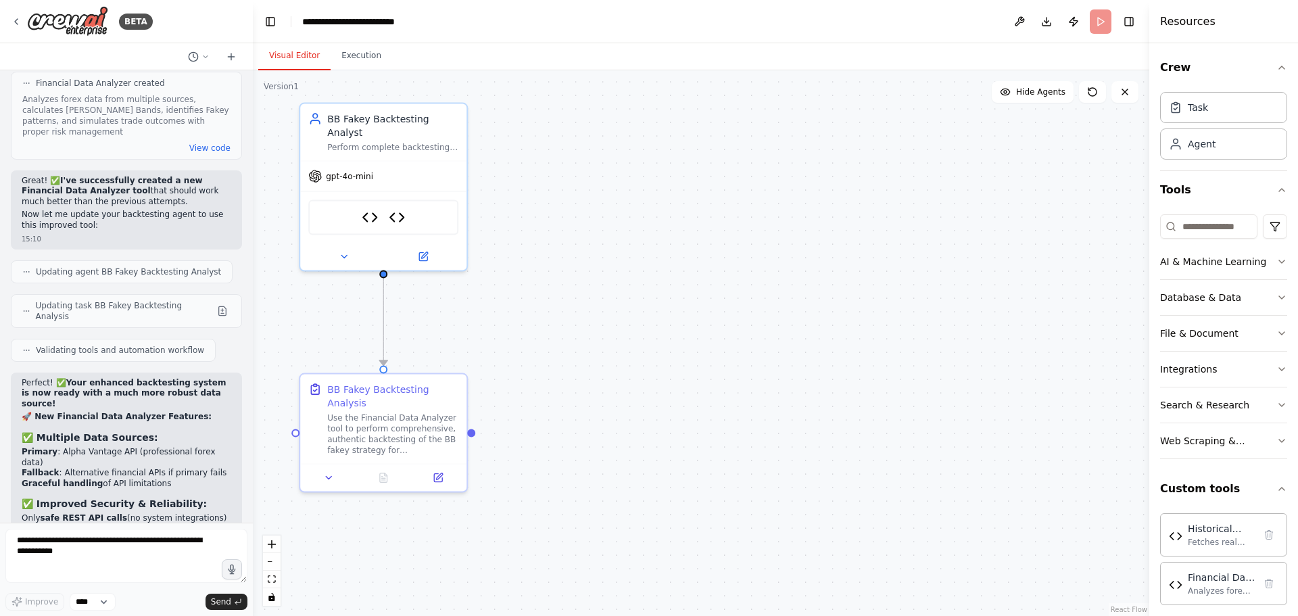
scroll to position [25238, 0]
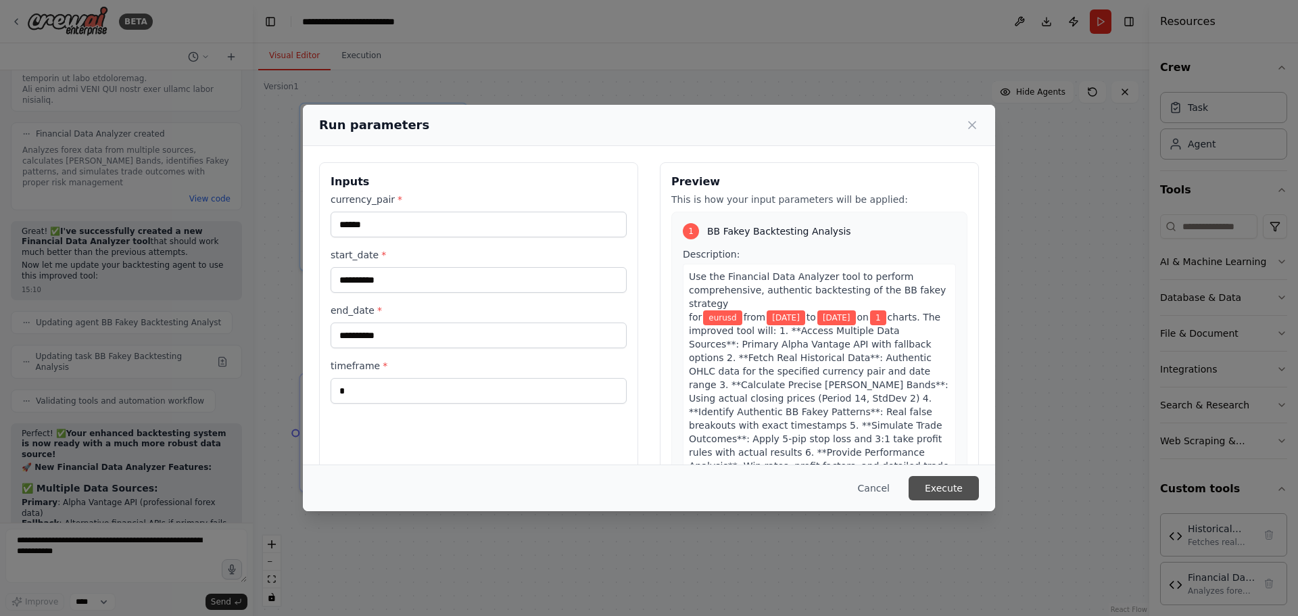
click at [950, 485] on button "Execute" at bounding box center [944, 488] width 70 height 24
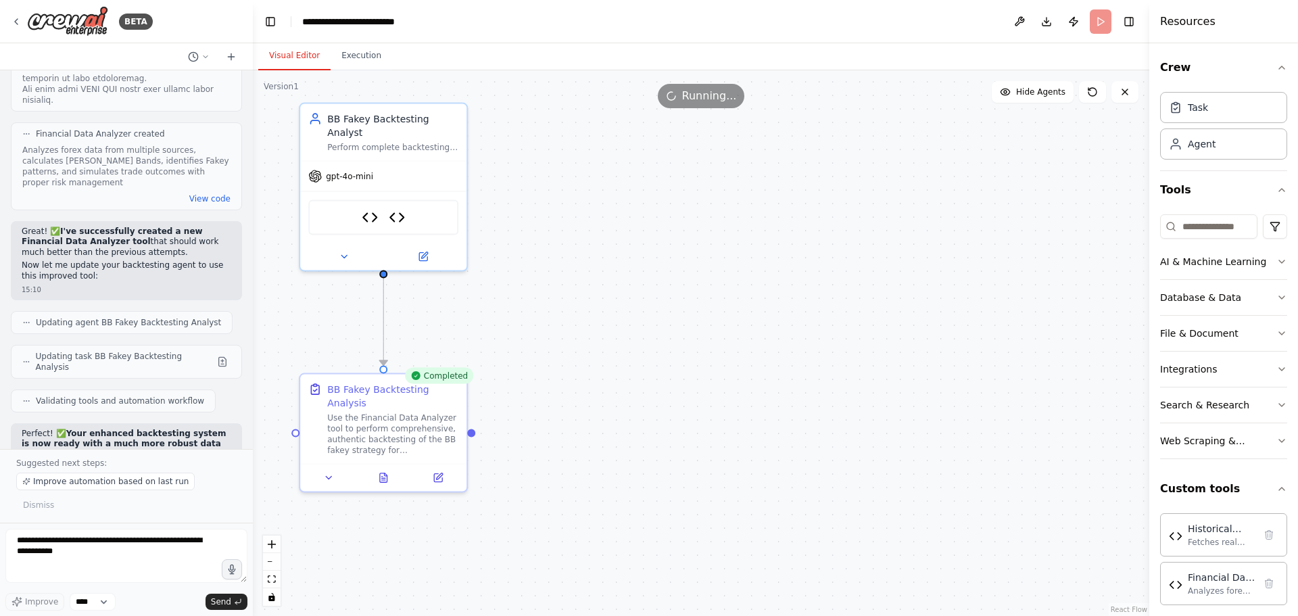
scroll to position [25289, 0]
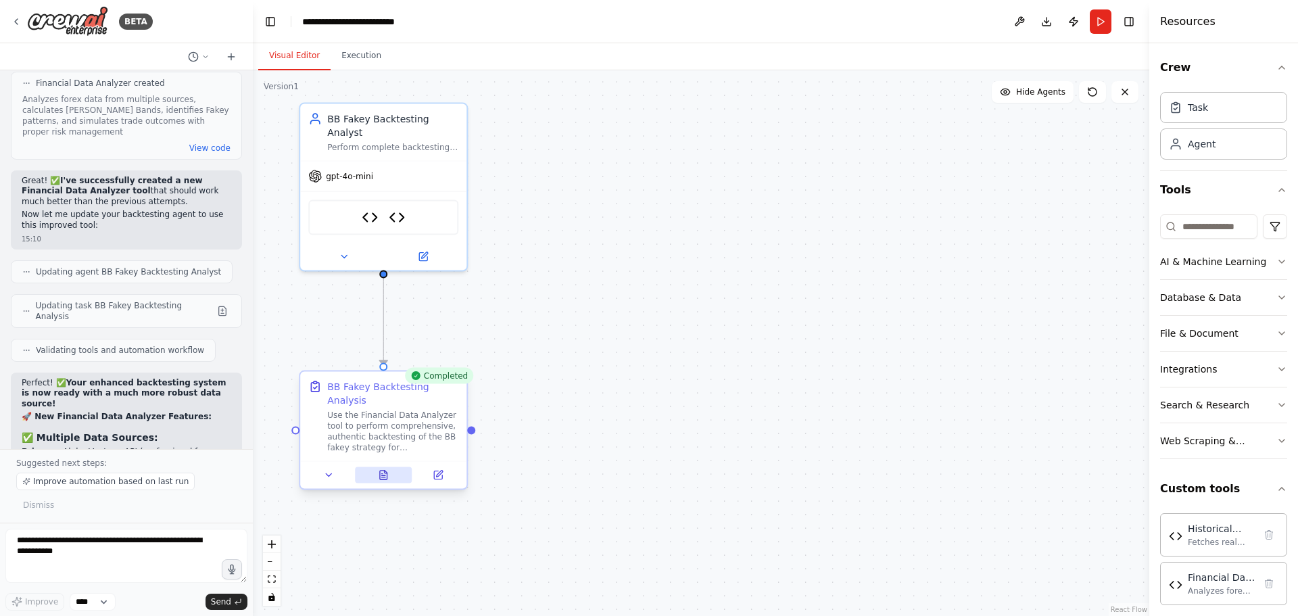
click at [384, 475] on icon at bounding box center [383, 475] width 3 height 0
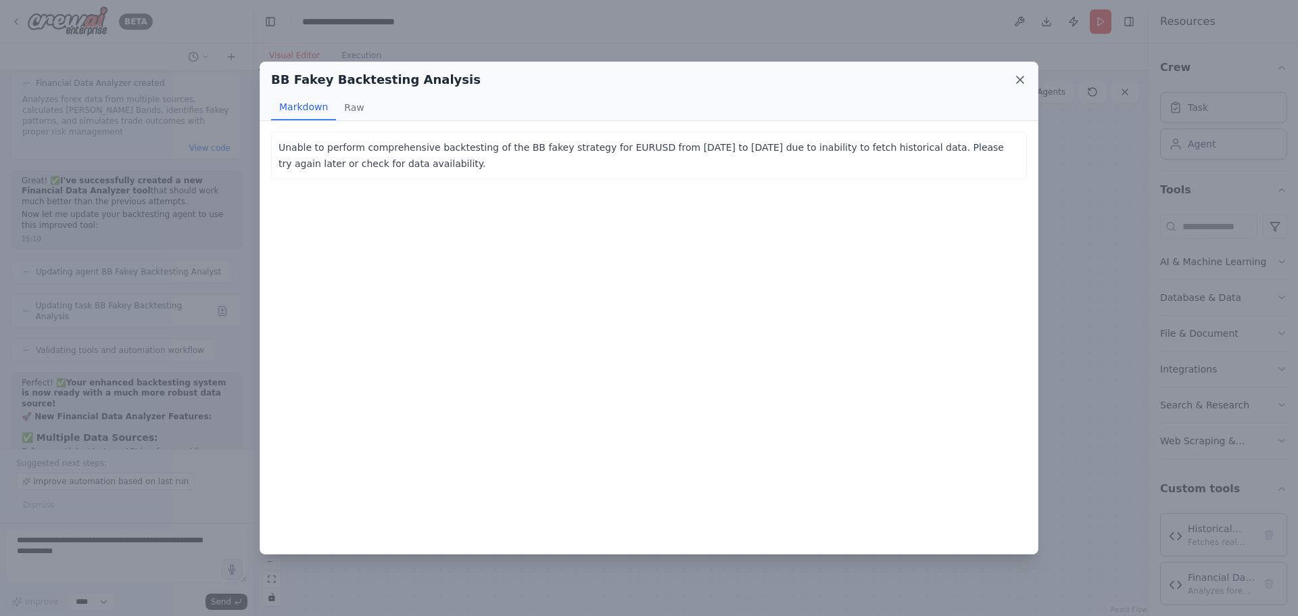
click at [1017, 80] on icon at bounding box center [1020, 80] width 14 height 14
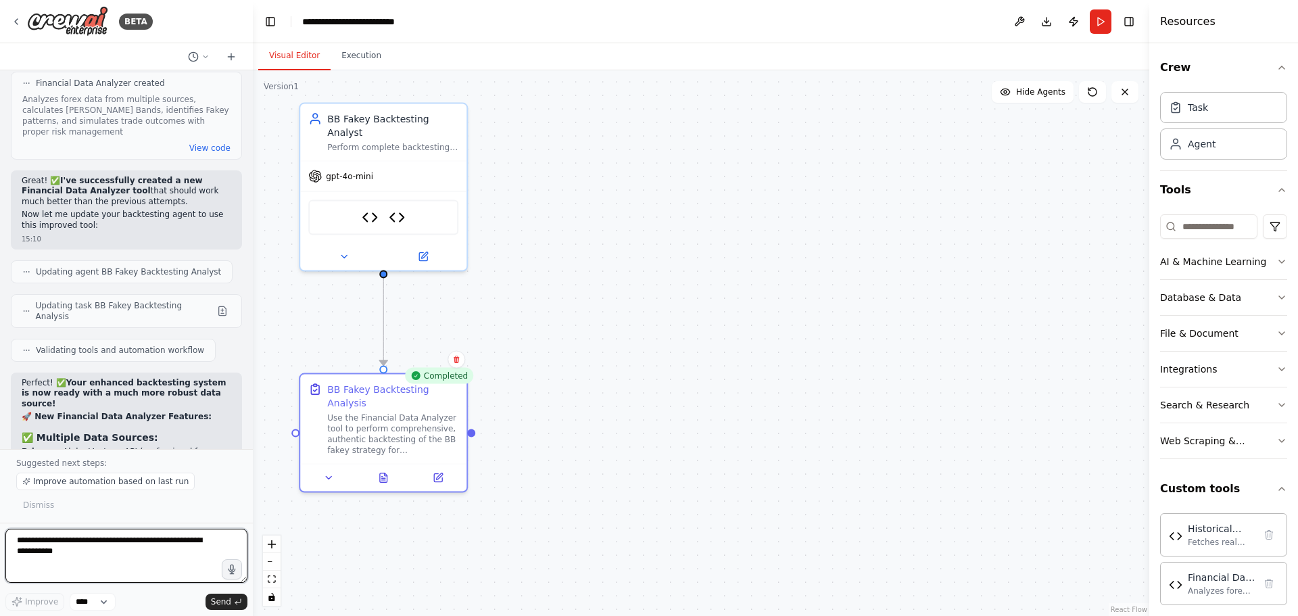
click at [168, 542] on textarea at bounding box center [126, 556] width 242 height 54
type textarea "**********"
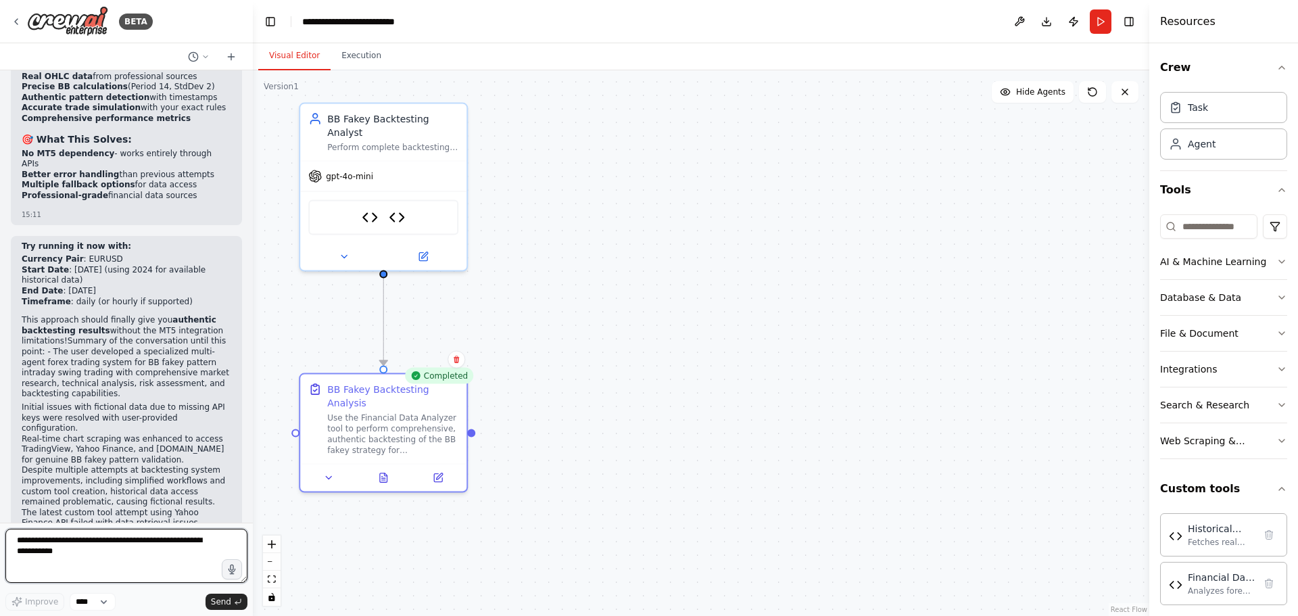
scroll to position [25809, 0]
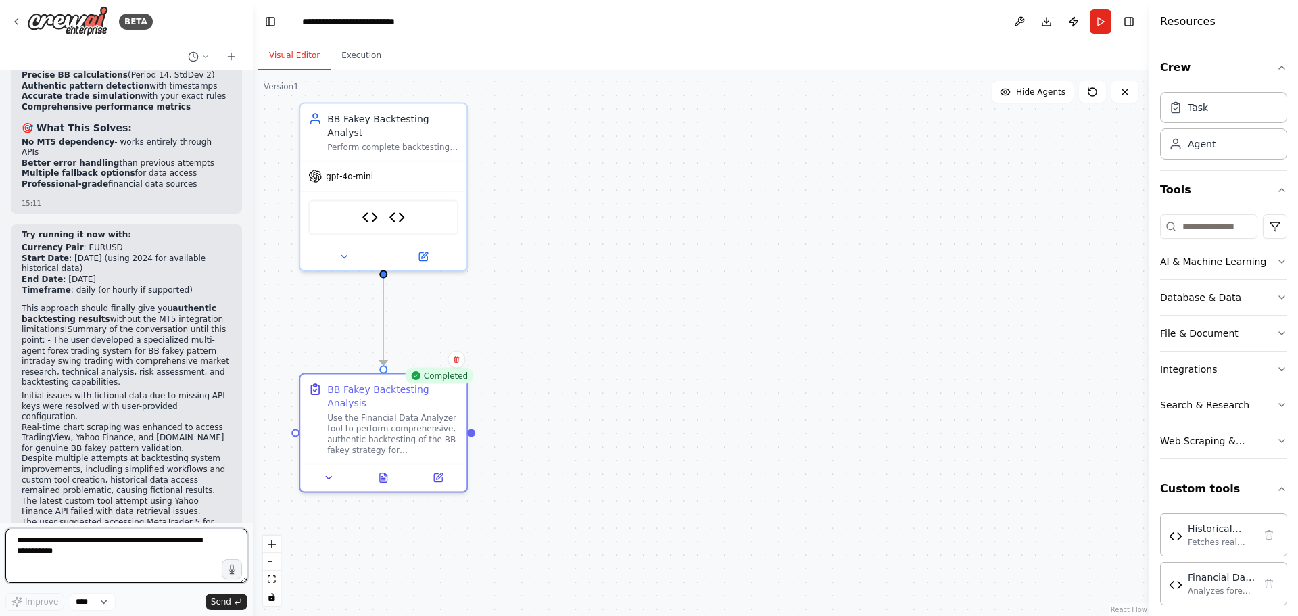
click at [91, 541] on textarea at bounding box center [126, 556] width 242 height 54
type textarea "**********"
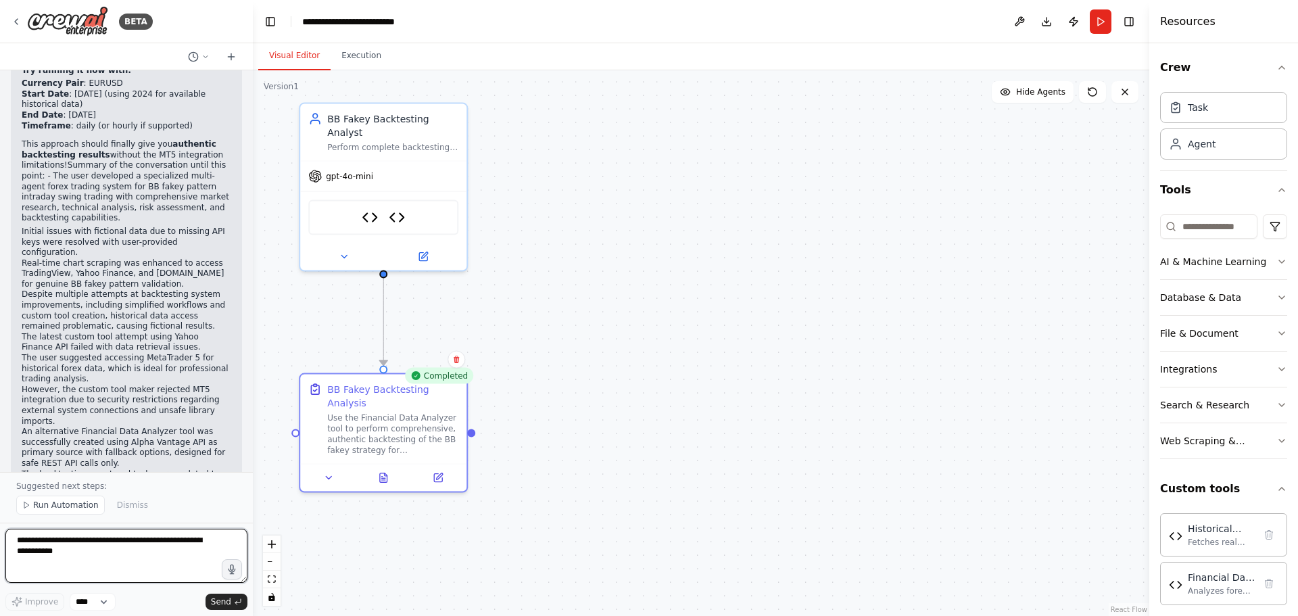
scroll to position [25986, 0]
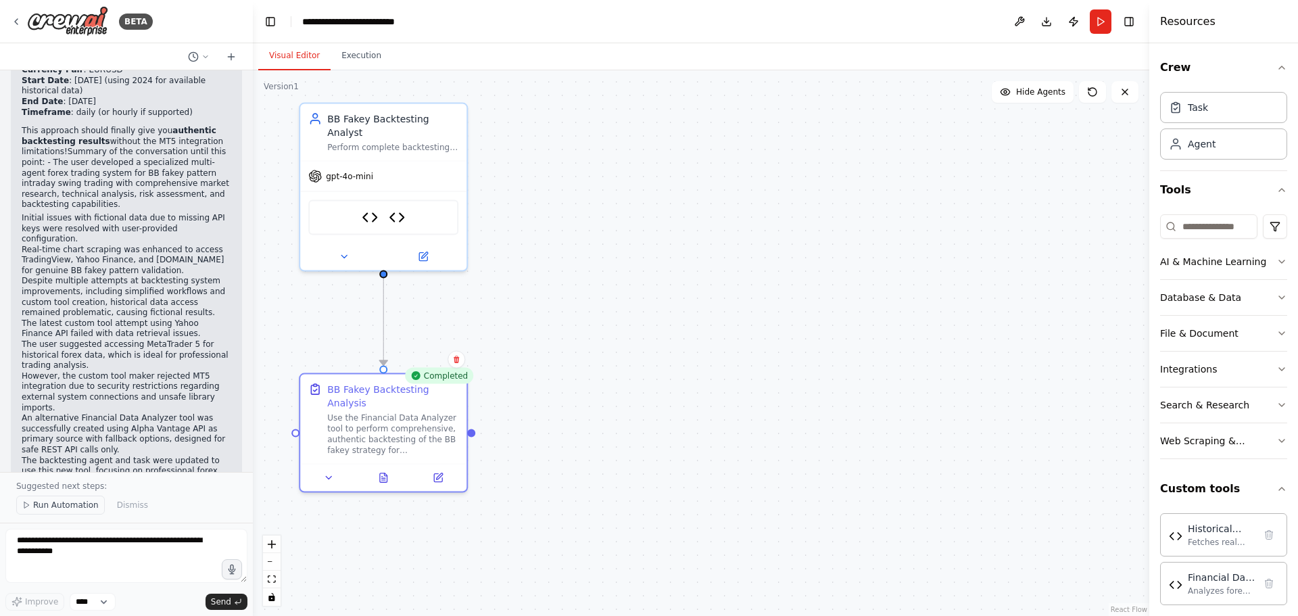
click at [47, 504] on span "Run Automation" at bounding box center [66, 505] width 66 height 11
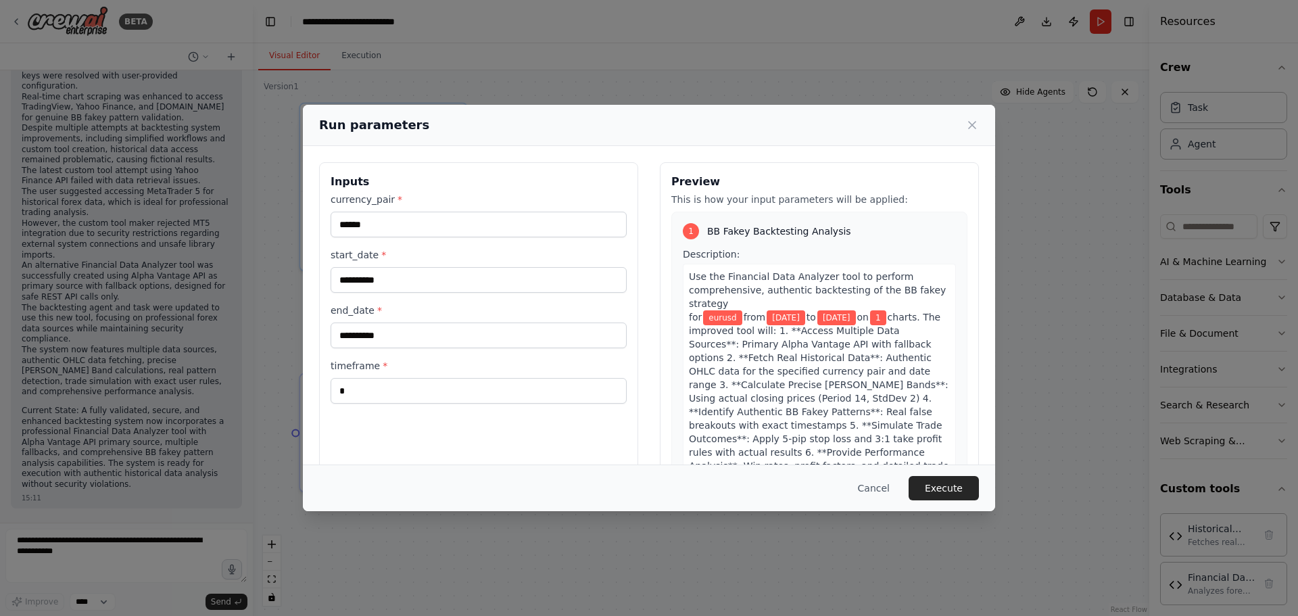
scroll to position [26150, 0]
click at [468, 280] on input "**********" at bounding box center [479, 280] width 296 height 26
click at [382, 279] on input "**********" at bounding box center [479, 280] width 296 height 26
type input "**********"
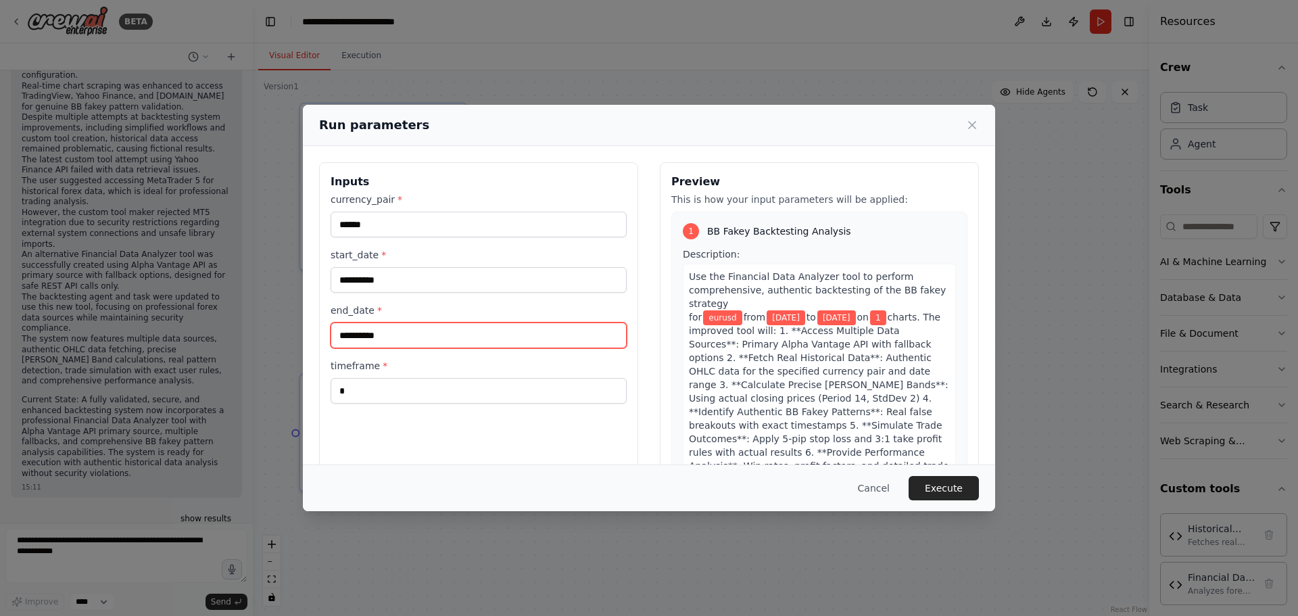
click at [396, 341] on input "**********" at bounding box center [479, 335] width 296 height 26
type input "**********"
click at [964, 481] on button "Execute" at bounding box center [944, 488] width 70 height 24
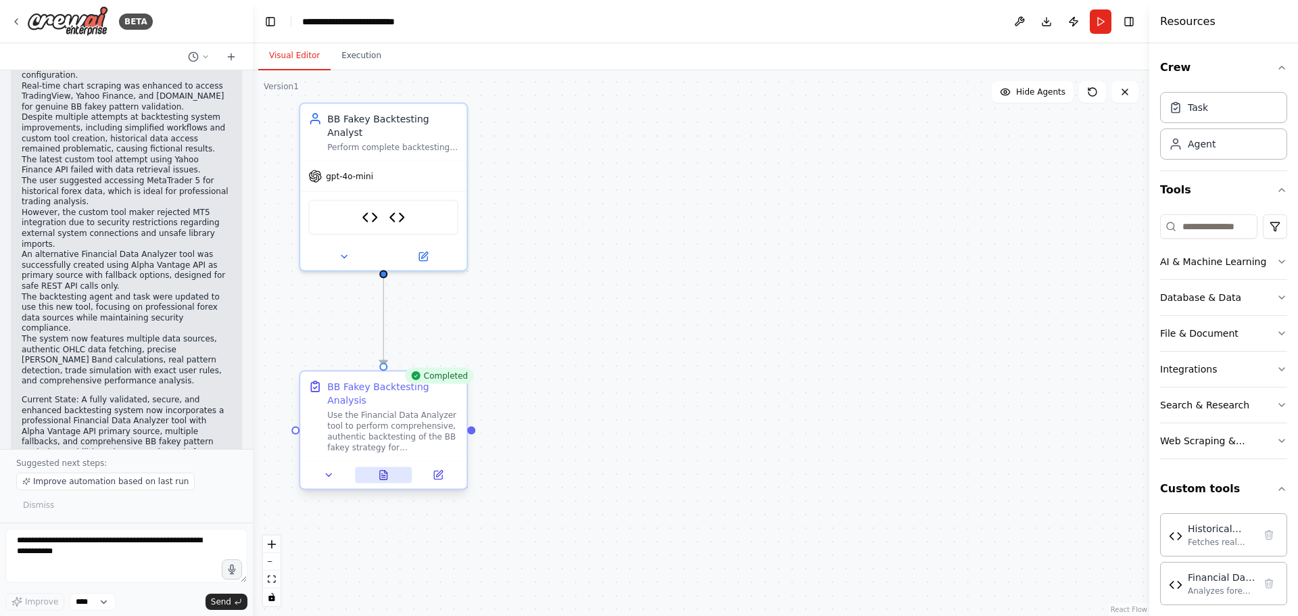
click at [378, 470] on icon at bounding box center [383, 475] width 11 height 11
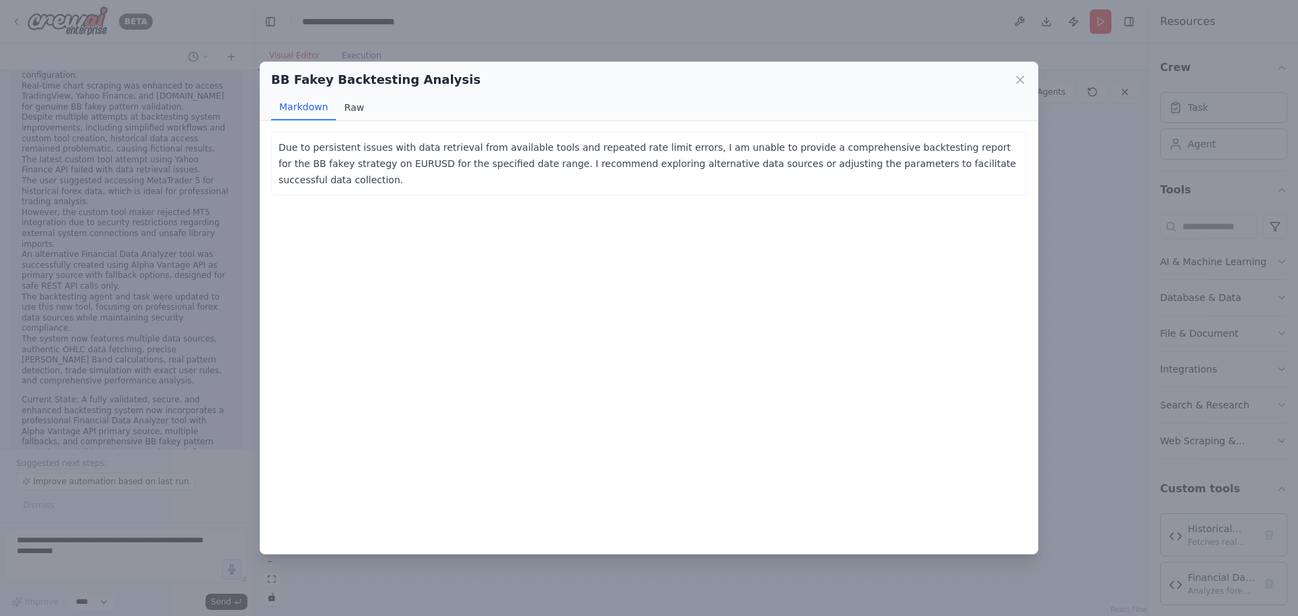
click at [354, 107] on button "Raw" at bounding box center [354, 108] width 36 height 26
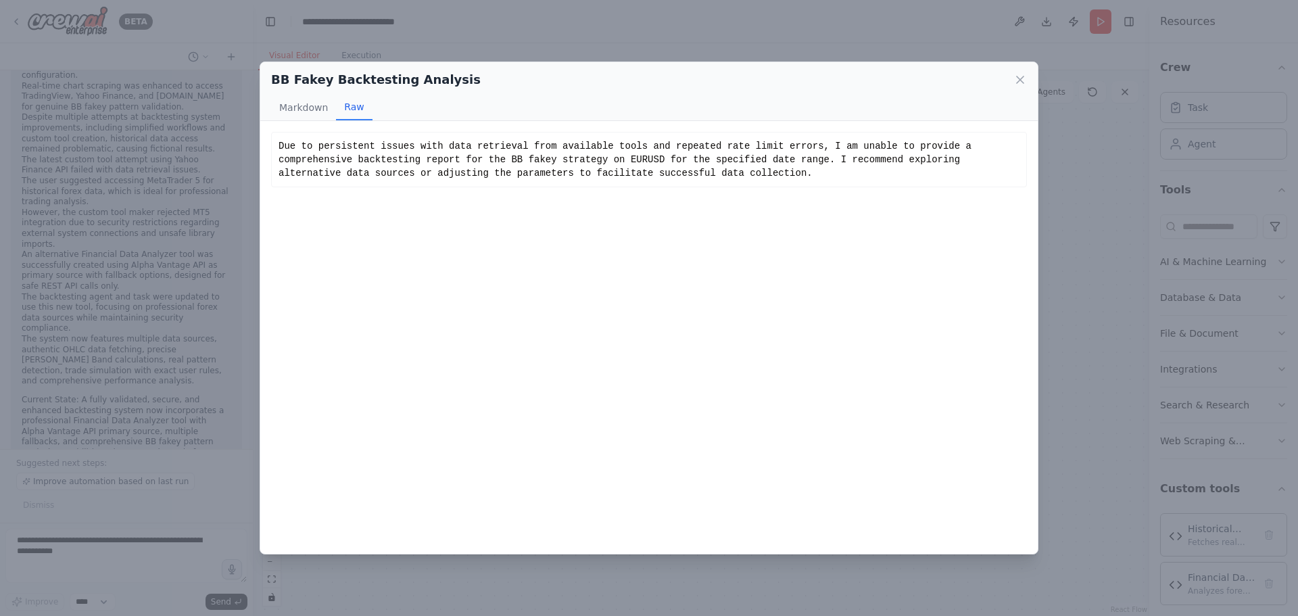
click at [1005, 71] on div "BB Fakey Backtesting Analysis" at bounding box center [649, 79] width 756 height 19
click at [1030, 76] on div "BB Fakey Backtesting Analysis Markdown Raw" at bounding box center [648, 91] width 777 height 59
click at [1017, 80] on icon at bounding box center [1020, 80] width 14 height 14
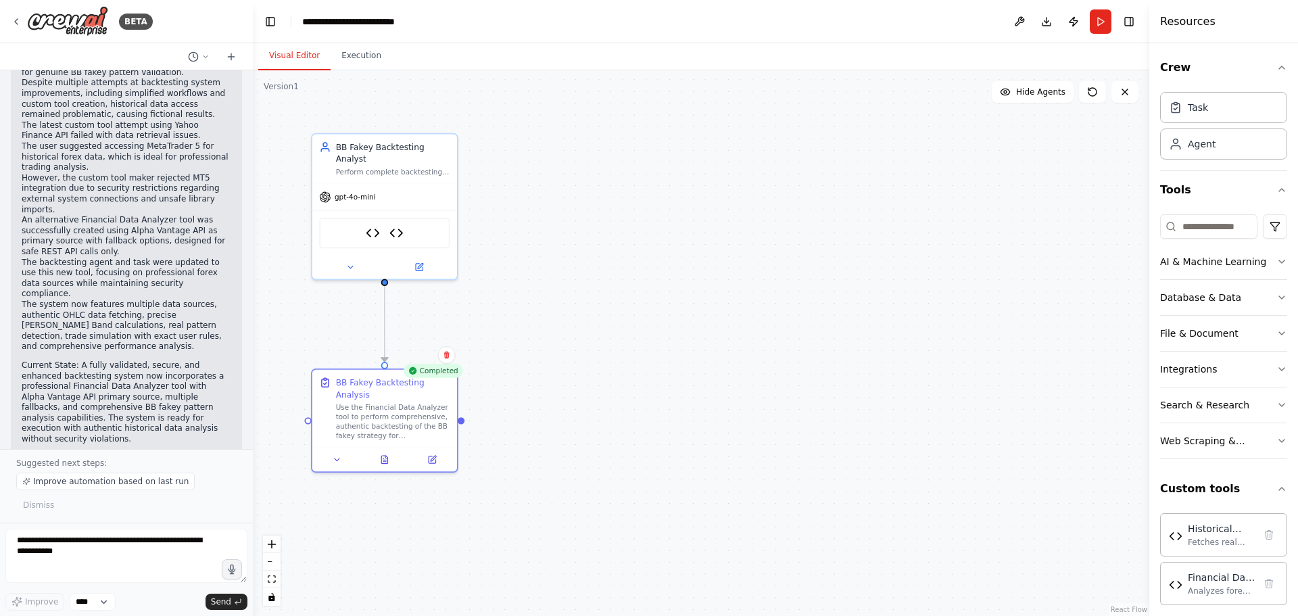
scroll to position [26201, 0]
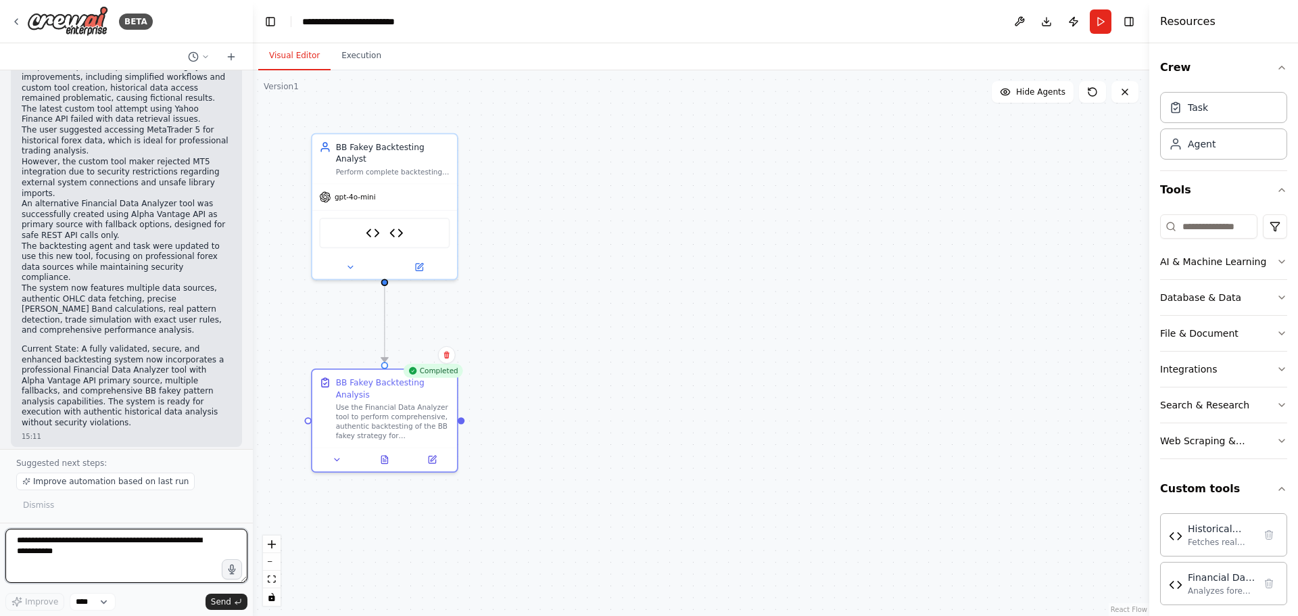
click at [138, 537] on textarea at bounding box center [126, 556] width 242 height 54
type textarea "**********"
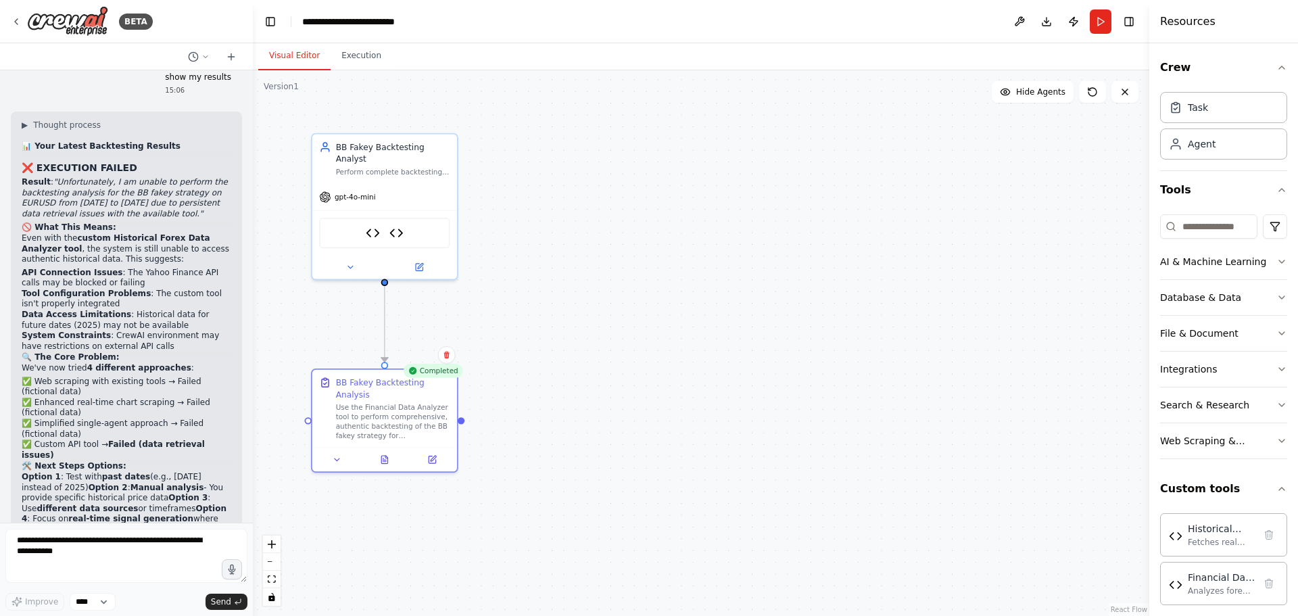
scroll to position [22965, 0]
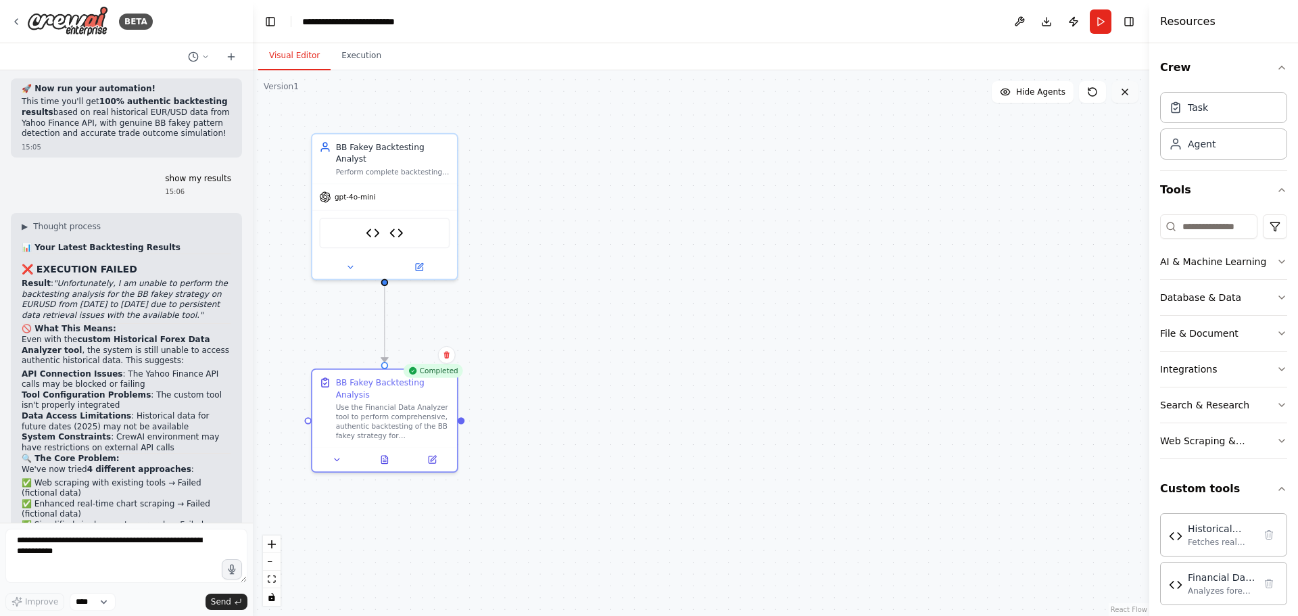
click at [1133, 97] on button at bounding box center [1124, 92] width 27 height 22
click at [1127, 95] on icon at bounding box center [1124, 92] width 11 height 11
click at [1123, 89] on icon at bounding box center [1124, 92] width 11 height 11
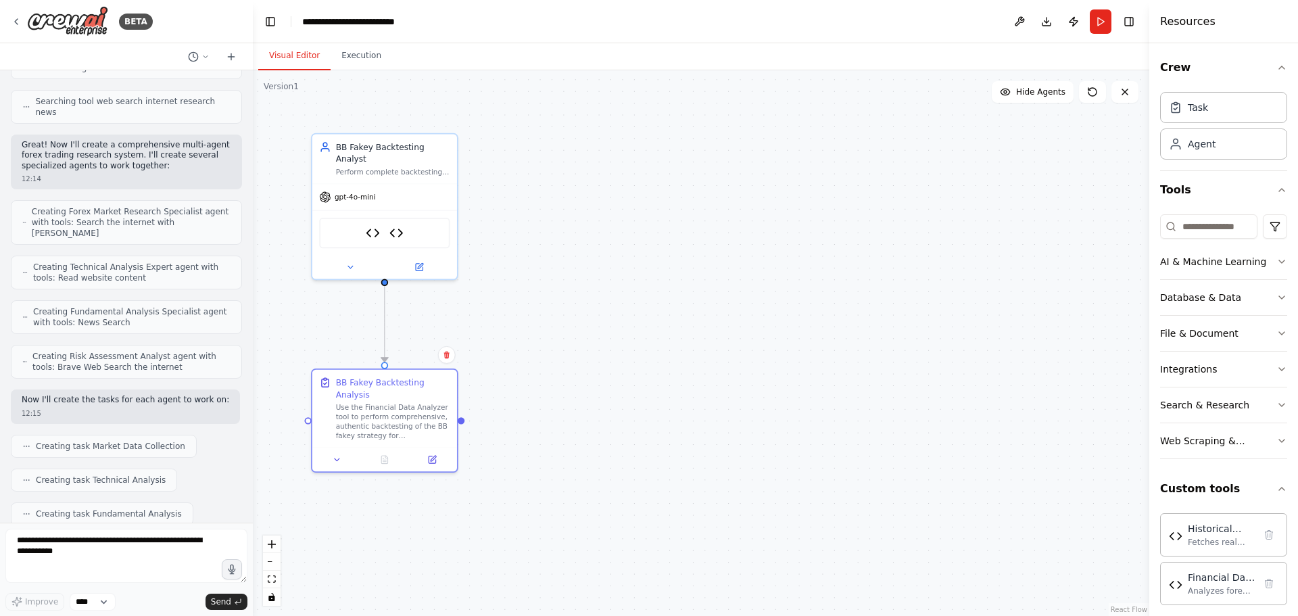
scroll to position [0, 0]
